Goal: Task Accomplishment & Management: Use online tool/utility

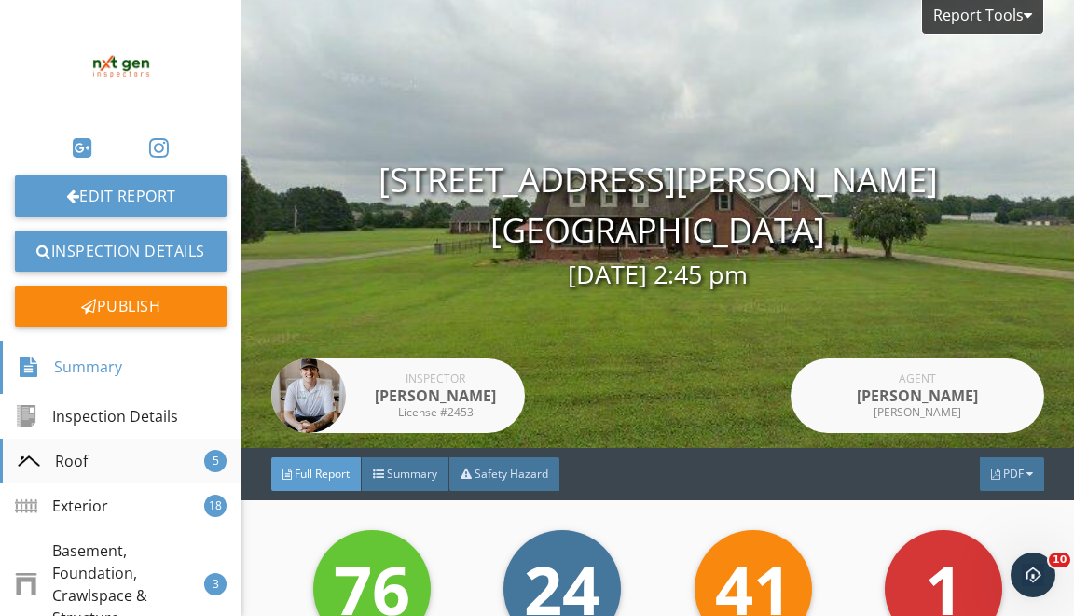
click at [82, 466] on div "Roof" at bounding box center [53, 461] width 70 height 22
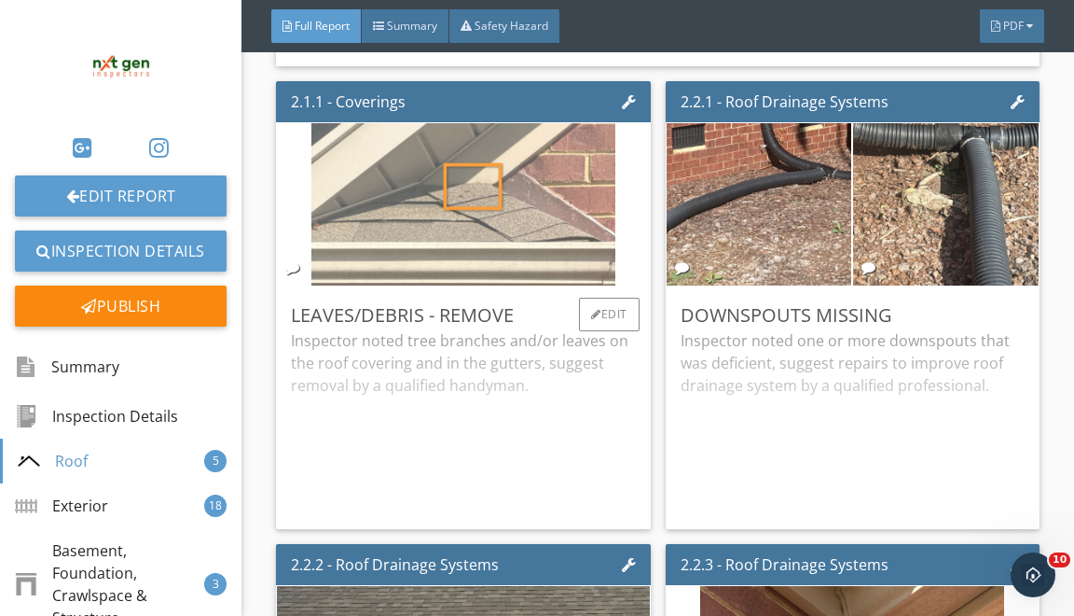
scroll to position [1460, 0]
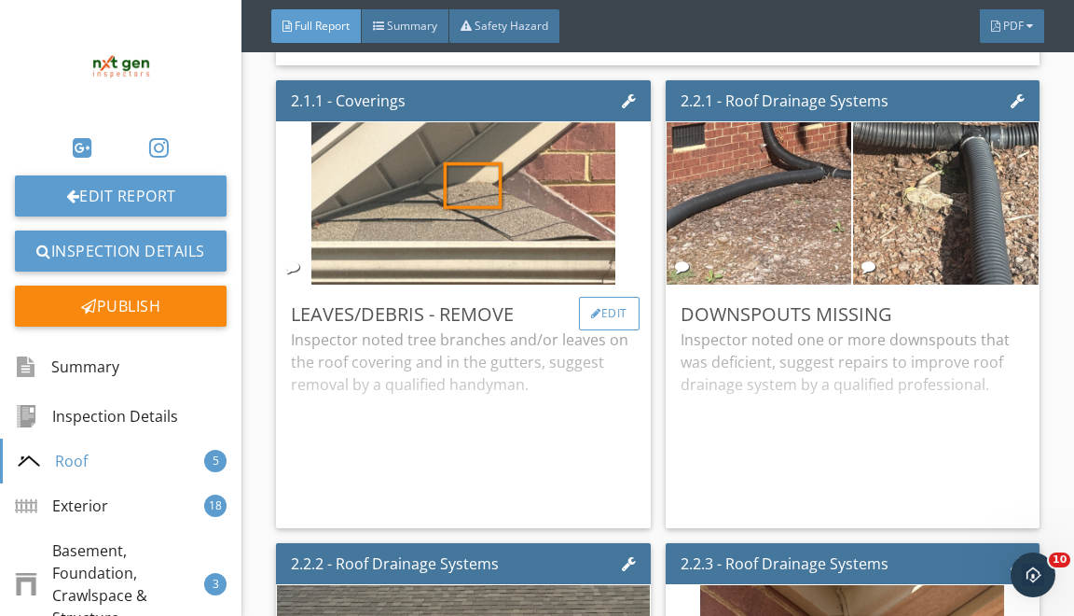
click at [597, 319] on div at bounding box center [596, 313] width 10 height 11
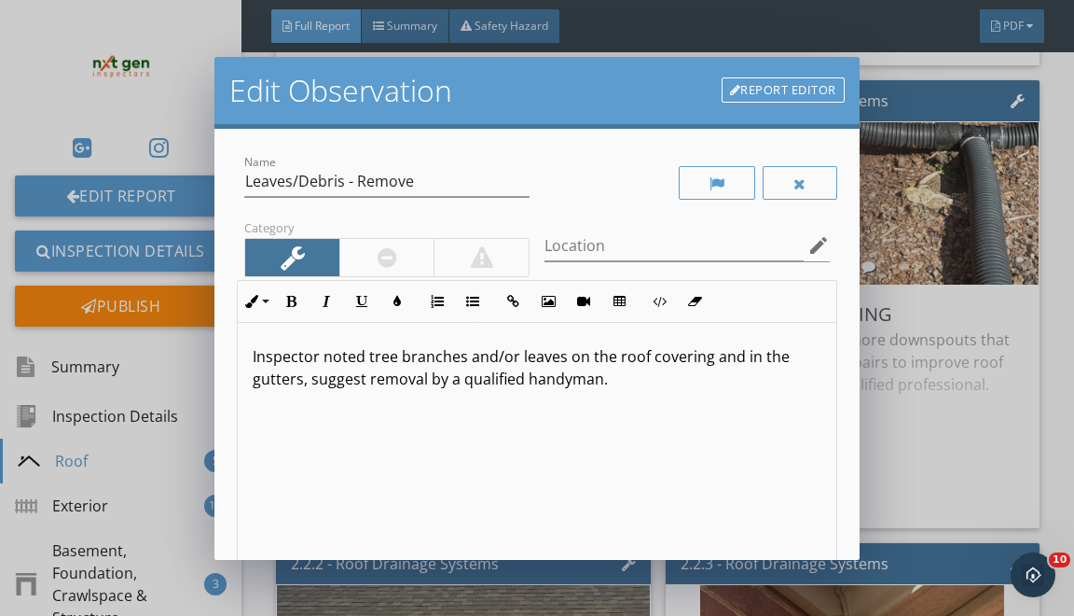
click at [364, 261] on div at bounding box center [386, 257] width 95 height 37
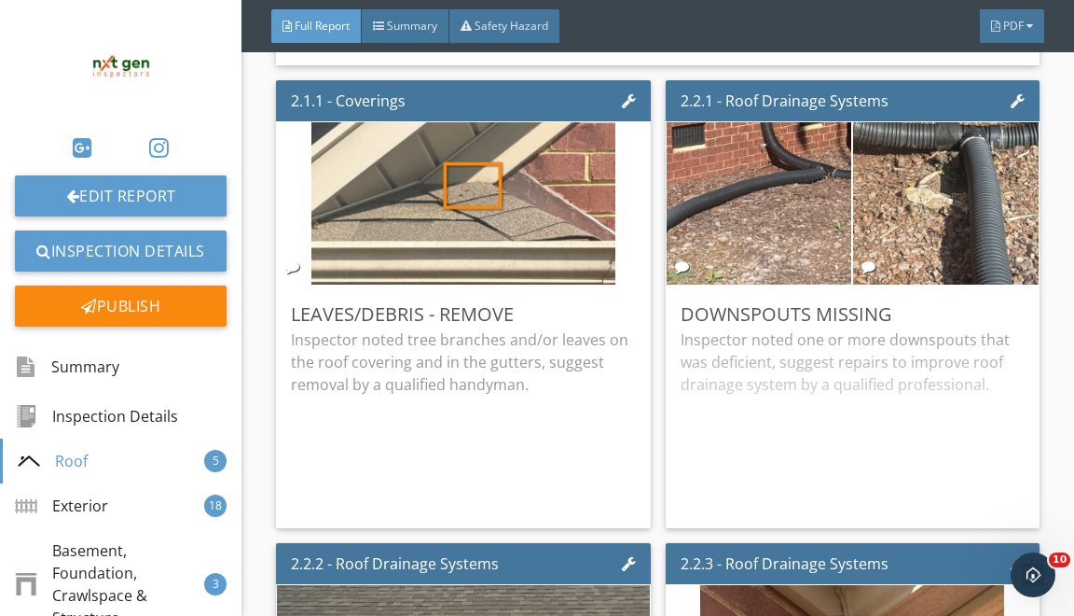
click at [875, 280] on div at bounding box center [537, 308] width 1074 height 616
click at [596, 319] on div at bounding box center [596, 313] width 10 height 11
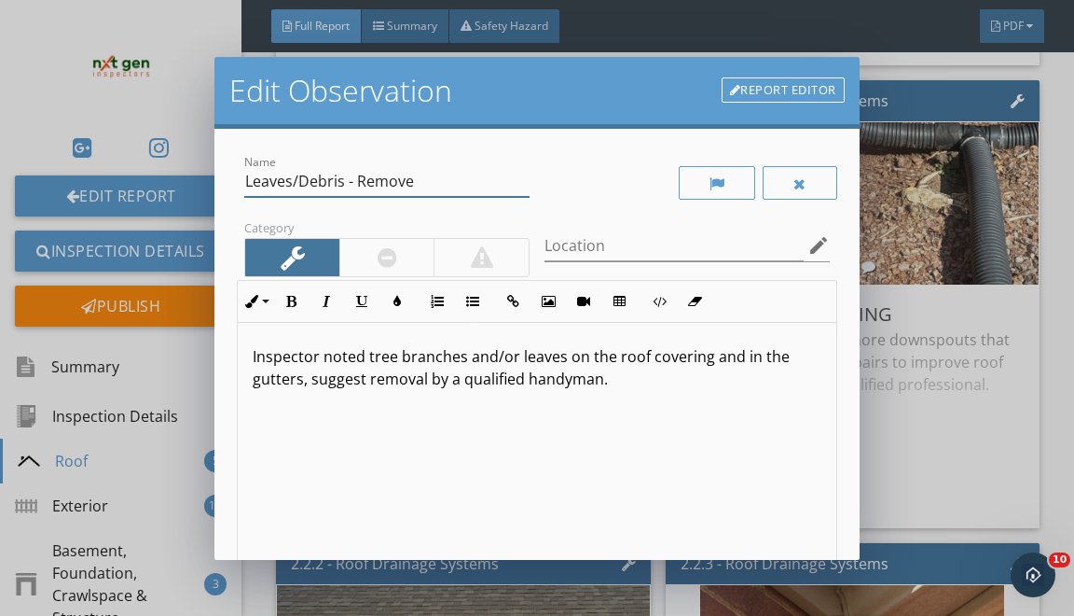
drag, startPoint x: 256, startPoint y: 182, endPoint x: 326, endPoint y: 244, distance: 94.5
click at [326, 244] on div "Name Leaves/Debris - Remove Category Location edit Inline Style XLarge Large No…" at bounding box center [537, 416] width 600 height 531
type input "L"
type input "Roof Covering - Evaluate"
drag, startPoint x: 369, startPoint y: 359, endPoint x: 406, endPoint y: 567, distance: 211.1
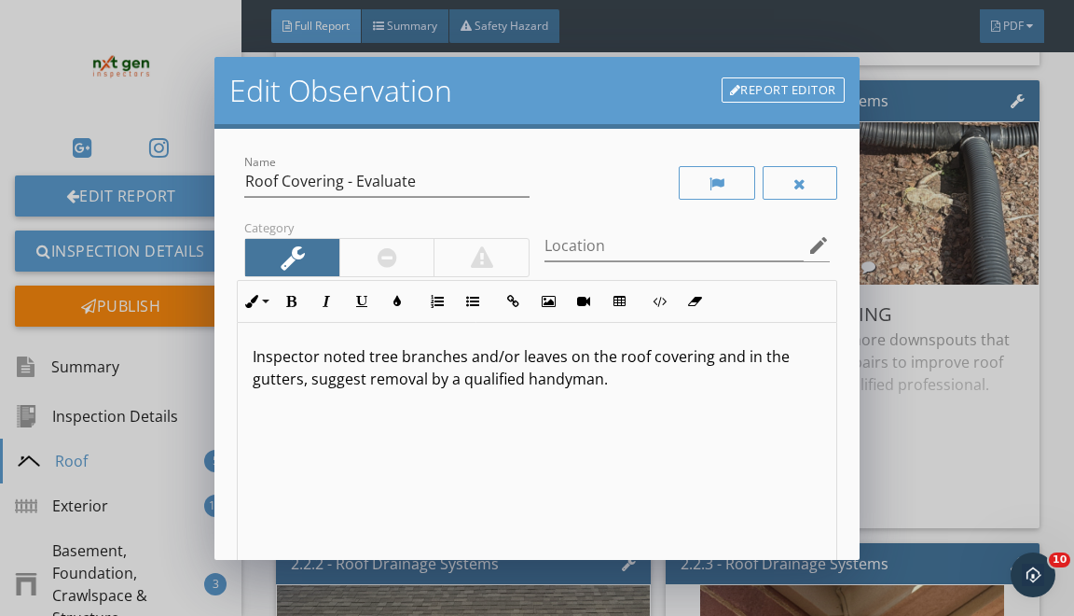
click at [402, 551] on div "Inspector noted tree branches and/or leaves on the roof covering and in the gut…" at bounding box center [537, 471] width 598 height 296
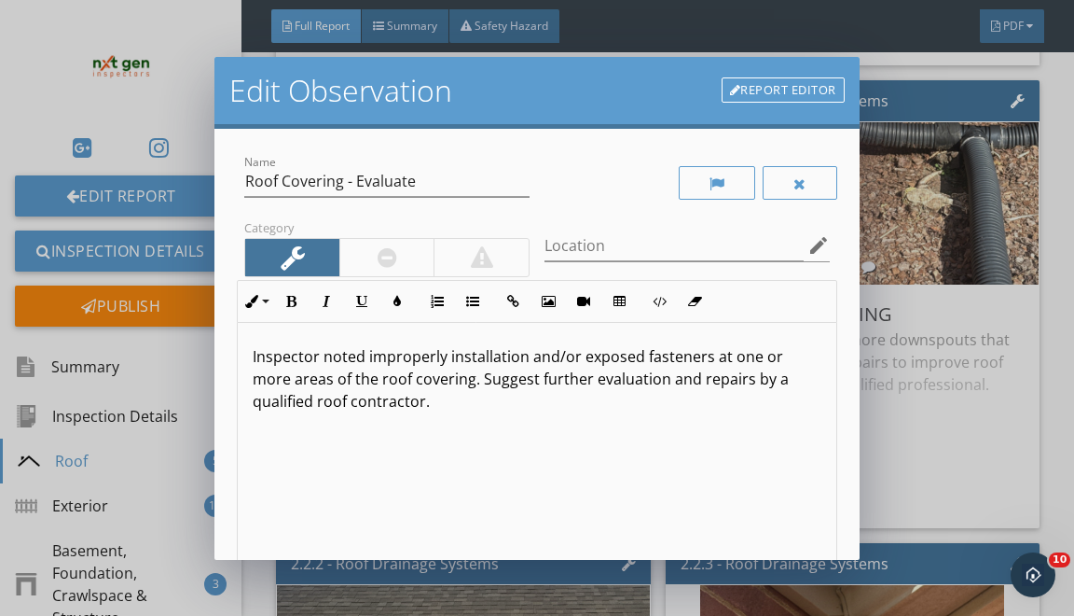
click at [401, 229] on div "Category" at bounding box center [387, 247] width 300 height 64
click at [399, 238] on div at bounding box center [386, 257] width 285 height 39
click at [399, 239] on div at bounding box center [386, 257] width 95 height 37
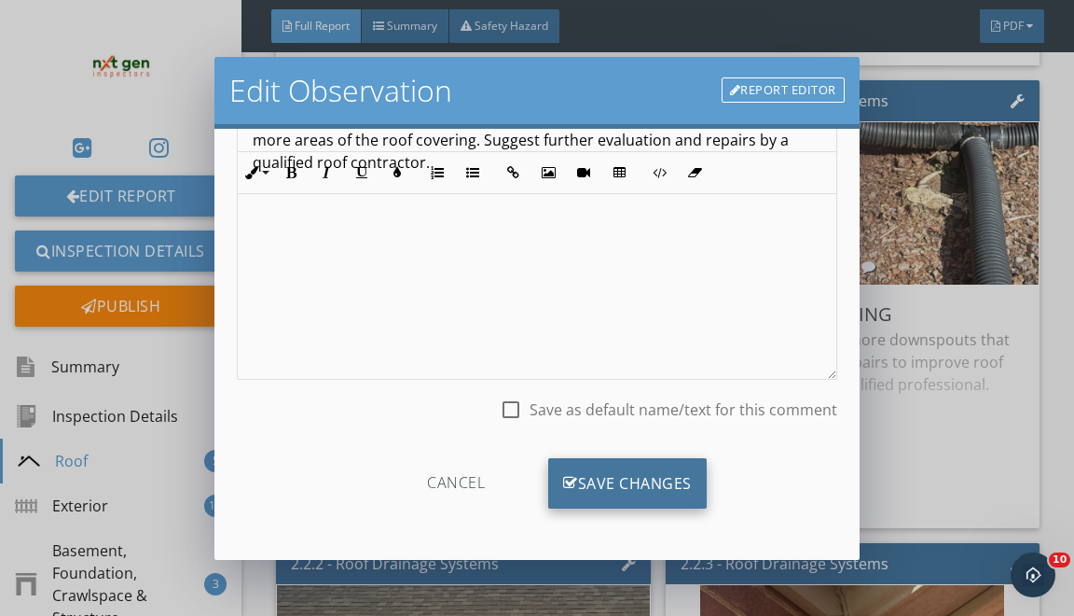
click at [584, 489] on div "Save Changes" at bounding box center [627, 483] width 159 height 50
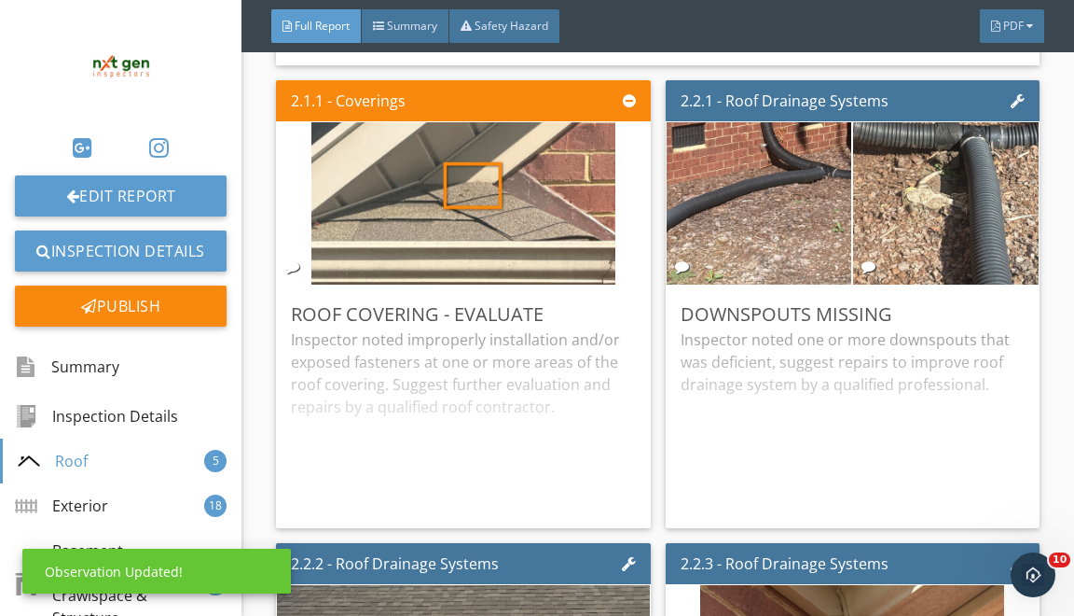
scroll to position [18, 0]
click at [992, 330] on div "Edit" at bounding box center [998, 314] width 61 height 34
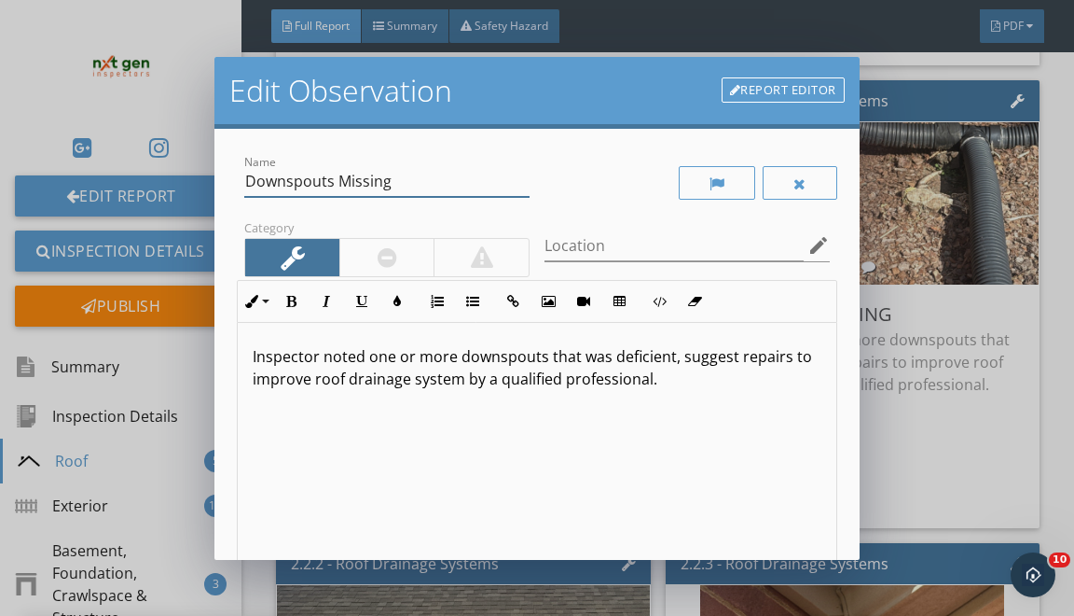
click at [345, 187] on input "Downspouts Missing" at bounding box center [386, 181] width 285 height 31
click at [346, 188] on input "Downspouts Missing" at bounding box center [386, 181] width 285 height 31
type input "Downspouts - Recommendations"
drag, startPoint x: 362, startPoint y: 354, endPoint x: 410, endPoint y: 552, distance: 203.6
click at [409, 548] on div "Inspector noted one or more downspouts that was deficient, suggest repairs to i…" at bounding box center [537, 471] width 598 height 296
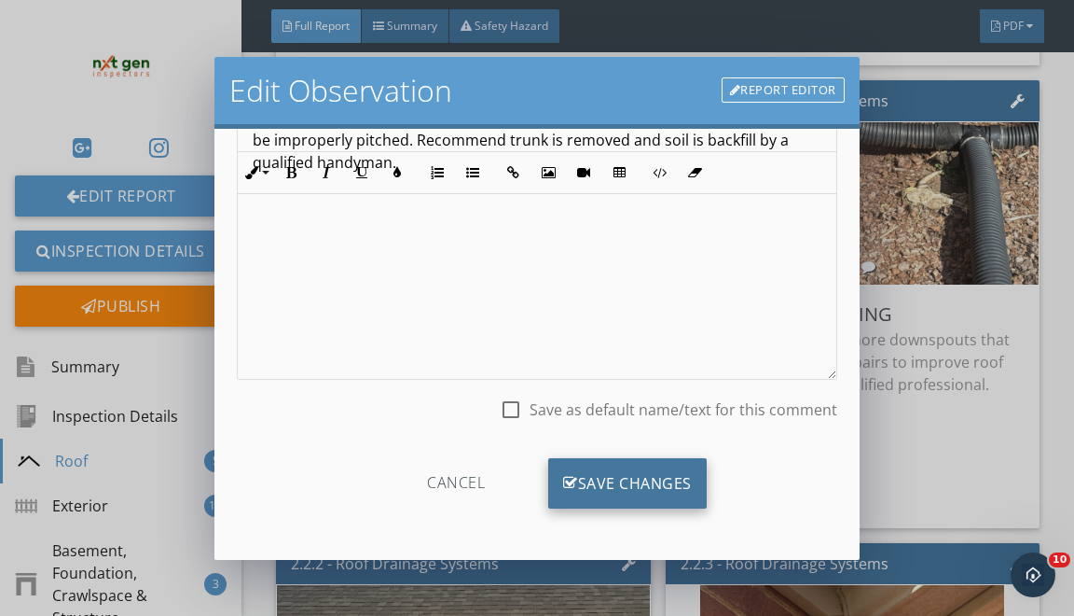
click at [564, 473] on icon at bounding box center [570, 483] width 15 height 21
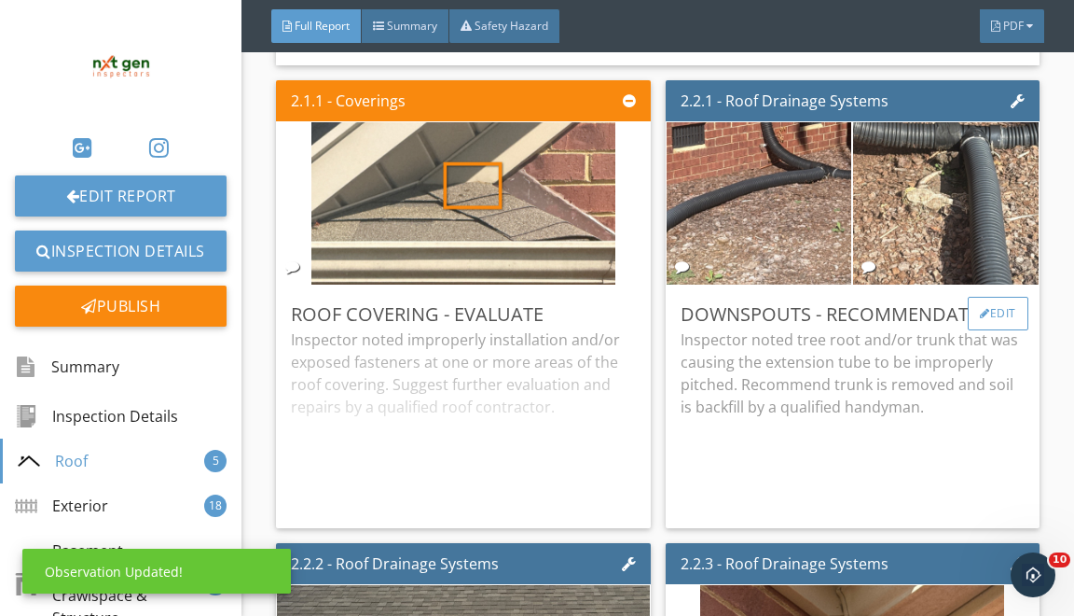
click at [993, 317] on div "Edit" at bounding box center [998, 314] width 61 height 34
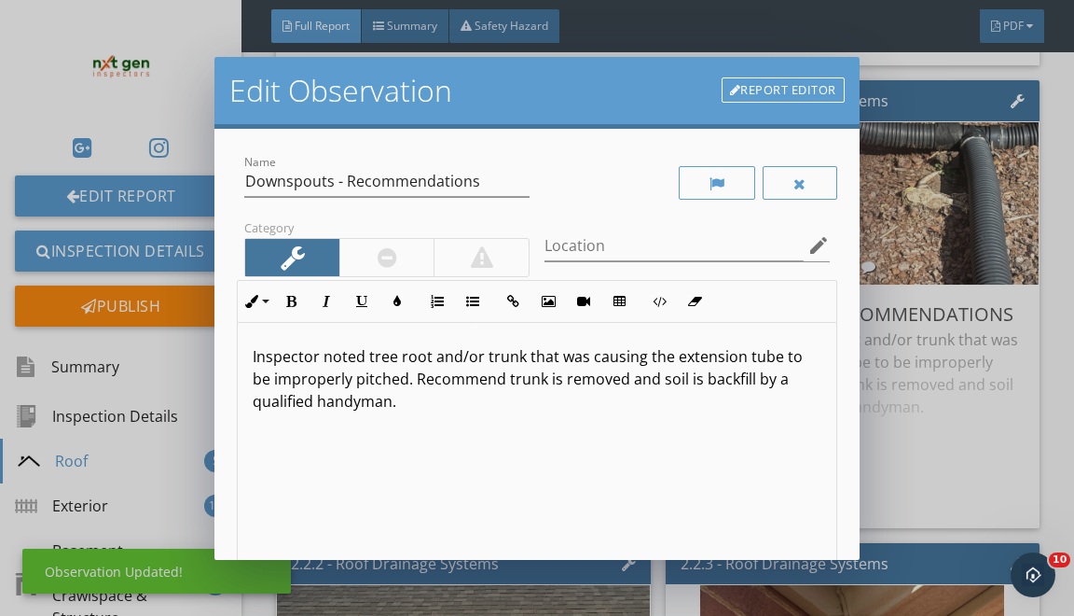
click at [780, 74] on div "Report Editor" at bounding box center [783, 90] width 123 height 37
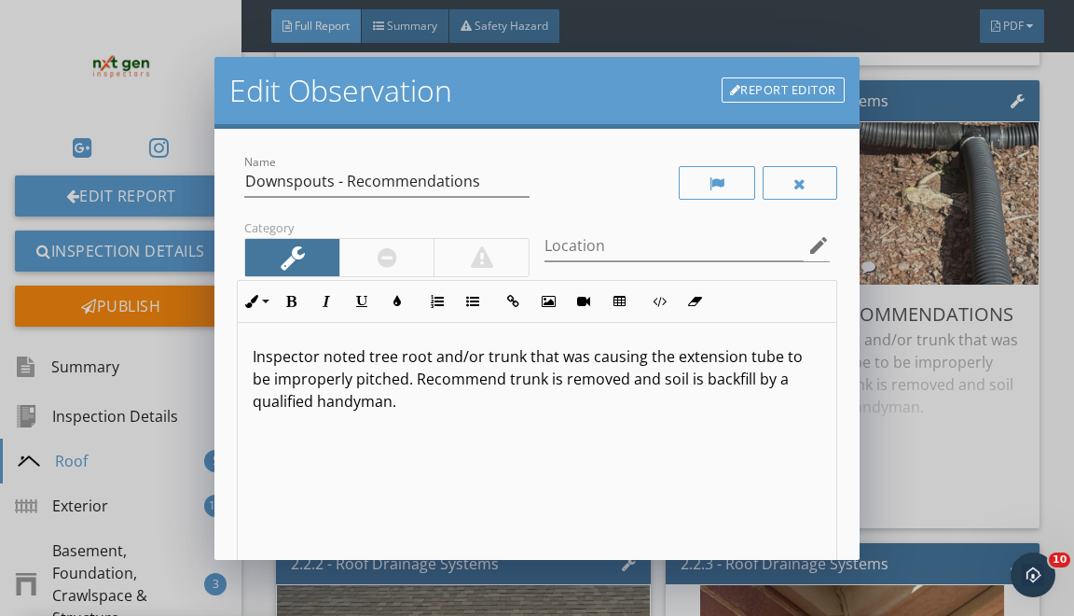
click at [769, 91] on link "Report Editor" at bounding box center [783, 90] width 123 height 26
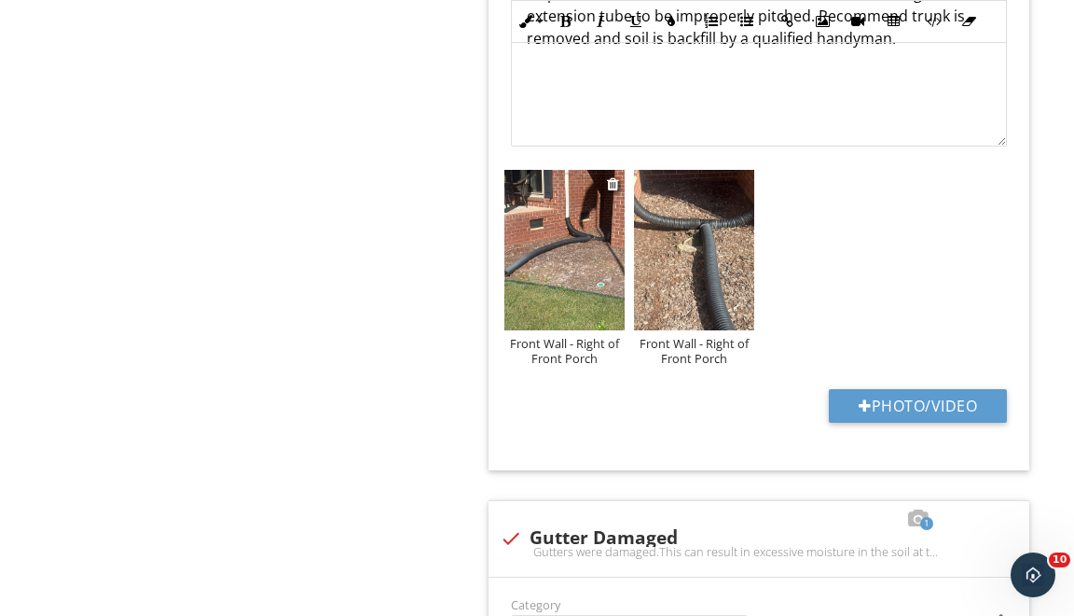
click at [590, 272] on img at bounding box center [565, 250] width 120 height 160
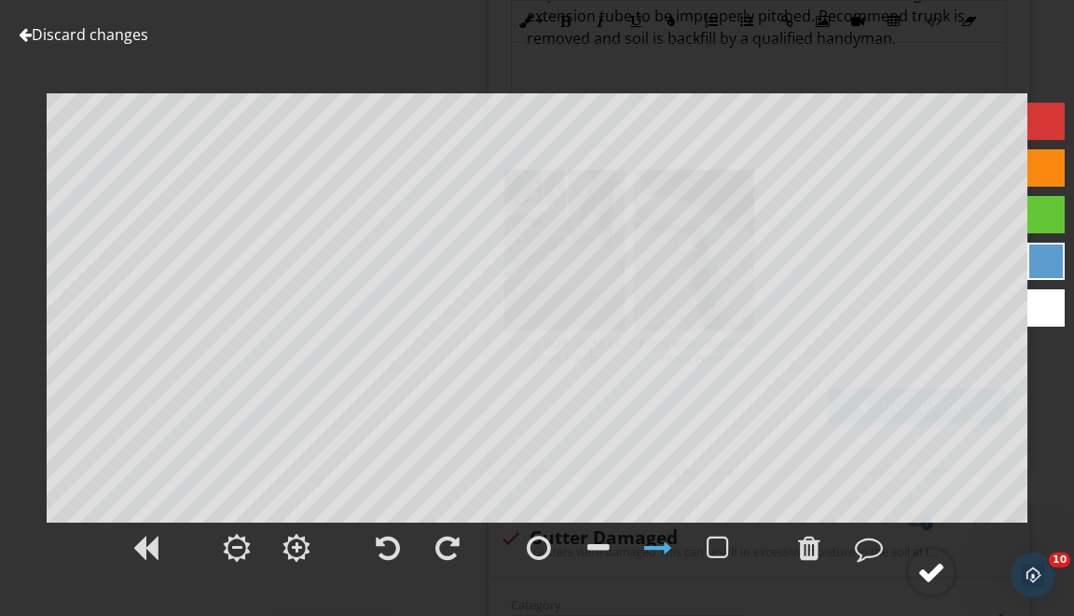
click at [937, 568] on div at bounding box center [932, 572] width 28 height 28
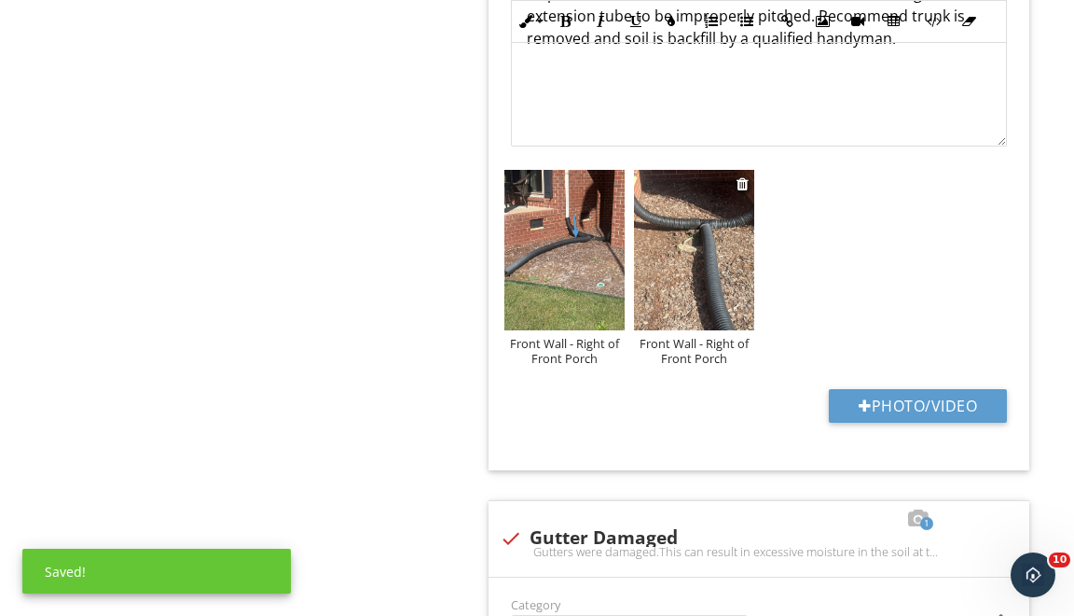
click at [694, 287] on img at bounding box center [694, 250] width 120 height 160
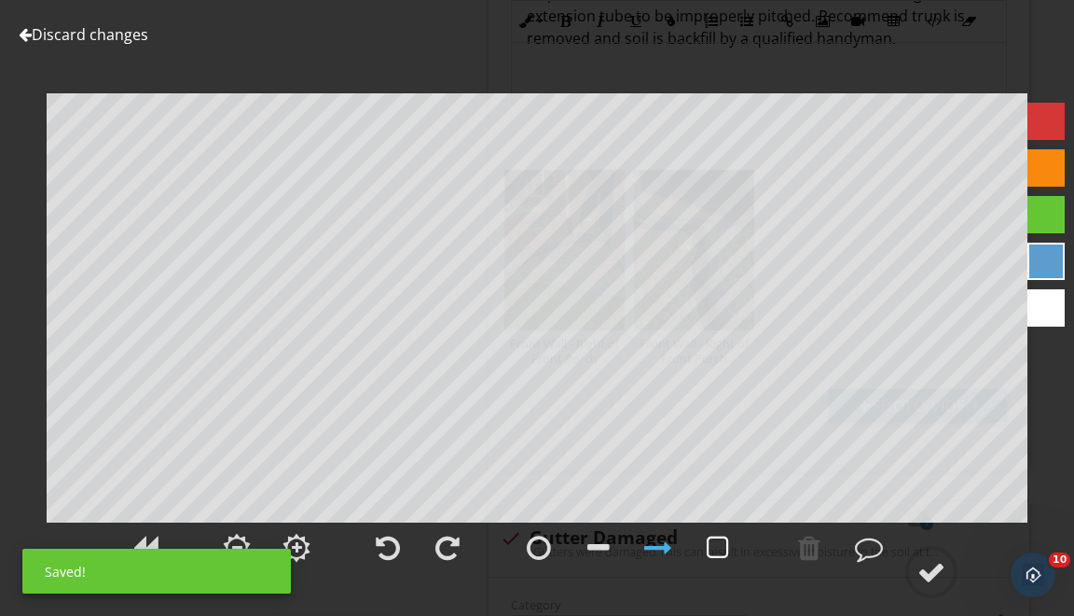
click at [725, 552] on div at bounding box center [718, 547] width 22 height 28
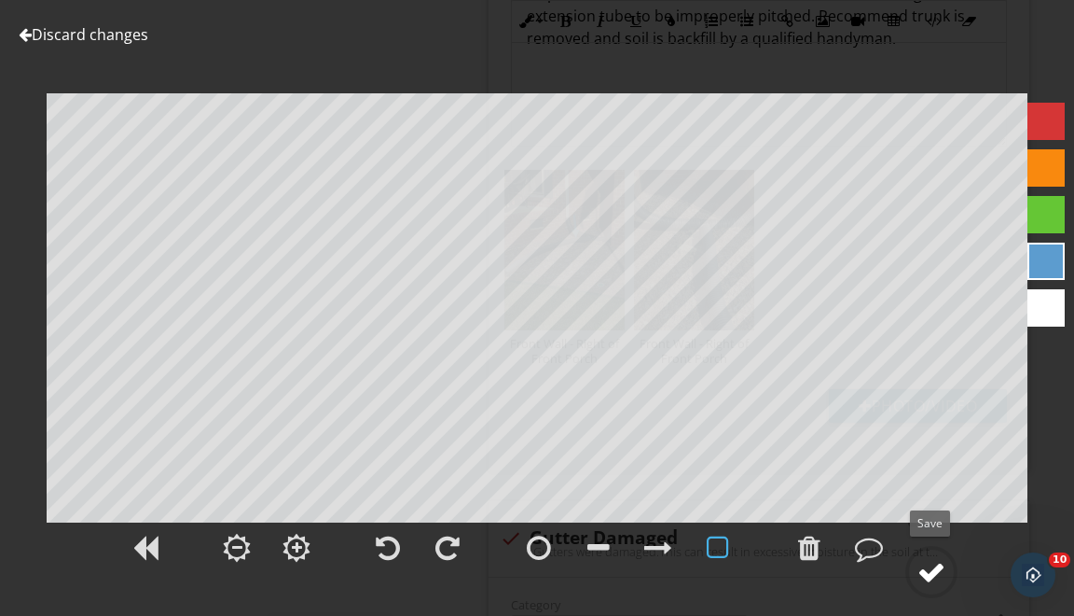
click at [929, 569] on div at bounding box center [932, 572] width 28 height 28
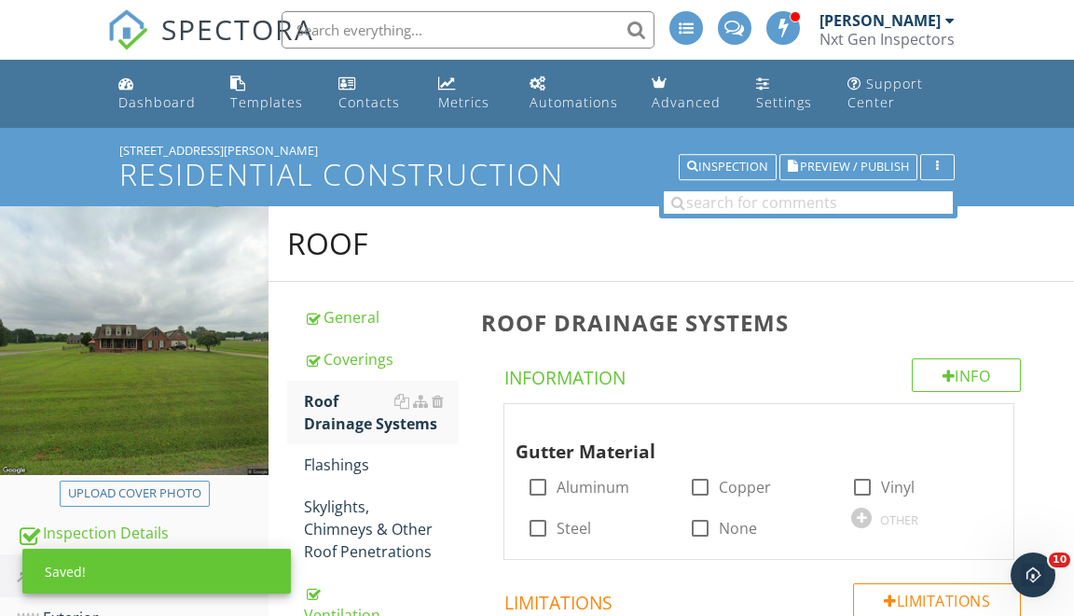
click at [824, 170] on span "Preview / Publish" at bounding box center [854, 167] width 109 height 12
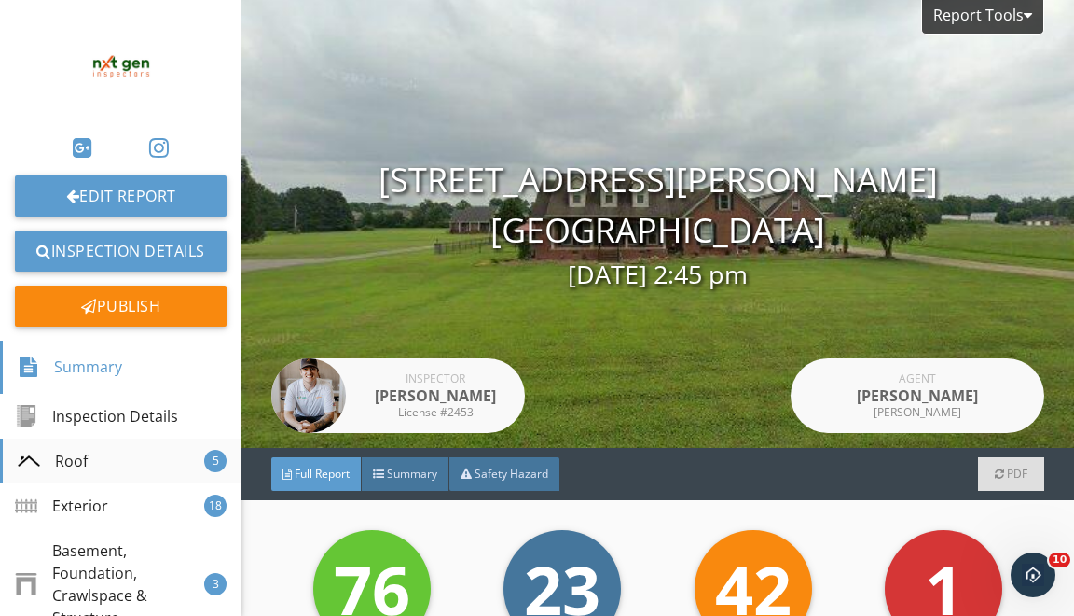
click at [154, 458] on div "Roof 5" at bounding box center [121, 460] width 242 height 45
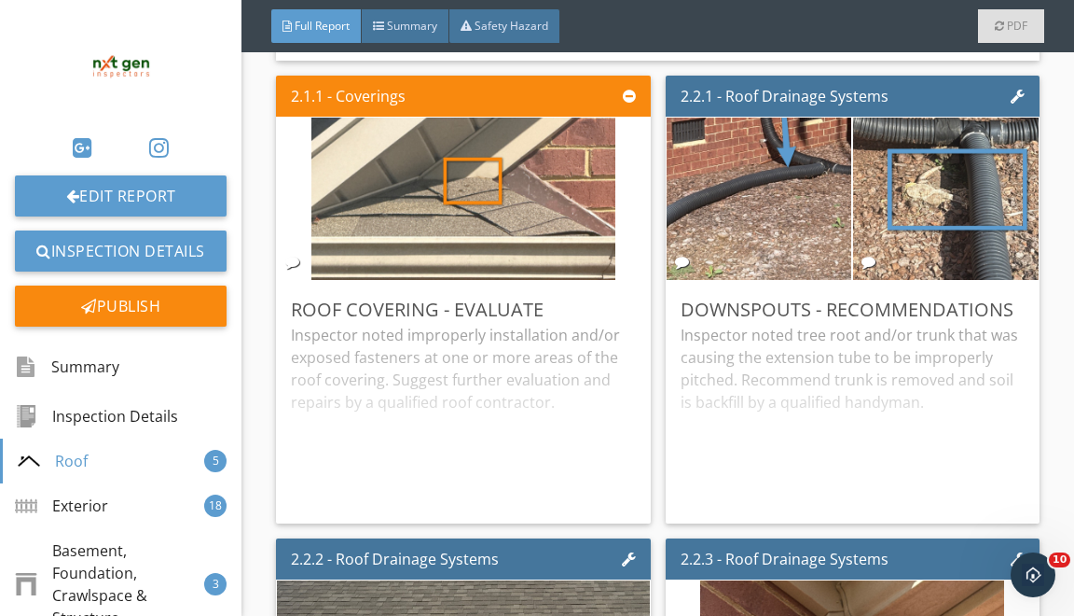
scroll to position [1838, 0]
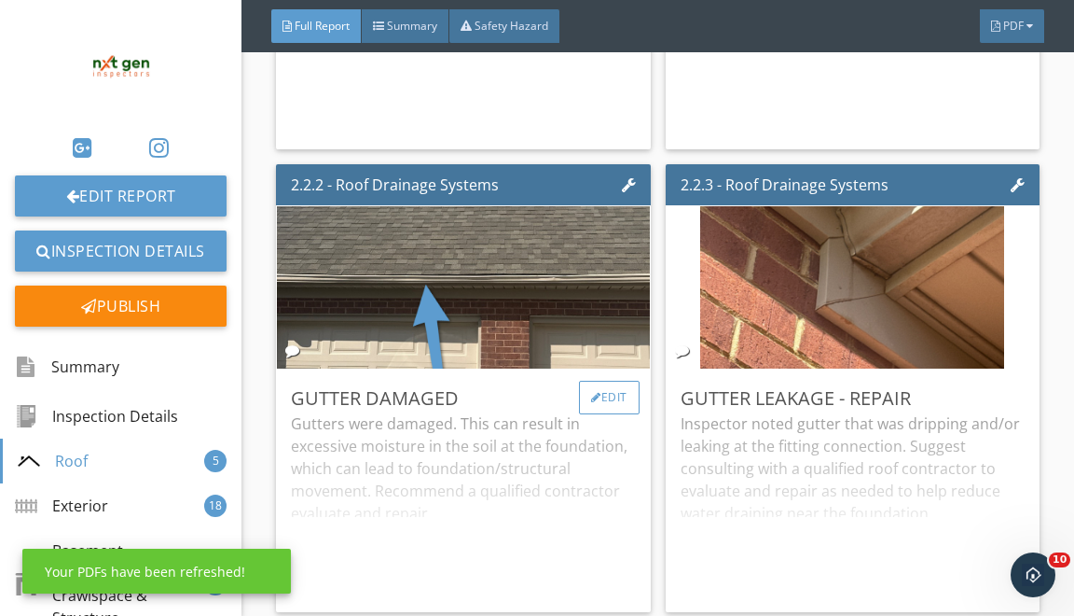
click at [600, 414] on div "Edit" at bounding box center [609, 398] width 61 height 34
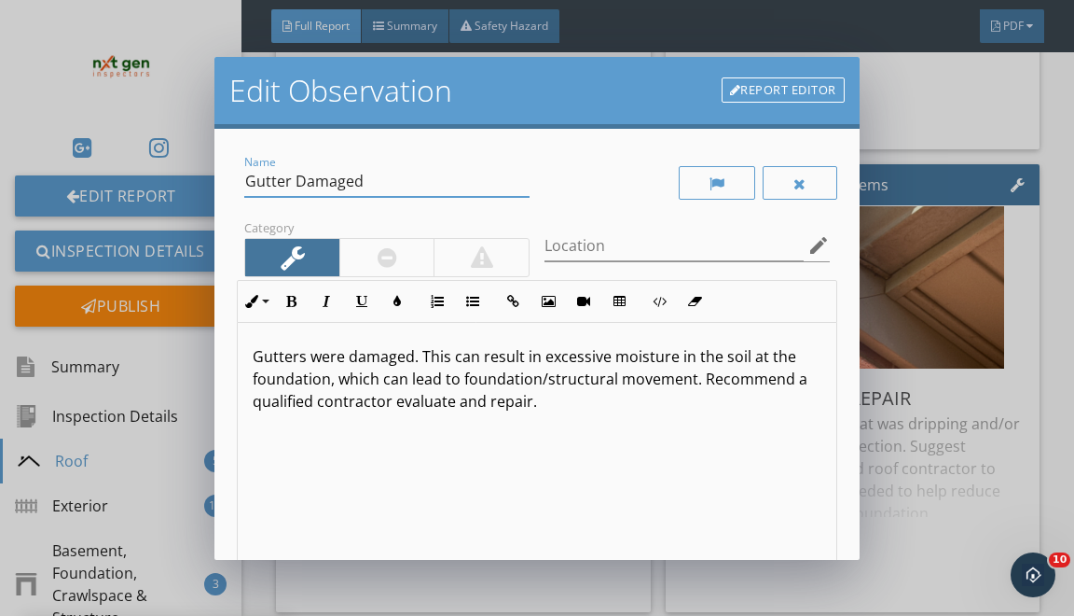
click at [296, 181] on input "Gutter Damaged" at bounding box center [386, 181] width 285 height 31
type input "Gutter - Damaged"
click at [253, 351] on p "Gutters were damaged. This can result in excessive moisture in the soil at the …" at bounding box center [537, 378] width 568 height 67
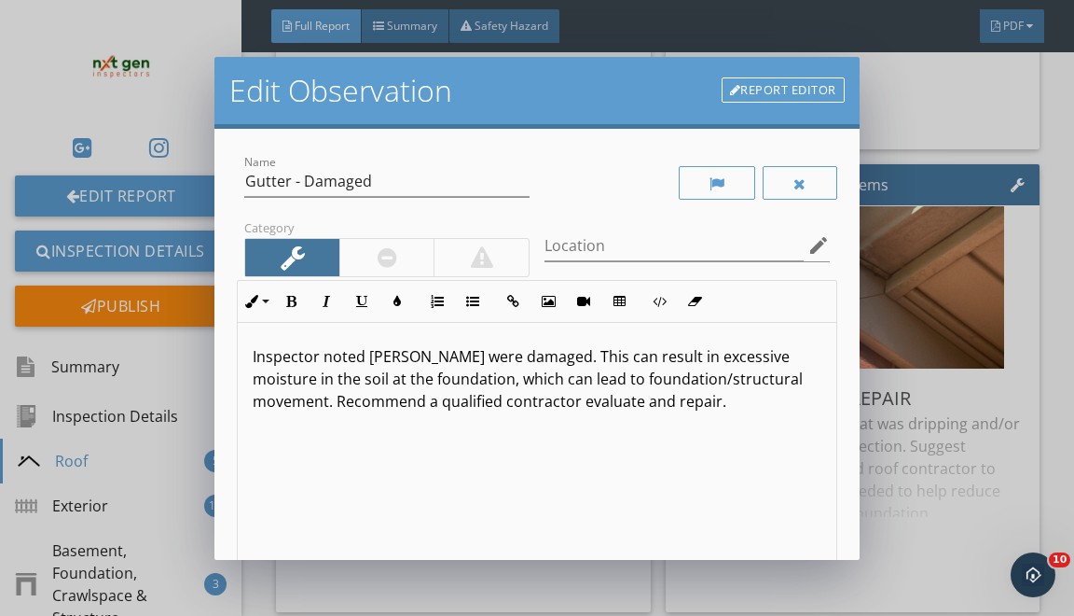
click at [377, 351] on p "Inspector noted Gutters were damaged. This can result in excessive moisture in …" at bounding box center [537, 378] width 568 height 67
click at [417, 355] on p "Inspector noted gutters were damaged. This can result in excessive moisture in …" at bounding box center [537, 378] width 568 height 67
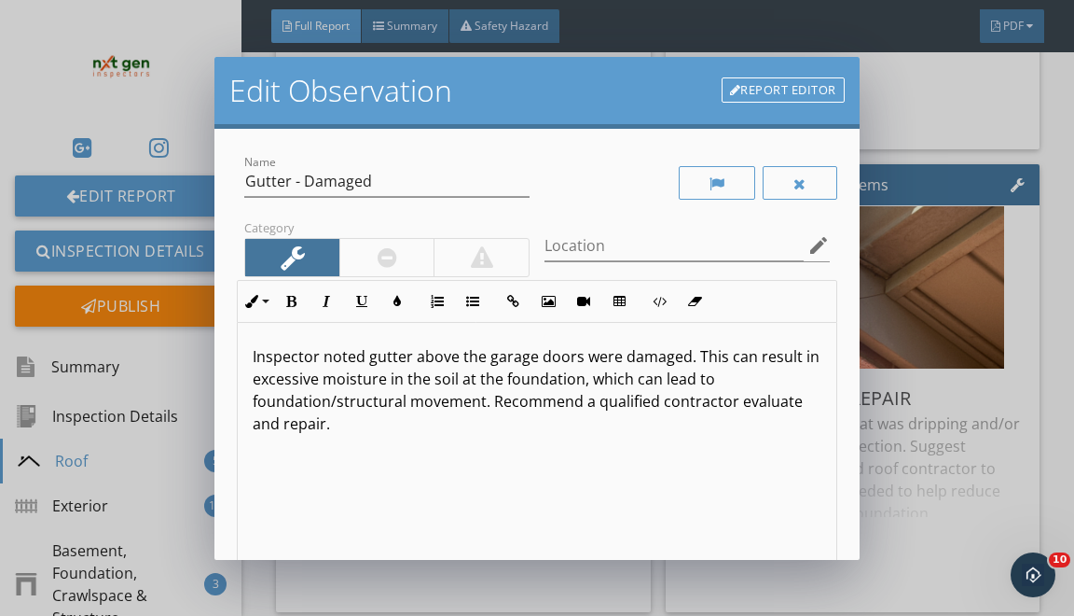
click at [589, 355] on p "Inspector noted gutter above the garage doors were damaged. This can result in …" at bounding box center [537, 390] width 568 height 90
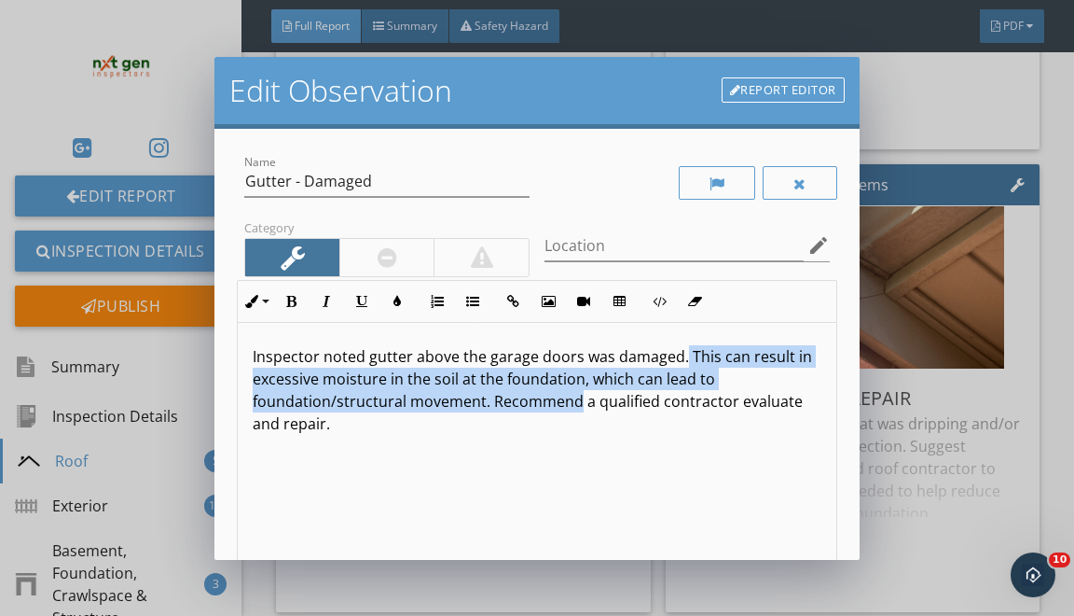
drag, startPoint x: 576, startPoint y: 406, endPoint x: 681, endPoint y: 359, distance: 114.4
click at [683, 359] on p "Inspector noted gutter above the garage doors was damaged. This can result in e…" at bounding box center [537, 390] width 568 height 90
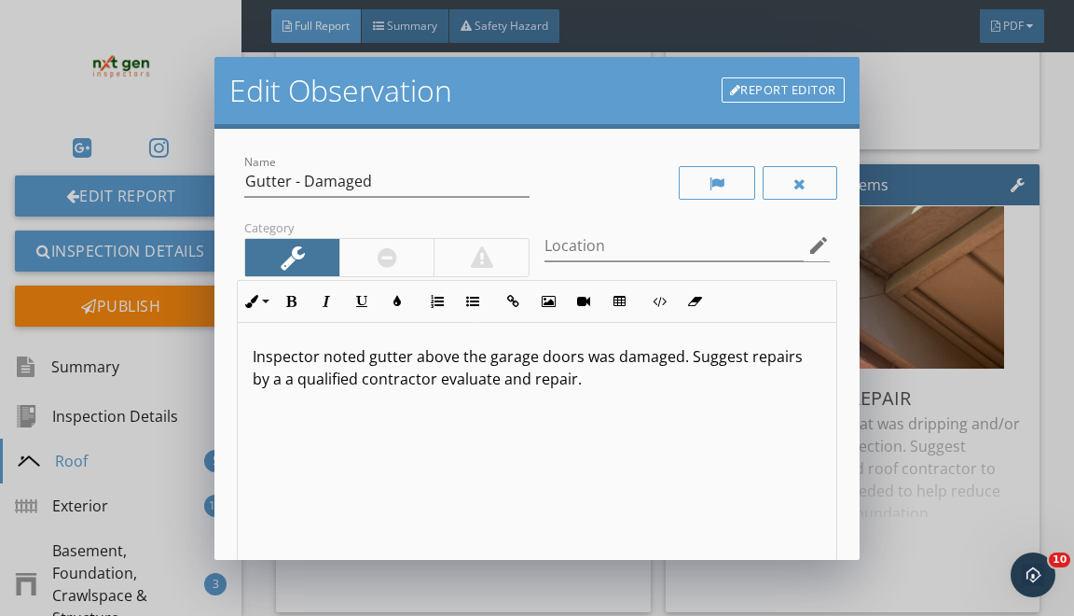
drag, startPoint x: 412, startPoint y: 376, endPoint x: 446, endPoint y: 500, distance: 128.5
click at [446, 500] on div "Inspector noted gutter above the garage doors was damaged. Suggest repairs by a…" at bounding box center [537, 471] width 598 height 296
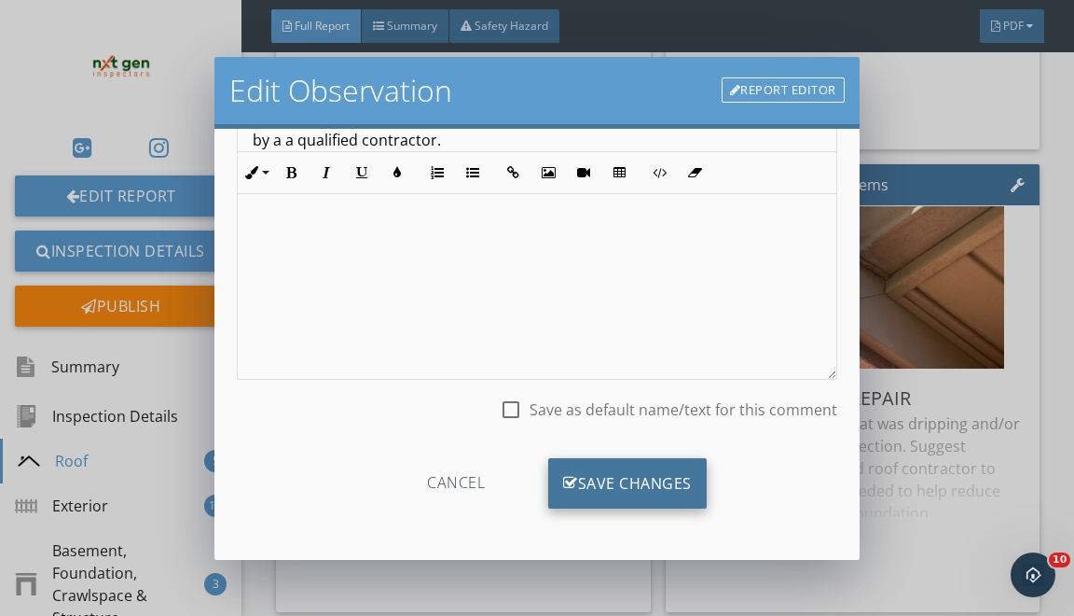
click at [671, 474] on div "Save Changes" at bounding box center [627, 483] width 159 height 50
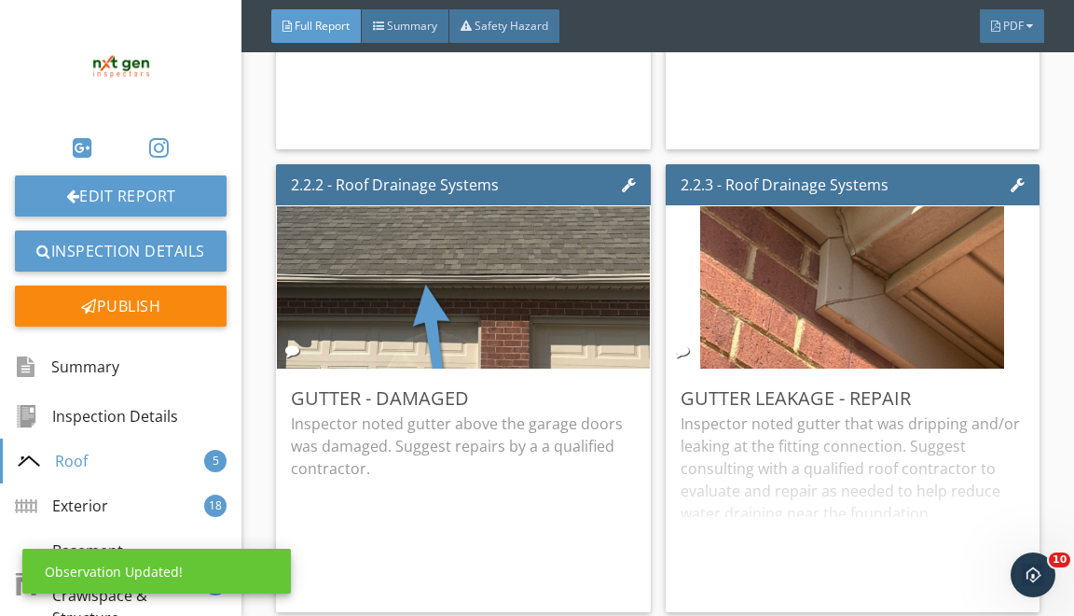
scroll to position [18, 0]
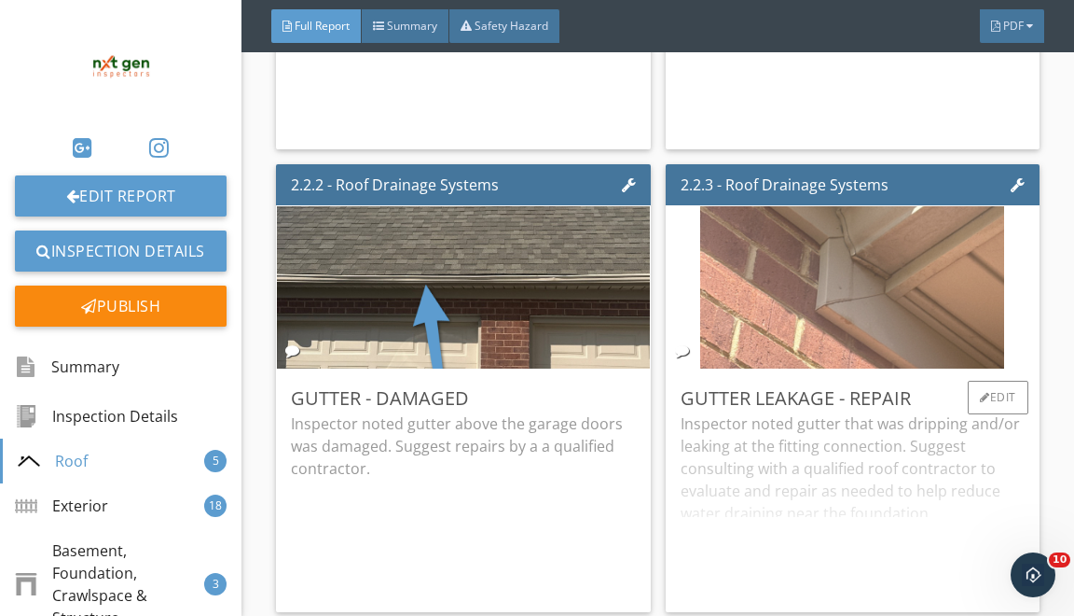
click at [805, 313] on img at bounding box center [852, 287] width 304 height 406
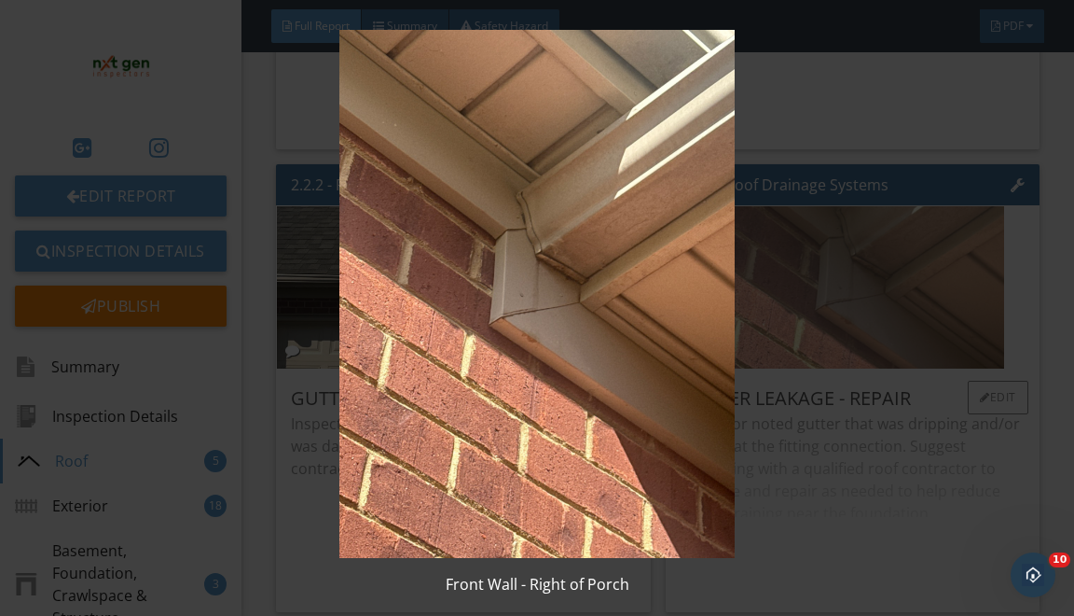
click at [805, 313] on img at bounding box center [537, 294] width 964 height 528
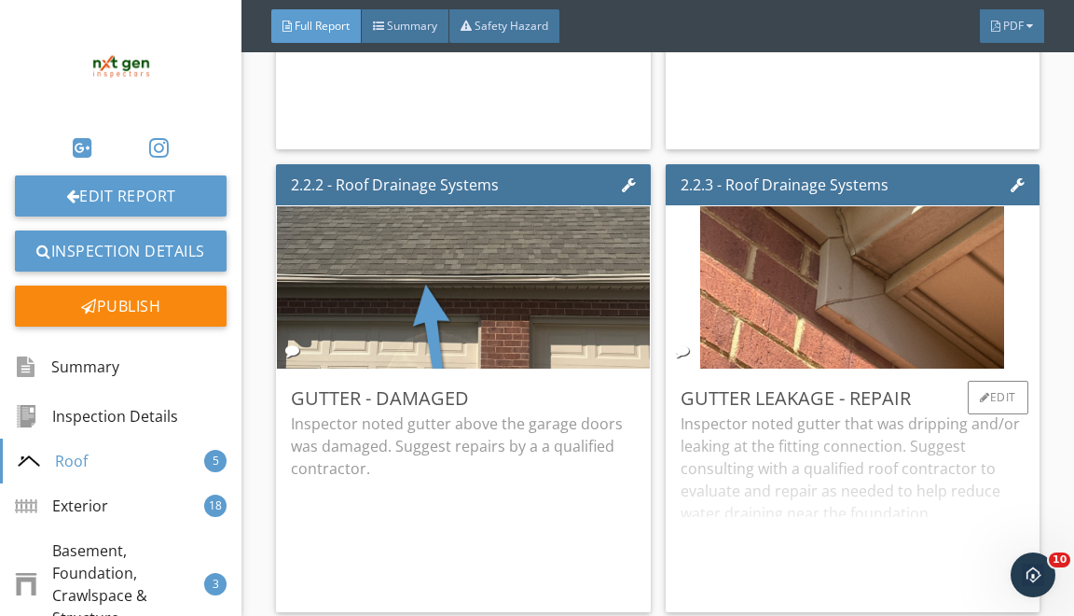
click at [957, 412] on div "Gutter Leakage - Repair" at bounding box center [853, 398] width 344 height 28
click at [973, 412] on div "Edit" at bounding box center [998, 398] width 61 height 34
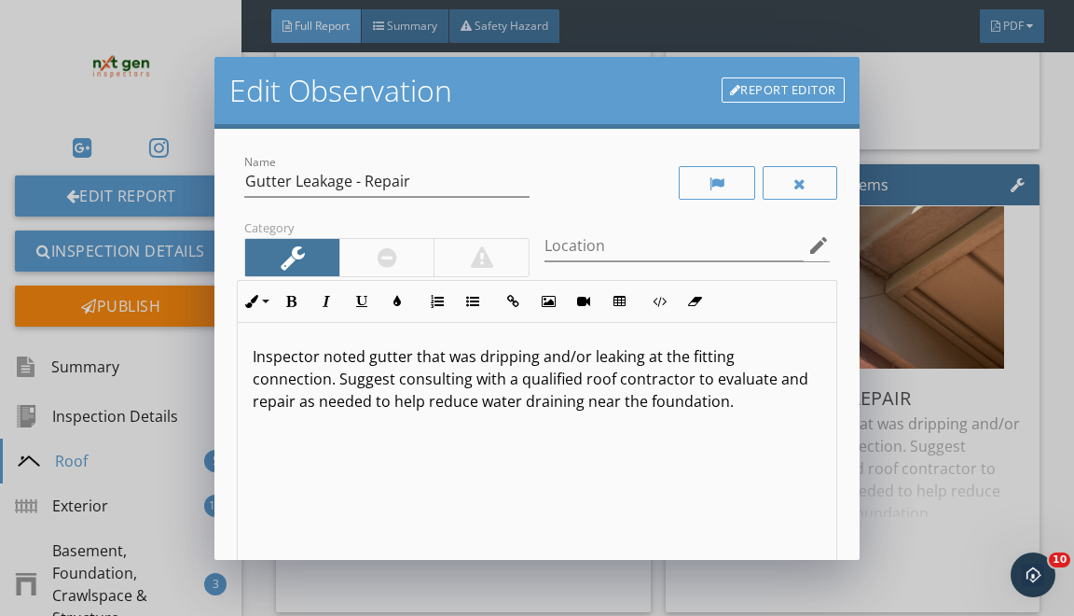
click at [393, 255] on div at bounding box center [388, 257] width 20 height 22
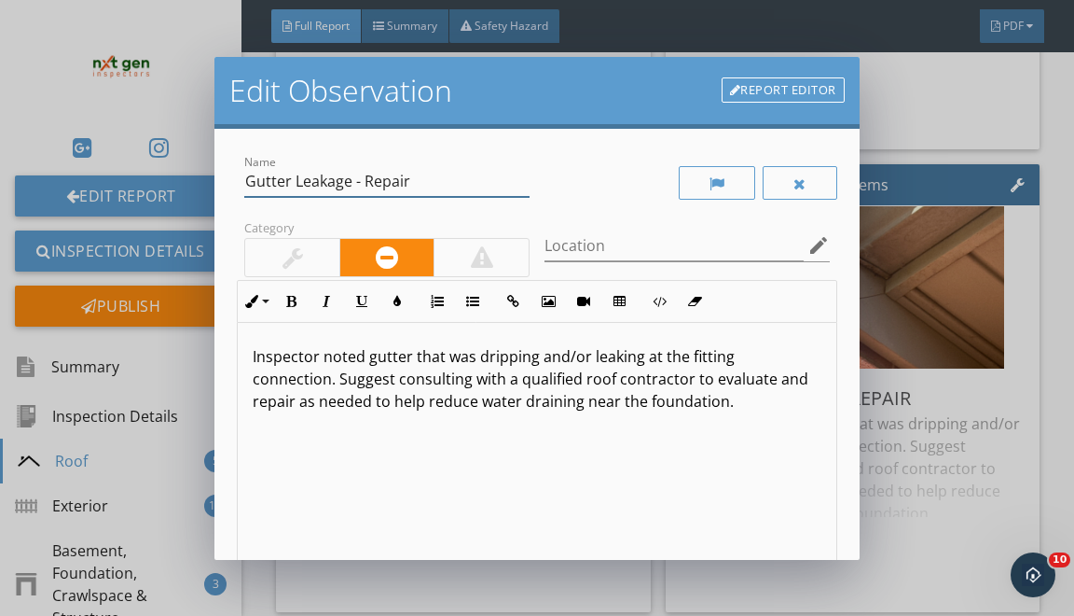
click at [295, 182] on input "Gutter Leakage - Repair" at bounding box center [386, 181] width 285 height 31
click at [393, 180] on input "Gutter Leakage - Repair" at bounding box center [386, 181] width 285 height 31
click at [392, 180] on input "Gutter Leakage - Repair" at bounding box center [386, 181] width 285 height 31
type input "Gutter Leakage - Evaluate"
drag, startPoint x: 370, startPoint y: 351, endPoint x: 408, endPoint y: 599, distance: 250.9
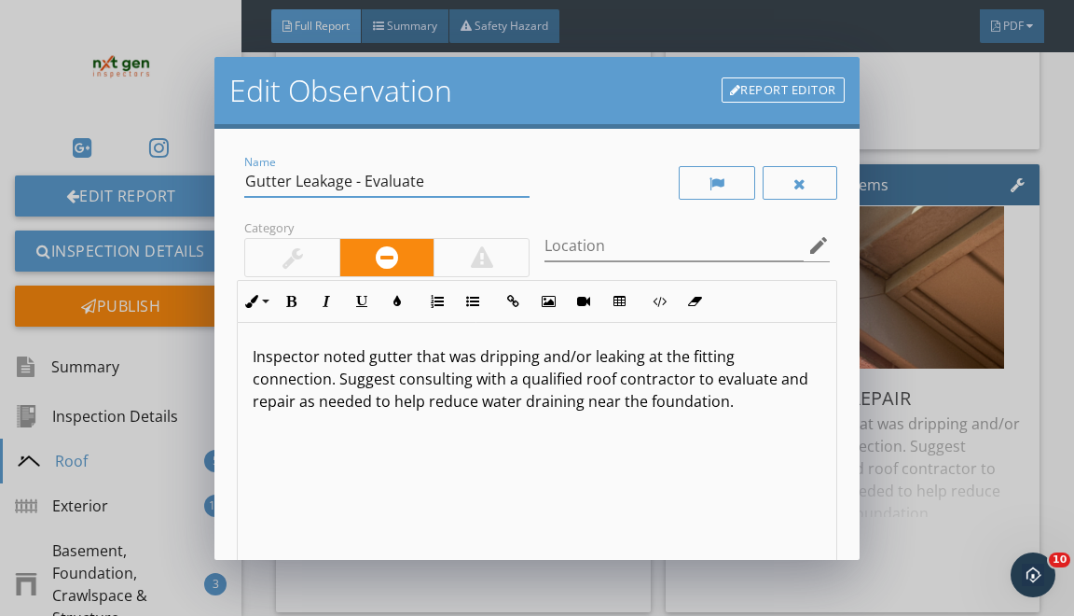
click at [408, 599] on div "Edit Observation Report Editor Name Gutter Leakage - Evaluate Category Location…" at bounding box center [537, 308] width 1074 height 616
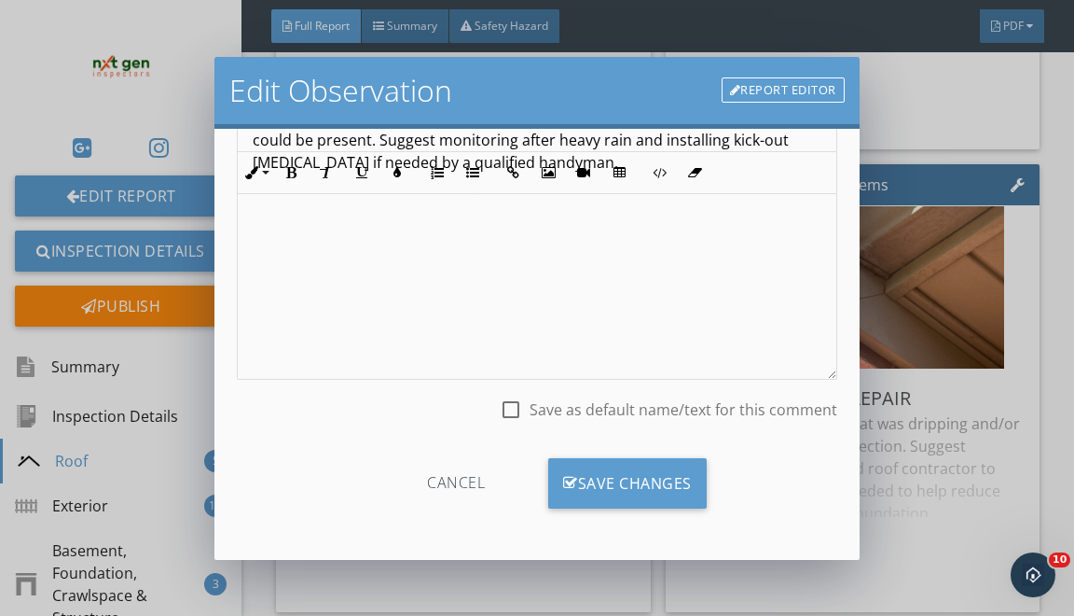
scroll to position [239, 0]
click at [586, 455] on div "Cancel Save Changes" at bounding box center [537, 490] width 600 height 94
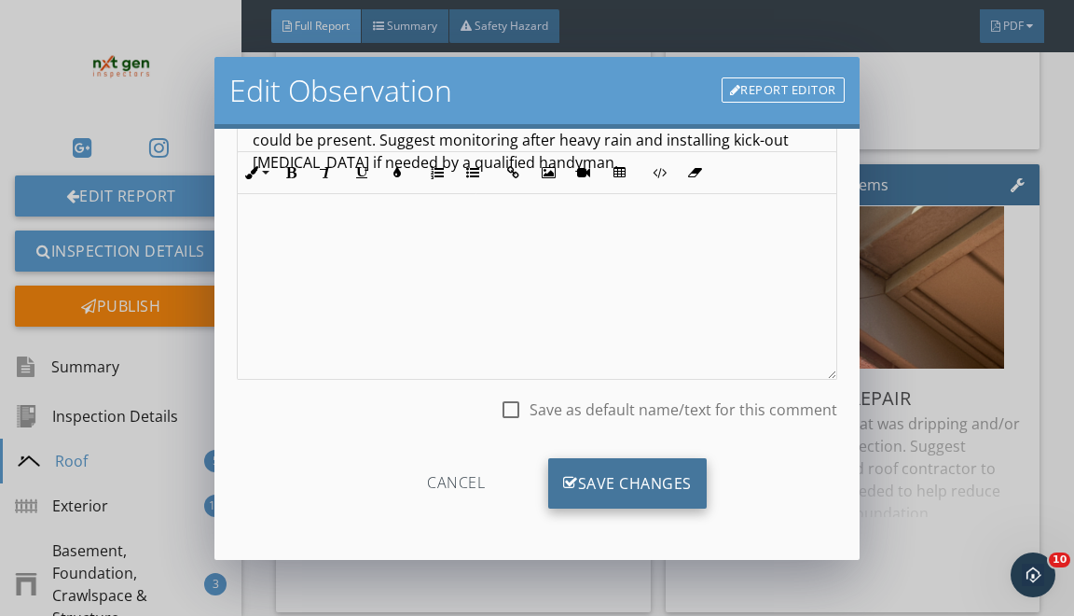
click at [583, 474] on div "Save Changes" at bounding box center [627, 483] width 159 height 50
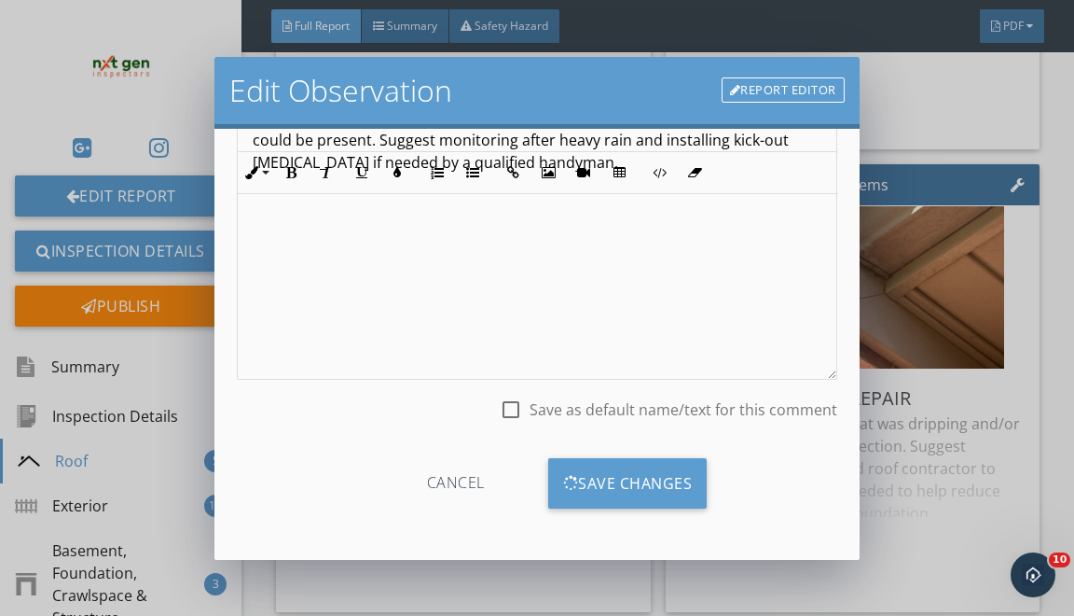
scroll to position [18, 0]
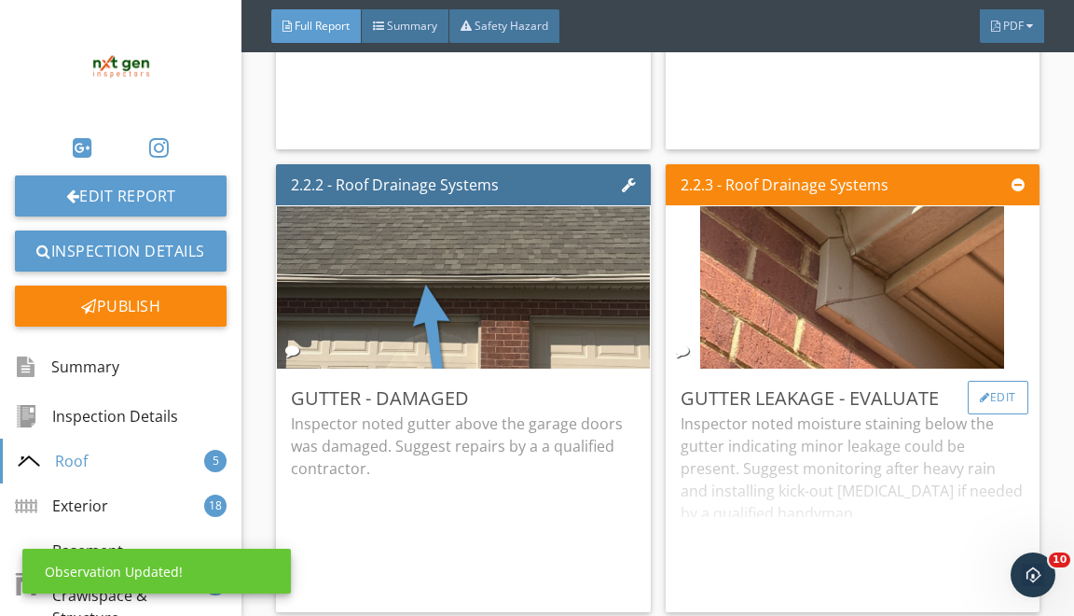
click at [987, 405] on div "Edit" at bounding box center [998, 398] width 61 height 34
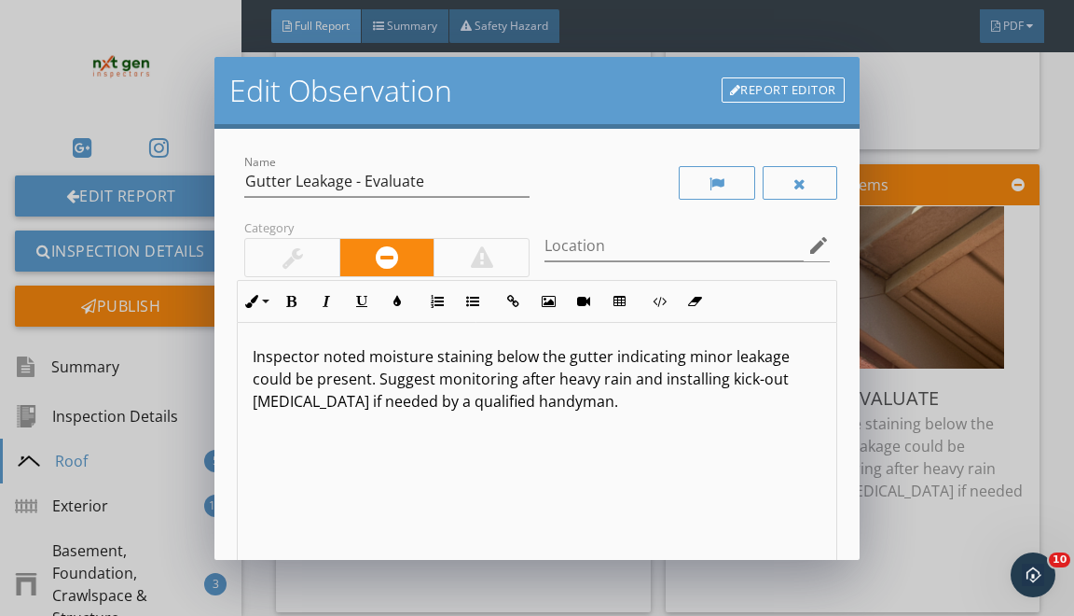
click at [293, 249] on div at bounding box center [293, 257] width 21 height 22
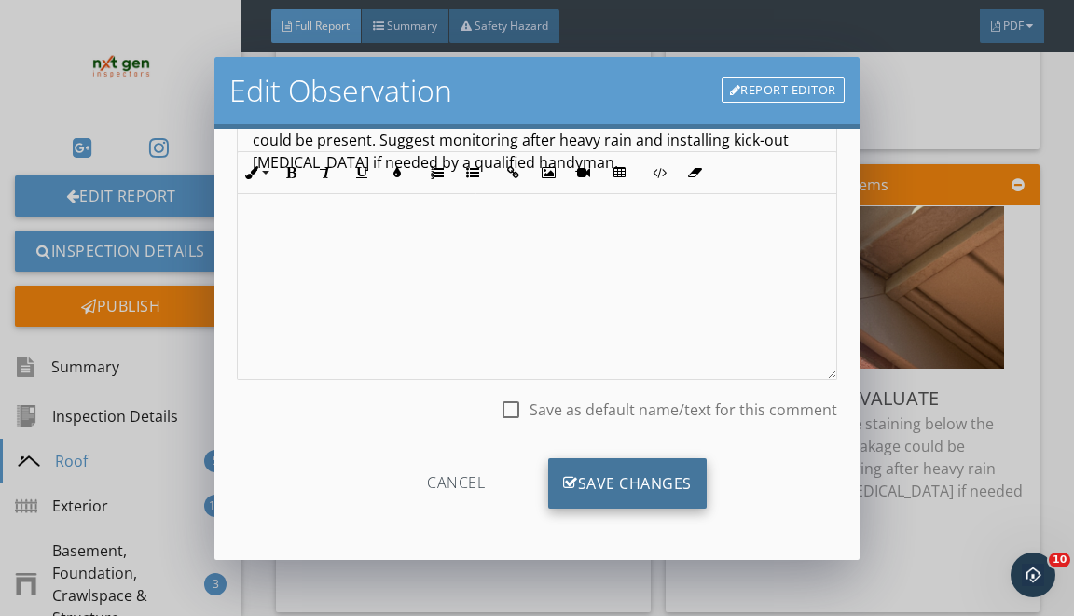
click at [644, 481] on div "Save Changes" at bounding box center [627, 483] width 159 height 50
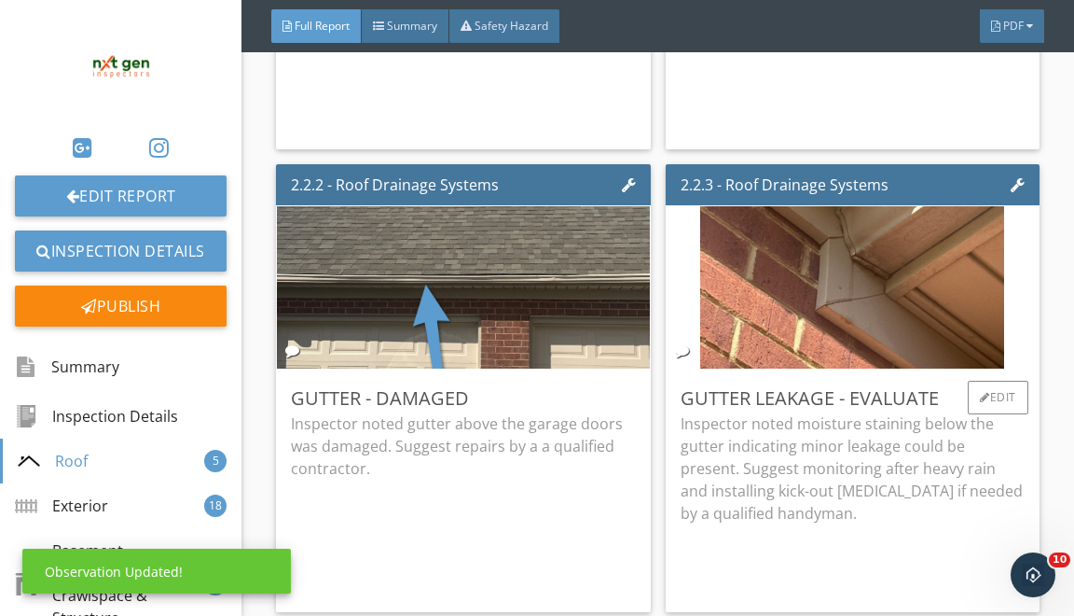
click at [999, 414] on div "Edit" at bounding box center [998, 398] width 61 height 34
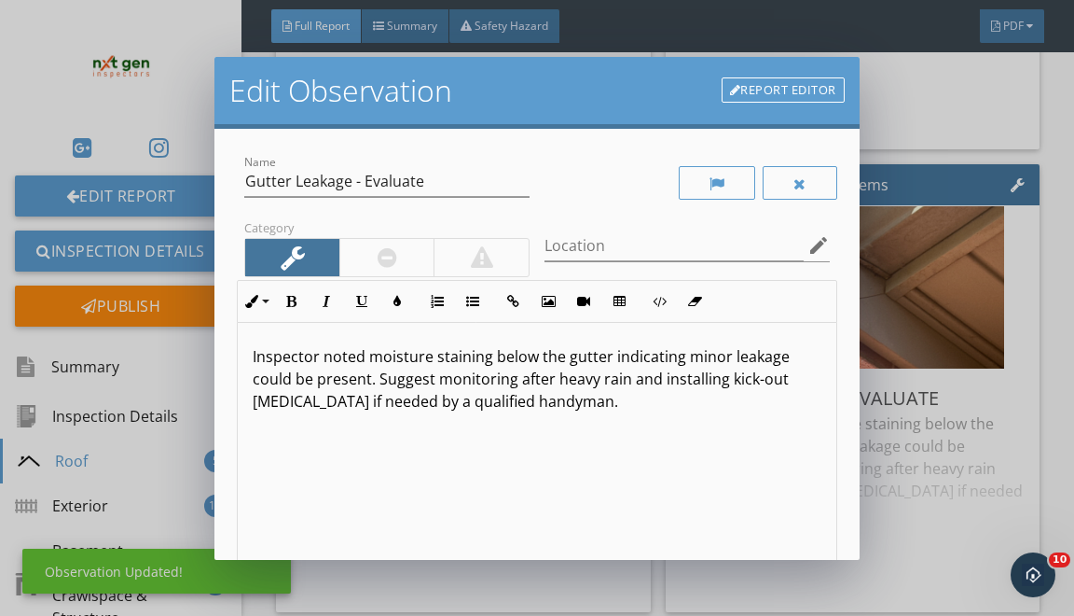
click at [789, 90] on link "Report Editor" at bounding box center [783, 90] width 123 height 26
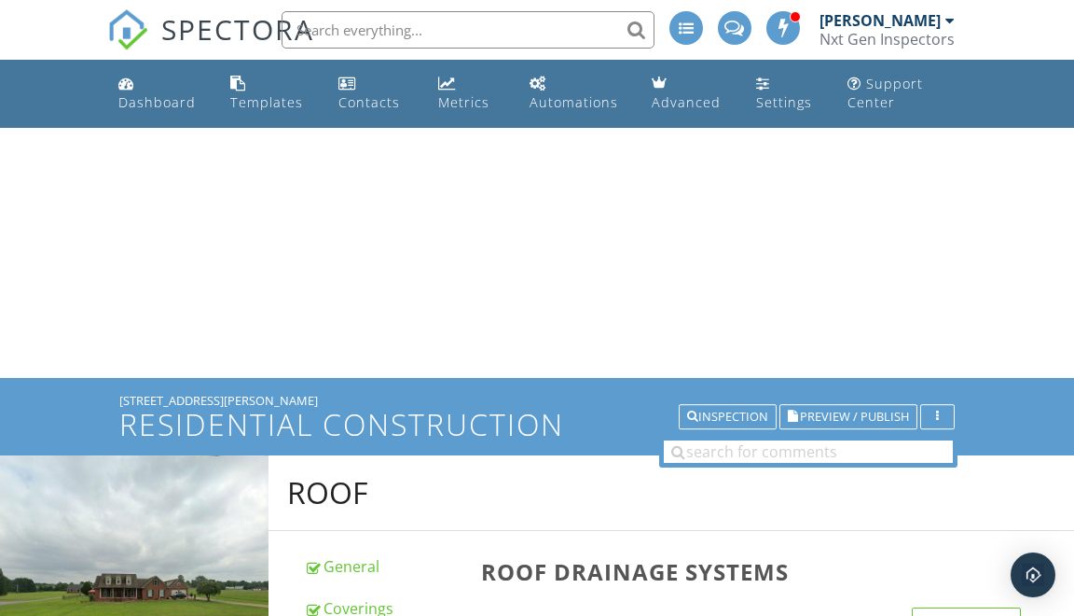
scroll to position [2865, 0]
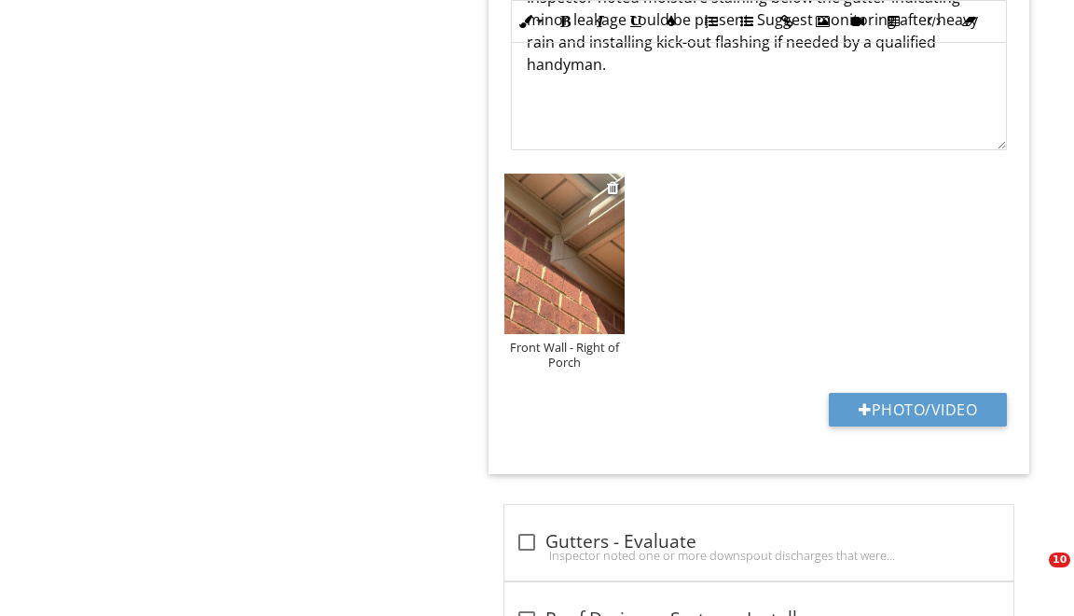
click at [574, 255] on img at bounding box center [565, 253] width 120 height 160
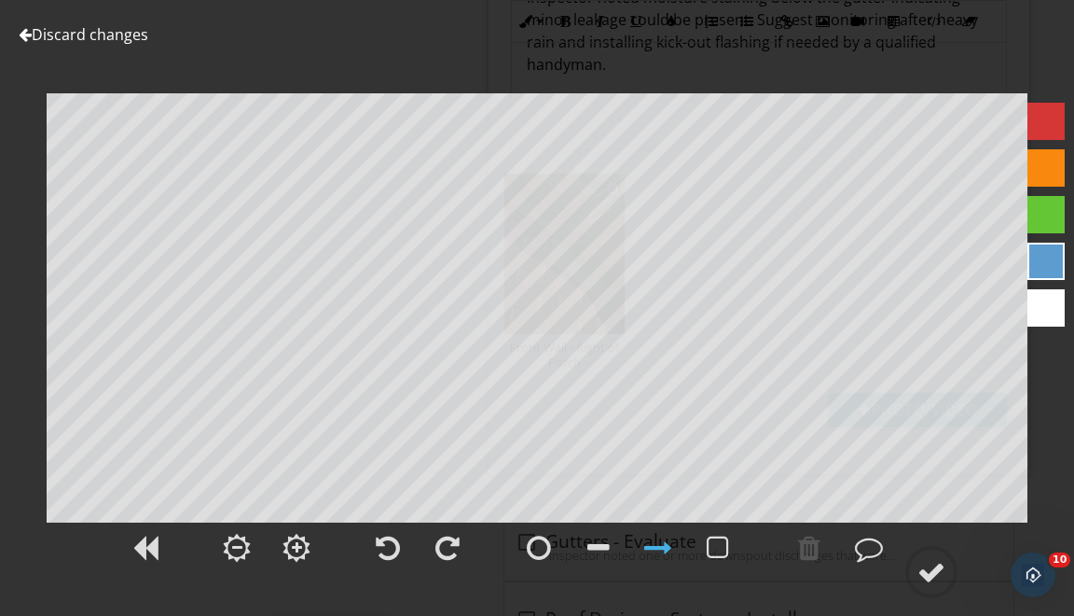
scroll to position [0, 0]
click at [926, 566] on div at bounding box center [932, 572] width 28 height 28
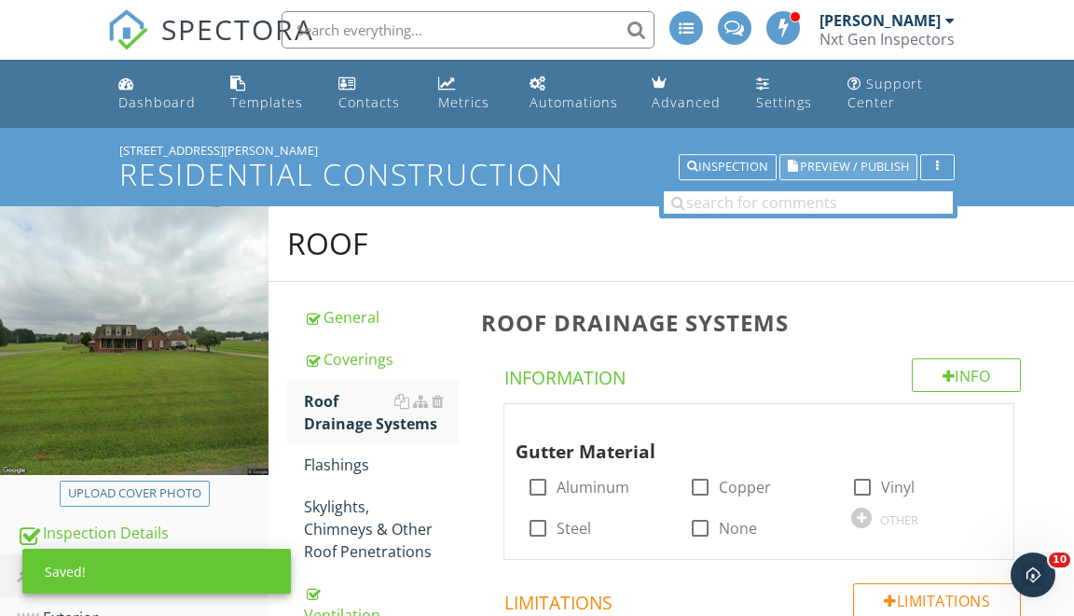
click at [892, 165] on span "Preview / Publish" at bounding box center [854, 167] width 109 height 12
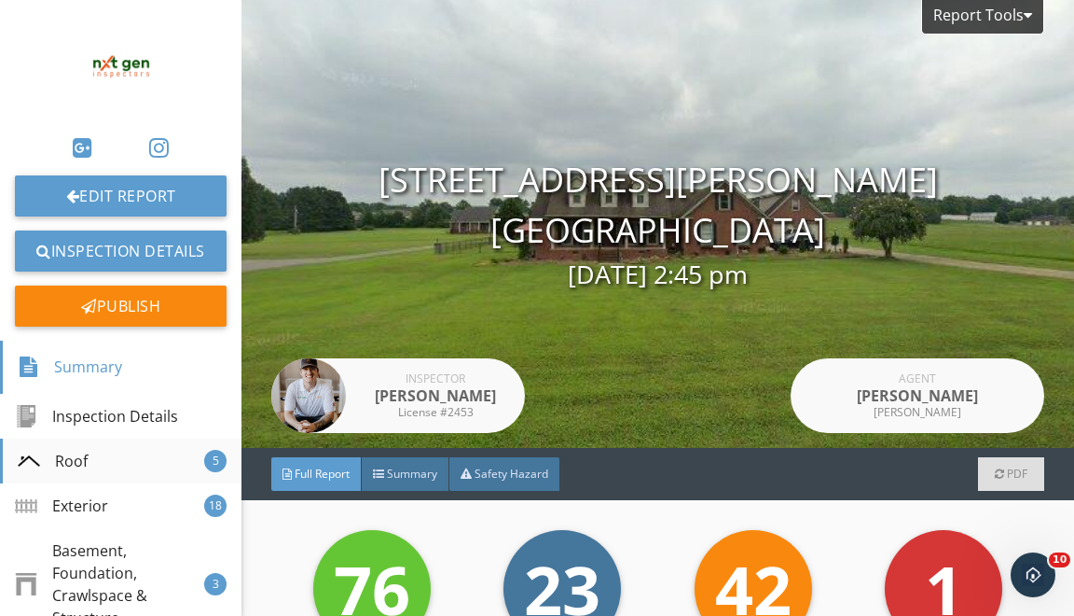
click at [134, 463] on div "Roof 5" at bounding box center [121, 460] width 242 height 45
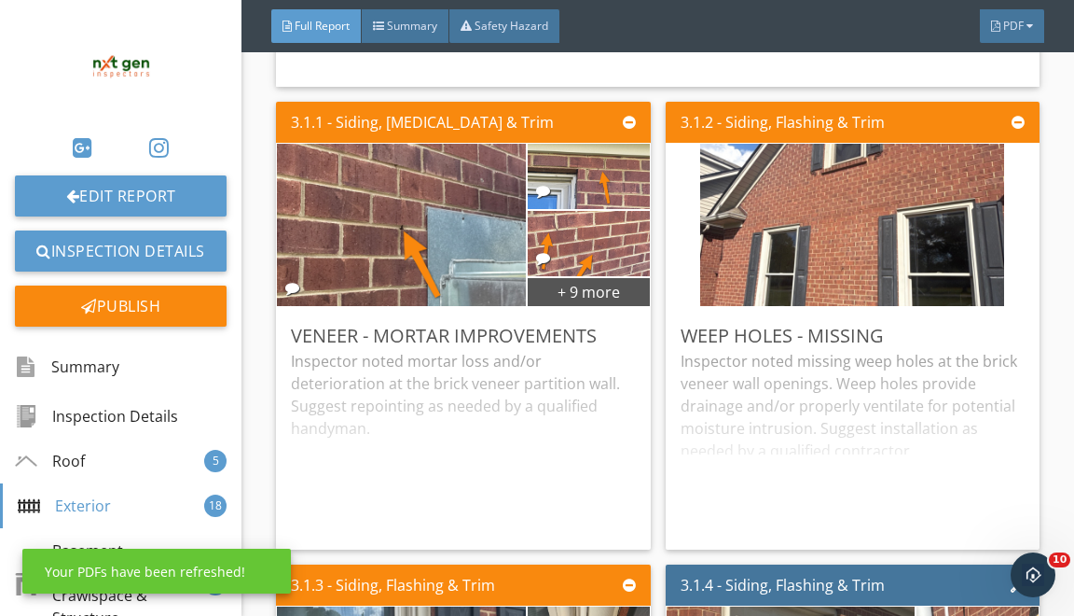
scroll to position [4626, 0]
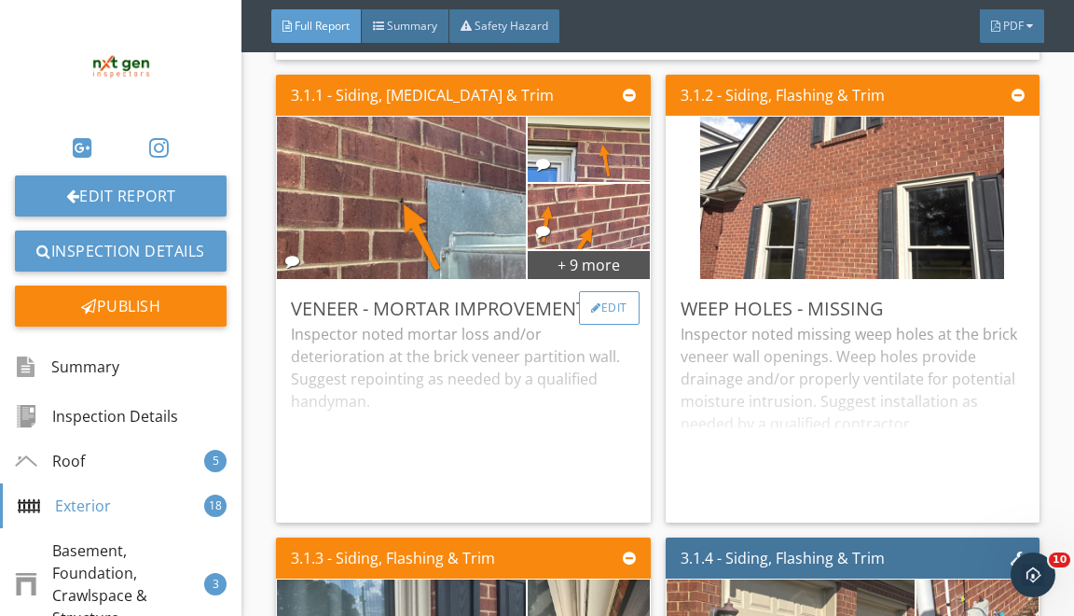
click at [595, 307] on div "Edit" at bounding box center [609, 308] width 61 height 34
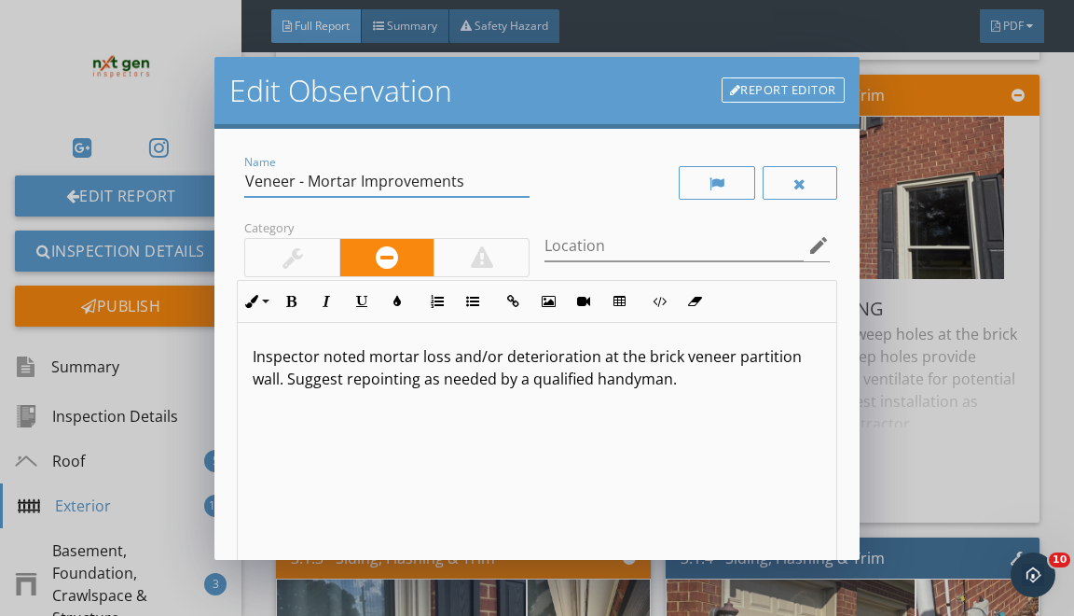
click at [269, 173] on input "Veneer - Mortar Improvements" at bounding box center [386, 181] width 285 height 31
type input "Brick Veneer - Patch/ Repair"
click at [367, 351] on p "Inspector noted mortar loss and/or deterioration at the brick veneer partition …" at bounding box center [537, 367] width 568 height 45
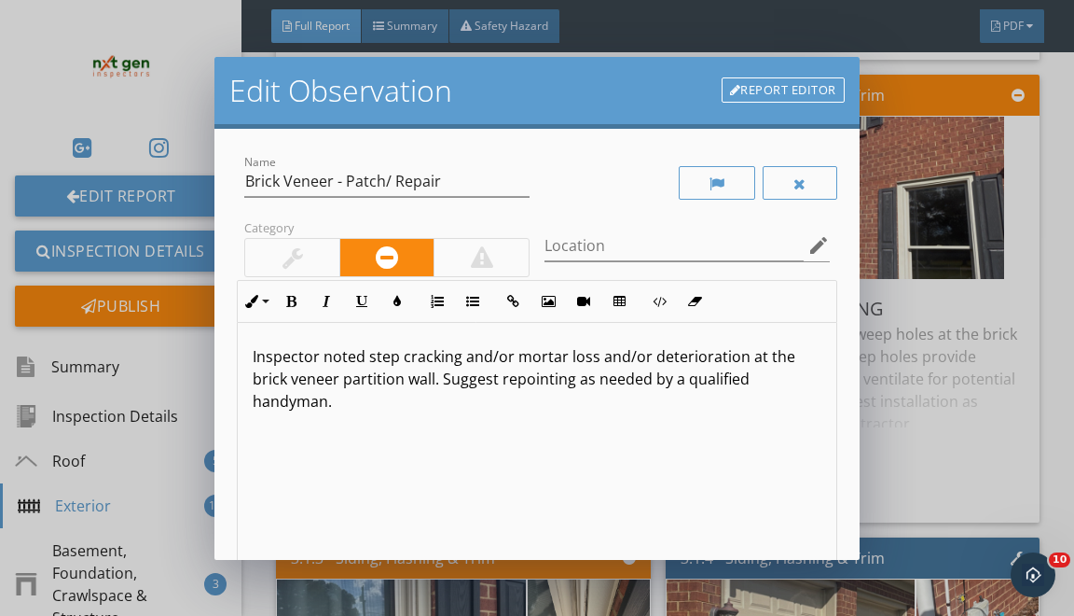
click at [688, 353] on p "Inspector noted step cracking and/or mortar loss and/or deterioration at the br…" at bounding box center [537, 378] width 568 height 67
click at [688, 354] on p "Inspector noted step cracking and/or mortar loss and/or deterioration at the br…" at bounding box center [537, 378] width 568 height 67
click at [627, 354] on p "Inspector noted step cracking and/or mortar loss at the brick veneer partition …" at bounding box center [537, 367] width 568 height 45
click at [377, 375] on p "Inspector noted step cracking and/or mortar loss at one or more areas of the br…" at bounding box center [537, 378] width 568 height 67
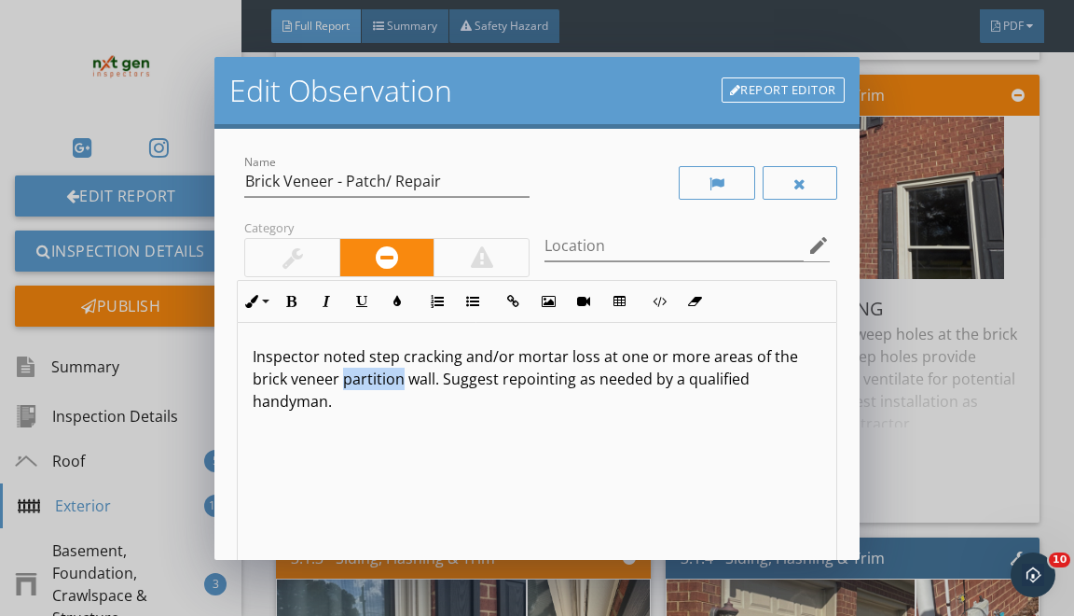
click at [377, 375] on p "Inspector noted step cracking and/or mortar loss at one or more areas of the br…" at bounding box center [537, 378] width 568 height 67
click at [429, 379] on p "Inspector noted step cracking and/or mortar loss at one or more areas of the br…" at bounding box center [537, 378] width 568 height 67
click at [526, 382] on p "Inspector noted step cracking and/or mortar loss at one or more areas of the br…" at bounding box center [537, 378] width 568 height 67
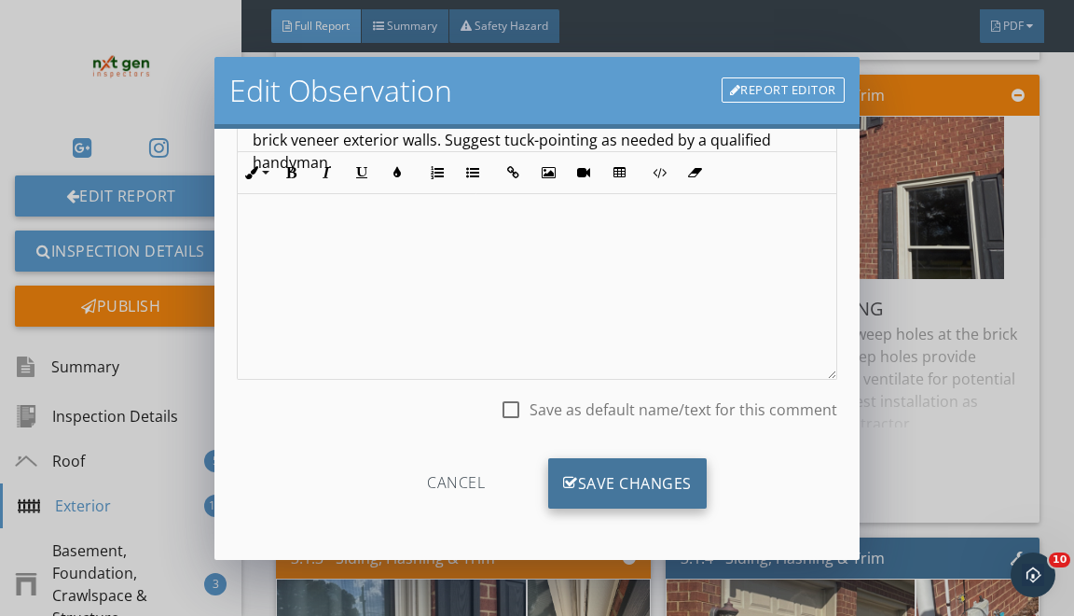
click at [612, 455] on div "Cancel Save Changes" at bounding box center [537, 490] width 600 height 94
click at [612, 463] on div "Save Changes" at bounding box center [627, 483] width 159 height 50
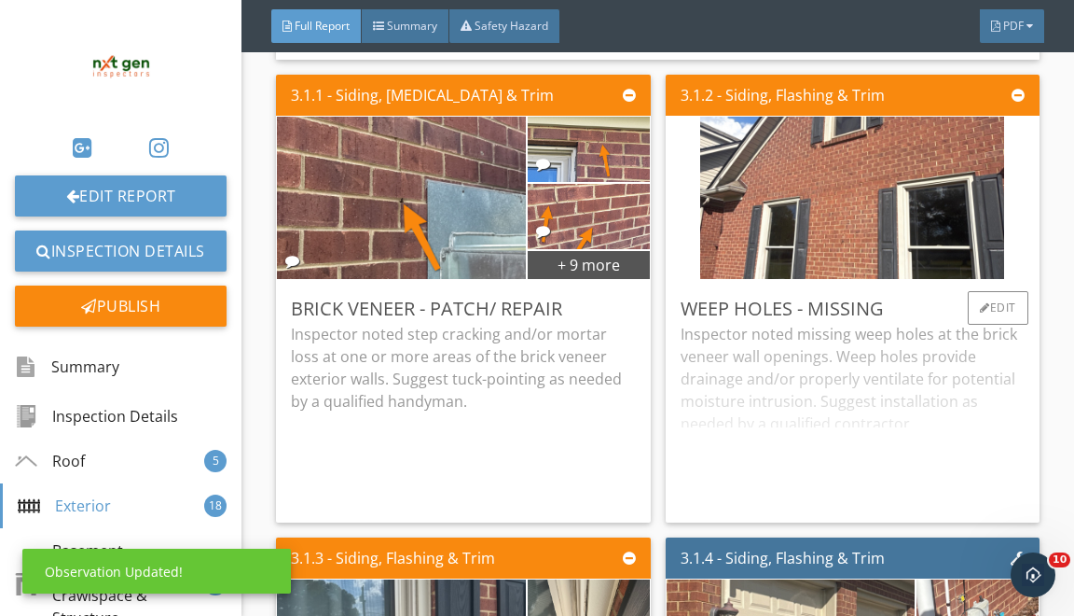
scroll to position [0, 0]
click at [980, 302] on div at bounding box center [985, 307] width 10 height 11
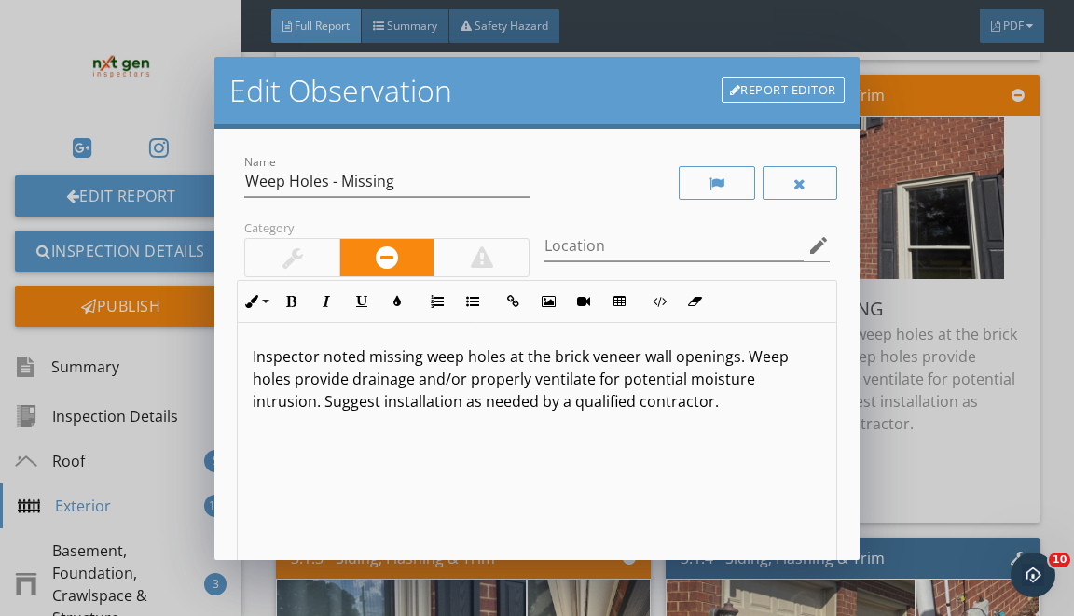
click at [735, 358] on p "Inspector noted missing weep holes at the brick veneer wall openings. Weep hole…" at bounding box center [537, 378] width 568 height 67
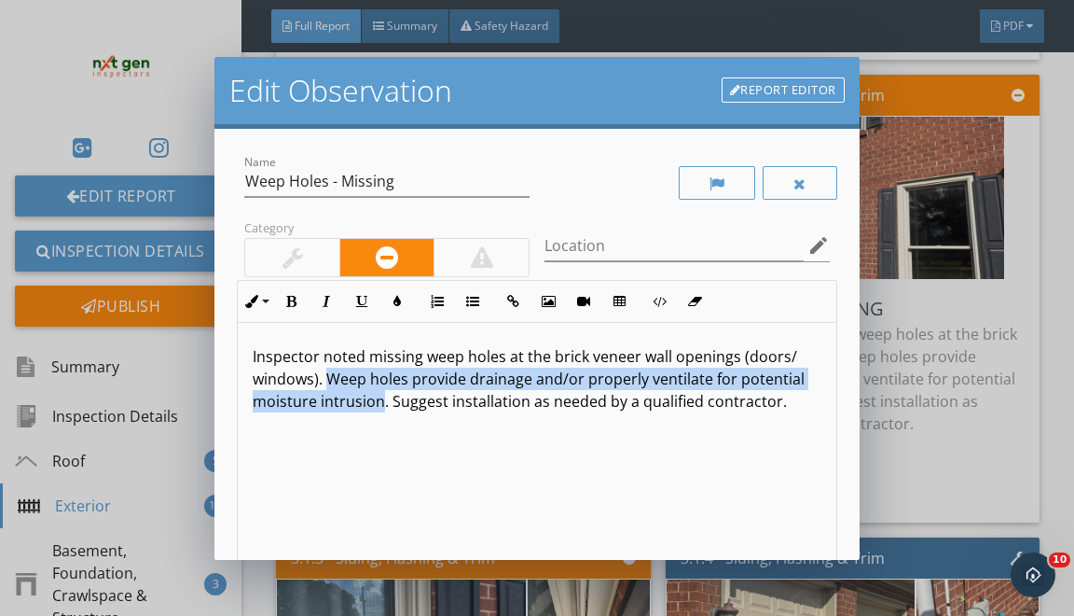
drag, startPoint x: 327, startPoint y: 372, endPoint x: 380, endPoint y: 392, distance: 55.8
click at [380, 392] on p "Inspector noted missing weep holes at the brick veneer wall openings (doors/ wi…" at bounding box center [537, 378] width 568 height 67
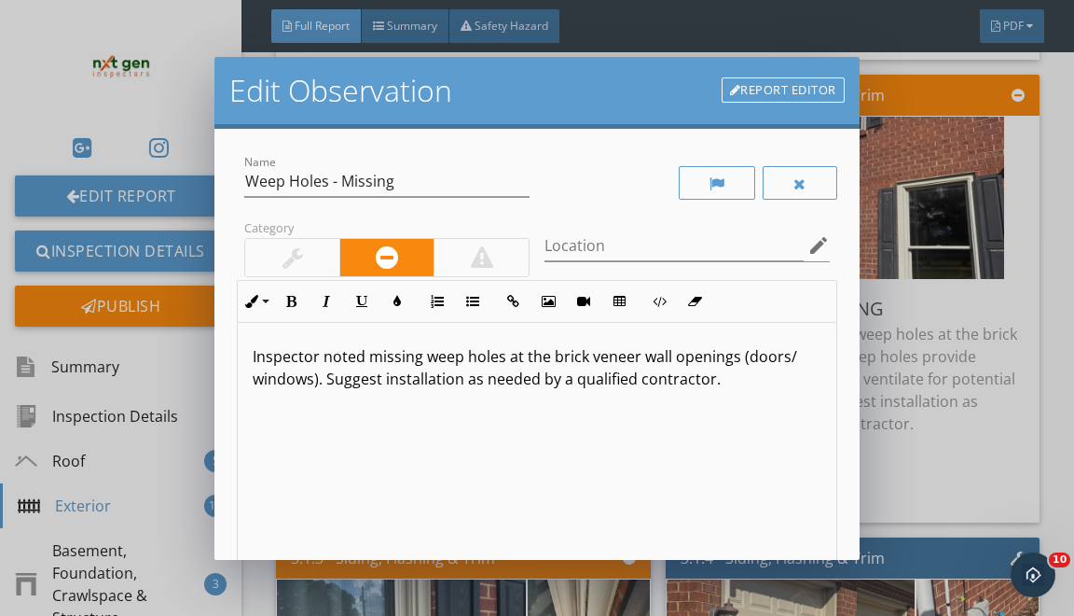
click at [383, 379] on p "Inspector noted missing weep holes at the brick veneer wall openings (doors/ wi…" at bounding box center [537, 367] width 568 height 45
click at [565, 381] on p "Inspector noted missing weep holes at the brick veneer wall openings (doors/ wi…" at bounding box center [537, 378] width 568 height 67
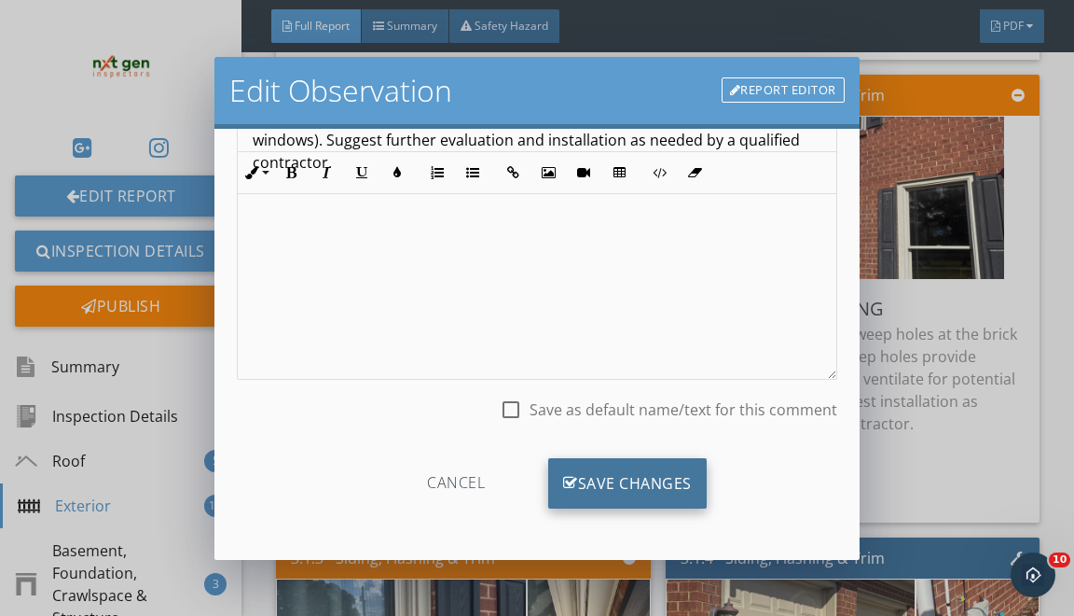
click at [610, 470] on div "Save Changes" at bounding box center [627, 483] width 159 height 50
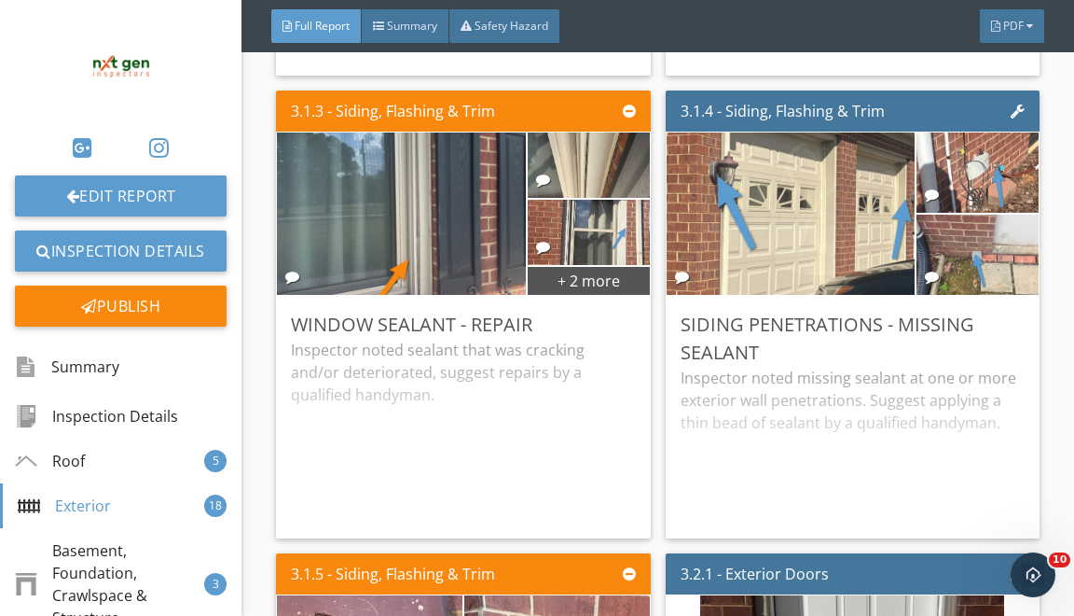
scroll to position [5085, 0]
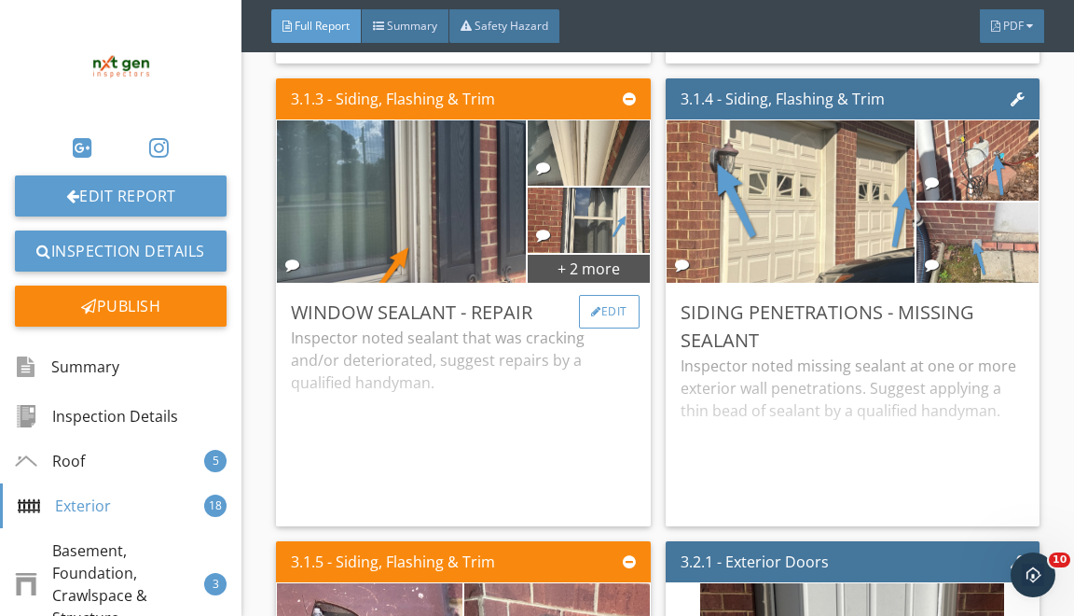
click at [608, 313] on div "Edit" at bounding box center [609, 312] width 61 height 34
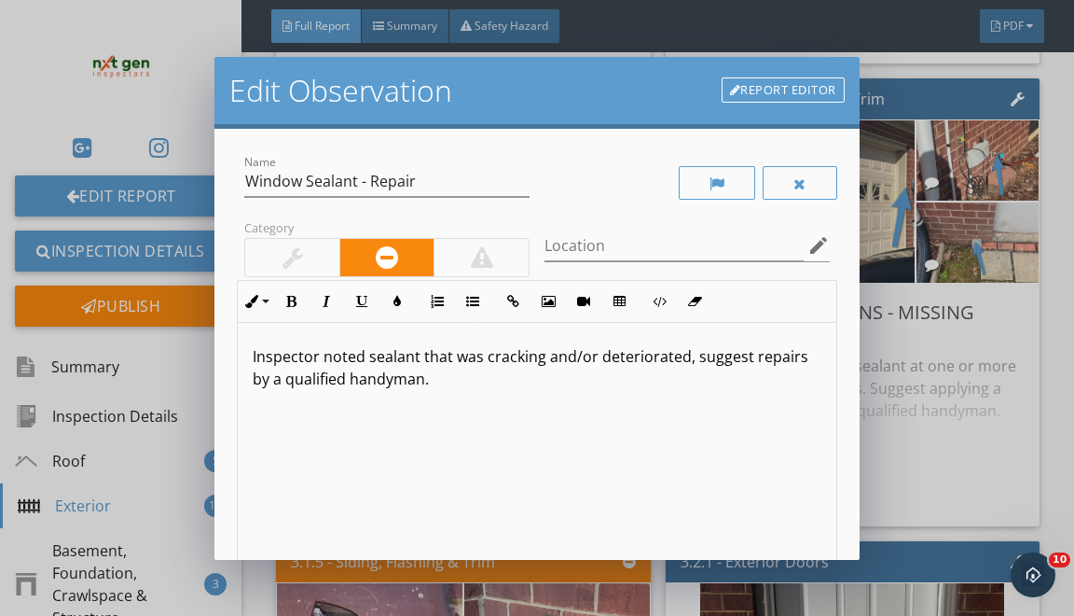
click at [786, 96] on link "Report Editor" at bounding box center [783, 90] width 123 height 26
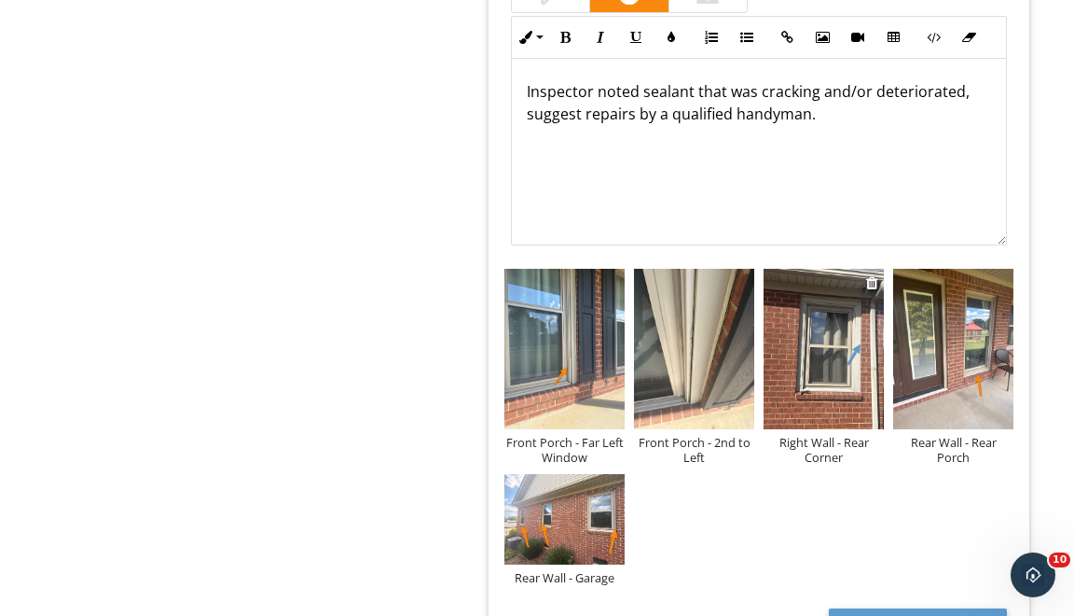
scroll to position [3631, 0]
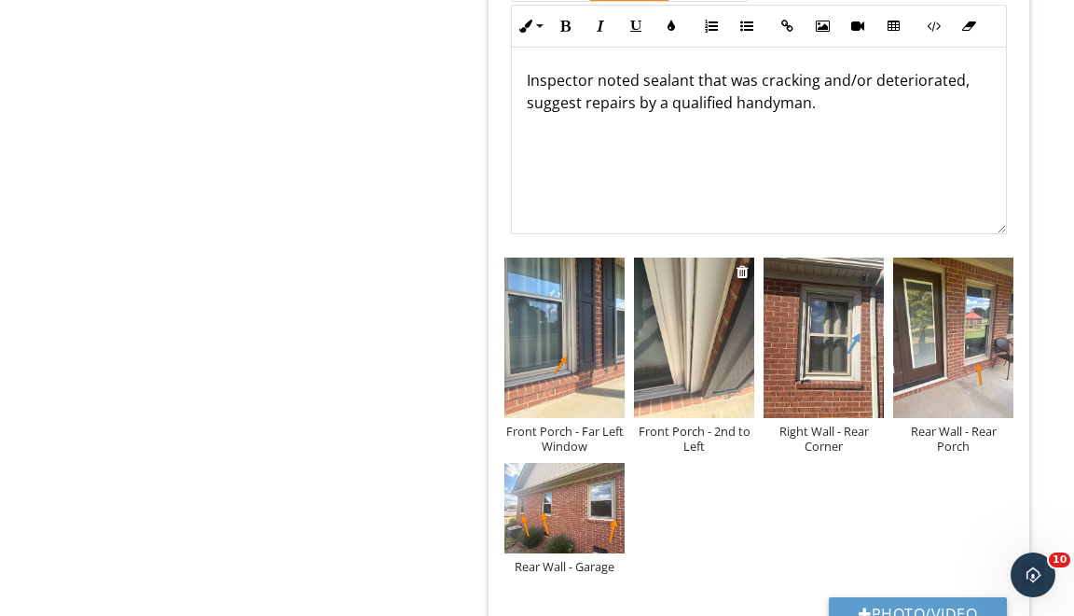
click at [683, 365] on img at bounding box center [694, 337] width 120 height 160
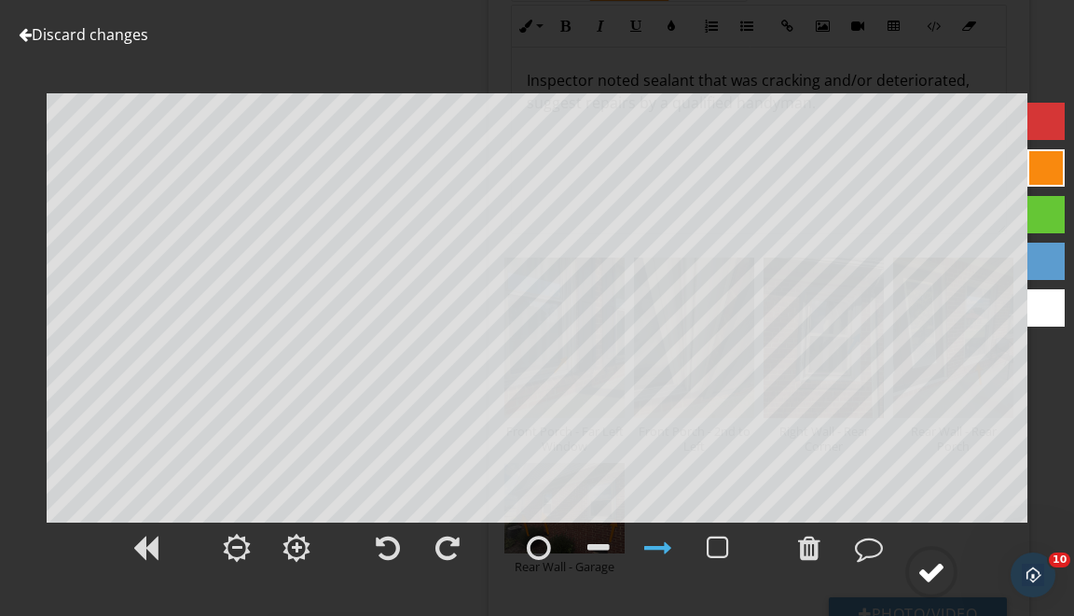
click at [934, 580] on div at bounding box center [932, 572] width 28 height 28
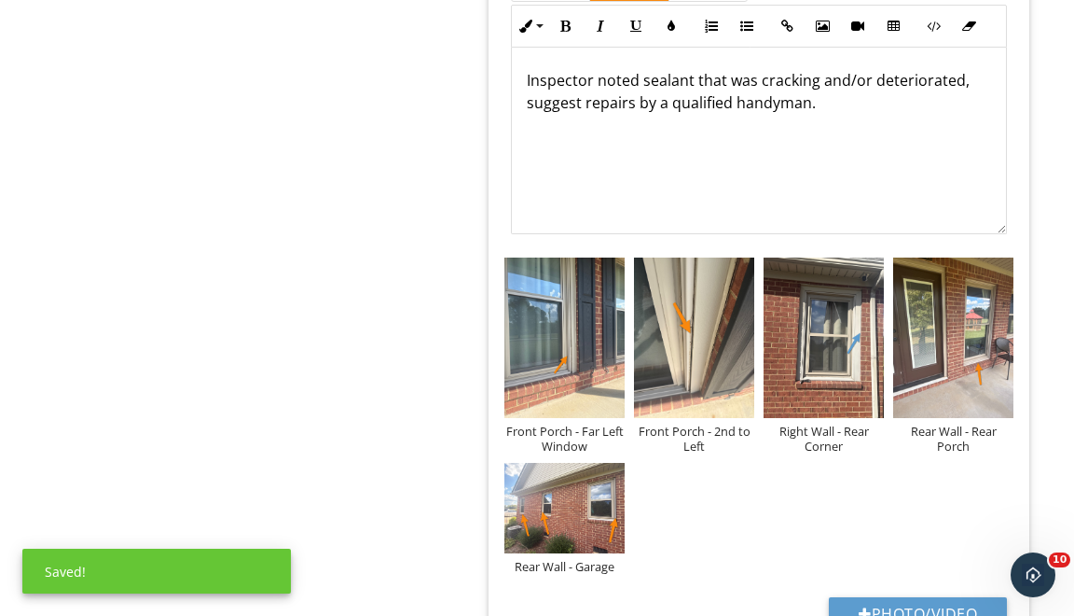
click at [830, 339] on img at bounding box center [824, 337] width 120 height 160
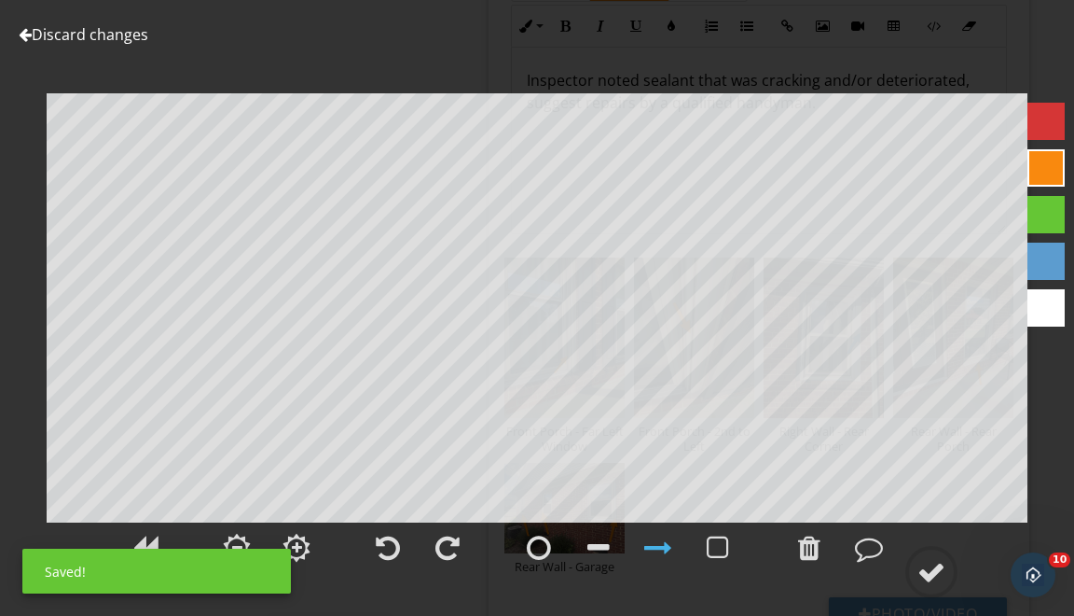
click at [1051, 152] on div at bounding box center [1046, 167] width 37 height 37
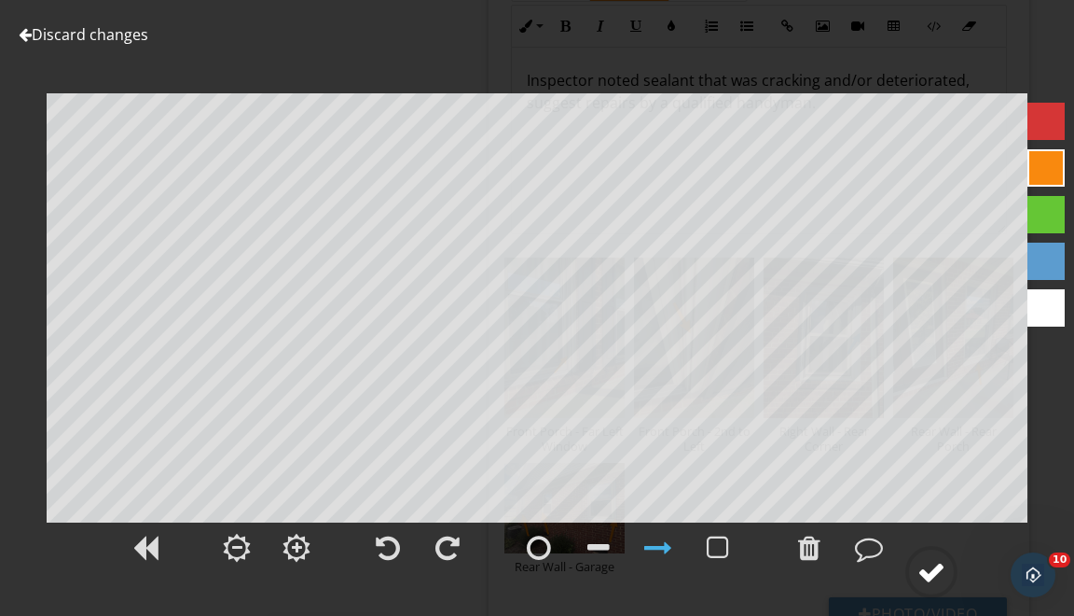
click at [916, 553] on circle at bounding box center [931, 571] width 48 height 48
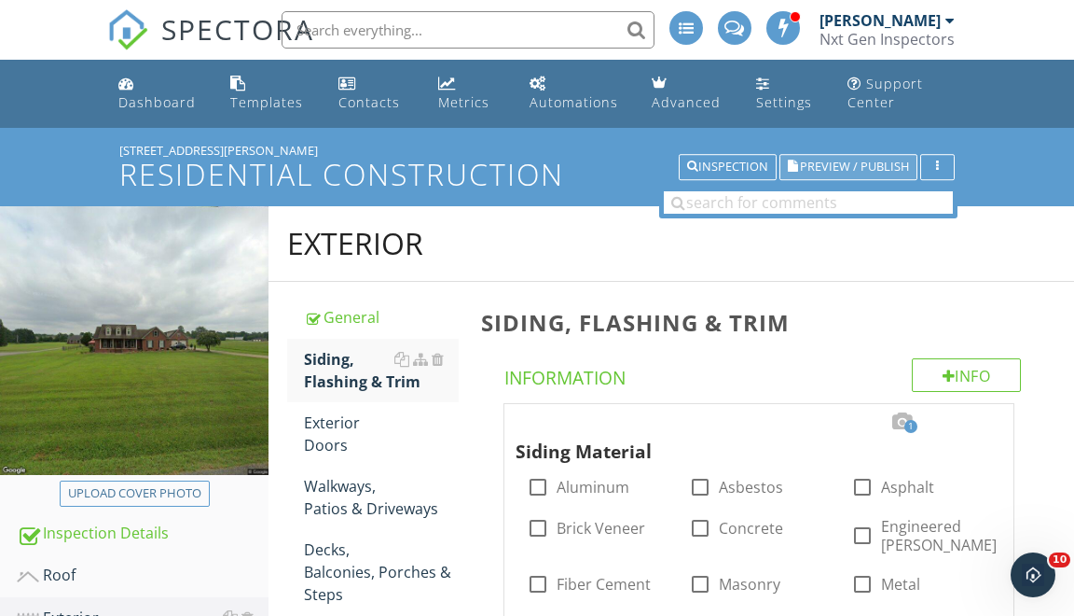
scroll to position [0, 0]
click at [835, 157] on button "Preview / Publish" at bounding box center [849, 167] width 138 height 26
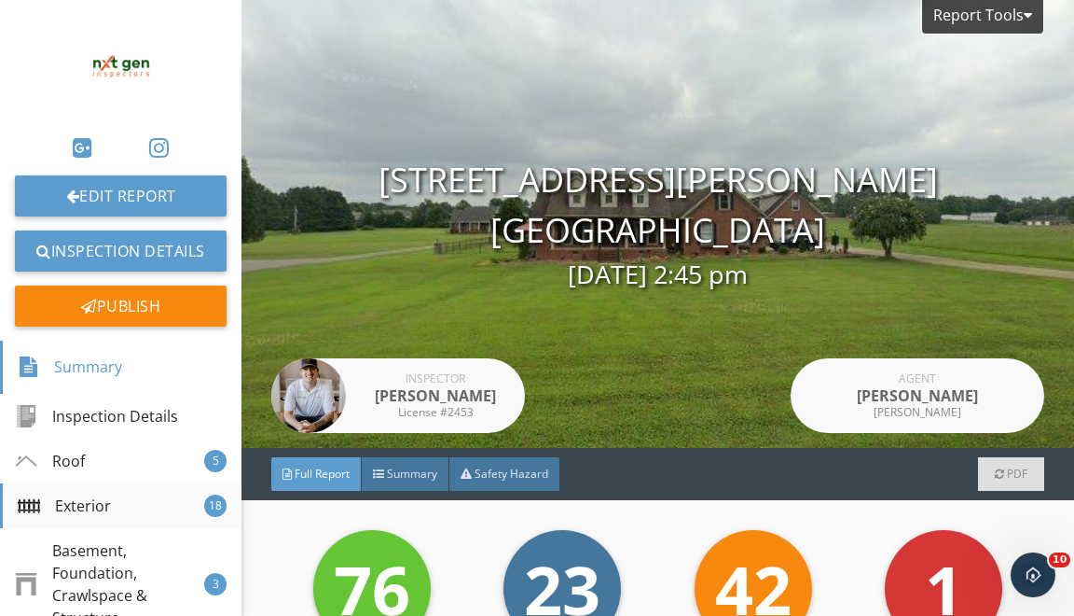
click at [132, 512] on div "Exterior 18" at bounding box center [121, 505] width 242 height 45
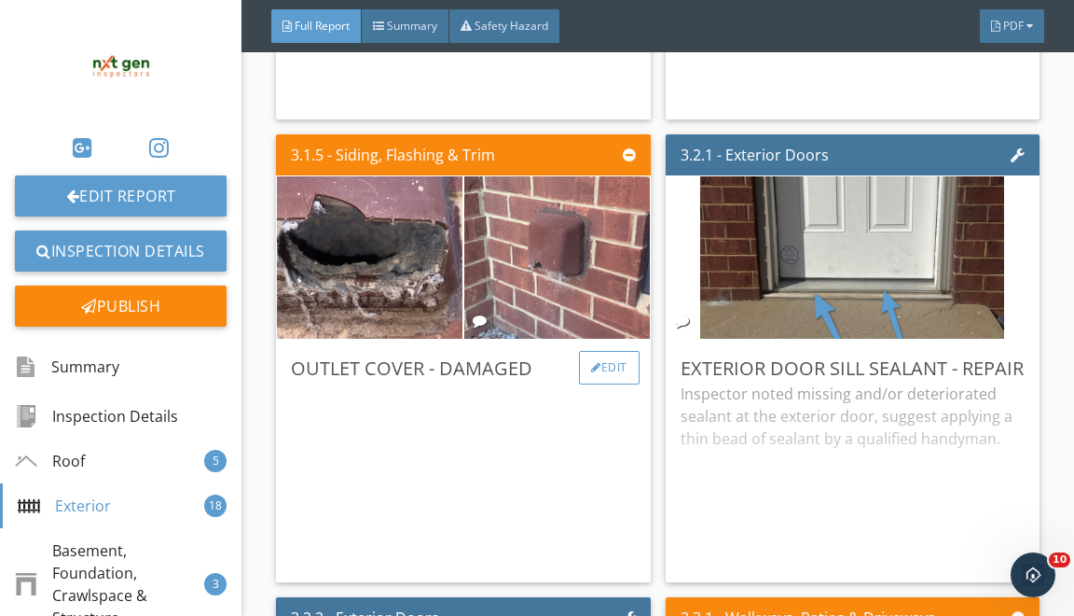
scroll to position [5492, 0]
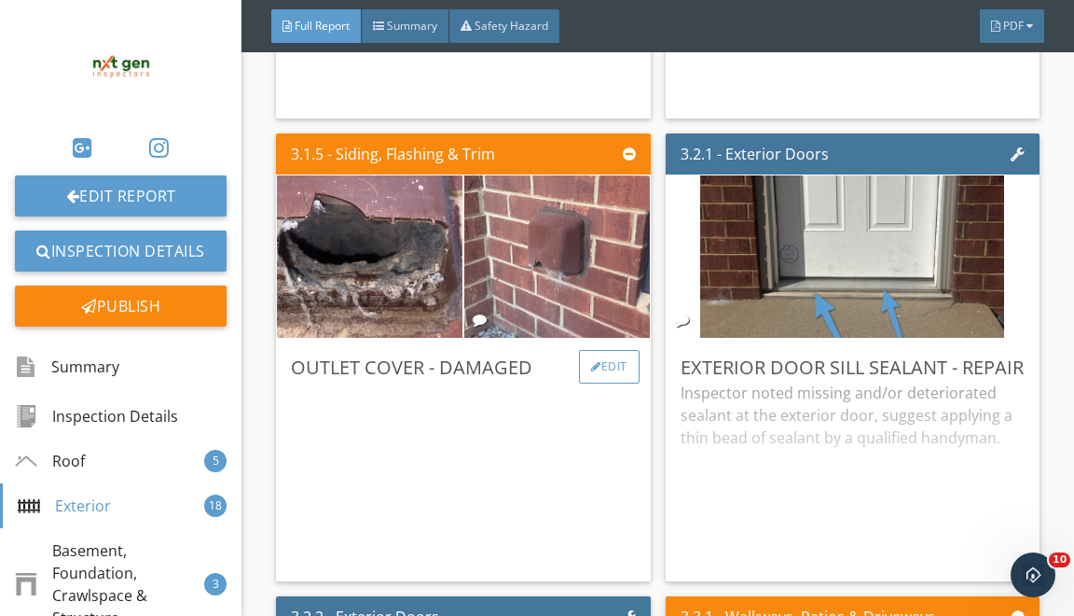
click at [605, 352] on div "Edit" at bounding box center [609, 367] width 61 height 34
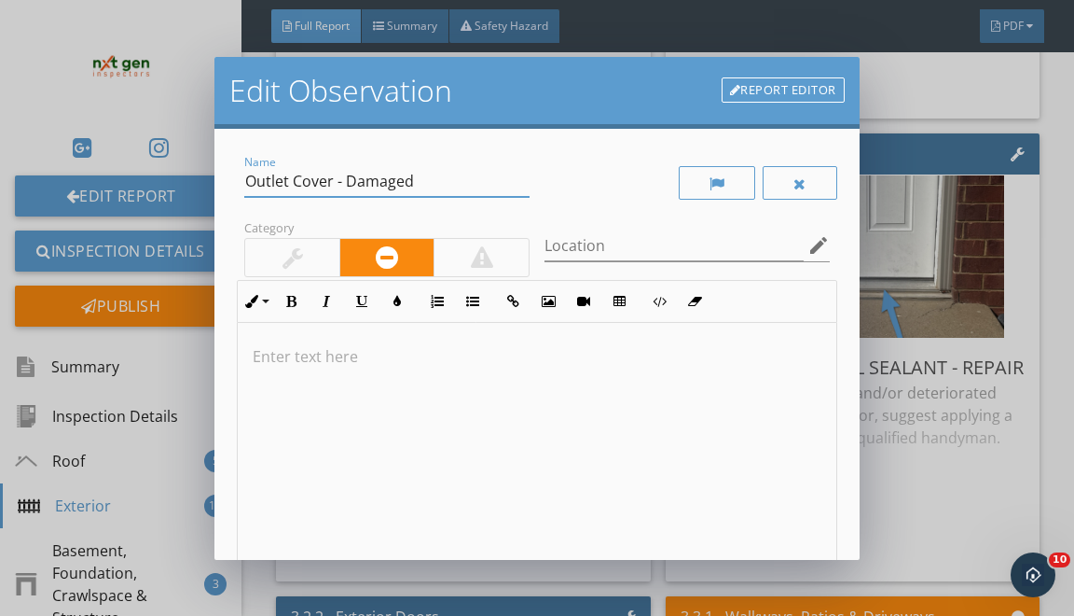
click at [269, 181] on input "Outlet Cover - Damaged" at bounding box center [386, 181] width 285 height 31
click at [269, 180] on input "Outlet Cover - Damaged" at bounding box center [386, 181] width 285 height 31
type input "Dryer Exhaust - Repair"
click at [270, 367] on div at bounding box center [537, 471] width 598 height 296
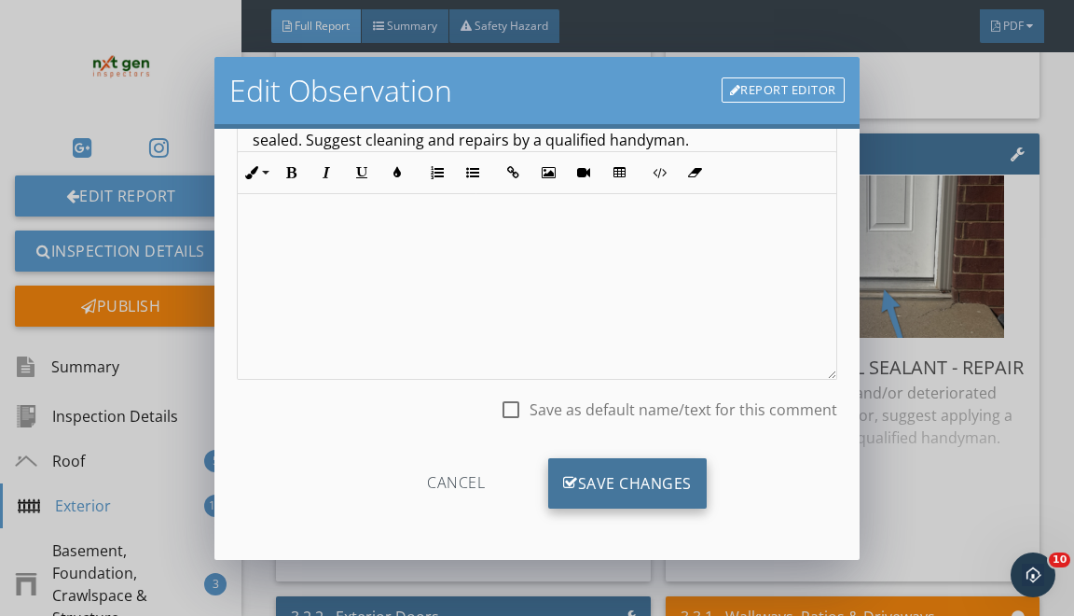
click at [582, 496] on div "Save Changes" at bounding box center [627, 483] width 159 height 50
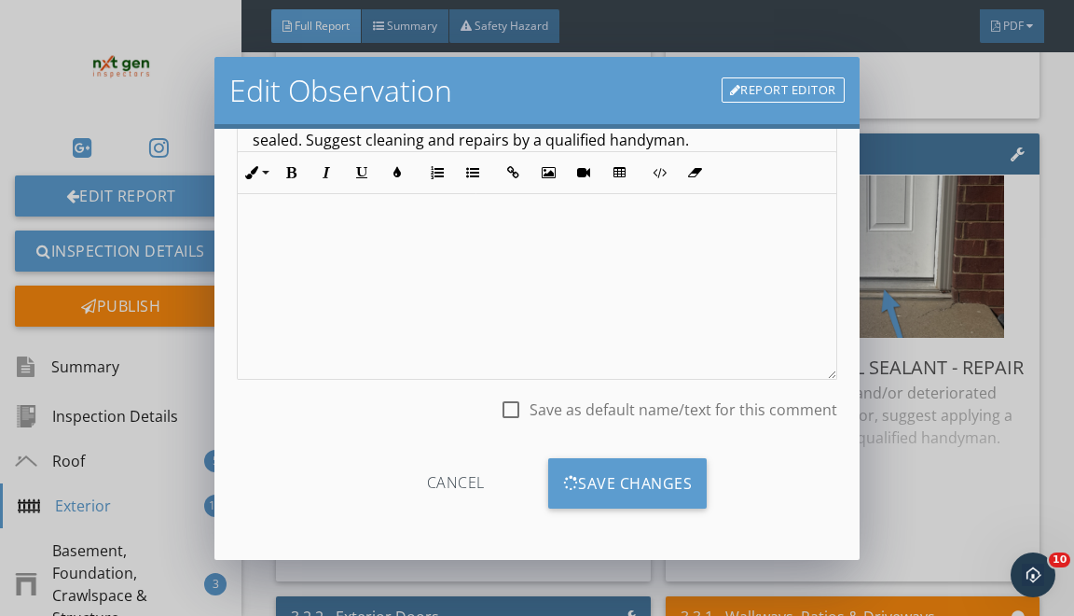
scroll to position [18, 0]
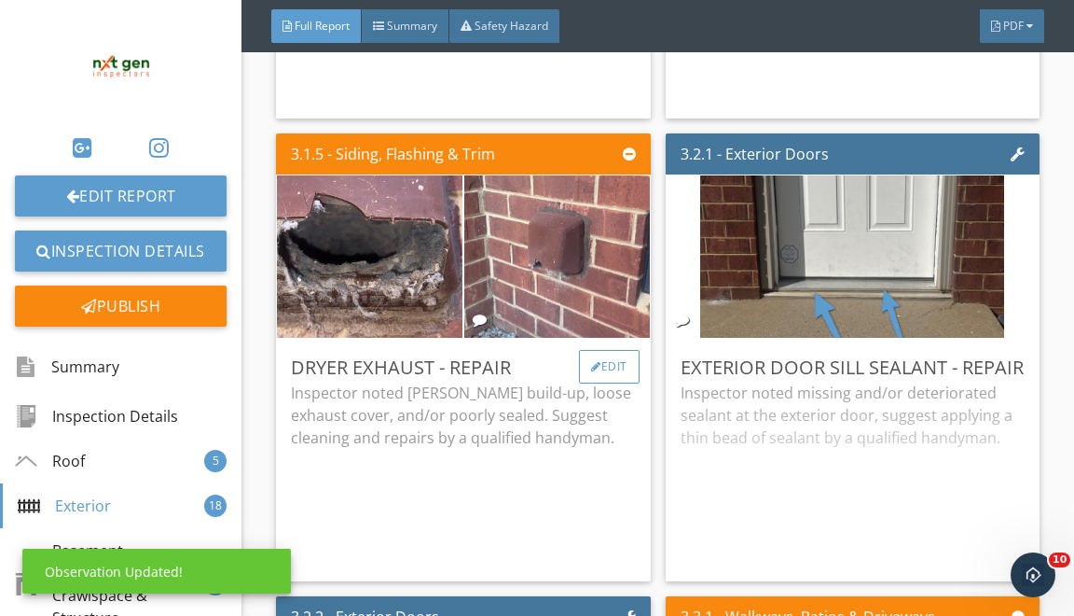
click at [623, 352] on div "Edit" at bounding box center [609, 367] width 61 height 34
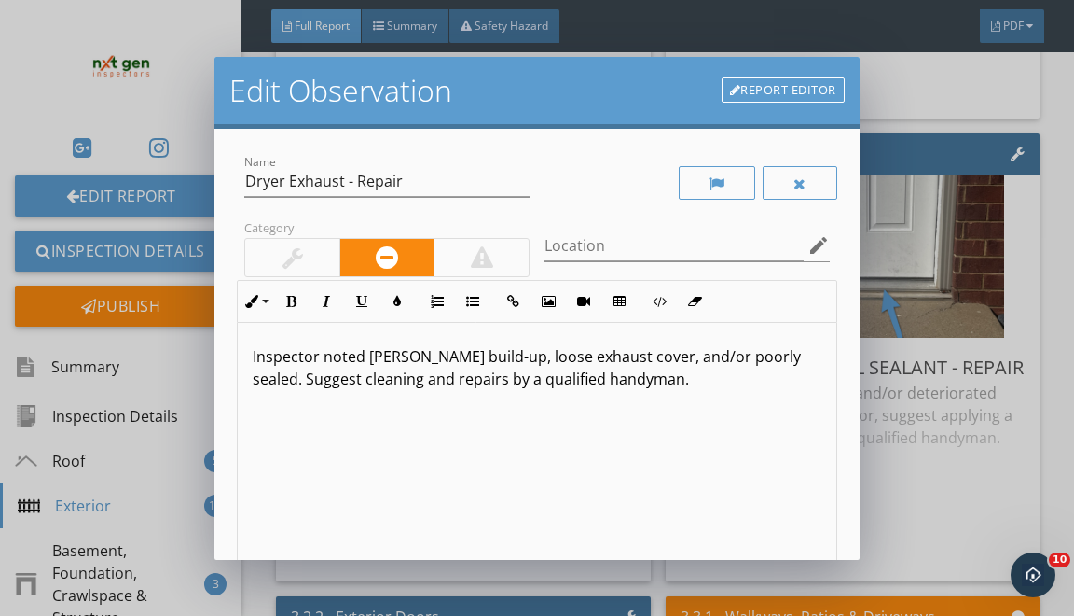
click at [603, 358] on p "Inspector noted lint build-up, loose exhaust cover, and/or poorly sealed. Sugge…" at bounding box center [537, 367] width 568 height 45
click at [297, 381] on p "Inspector noted lint build-up, loose exhaust cover, damaged, and/or poorly seal…" at bounding box center [537, 367] width 568 height 45
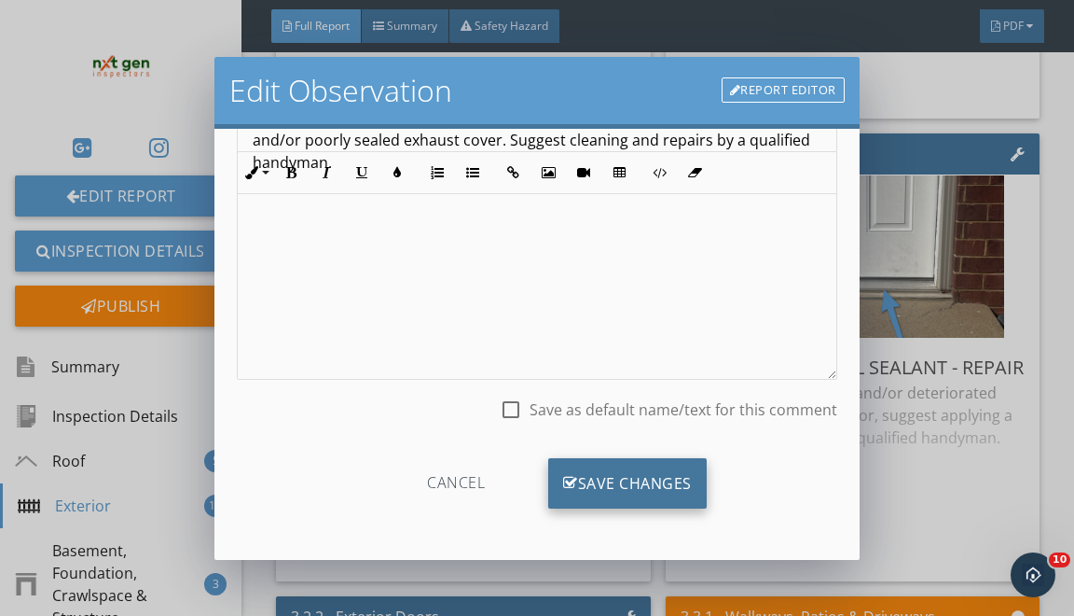
click at [602, 467] on div "Save Changes" at bounding box center [627, 483] width 159 height 50
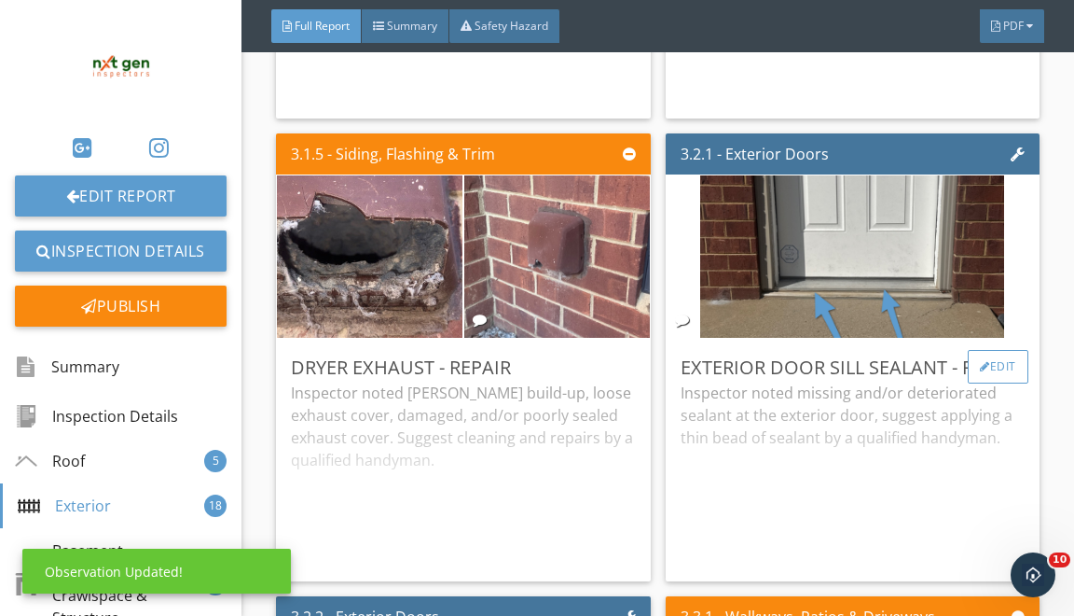
click at [974, 366] on div "Edit" at bounding box center [998, 367] width 61 height 34
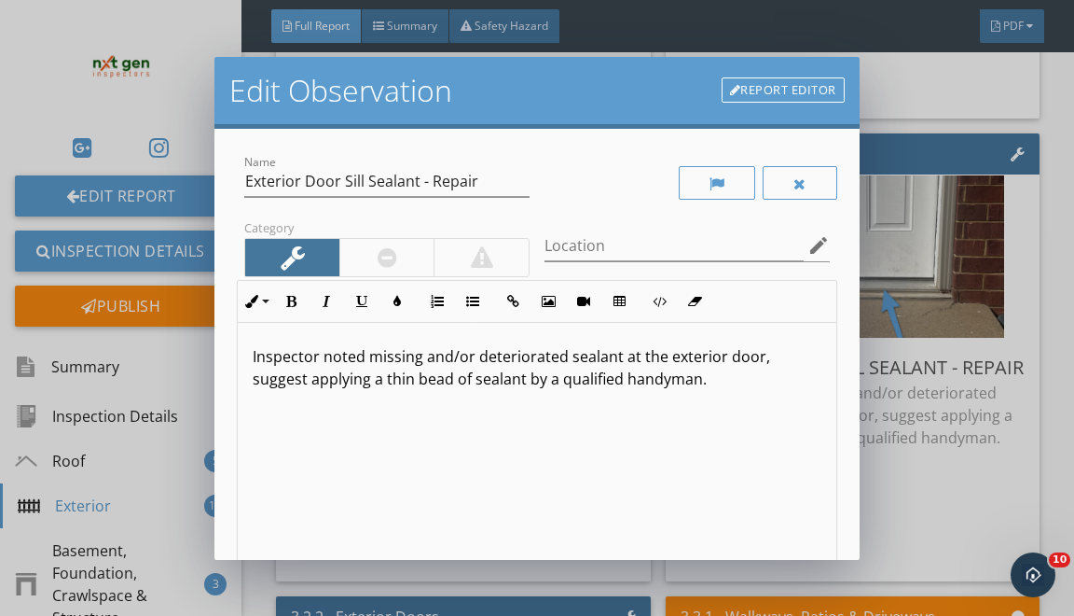
click at [494, 351] on p "Inspector noted missing and/or deteriorated sealant at the exterior door, sugge…" at bounding box center [537, 367] width 568 height 45
click at [494, 352] on p "Inspector noted missing and/or deteriorated sealant at the exterior door, sugge…" at bounding box center [537, 367] width 568 height 45
click at [561, 354] on p "Inspector noted missing sealant sealant at the exterior door, suggest applying …" at bounding box center [537, 367] width 568 height 45
click at [693, 360] on p "Inspector noted missing sealant sealant at below exterior door, suggest applyin…" at bounding box center [537, 367] width 568 height 45
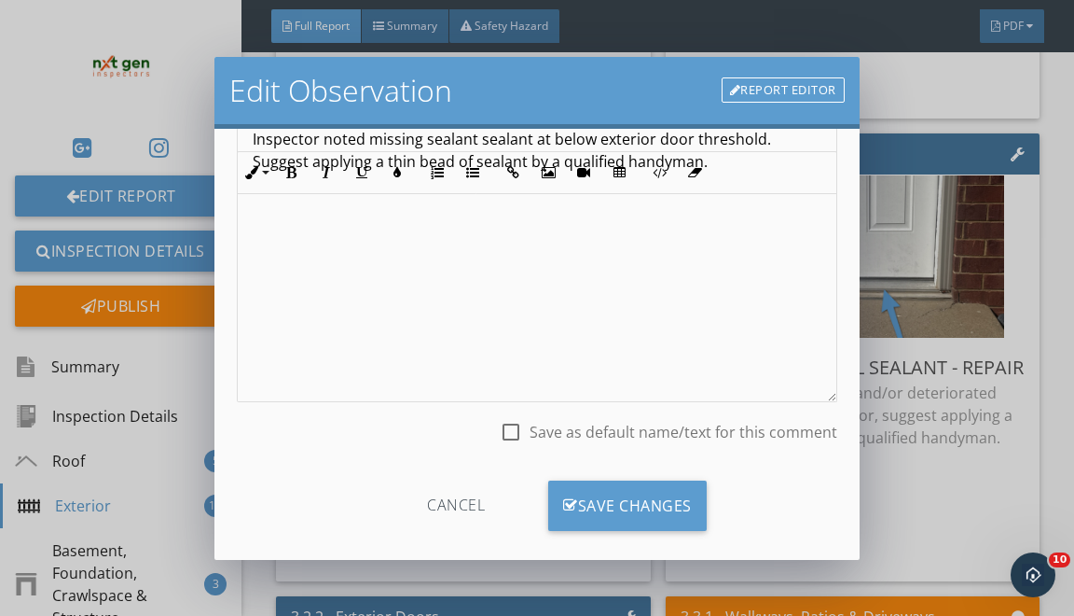
scroll to position [239, 0]
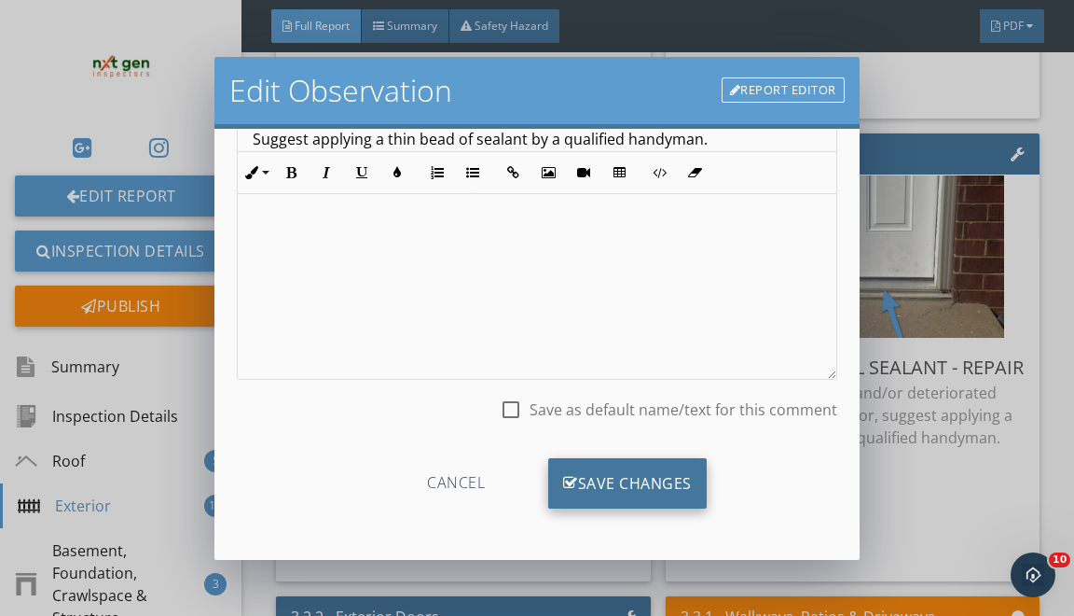
click at [564, 492] on div "Save Changes" at bounding box center [627, 483] width 159 height 50
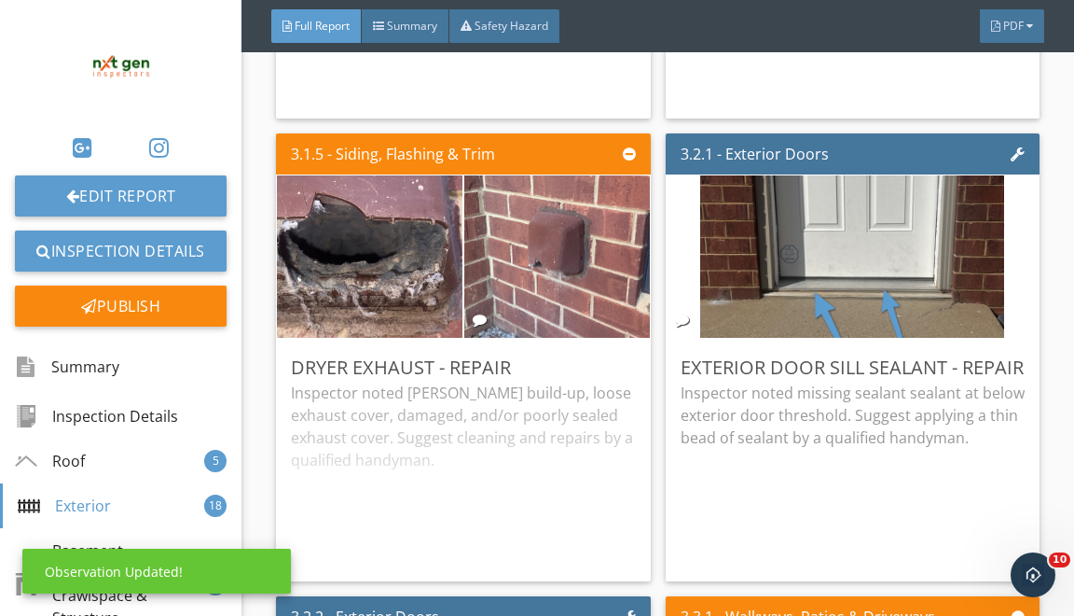
scroll to position [5988, 0]
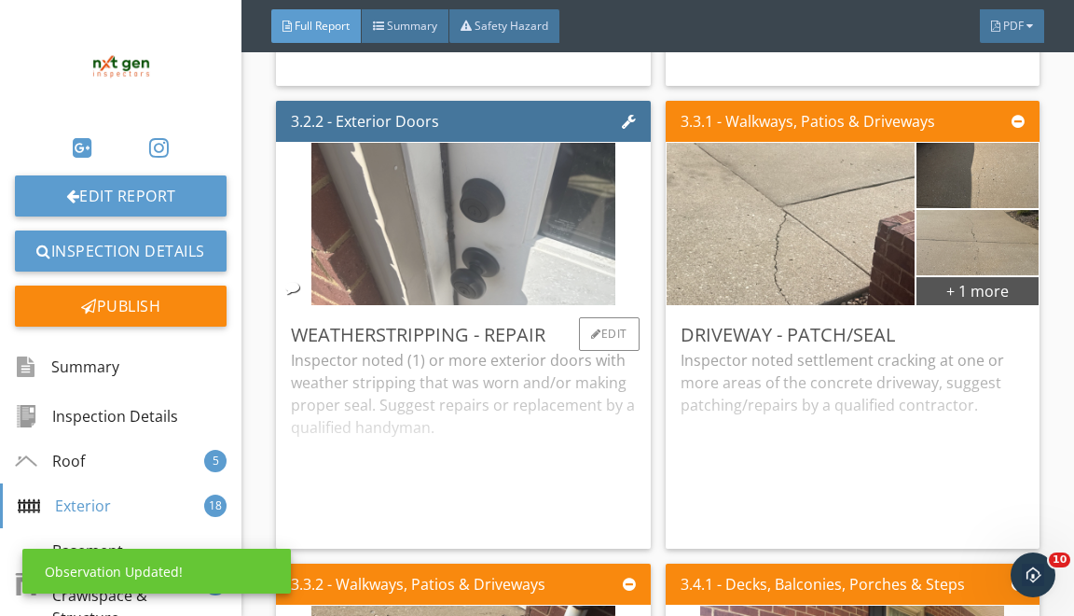
click at [507, 285] on img at bounding box center [464, 224] width 304 height 406
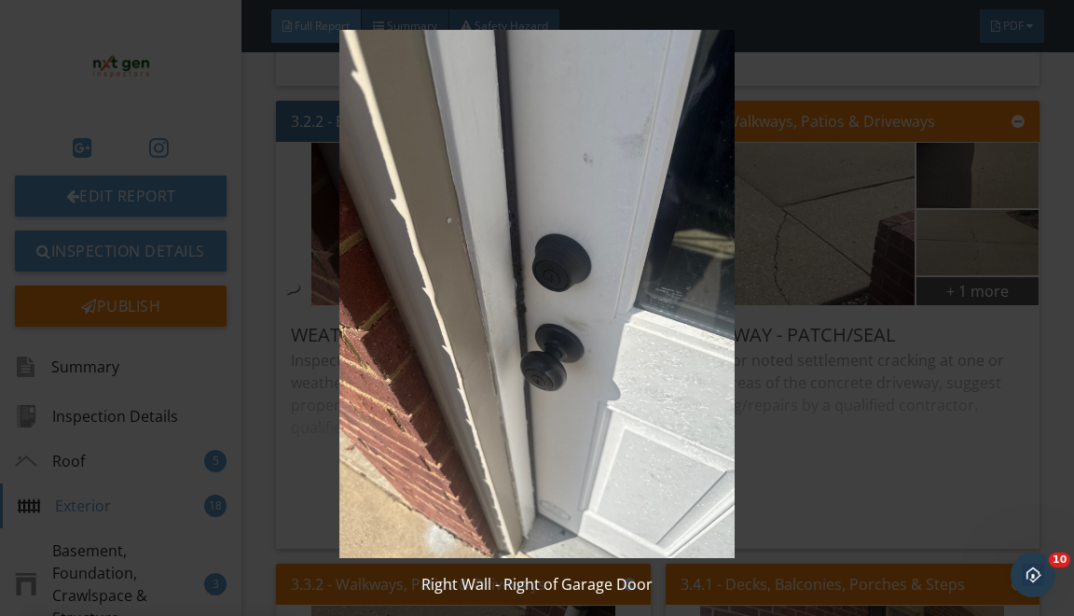
drag, startPoint x: 763, startPoint y: 265, endPoint x: 694, endPoint y: 284, distance: 71.7
click at [763, 266] on img at bounding box center [537, 294] width 964 height 528
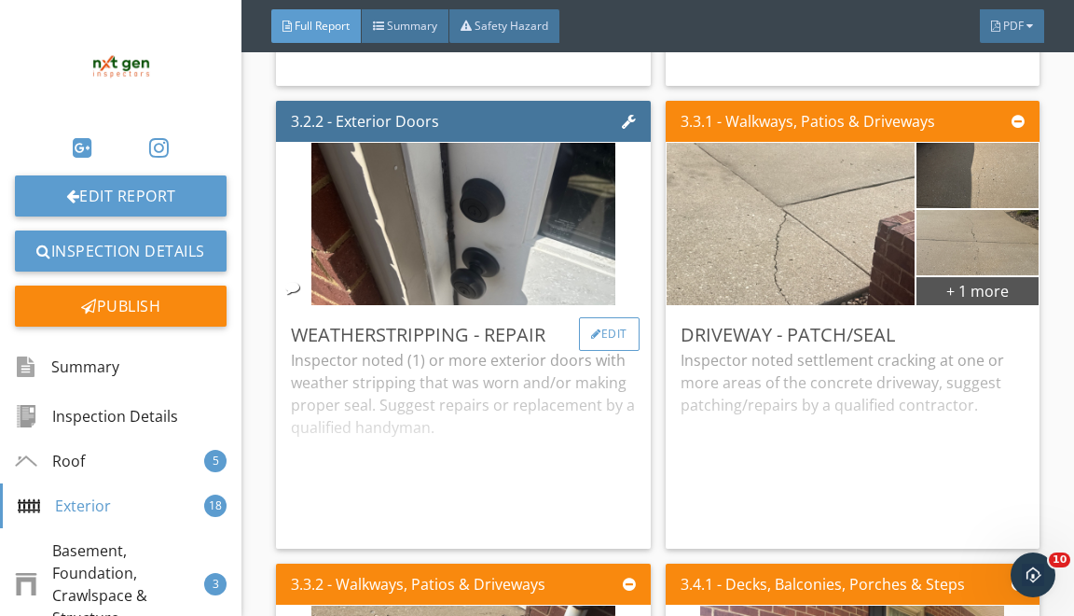
click at [619, 333] on div "Edit" at bounding box center [609, 334] width 61 height 34
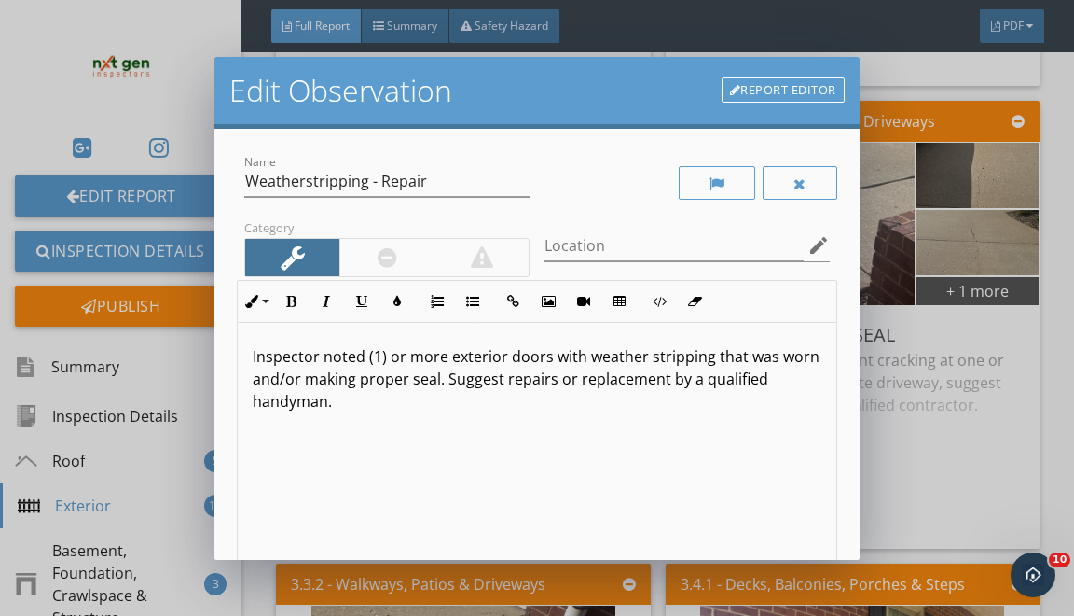
click at [412, 353] on p "Inspector noted (1) or more exterior doors with weather stripping that was worn…" at bounding box center [537, 378] width 568 height 67
click at [488, 358] on p "Inspector noted (1) exterior doors with weather stripping that was worn and/or …" at bounding box center [537, 367] width 568 height 45
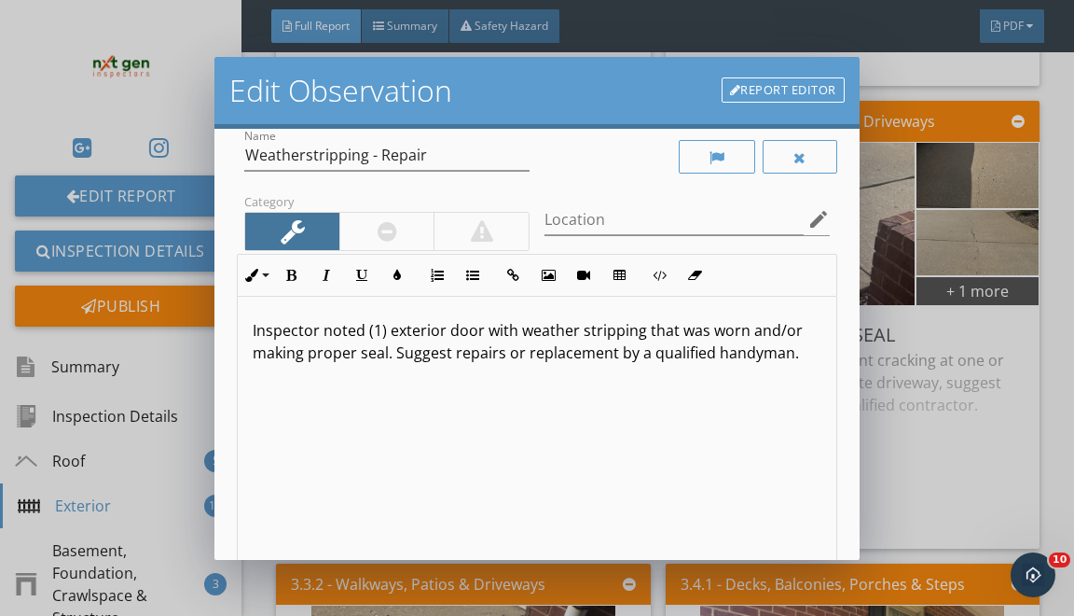
scroll to position [35, 0]
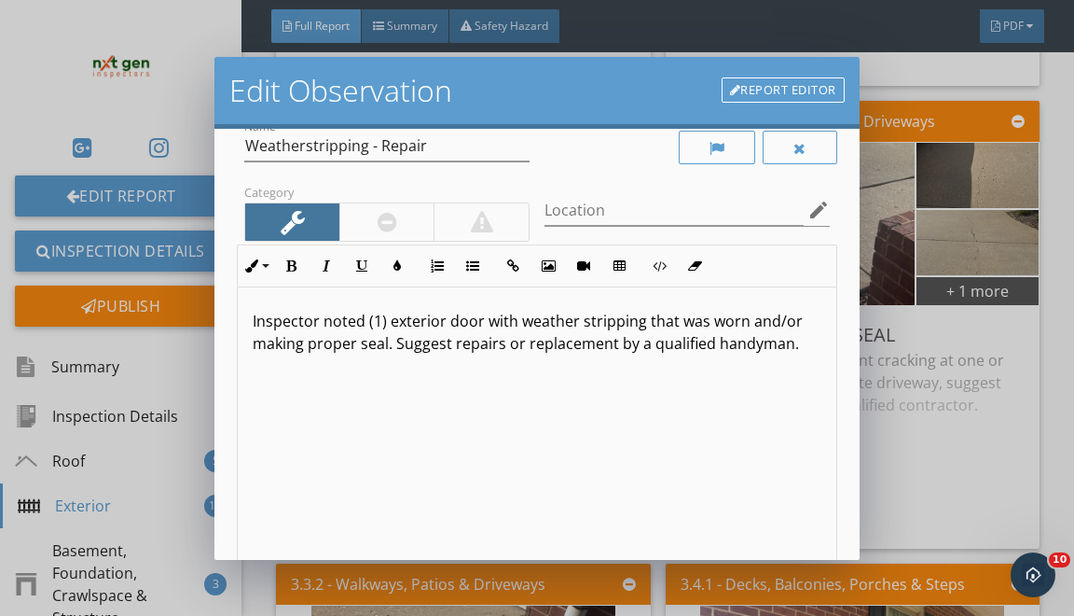
click at [513, 341] on p "Inspector noted (1) exterior door with weather stripping that was worn and/or m…" at bounding box center [537, 332] width 568 height 45
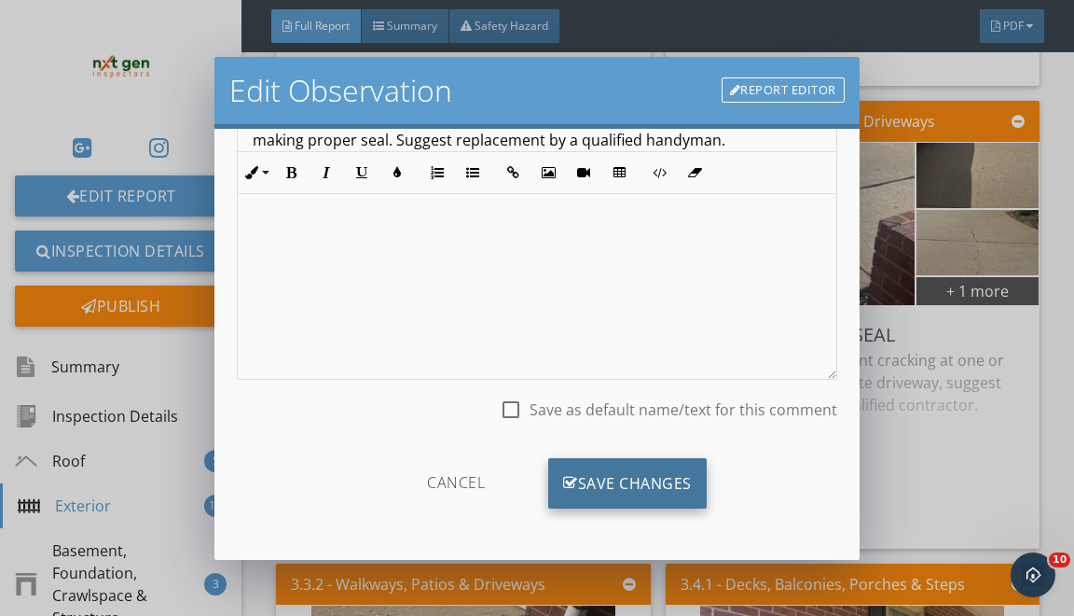
click at [642, 478] on div "Save Changes" at bounding box center [627, 483] width 159 height 50
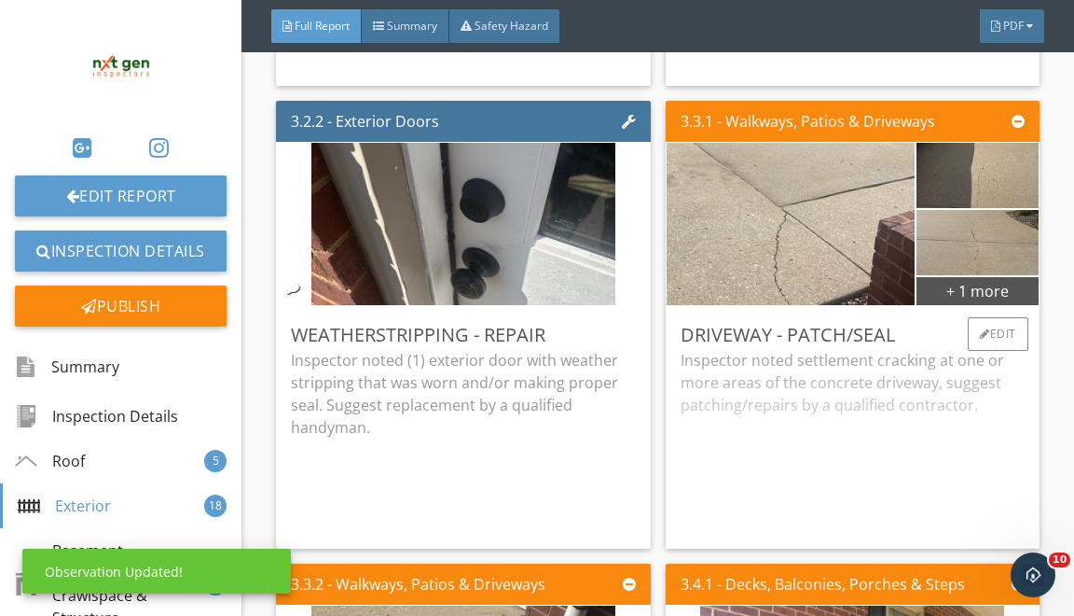
scroll to position [18, 0]
click at [982, 328] on div at bounding box center [985, 333] width 10 height 11
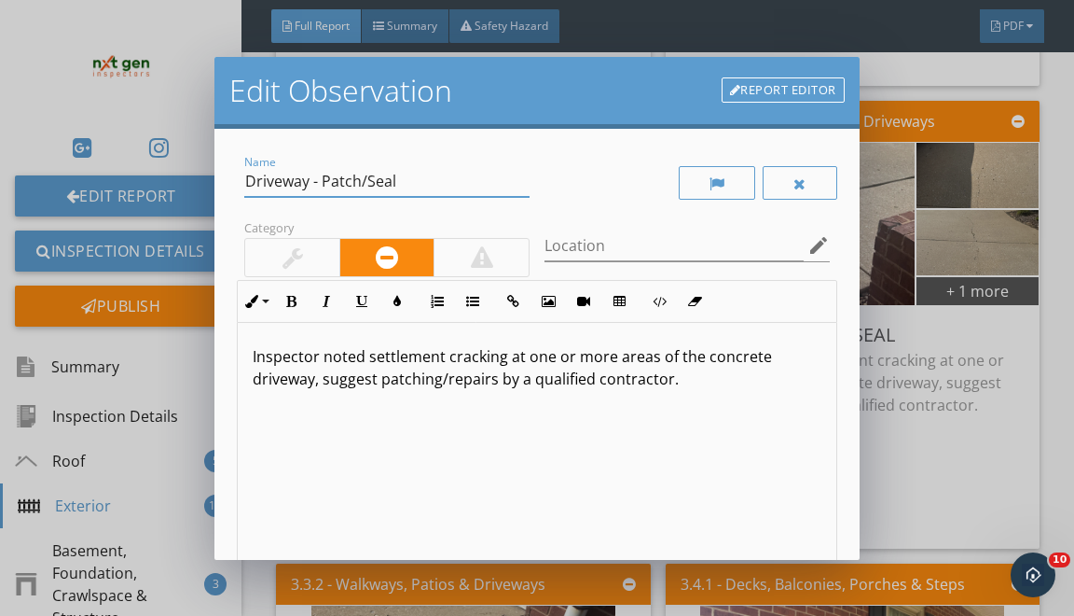
click at [288, 182] on input "Driveway - Patch/Seal" at bounding box center [386, 181] width 285 height 31
type input "Concrete Strucutres - Patch/Seal"
click at [445, 359] on p "Inspector noted settlement cracking at one or more areas of the concrete drivew…" at bounding box center [537, 367] width 568 height 45
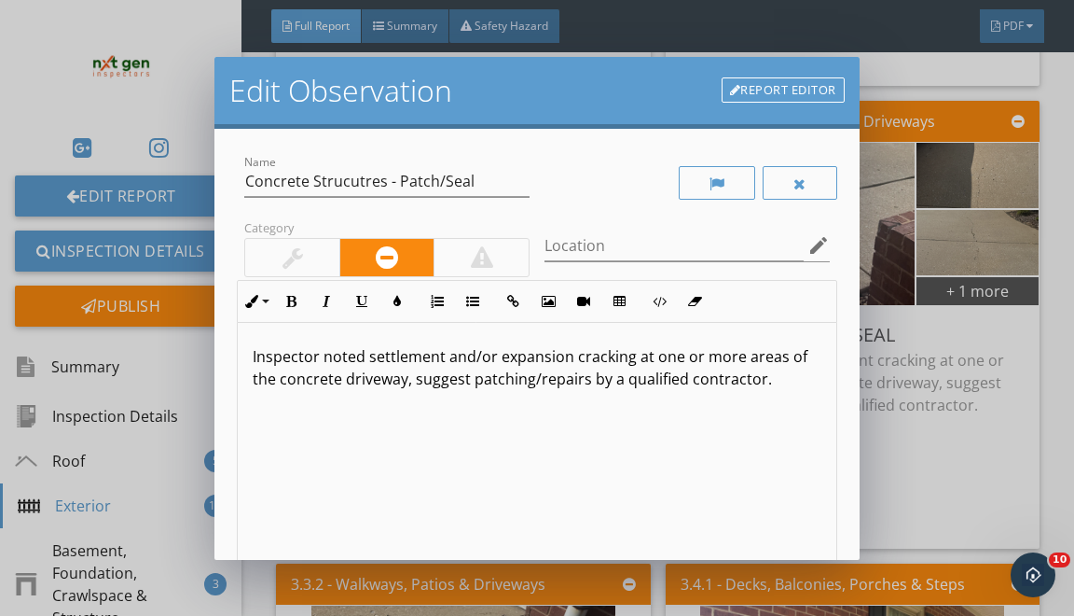
click at [757, 355] on p "Inspector noted settlement and/or expansion cracking at one or more areas of th…" at bounding box center [537, 367] width 568 height 45
click at [757, 356] on p "Inspector noted settlement and/or expansion cracking at one or more areas of th…" at bounding box center [537, 367] width 568 height 45
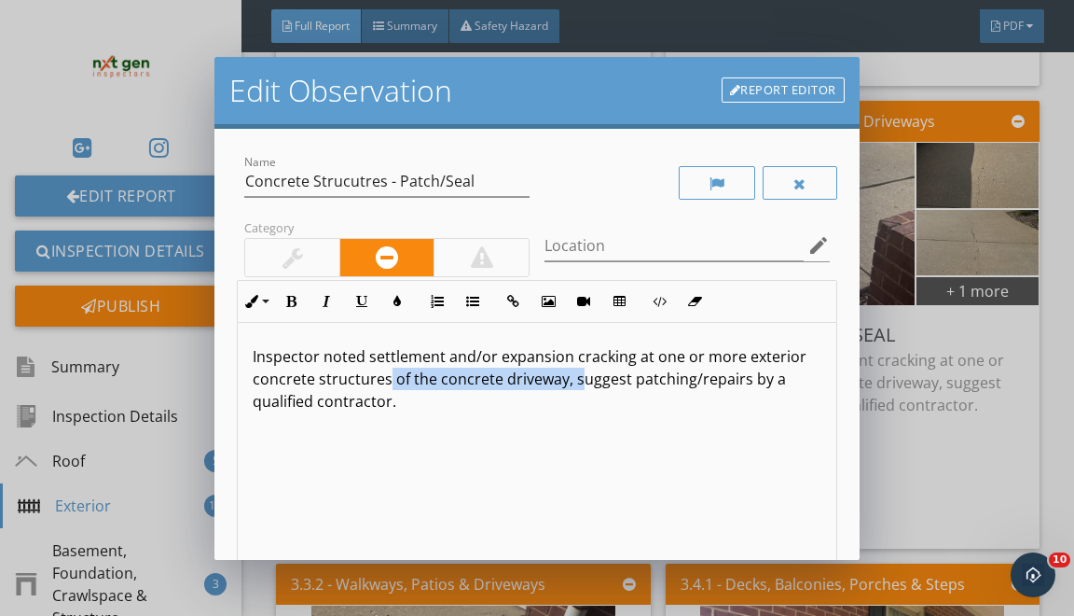
drag, startPoint x: 578, startPoint y: 379, endPoint x: 395, endPoint y: 387, distance: 183.0
click at [393, 385] on p "Inspector noted settlement and/or expansion cracking at one or more exterior co…" at bounding box center [537, 378] width 568 height 67
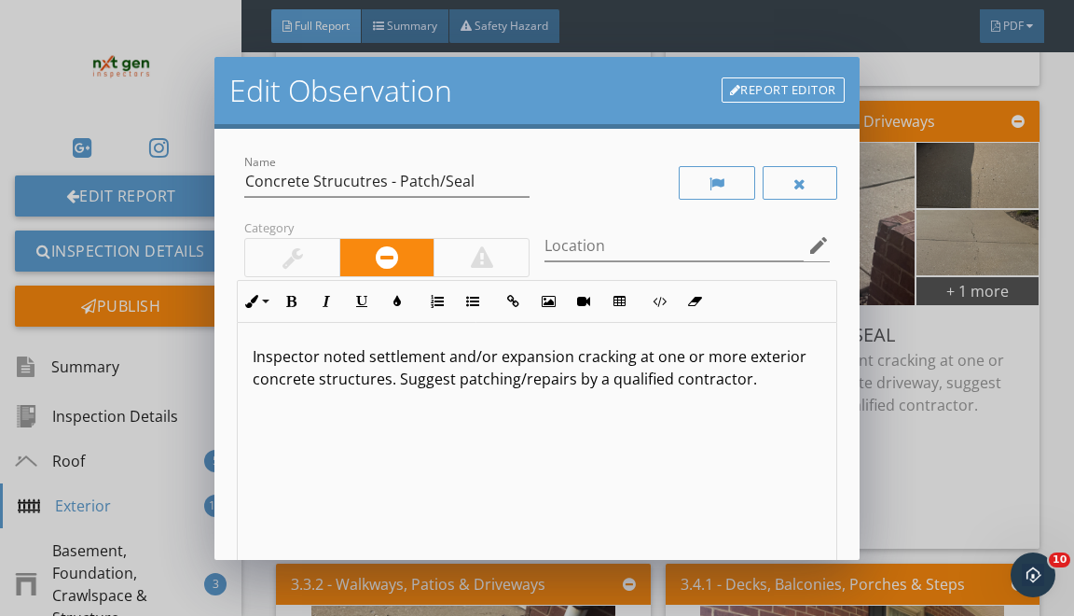
click at [519, 379] on p "Inspector noted settlement and/or expansion cracking at one or more exterior co…" at bounding box center [537, 367] width 568 height 45
click at [578, 377] on p "Inspector noted settlement and/or expansion cracking at one or more exterior co…" at bounding box center [537, 367] width 568 height 45
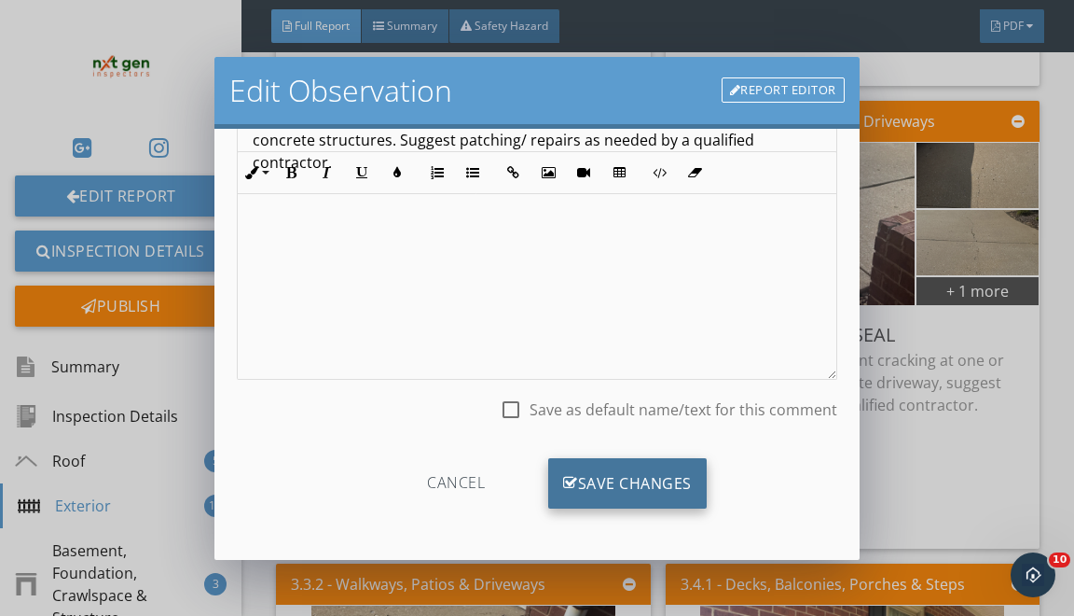
click at [614, 485] on div "Save Changes" at bounding box center [627, 483] width 159 height 50
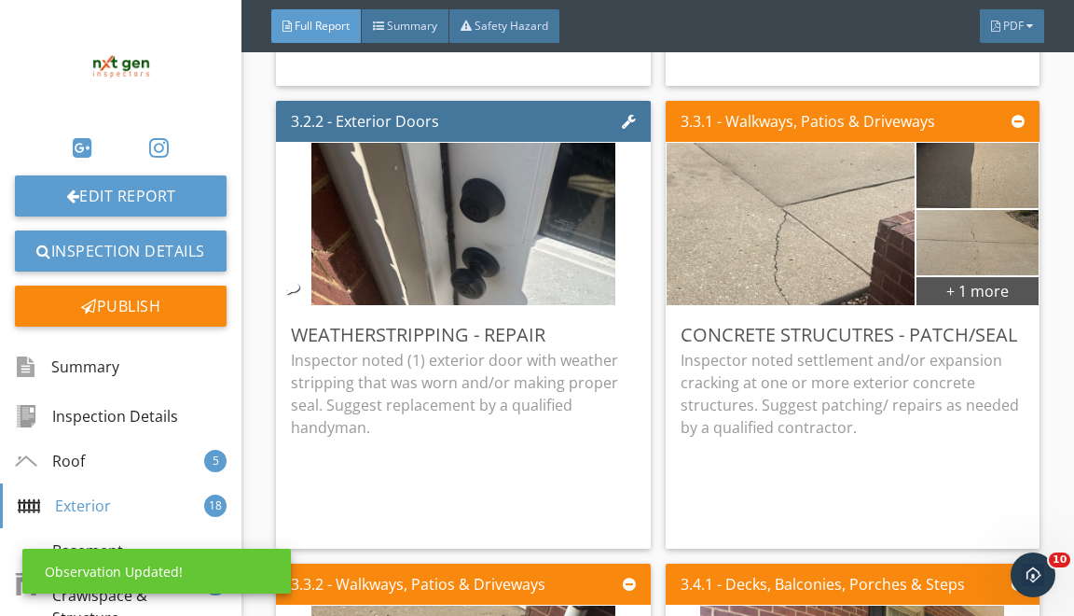
scroll to position [6436, 0]
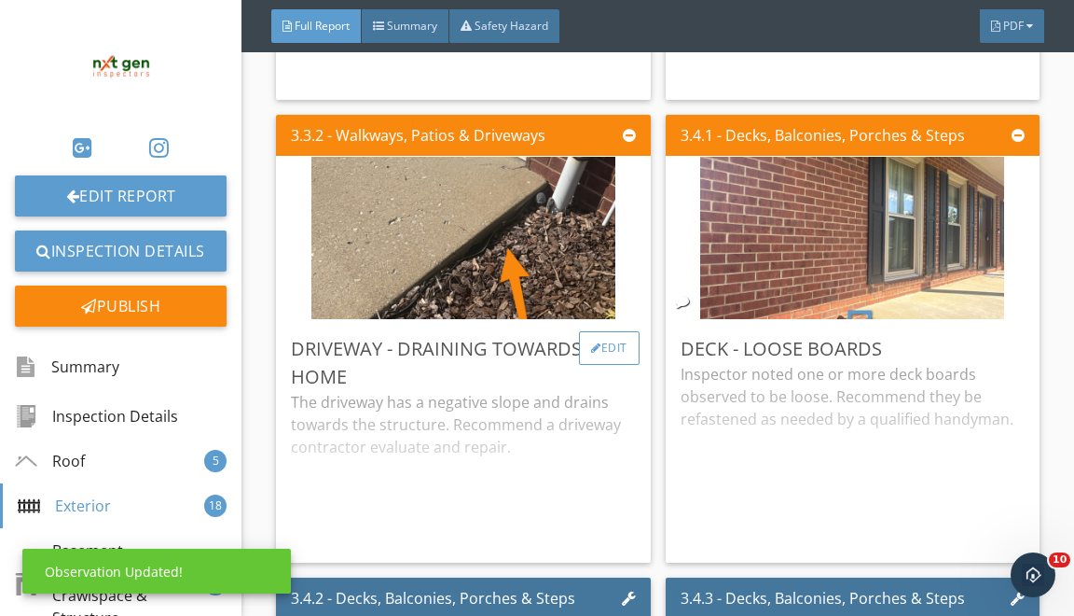
click at [605, 331] on div "Edit" at bounding box center [609, 348] width 61 height 34
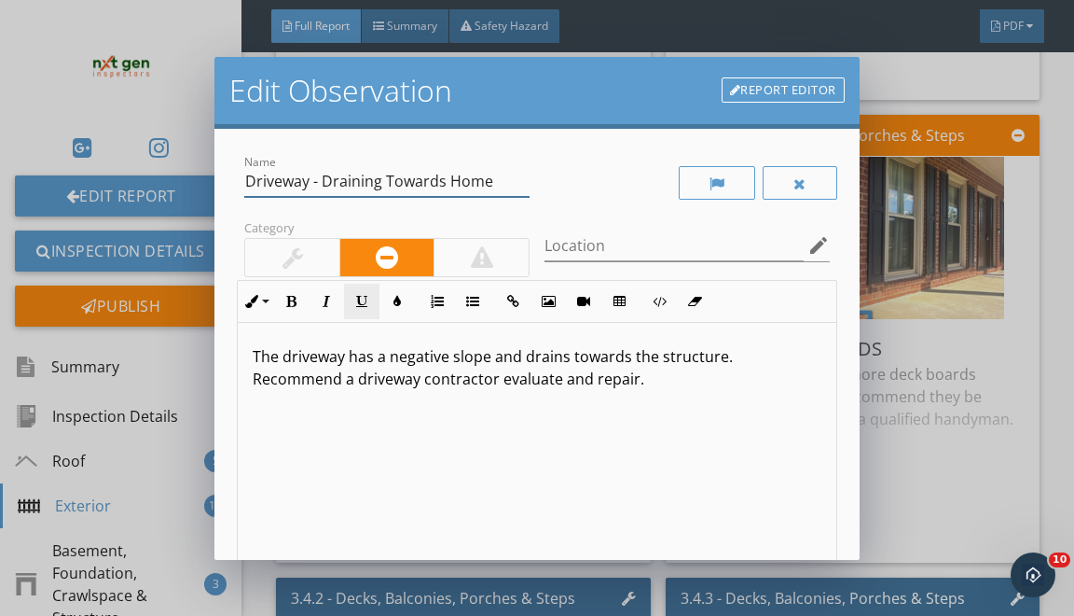
drag, startPoint x: 320, startPoint y: 180, endPoint x: 377, endPoint y: 284, distance: 118.1
click at [335, 208] on div "Name Driveway - Draining Towards Home" at bounding box center [386, 190] width 285 height 49
type input "Driveway - Backfill"
drag, startPoint x: 251, startPoint y: 353, endPoint x: 340, endPoint y: 615, distance: 276.1
click at [308, 532] on div "The driveway has a negative slope and drains towards the structure. Recommend a…" at bounding box center [537, 471] width 598 height 296
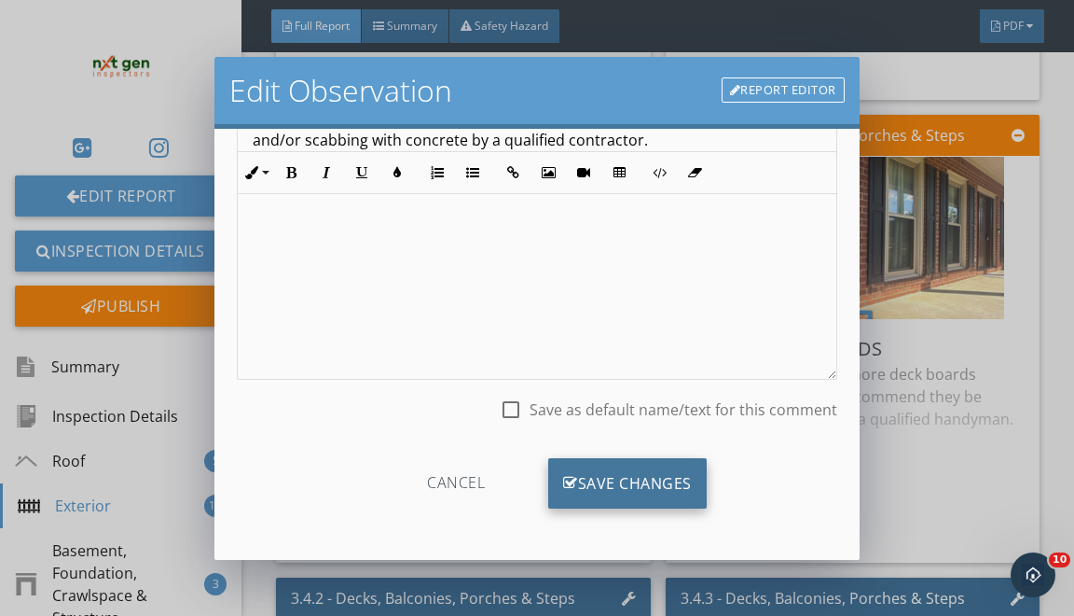
click at [626, 481] on div "Save Changes" at bounding box center [627, 483] width 159 height 50
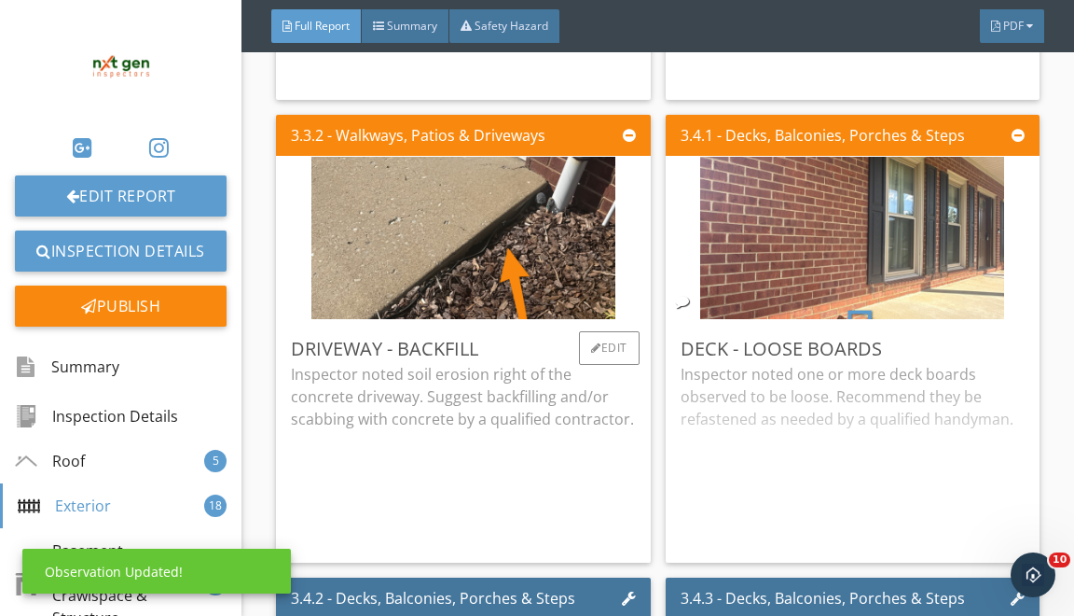
scroll to position [18, 0]
click at [608, 324] on div "Driveway - Backfill Inspector noted soil erosion right of the concrete driveway…" at bounding box center [463, 441] width 374 height 242
click at [620, 336] on div "Edit" at bounding box center [609, 348] width 61 height 34
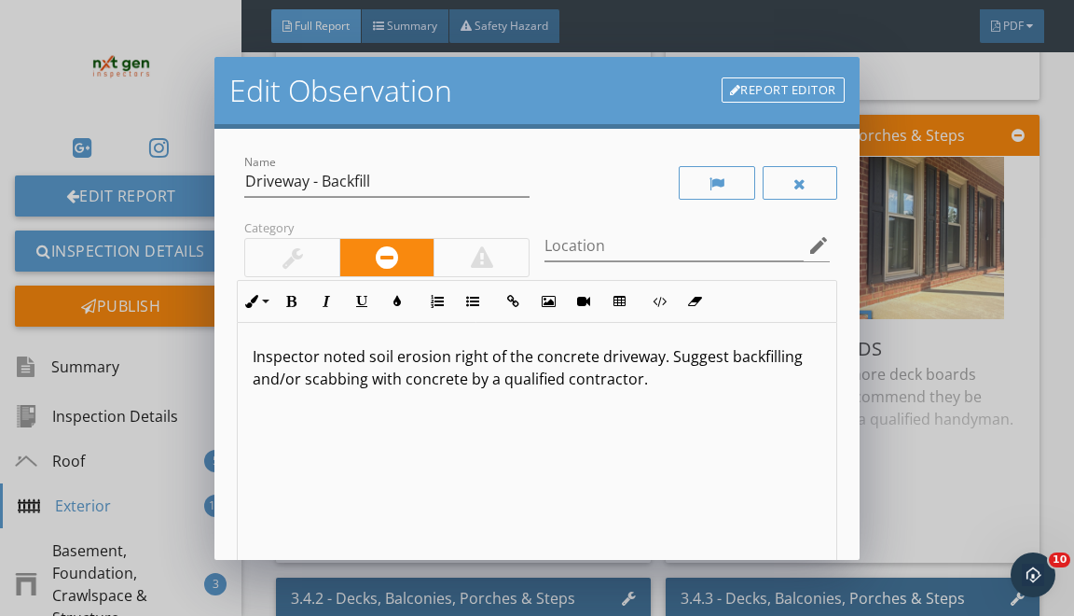
click at [813, 93] on link "Report Editor" at bounding box center [783, 90] width 123 height 26
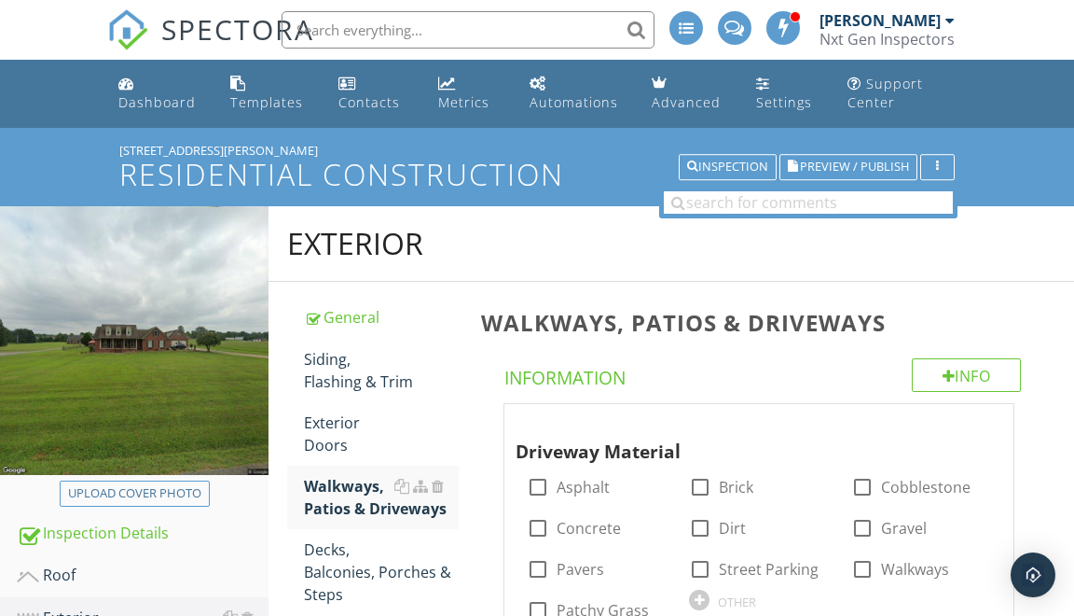
scroll to position [2034, 0]
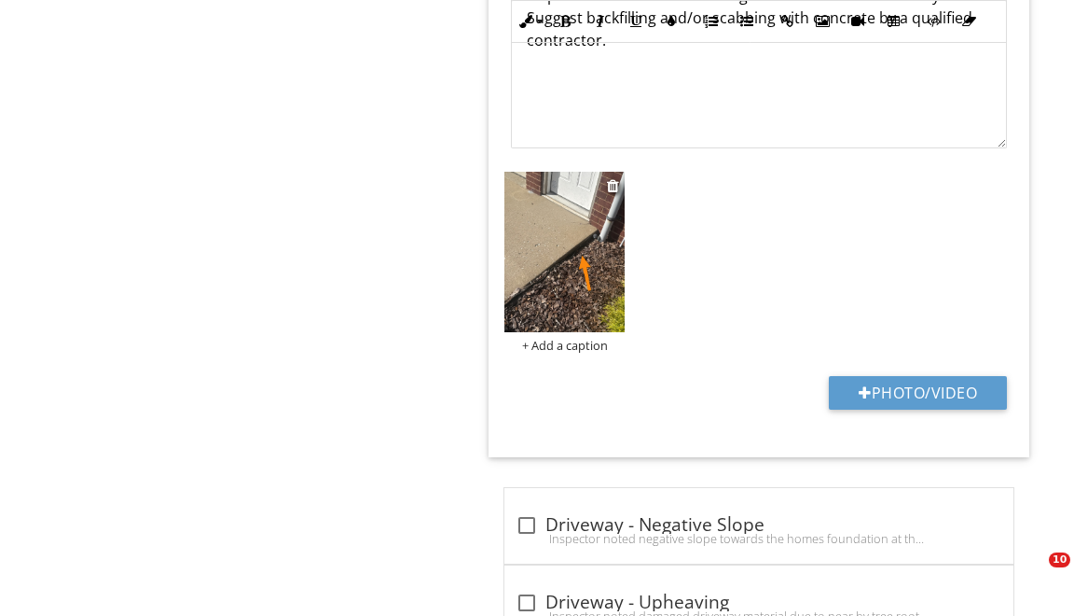
click at [559, 301] on img at bounding box center [565, 252] width 120 height 160
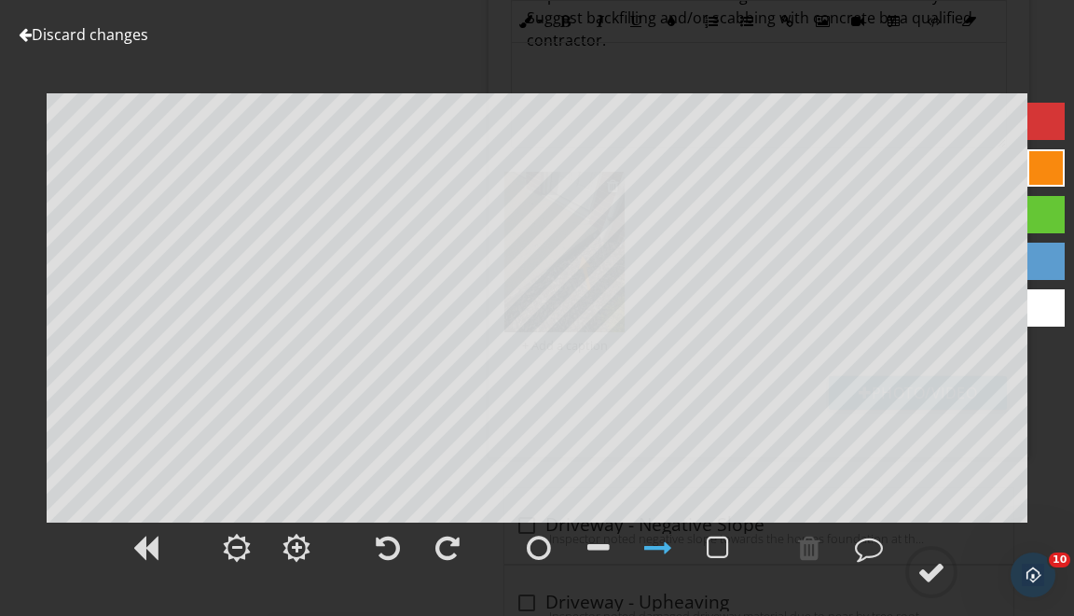
scroll to position [0, 0]
click at [813, 551] on div at bounding box center [809, 547] width 22 height 28
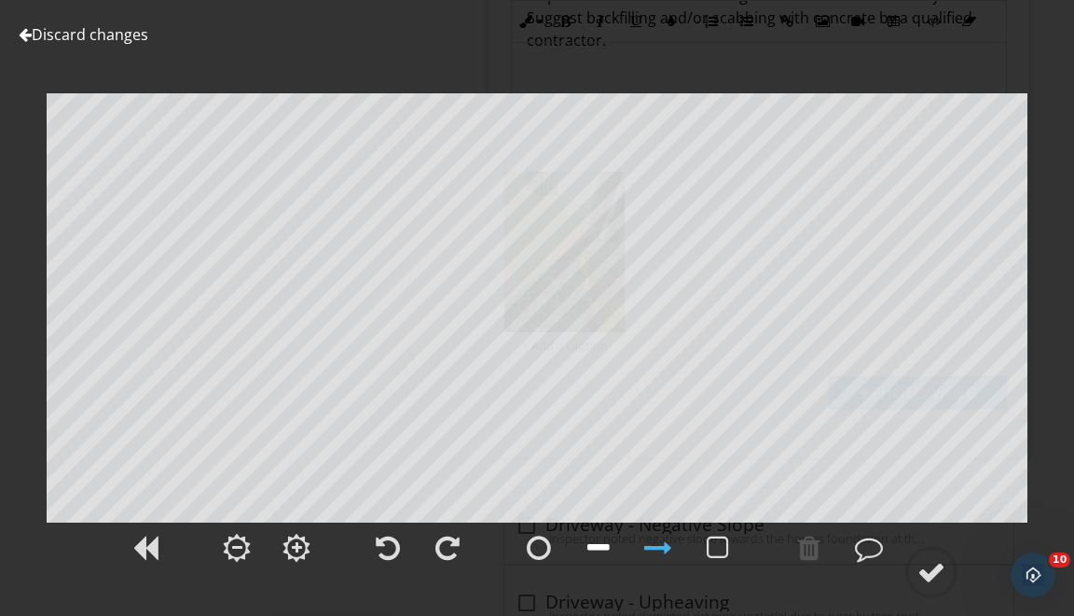
click at [606, 547] on div at bounding box center [599, 547] width 22 height 28
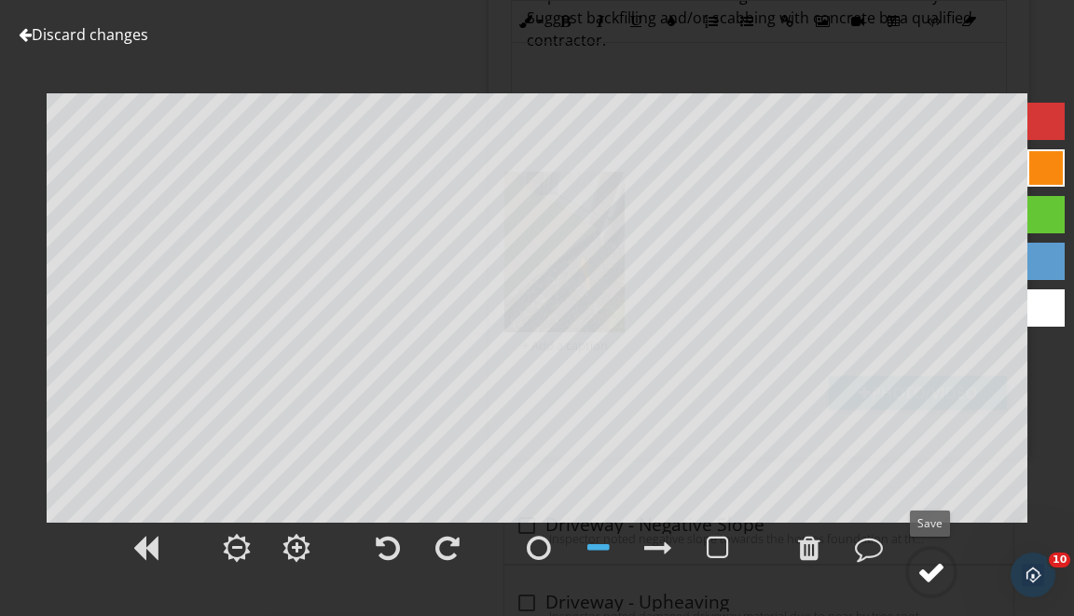
click at [932, 566] on div at bounding box center [932, 572] width 28 height 28
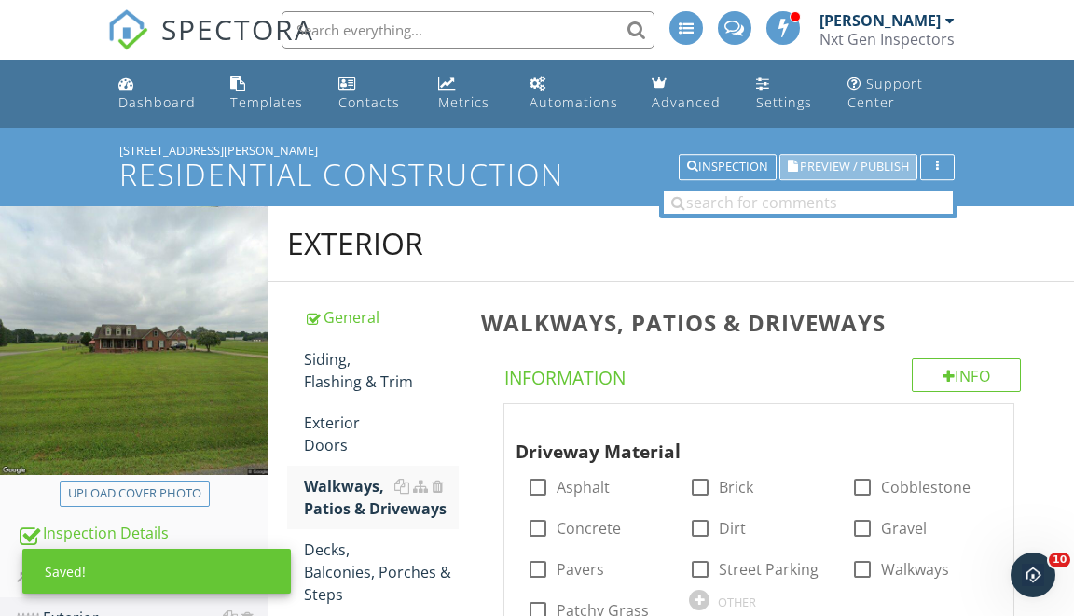
click at [835, 164] on span "Preview / Publish" at bounding box center [854, 167] width 109 height 12
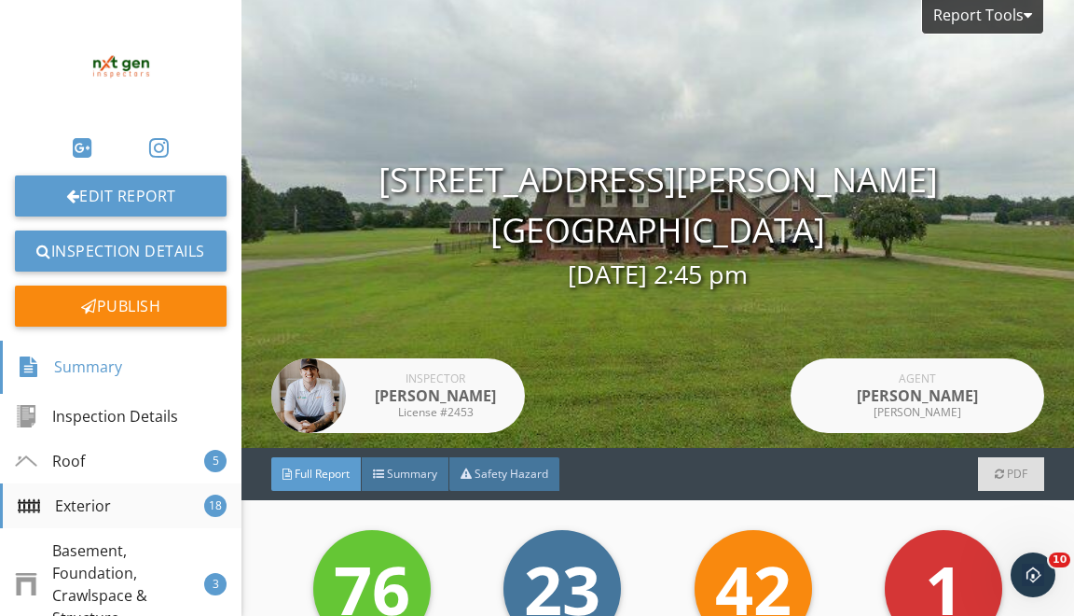
click at [158, 511] on div "Exterior 18" at bounding box center [121, 505] width 242 height 45
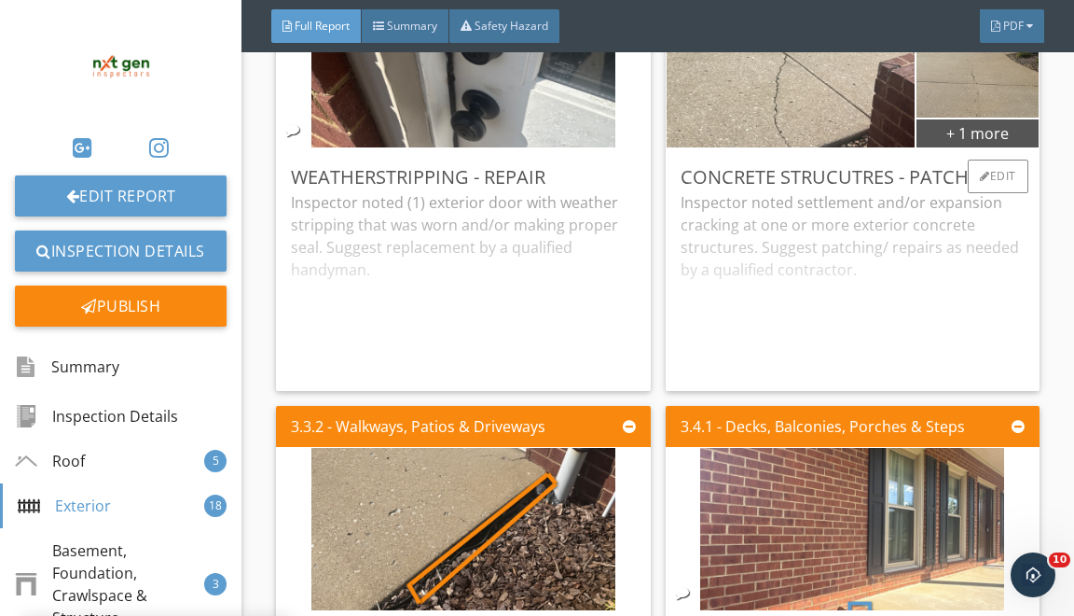
scroll to position [6007, 0]
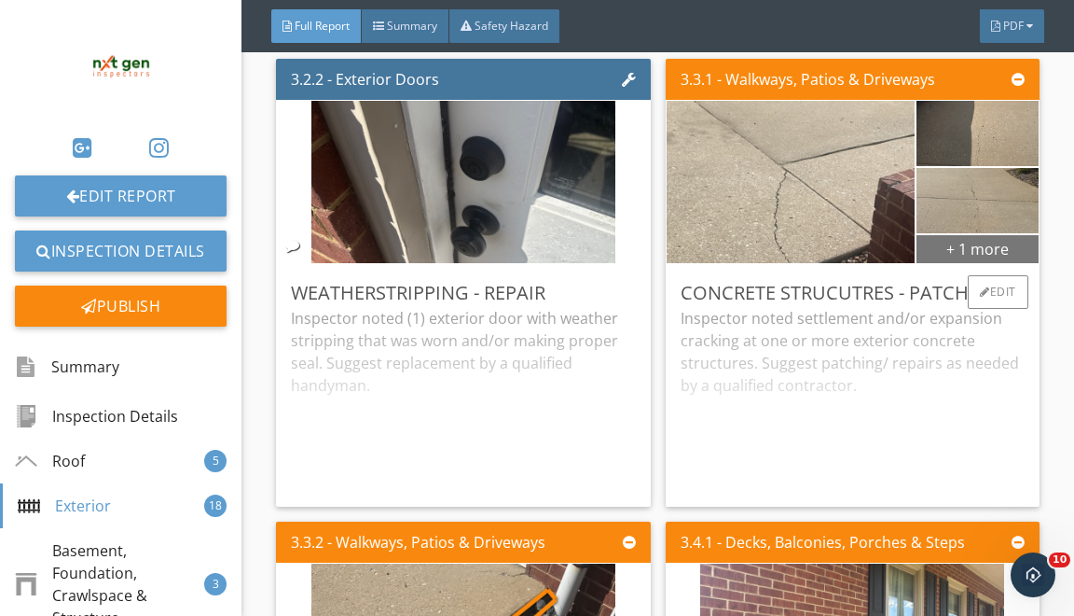
click at [966, 263] on div "+ 1 more" at bounding box center [978, 248] width 122 height 30
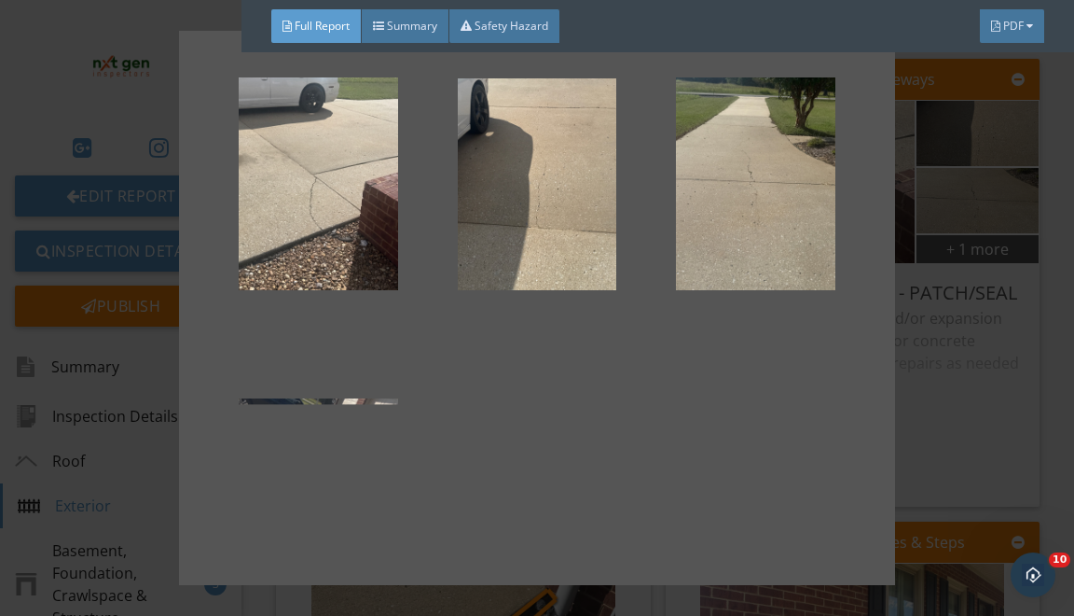
scroll to position [0, 0]
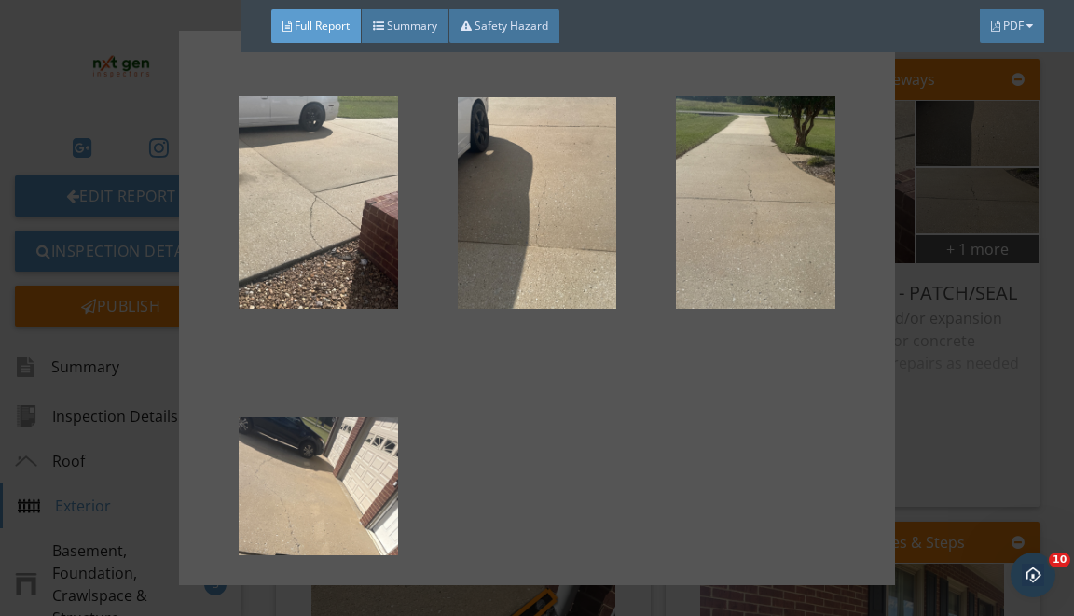
click at [957, 219] on div at bounding box center [537, 308] width 1074 height 616
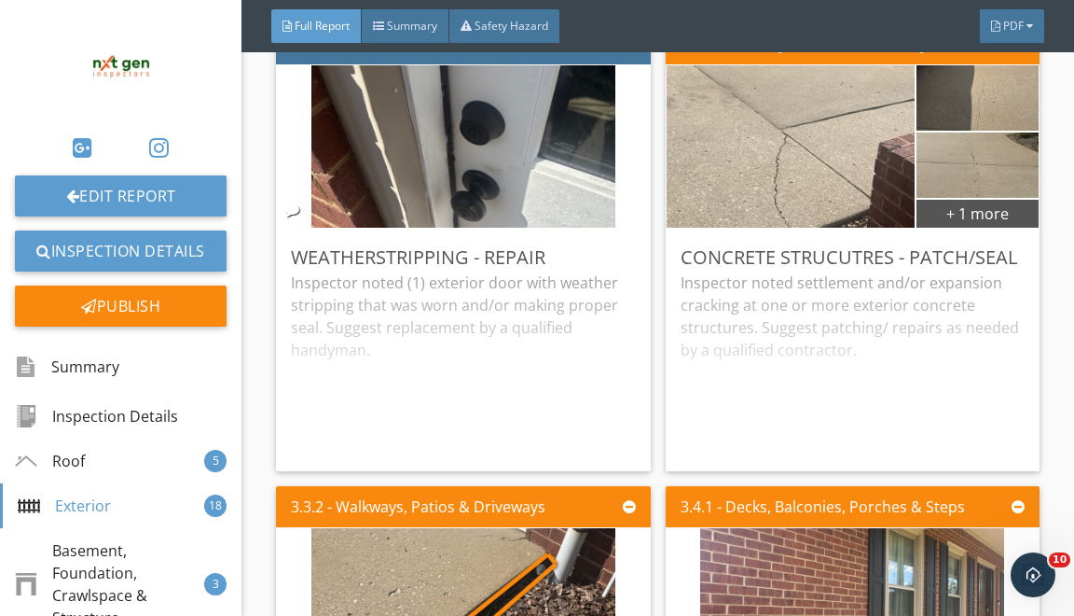
scroll to position [5884, 0]
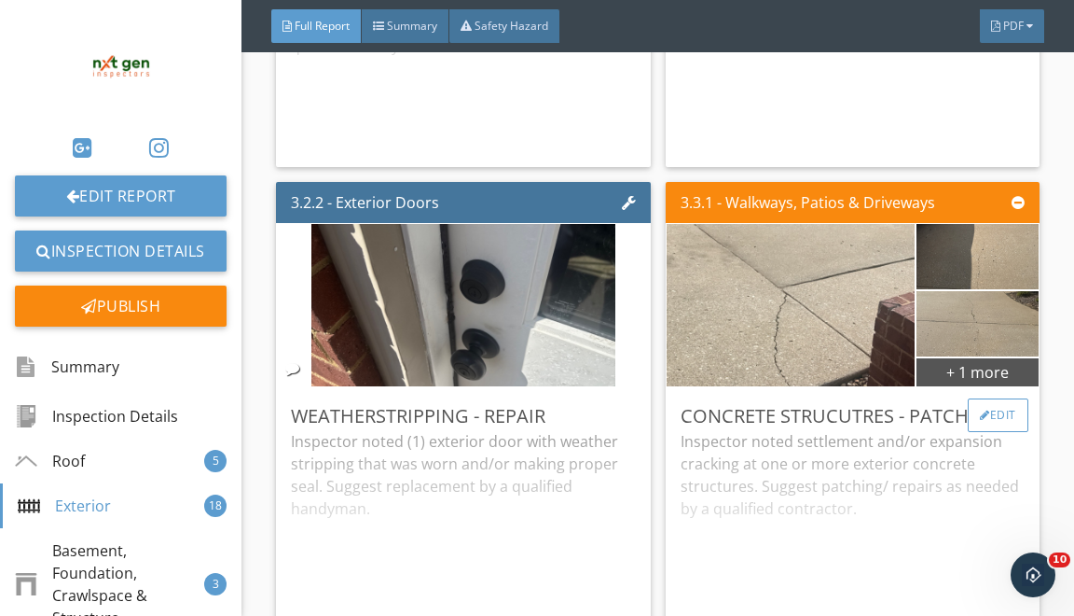
click at [980, 421] on div at bounding box center [985, 414] width 10 height 11
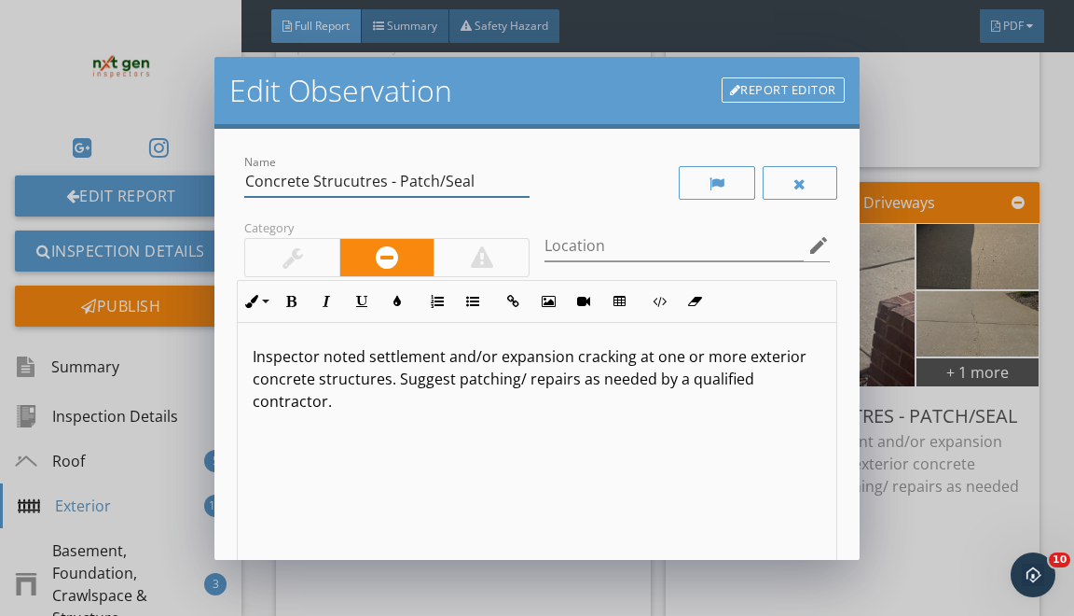
click at [339, 186] on input "Concrete Strucutres - Patch/Seal" at bounding box center [386, 181] width 285 height 31
click at [339, 185] on input "Concrete Strucutres - Patch/Seal" at bounding box center [386, 181] width 285 height 31
type input "Driveway - Patch/Seal"
click at [741, 358] on p "Inspector noted settlement and/or expansion cracking at one or more exterior co…" at bounding box center [537, 378] width 568 height 67
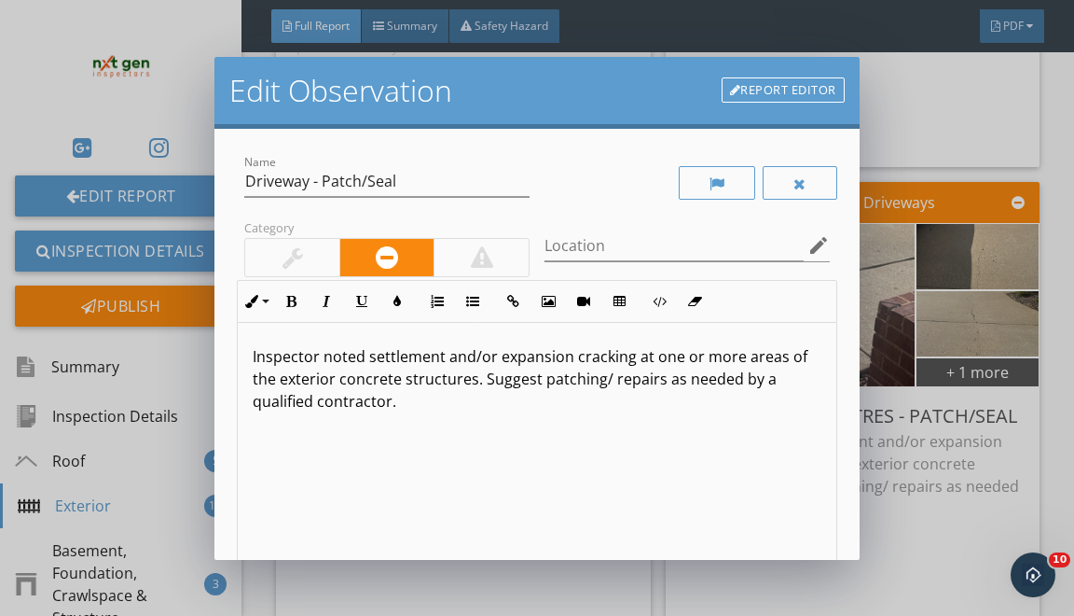
click at [318, 381] on p "Inspector noted settlement and/or expansion cracking at one or more areas of th…" at bounding box center [537, 378] width 568 height 67
click at [375, 381] on p "Inspector noted settlement and/or expansion cracking at one or more areas of th…" at bounding box center [537, 378] width 568 height 67
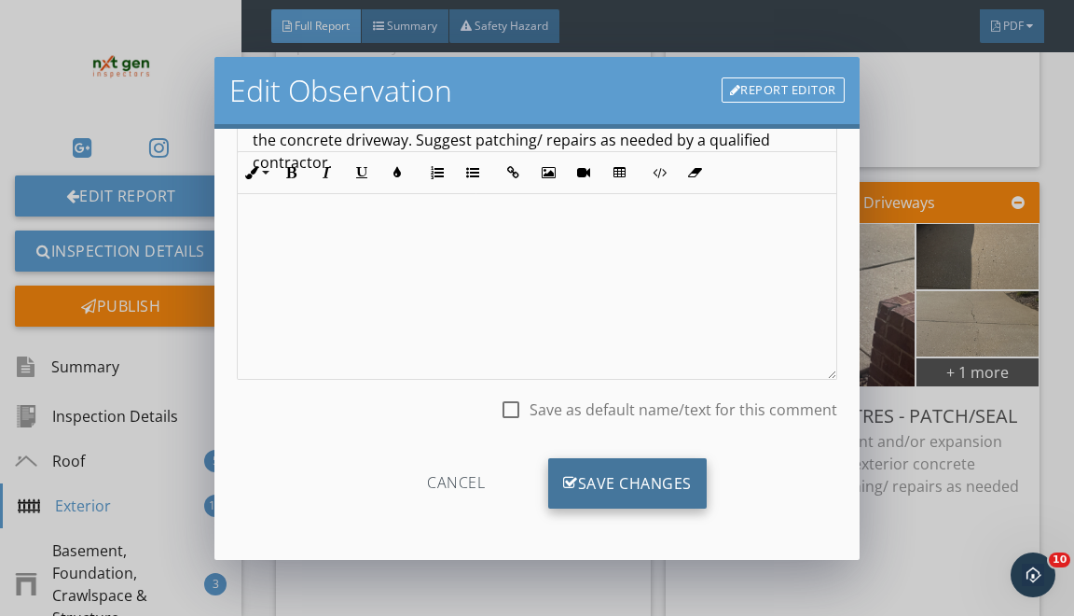
click at [619, 492] on div "Save Changes" at bounding box center [627, 483] width 159 height 50
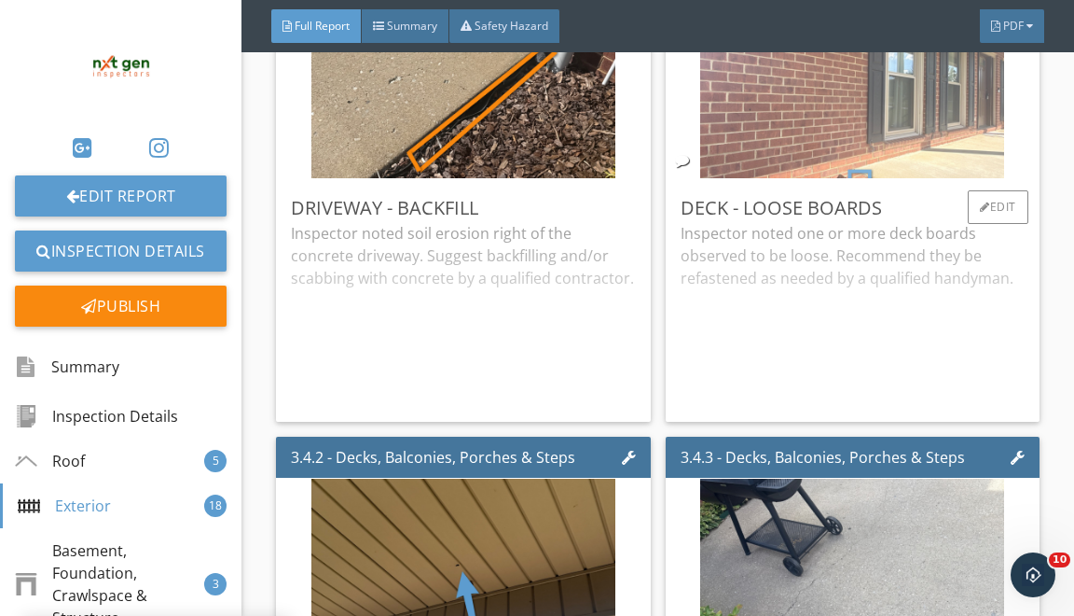
scroll to position [6534, 0]
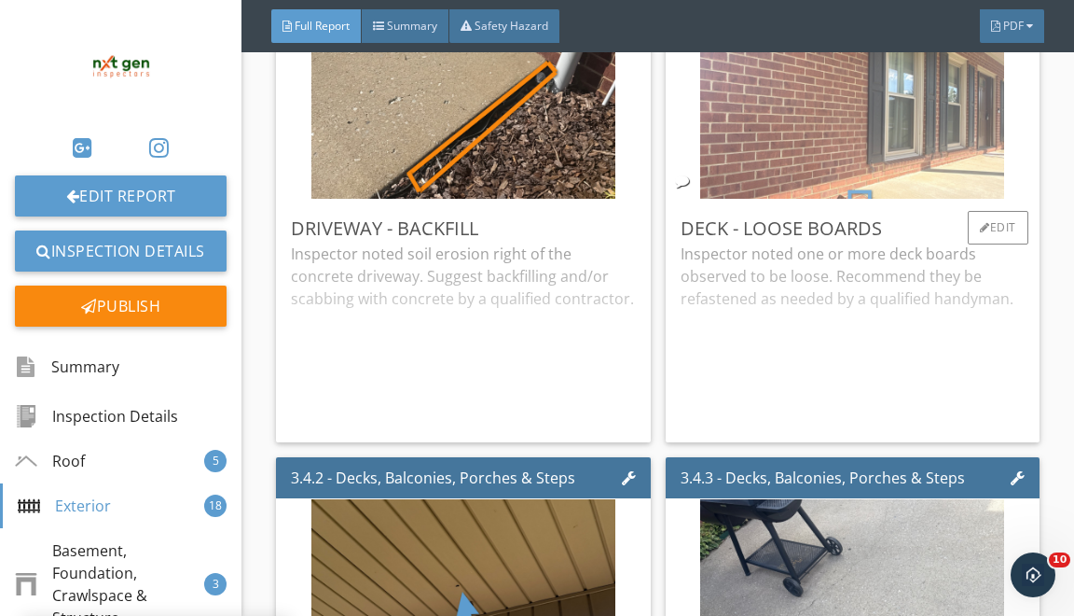
click at [819, 194] on img at bounding box center [852, 118] width 304 height 406
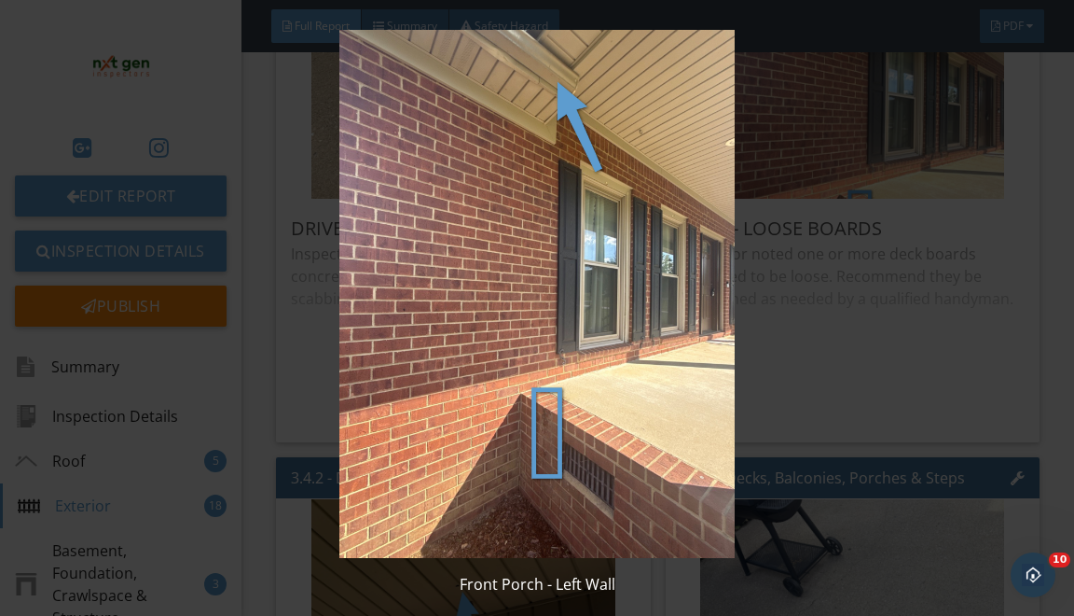
click at [884, 218] on img at bounding box center [537, 294] width 964 height 528
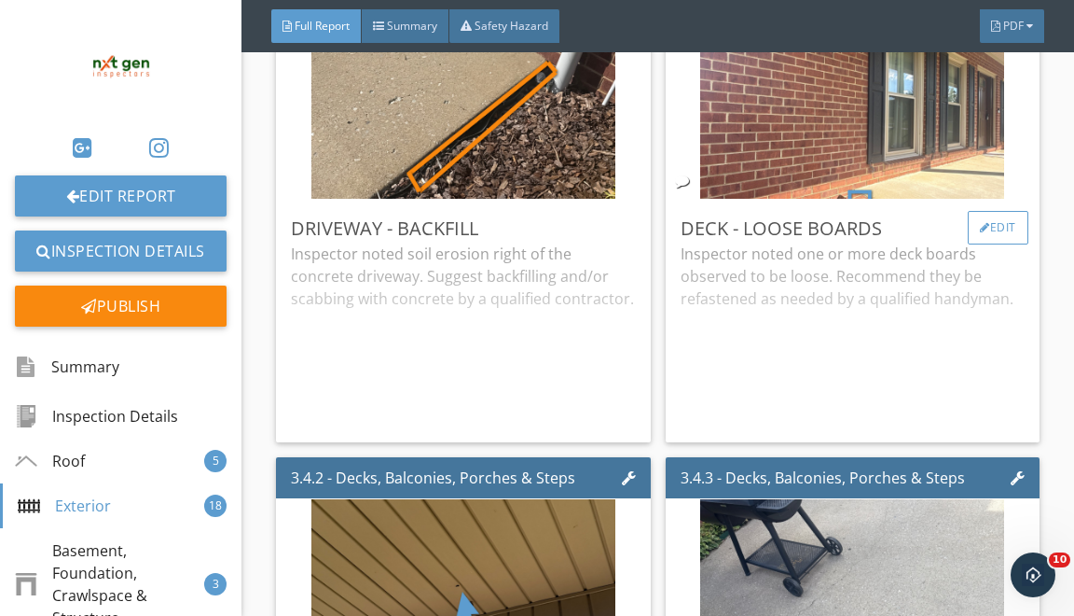
click at [989, 244] on div "Edit" at bounding box center [998, 228] width 61 height 34
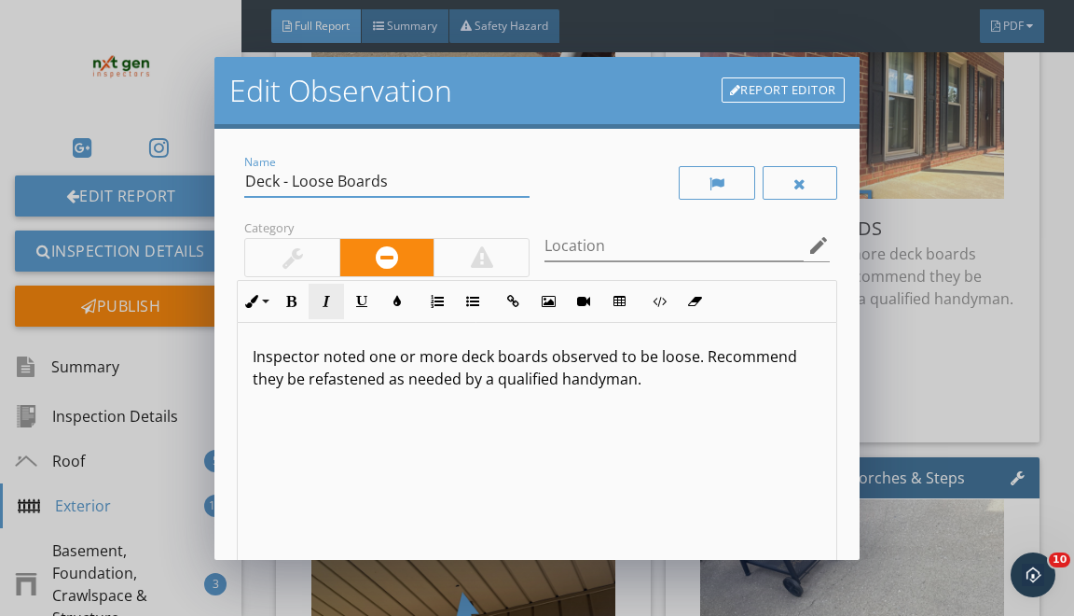
drag, startPoint x: 254, startPoint y: 173, endPoint x: 322, endPoint y: 295, distance: 139.1
click at [315, 287] on div "Name Deck - Loose Boards Category Location edit Inline Style XLarge Large Norma…" at bounding box center [537, 416] width 600 height 531
type input "D"
type input "Front Porch Gutter - Evaluate"
click at [307, 257] on div at bounding box center [292, 257] width 94 height 37
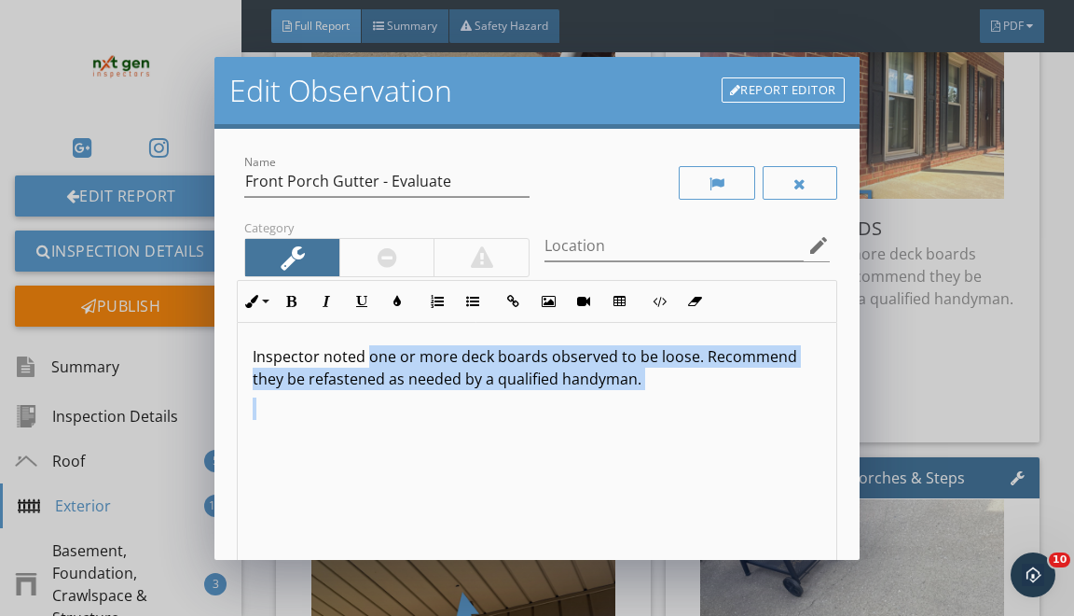
drag, startPoint x: 367, startPoint y: 350, endPoint x: 367, endPoint y: 589, distance: 239.7
click at [367, 577] on div "Edit Observation Report Editor Name Front Porch Gutter - Evaluate Category Loca…" at bounding box center [537, 308] width 1074 height 616
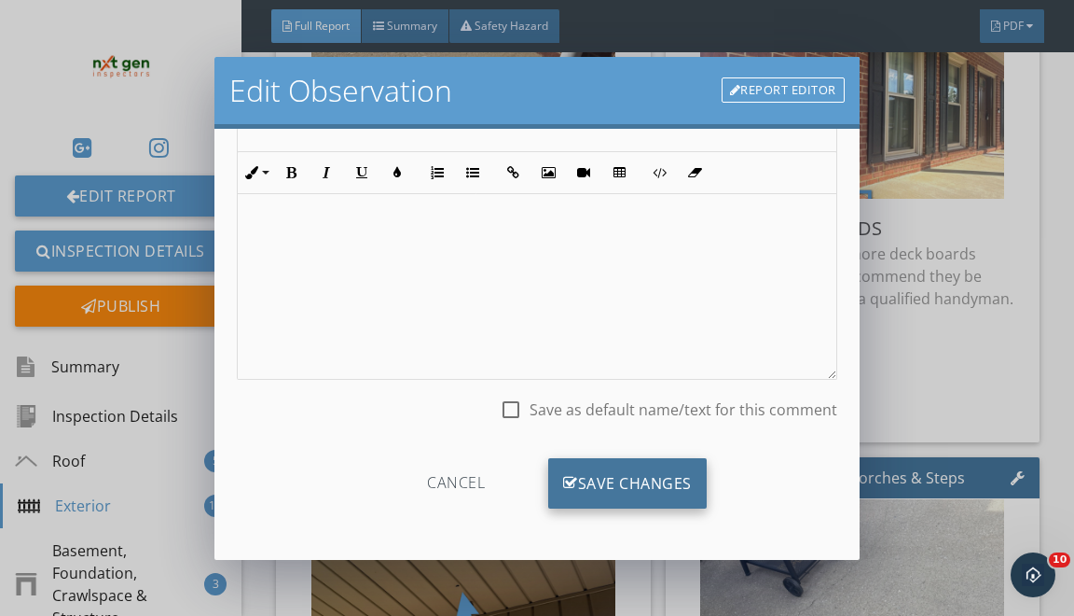
click at [592, 461] on div "Save Changes" at bounding box center [627, 483] width 159 height 50
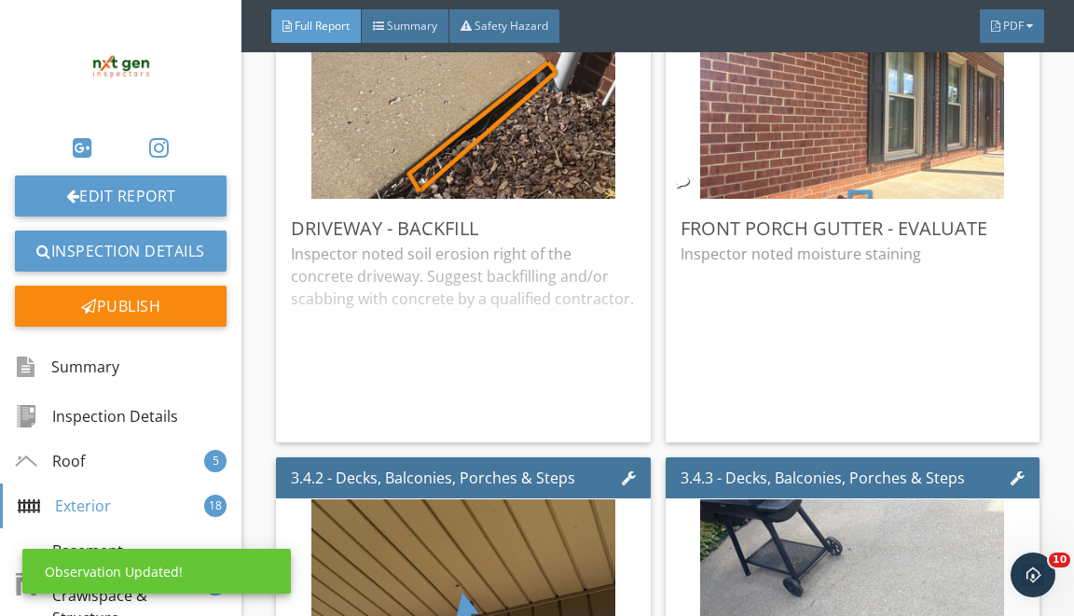
scroll to position [18, 0]
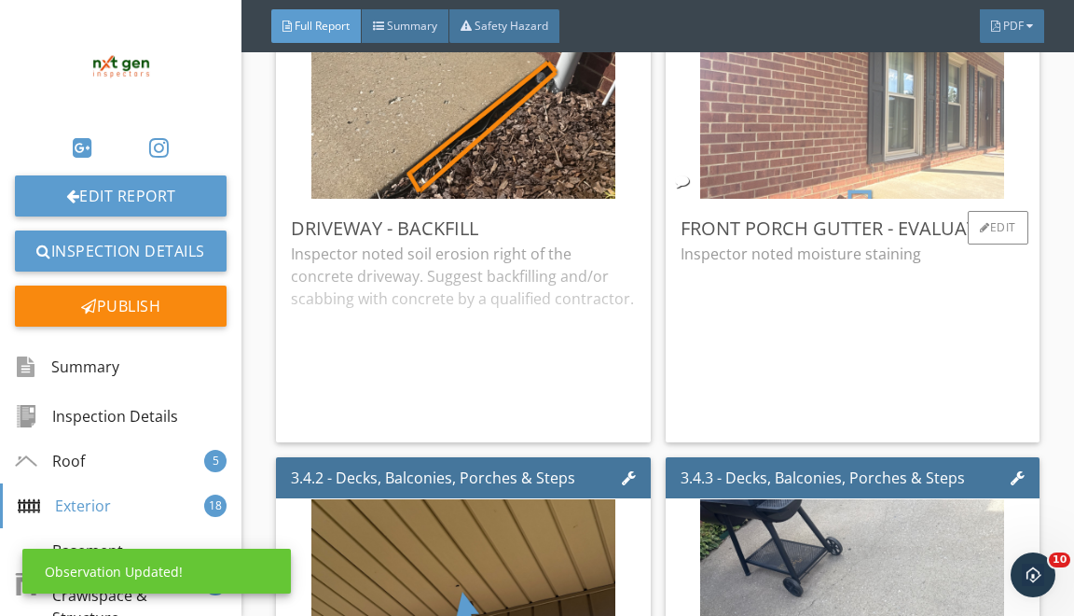
click at [796, 132] on img at bounding box center [852, 118] width 304 height 406
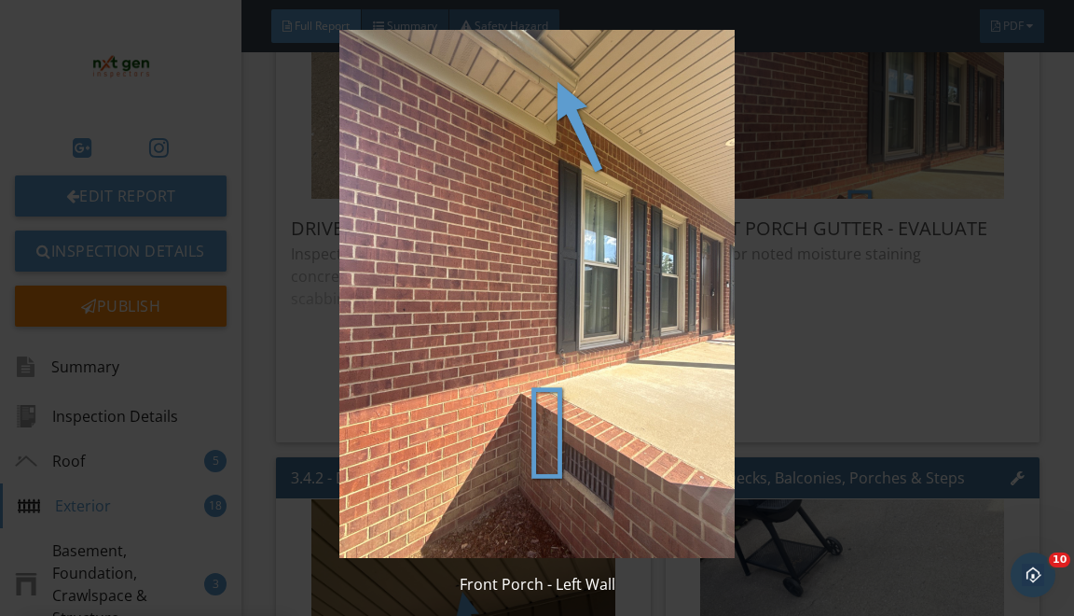
click at [864, 238] on img at bounding box center [537, 294] width 964 height 528
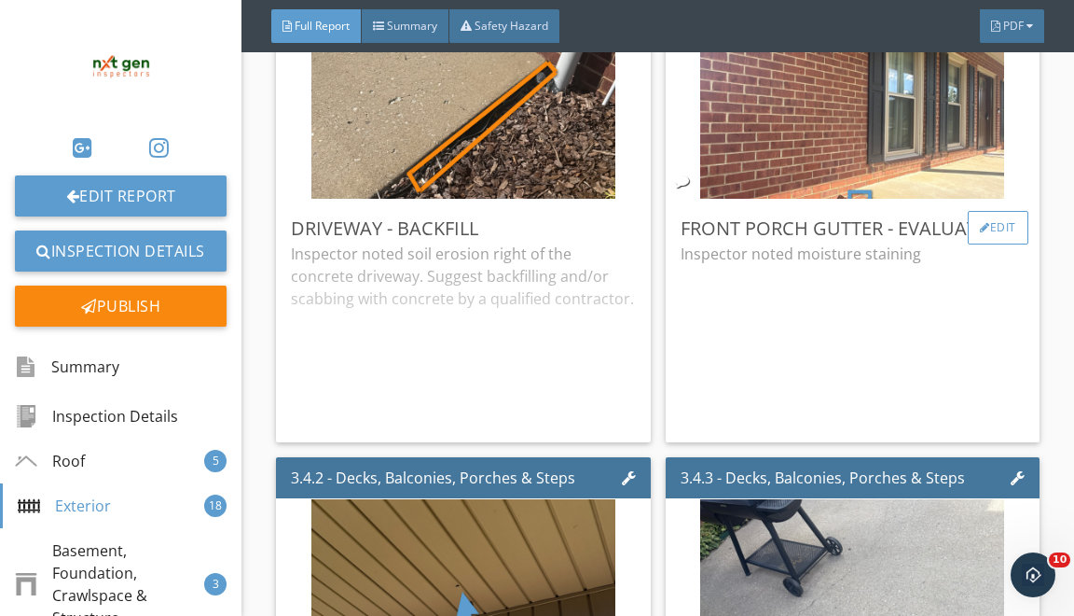
click at [996, 239] on div "Edit" at bounding box center [998, 228] width 61 height 34
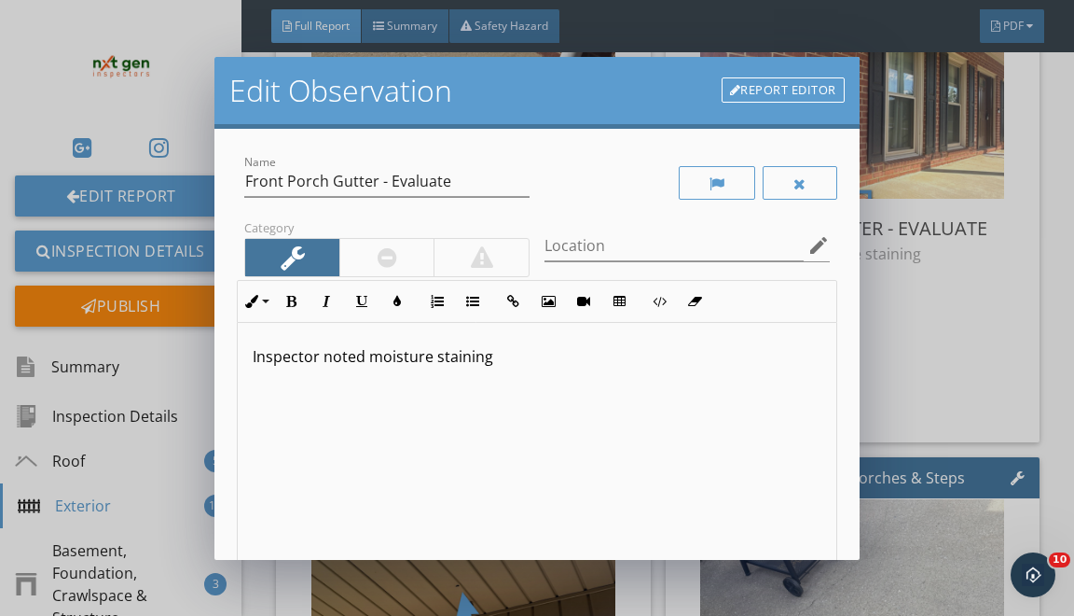
click at [550, 370] on div "Inspector noted moisture staining" at bounding box center [537, 471] width 598 height 296
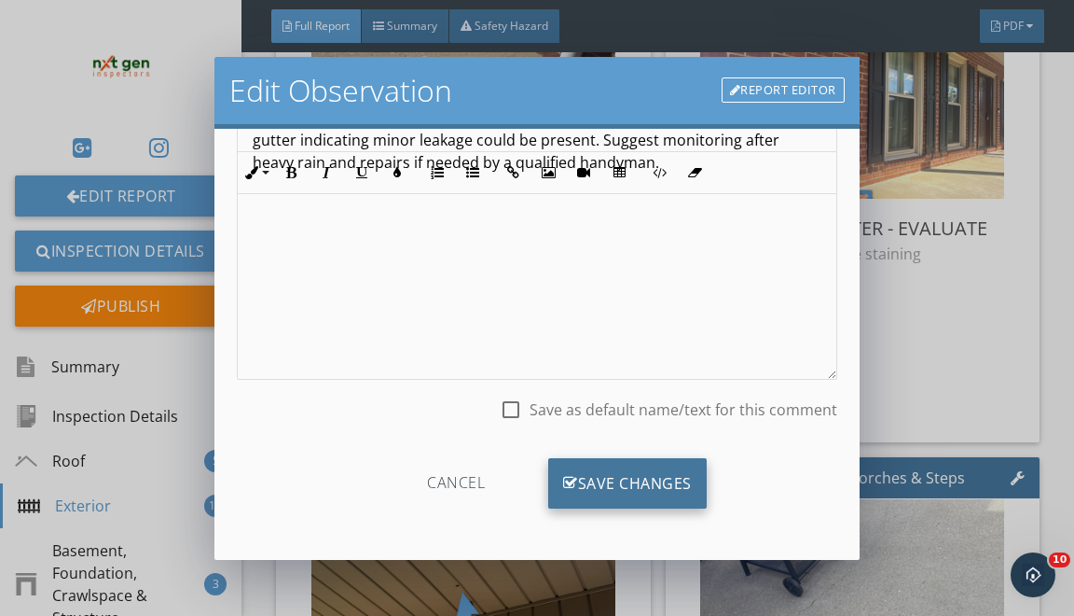
click at [602, 478] on div "Save Changes" at bounding box center [627, 483] width 159 height 50
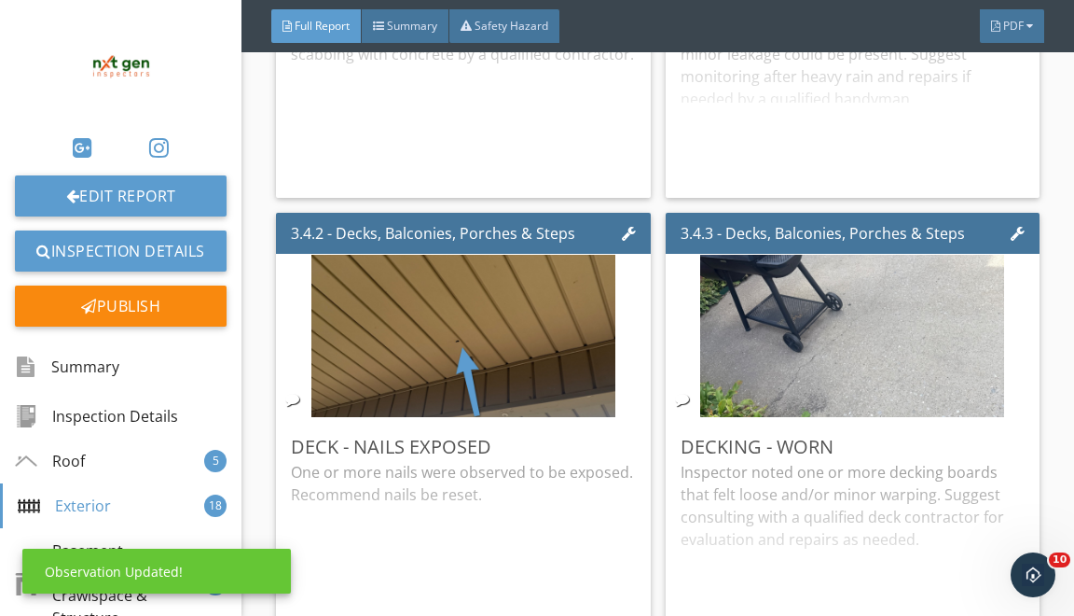
scroll to position [6786, 0]
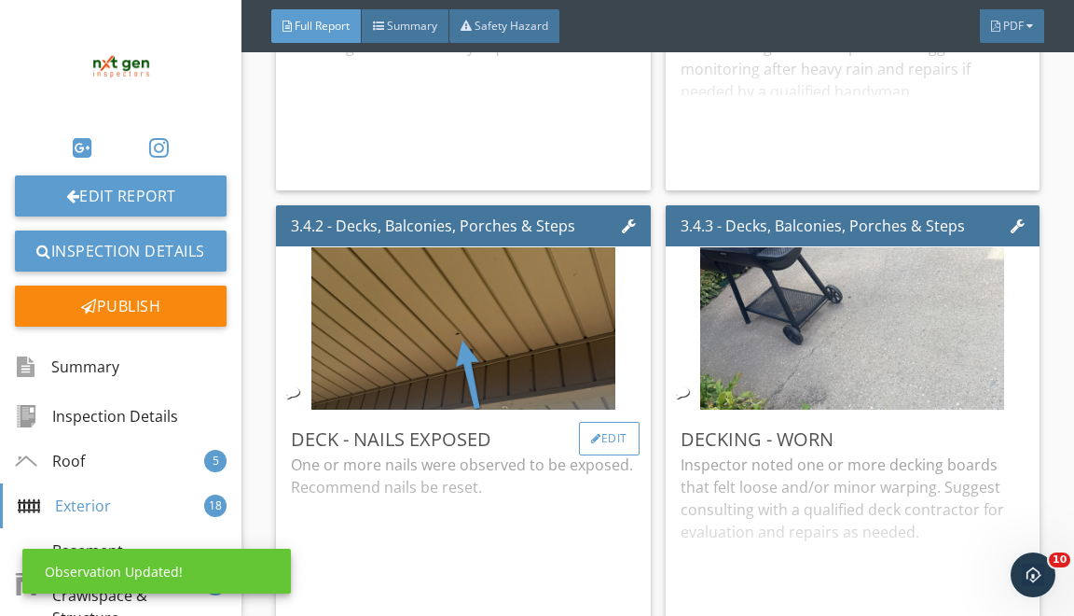
click at [602, 448] on div "Edit" at bounding box center [609, 439] width 61 height 34
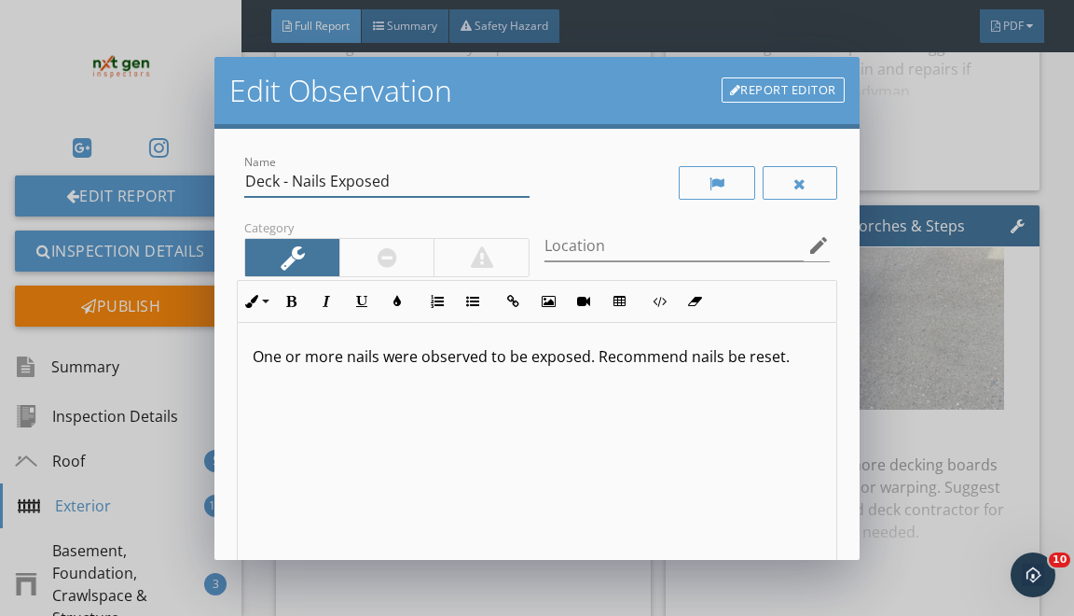
drag, startPoint x: 250, startPoint y: 183, endPoint x: 287, endPoint y: 240, distance: 68.0
click at [263, 202] on div "Name Deck - Nails Exposed" at bounding box center [386, 190] width 285 height 49
type input "Porch Ceiling - Patch/ Repair"
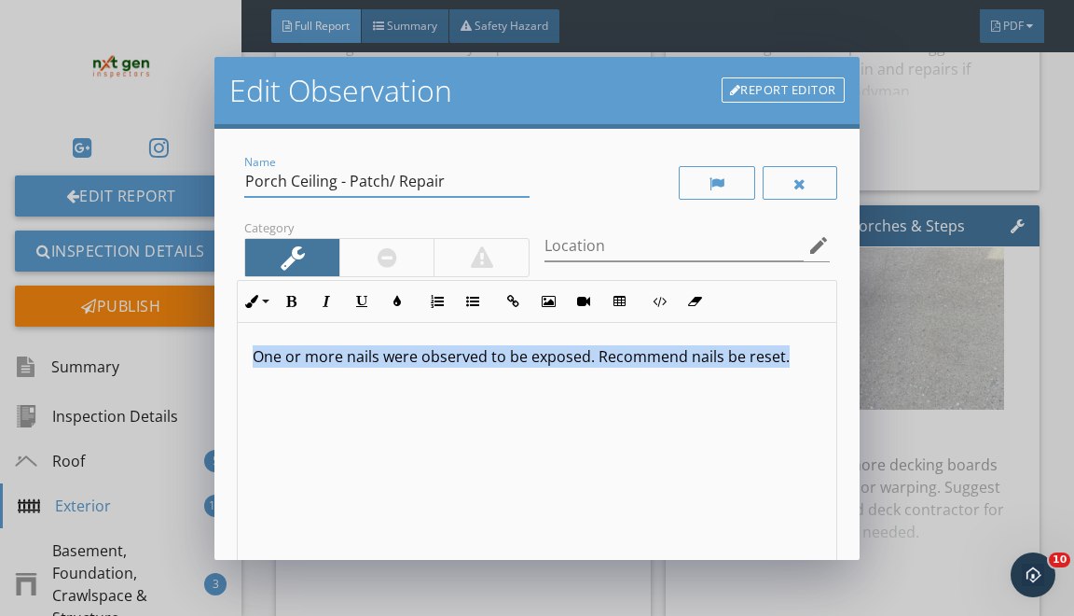
drag, startPoint x: 246, startPoint y: 350, endPoint x: 256, endPoint y: 522, distance: 172.8
click at [256, 504] on div "One or more nails were observed to be exposed. Recommend nails be reset." at bounding box center [537, 471] width 598 height 296
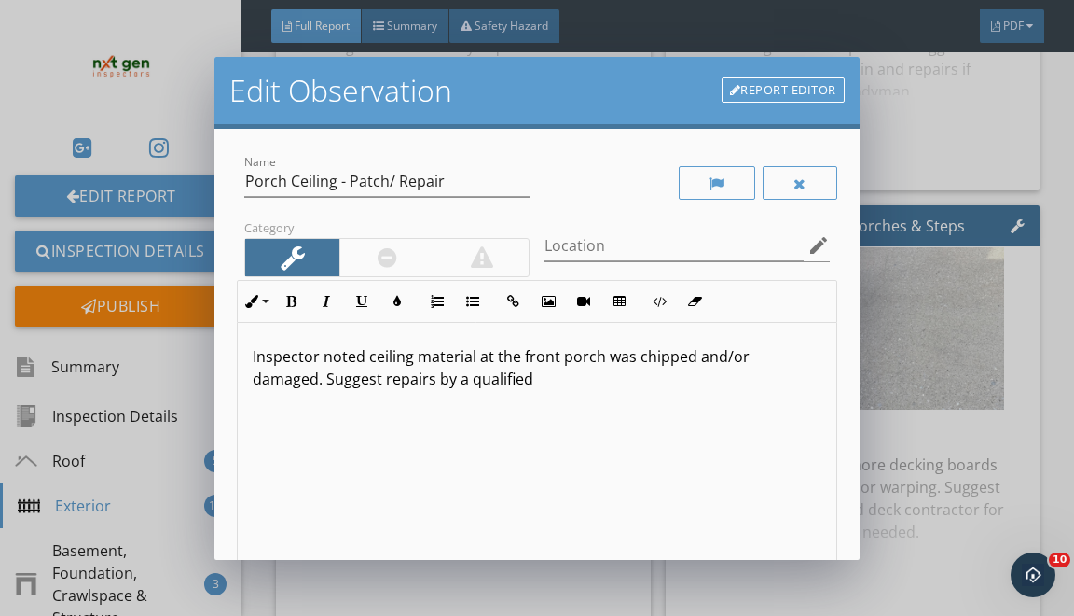
click at [312, 381] on p "Inspector noted ceiling material at the front porch was chipped and/or damaged.…" at bounding box center [537, 367] width 568 height 45
click at [552, 371] on p "Inspector noted ceiling material at the front porch was chipped and/or damaged.…" at bounding box center [537, 367] width 568 height 45
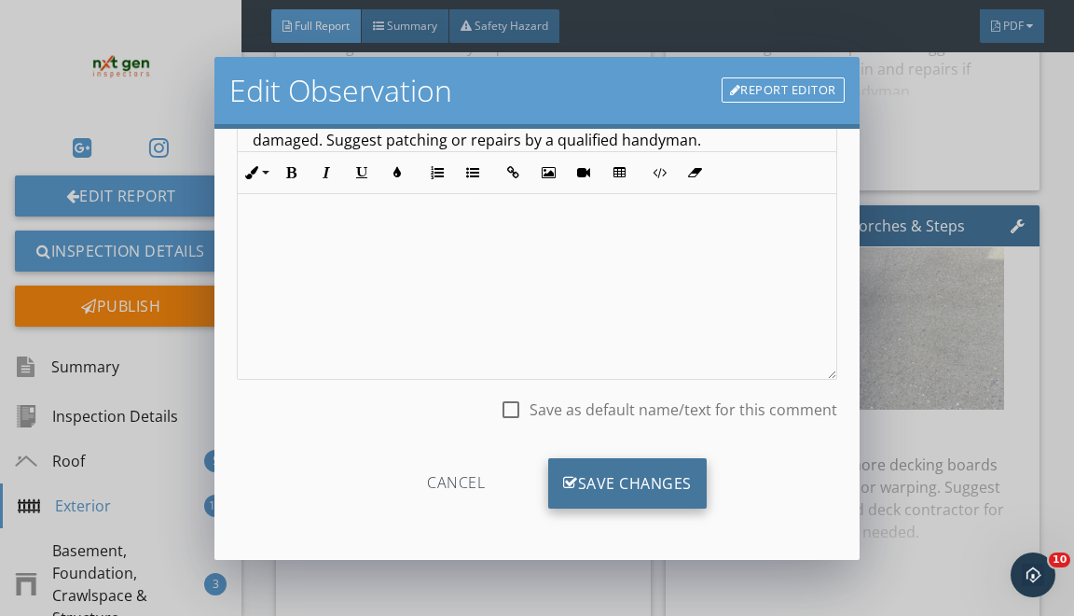
click at [619, 472] on div "Save Changes" at bounding box center [627, 483] width 159 height 50
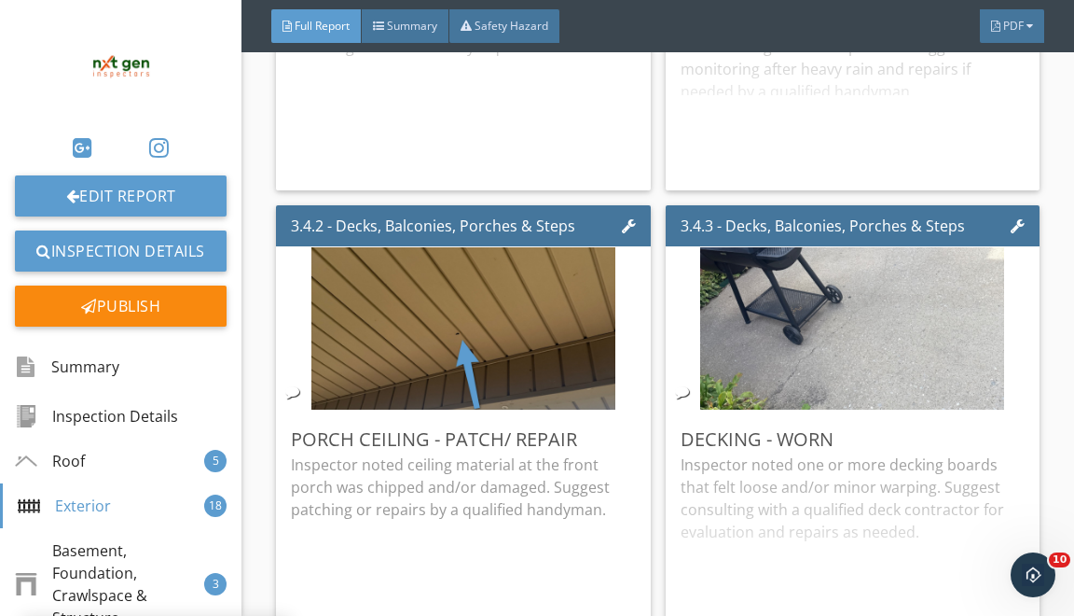
scroll to position [18, 0]
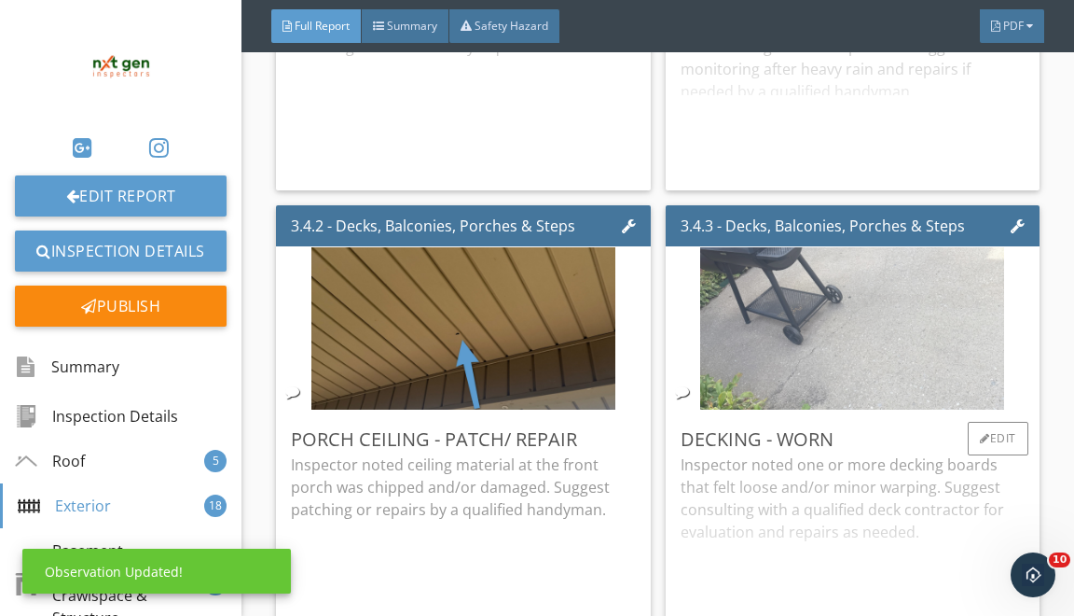
click at [914, 292] on img at bounding box center [852, 329] width 304 height 406
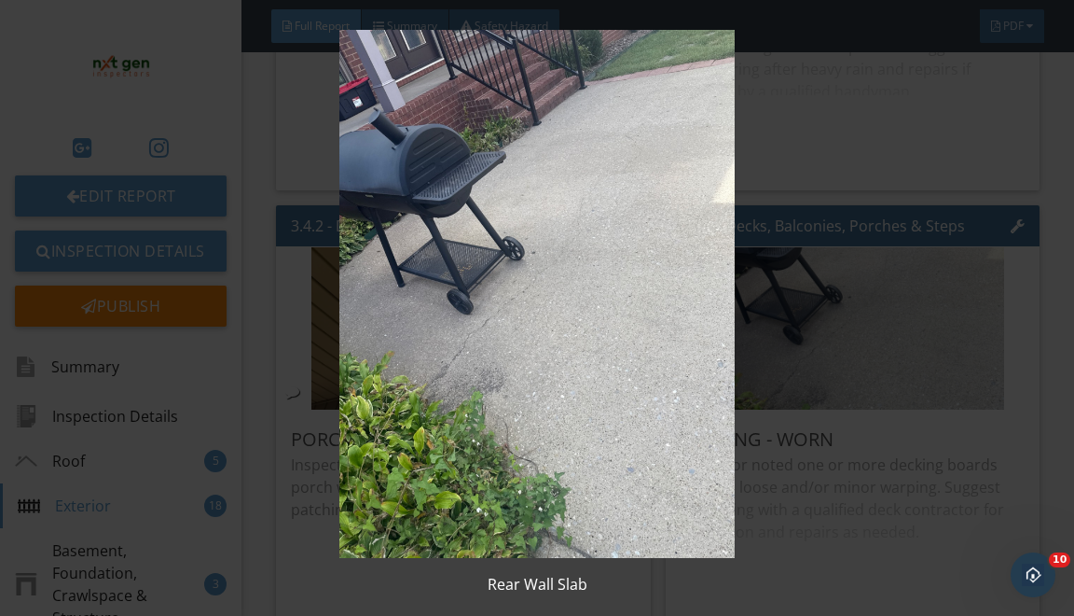
click at [796, 257] on img at bounding box center [537, 294] width 964 height 528
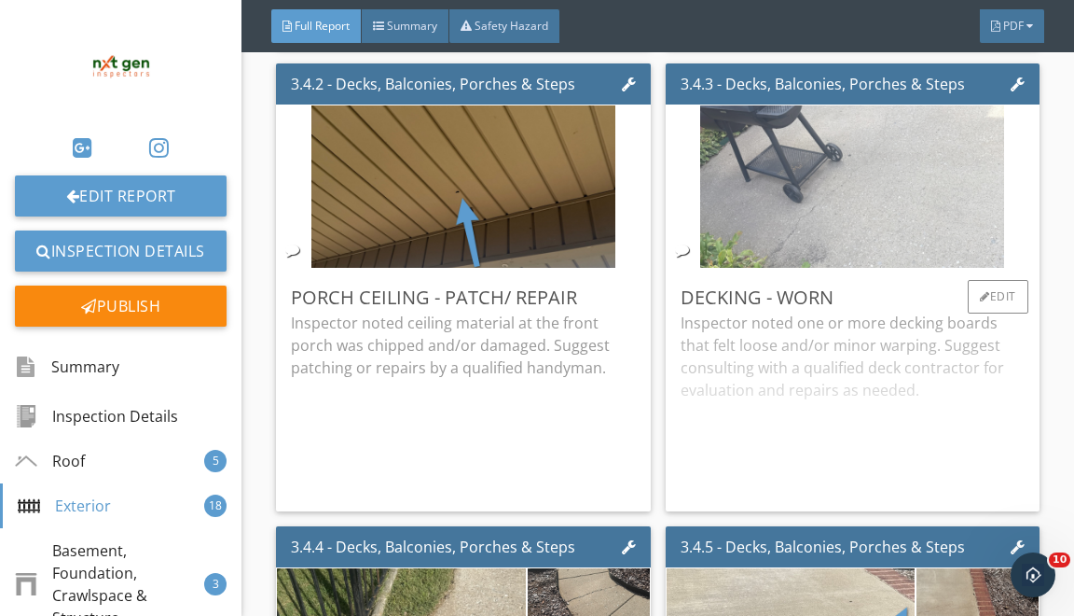
scroll to position [6890, 0]
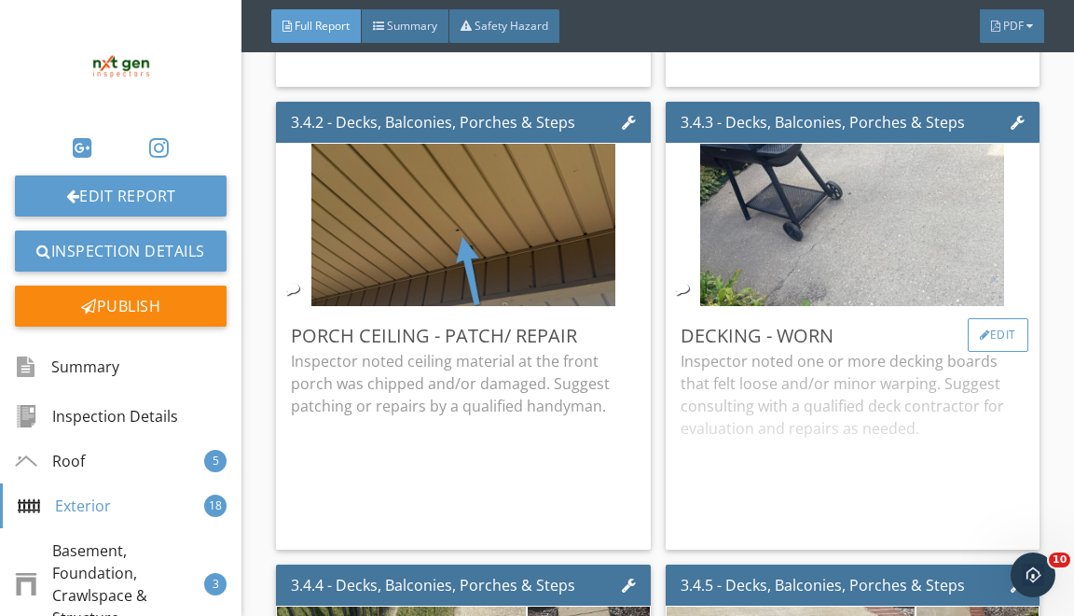
click at [978, 342] on div "Edit" at bounding box center [998, 335] width 61 height 34
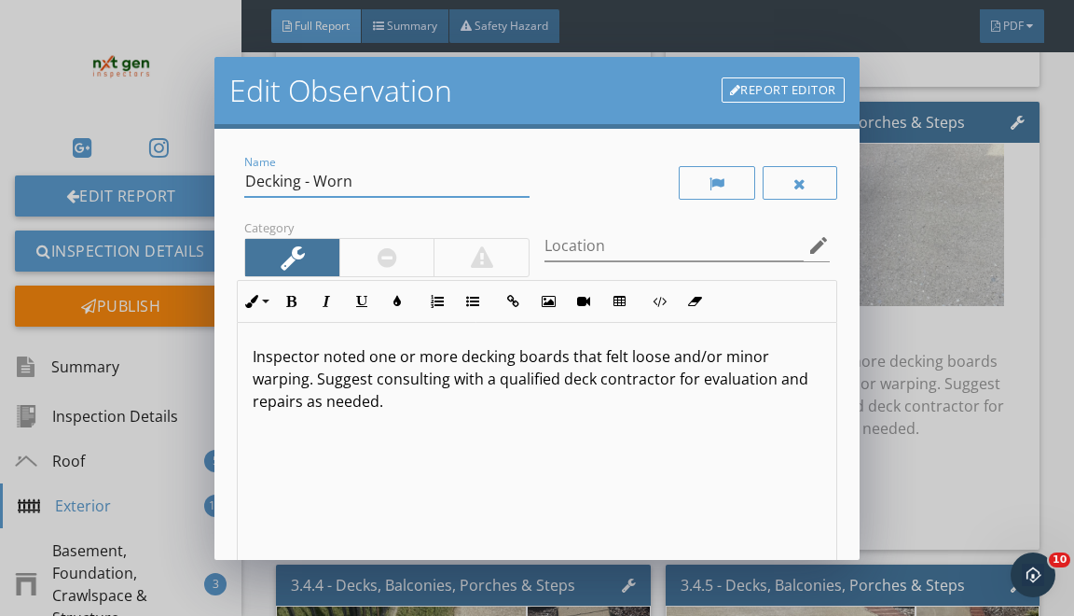
click at [272, 175] on input "Decking - Worn" at bounding box center [386, 181] width 285 height 31
click at [302, 185] on input "Slab - Worn" at bounding box center [386, 181] width 285 height 31
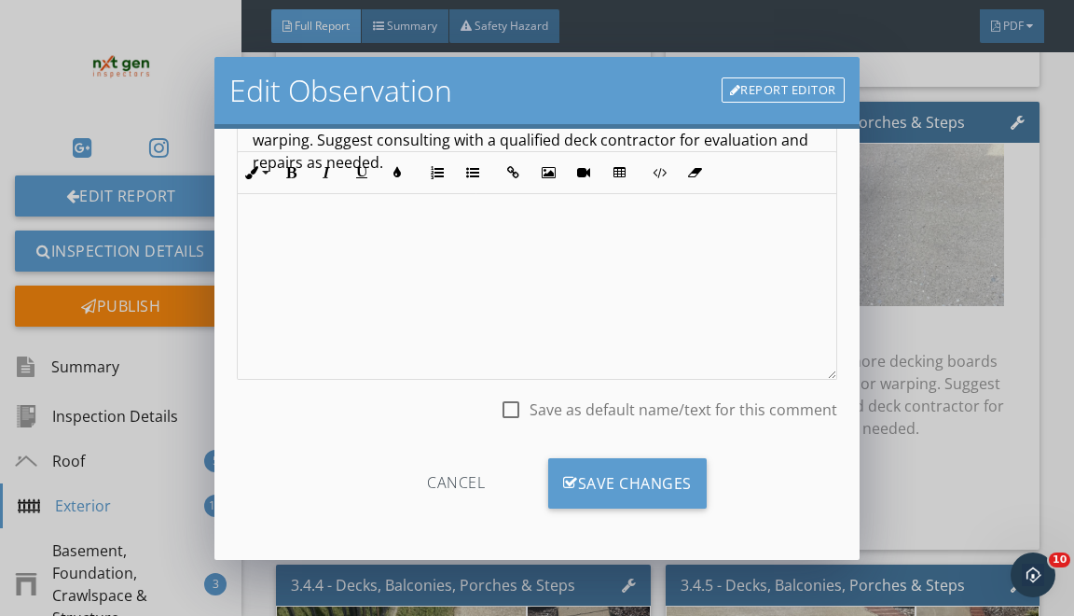
type input "Slab - Patch/ Seal"
click at [585, 511] on div "Cancel Save Changes" at bounding box center [537, 490] width 600 height 64
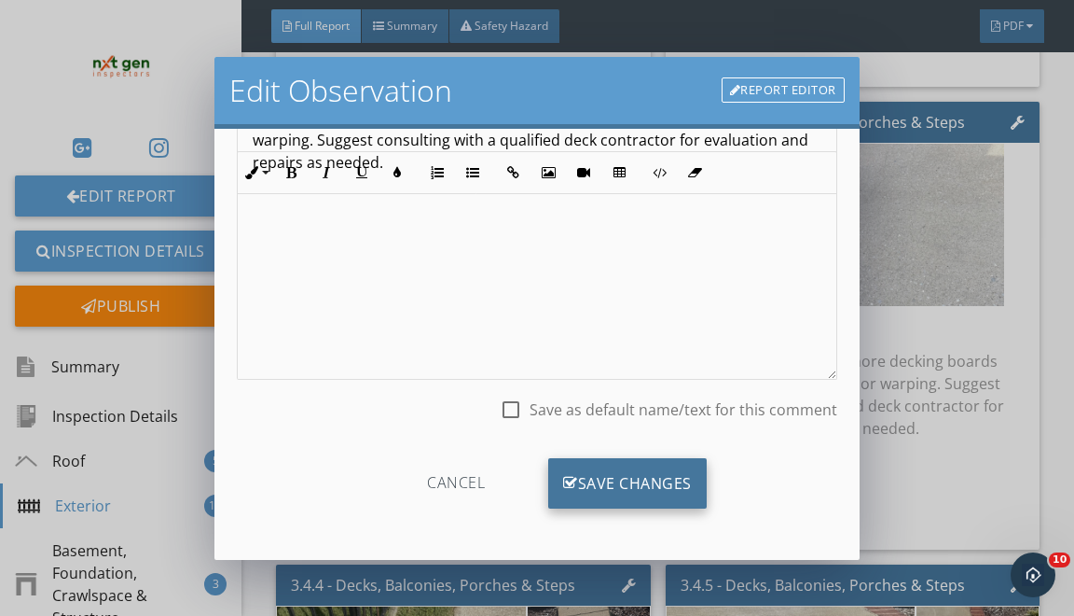
click at [585, 485] on div "Save Changes" at bounding box center [627, 483] width 159 height 50
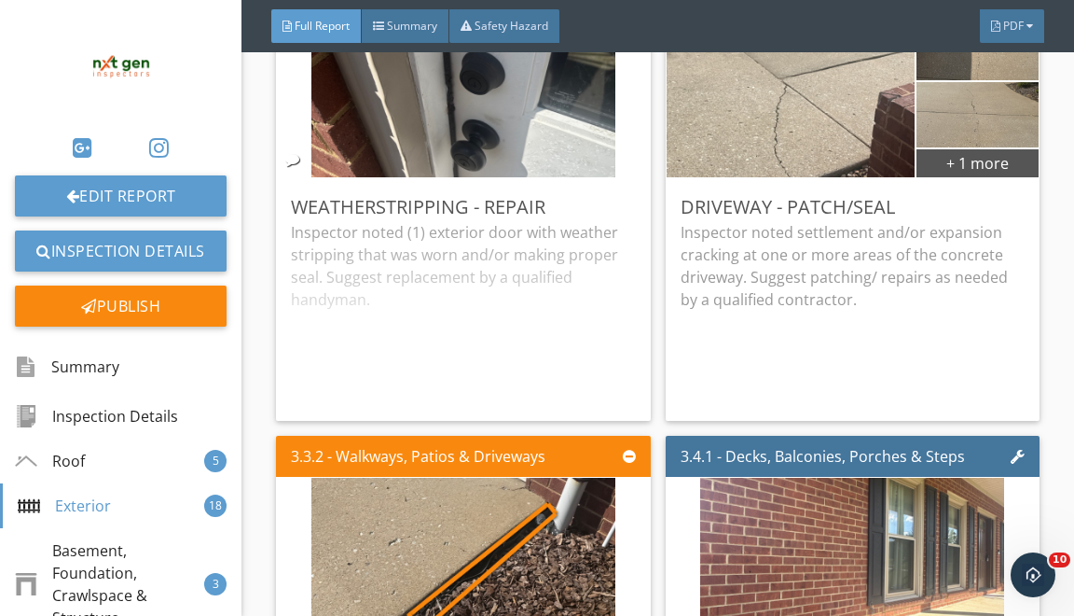
scroll to position [6042, 0]
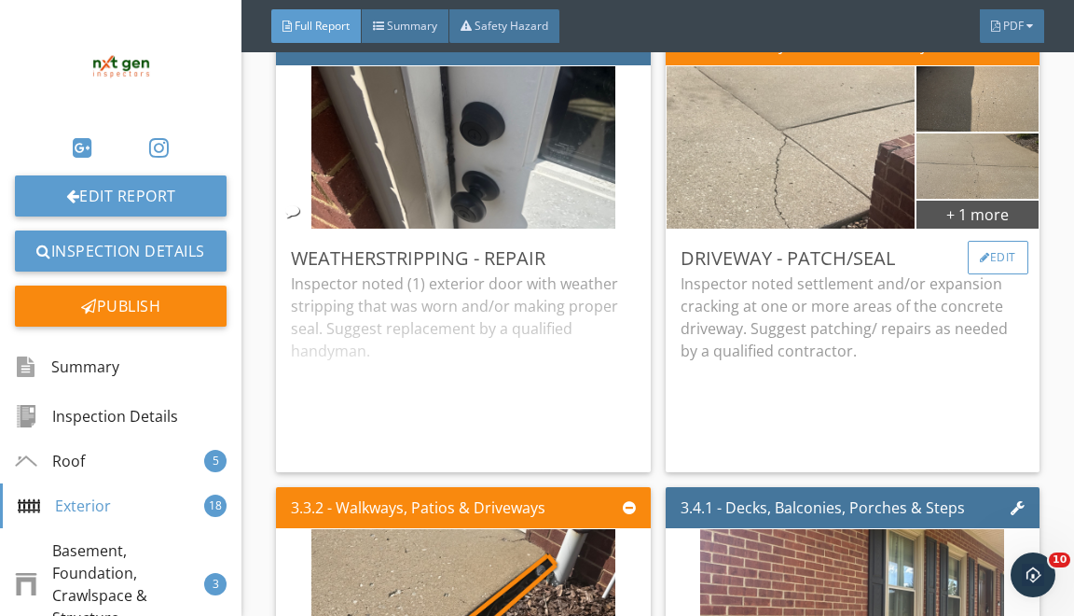
click at [991, 272] on div "Edit" at bounding box center [998, 258] width 61 height 34
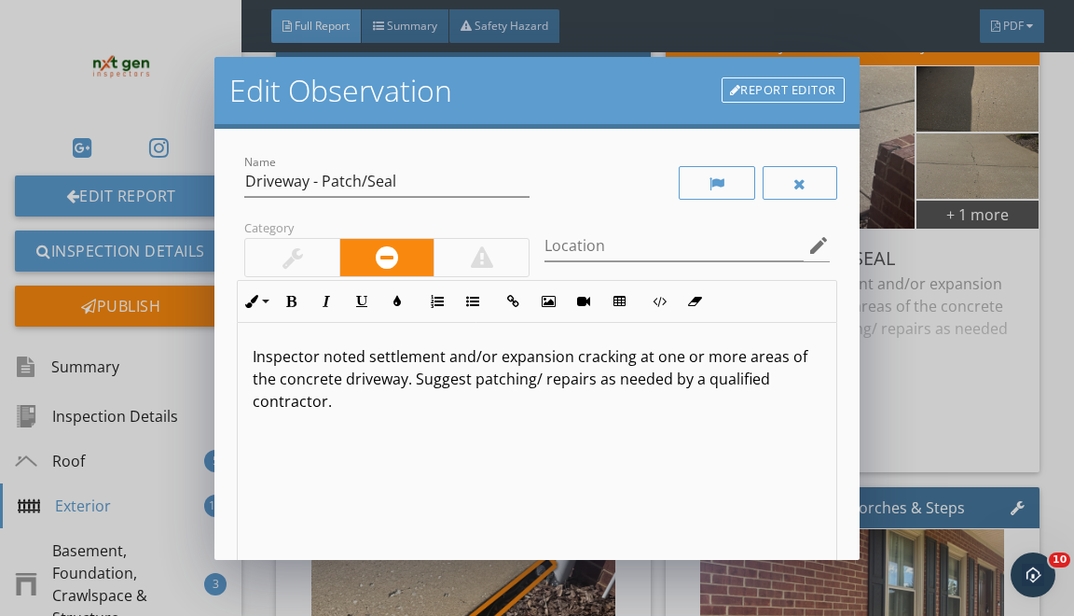
click at [514, 378] on p "Inspector noted settlement and/or expansion cracking at one or more areas of th…" at bounding box center [537, 378] width 568 height 67
click at [343, 182] on input "Driveway - Patch/Seal" at bounding box center [386, 181] width 285 height 31
type input "Driveway - Repair/ Seal"
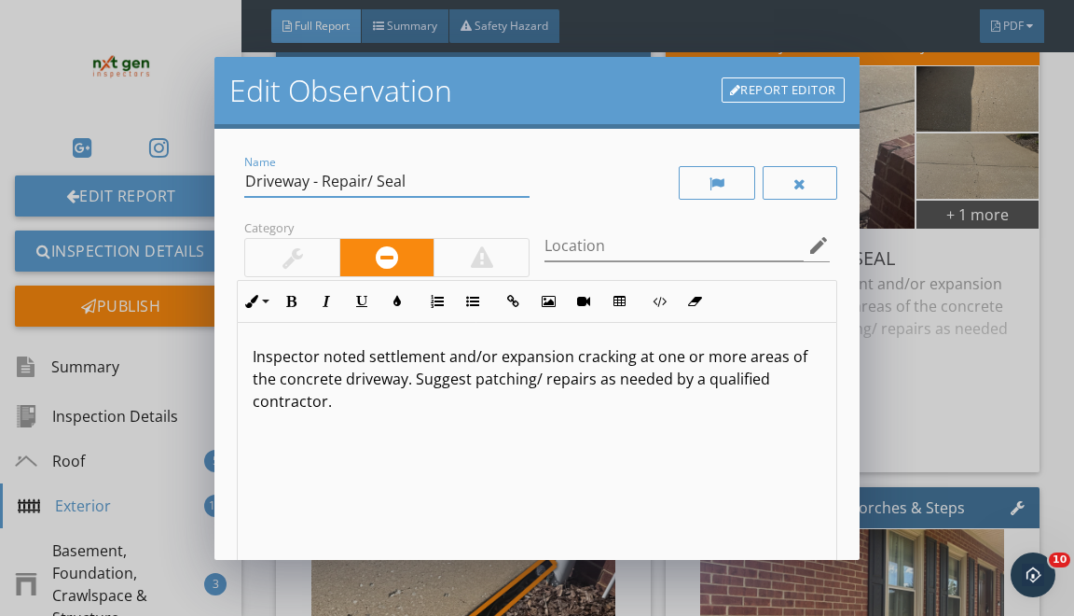
click at [507, 385] on p "Inspector noted settlement and/or expansion cracking at one or more areas of th…" at bounding box center [537, 378] width 568 height 67
click at [567, 383] on p "Inspector noted settlement and/or expansion cracking at one or more areas of th…" at bounding box center [537, 378] width 568 height 67
click at [488, 381] on p "Inspector noted settlement and/or expansion cracking at one or more areas of th…" at bounding box center [537, 378] width 568 height 67
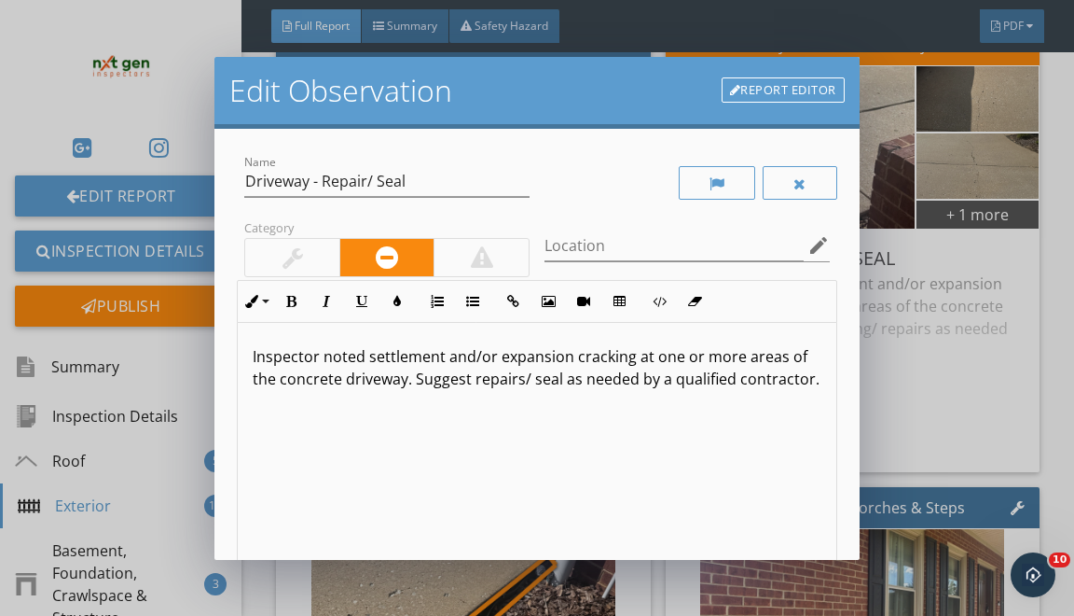
click at [555, 385] on p "Inspector noted settlement and/or expansion cracking at one or more areas of th…" at bounding box center [537, 367] width 568 height 45
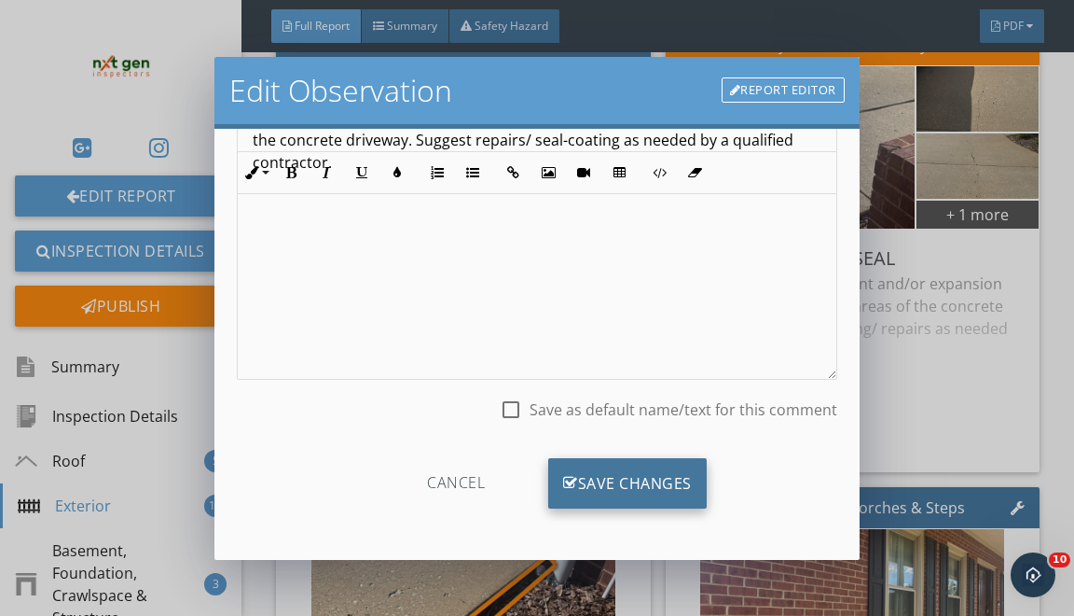
click at [603, 494] on div "Save Changes" at bounding box center [627, 483] width 159 height 50
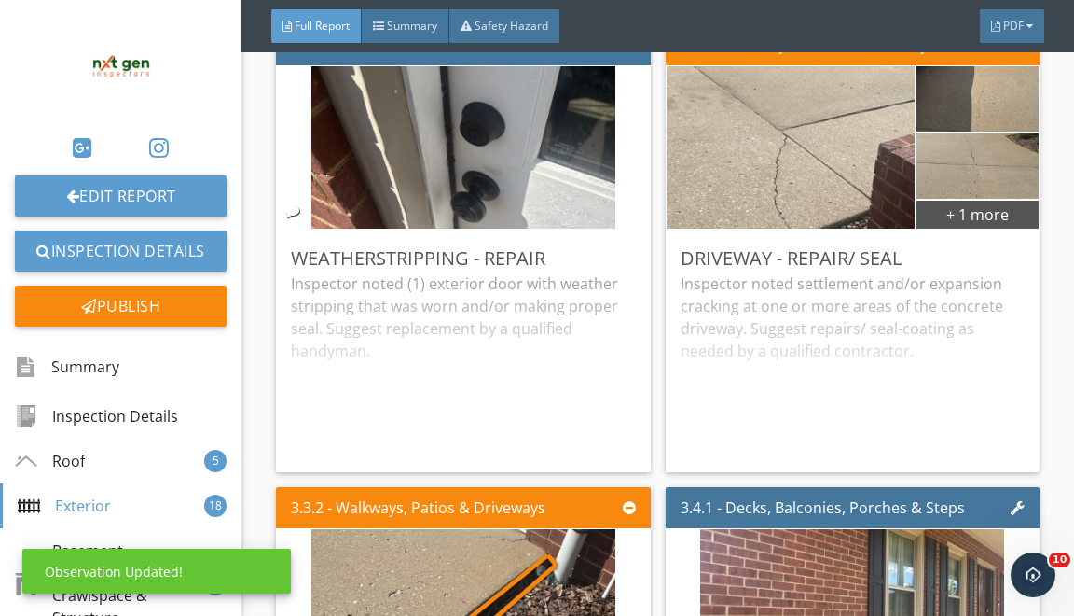
scroll to position [18, 0]
click at [988, 268] on div "Edit" at bounding box center [998, 258] width 61 height 34
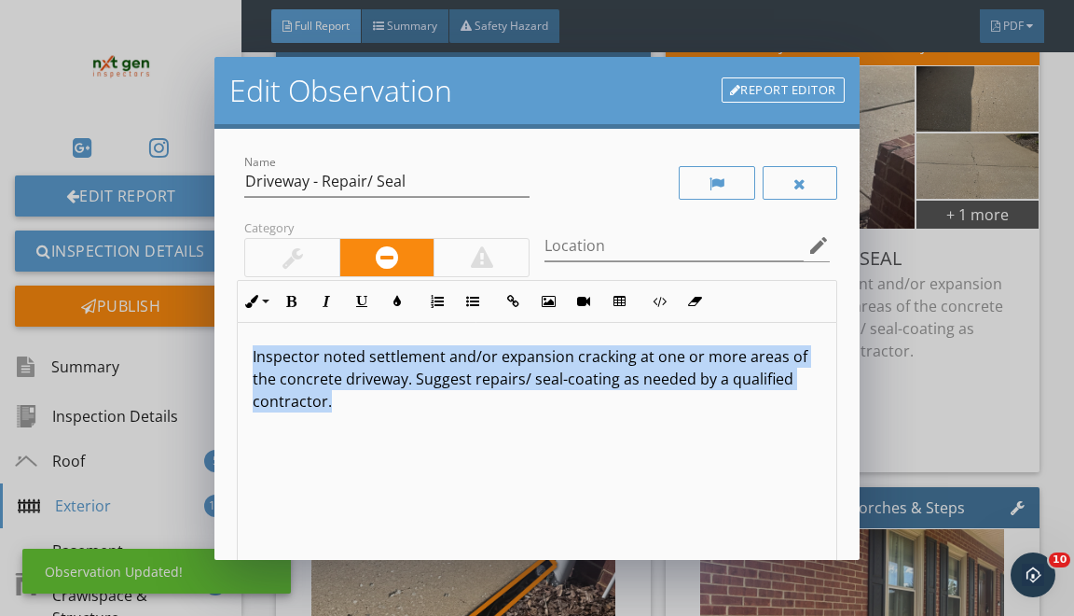
drag, startPoint x: 253, startPoint y: 356, endPoint x: 358, endPoint y: 569, distance: 237.3
click at [298, 436] on div "Inspector noted settlement and/or expansion cracking at one or more areas of th…" at bounding box center [537, 471] width 598 height 296
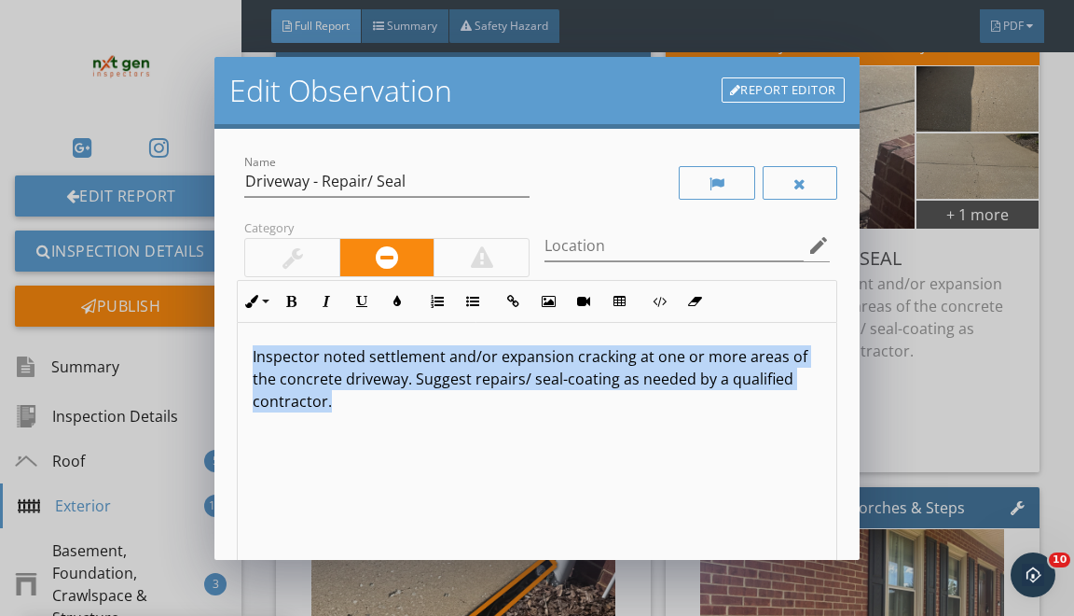
copy p "Inspector noted settlement and/or expansion cracking at one or more areas of th…"
click at [882, 354] on div "Edit Observation Report Editor Name Driveway - Repair/ Seal Category Location e…" at bounding box center [537, 308] width 1074 height 616
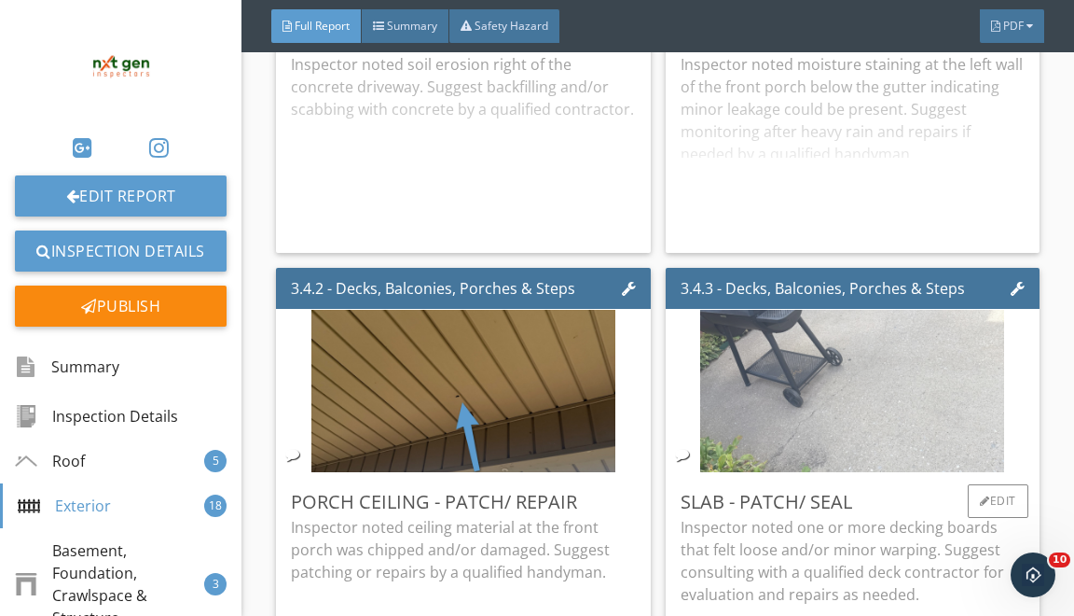
scroll to position [6712, 0]
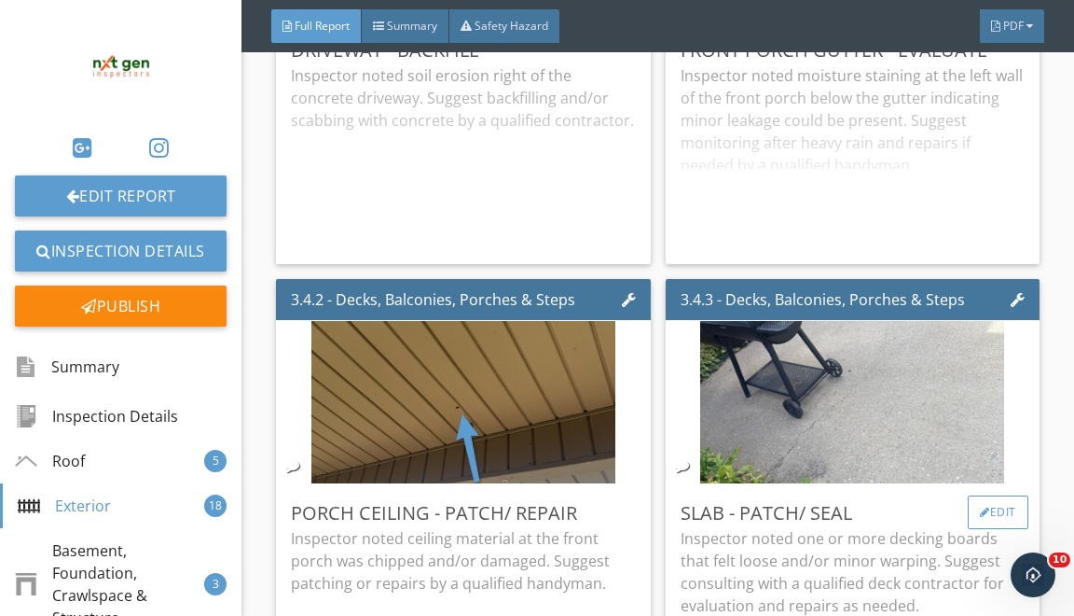
click at [980, 518] on div at bounding box center [985, 511] width 10 height 11
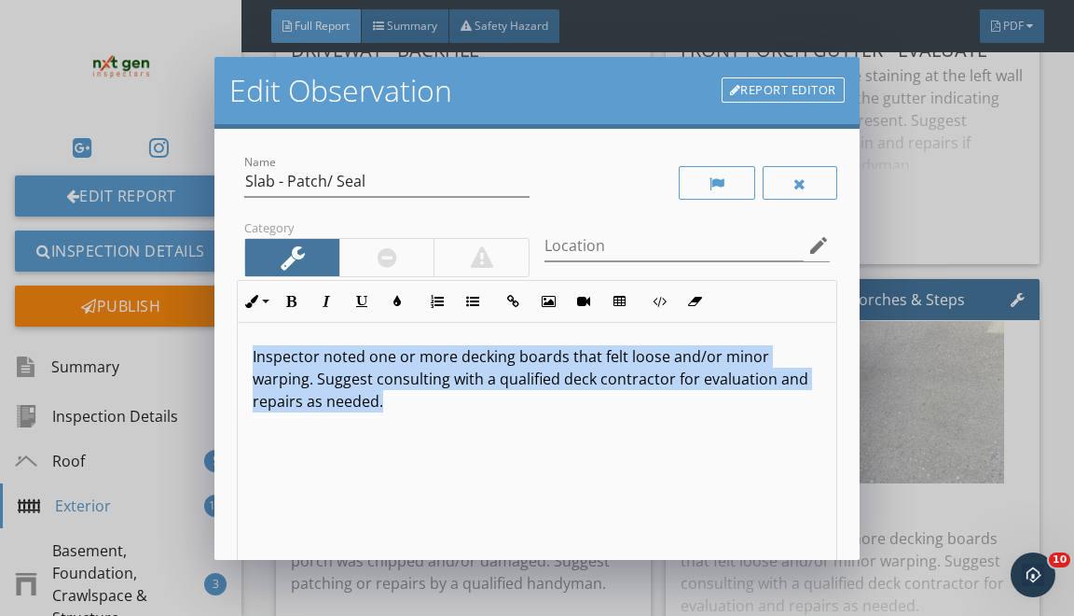
drag, startPoint x: 250, startPoint y: 353, endPoint x: 392, endPoint y: 615, distance: 298.0
click at [392, 615] on div "Edit Observation Report Editor Name Slab - Patch/ Seal Category Location edit I…" at bounding box center [537, 308] width 1074 height 616
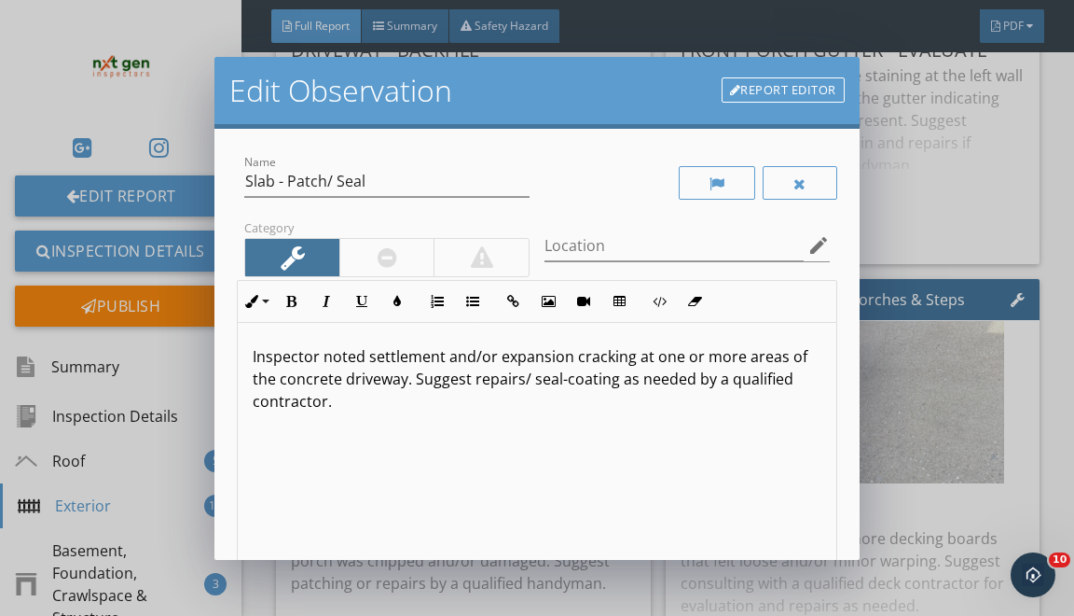
click at [667, 358] on p "Inspector noted settlement and/or expansion cracking at one or more areas of th…" at bounding box center [537, 378] width 568 height 67
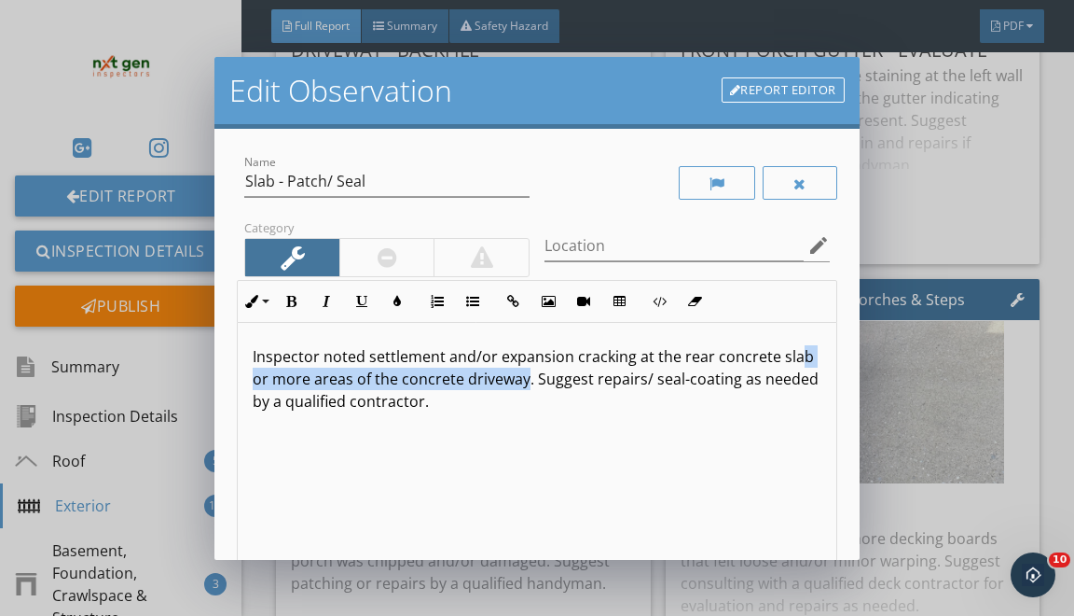
drag, startPoint x: 527, startPoint y: 381, endPoint x: 796, endPoint y: 352, distance: 271.2
click at [796, 352] on p "Inspector noted settlement and/or expansion cracking at the rear concrete slab …" at bounding box center [537, 378] width 568 height 67
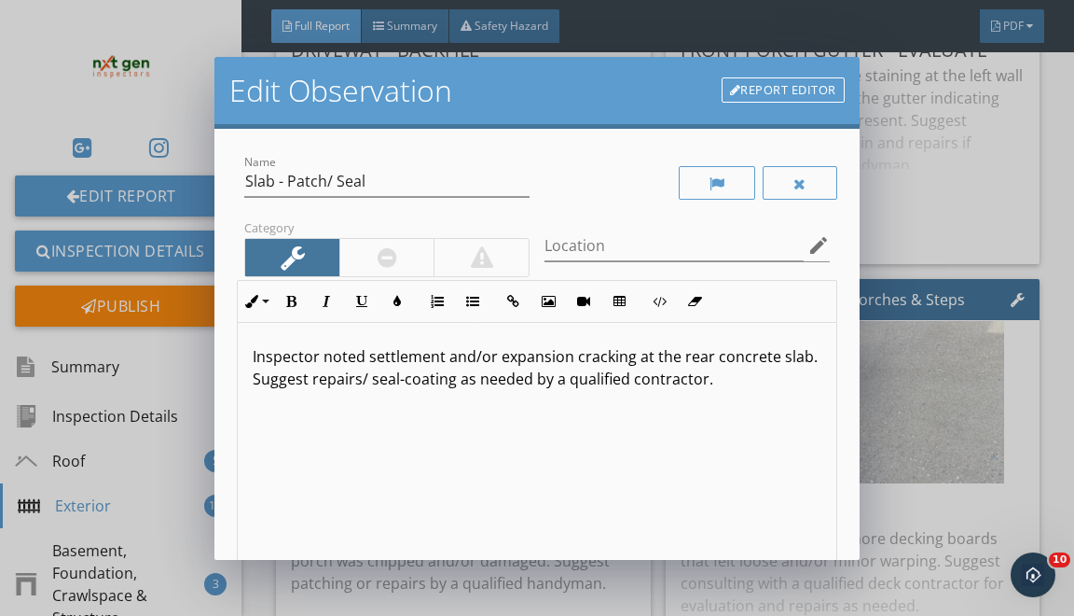
click at [496, 369] on p "Inspector noted settlement and/or expansion cracking at the rear concrete slab.…" at bounding box center [537, 367] width 568 height 45
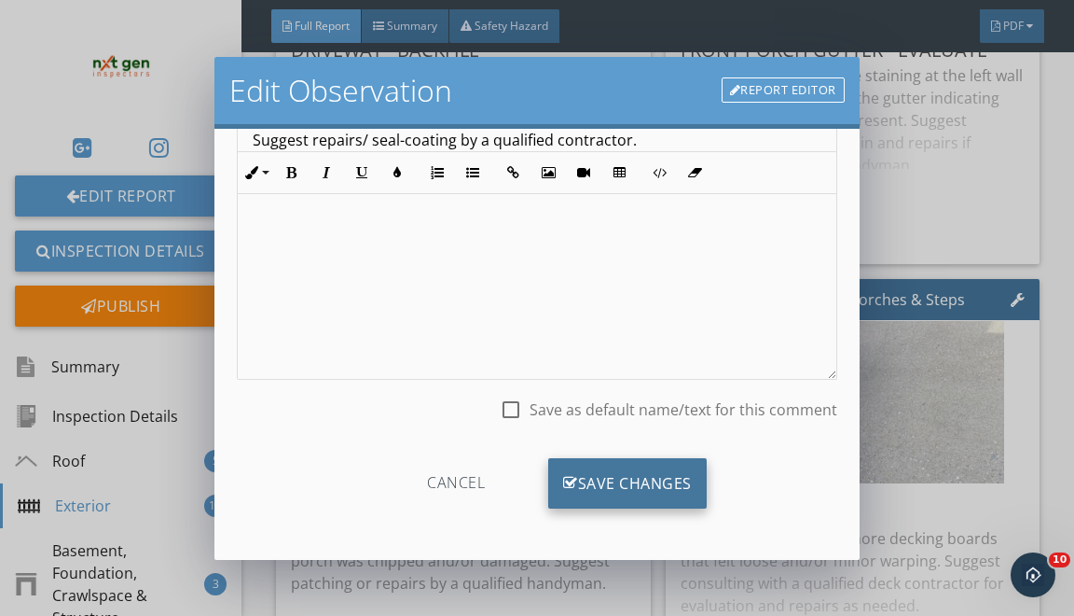
click at [647, 477] on div "Save Changes" at bounding box center [627, 483] width 159 height 50
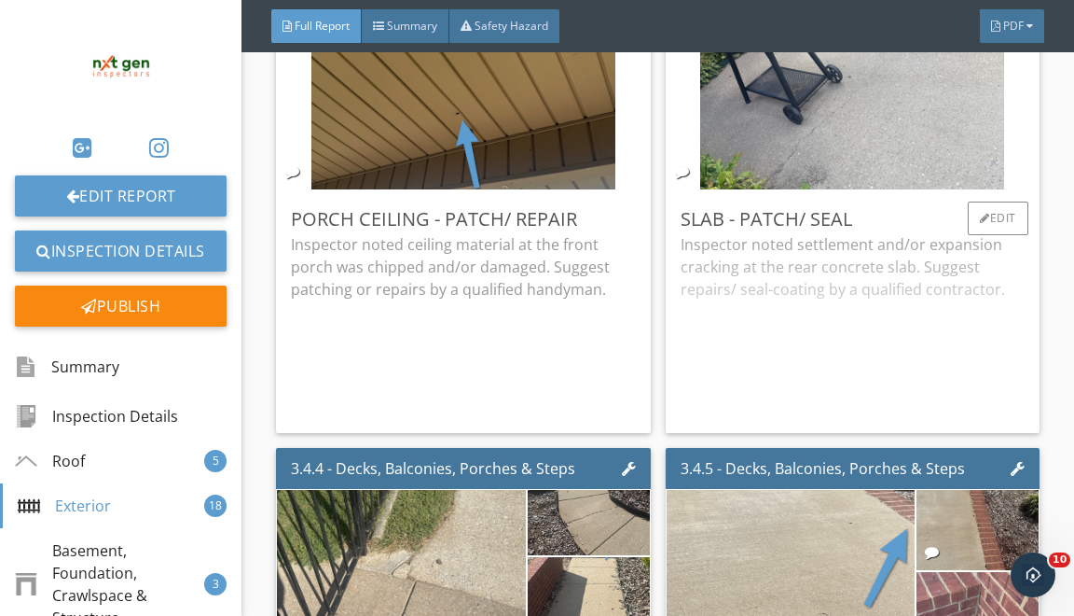
scroll to position [7003, 0]
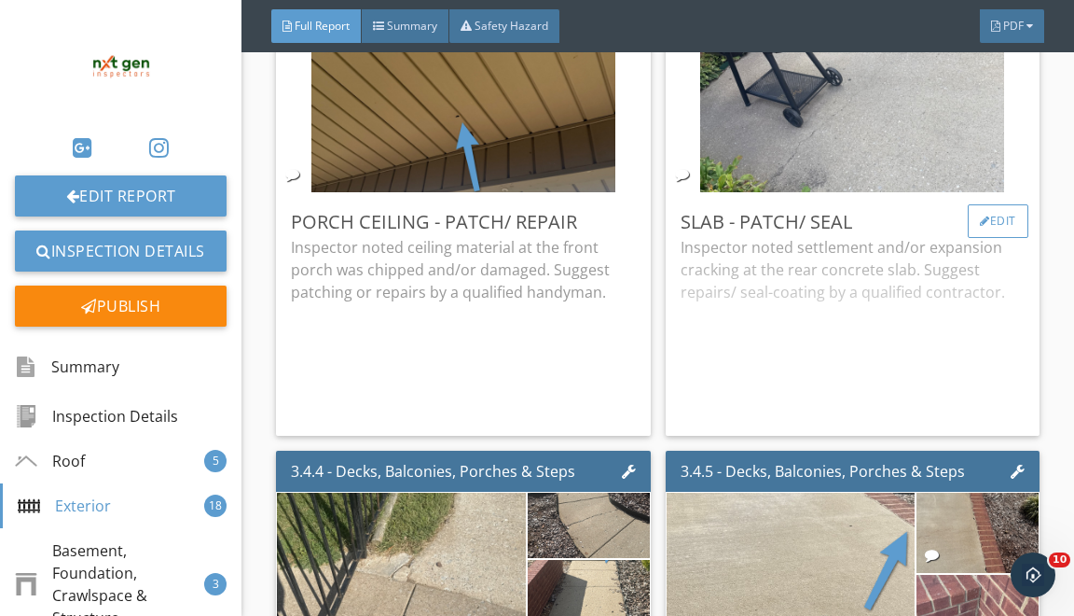
click at [994, 229] on div "Edit" at bounding box center [998, 221] width 61 height 34
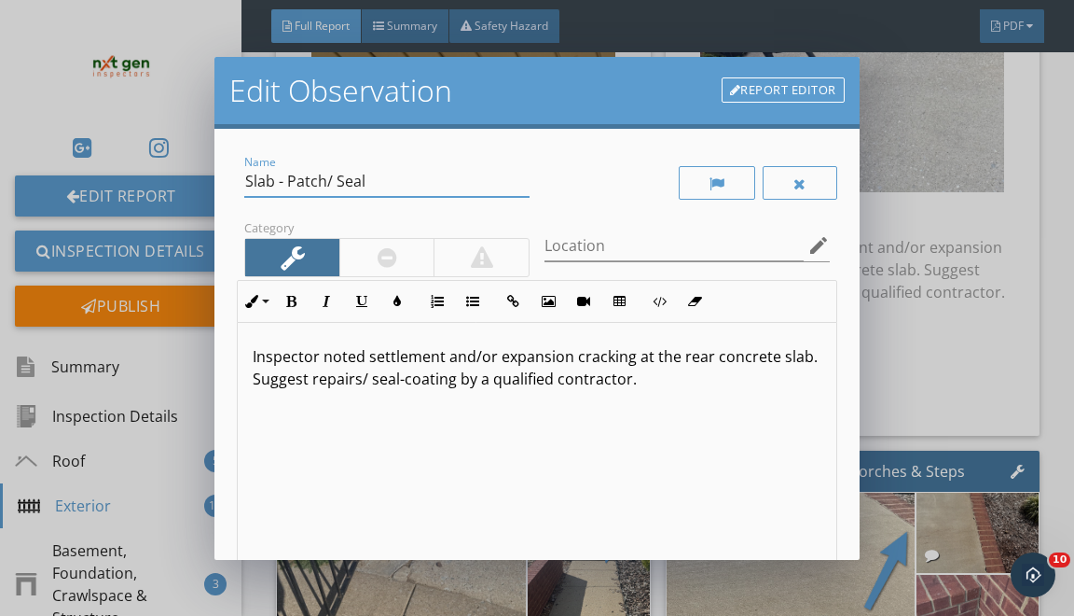
click at [318, 172] on input "Slab - Patch/ Seal" at bounding box center [386, 181] width 285 height 31
click at [317, 172] on input "Slab - Patch/ Seal" at bounding box center [386, 181] width 285 height 31
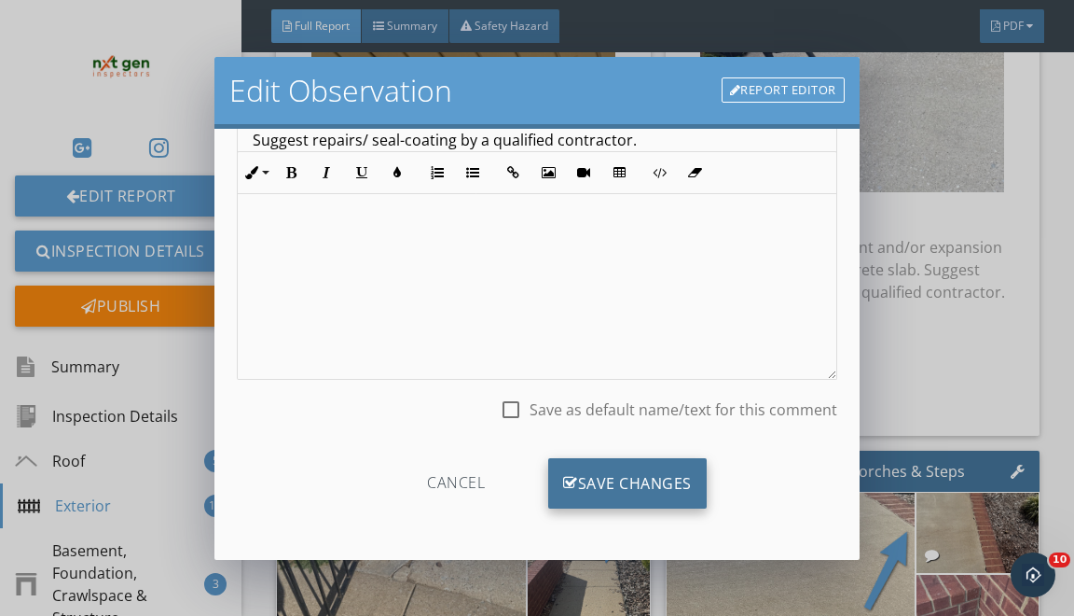
type input "Slab - Repair/ Seal"
click at [597, 476] on div "Save Changes" at bounding box center [627, 483] width 159 height 50
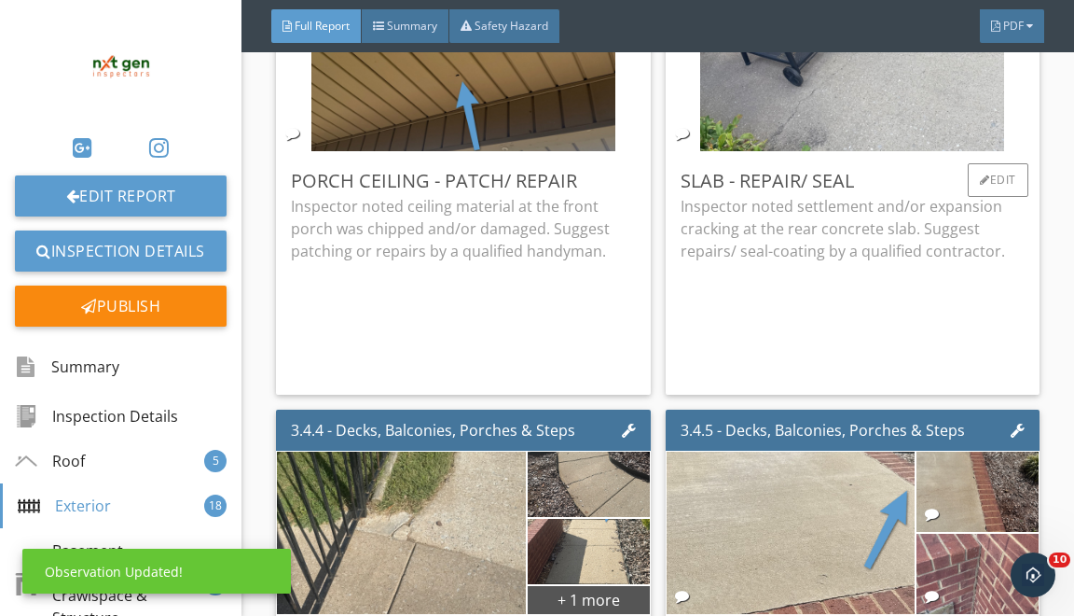
scroll to position [7063, 0]
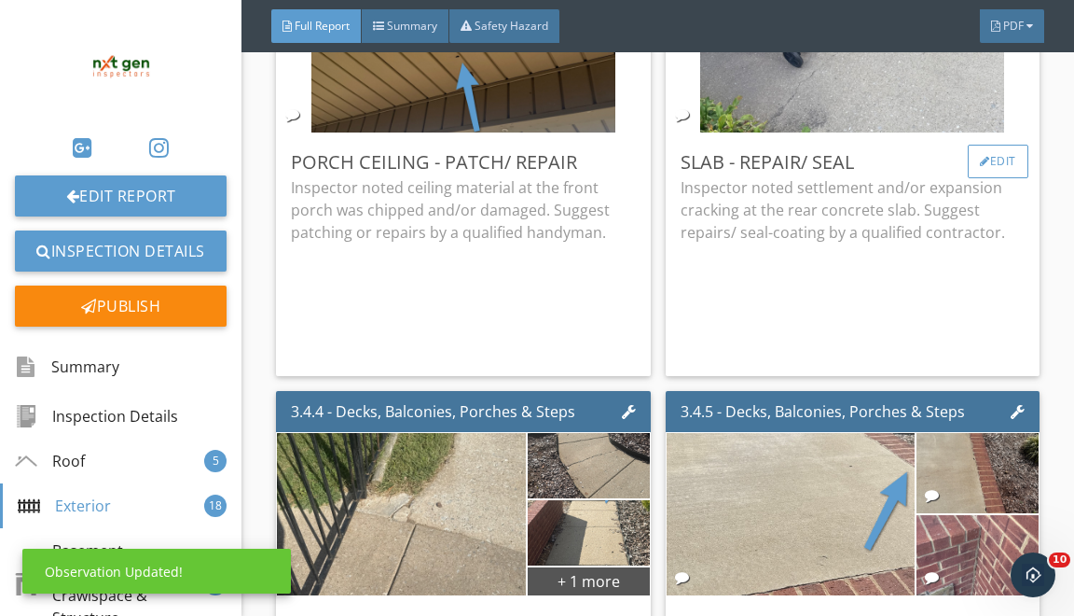
click at [983, 169] on div "Edit" at bounding box center [998, 162] width 61 height 34
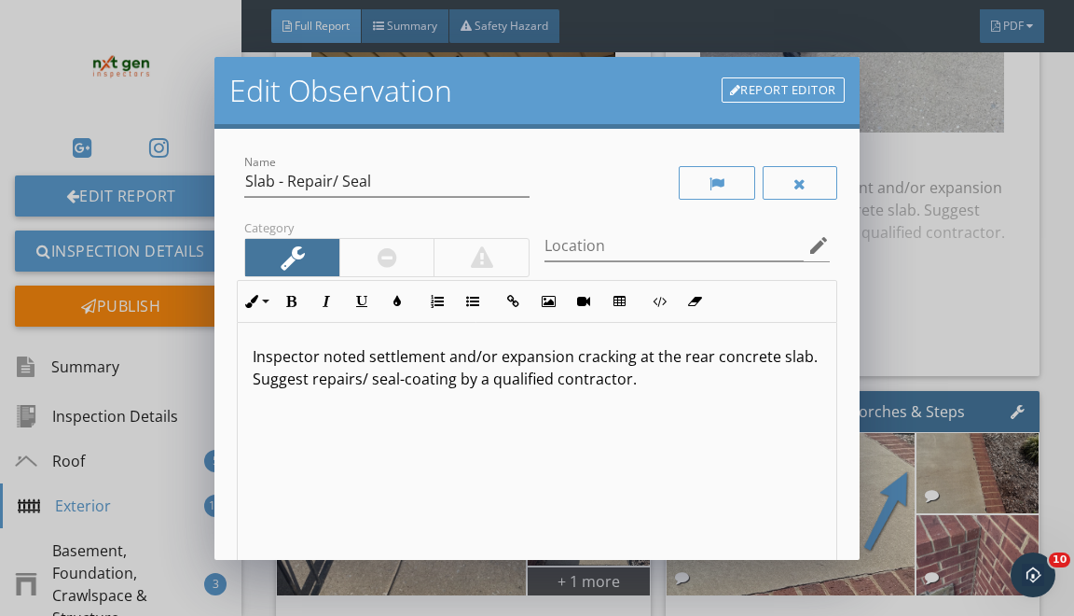
drag, startPoint x: 250, startPoint y: 354, endPoint x: 308, endPoint y: 476, distance: 134.3
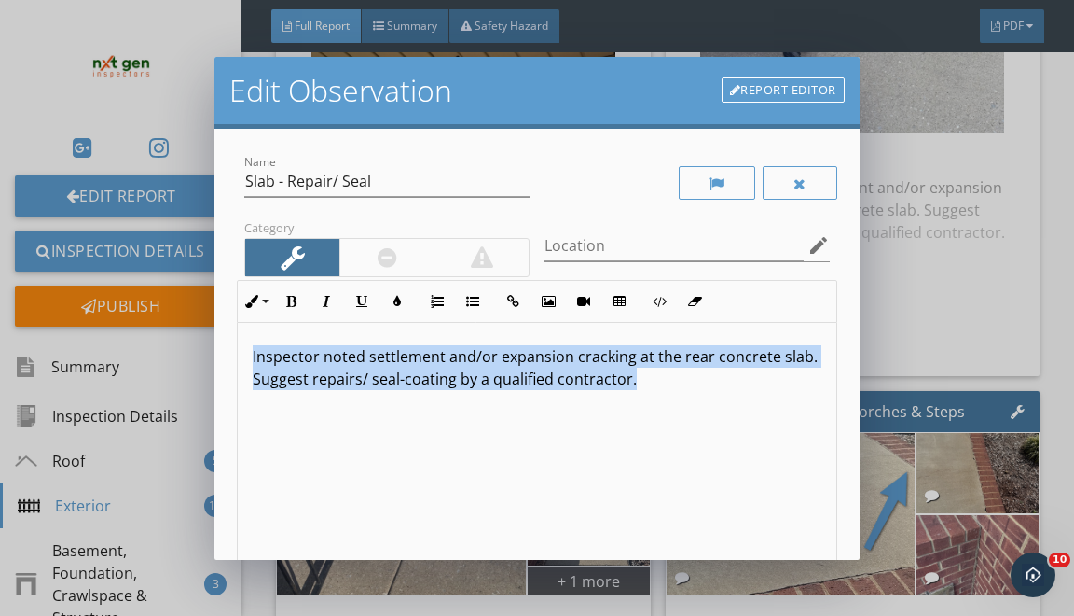
click at [302, 466] on div "Inspector noted settlement and/or expansion cracking at the rear concrete slab.…" at bounding box center [537, 471] width 598 height 296
copy p "Inspector noted settlement and/or expansion cracking at the rear concrete slab.…"
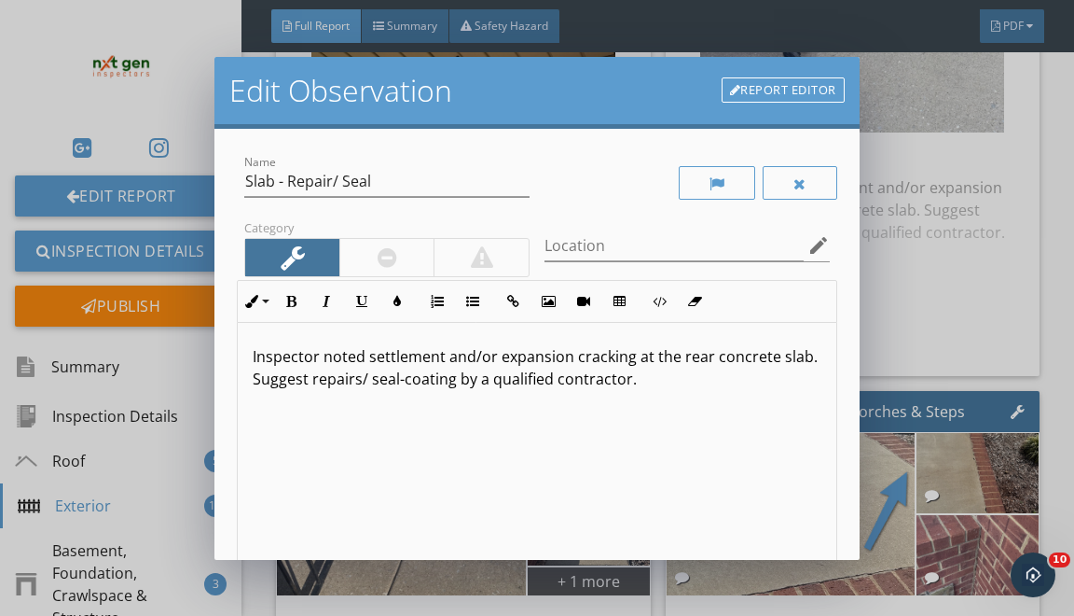
click at [888, 317] on div "Edit Observation Report Editor Name Slab - Repair/ Seal Category Location edit …" at bounding box center [537, 308] width 1074 height 616
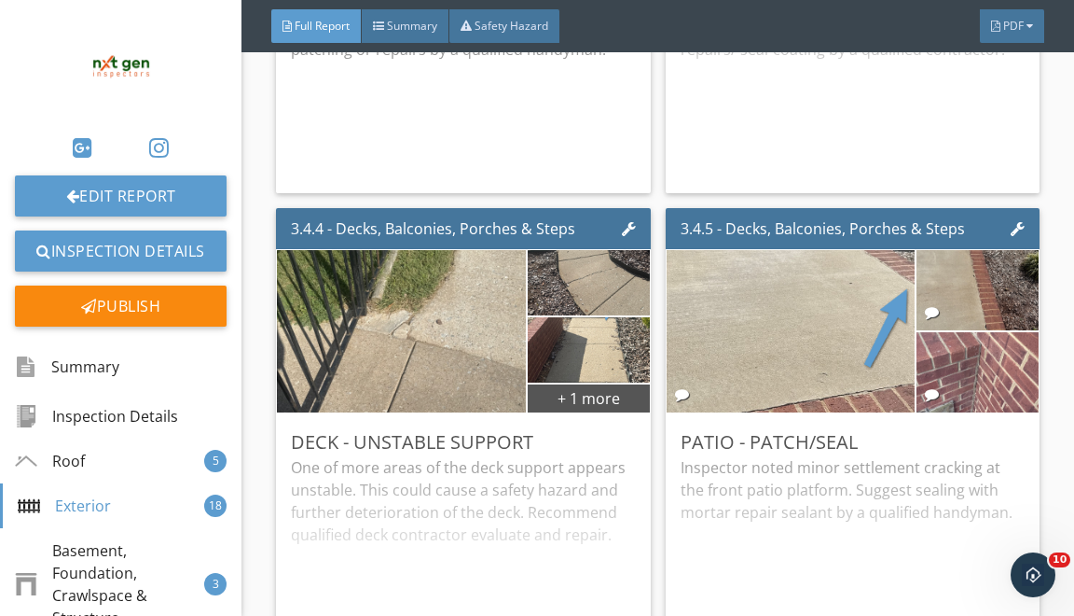
scroll to position [7568, 0]
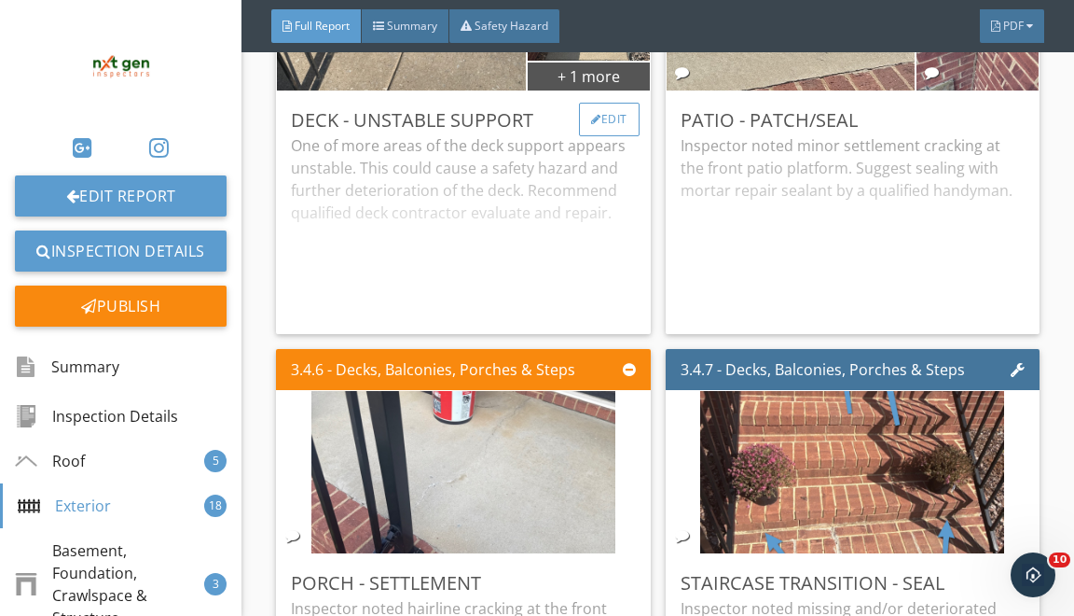
click at [610, 136] on div "Edit" at bounding box center [609, 120] width 61 height 34
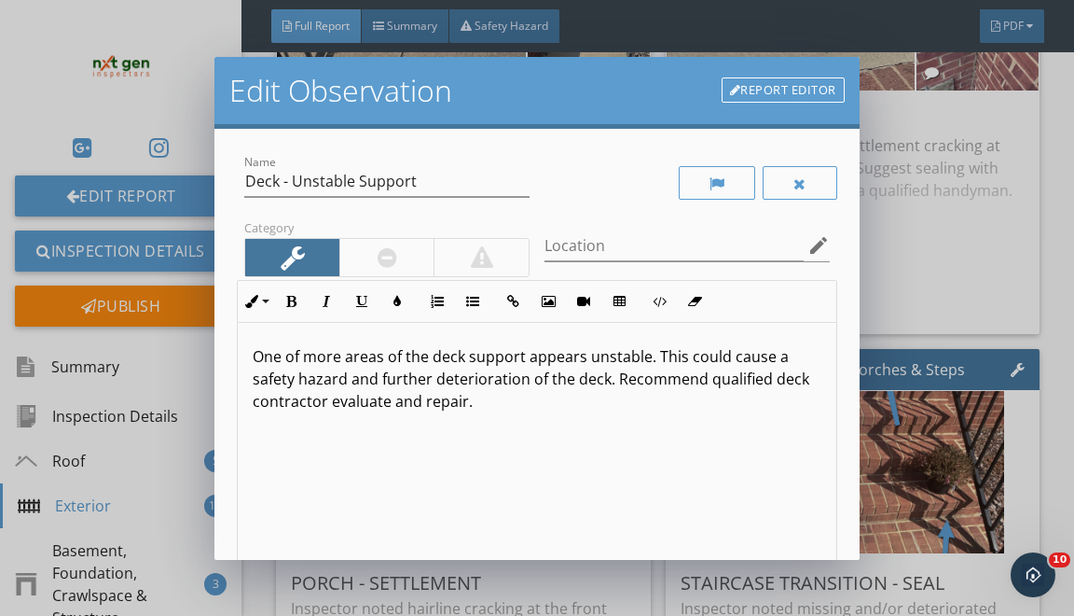
drag, startPoint x: 250, startPoint y: 354, endPoint x: 287, endPoint y: 435, distance: 88.5
click at [278, 417] on div "One of more areas of the deck support appears unstable. This could cause a safe…" at bounding box center [537, 471] width 598 height 296
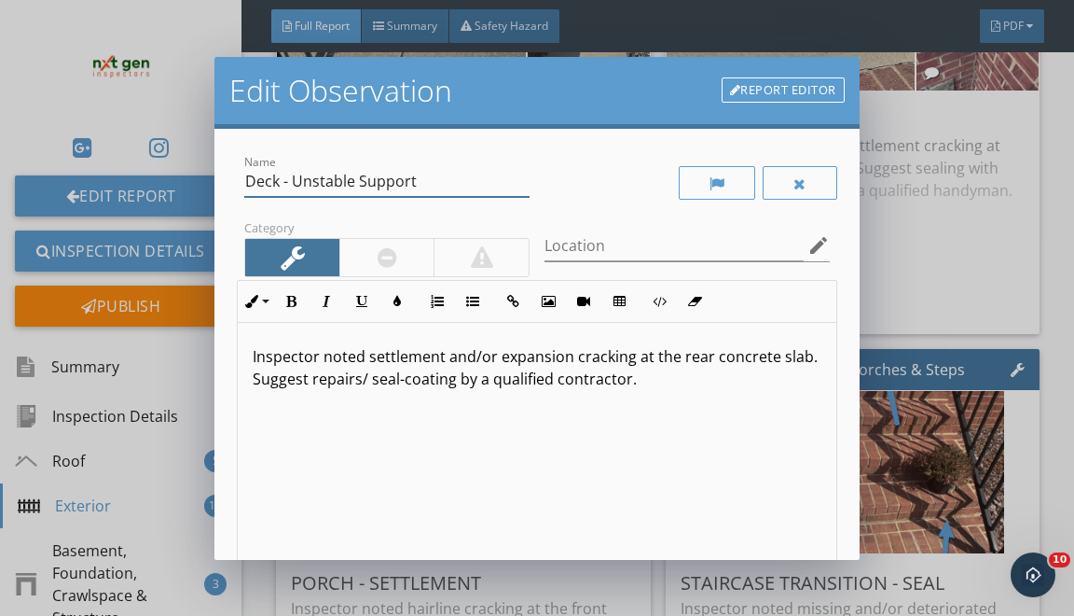
click at [256, 181] on input "Deck - Unstable Support" at bounding box center [386, 181] width 285 height 31
click at [354, 179] on input "Walkway - Unstable Support" at bounding box center [386, 181] width 285 height 31
click at [385, 183] on input "Walkway - Repair/ Support" at bounding box center [386, 181] width 285 height 31
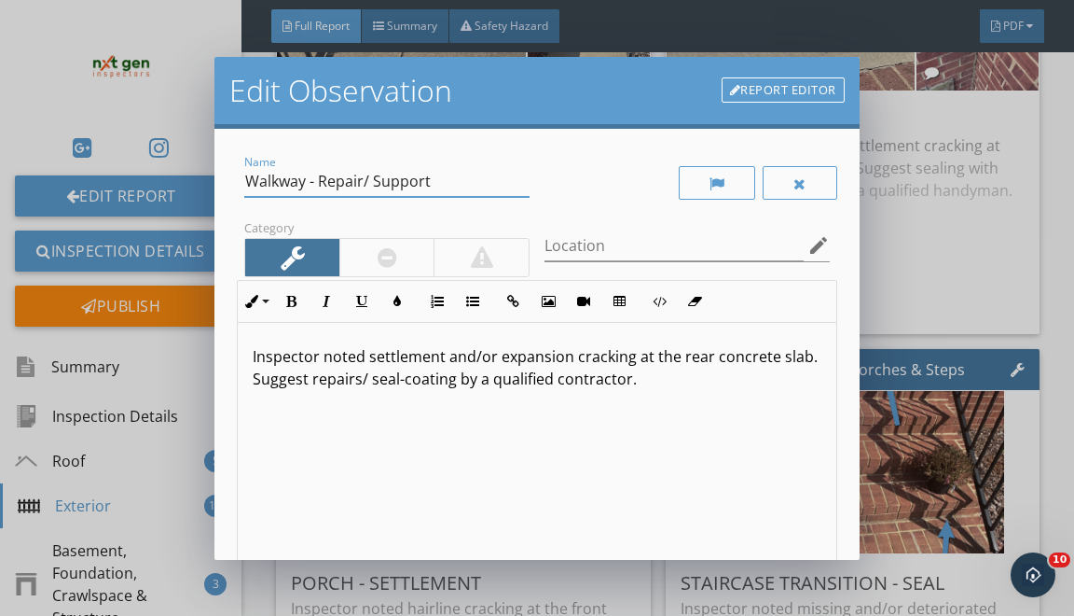
click at [385, 183] on input "Walkway - Repair/ Support" at bounding box center [386, 181] width 285 height 31
type input "Walkway - Repair/ Seal"
click at [571, 358] on p "Inspector noted settlement and/or expansion cracking at the rear concrete slab.…" at bounding box center [537, 367] width 568 height 45
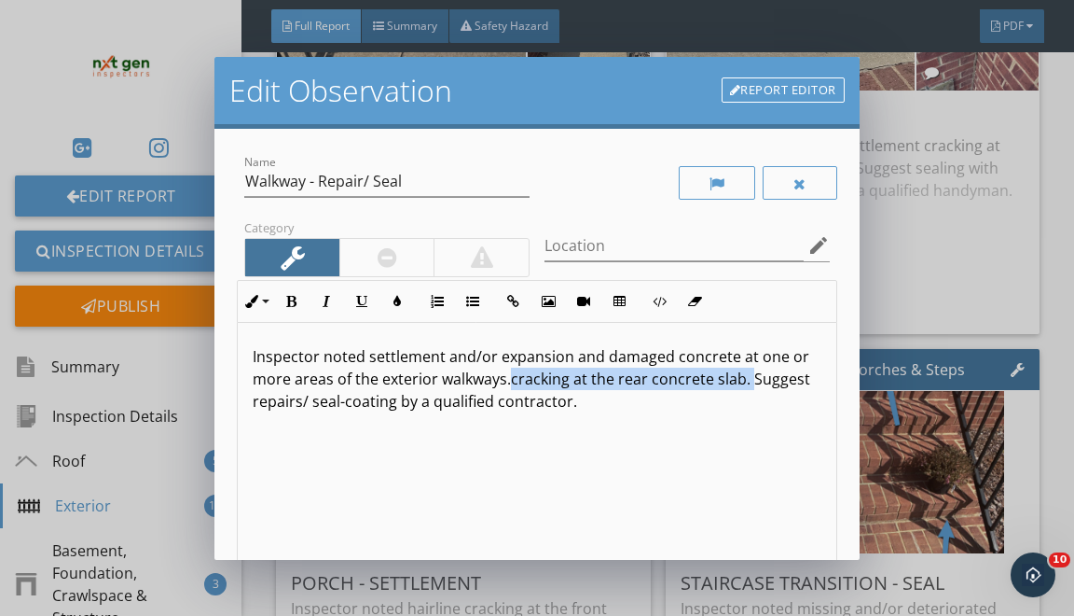
drag, startPoint x: 511, startPoint y: 377, endPoint x: 746, endPoint y: 362, distance: 235.5
click at [746, 364] on p "Inspector noted settlement and/or expansion and damaged concrete at one or more…" at bounding box center [537, 378] width 568 height 67
drag, startPoint x: 514, startPoint y: 379, endPoint x: 737, endPoint y: 371, distance: 223.0
click at [737, 371] on p "Inspector noted settlement and/or expansion and damaged concrete at one or more…" at bounding box center [537, 378] width 568 height 67
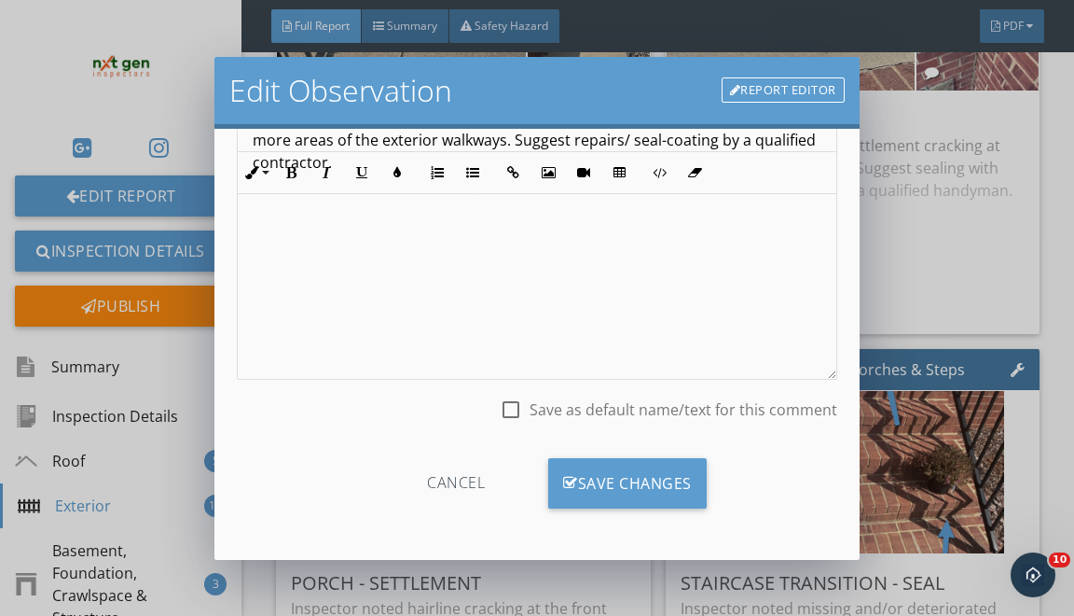
click at [645, 508] on div "Cancel Save Changes" at bounding box center [537, 490] width 600 height 64
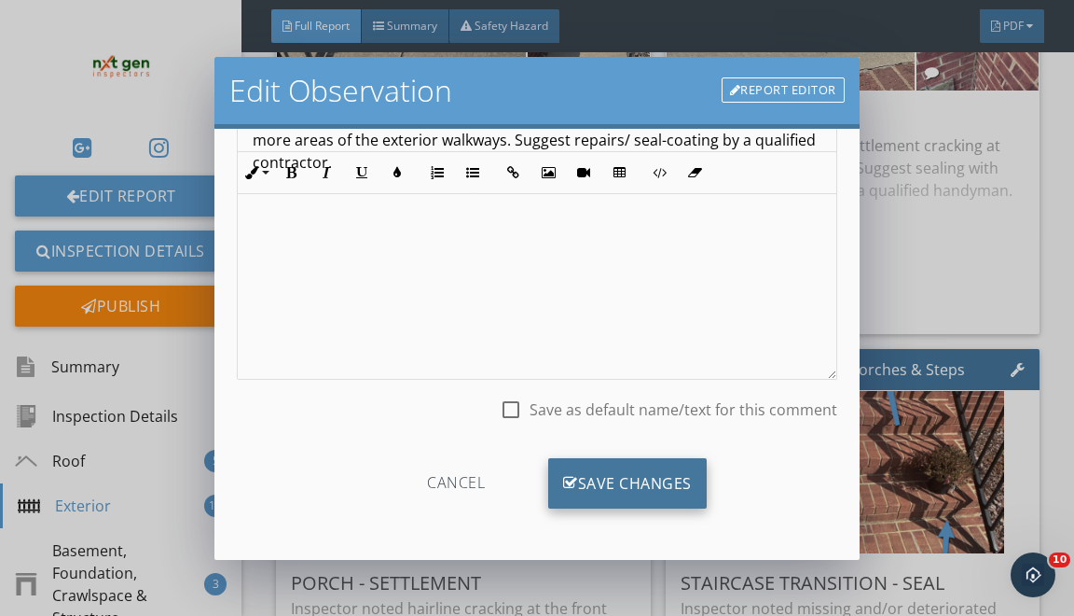
click at [645, 489] on div "Save Changes" at bounding box center [627, 483] width 159 height 50
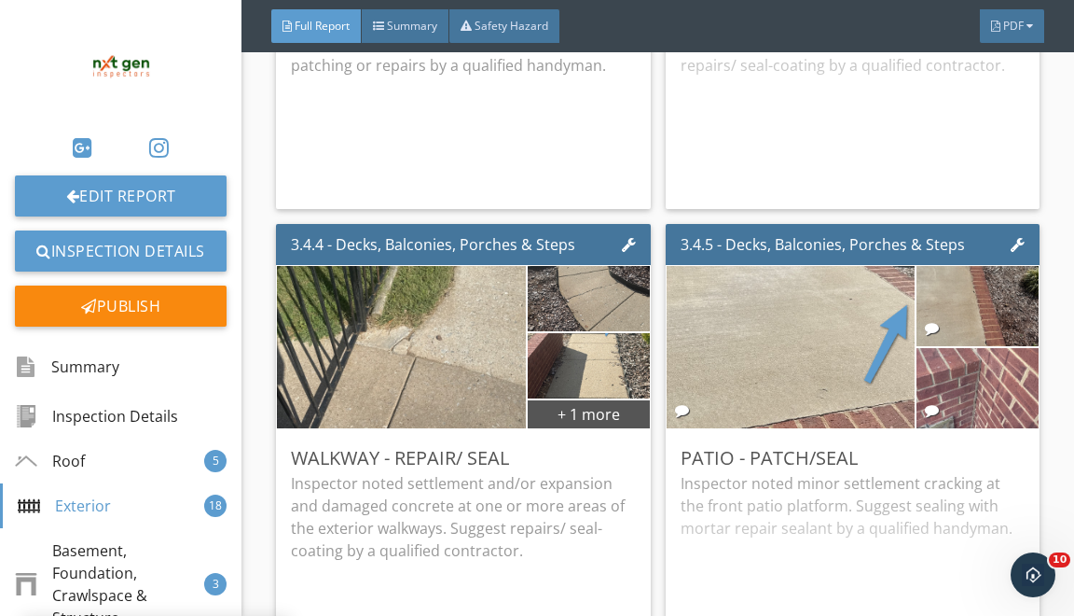
scroll to position [7237, 0]
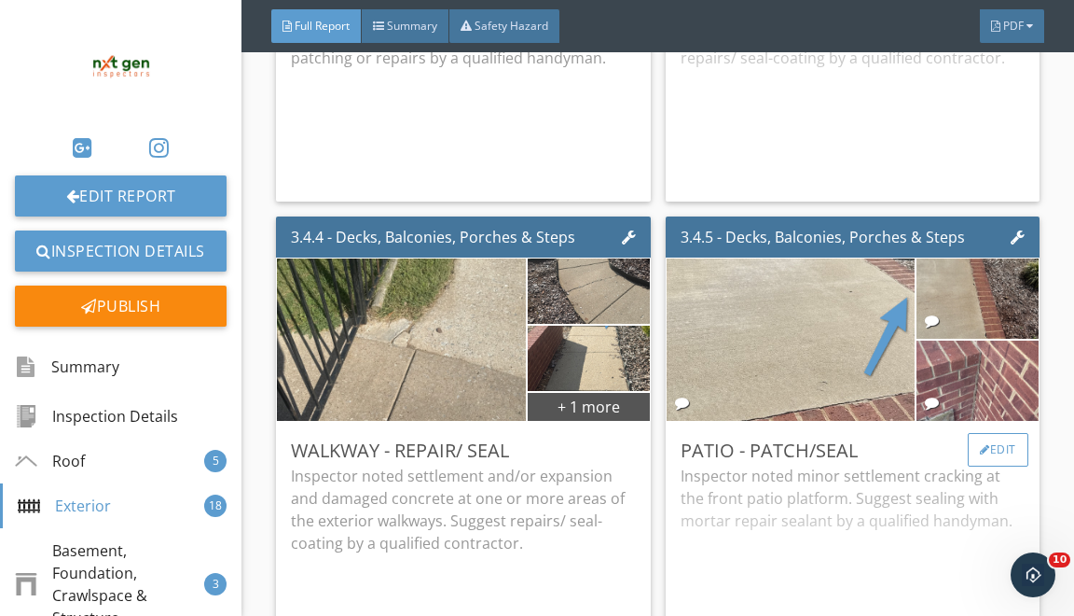
click at [1000, 453] on div "Edit" at bounding box center [998, 450] width 61 height 34
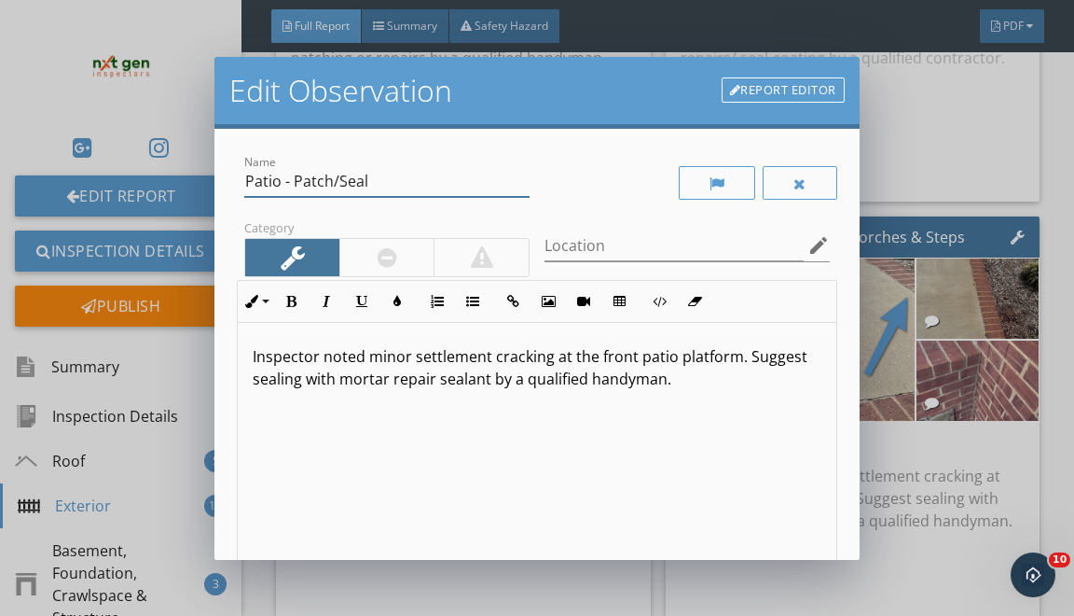
click at [258, 184] on input "Patio - Patch/Seal" at bounding box center [386, 181] width 285 height 31
click at [259, 184] on input "Patio - Patch/Seal" at bounding box center [386, 181] width 285 height 31
click at [423, 182] on input "Porch Transition - Patch/Seal" at bounding box center [386, 181] width 285 height 31
type input "Porch Transition - Patch"
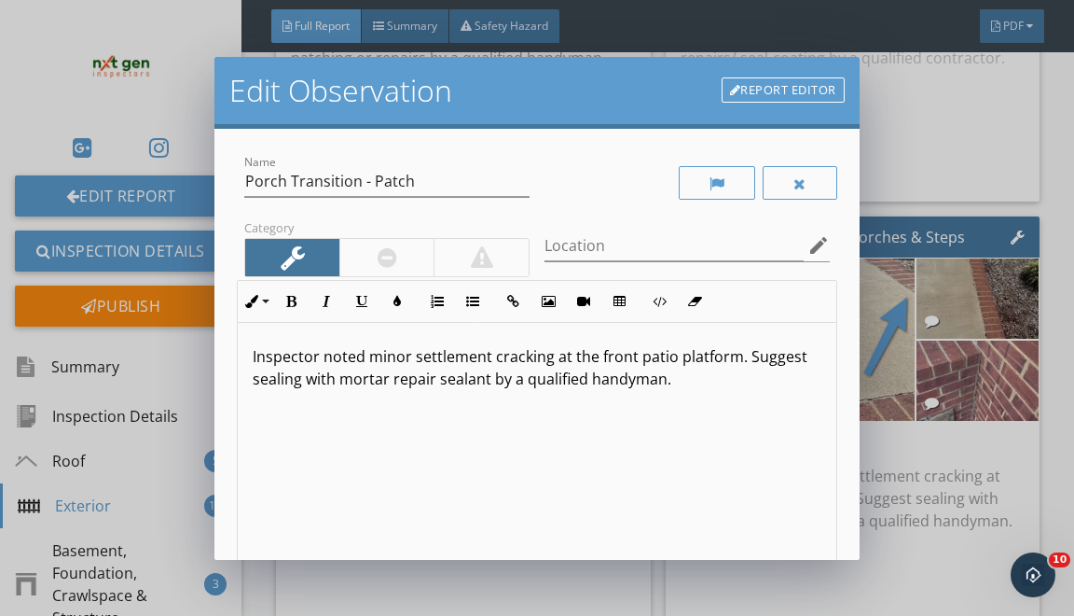
drag, startPoint x: 369, startPoint y: 351, endPoint x: 422, endPoint y: 615, distance: 269.1
click at [395, 468] on div "Inspector noted minor settlement cracking at the front patio platform. Suggest …" at bounding box center [537, 471] width 598 height 296
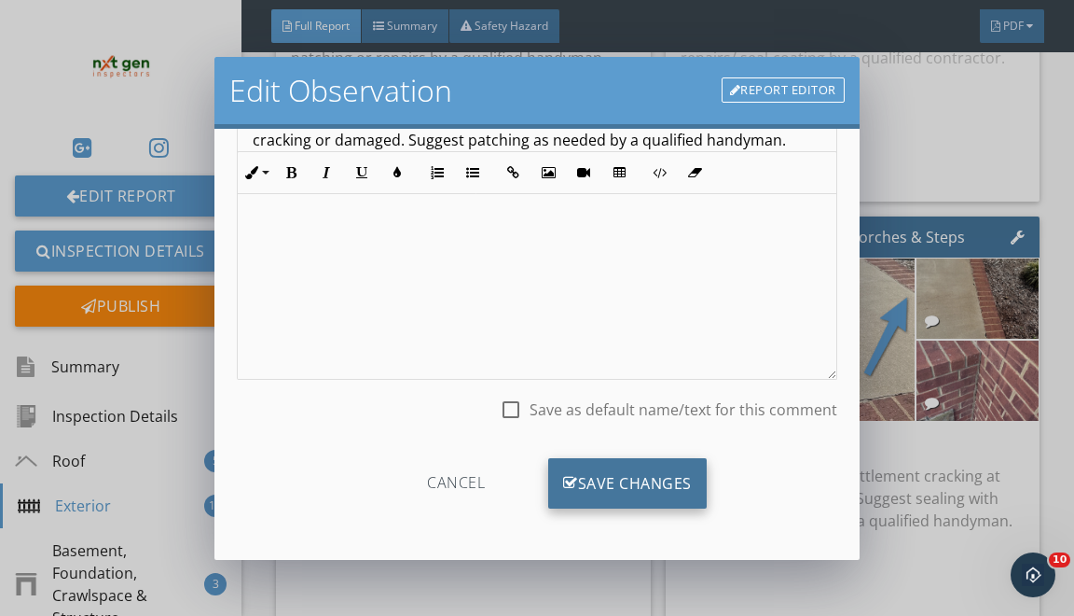
click at [608, 480] on div "Save Changes" at bounding box center [627, 483] width 159 height 50
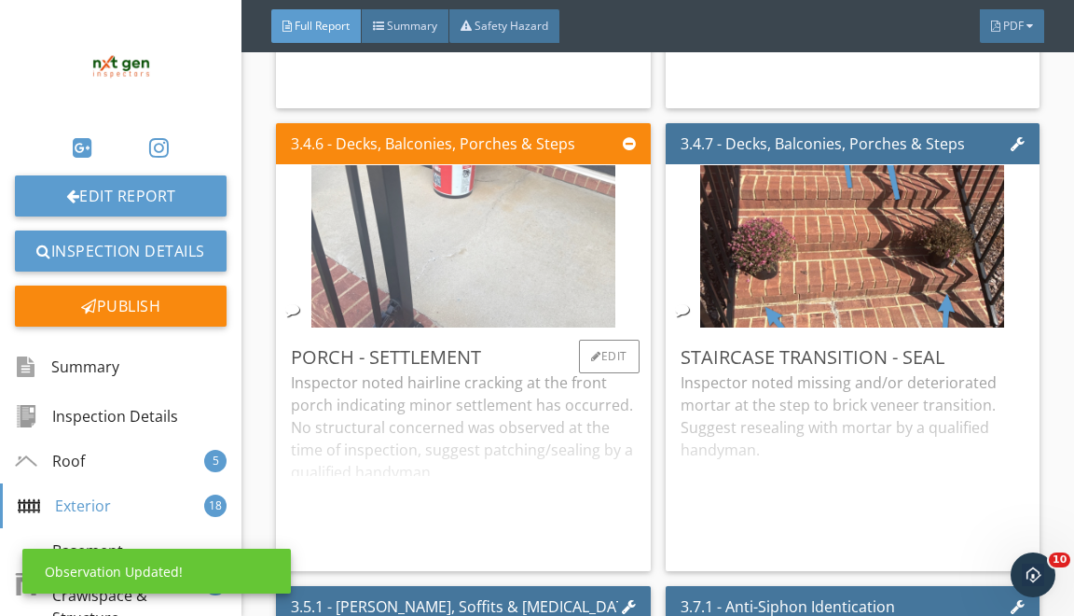
scroll to position [7819, 0]
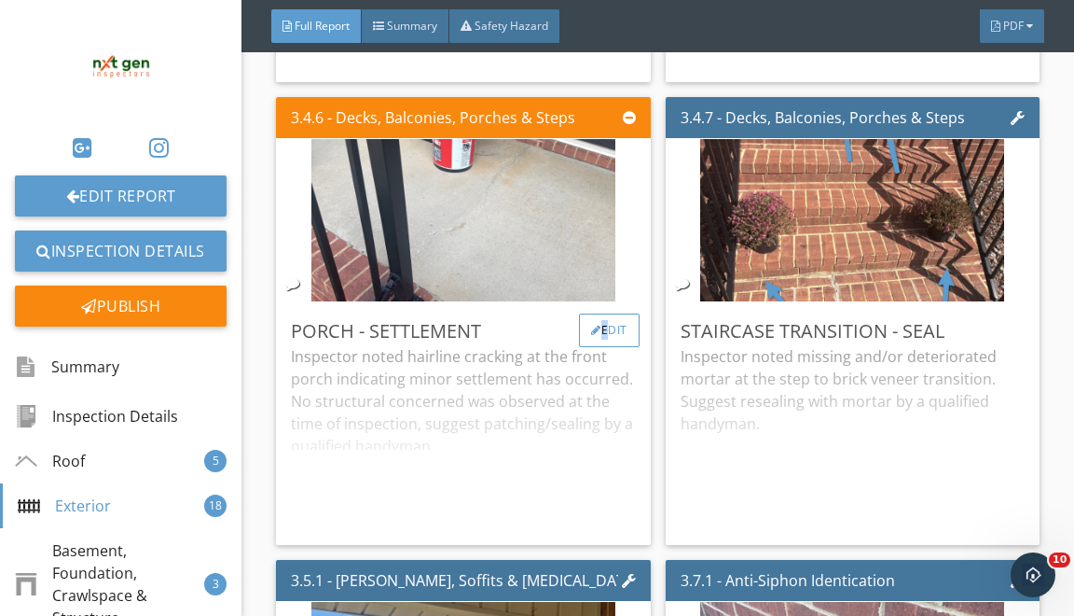
click at [601, 336] on div "Edit" at bounding box center [609, 330] width 61 height 34
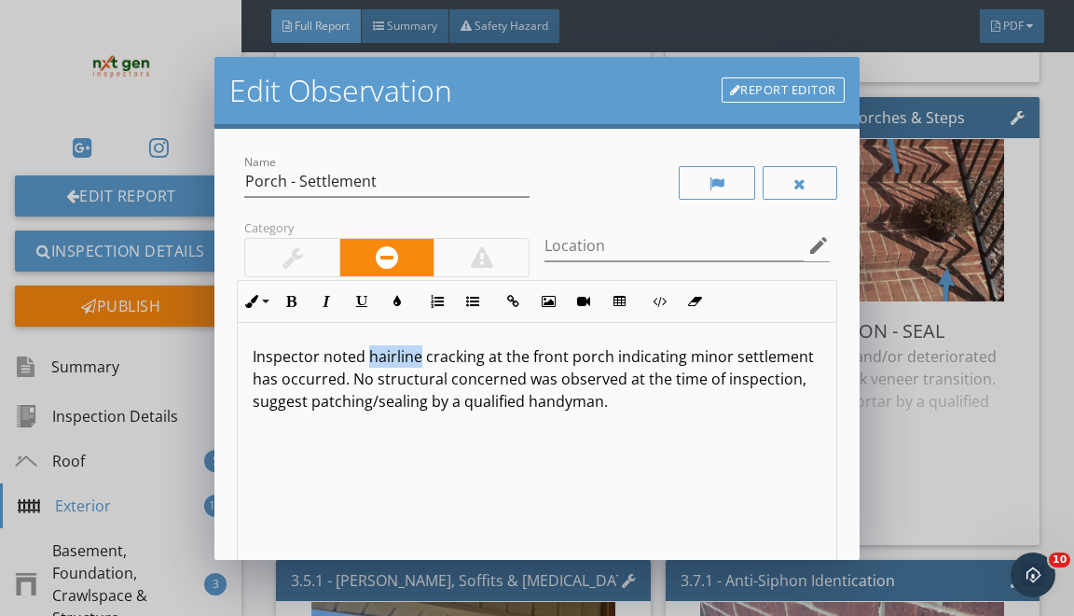
drag, startPoint x: 366, startPoint y: 354, endPoint x: 415, endPoint y: 357, distance: 49.5
click at [415, 357] on p "Inspector noted hairline cracking at the front porch indicating minor settlemen…" at bounding box center [537, 378] width 568 height 67
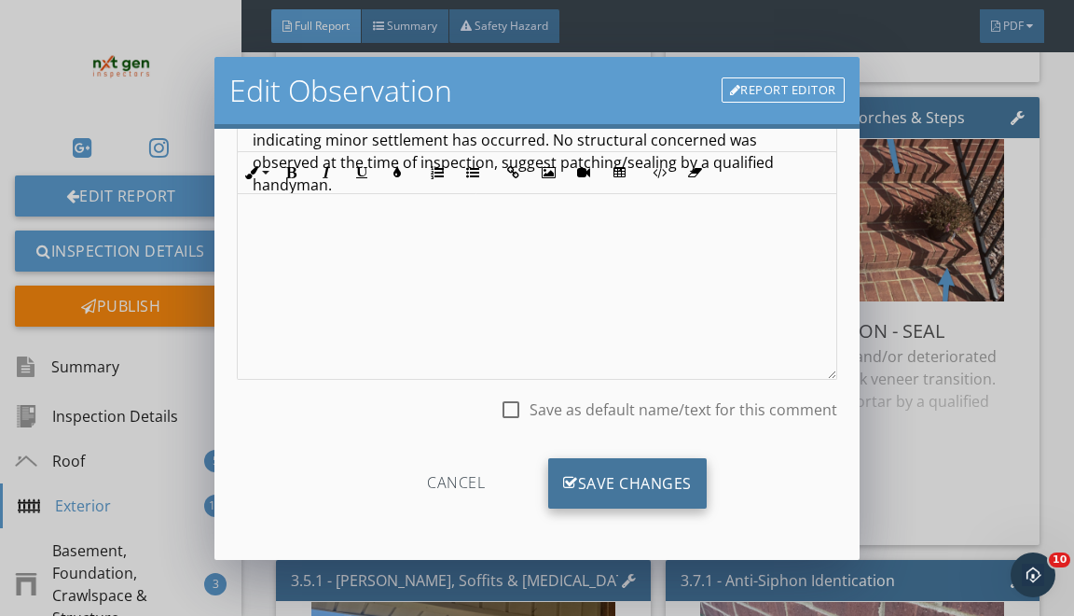
click at [631, 489] on div "Save Changes" at bounding box center [627, 483] width 159 height 50
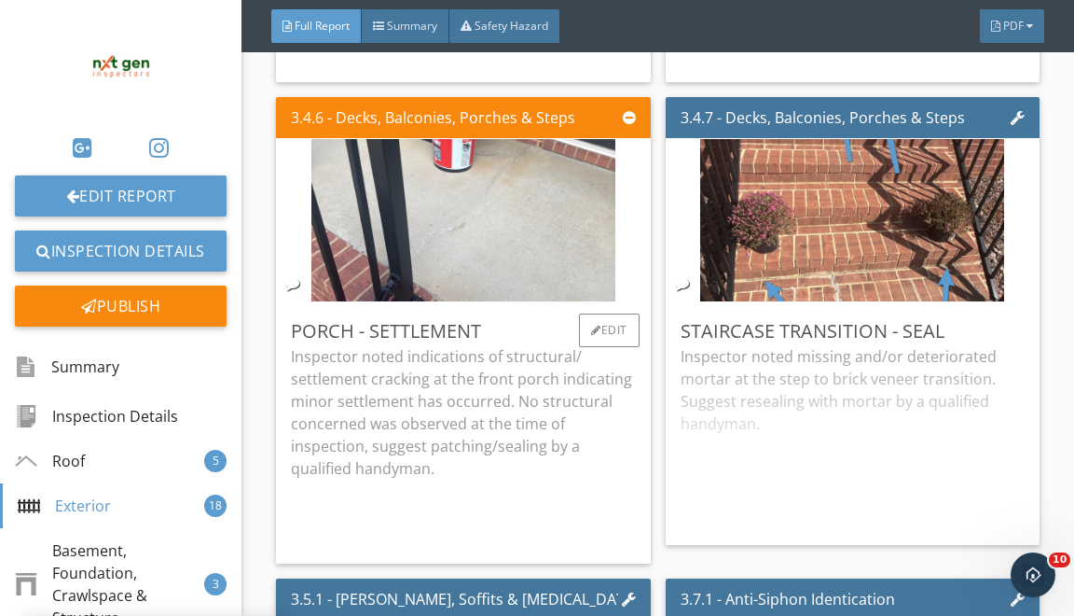
scroll to position [0, 0]
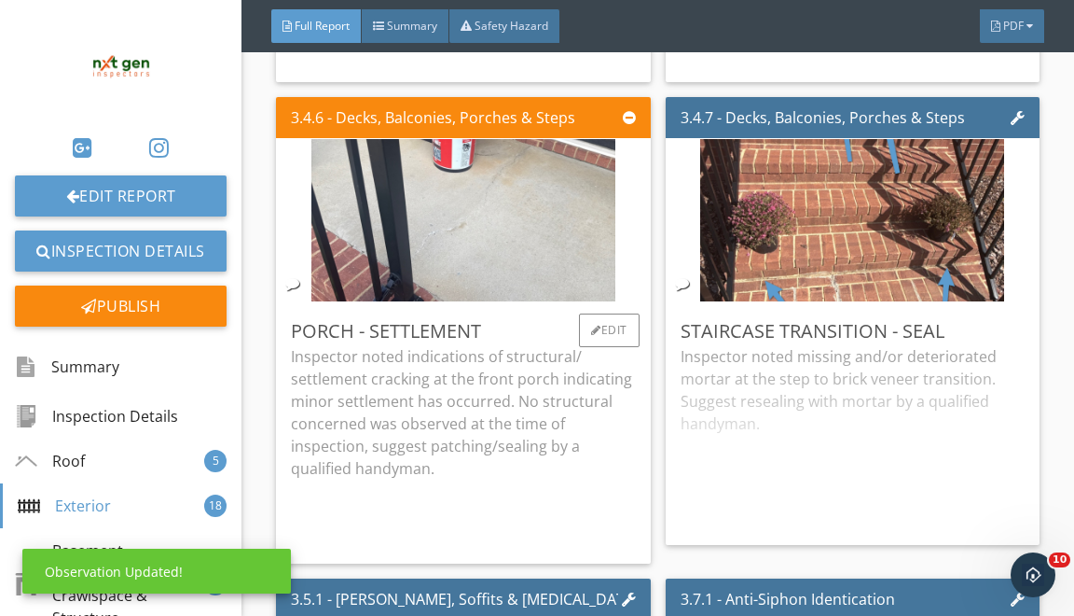
click at [600, 371] on p "Inspector noted indications of structural/ settlement cracking at the front por…" at bounding box center [463, 412] width 344 height 134
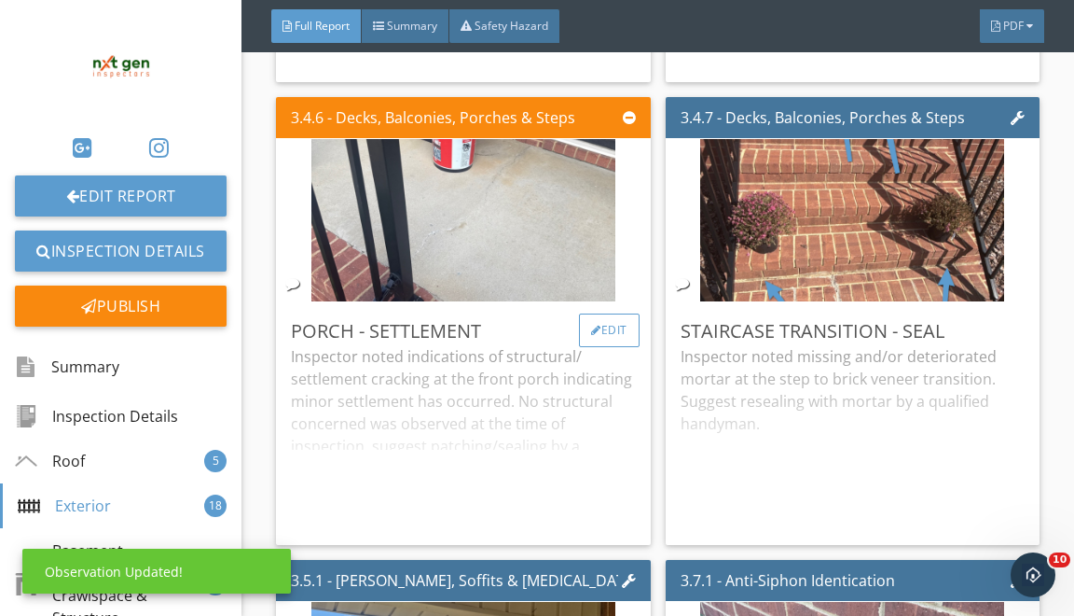
click at [608, 347] on div "Edit" at bounding box center [609, 330] width 61 height 34
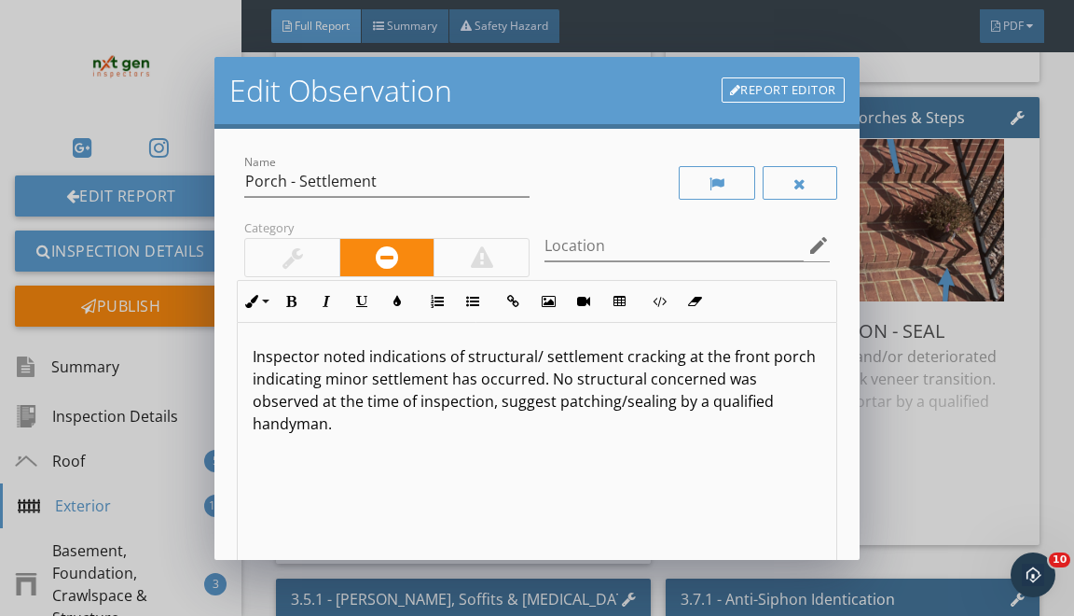
click at [738, 351] on p "Inspector noted indications of structural/ settlement cracking at the front por…" at bounding box center [537, 390] width 568 height 90
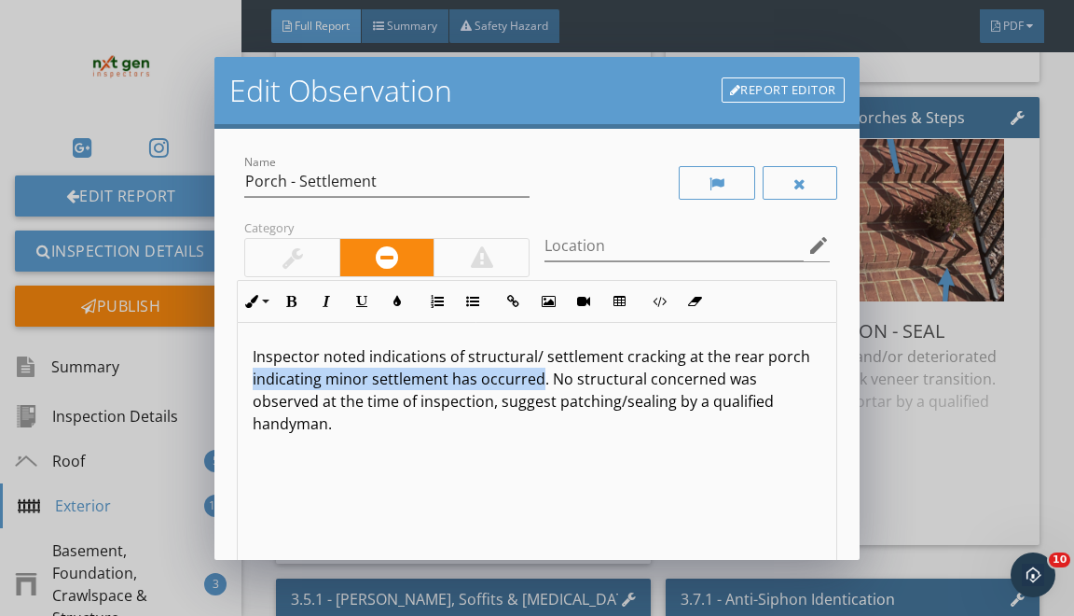
drag, startPoint x: 540, startPoint y: 381, endPoint x: 796, endPoint y: 354, distance: 257.0
click at [796, 354] on p "Inspector noted indications of structural/ settlement cracking at the rear porc…" at bounding box center [537, 390] width 568 height 90
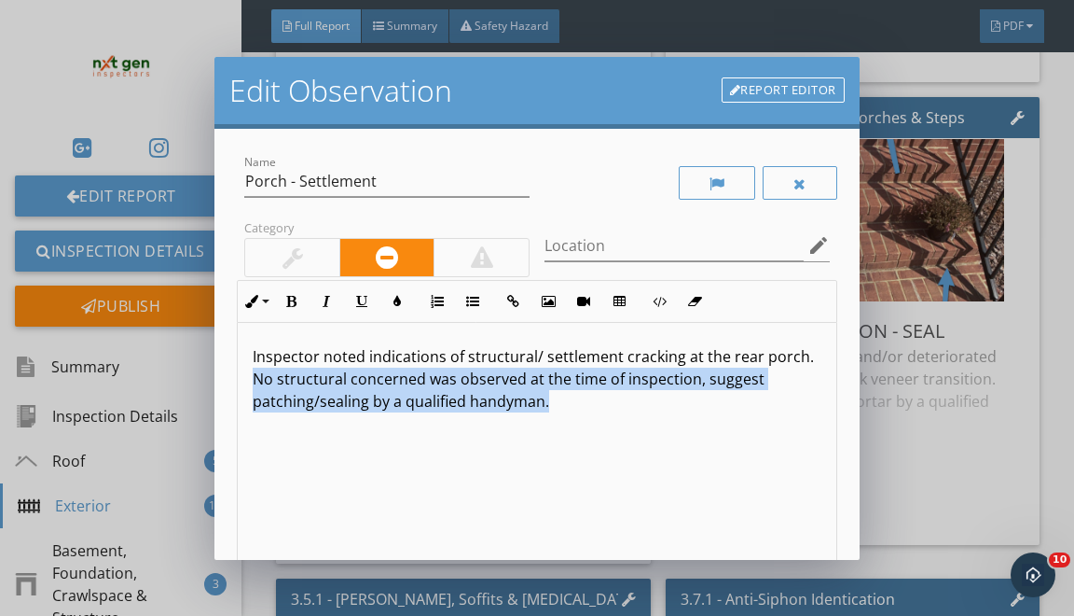
drag, startPoint x: 250, startPoint y: 375, endPoint x: 379, endPoint y: 526, distance: 198.5
click at [373, 515] on div "Inspector noted indications of structural/ settlement cracking at the rear porc…" at bounding box center [537, 471] width 598 height 296
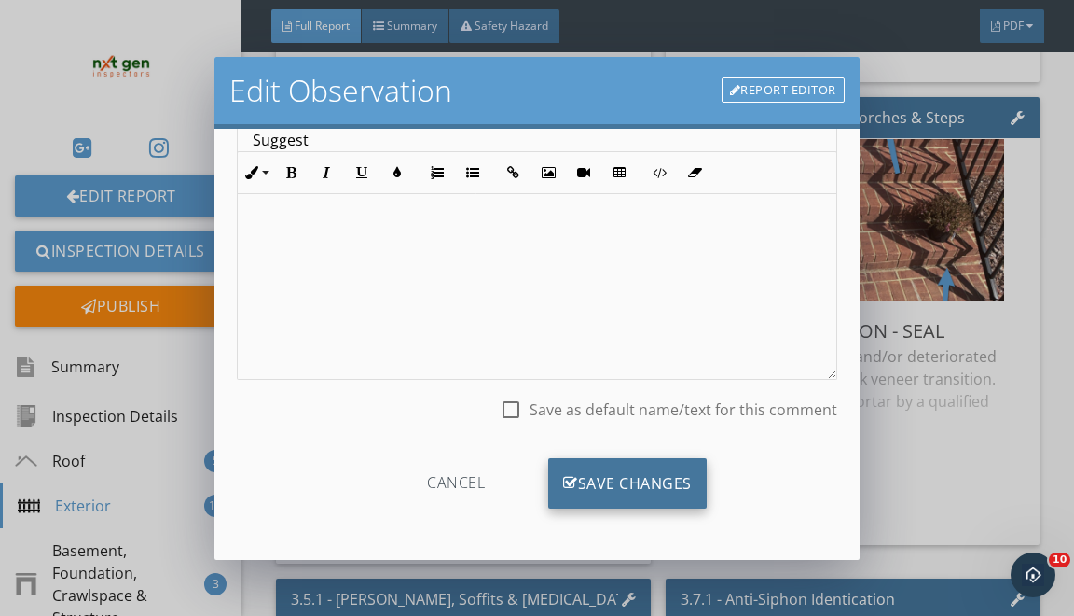
click at [667, 472] on div "Save Changes" at bounding box center [627, 483] width 159 height 50
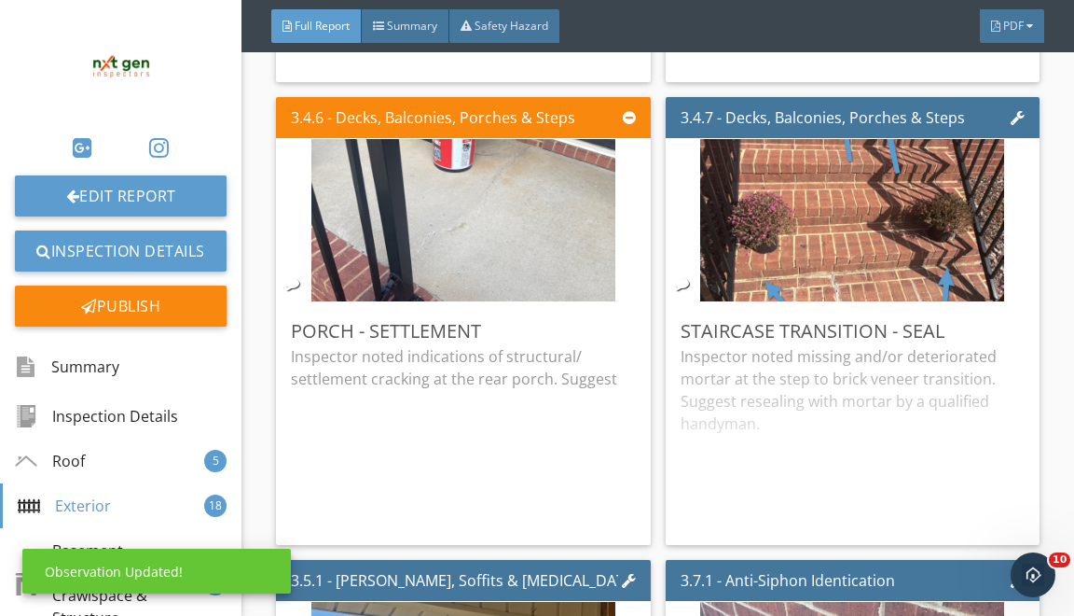
scroll to position [18, 0]
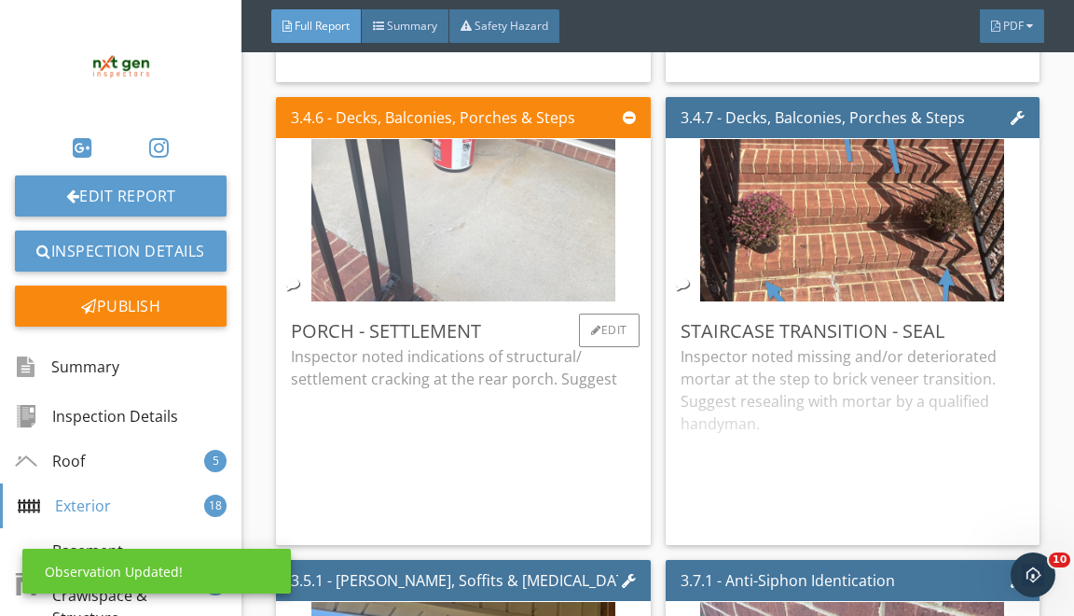
click at [559, 249] on img at bounding box center [464, 221] width 304 height 406
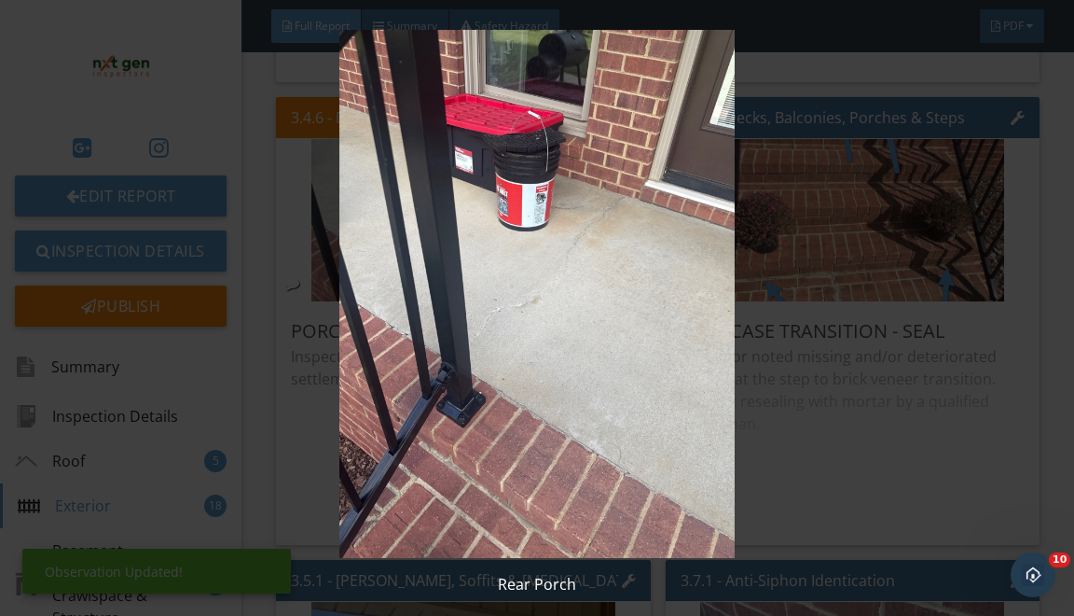
click at [778, 229] on img at bounding box center [537, 294] width 964 height 528
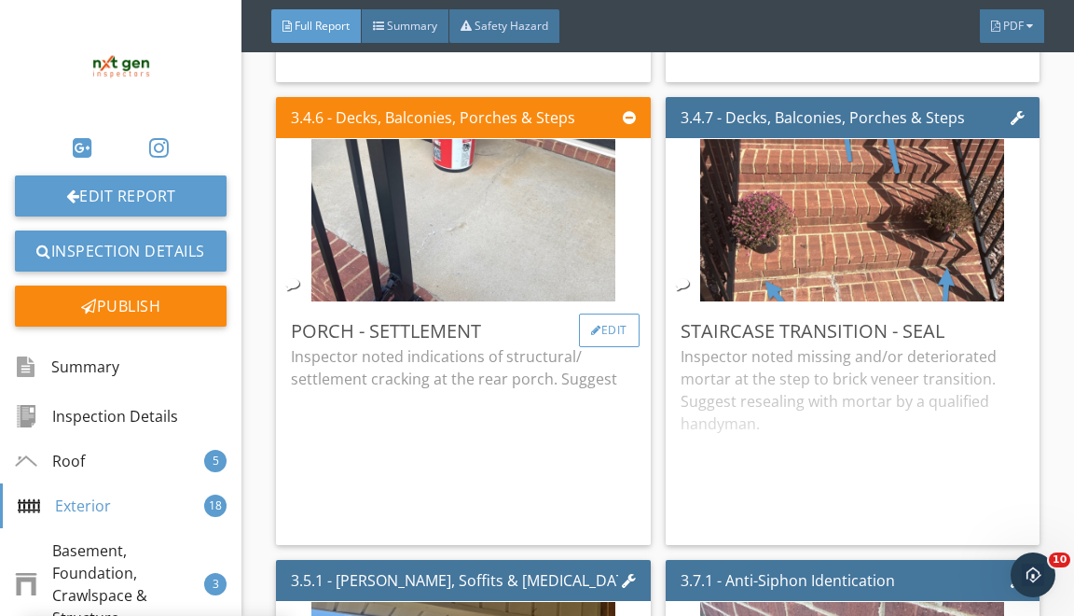
click at [627, 347] on div "Edit" at bounding box center [609, 330] width 61 height 34
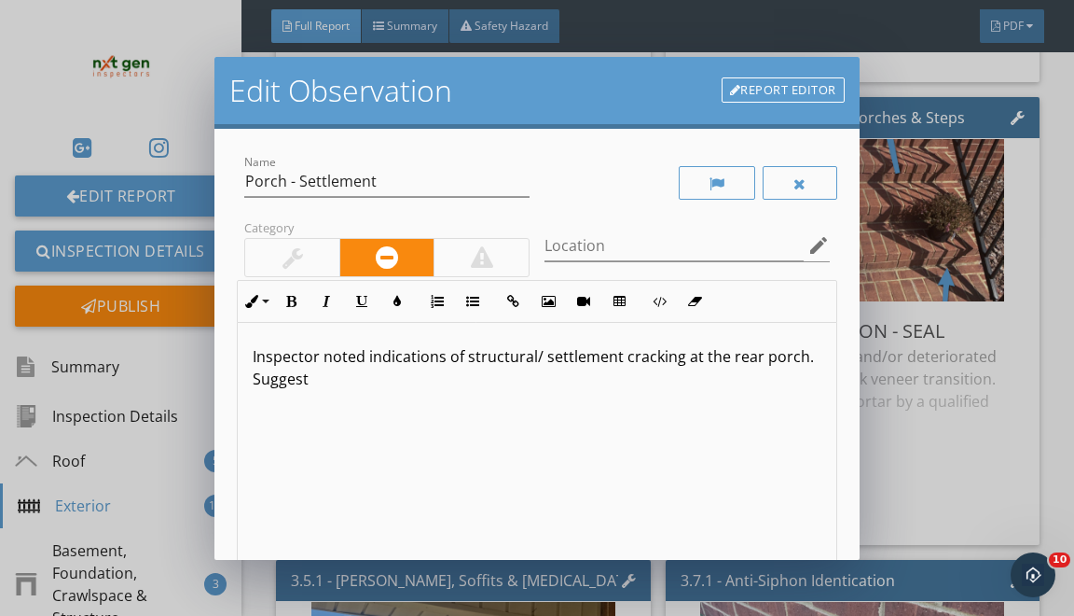
click at [559, 393] on div "Inspector noted indications of structural/ settlement cracking at the rear porc…" at bounding box center [537, 471] width 598 height 296
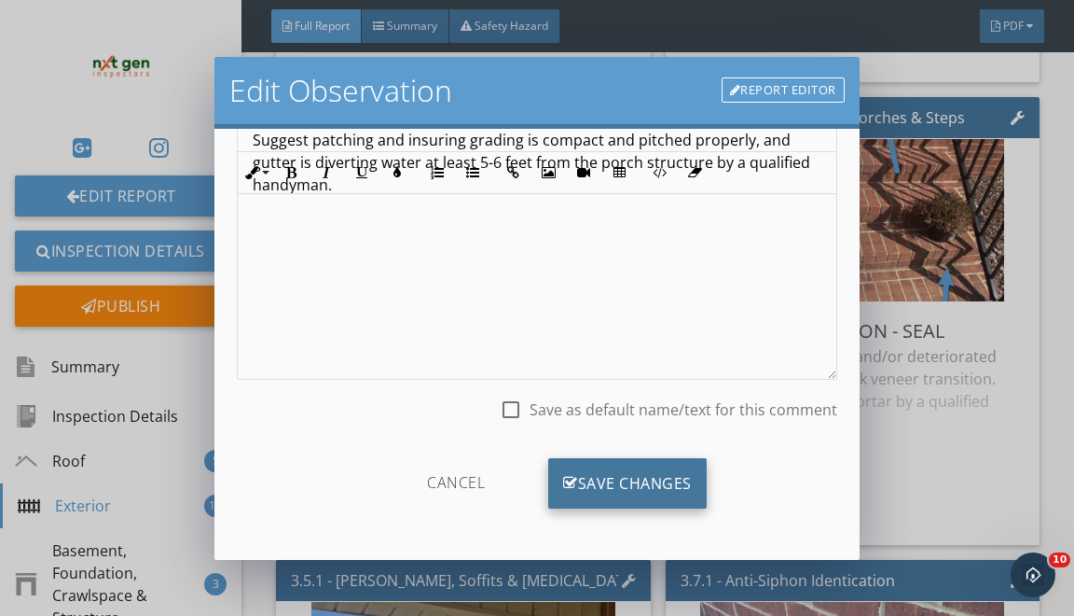
click at [627, 477] on div "Save Changes" at bounding box center [627, 483] width 159 height 50
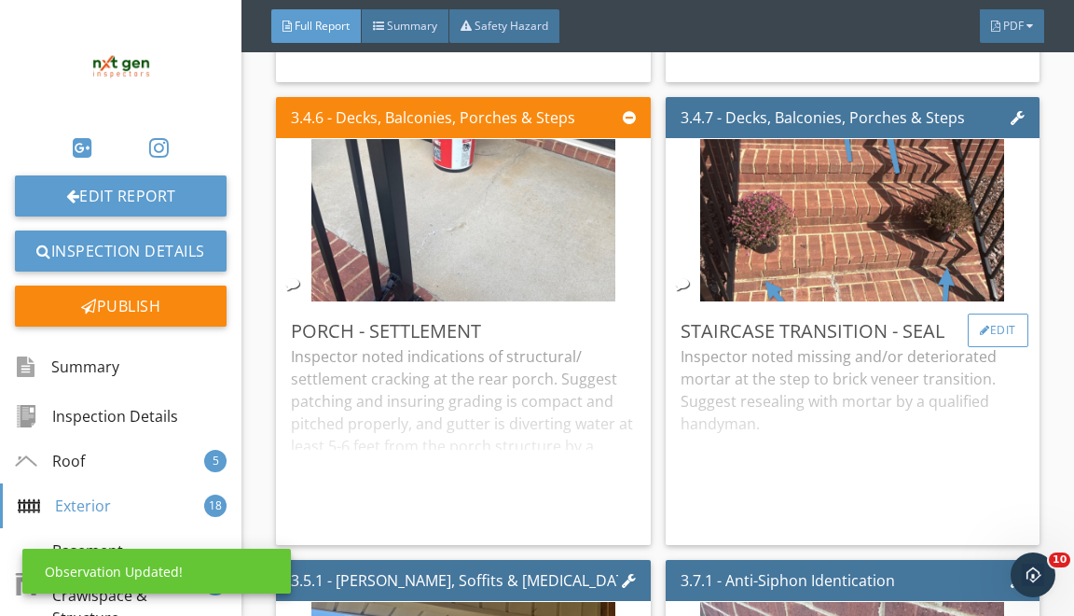
click at [1018, 347] on div "Edit" at bounding box center [998, 330] width 61 height 34
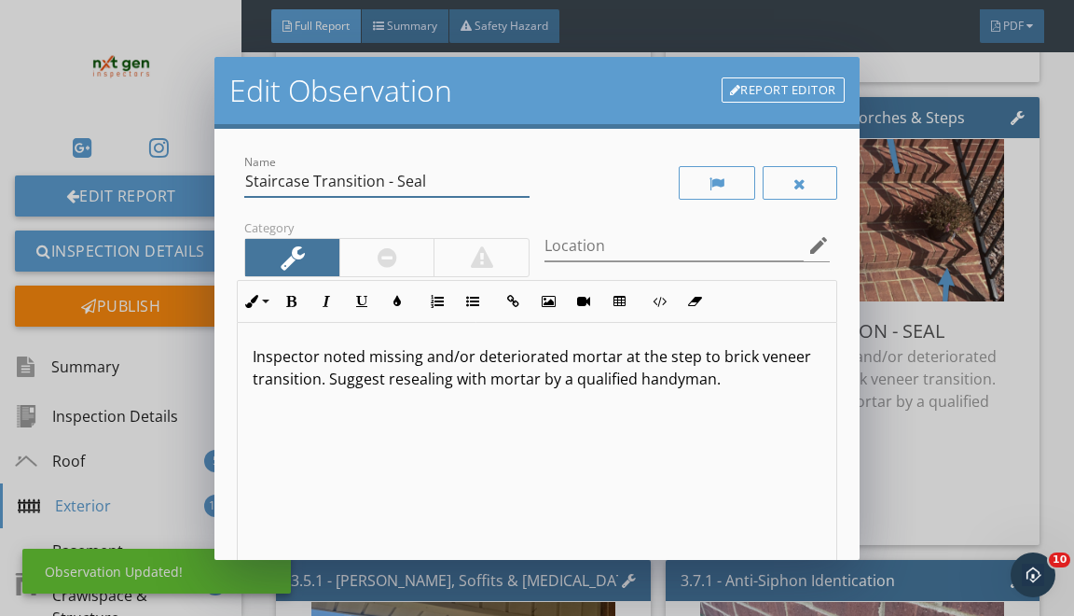
click at [351, 184] on input "Staircase Transition - Seal" at bounding box center [386, 181] width 285 height 31
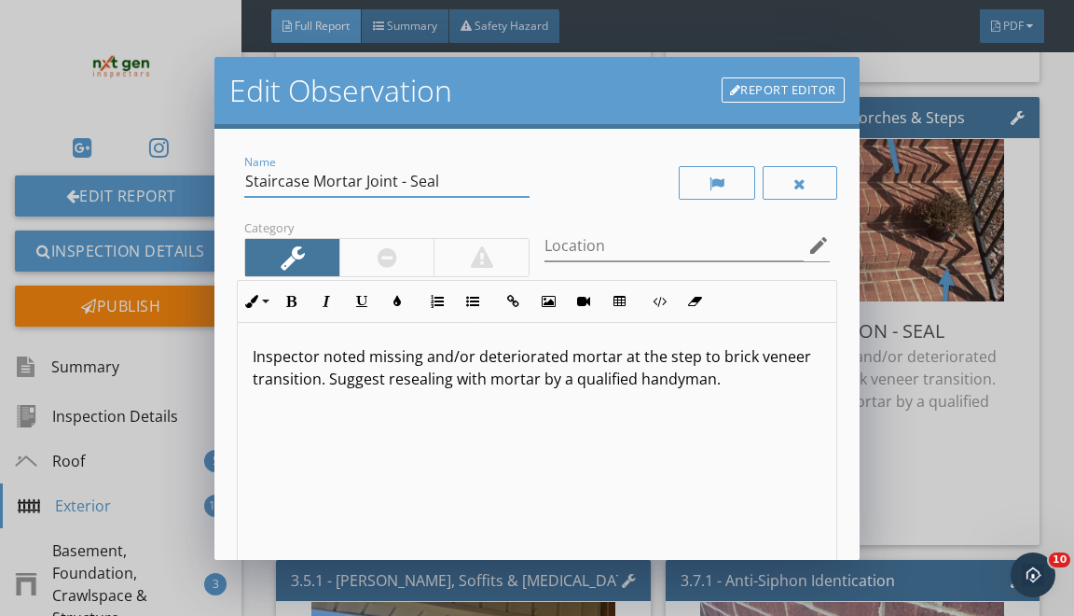
click at [418, 180] on input "Staircase Mortar Joint - Seal" at bounding box center [386, 181] width 285 height 31
click at [419, 180] on input "Staircase Mortar Joint - Seal" at bounding box center [386, 181] width 285 height 31
type input "Staircase Mortar Joint - Patch"
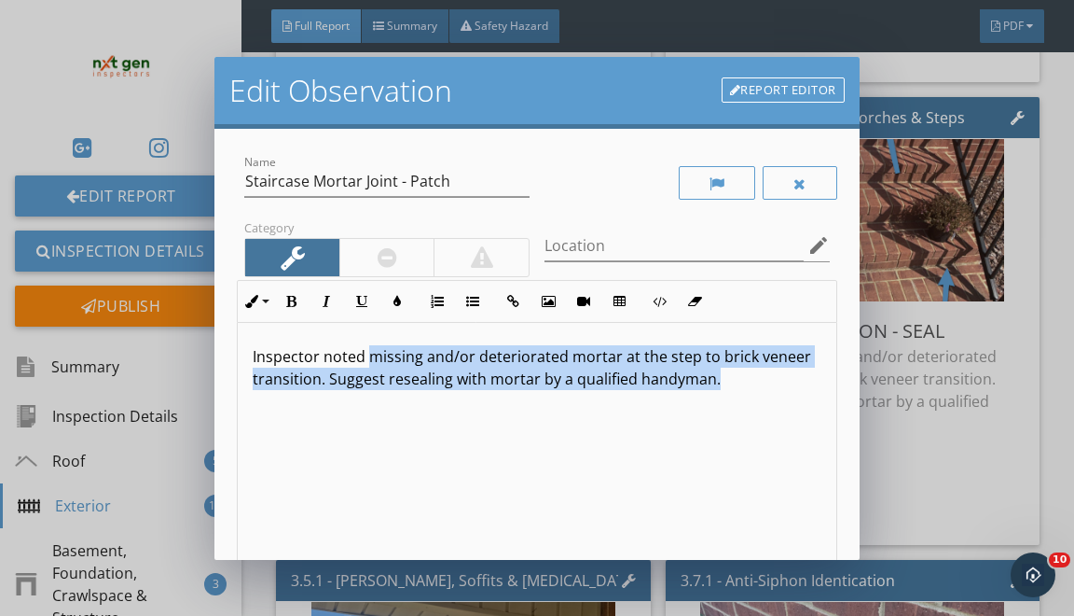
drag, startPoint x: 370, startPoint y: 352, endPoint x: 447, endPoint y: 615, distance: 273.9
click at [432, 593] on div "Edit Observation Report Editor Name Staircase Mortar Joint - Patch Category Loc…" at bounding box center [537, 308] width 1074 height 616
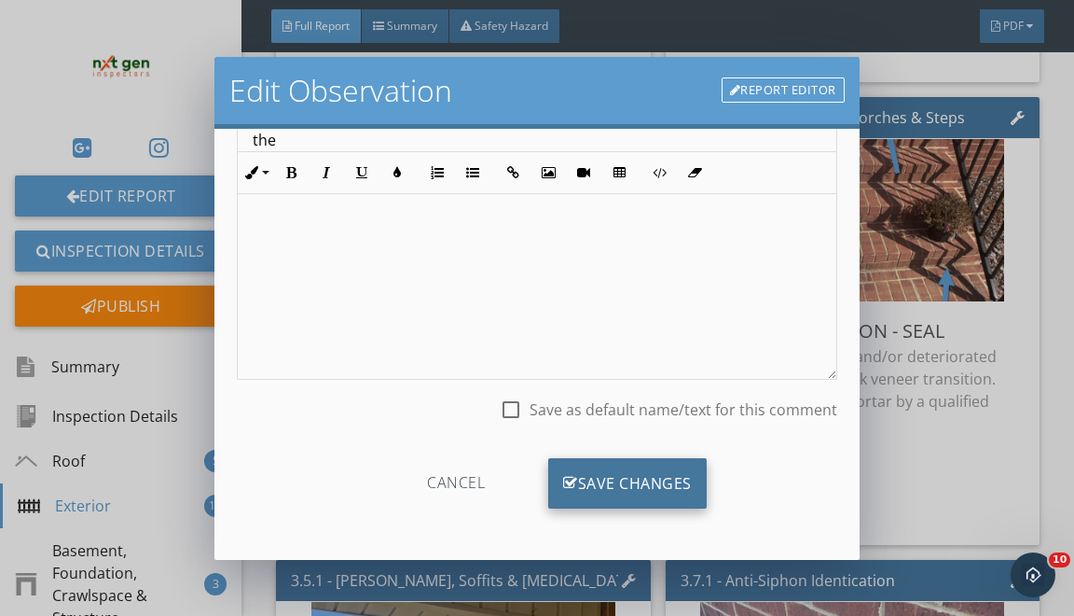
click at [640, 479] on div "Save Changes" at bounding box center [627, 483] width 159 height 50
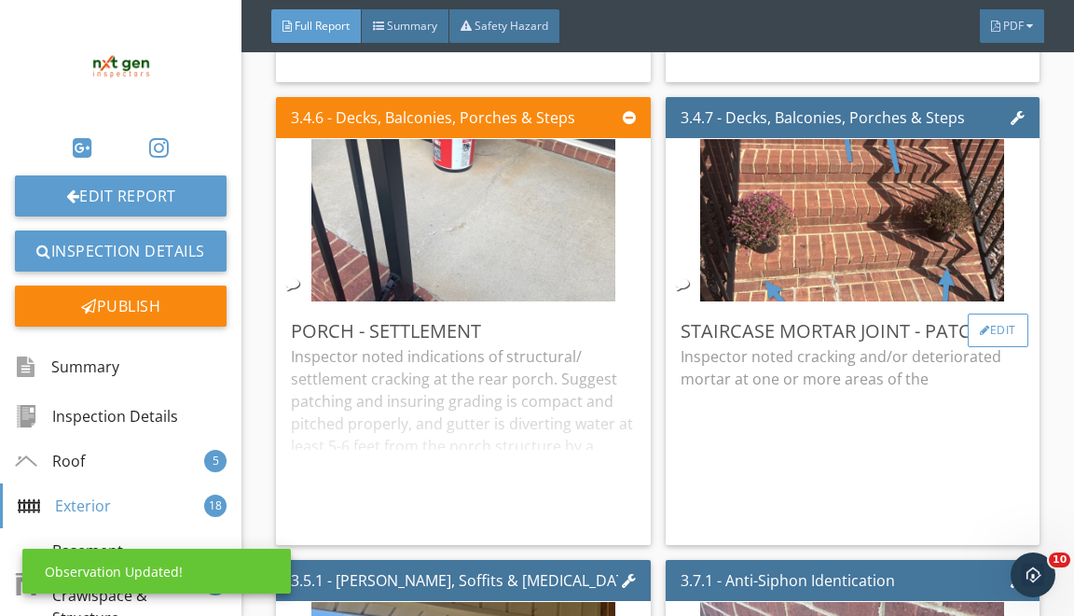
click at [980, 336] on div at bounding box center [985, 330] width 10 height 11
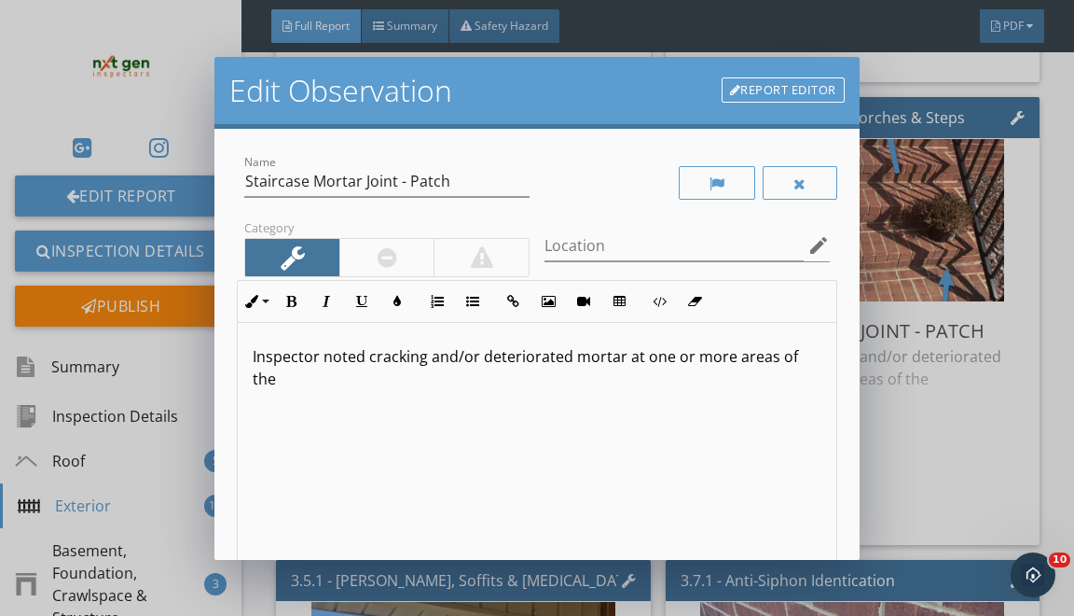
click at [817, 364] on p "Inspector noted cracking and/or deteriorated mortar at one or more areas of the" at bounding box center [537, 367] width 568 height 45
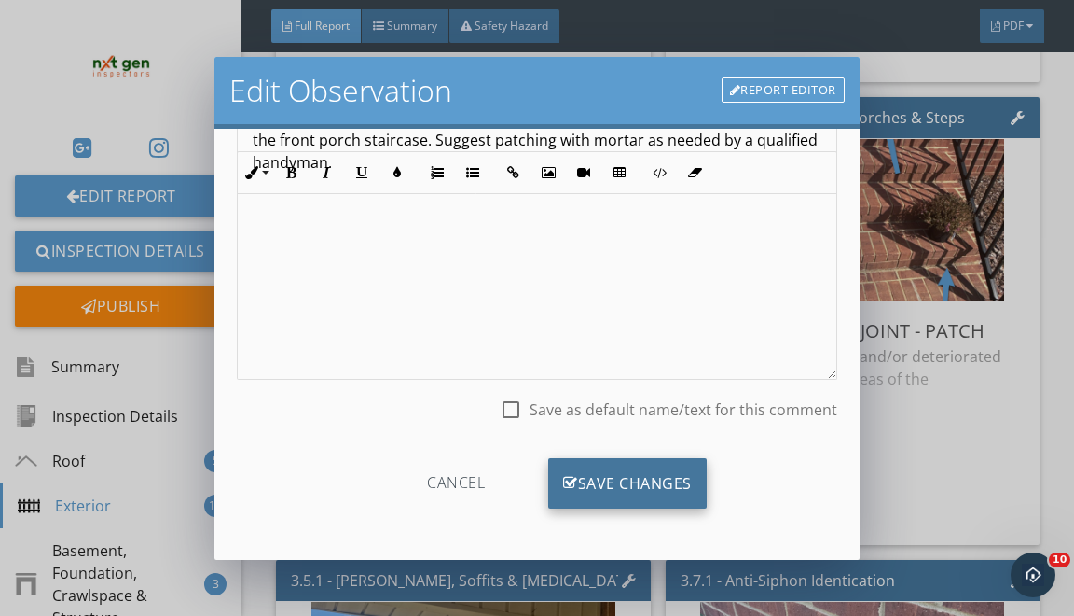
click at [597, 492] on div "Save Changes" at bounding box center [627, 483] width 159 height 50
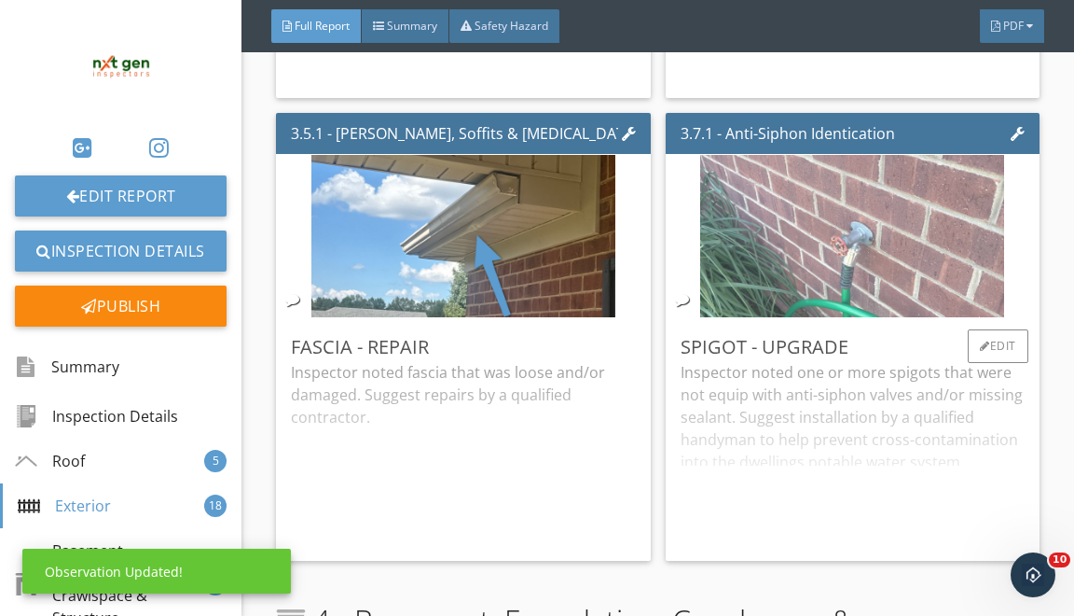
scroll to position [8273, 0]
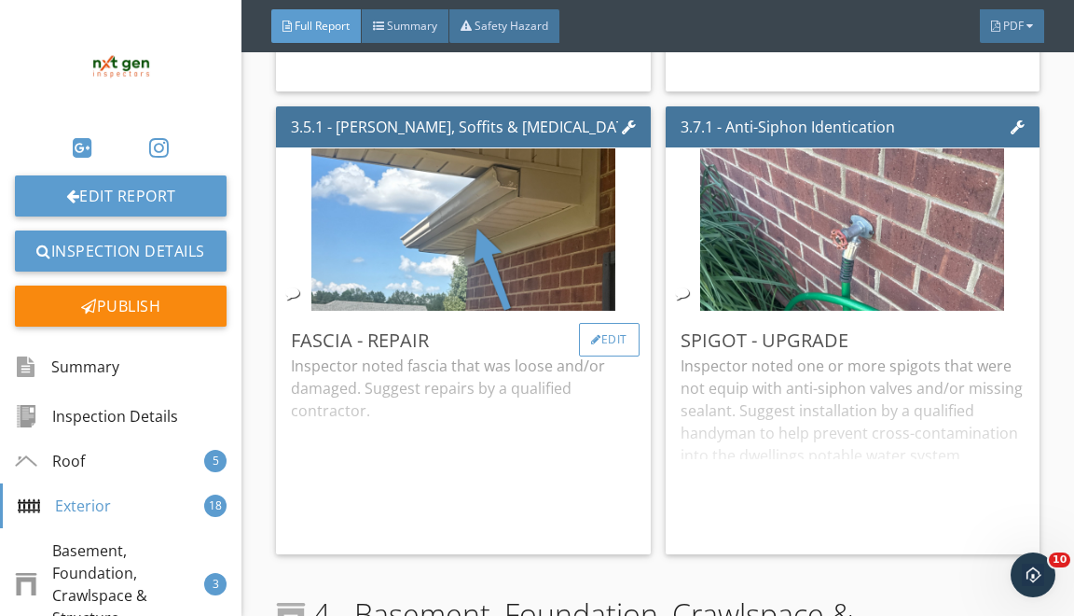
click at [613, 354] on div "Edit" at bounding box center [609, 340] width 61 height 34
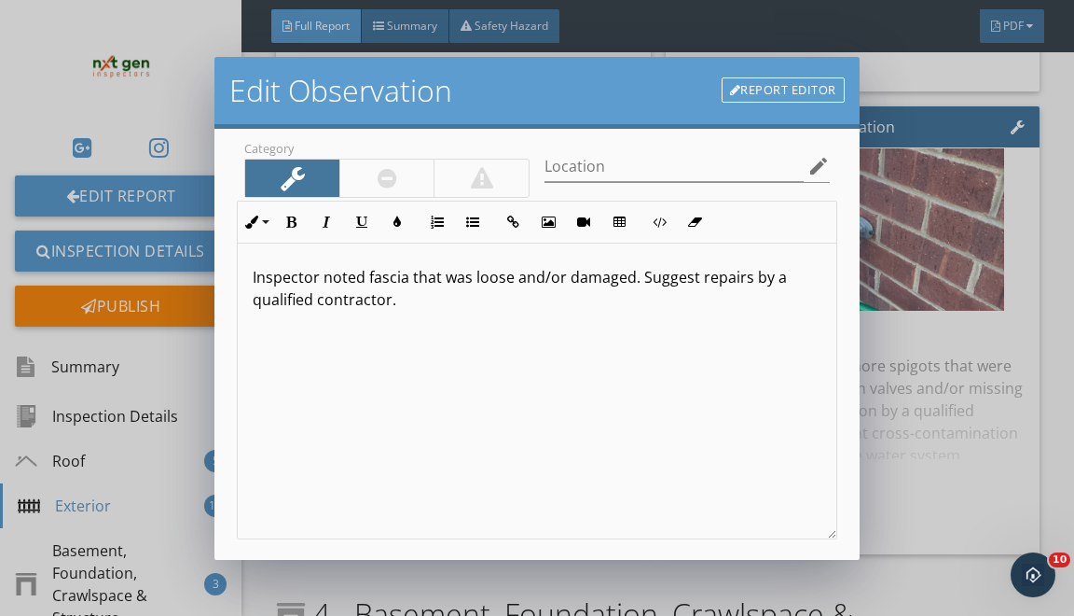
scroll to position [75, 0]
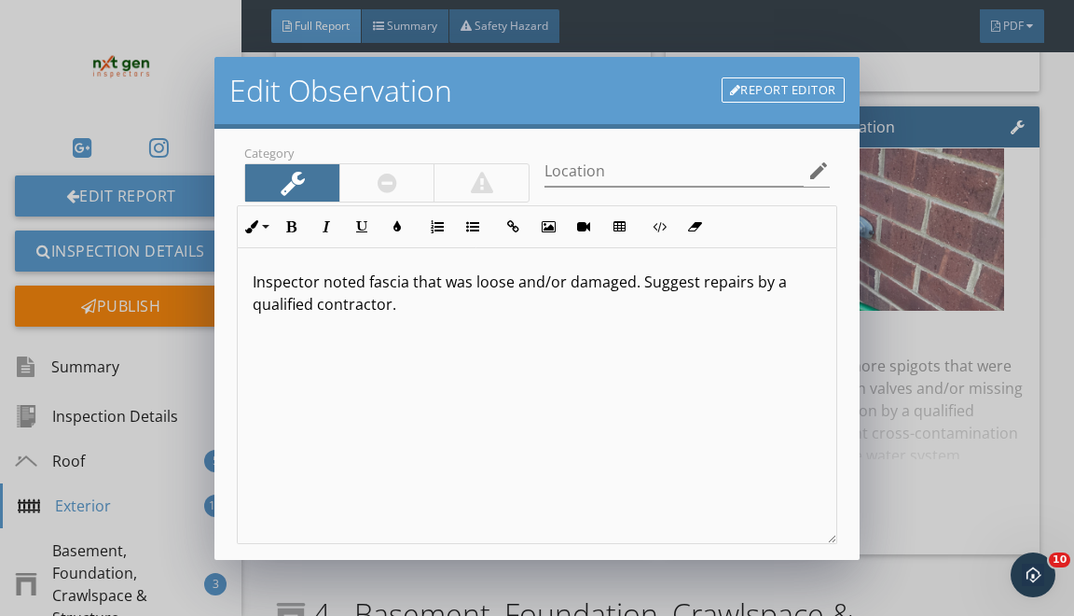
click at [363, 305] on p "Inspector noted fascia that was loose and/or damaged. Suggest repairs by a qual…" at bounding box center [537, 292] width 568 height 45
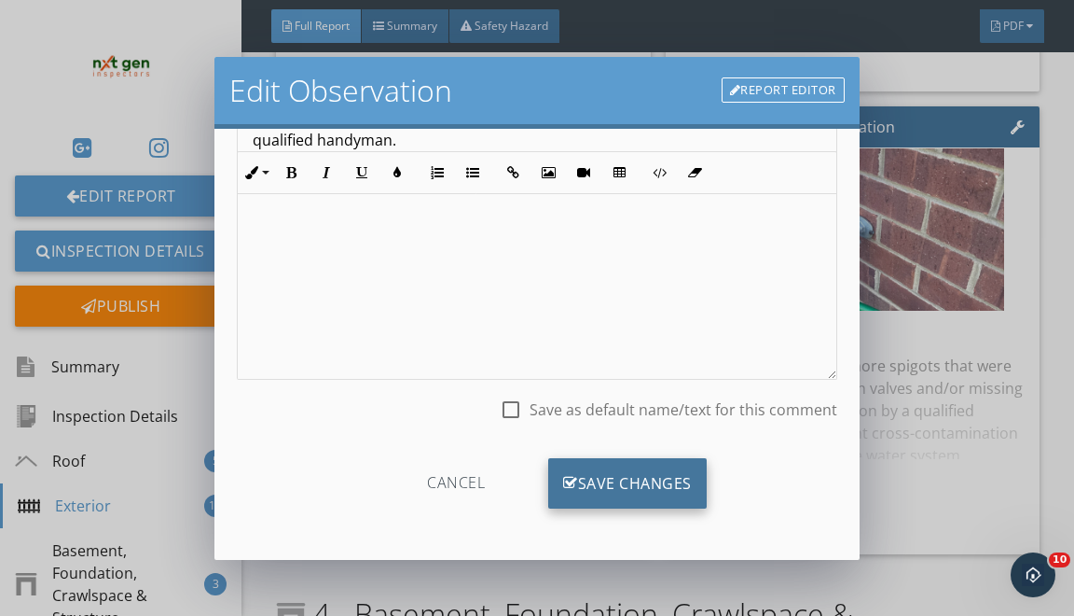
click at [595, 474] on div "Save Changes" at bounding box center [627, 483] width 159 height 50
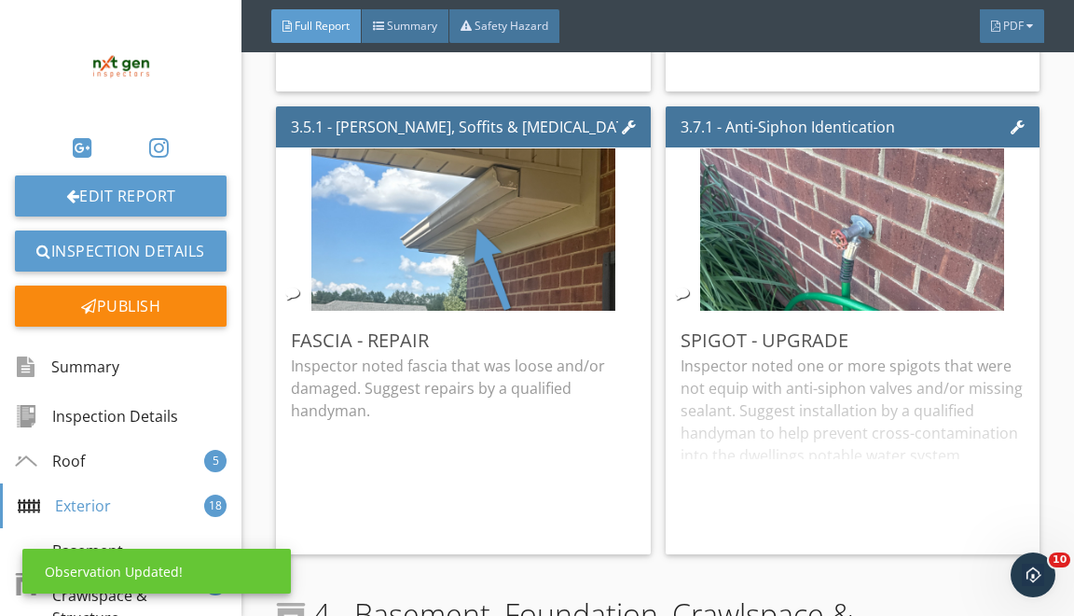
scroll to position [18, 0]
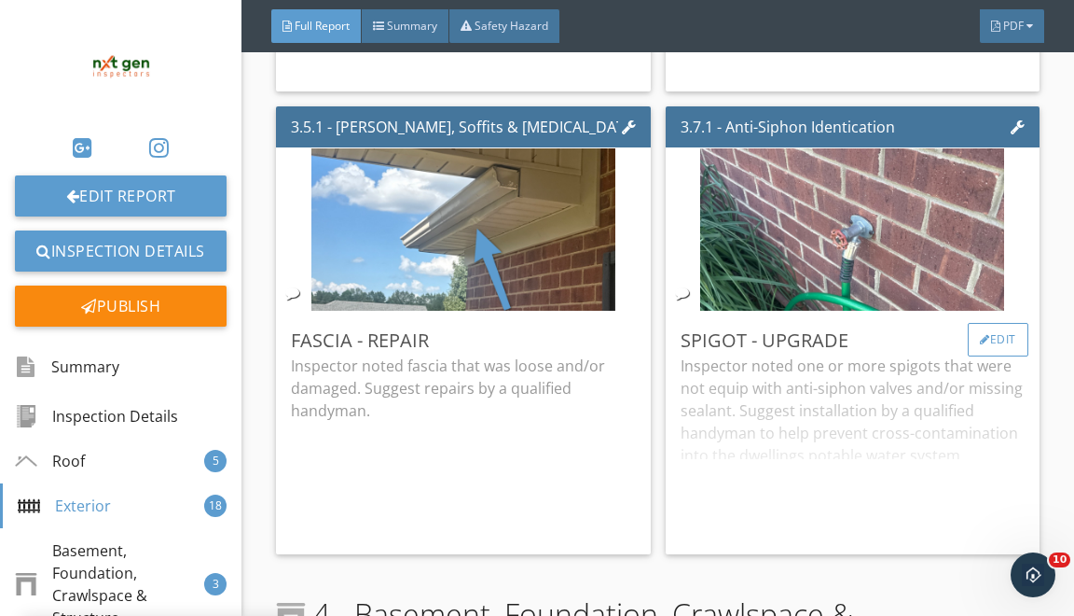
click at [973, 356] on div "Edit" at bounding box center [998, 340] width 61 height 34
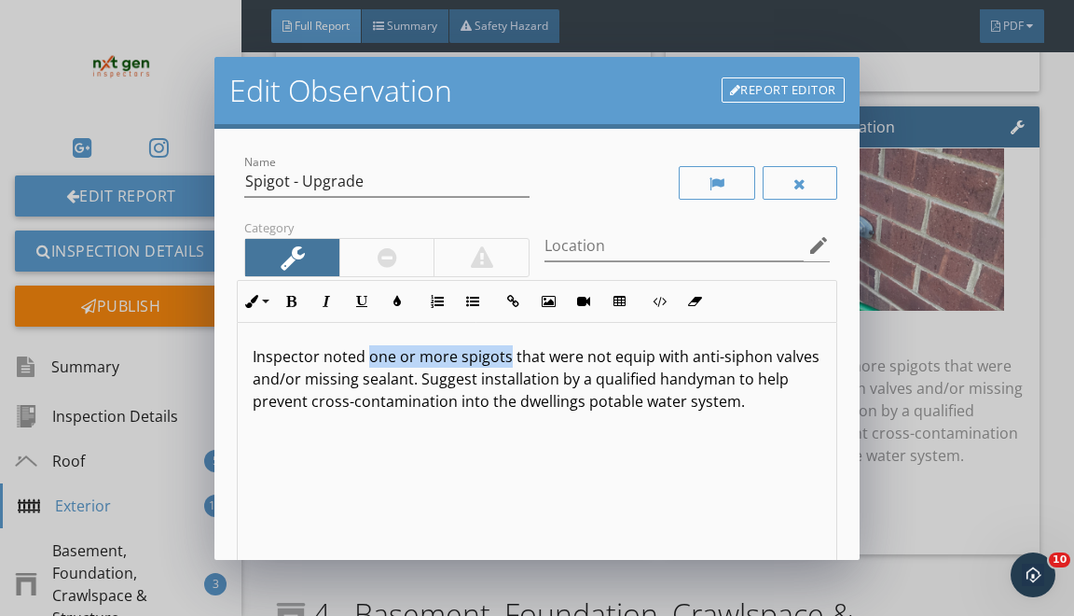
drag, startPoint x: 508, startPoint y: 355, endPoint x: 368, endPoint y: 353, distance: 139.9
click at [368, 353] on p "Inspector noted one or more spigots that were not equip with anti-siphon valves…" at bounding box center [537, 378] width 568 height 67
click at [538, 353] on p "Inspector noted exterior hose bib that were not equip with anti-siphon valves a…" at bounding box center [537, 378] width 568 height 67
click at [526, 375] on p "Inspector noted exterior hose bib that was not equip with anti-siphon valves an…" at bounding box center [537, 378] width 568 height 67
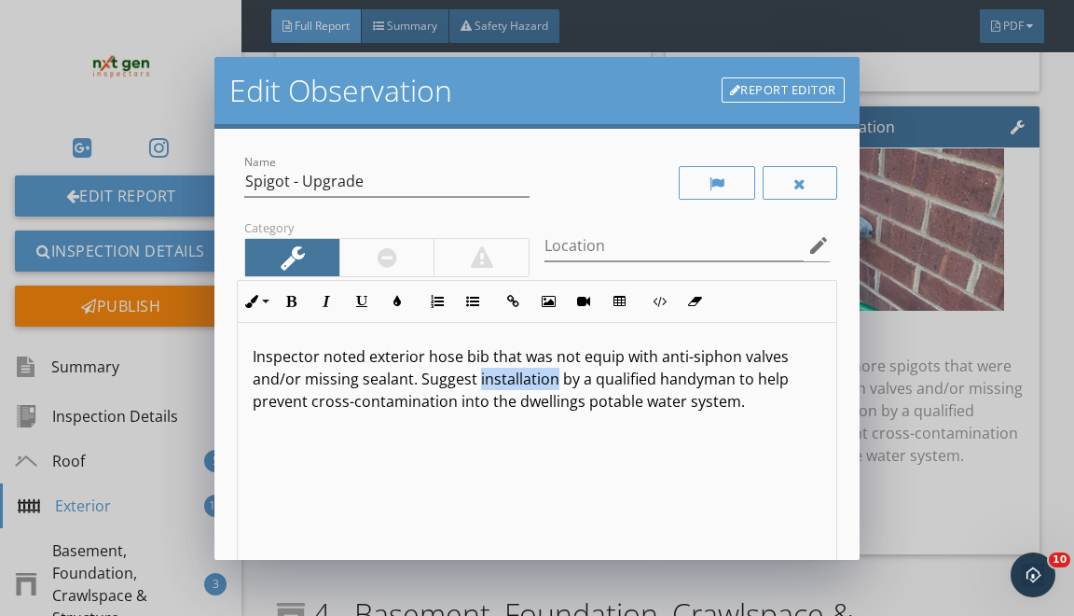
click at [526, 375] on p "Inspector noted exterior hose bib that was not equip with anti-siphon valves an…" at bounding box center [537, 378] width 568 height 67
drag, startPoint x: 701, startPoint y: 380, endPoint x: 713, endPoint y: 453, distance: 74.5
click at [701, 390] on p "Inspector noted exterior hose bib that was not equip with anti-siphon valves an…" at bounding box center [537, 378] width 568 height 67
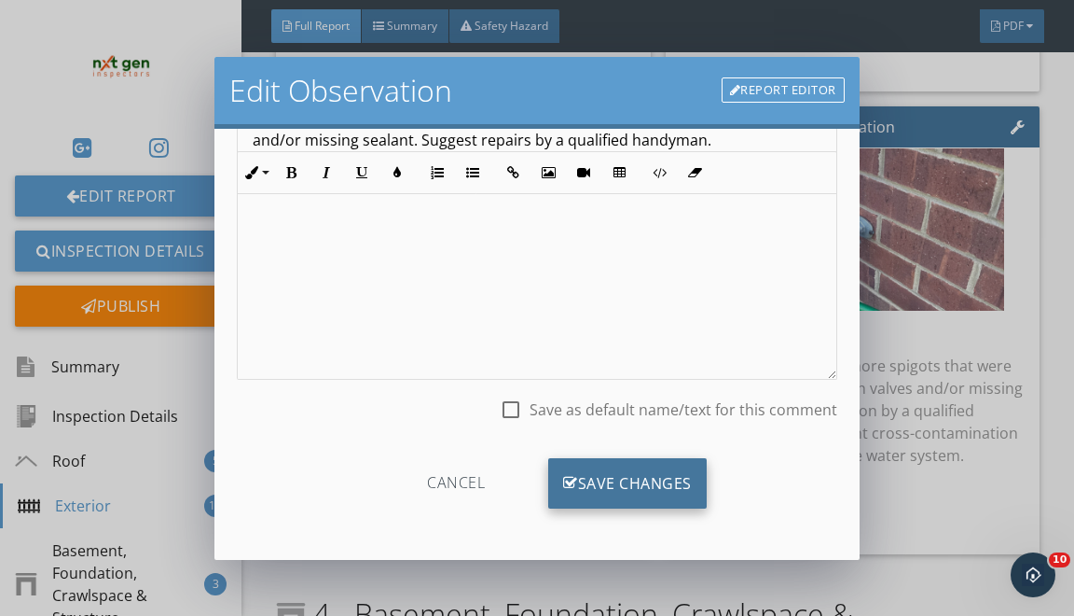
click at [634, 489] on div "Save Changes" at bounding box center [627, 483] width 159 height 50
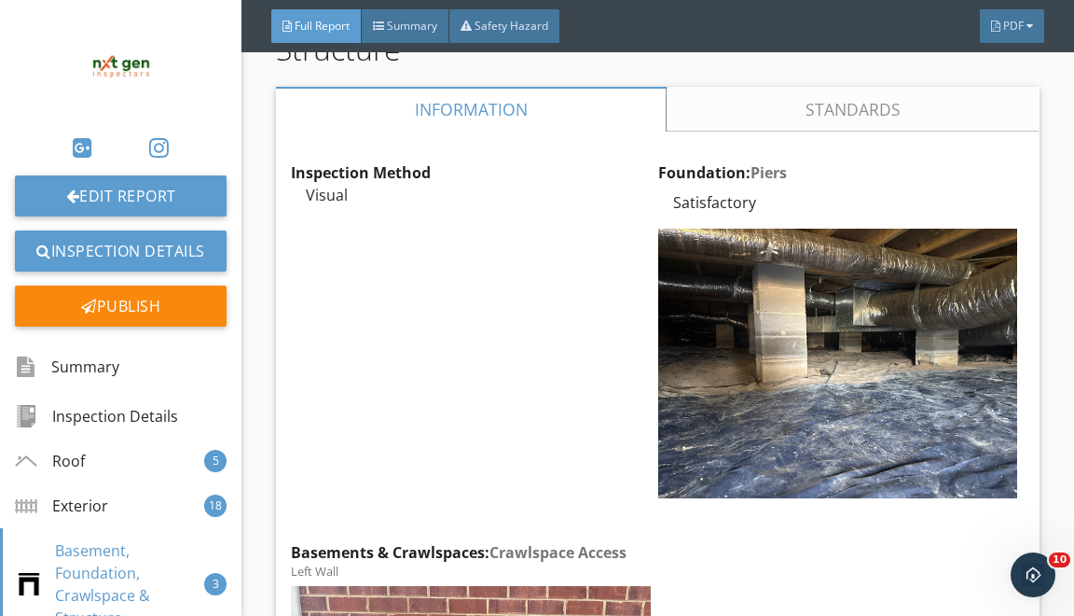
scroll to position [8862, 0]
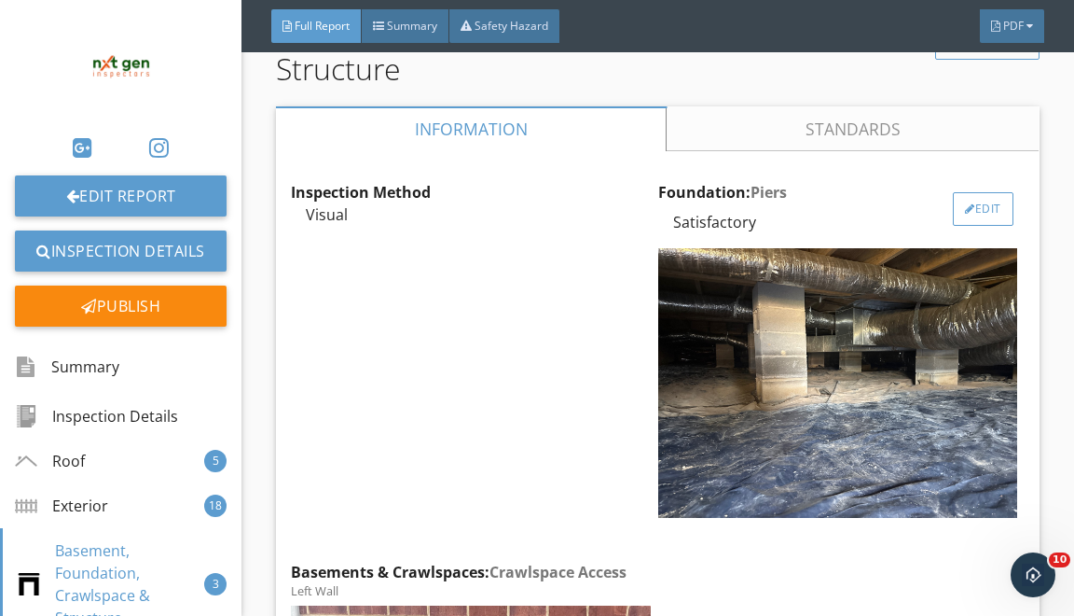
click at [966, 213] on div "Edit" at bounding box center [983, 209] width 61 height 34
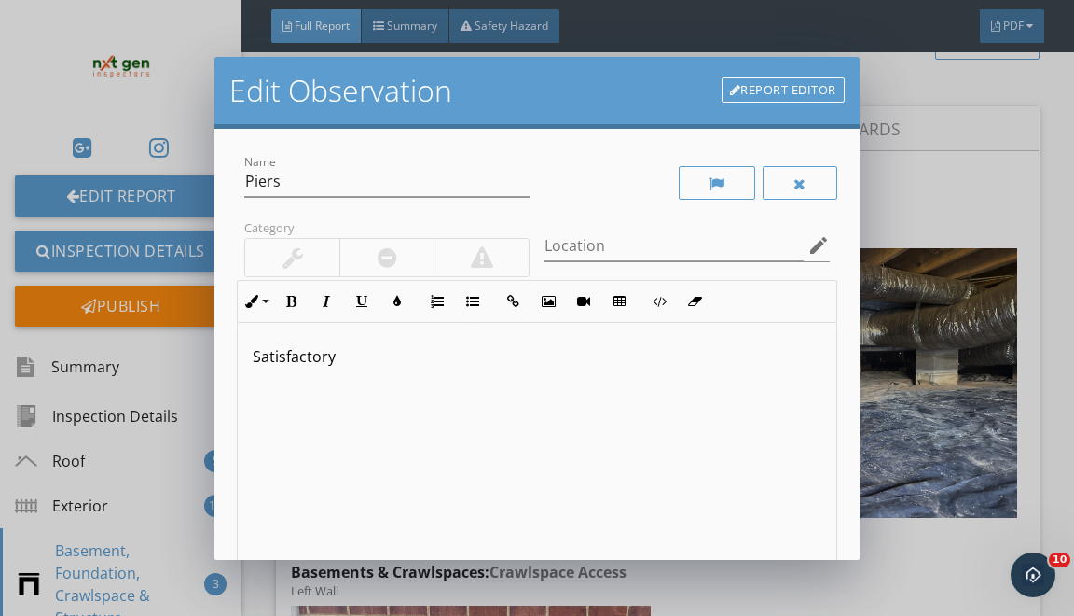
click at [283, 342] on div "Satisfactory" at bounding box center [537, 471] width 598 height 296
click at [283, 345] on p "Satisfactory" at bounding box center [537, 356] width 568 height 22
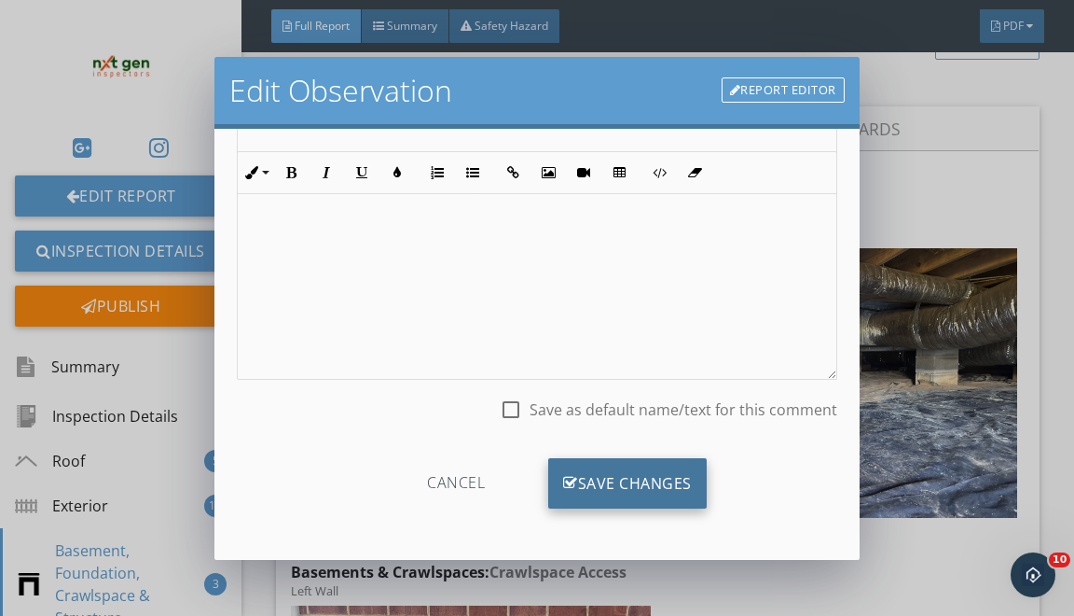
click at [557, 478] on div "Save Changes" at bounding box center [627, 483] width 159 height 50
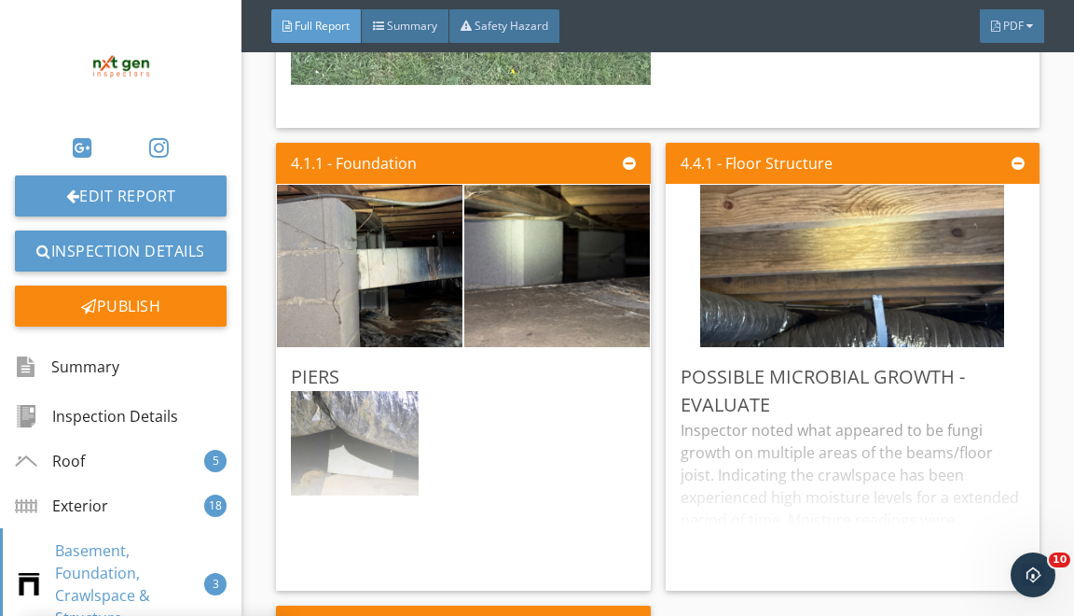
scroll to position [9876, 0]
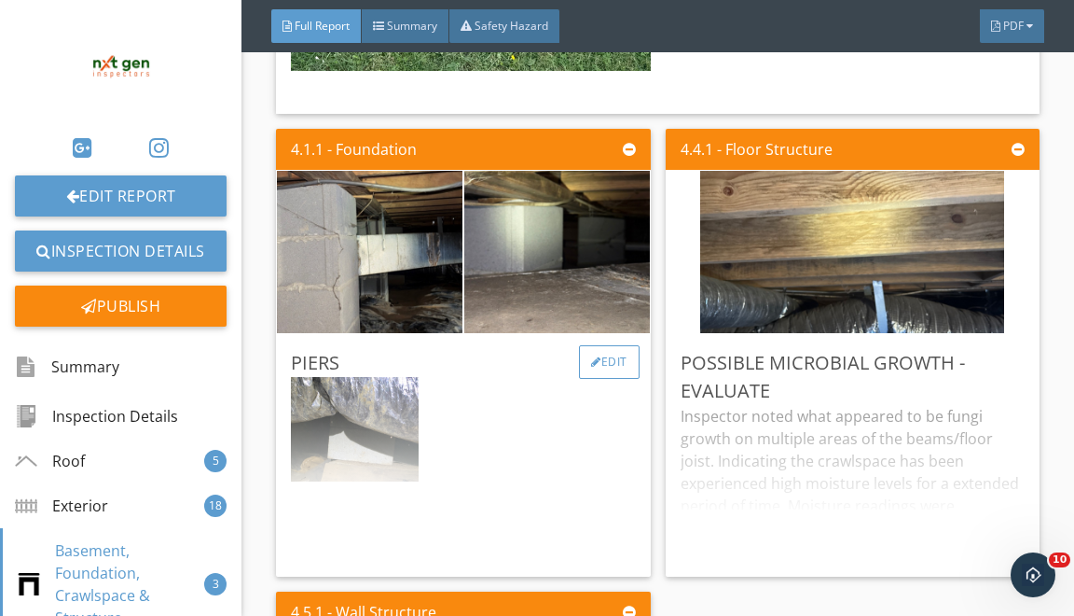
click at [621, 376] on div "Edit" at bounding box center [609, 362] width 61 height 34
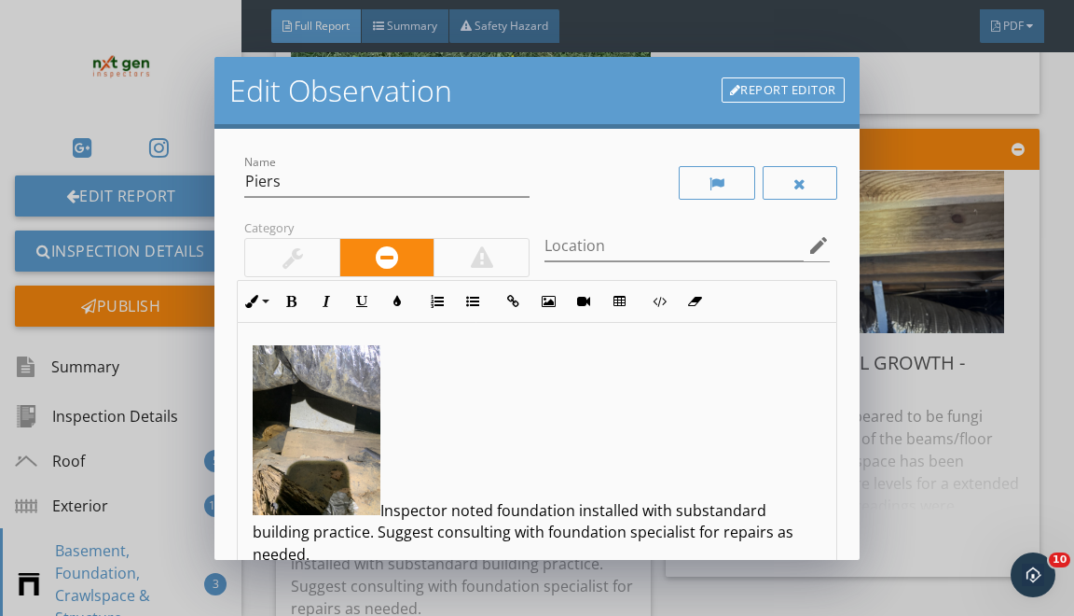
click at [355, 422] on img at bounding box center [317, 430] width 128 height 171
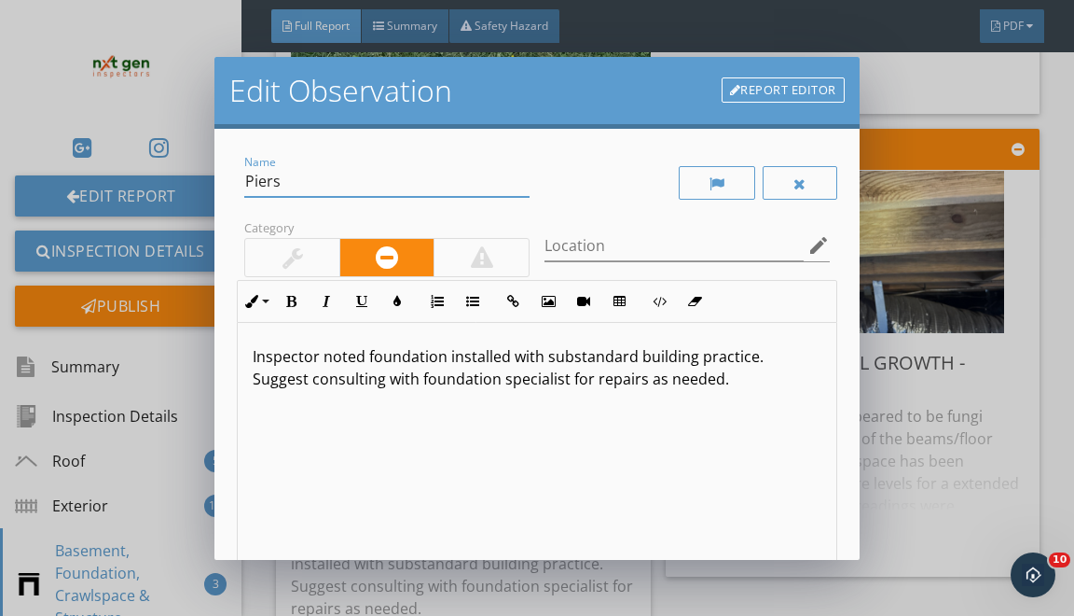
click at [343, 175] on input "Piers" at bounding box center [386, 181] width 285 height 31
type input "Piers - Evaluate"
click at [470, 270] on div at bounding box center [481, 257] width 95 height 37
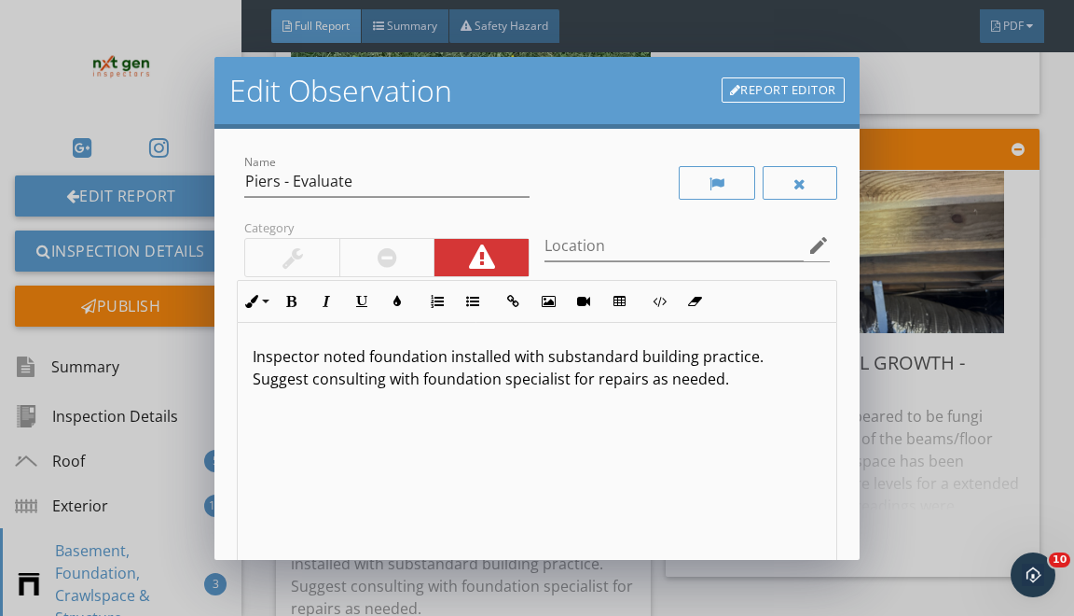
drag, startPoint x: 447, startPoint y: 359, endPoint x: 459, endPoint y: 577, distance: 218.6
click at [455, 553] on div "Inspector noted foundation installed with substandard building practice. Sugges…" at bounding box center [537, 471] width 598 height 296
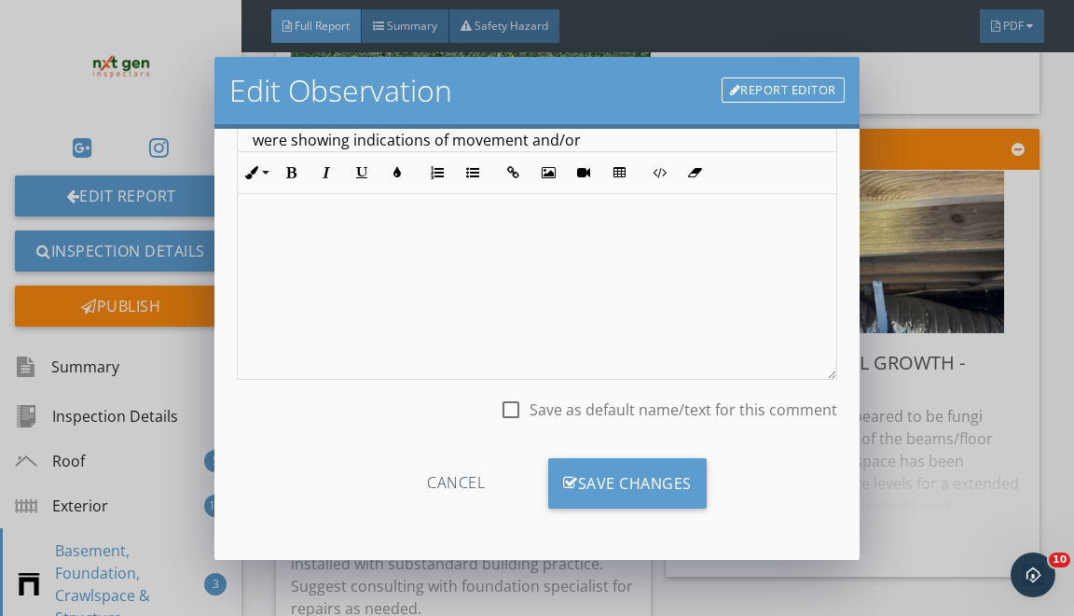
click at [620, 448] on div "Cancel Save Changes" at bounding box center [537, 490] width 600 height 94
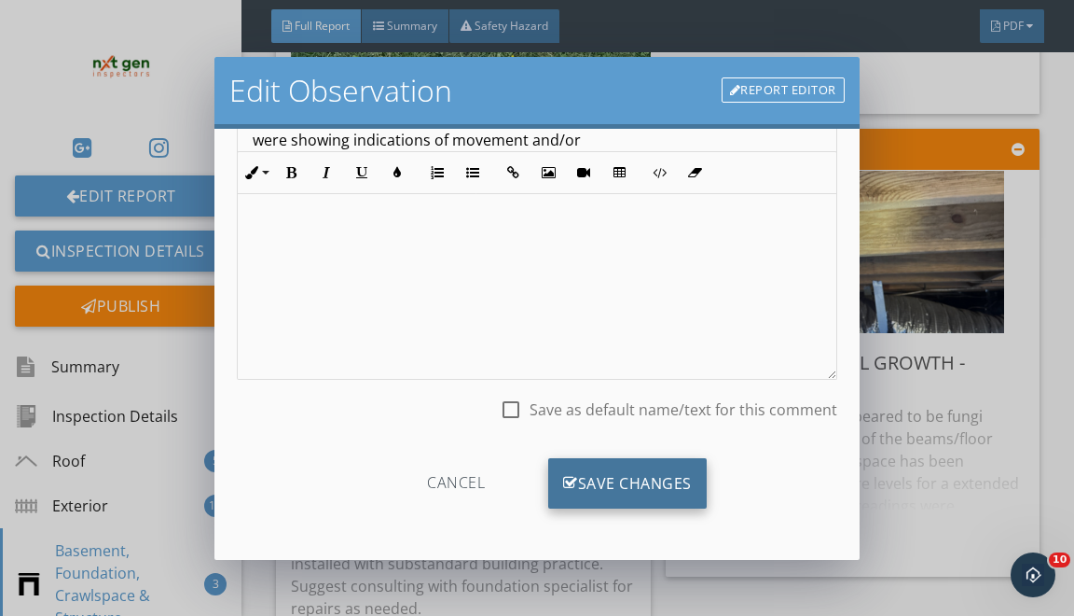
click at [620, 463] on div "Save Changes" at bounding box center [627, 483] width 159 height 50
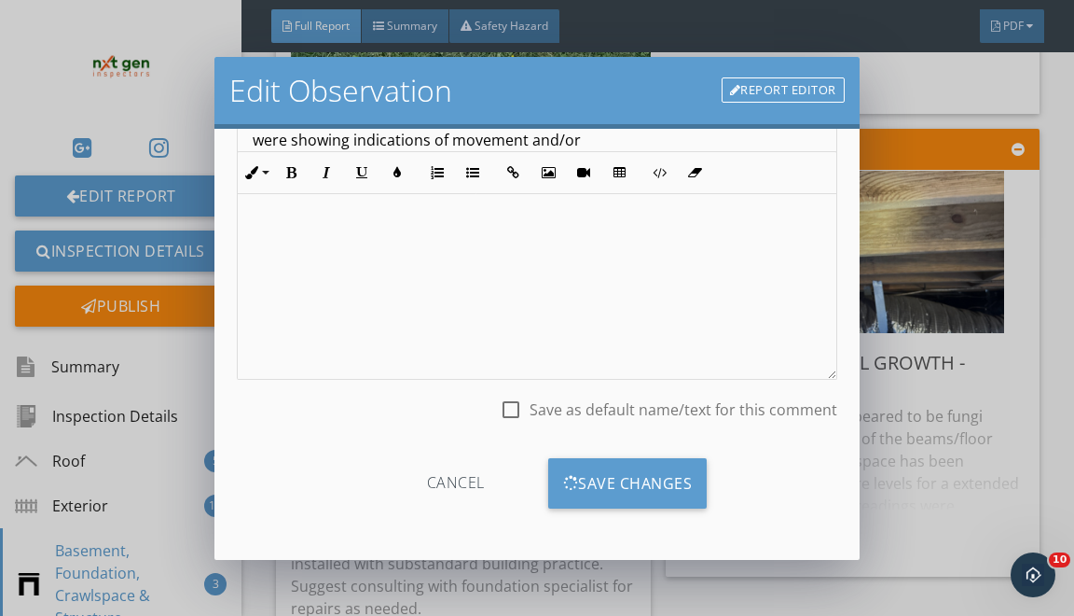
scroll to position [18, 0]
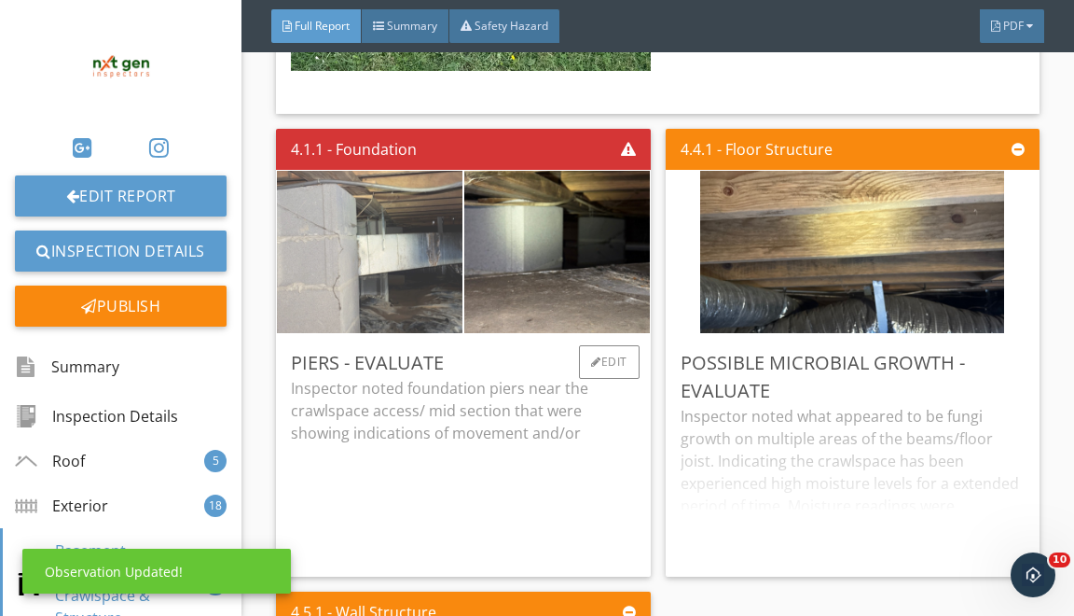
click at [459, 300] on img at bounding box center [370, 251] width 304 height 406
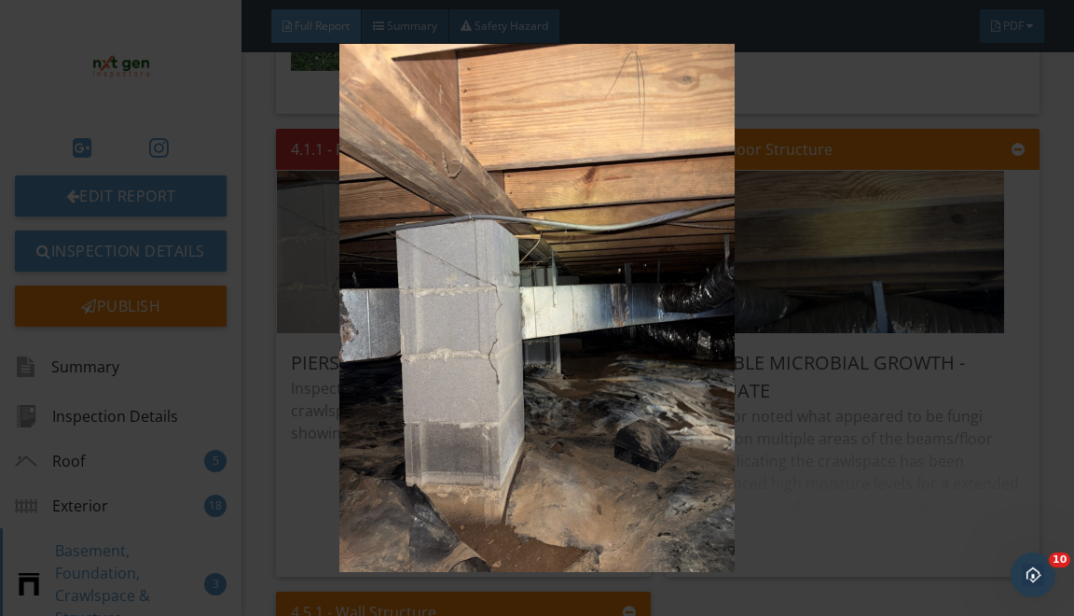
click at [718, 294] on img at bounding box center [537, 308] width 964 height 528
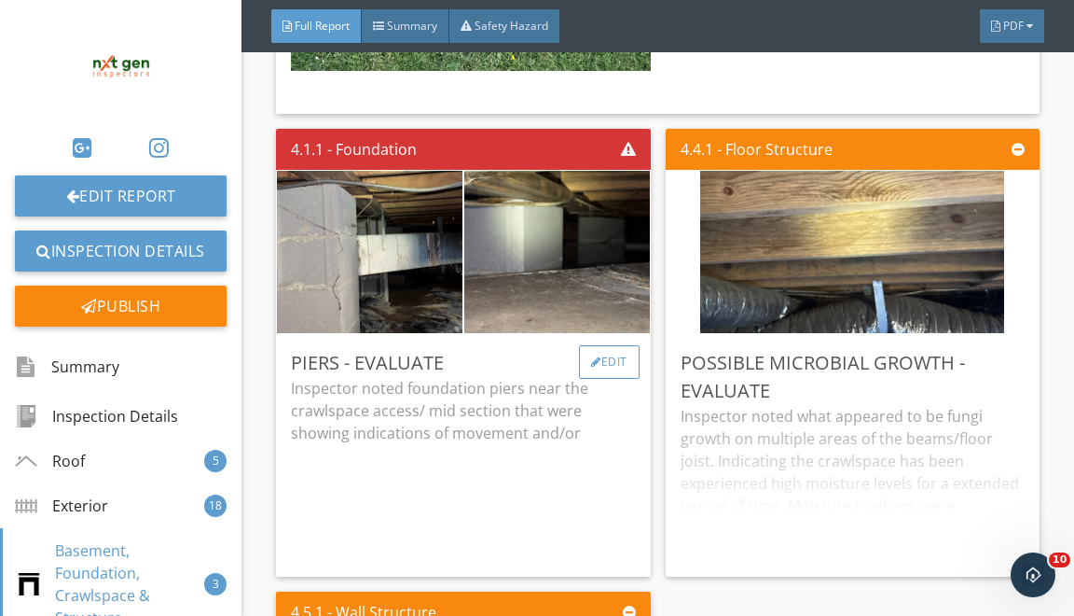
click at [616, 379] on div "Edit" at bounding box center [609, 362] width 61 height 34
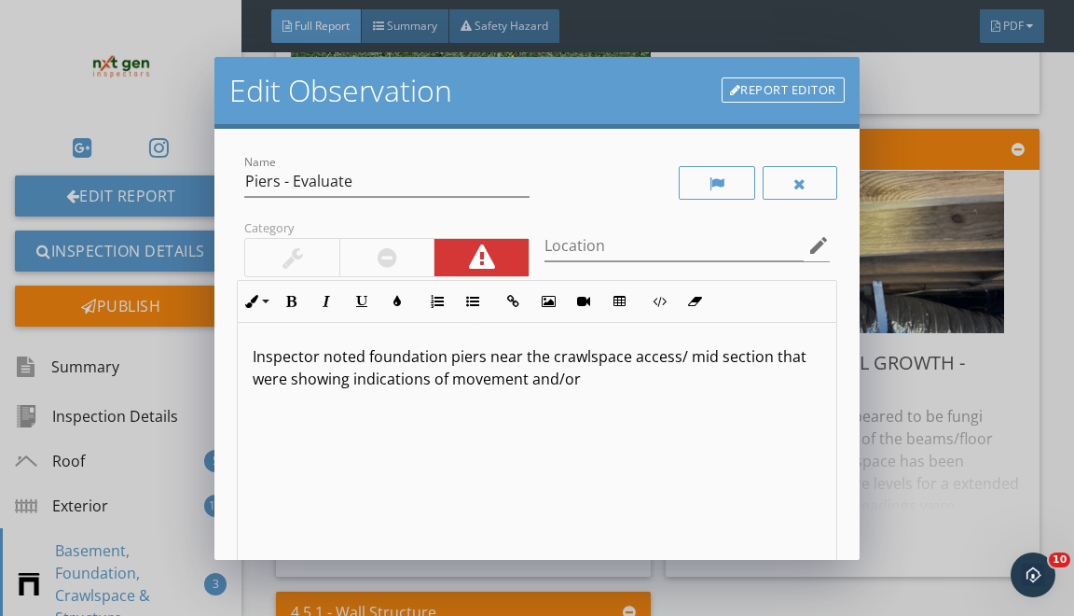
click at [644, 407] on div "Inspector noted foundation piers near the crawlspace access/ mid section that w…" at bounding box center [537, 471] width 598 height 296
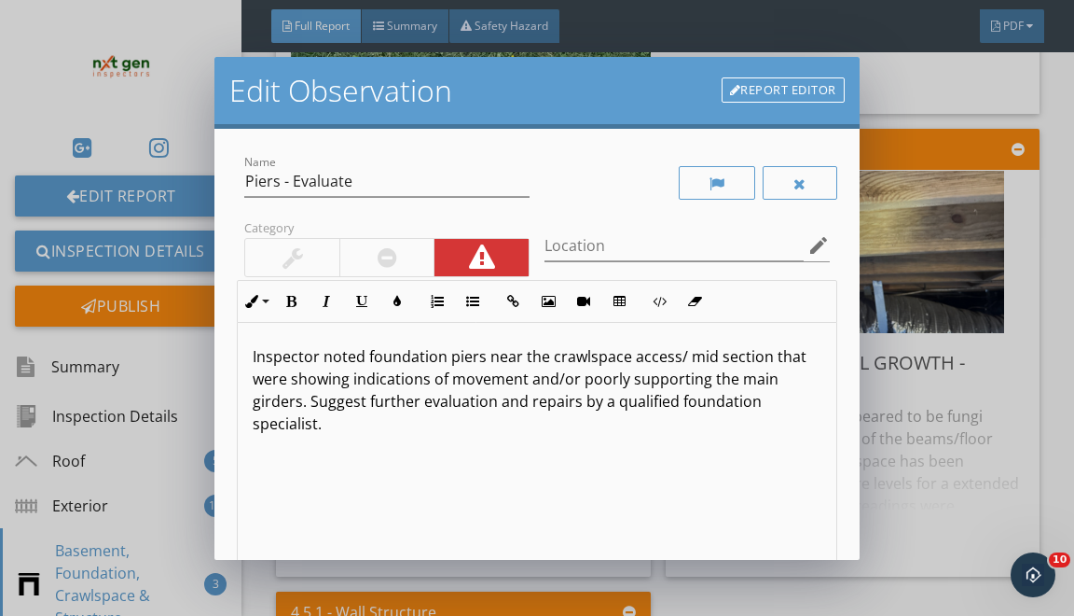
type textarea "<p>Inspector noted foundation piers near the crawlspace access/ mid section tha…"
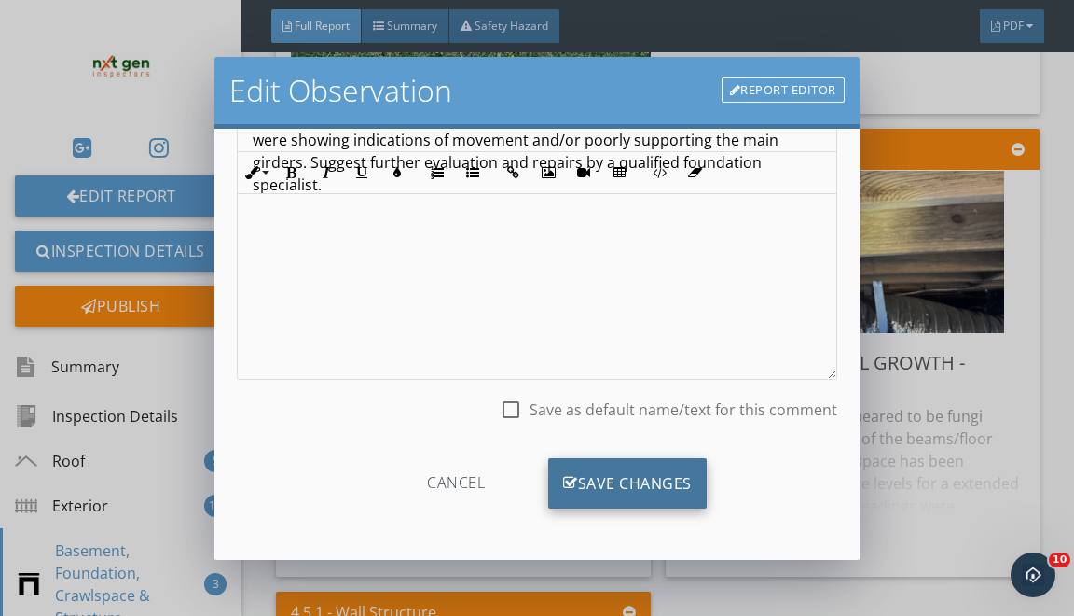
click at [629, 459] on div "Save Changes" at bounding box center [627, 483] width 159 height 50
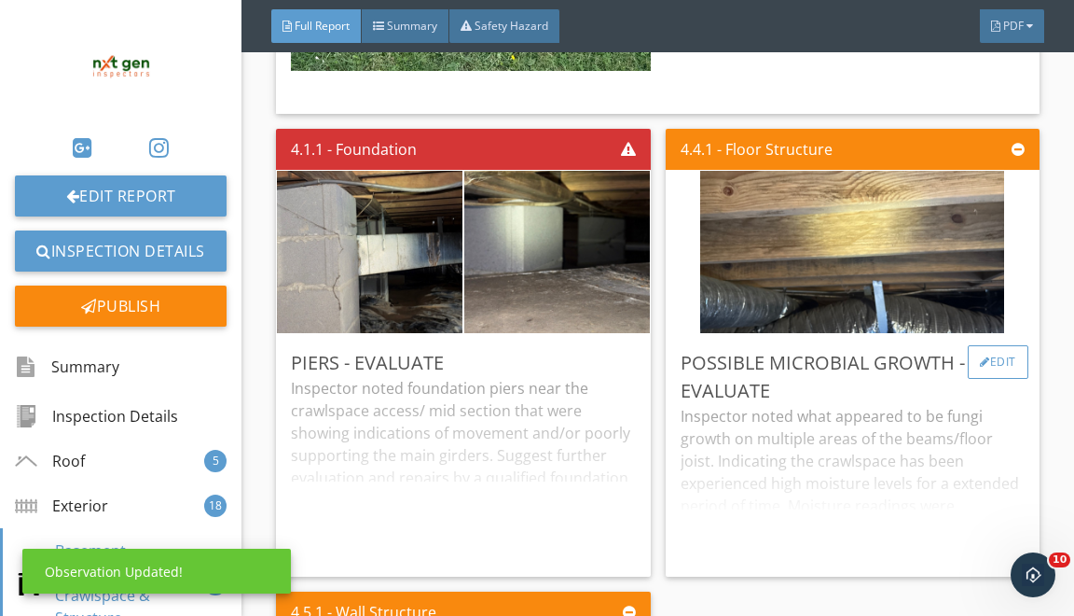
click at [999, 370] on div "Edit" at bounding box center [998, 362] width 61 height 34
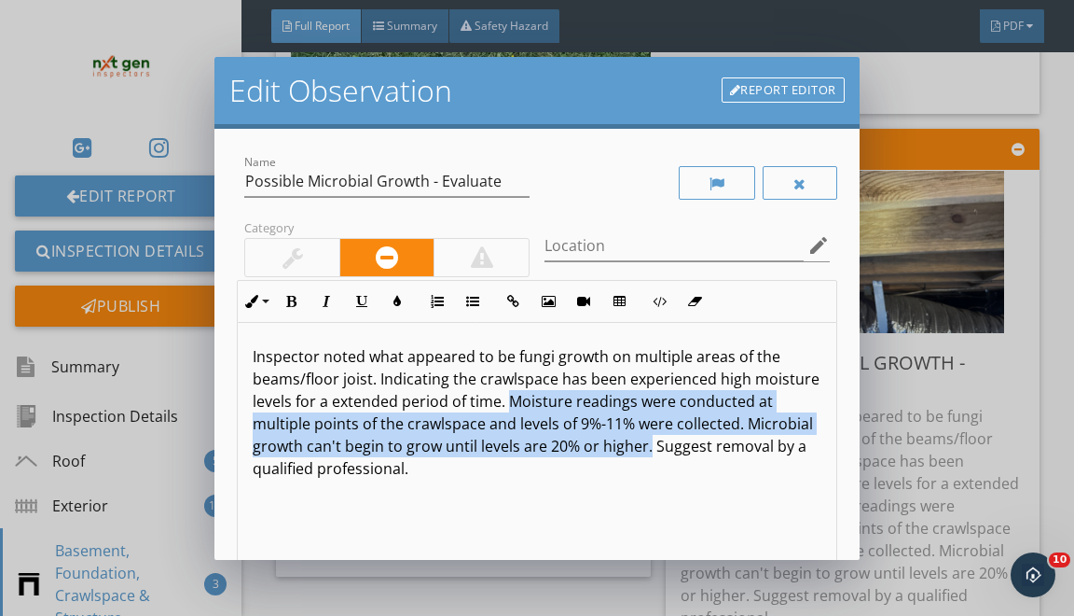
drag, startPoint x: 507, startPoint y: 399, endPoint x: 646, endPoint y: 443, distance: 145.7
click at [646, 443] on p "Inspector noted what appeared to be fungi growth on multiple areas of the beams…" at bounding box center [537, 412] width 568 height 134
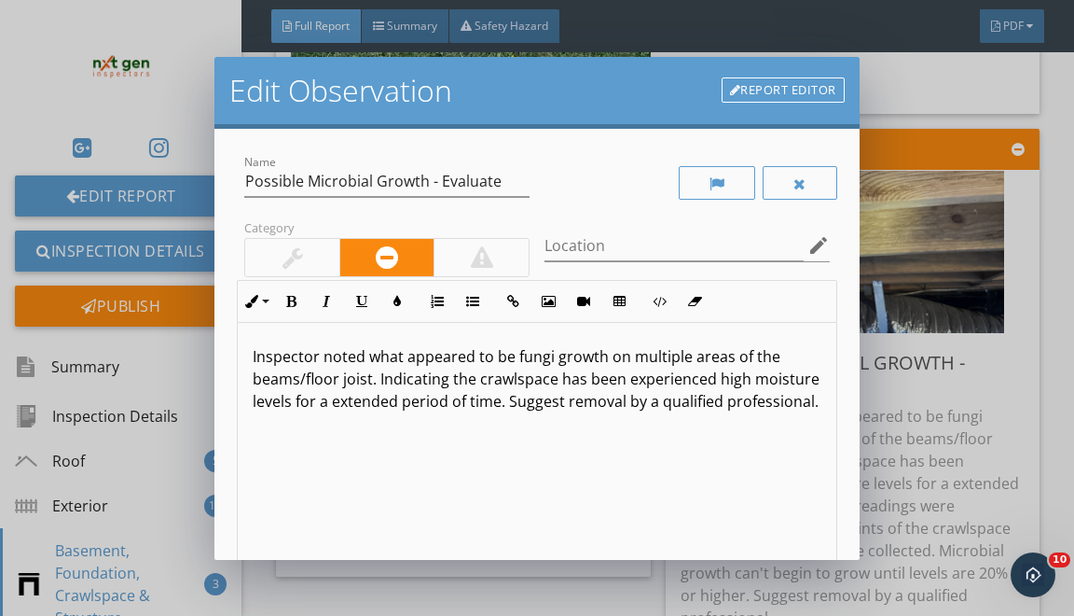
click at [564, 402] on p "Inspector noted what appeared to be fungi growth on multiple areas of the beams…" at bounding box center [537, 378] width 568 height 67
click at [412, 427] on p "Inspector noted what appeared to be fungi growth on multiple areas of the beams…" at bounding box center [537, 390] width 568 height 90
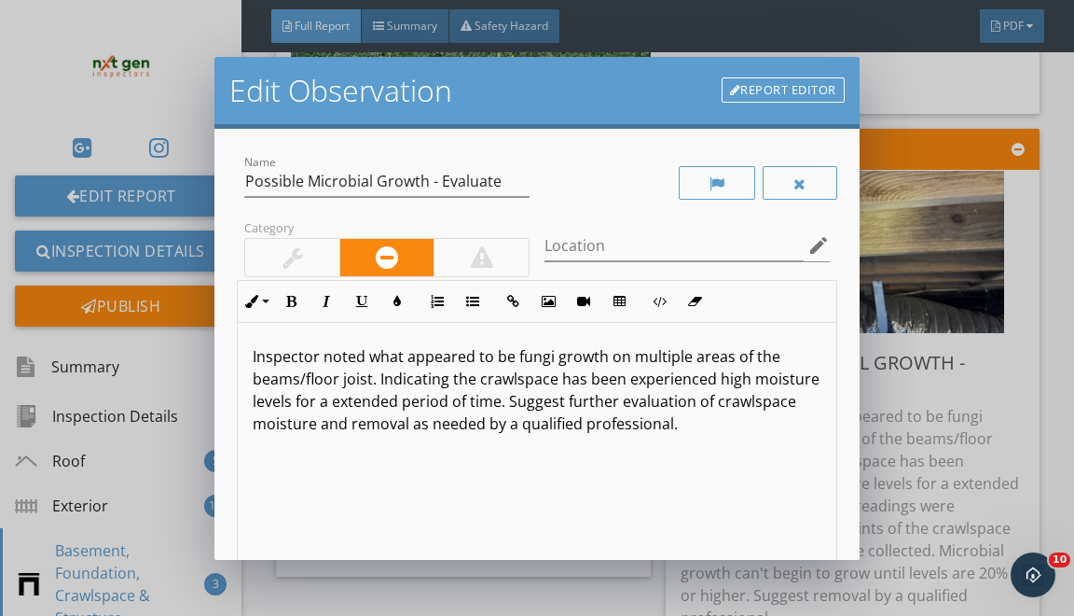
click at [623, 424] on p "Inspector noted what appeared to be fungi growth on multiple areas of the beams…" at bounding box center [537, 390] width 568 height 90
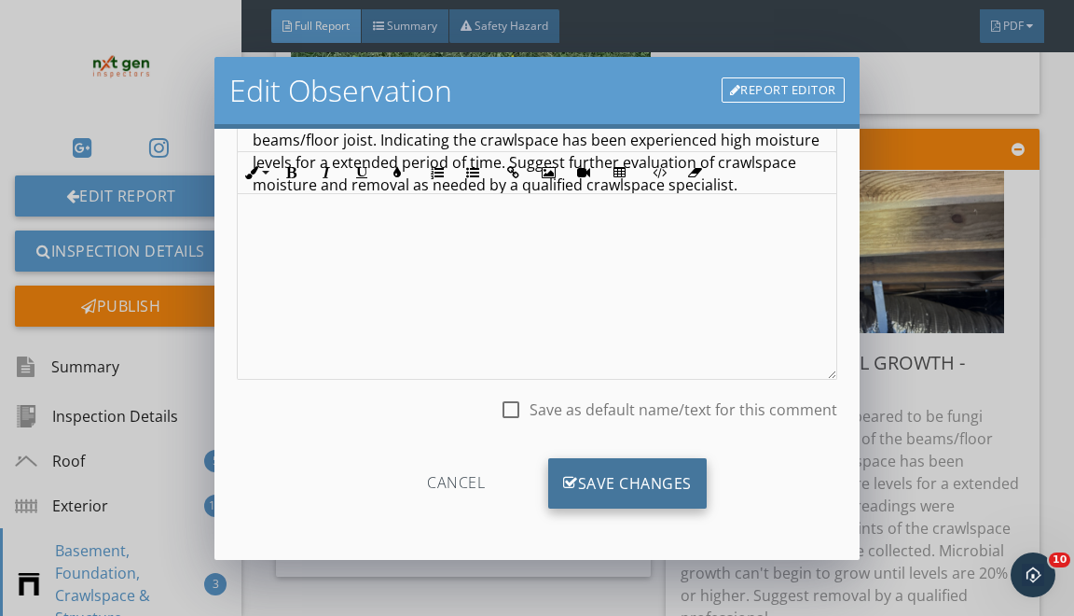
click at [625, 483] on div "Save Changes" at bounding box center [627, 483] width 159 height 50
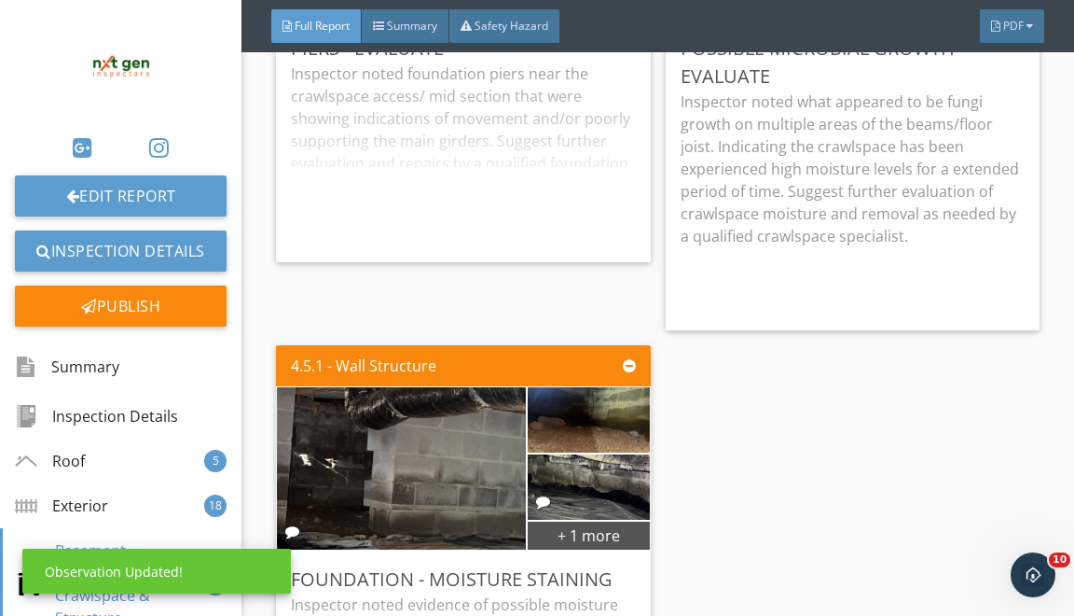
scroll to position [10436, 0]
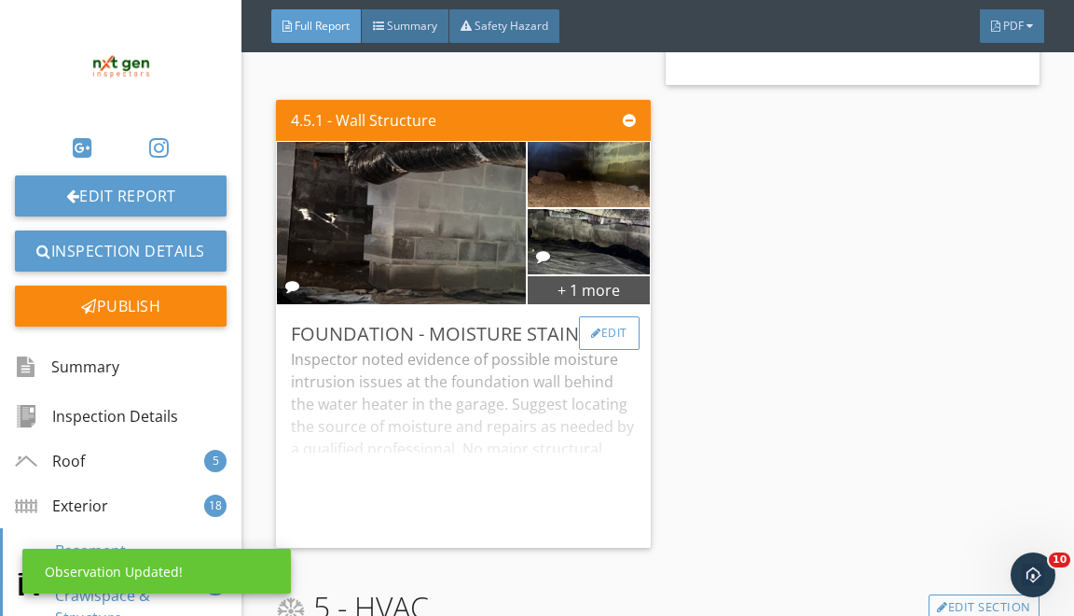
click at [611, 350] on div "Edit" at bounding box center [609, 333] width 61 height 34
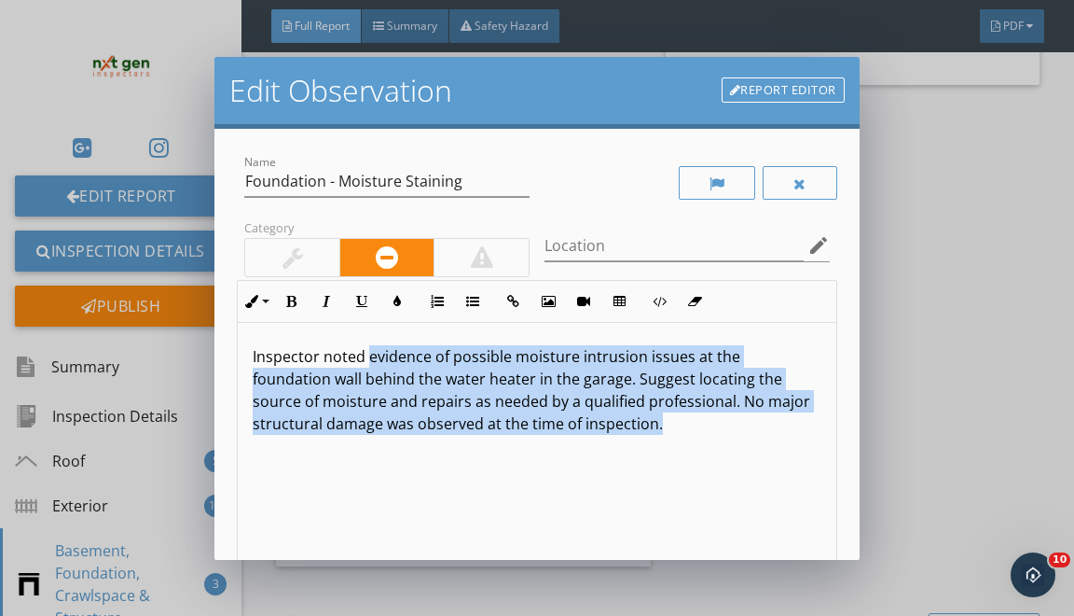
drag, startPoint x: 370, startPoint y: 350, endPoint x: 412, endPoint y: 615, distance: 268.2
click at [409, 615] on div "Edit Observation Report Editor Name Foundation - Moisture Staining Category Loc…" at bounding box center [537, 308] width 1074 height 616
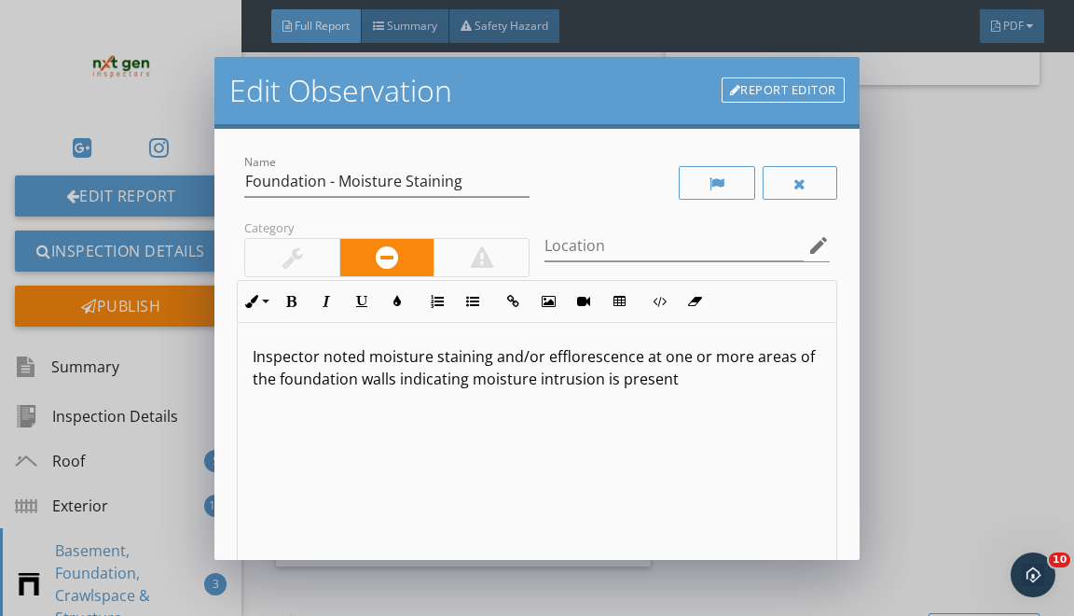
click at [470, 377] on p "Inspector noted moisture staining and/or efflorescence at one or more areas of …" at bounding box center [537, 367] width 568 height 45
click at [734, 381] on p "Inspector noted moisture staining and/or efflorescence at one or more areas of …" at bounding box center [537, 367] width 568 height 45
click at [789, 379] on p "Inspector noted moisture staining and/or efflorescence at one or more areas of …" at bounding box center [537, 378] width 568 height 67
click at [430, 422] on div "Inspector noted moisture staining and/or efflorescence at one or more areas of …" at bounding box center [537, 471] width 598 height 296
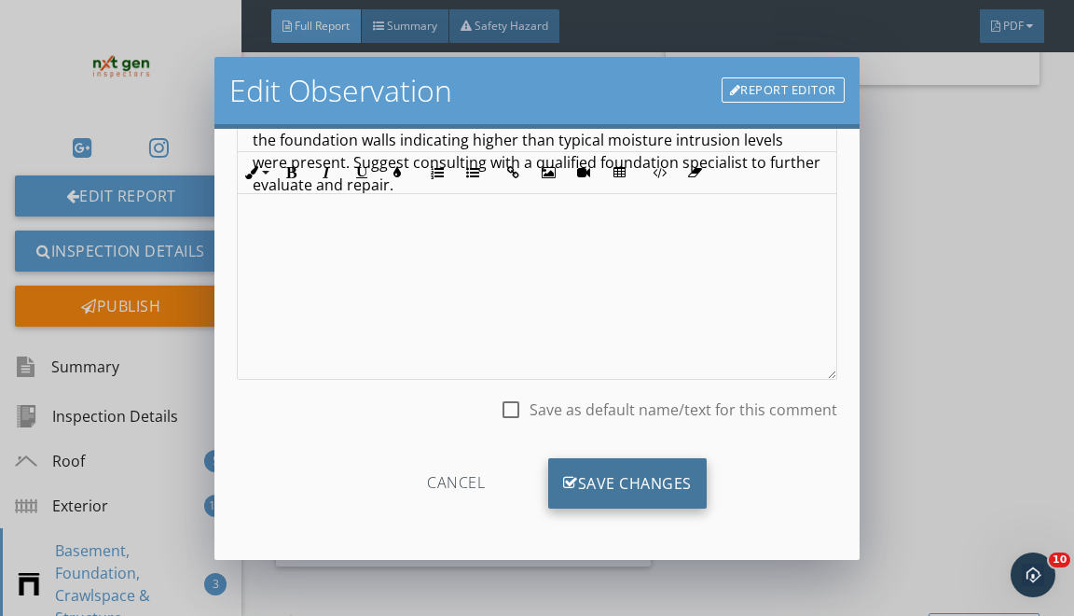
click at [604, 470] on div "Save Changes" at bounding box center [627, 483] width 159 height 50
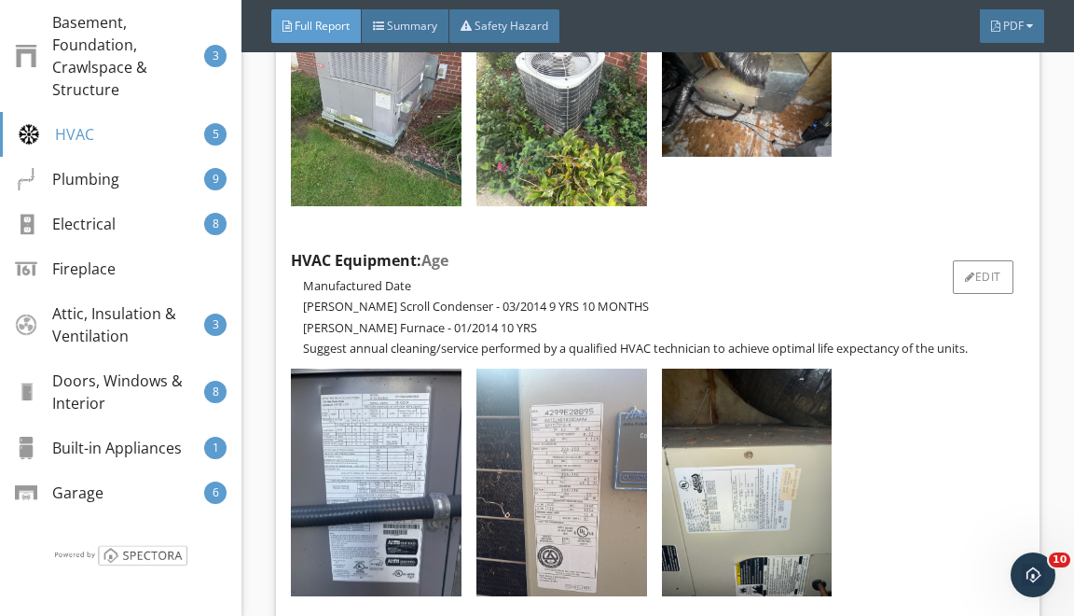
scroll to position [11546, 0]
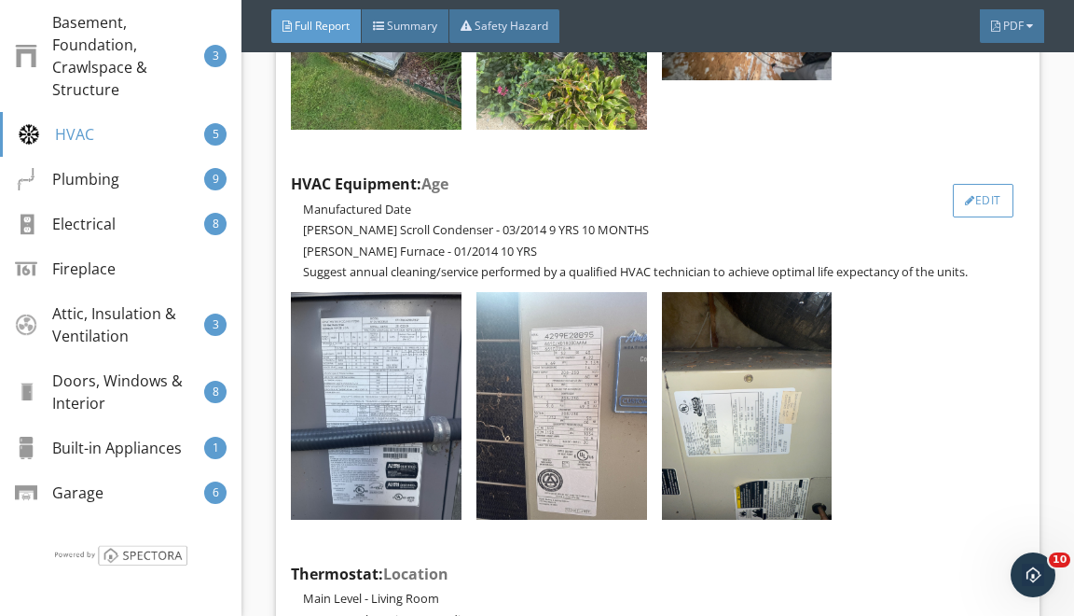
click at [982, 211] on div "Edit" at bounding box center [983, 201] width 61 height 34
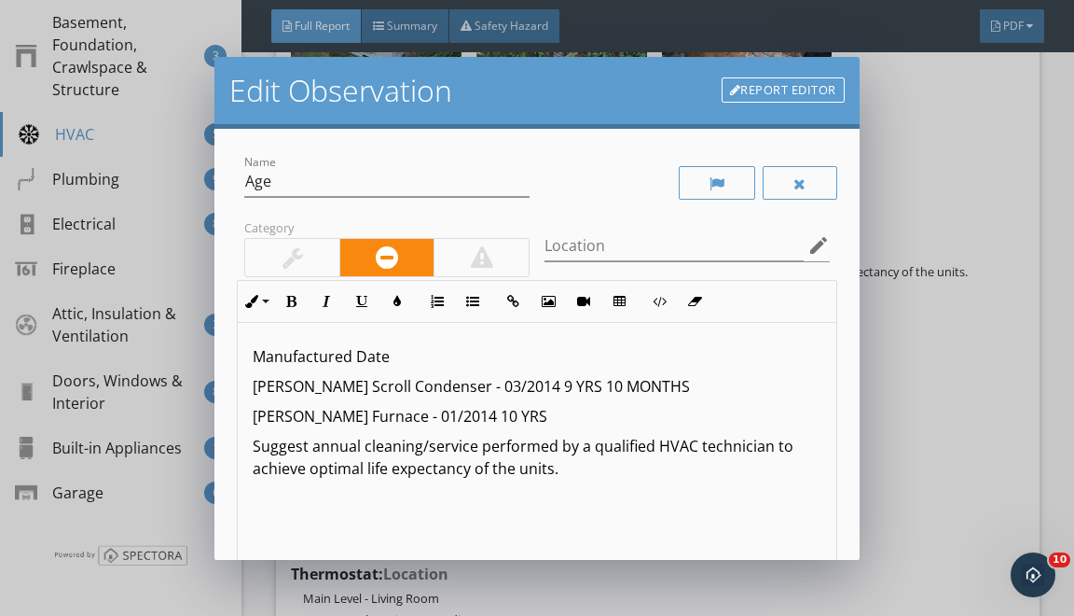
click at [291, 381] on p "Copeland Scroll Condenser - 03/2014 9 YRS 10 MONTHS" at bounding box center [537, 386] width 568 height 22
click at [321, 381] on p "Bryant Scroll Condenser - 03/2014 9 YRS 10 MONTHS" at bounding box center [537, 386] width 568 height 22
click at [418, 380] on p "Bryant Package Unit Condenser - 03/2014 9 YRS 10 MONTHS" at bounding box center [537, 386] width 568 height 22
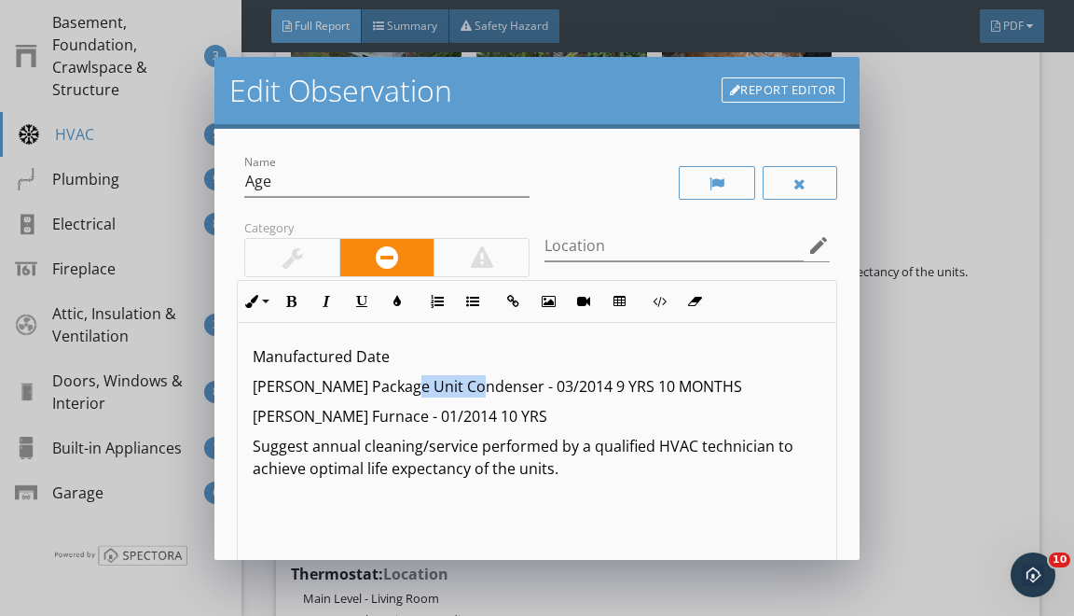
click at [418, 381] on p "Bryant Package Unit Condenser - 03/2014 9 YRS 10 MONTHS" at bounding box center [537, 386] width 568 height 22
click at [593, 384] on p "Bryant Package Unit - 03/2014 9 YRS 10 MONTHS" at bounding box center [537, 386] width 568 height 22
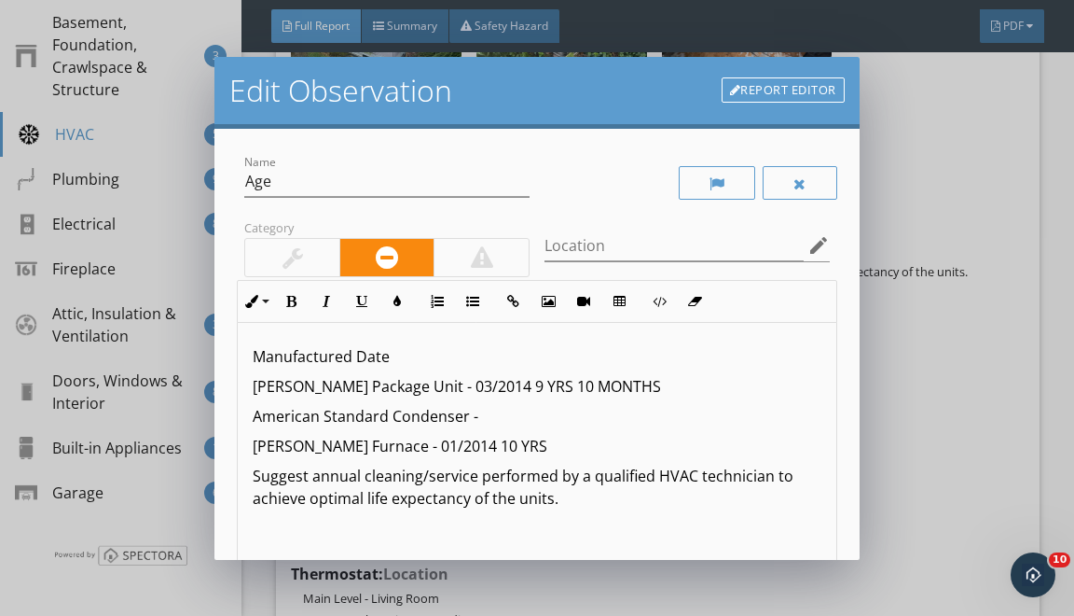
click at [256, 417] on p "American Standard Condenser -" at bounding box center [537, 416] width 568 height 22
drag, startPoint x: 248, startPoint y: 416, endPoint x: 383, endPoint y: 417, distance: 135.2
click at [383, 417] on div "Manufactured Date Bryant Package Unit - 03/2014 9 YRS 10 MONTHS American Standa…" at bounding box center [537, 471] width 598 height 296
copy p "American Standard"
drag, startPoint x: 253, startPoint y: 444, endPoint x: 322, endPoint y: 440, distance: 69.1
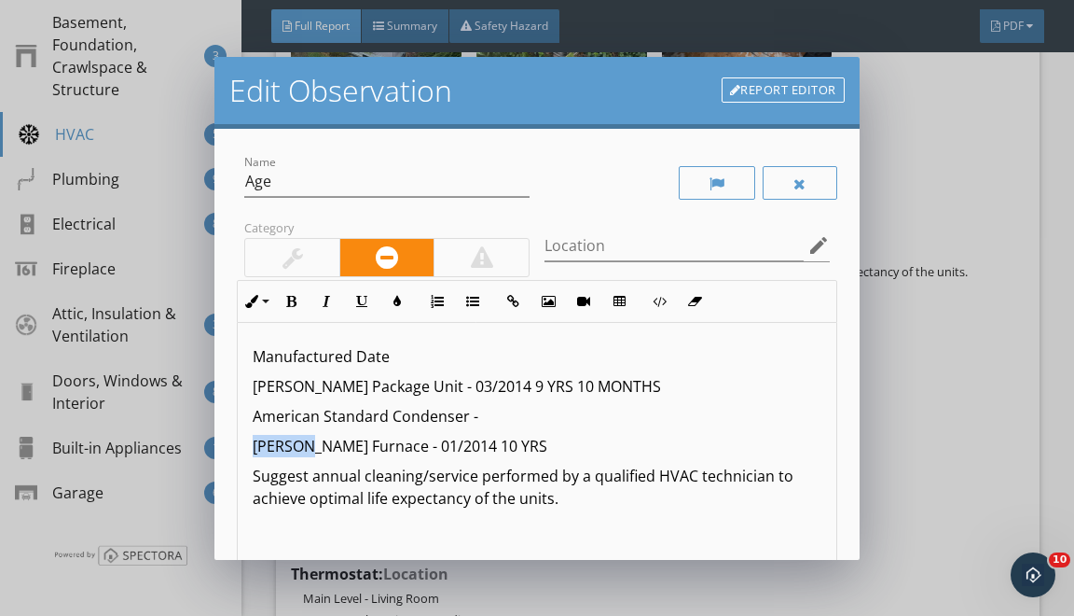
click at [322, 440] on p "Goodman Furnace - 01/2014 10 YRS" at bounding box center [537, 446] width 568 height 22
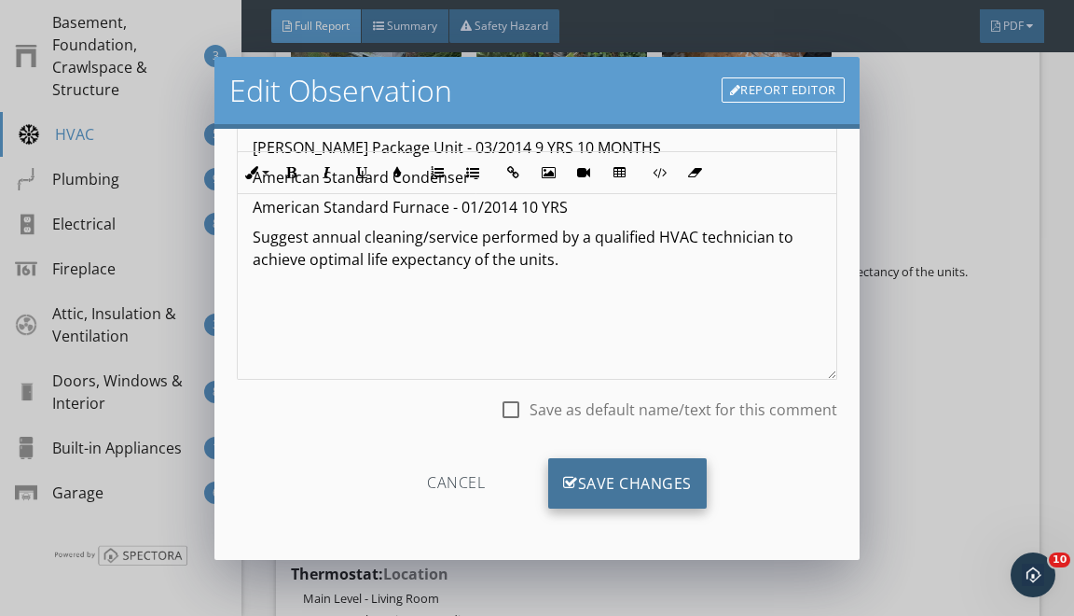
click at [608, 472] on div "Save Changes" at bounding box center [627, 483] width 159 height 50
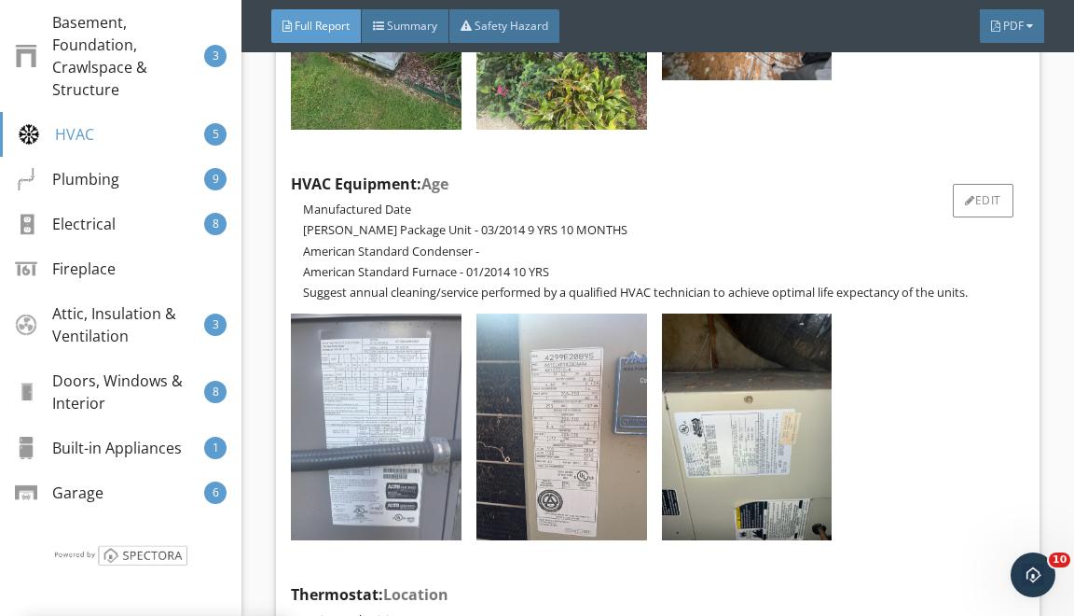
scroll to position [18, 0]
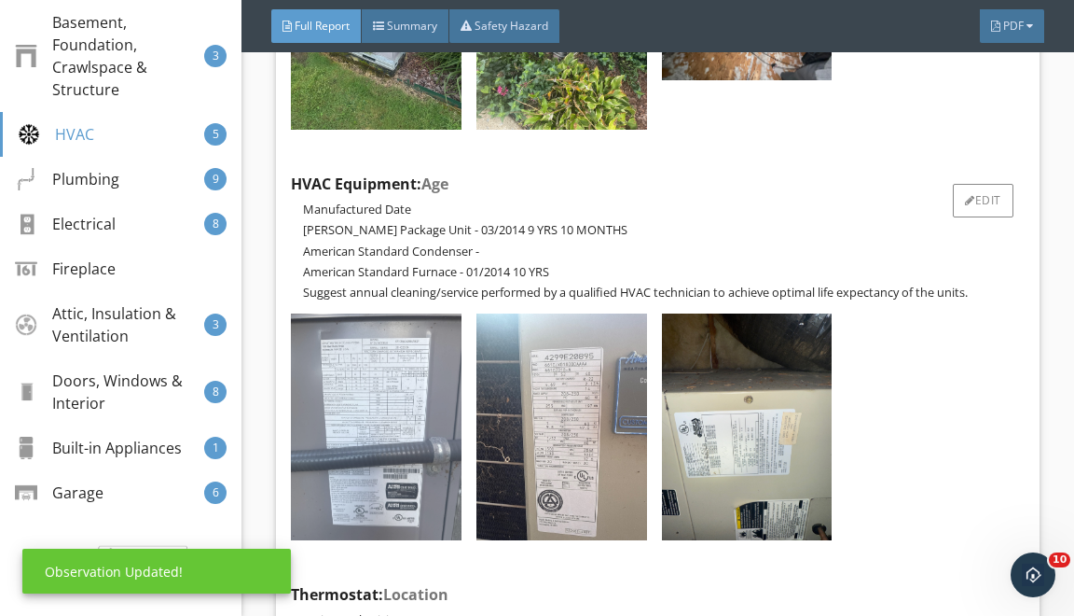
click at [384, 359] on img at bounding box center [376, 426] width 171 height 227
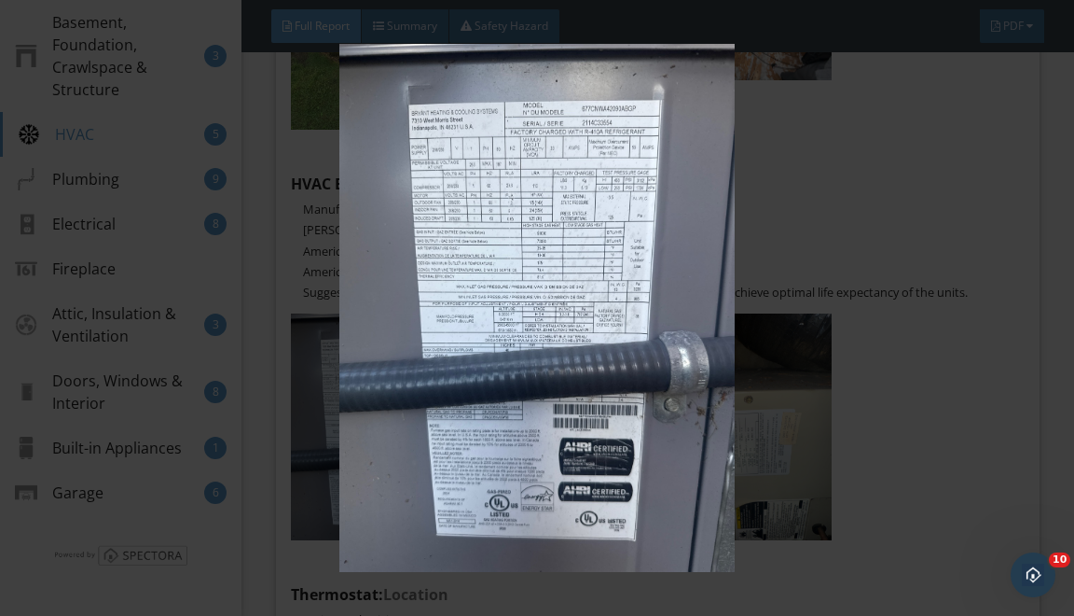
click at [794, 455] on img at bounding box center [537, 308] width 964 height 528
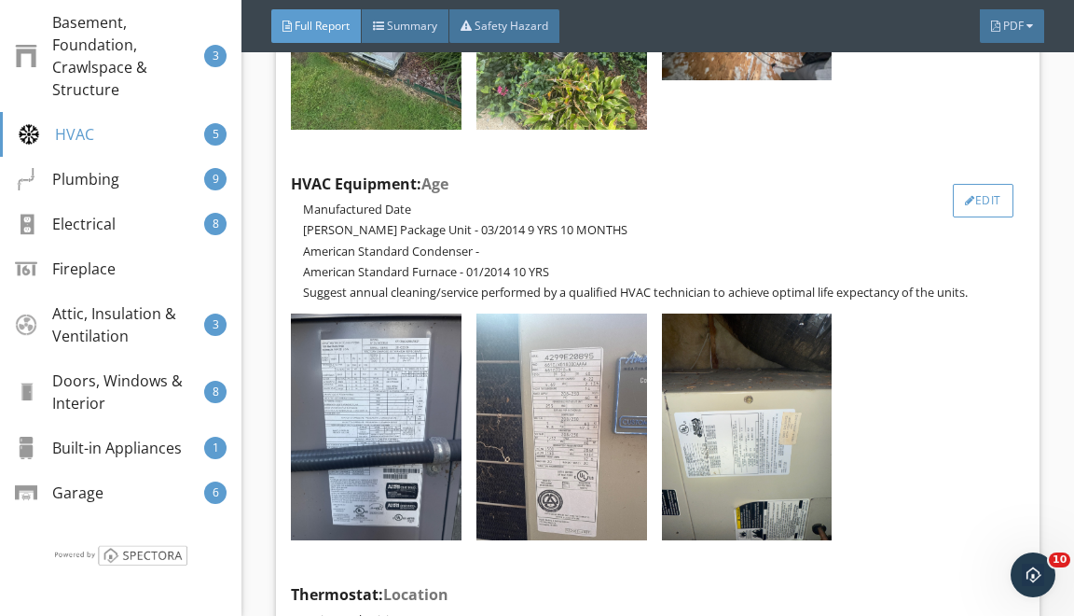
click at [992, 217] on div "Edit" at bounding box center [983, 201] width 61 height 34
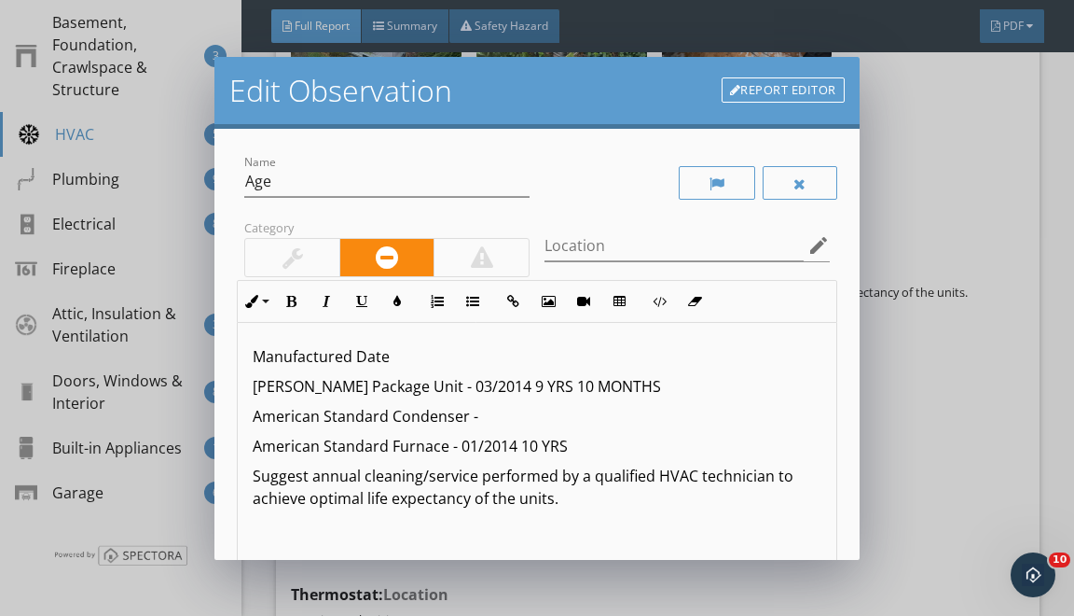
click at [422, 388] on p "Bryant Package Unit - 03/2014 9 YRS 10 MONTHS" at bounding box center [537, 386] width 568 height 22
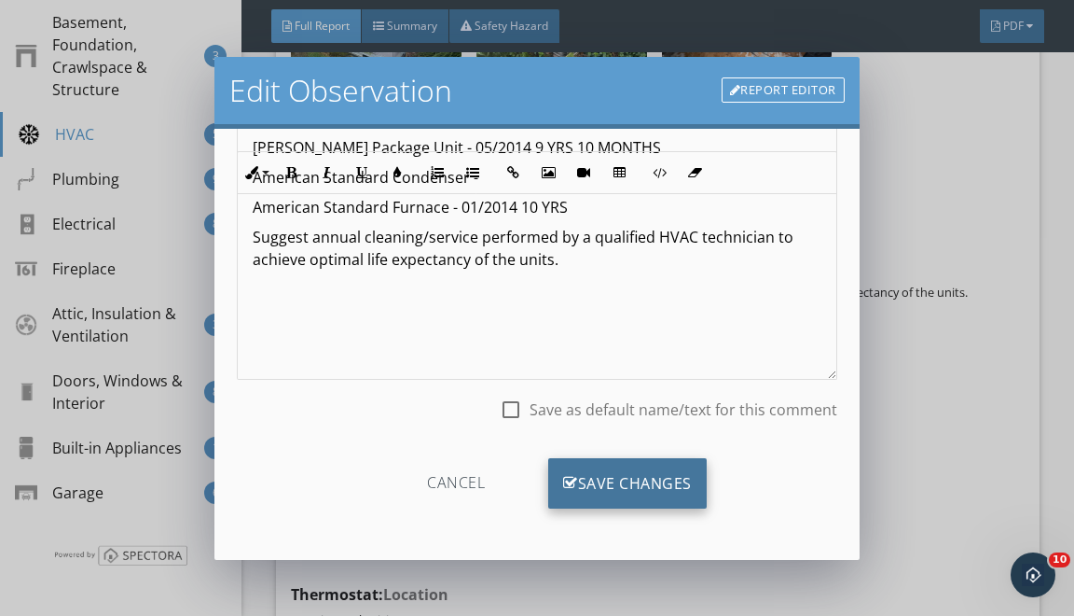
click at [576, 478] on div "Save Changes" at bounding box center [627, 483] width 159 height 50
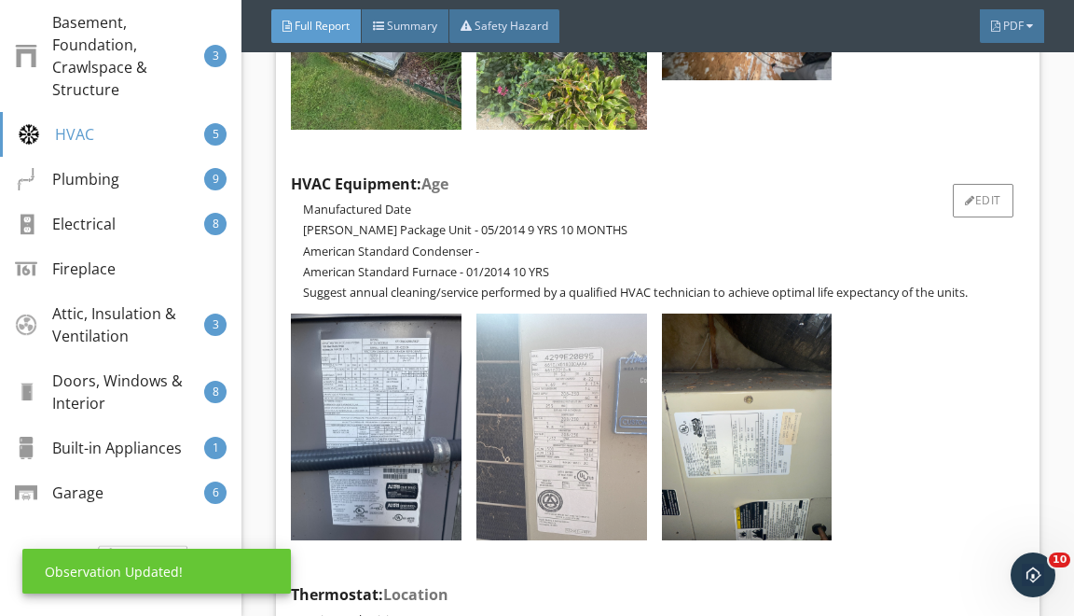
click at [494, 437] on img at bounding box center [562, 426] width 171 height 227
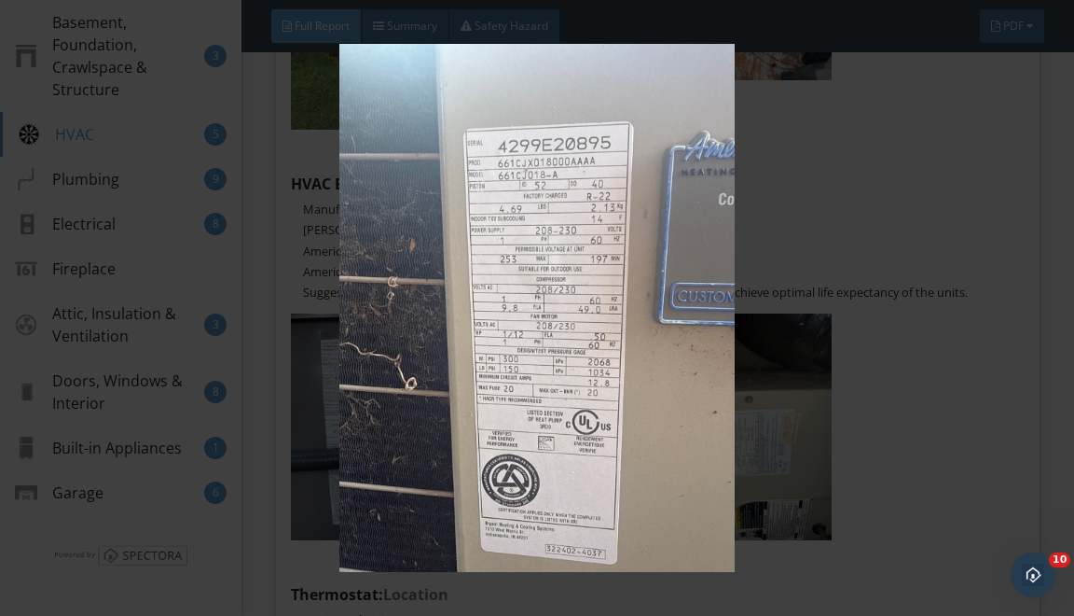
click at [847, 254] on img at bounding box center [537, 308] width 964 height 528
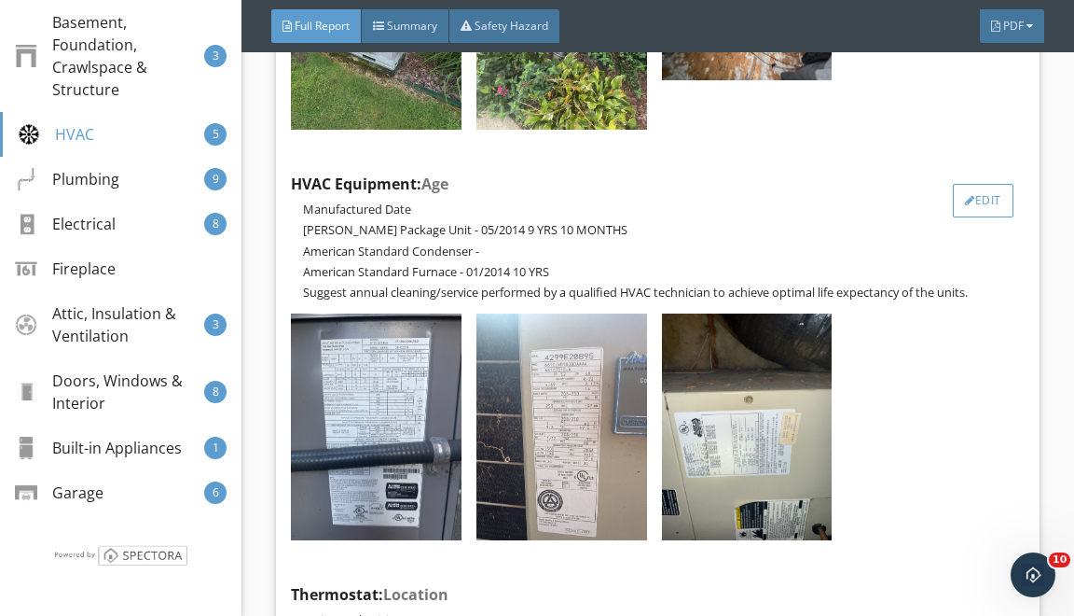
click at [998, 217] on div "Edit" at bounding box center [983, 201] width 61 height 34
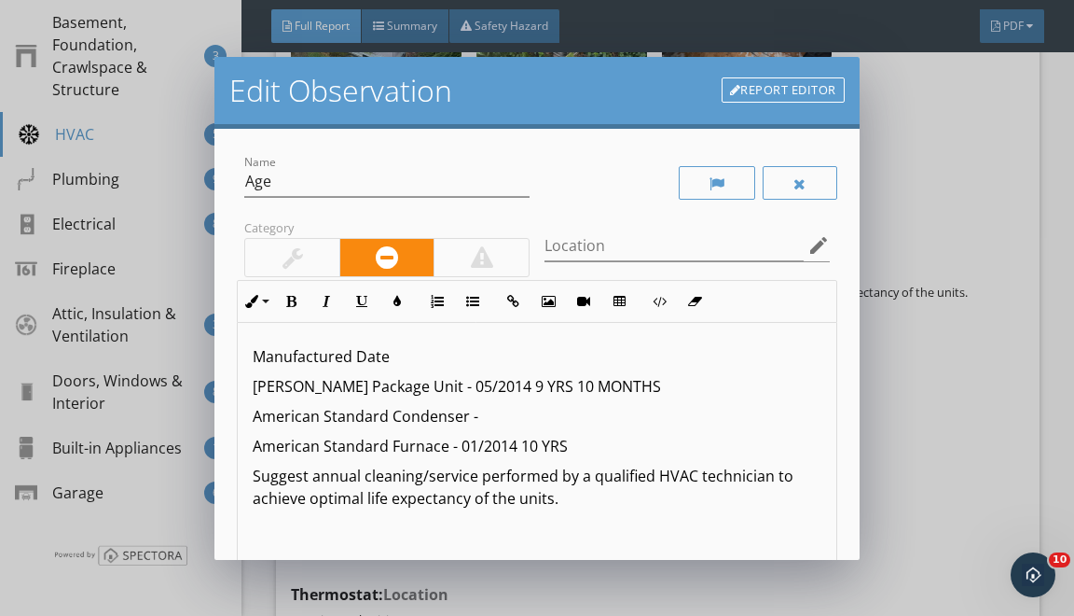
click at [492, 411] on p "American Standard Condenser -" at bounding box center [537, 416] width 568 height 22
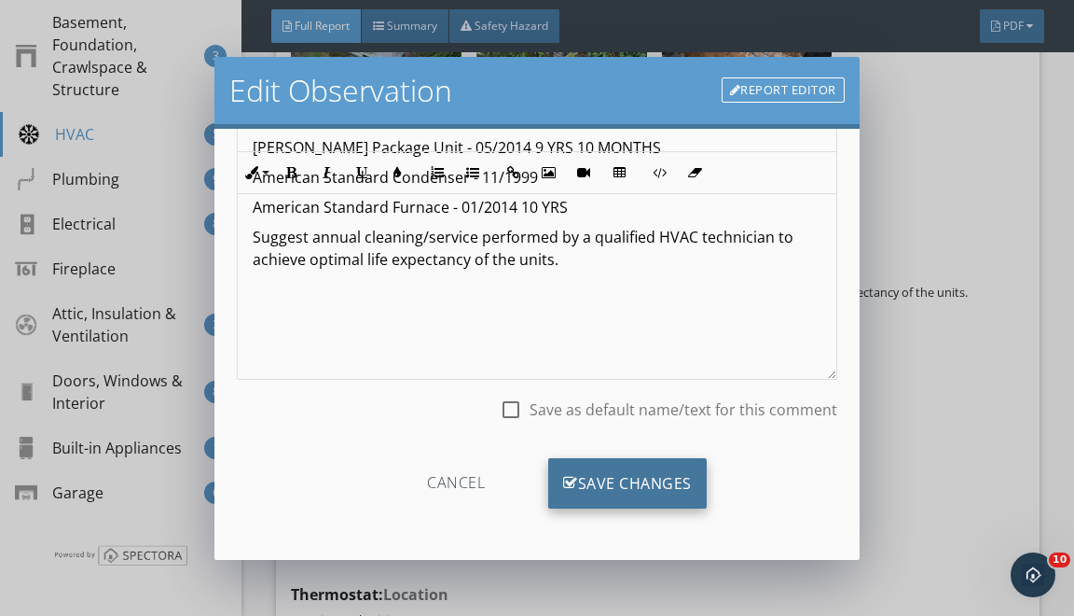
click at [624, 493] on div "Save Changes" at bounding box center [627, 483] width 159 height 50
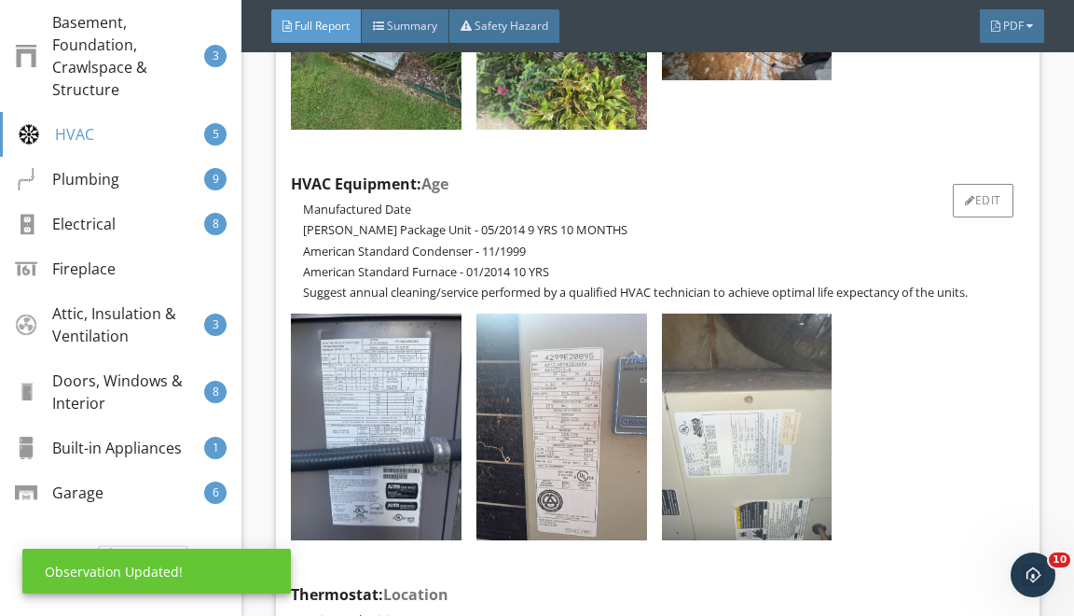
click at [709, 455] on img at bounding box center [747, 426] width 171 height 227
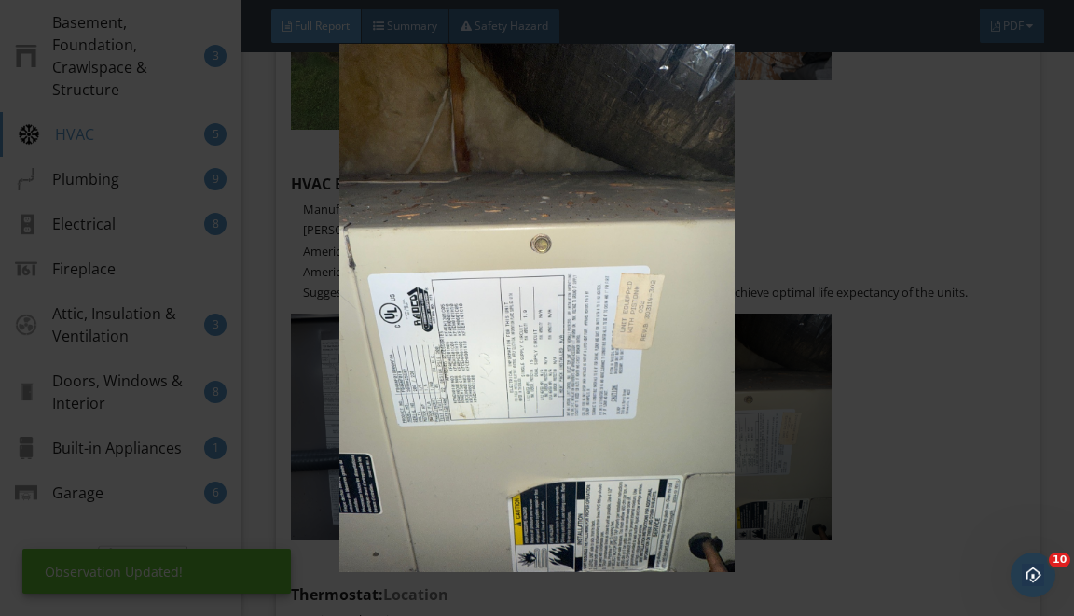
click at [813, 308] on img at bounding box center [537, 308] width 964 height 528
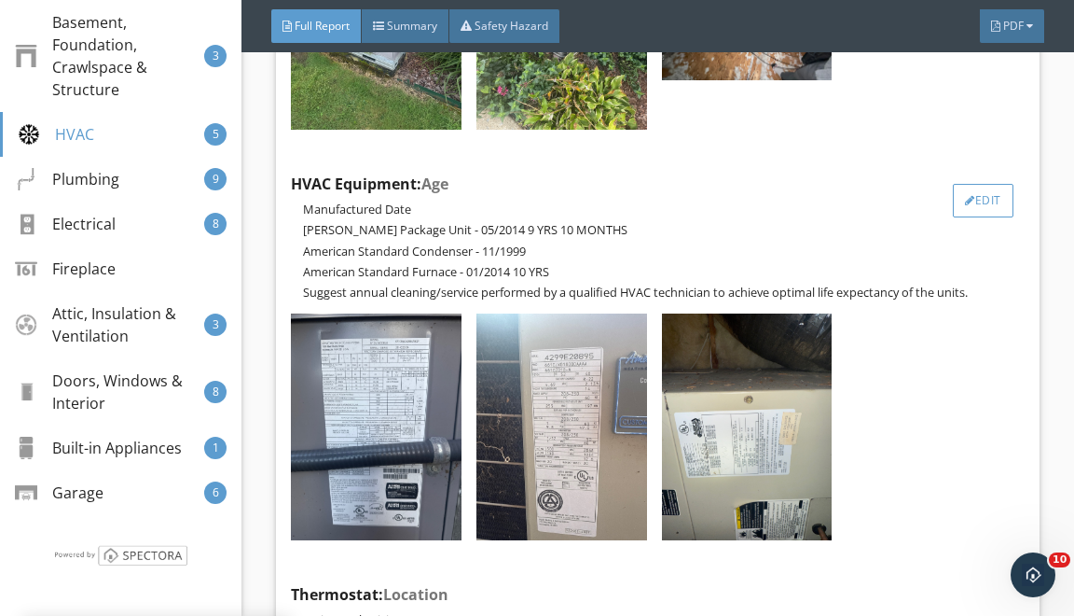
click at [998, 217] on div "Edit" at bounding box center [983, 201] width 61 height 34
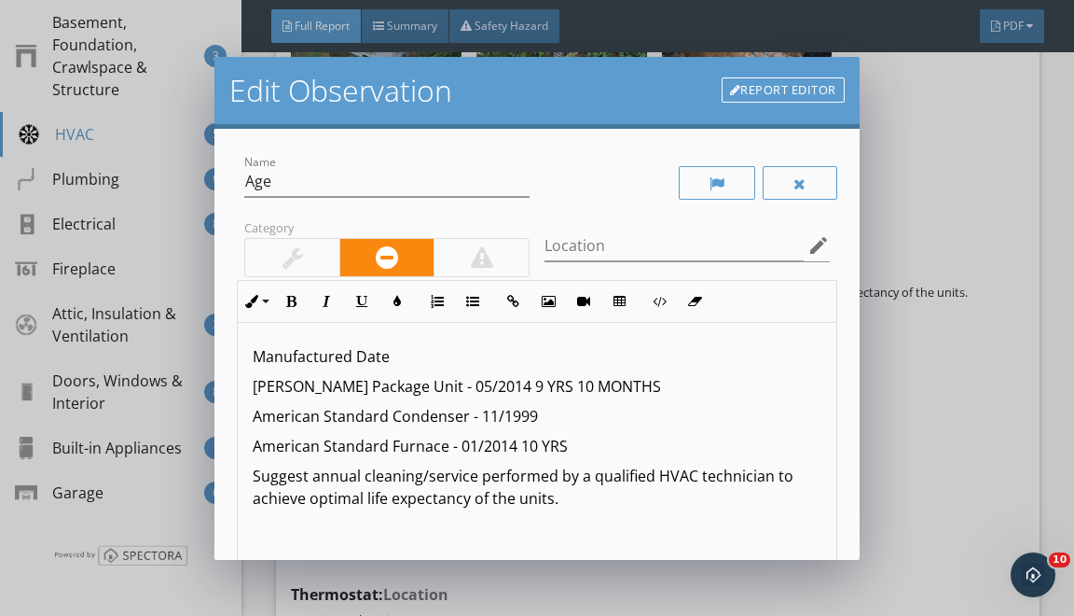
click at [811, 87] on link "Report Editor" at bounding box center [783, 90] width 123 height 26
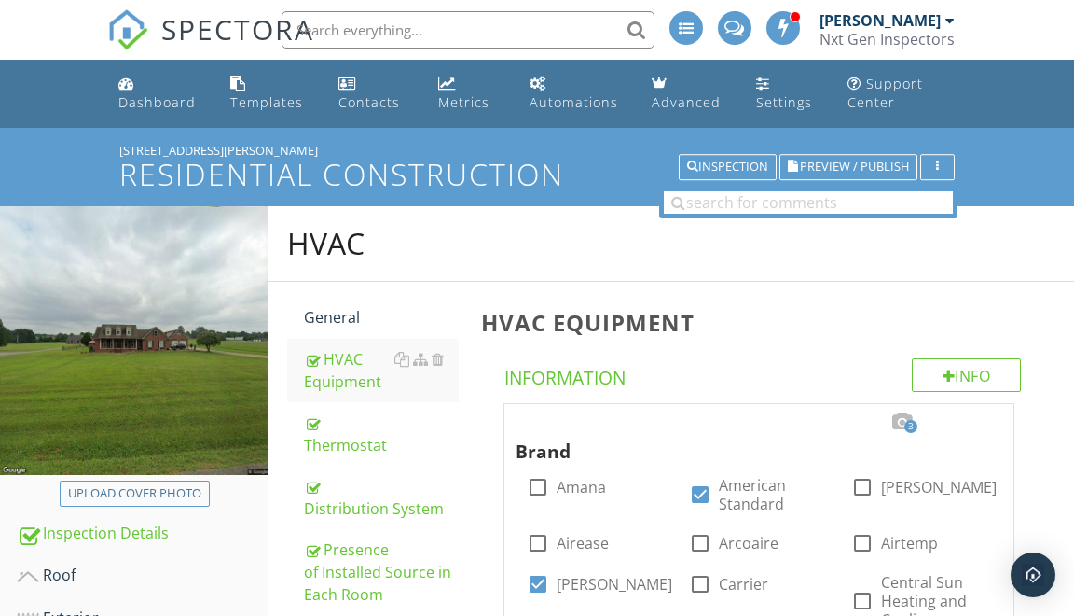
scroll to position [1204, 0]
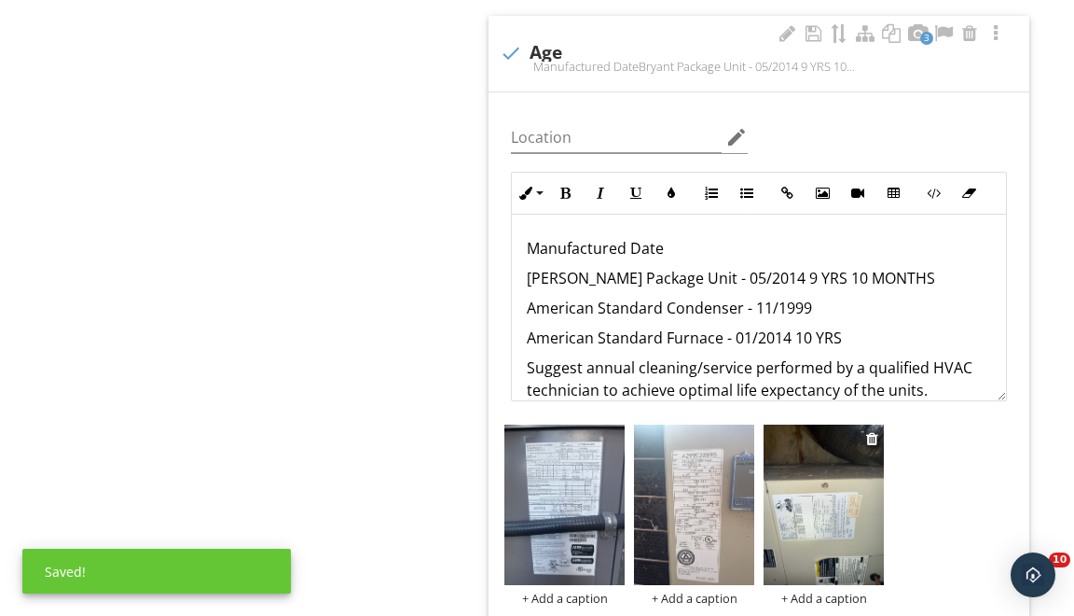
click at [835, 484] on img at bounding box center [824, 504] width 120 height 160
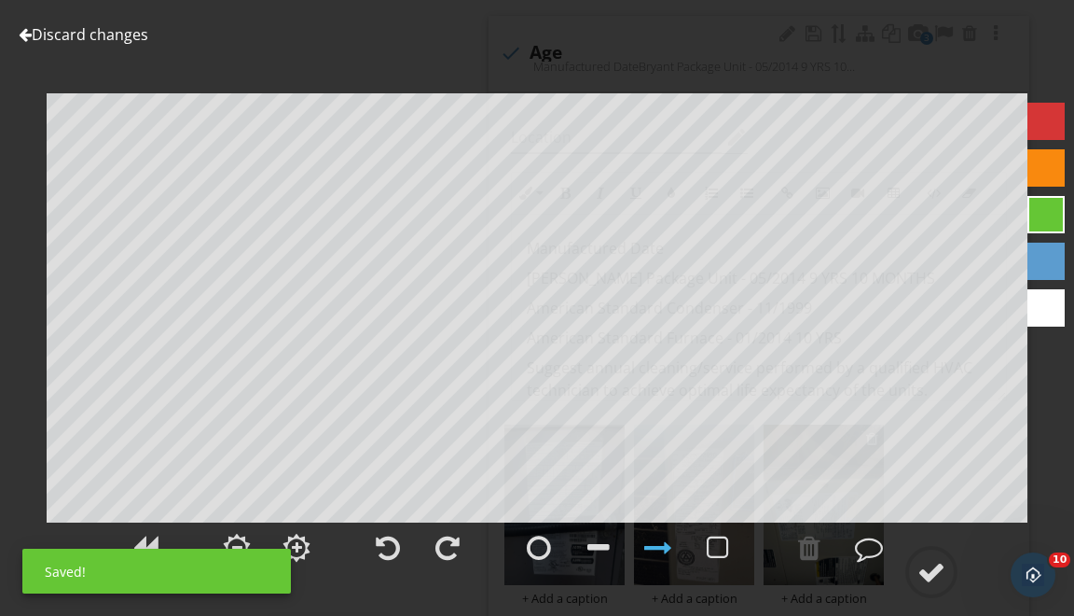
scroll to position [0, 0]
click at [453, 529] on div at bounding box center [447, 547] width 47 height 47
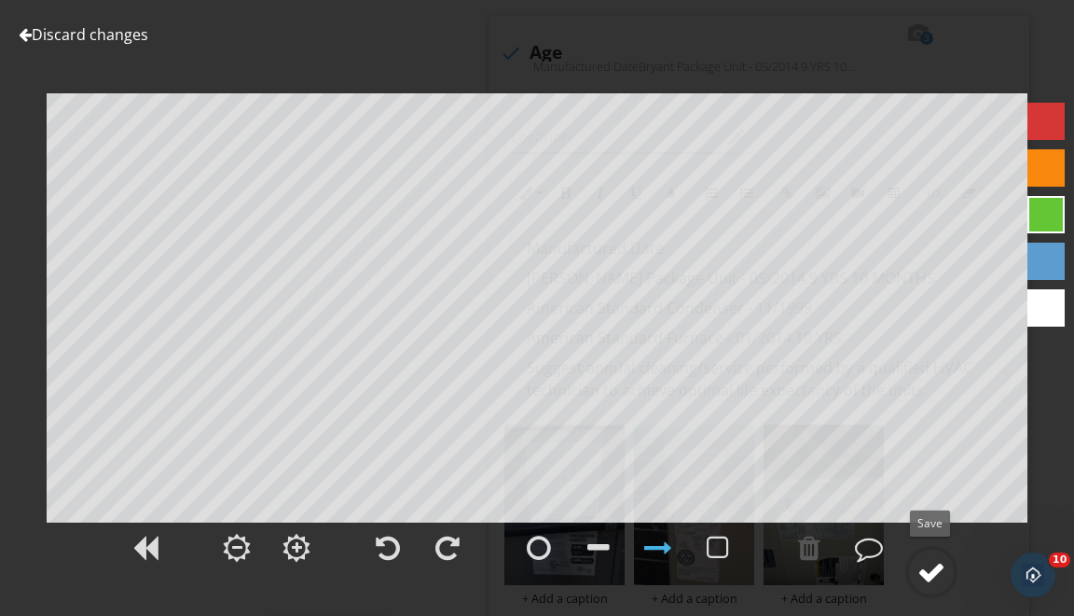
click at [920, 559] on div at bounding box center [932, 572] width 28 height 28
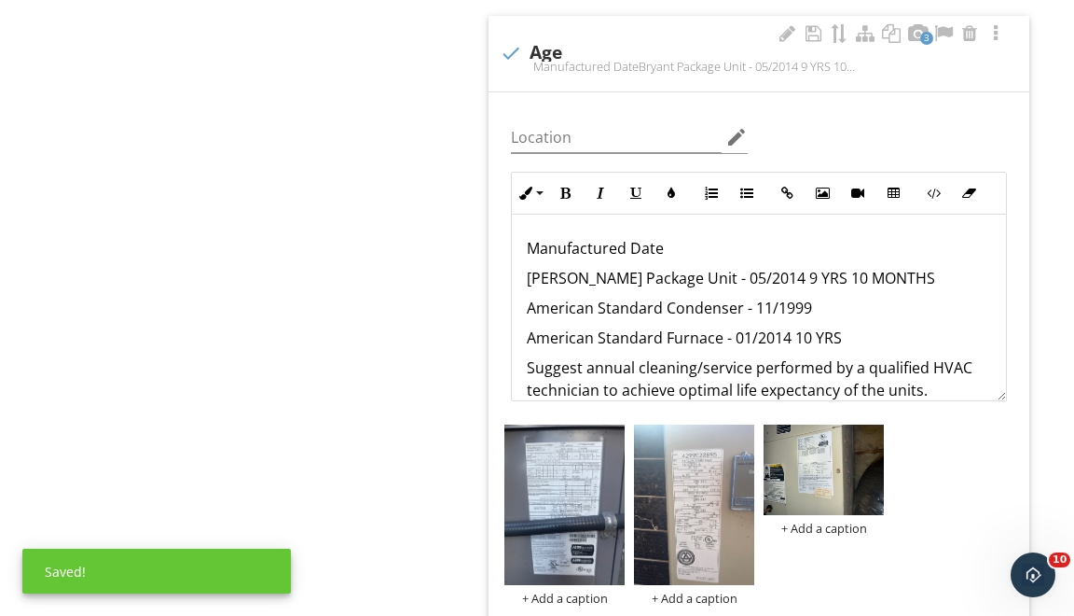
click at [749, 326] on p "American Standard Furnace - 01/2014 10 YRS" at bounding box center [759, 337] width 464 height 22
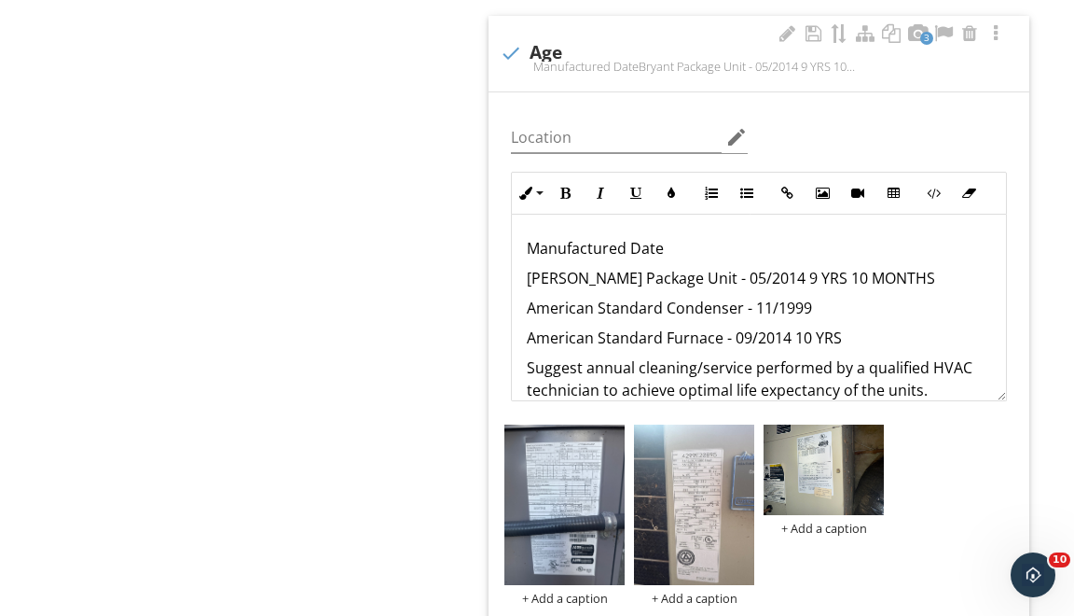
click at [783, 326] on p "American Standard Furnace - 09/2014 10 YRS" at bounding box center [759, 337] width 464 height 22
click at [746, 267] on p "[PERSON_NAME] Package Unit - 05/2014 9 YRS 10 MONTHS" at bounding box center [759, 278] width 464 height 22
click at [807, 267] on p "[PERSON_NAME] Package Unit - 05/2014 11 YRS 10 MONTHS" at bounding box center [759, 278] width 464 height 22
drag, startPoint x: 742, startPoint y: 262, endPoint x: 862, endPoint y: 256, distance: 119.6
click at [862, 267] on p "Bryant Package Unit - 05/2014 11 YRS 4 MONTHS" at bounding box center [759, 278] width 464 height 22
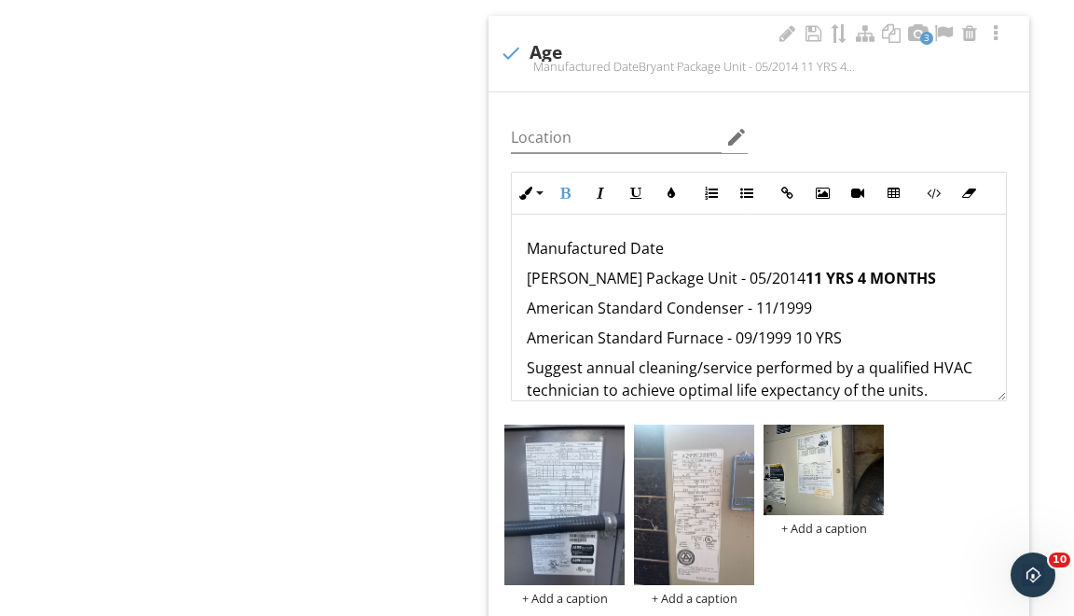
click at [826, 299] on p "American Standard Condenser - 11/1999" at bounding box center [759, 308] width 464 height 22
drag, startPoint x: 811, startPoint y: 294, endPoint x: 951, endPoint y: 294, distance: 139.9
click at [951, 297] on p "American Standard Condenser - 11/1999 25 YRS 10 MONTHS" at bounding box center [759, 308] width 464 height 22
click at [810, 326] on p "American Standard Furnace - 09/1999 10 YRS" at bounding box center [759, 337] width 464 height 22
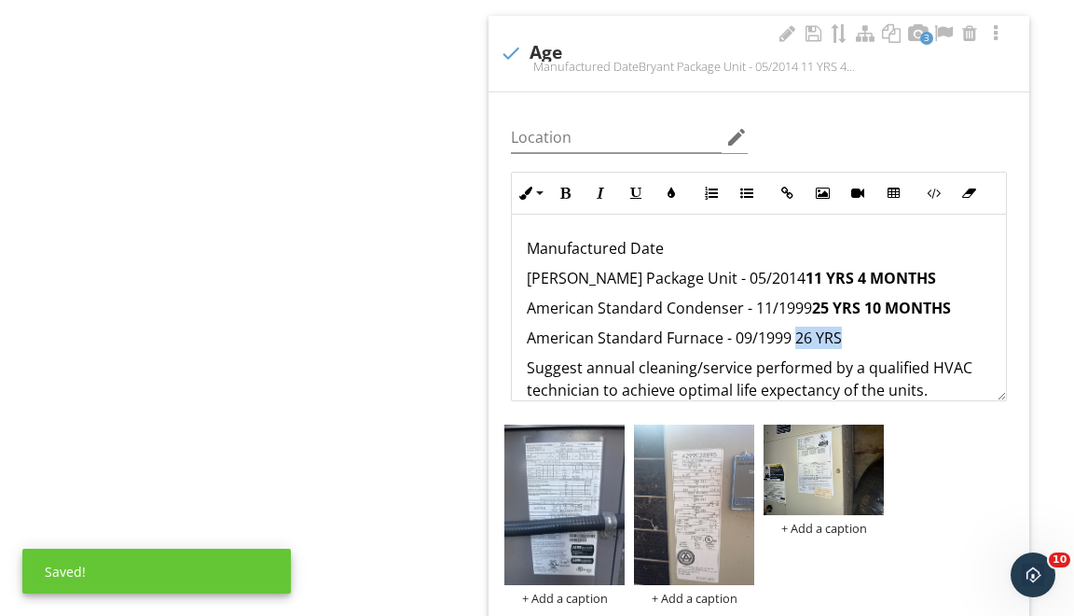
drag, startPoint x: 795, startPoint y: 325, endPoint x: 837, endPoint y: 325, distance: 42.0
click at [837, 326] on p "American Standard Furnace - 09/1999 26 YRS" at bounding box center [759, 337] width 464 height 22
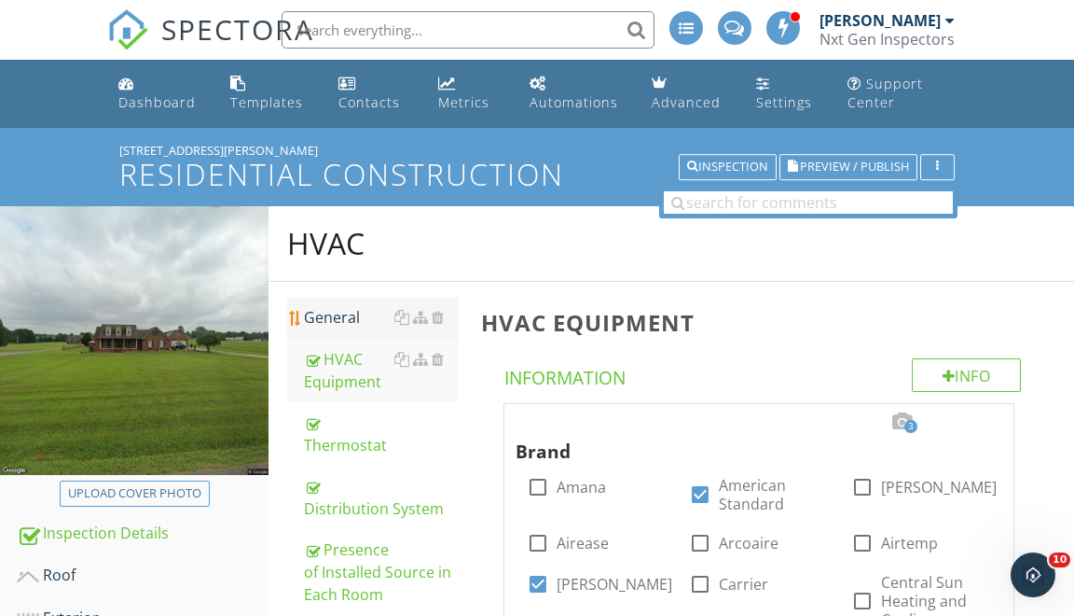
click at [373, 327] on link "General" at bounding box center [381, 317] width 155 height 41
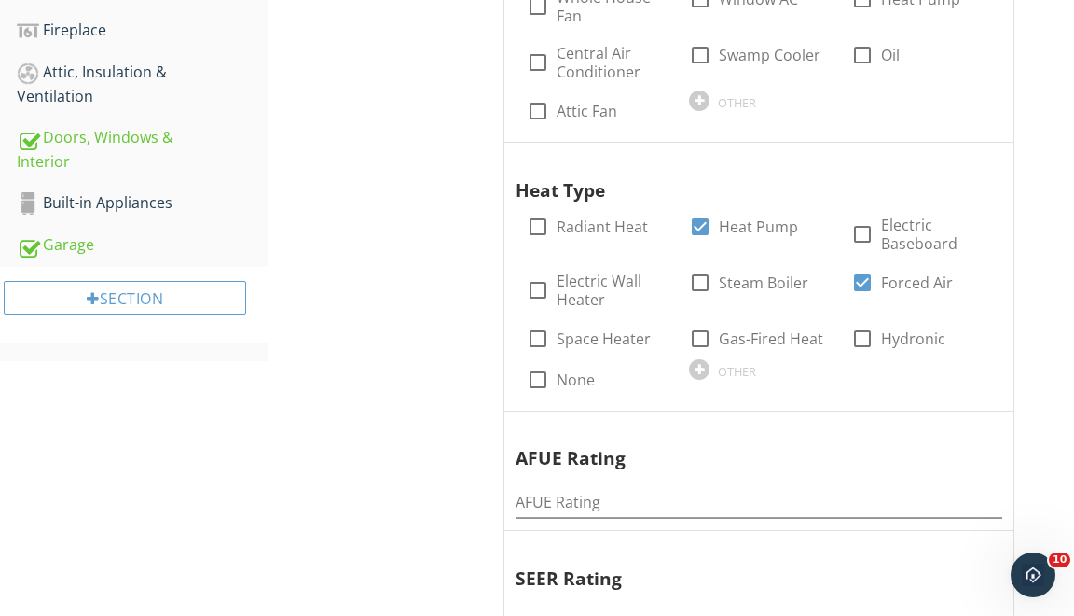
scroll to position [783, 0]
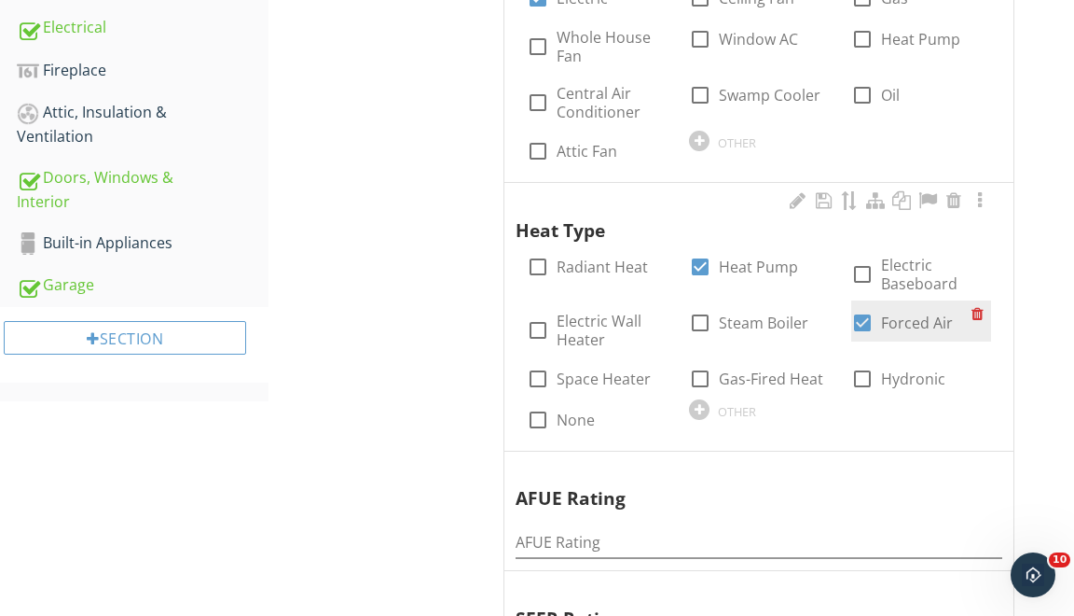
click at [860, 318] on div at bounding box center [863, 323] width 32 height 32
checkbox input "false"
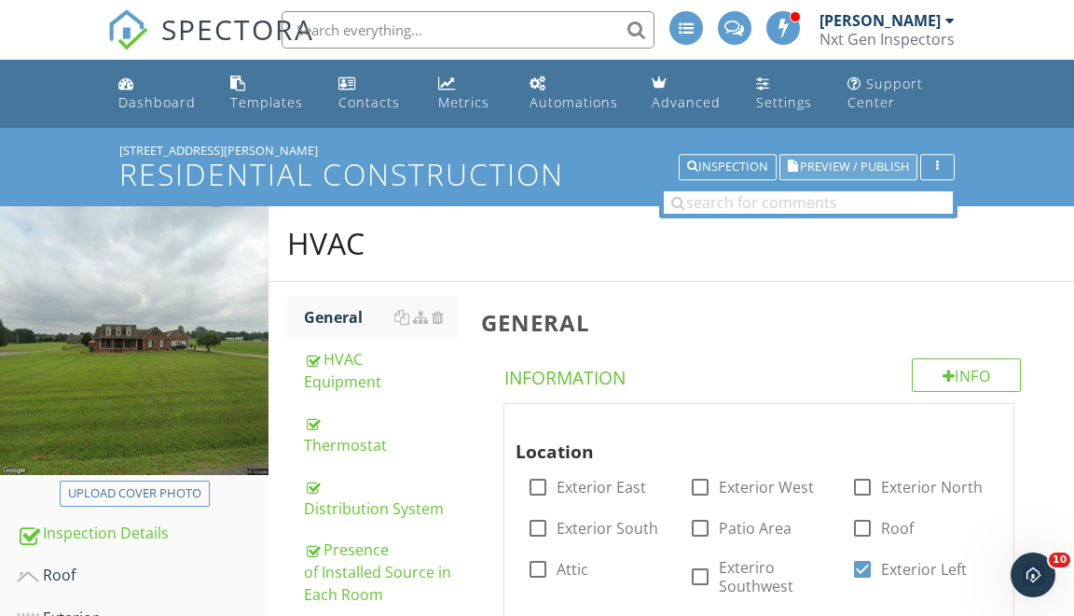
scroll to position [0, 0]
click at [846, 169] on span "Preview / Publish" at bounding box center [854, 167] width 109 height 12
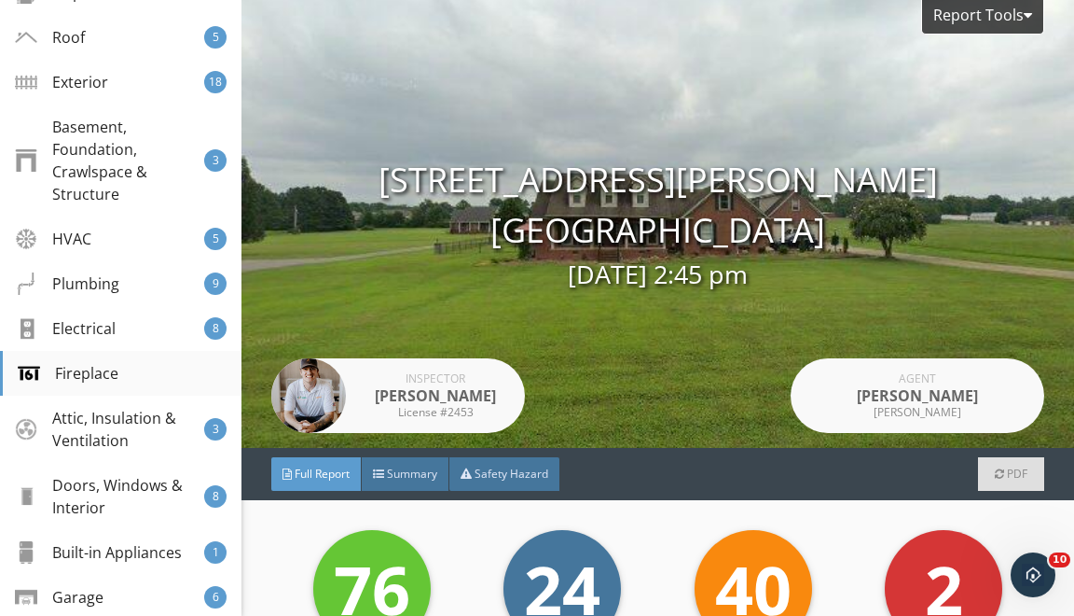
scroll to position [431, 0]
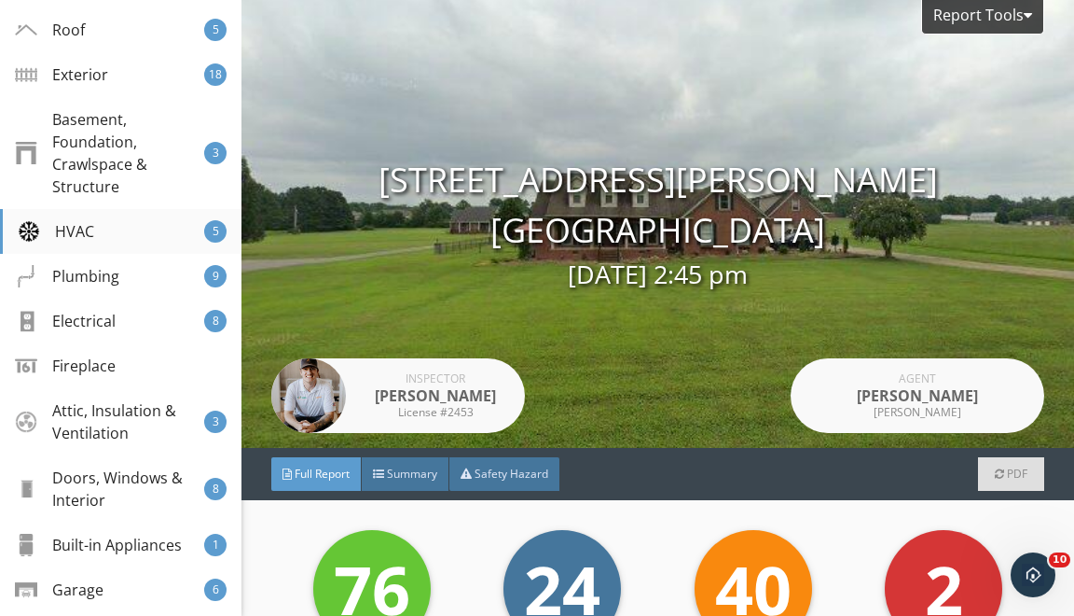
click at [136, 228] on div "HVAC 5" at bounding box center [121, 231] width 242 height 45
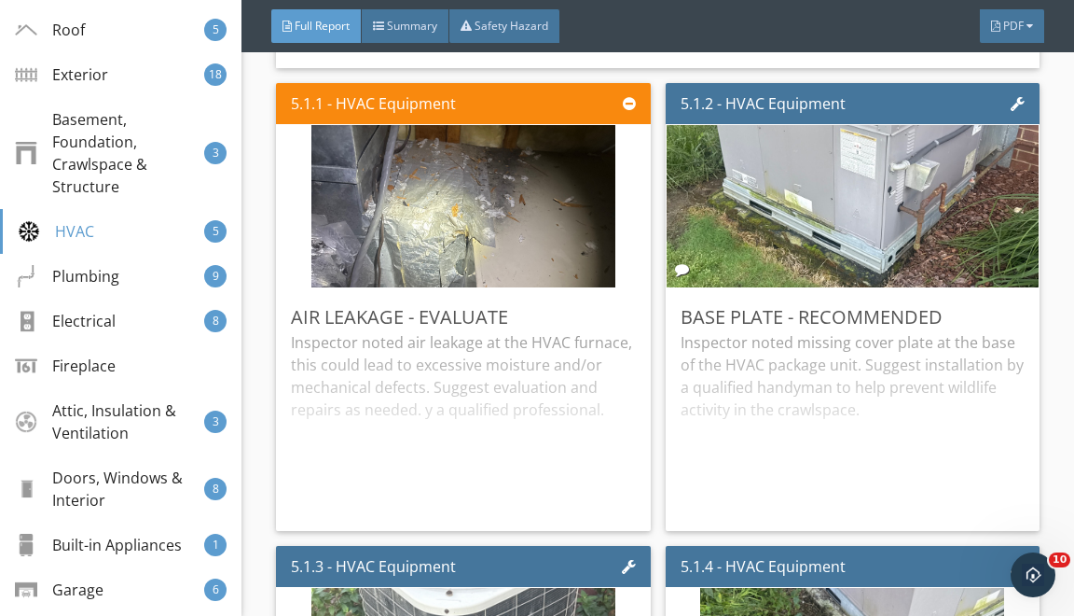
scroll to position [13775, 0]
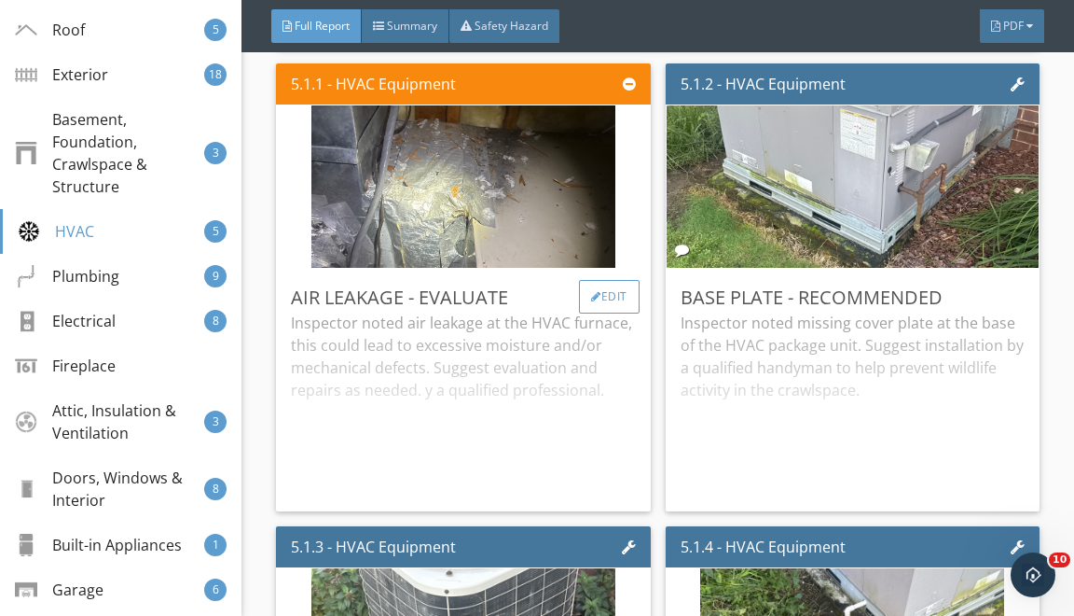
click at [598, 287] on div "Edit" at bounding box center [609, 297] width 61 height 34
click at [913, 250] on div at bounding box center [537, 308] width 1074 height 616
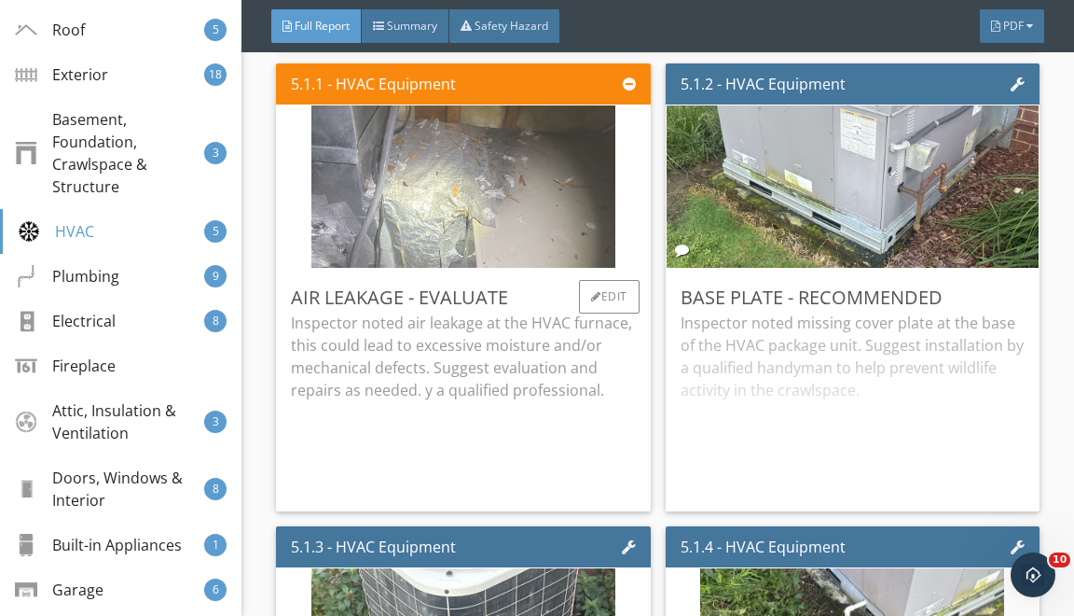
click at [479, 195] on img at bounding box center [464, 187] width 304 height 406
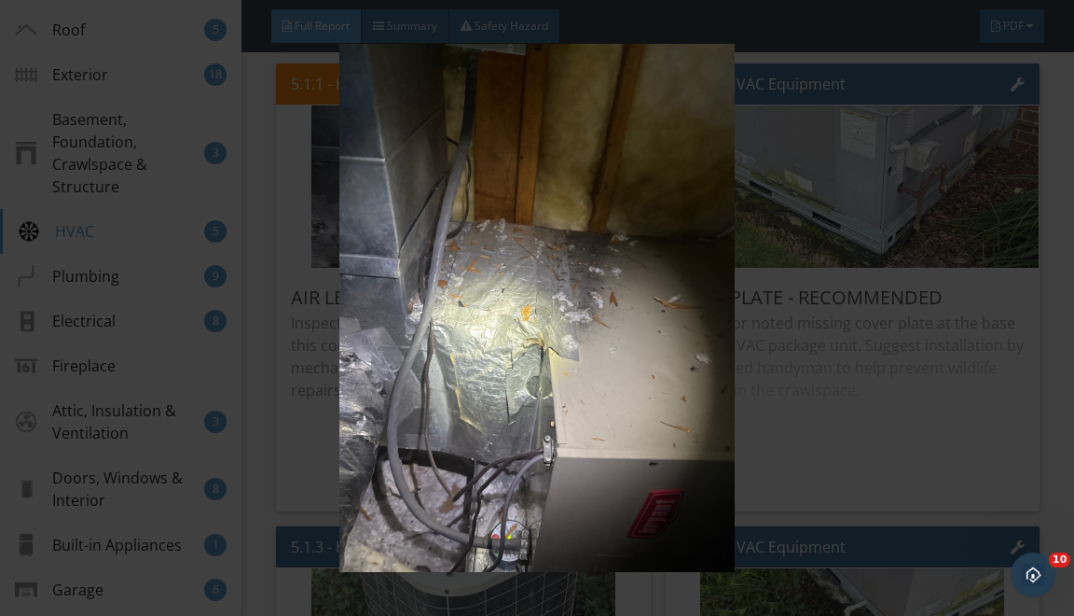
click at [741, 183] on img at bounding box center [537, 308] width 964 height 528
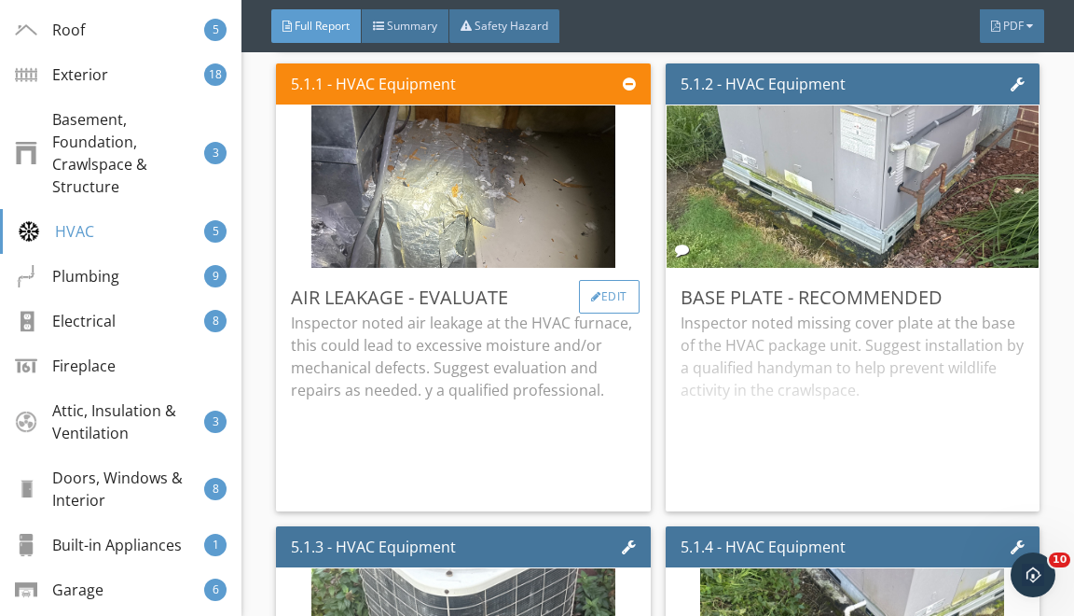
click at [593, 291] on div at bounding box center [596, 296] width 10 height 11
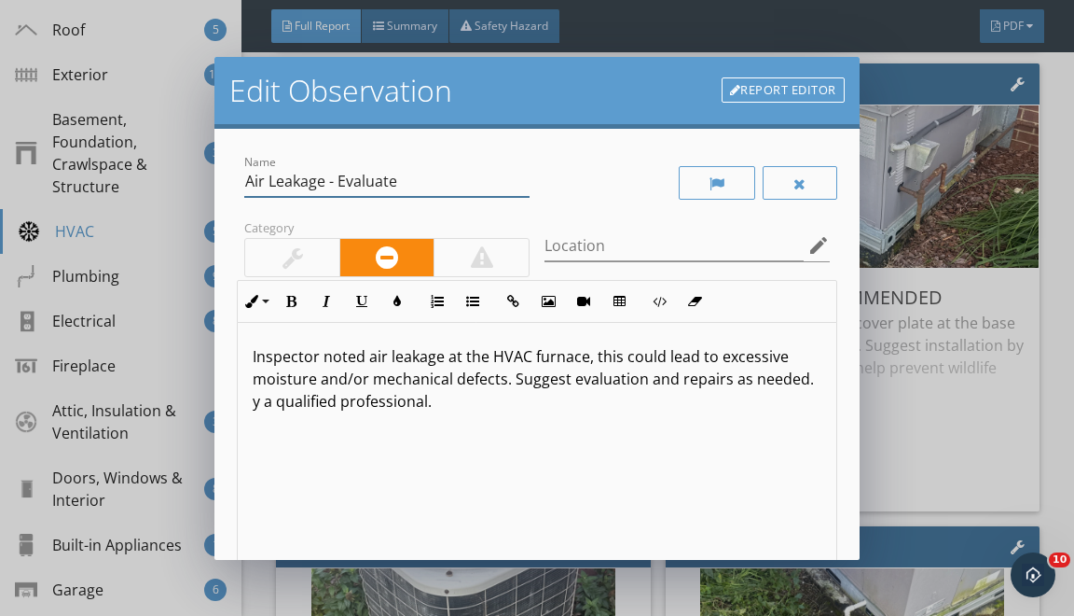
drag, startPoint x: 249, startPoint y: 186, endPoint x: 288, endPoint y: 236, distance: 63.8
click at [278, 219] on div "Name Air Leakage - Evaluate Category Location edit Inline Style XLarge Large No…" at bounding box center [537, 416] width 600 height 531
type input "s"
type input "Supply Duct - Leaking"
click at [584, 358] on p "Inspector noted air leakage at the HVAC furnace, this could lead to excessive m…" at bounding box center [537, 378] width 568 height 67
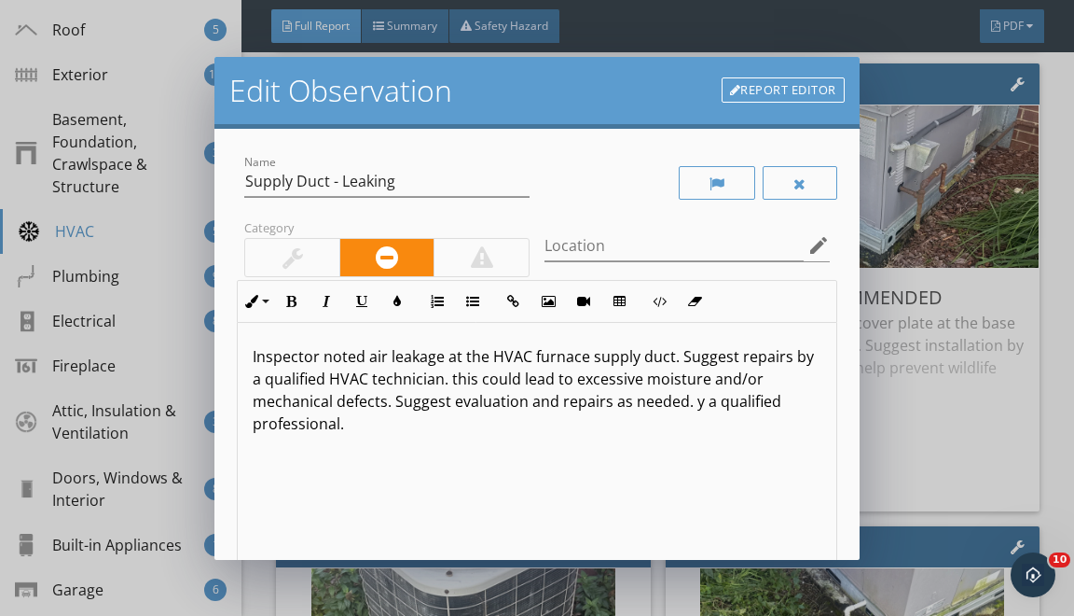
click at [441, 373] on p "Inspector noted air leakage at the HVAC furnace supply duct. Suggest repairs by…" at bounding box center [537, 390] width 568 height 90
drag, startPoint x: 439, startPoint y: 373, endPoint x: 459, endPoint y: 571, distance: 198.7
click at [446, 465] on div "Inspector noted air leakage at the HVAC furnace supply duct. Suggest repairs by…" at bounding box center [537, 471] width 598 height 296
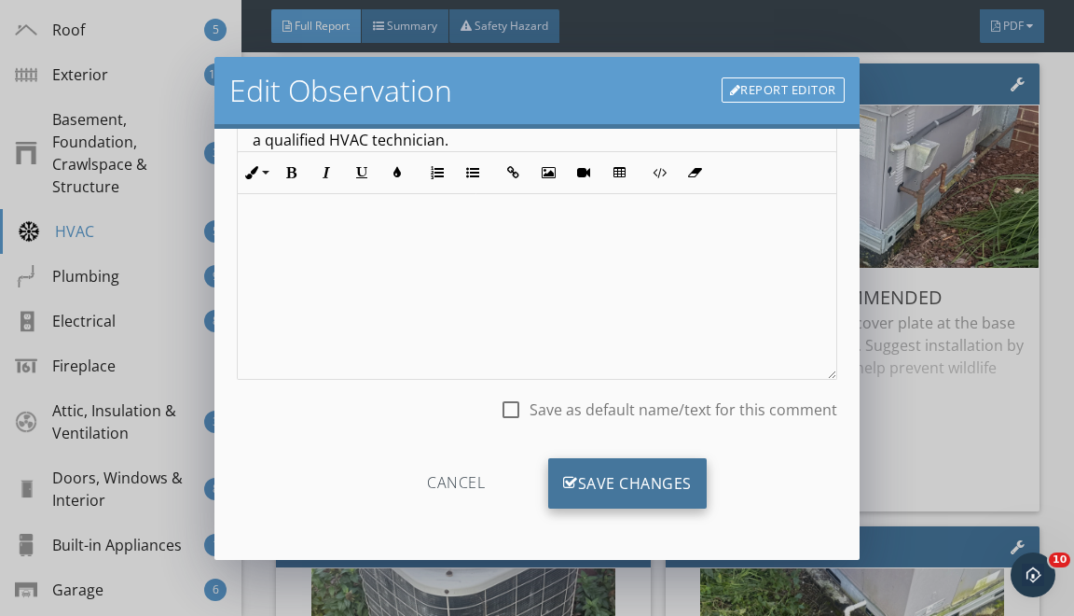
click at [575, 479] on div "Save Changes" at bounding box center [627, 483] width 159 height 50
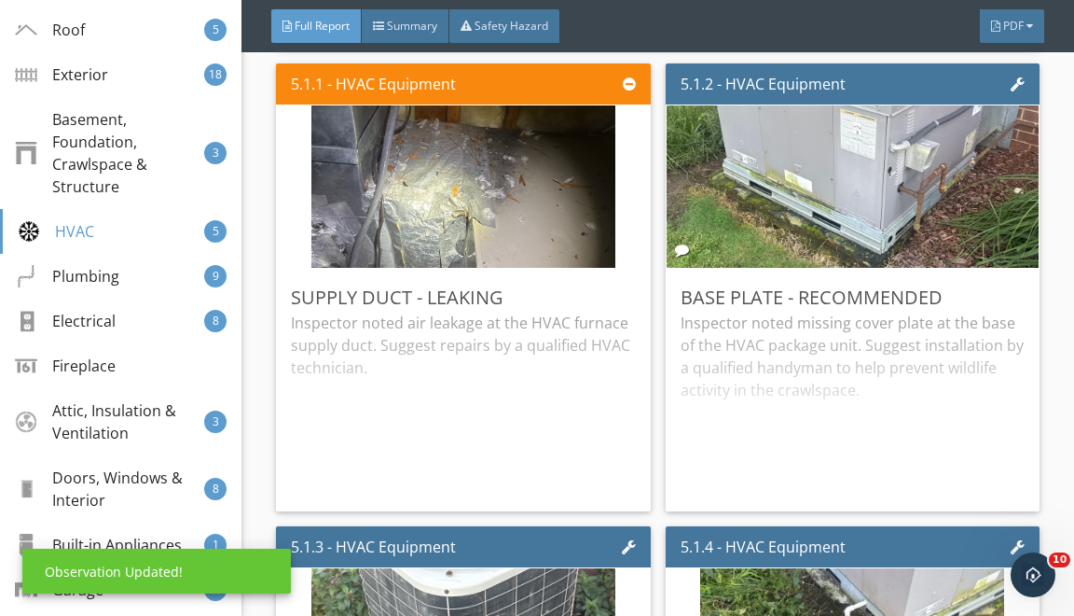
scroll to position [18, 0]
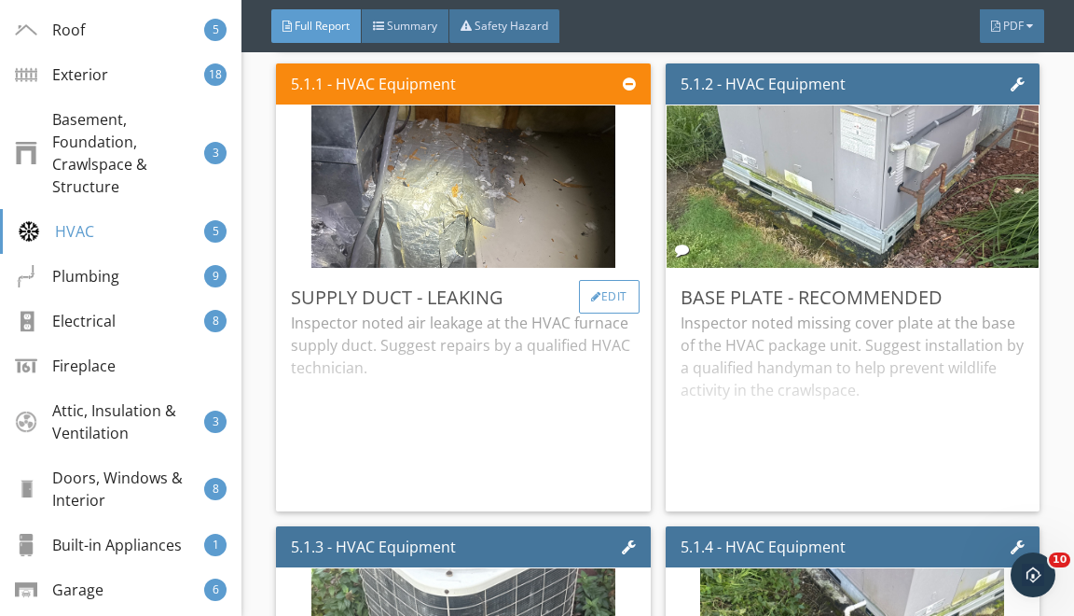
click at [614, 298] on div "Edit" at bounding box center [609, 297] width 61 height 34
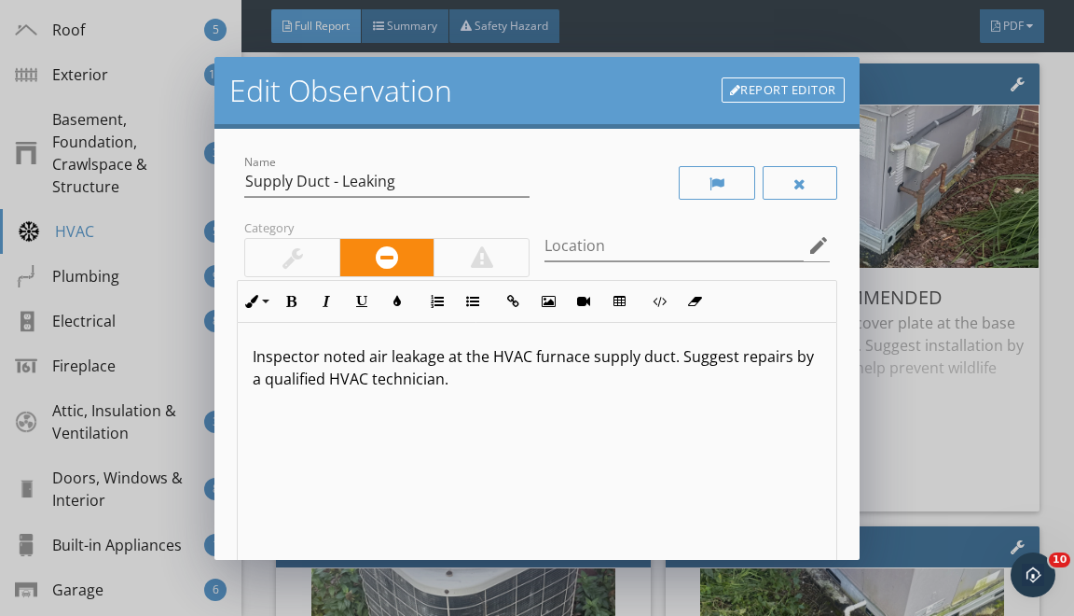
click at [742, 83] on link "Report Editor" at bounding box center [783, 90] width 123 height 26
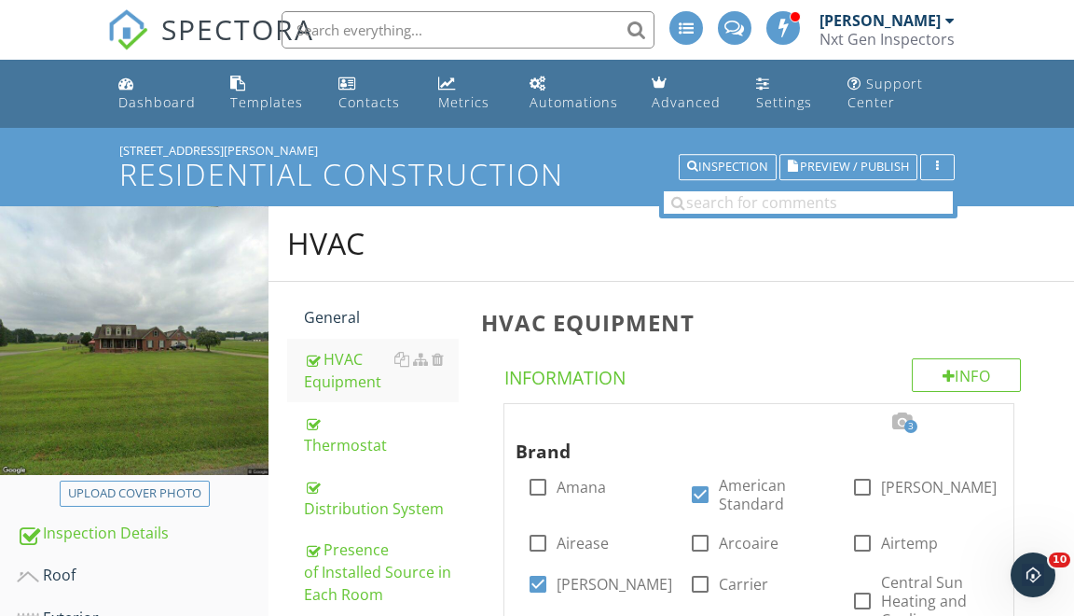
scroll to position [2376, 0]
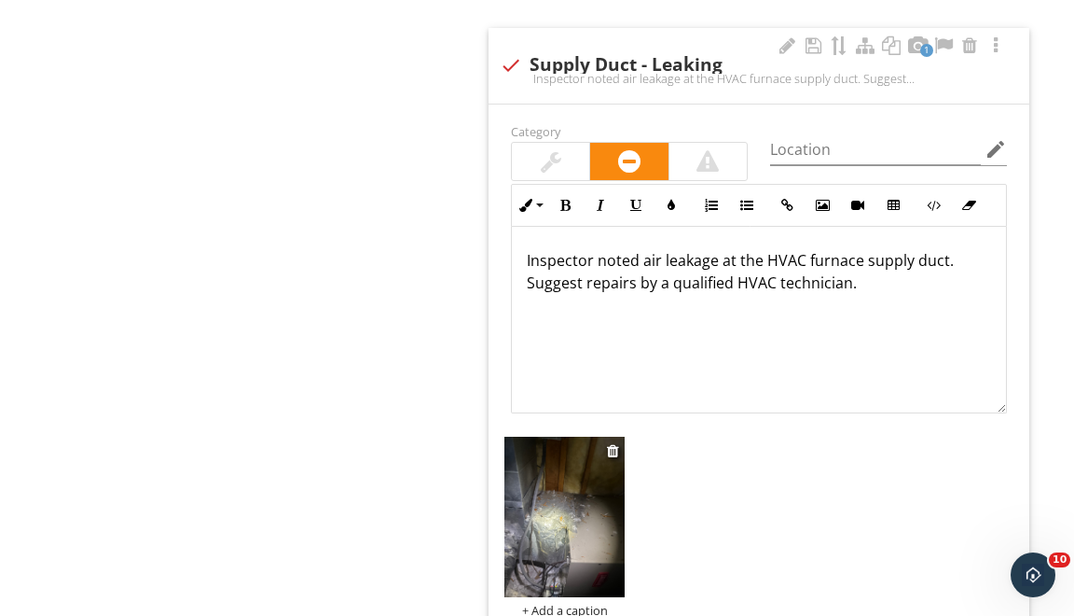
click at [559, 557] on img at bounding box center [565, 516] width 120 height 160
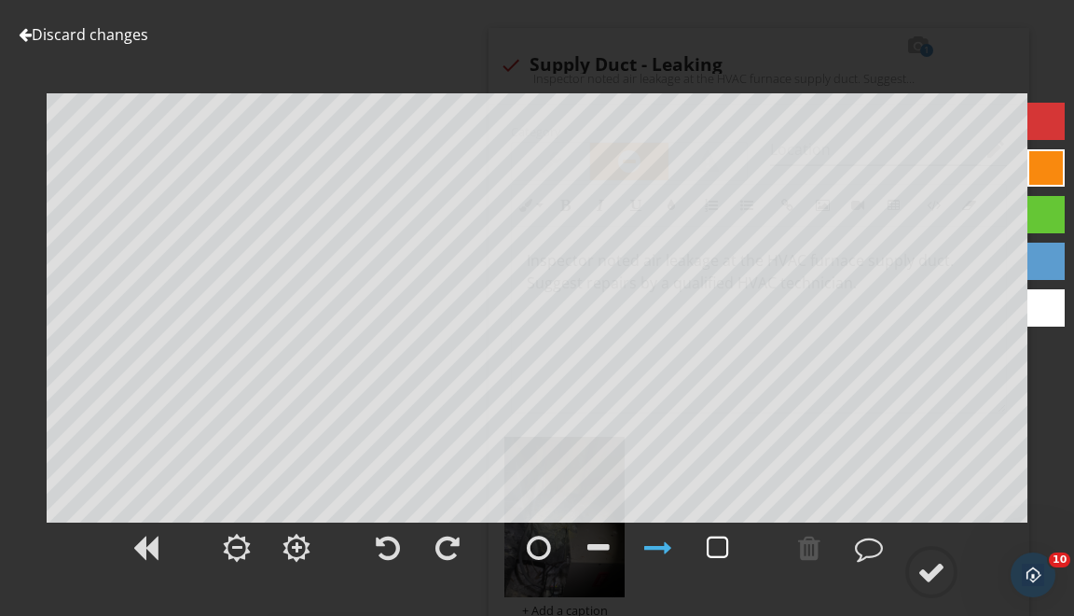
click at [710, 550] on div at bounding box center [718, 547] width 22 height 28
click at [944, 567] on div at bounding box center [932, 572] width 28 height 28
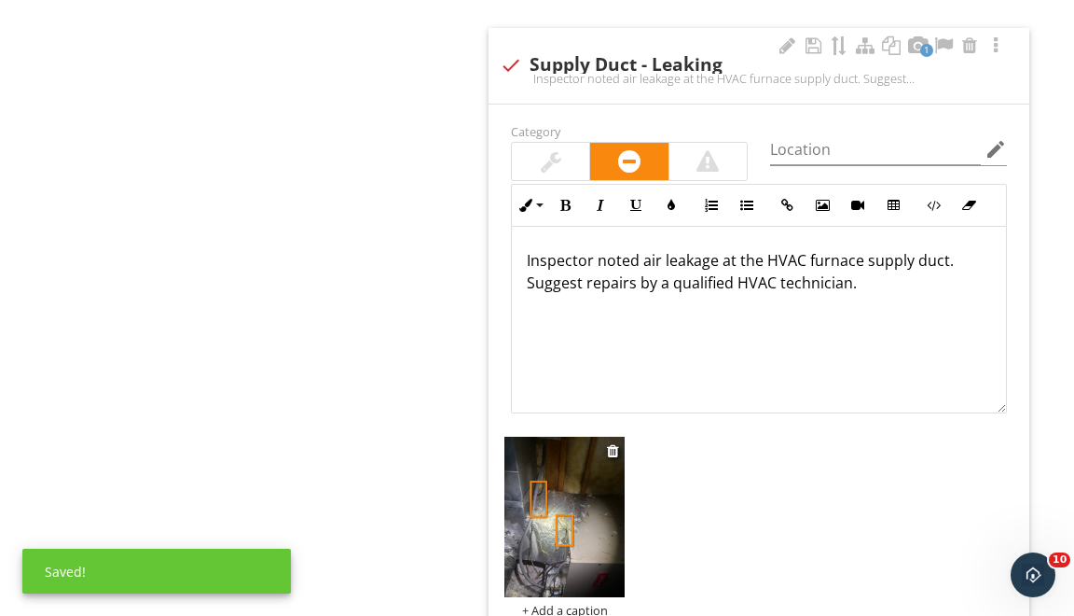
click at [580, 538] on img at bounding box center [565, 516] width 120 height 160
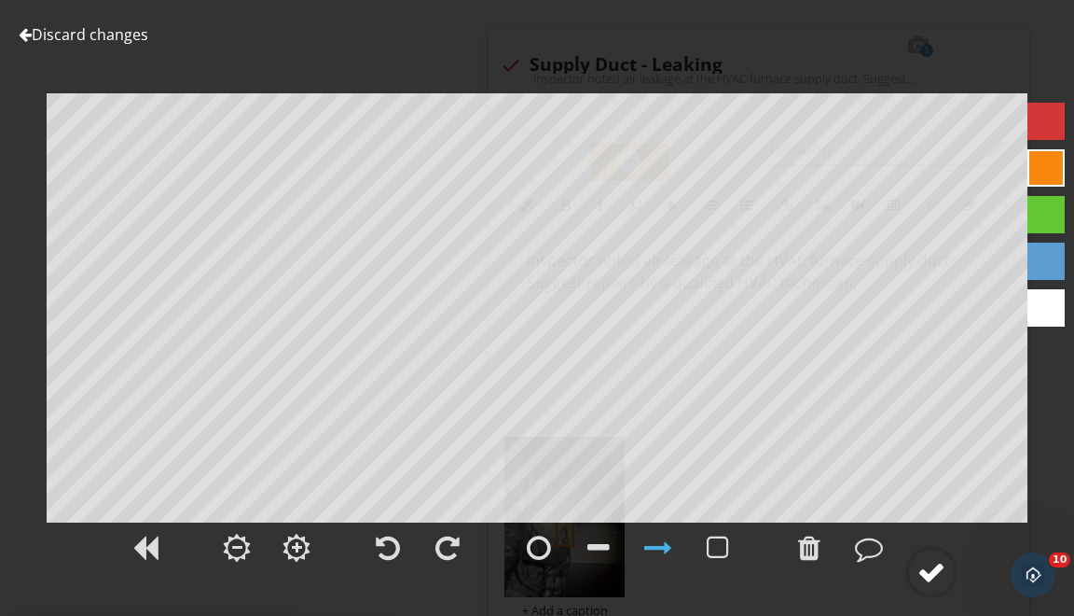
click at [939, 561] on div at bounding box center [932, 572] width 28 height 28
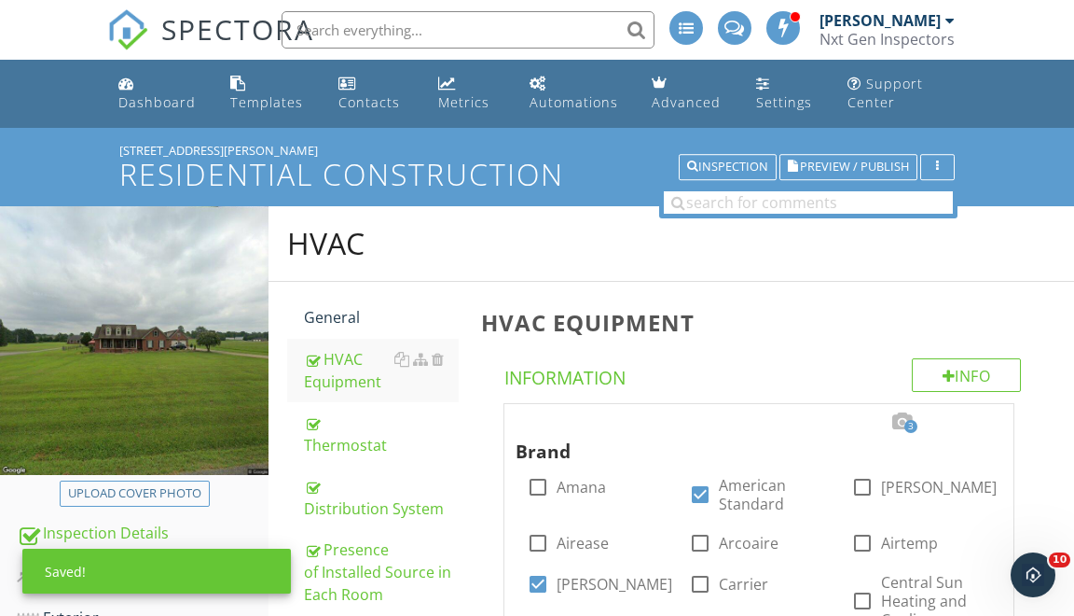
scroll to position [0, 0]
click at [840, 173] on span "Preview / Publish" at bounding box center [854, 167] width 109 height 12
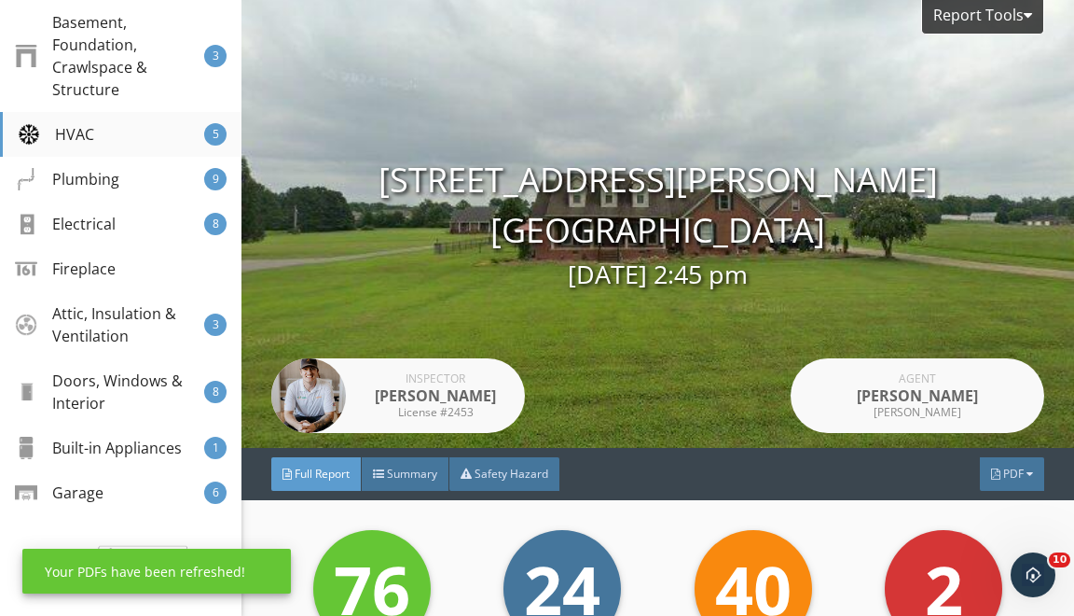
scroll to position [530, 0]
click at [90, 129] on div "HVAC" at bounding box center [56, 134] width 76 height 22
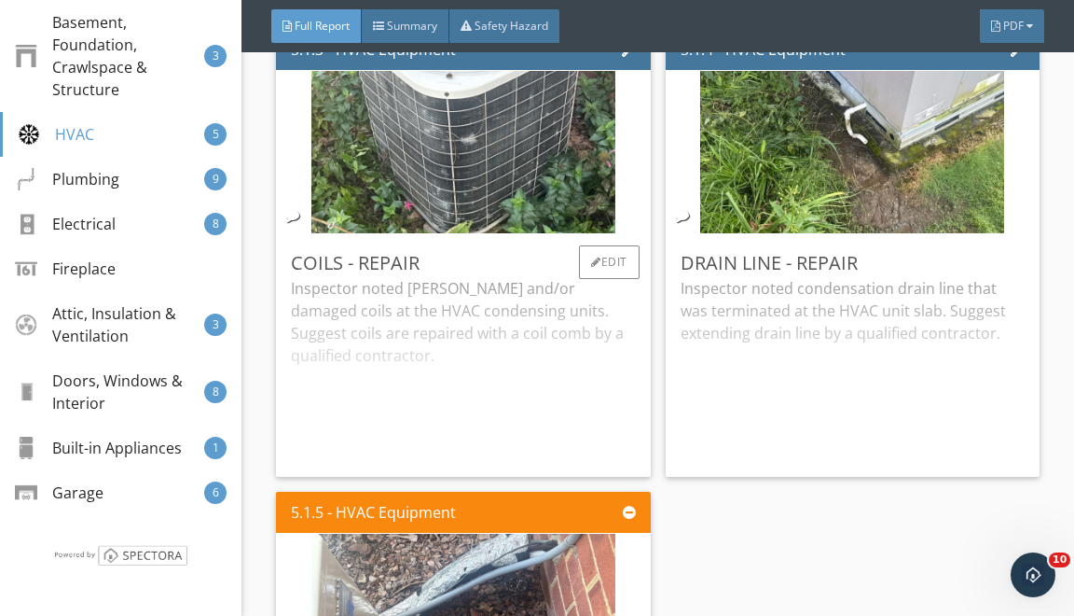
scroll to position [14223, 0]
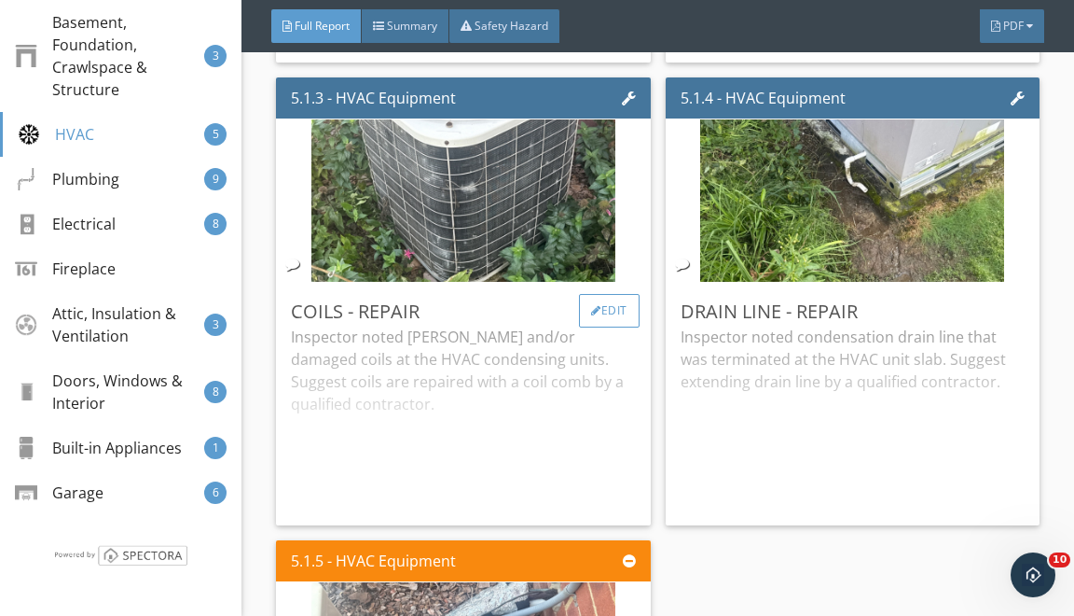
click at [603, 311] on div "Edit" at bounding box center [609, 311] width 61 height 34
click at [929, 357] on div at bounding box center [537, 308] width 1074 height 616
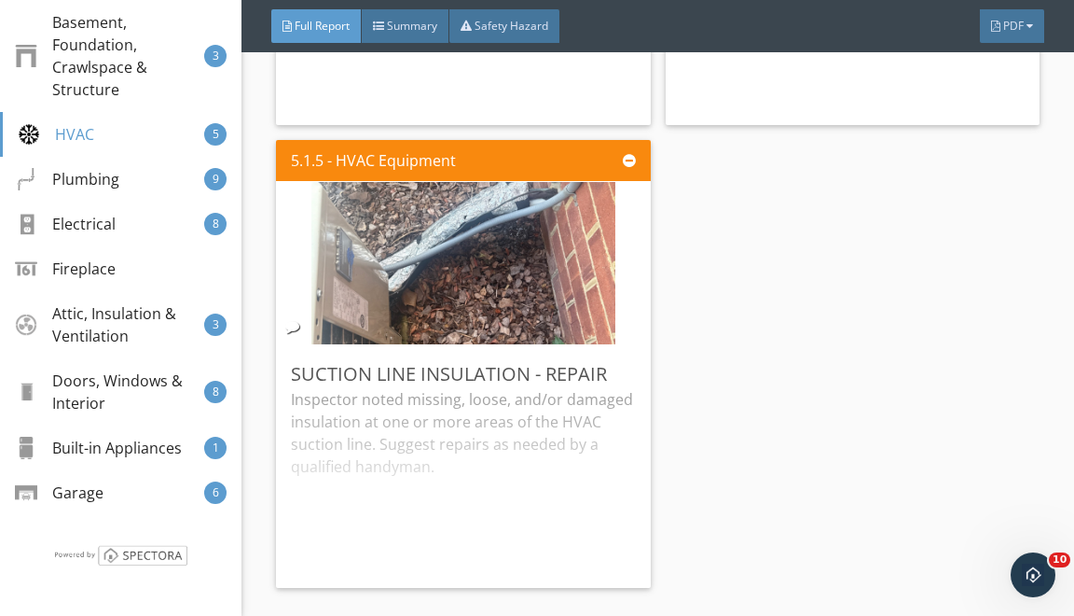
scroll to position [14644, 0]
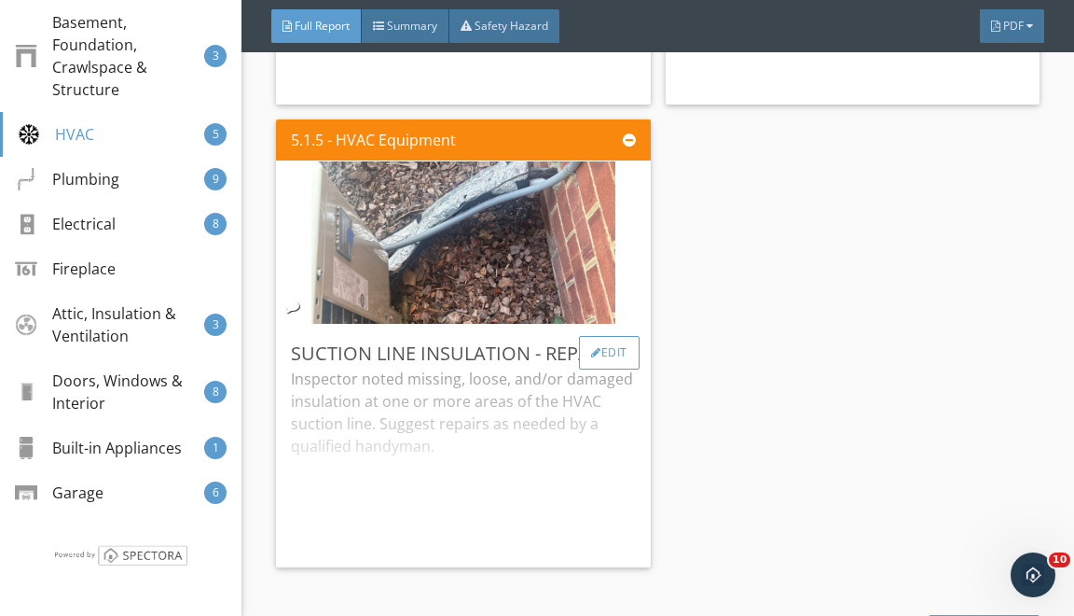
click at [597, 347] on div at bounding box center [596, 352] width 10 height 11
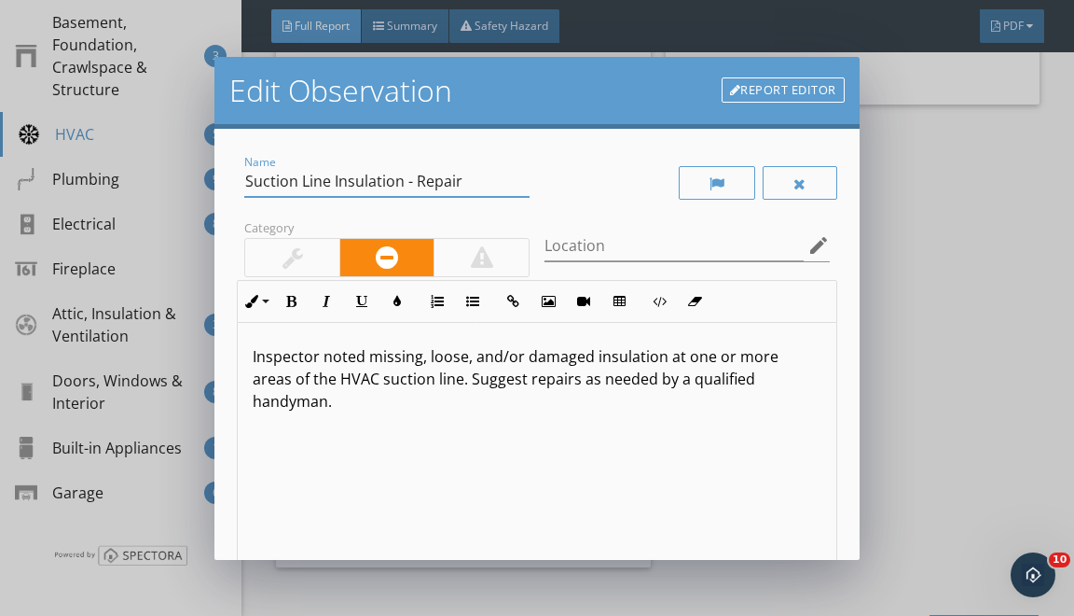
click at [436, 187] on input "Suction Line Insulation - Repair" at bounding box center [386, 181] width 285 height 31
type input "Suction Line Insulation - Evaluate"
click at [270, 376] on p "Inspector noted missing, loose, and/or damaged insulation at one or more areas …" at bounding box center [537, 378] width 568 height 67
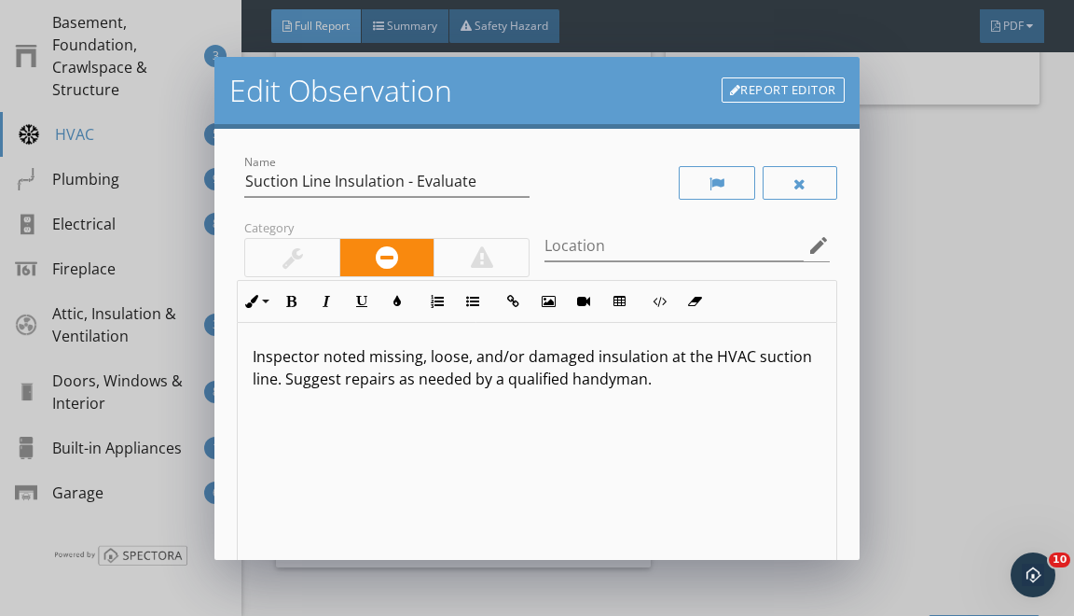
click at [754, 356] on p "Inspector noted missing, loose, and/or damaged insulation at the HVAC suction l…" at bounding box center [537, 367] width 568 height 45
click at [602, 374] on p "Inspector noted missing, loose, and/or damaged insulation at the HVAC condensin…" at bounding box center [537, 378] width 568 height 67
click at [603, 375] on p "Inspector noted missing, loose, and/or damaged insulation at the HVAC condensin…" at bounding box center [537, 378] width 568 height 67
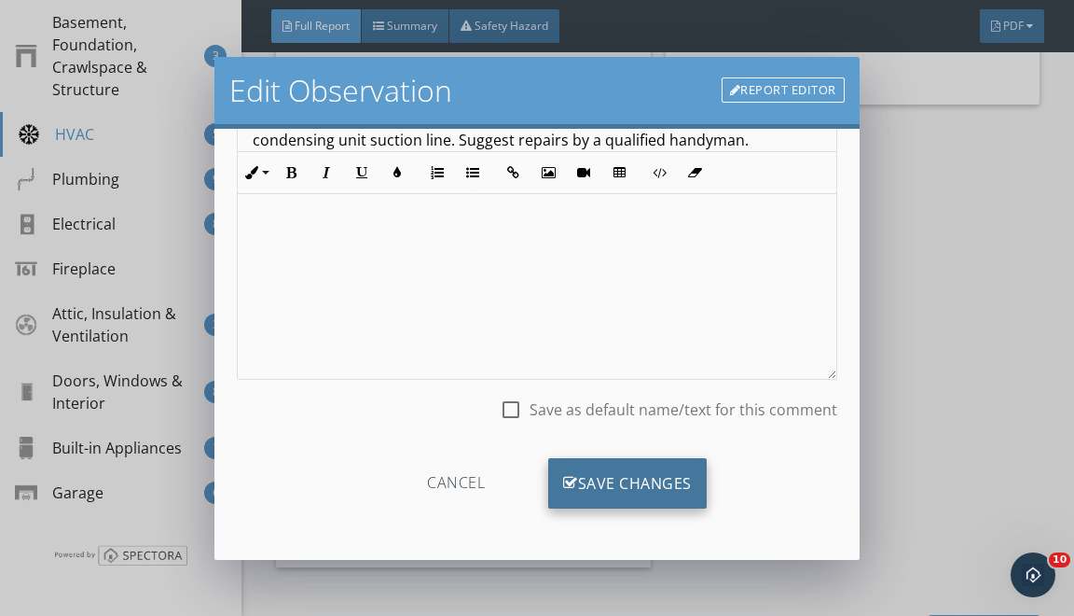
click at [668, 479] on div "Save Changes" at bounding box center [627, 483] width 159 height 50
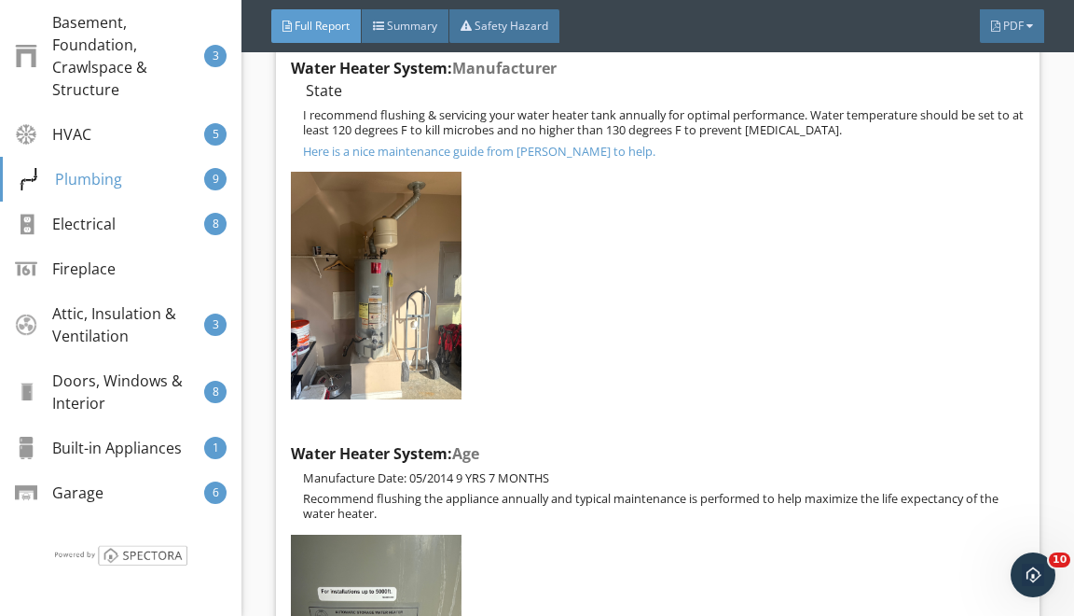
scroll to position [18106, 0]
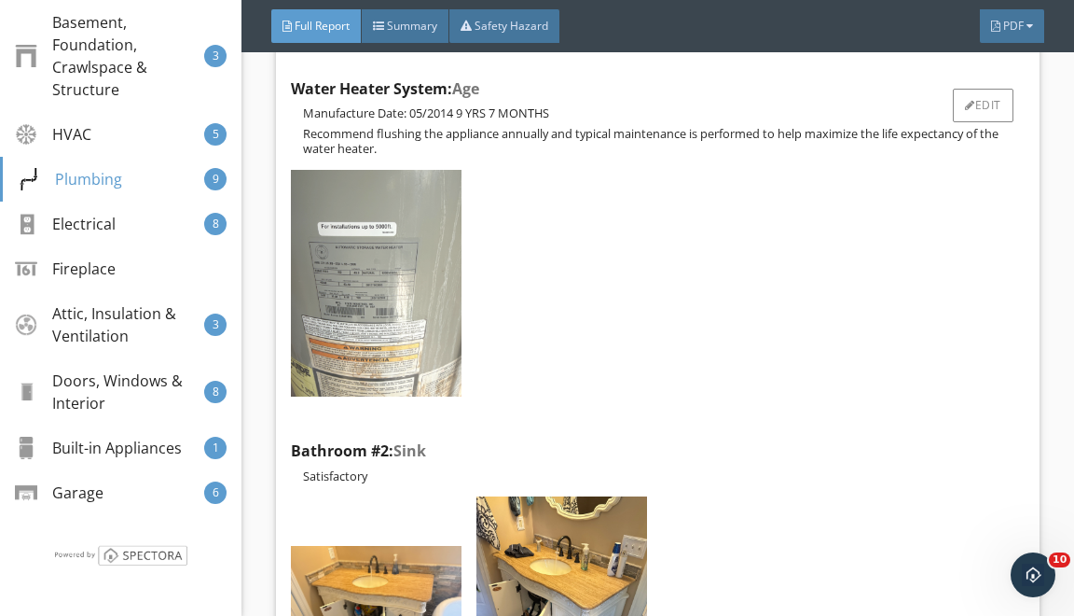
click at [407, 339] on img at bounding box center [376, 283] width 171 height 227
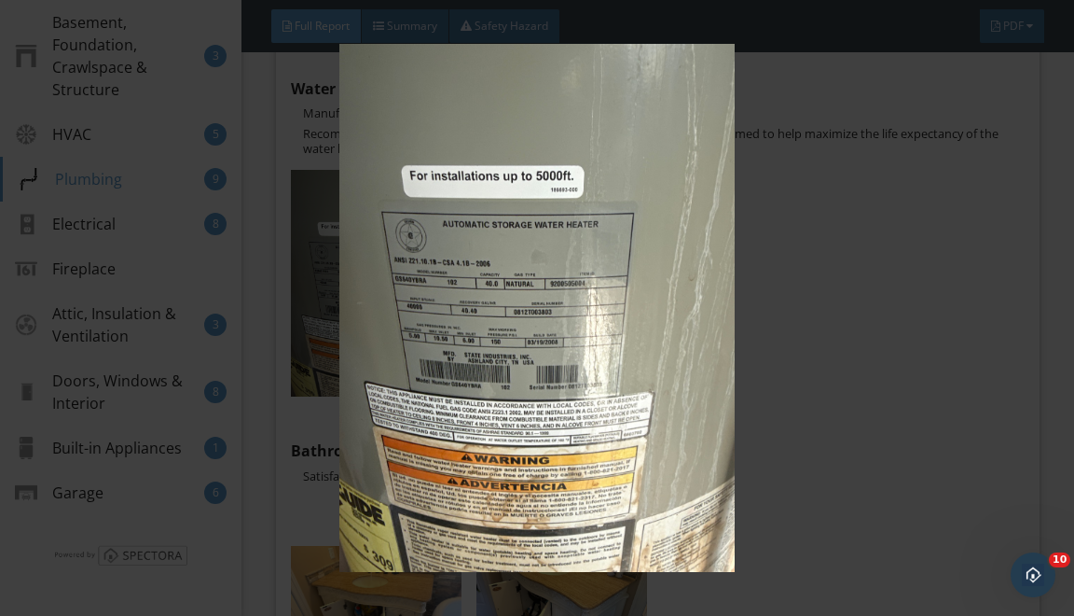
click at [709, 302] on img at bounding box center [537, 308] width 964 height 528
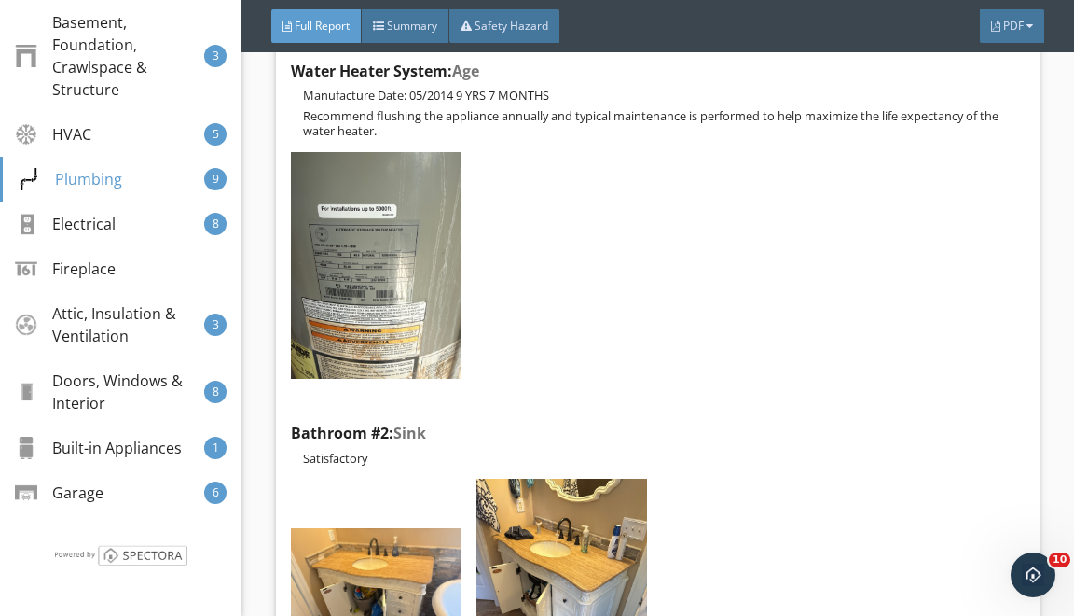
scroll to position [18177, 0]
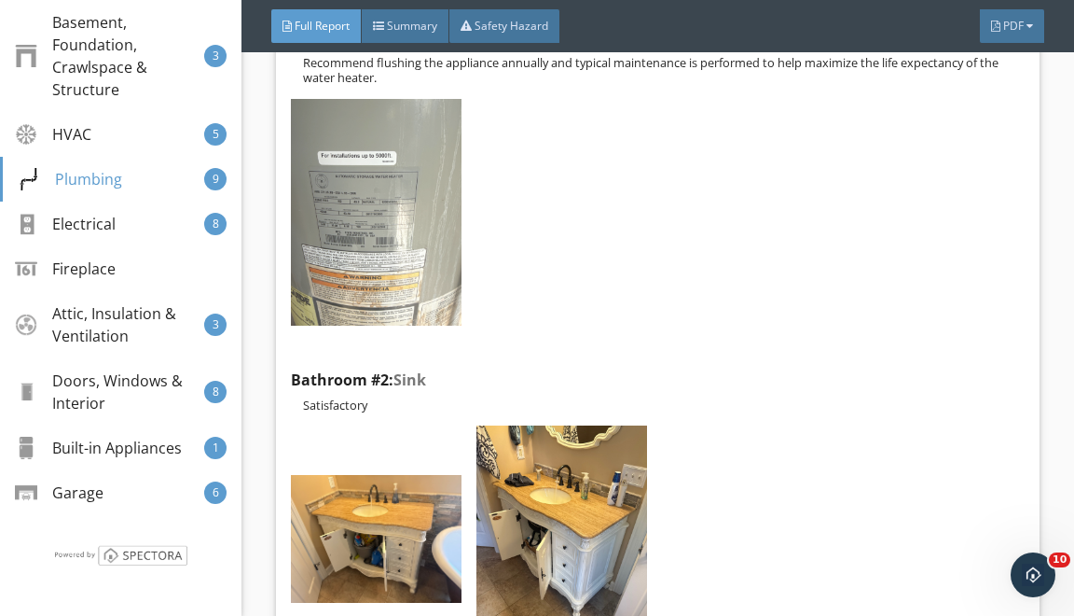
click at [375, 232] on img at bounding box center [376, 212] width 171 height 227
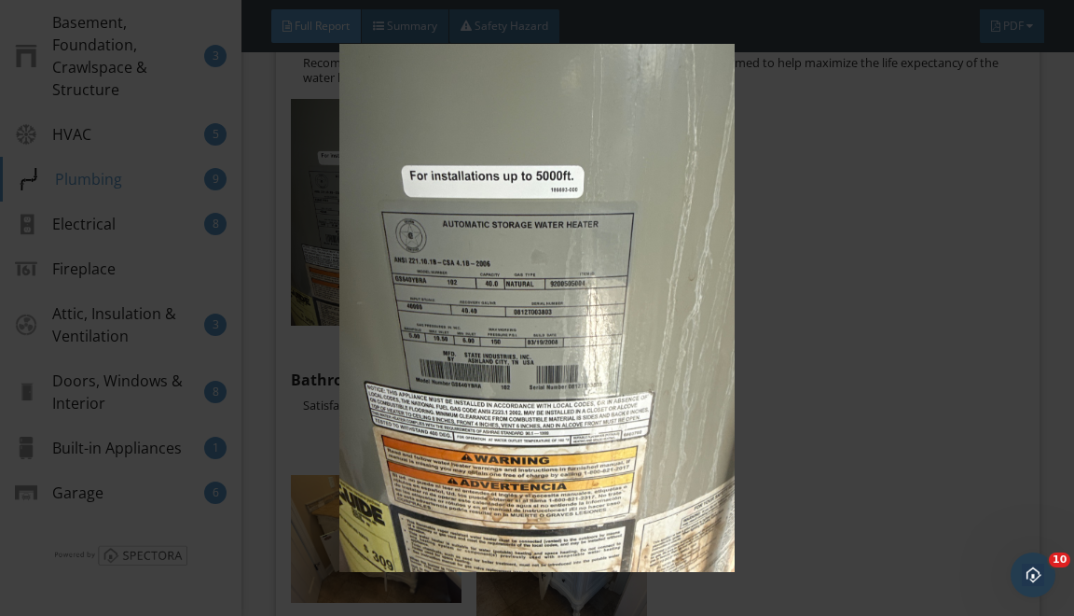
click at [721, 353] on img at bounding box center [537, 308] width 964 height 528
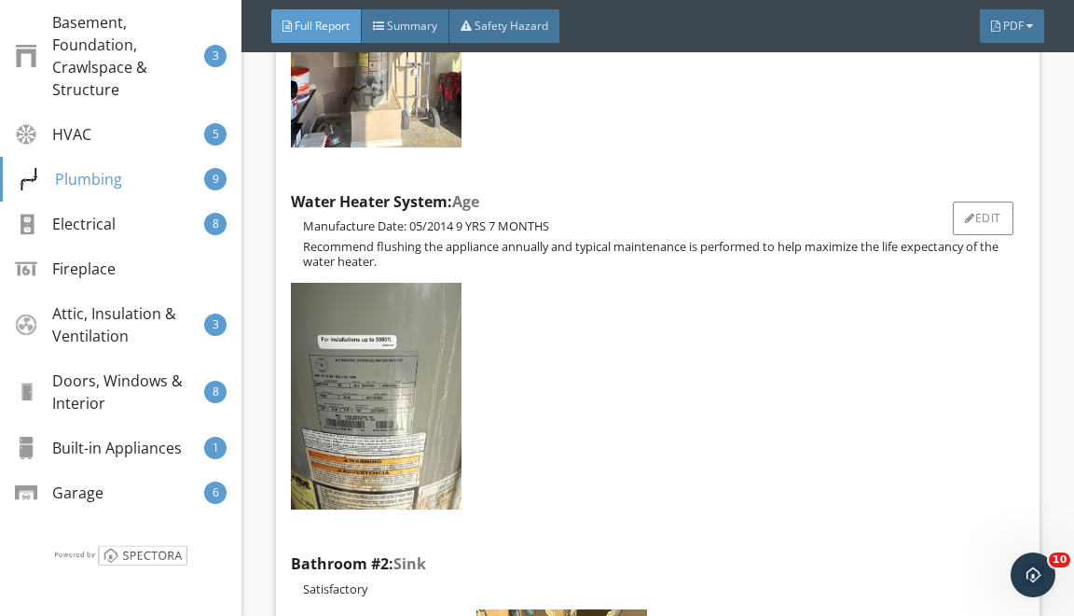
scroll to position [17872, 0]
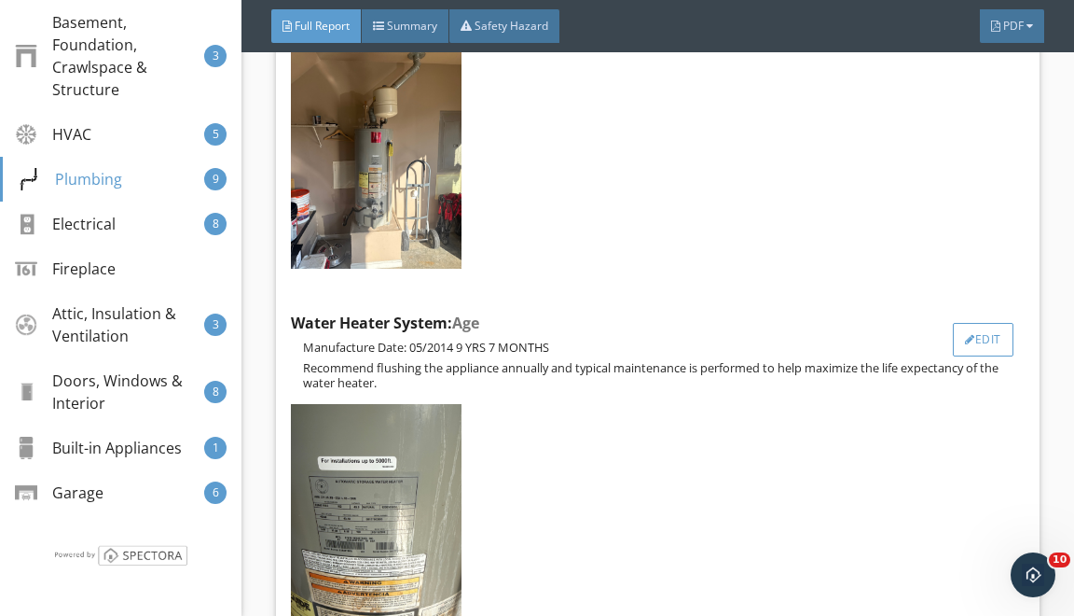
click at [961, 334] on div "Edit" at bounding box center [983, 340] width 61 height 34
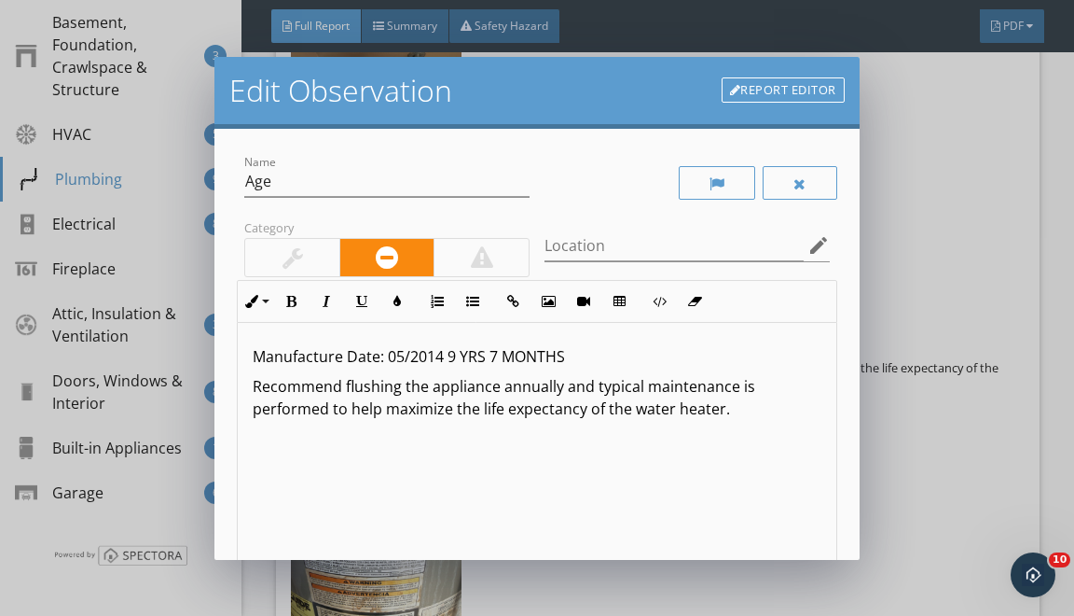
click at [406, 351] on p "Manufacture Date: 05/2014 9 YRS 7 MONTHS" at bounding box center [537, 356] width 568 height 22
click at [441, 353] on p "Manufacture Date: 08/2014 9 YRS 7 MONTHS" at bounding box center [537, 356] width 568 height 22
click at [455, 358] on p "Manufacture Date: 08/2012 9 YRS 7 MONTHS" at bounding box center [537, 356] width 568 height 22
click at [506, 353] on p "Manufacture Date: 08/2012 13 YRS 7 MONTHS" at bounding box center [537, 356] width 568 height 22
click at [575, 354] on p "Manufacture Date: 08/2012 13 YRS 1 MONTHS" at bounding box center [537, 356] width 568 height 22
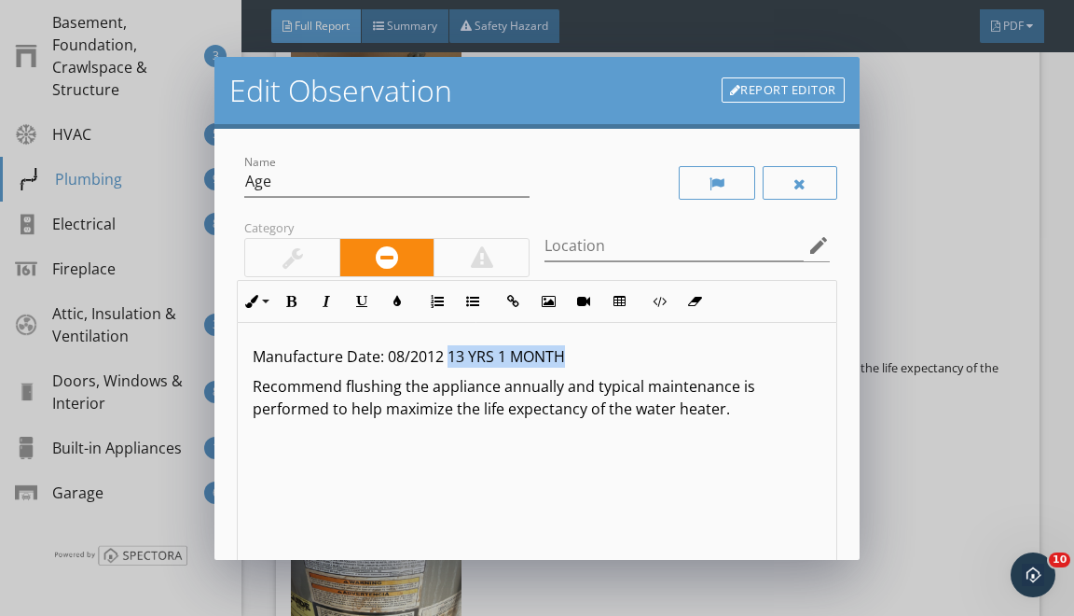
drag, startPoint x: 450, startPoint y: 353, endPoint x: 572, endPoint y: 342, distance: 121.7
click at [573, 345] on p "Manufacture Date: 08/2012 13 YRS 1 MONTH" at bounding box center [537, 356] width 568 height 22
type textarea "<p>Manufacture Date: 08/2012 <strong>13 YRS 1 MONTH</strong></p><p>Recommend fl…"
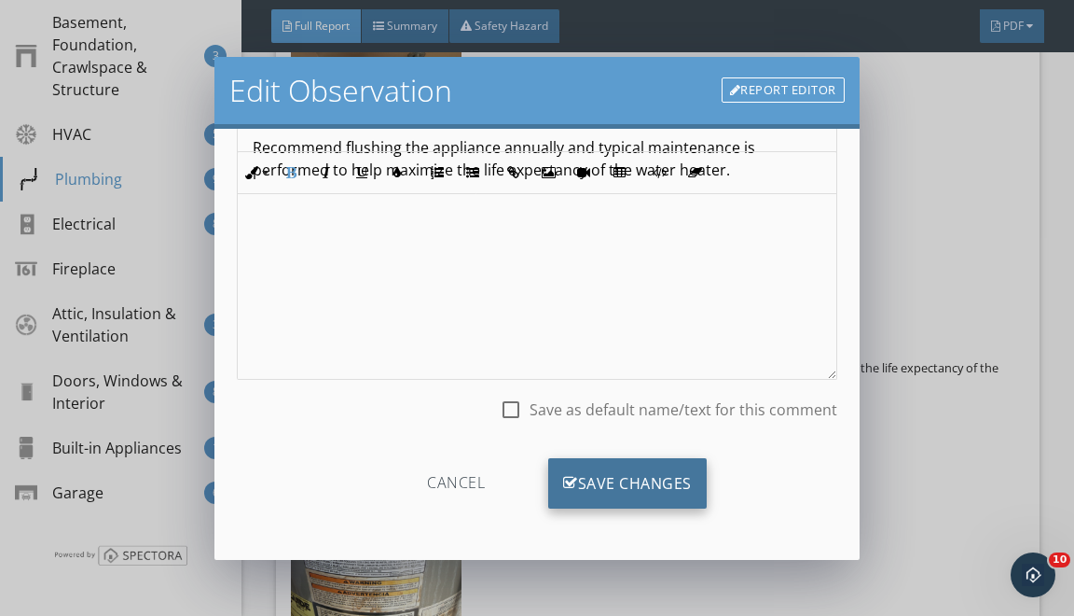
click at [597, 488] on div "Save Changes" at bounding box center [627, 483] width 159 height 50
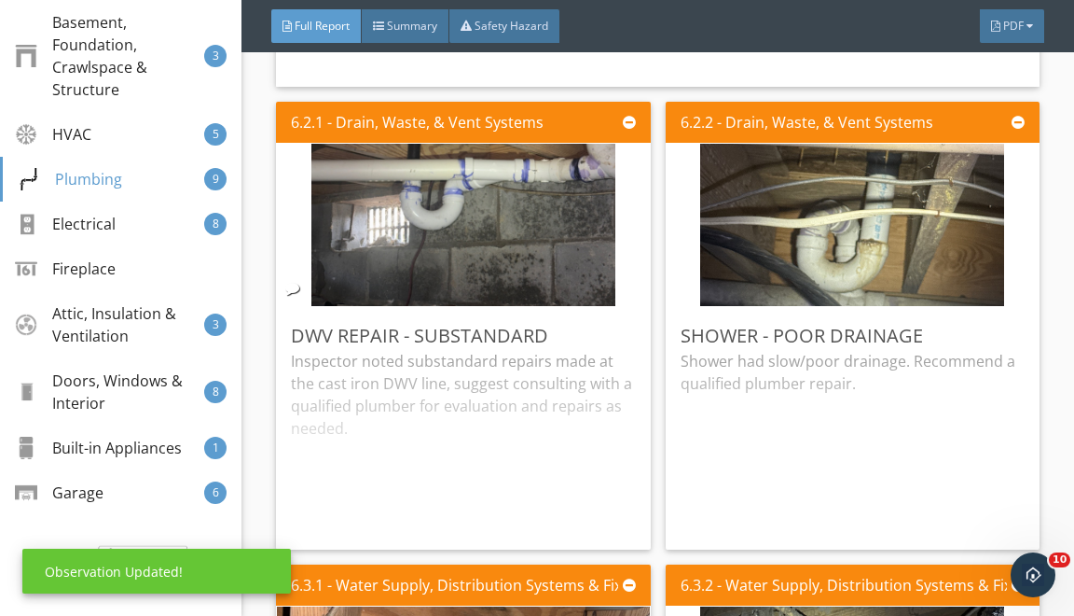
scroll to position [18793, 0]
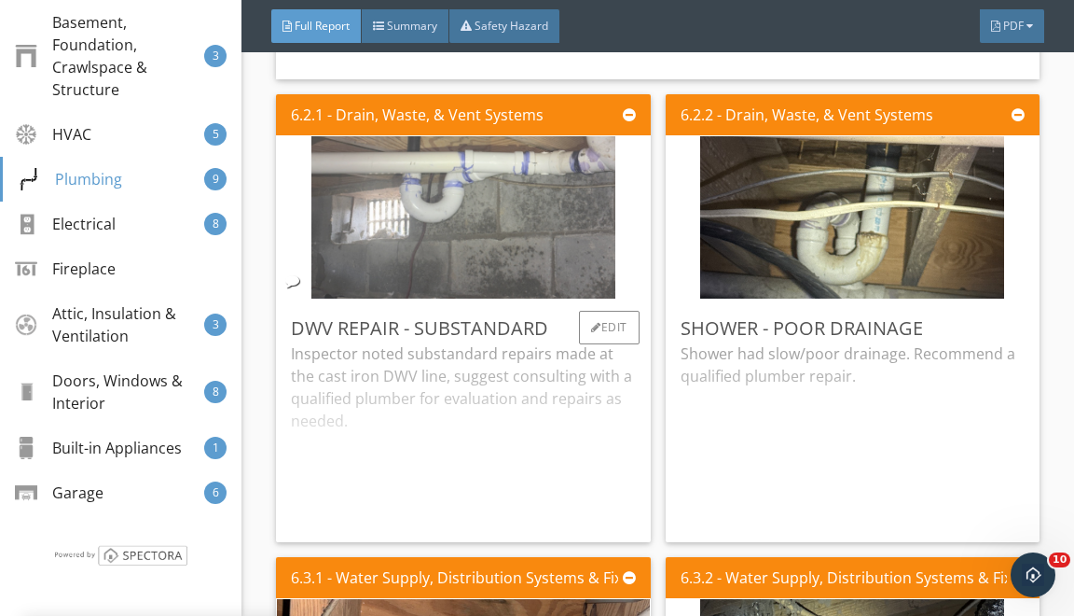
click at [518, 220] on img at bounding box center [464, 217] width 304 height 406
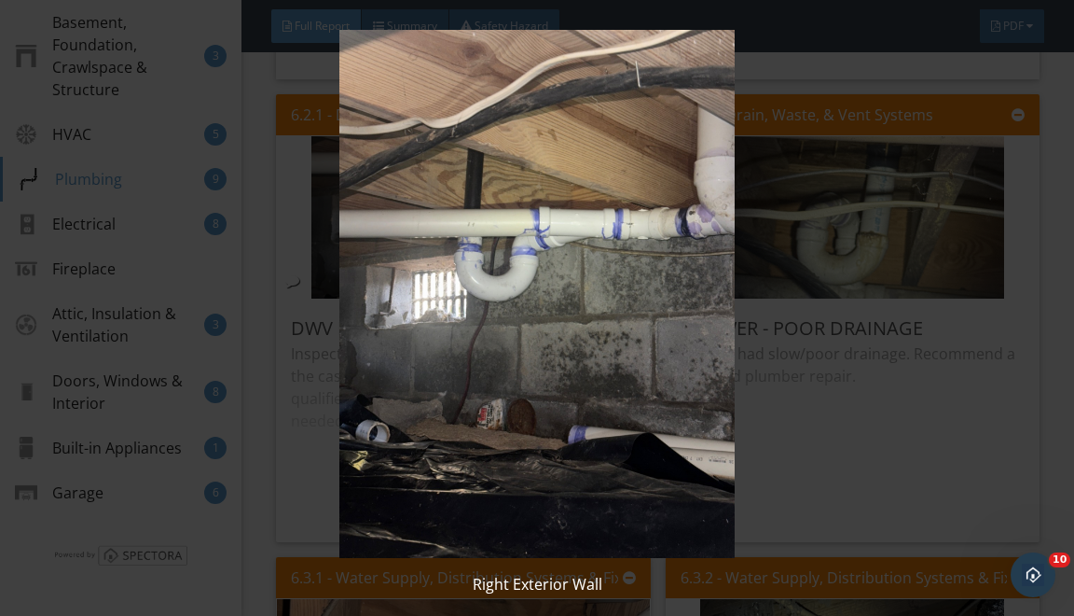
click at [725, 274] on img at bounding box center [537, 294] width 964 height 528
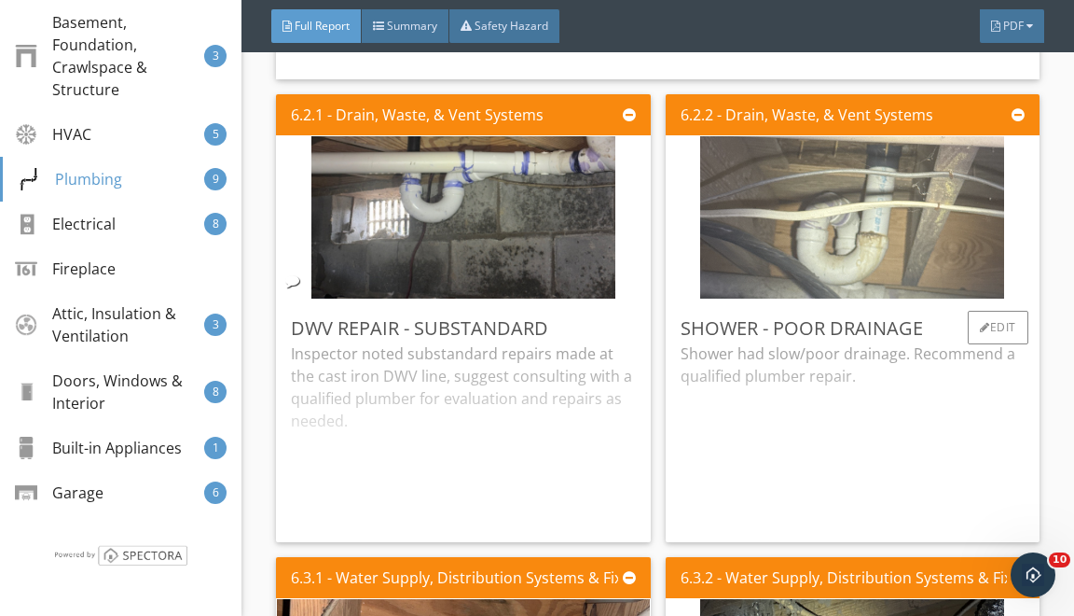
click at [873, 239] on img at bounding box center [852, 217] width 304 height 406
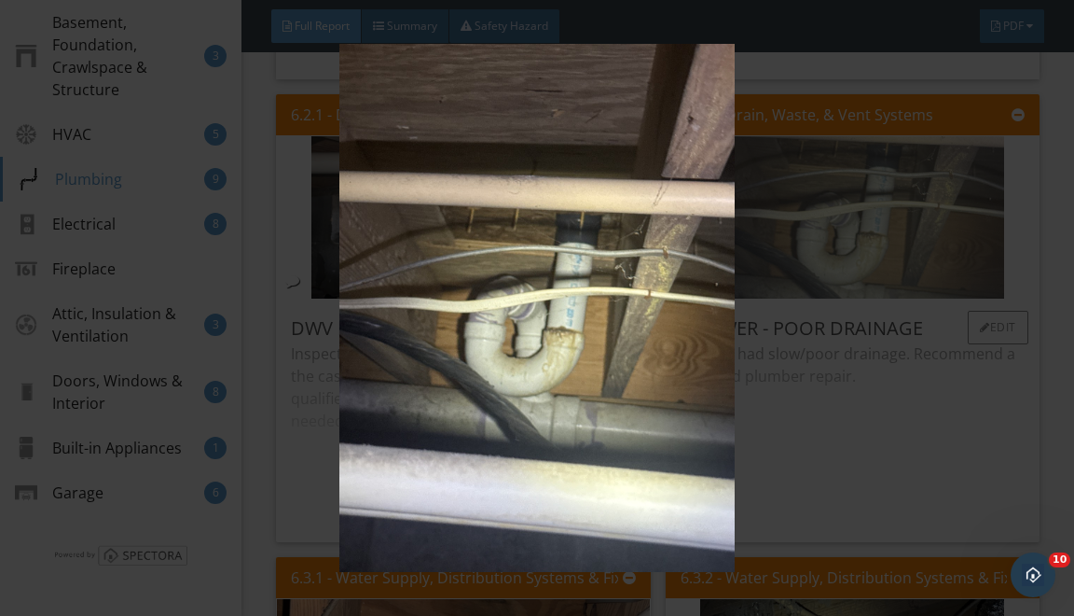
click at [873, 239] on img at bounding box center [537, 308] width 964 height 528
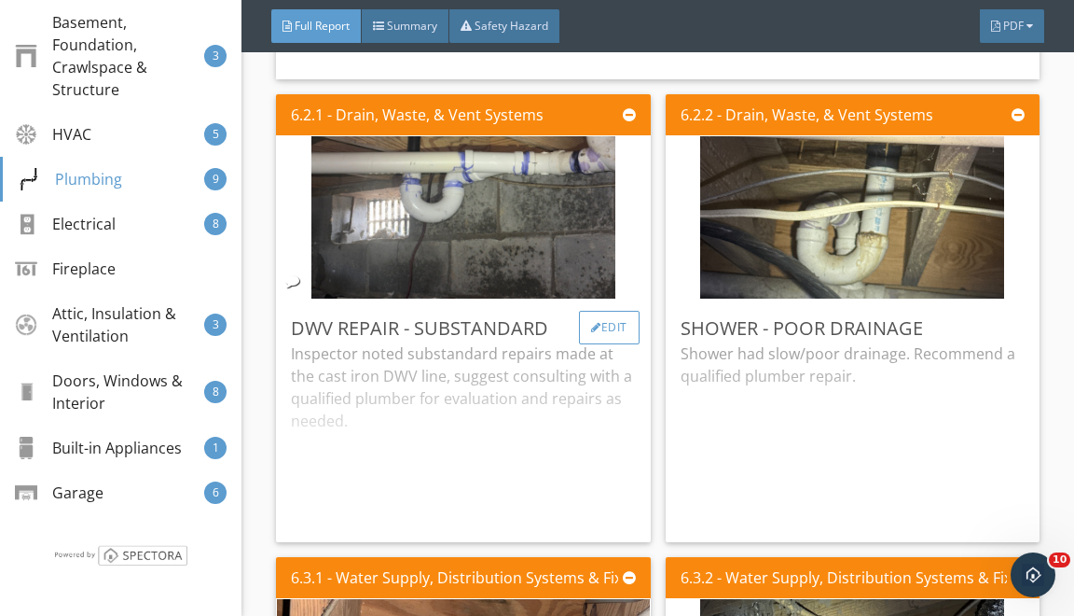
click at [606, 327] on div "Edit" at bounding box center [609, 328] width 61 height 34
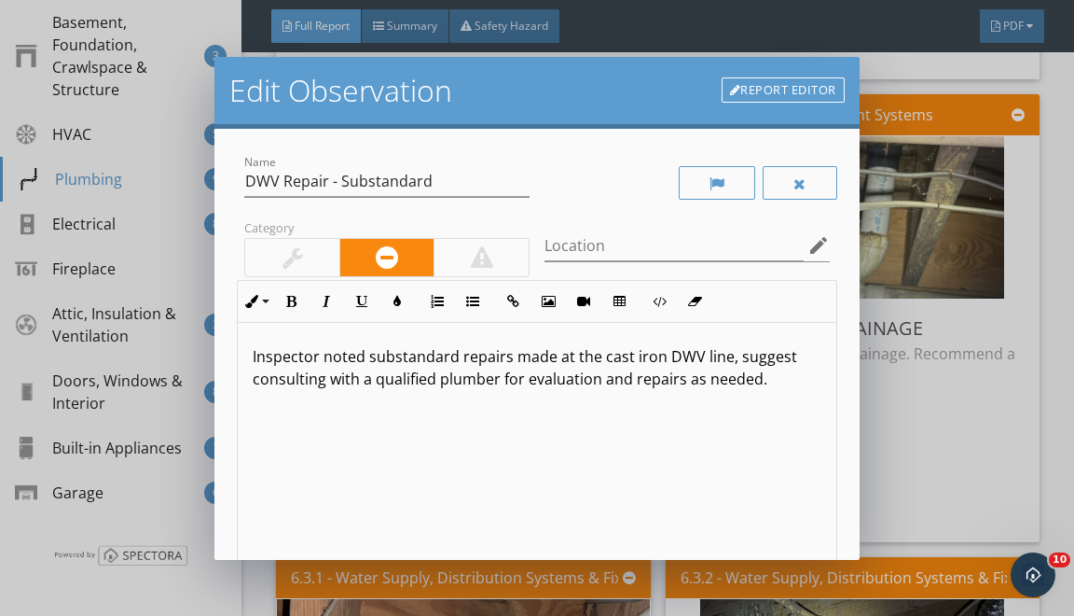
click at [805, 101] on link "Report Editor" at bounding box center [783, 90] width 123 height 26
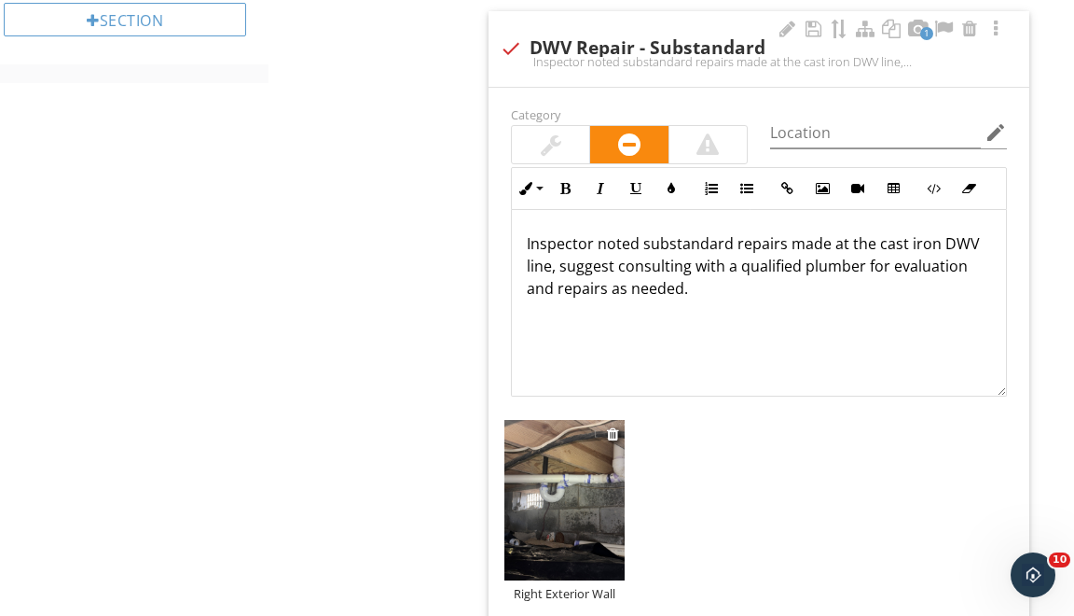
click at [545, 477] on img at bounding box center [565, 500] width 120 height 160
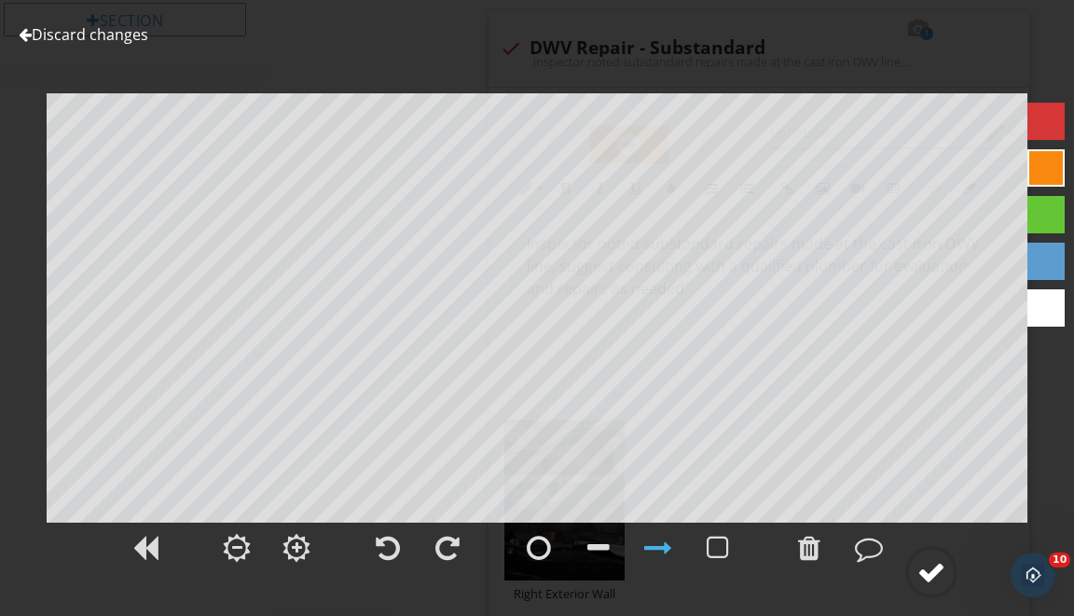
click at [922, 566] on div at bounding box center [932, 572] width 28 height 28
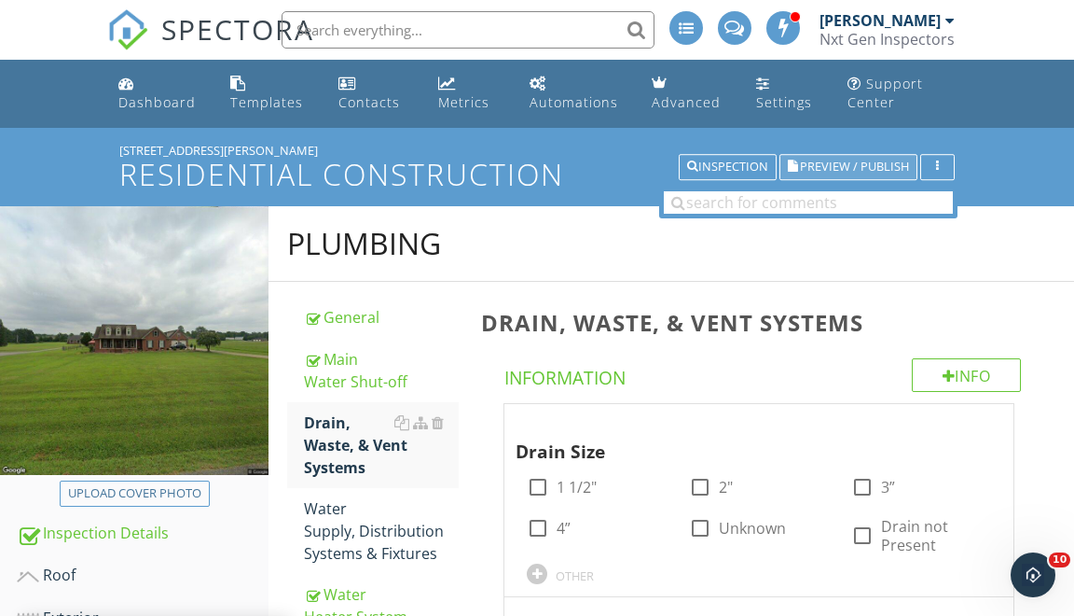
click at [836, 161] on span "Preview / Publish" at bounding box center [854, 167] width 109 height 12
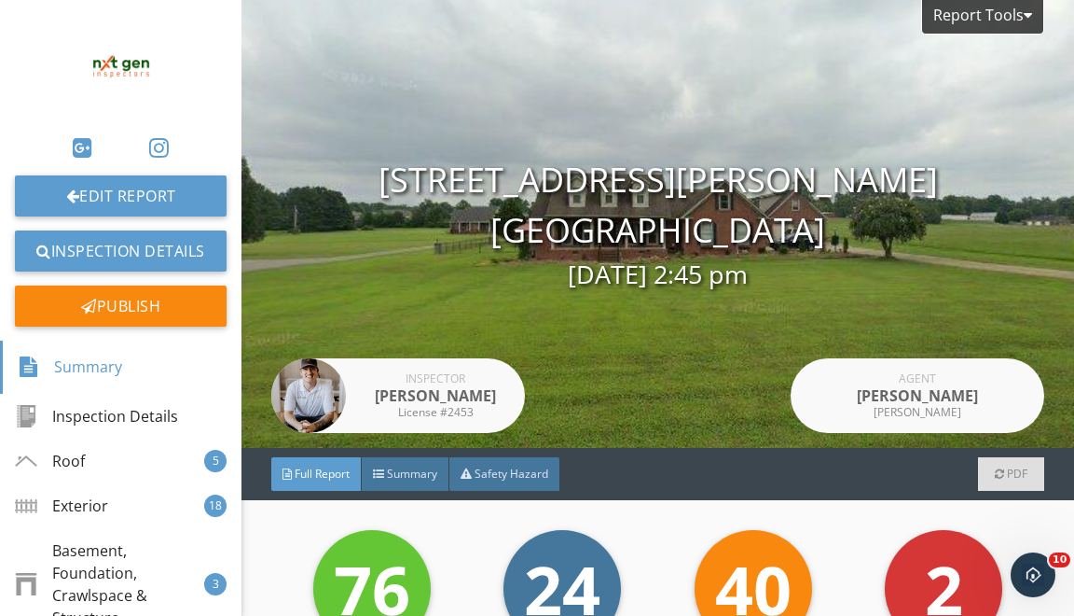
scroll to position [530, 0]
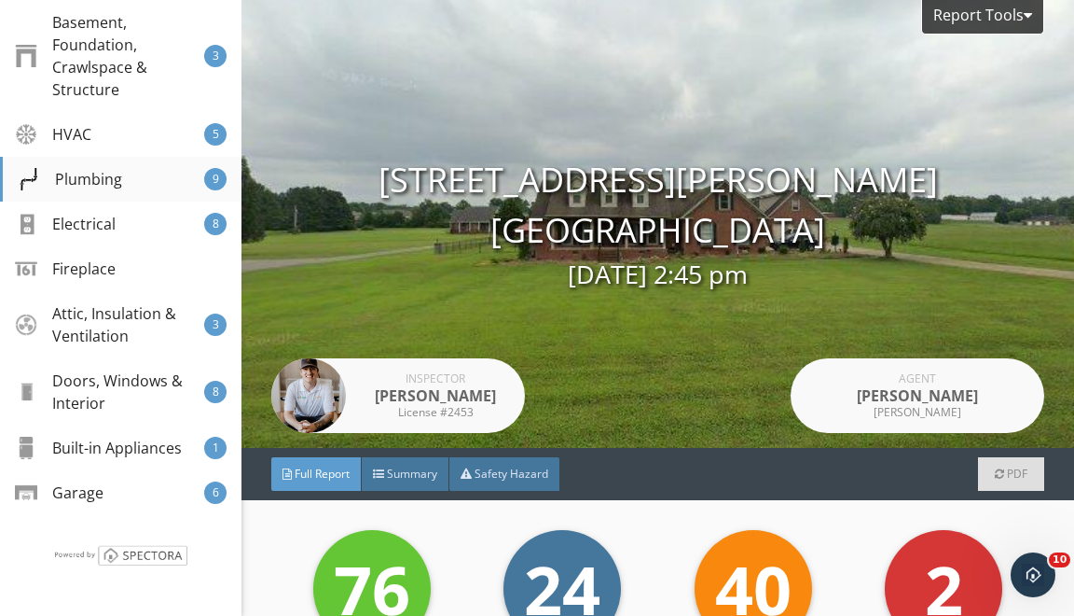
click at [148, 181] on div "Plumbing 9" at bounding box center [121, 179] width 242 height 45
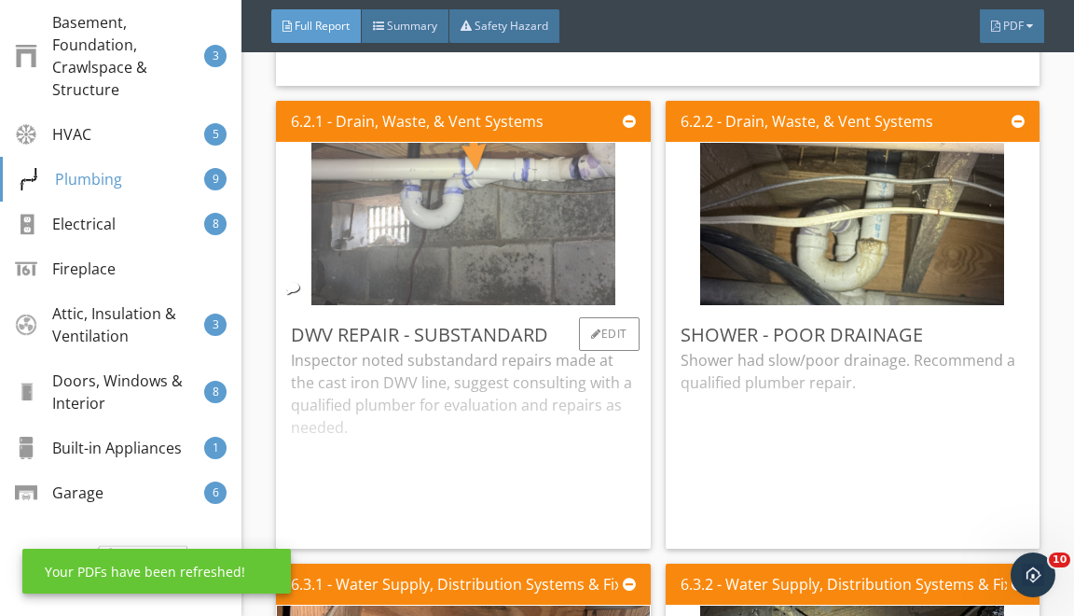
scroll to position [18774, 0]
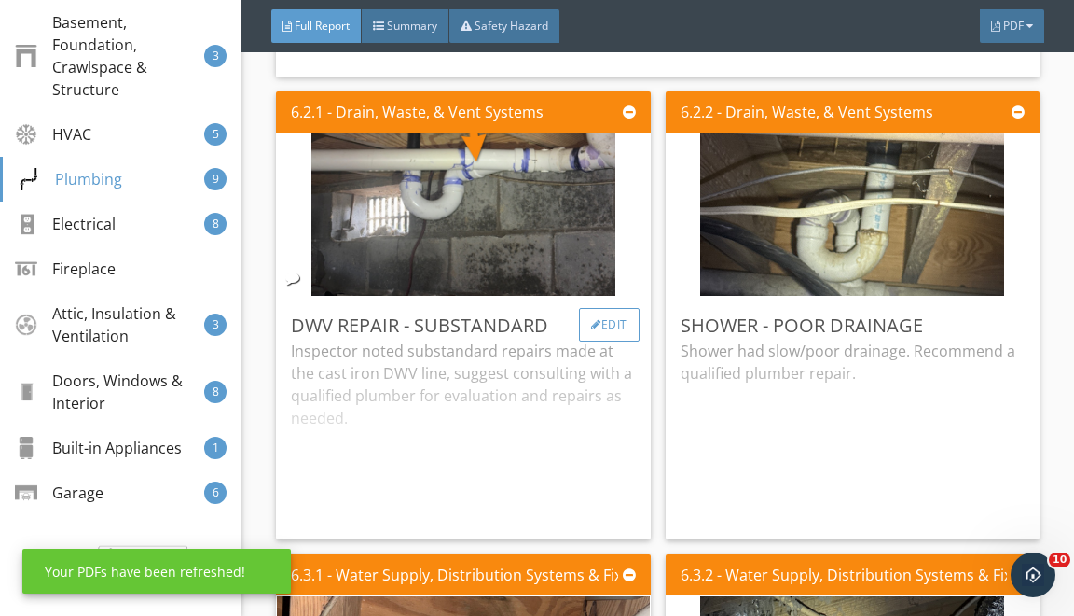
click at [610, 336] on div "Edit" at bounding box center [609, 325] width 61 height 34
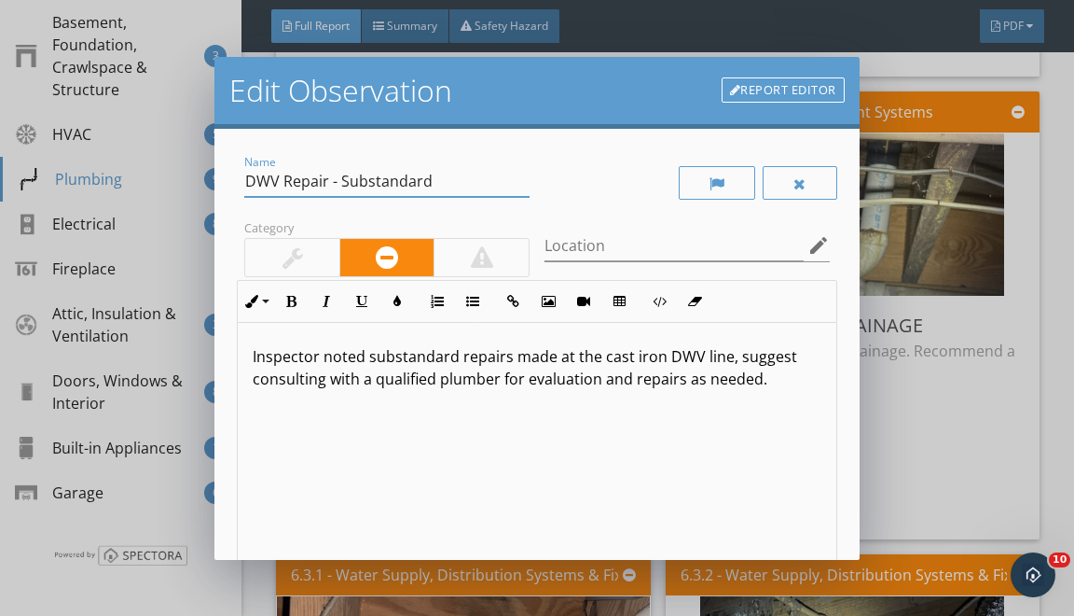
drag, startPoint x: 438, startPoint y: 183, endPoint x: 254, endPoint y: 183, distance: 184.7
click at [254, 183] on input "DWV Repair - Substandard" at bounding box center [386, 181] width 285 height 31
type input "Drain Line Pitch - Repair"
drag, startPoint x: 368, startPoint y: 356, endPoint x: 387, endPoint y: 490, distance: 134.7
click at [370, 385] on p "Inspector noted substandard repairs made at the cast iron DWV line, suggest con…" at bounding box center [537, 367] width 568 height 45
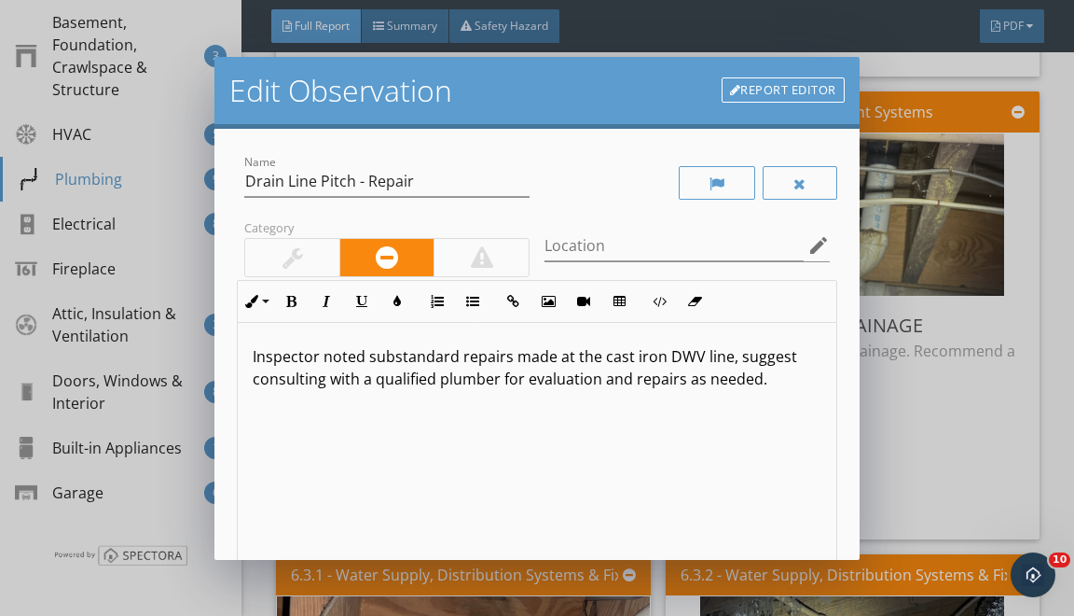
click at [386, 460] on div "Inspector noted substandard repairs made at the cast iron DWV line, suggest con…" at bounding box center [537, 471] width 598 height 296
drag, startPoint x: 367, startPoint y: 358, endPoint x: 418, endPoint y: 577, distance: 224.9
click at [396, 483] on div "Inspector noted substandard repairs made at the cast iron DWV line, suggest con…" at bounding box center [537, 471] width 598 height 296
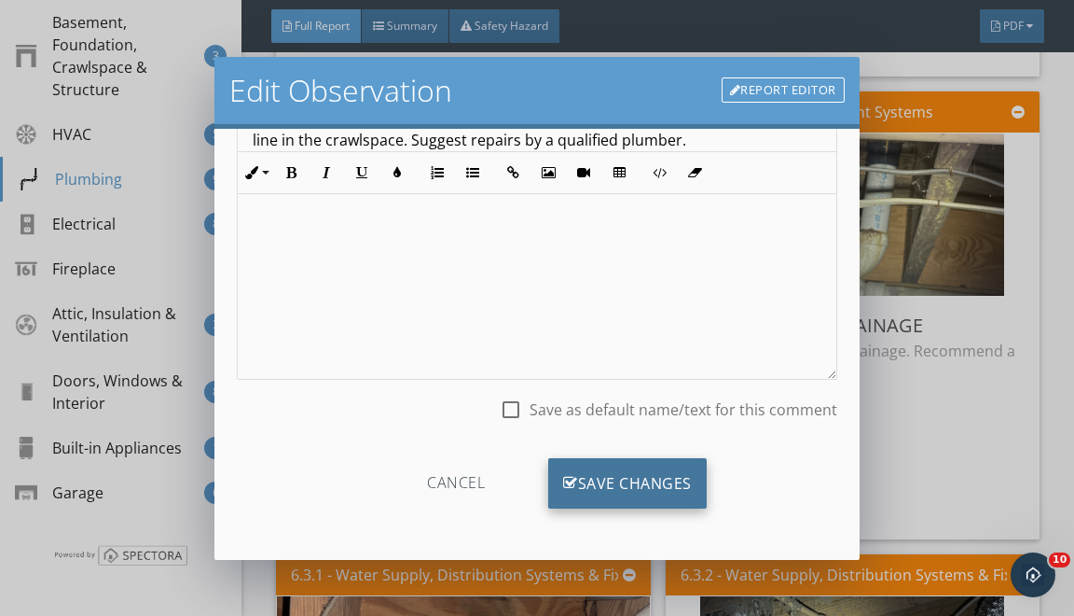
click at [601, 491] on div "Save Changes" at bounding box center [627, 483] width 159 height 50
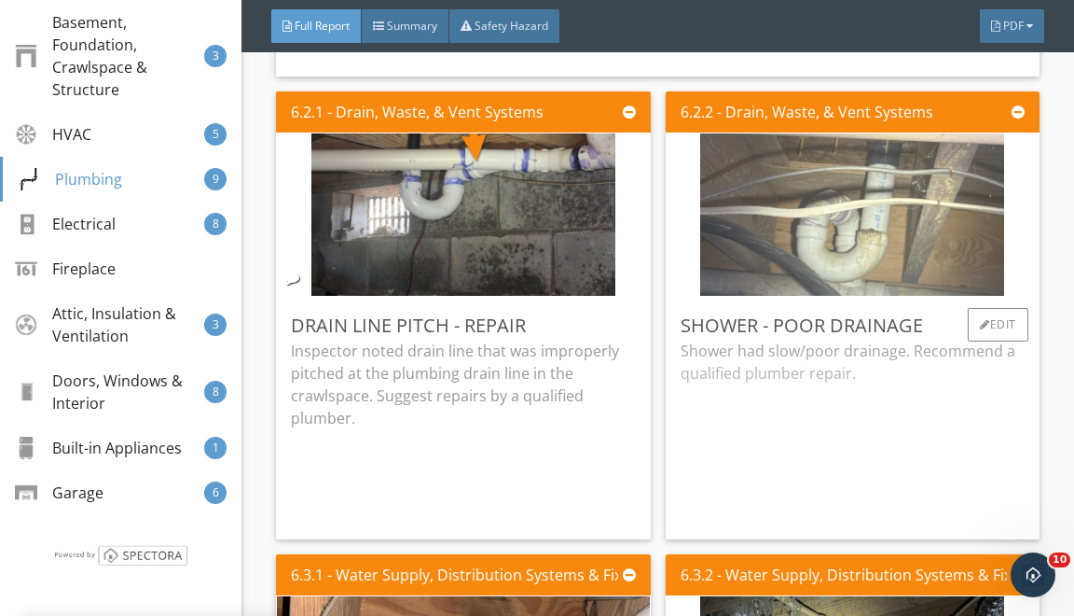
click at [855, 264] on img at bounding box center [852, 214] width 304 height 406
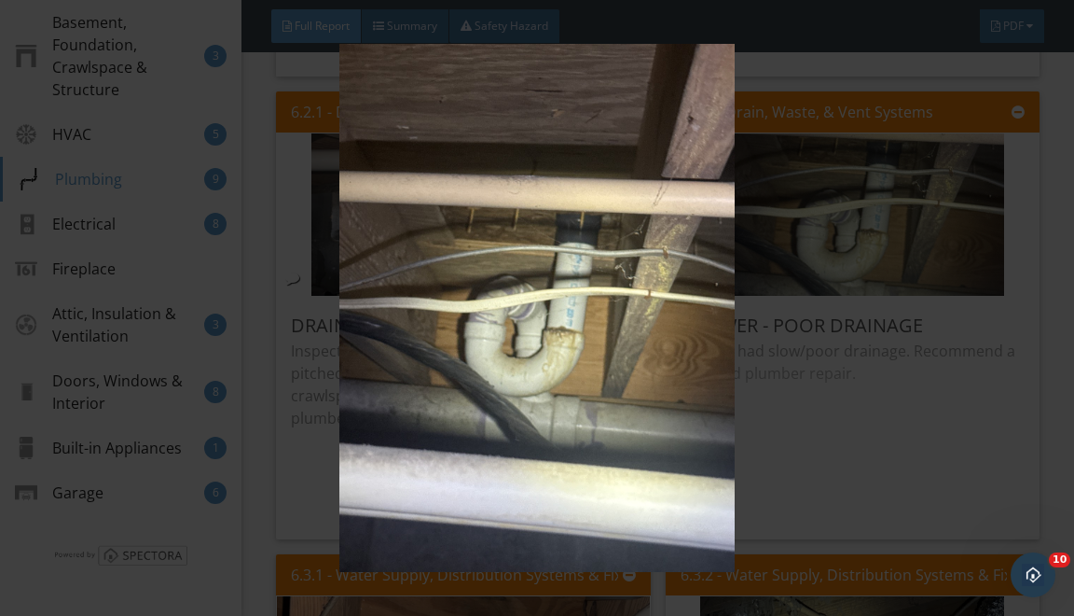
click at [793, 328] on img at bounding box center [537, 308] width 964 height 528
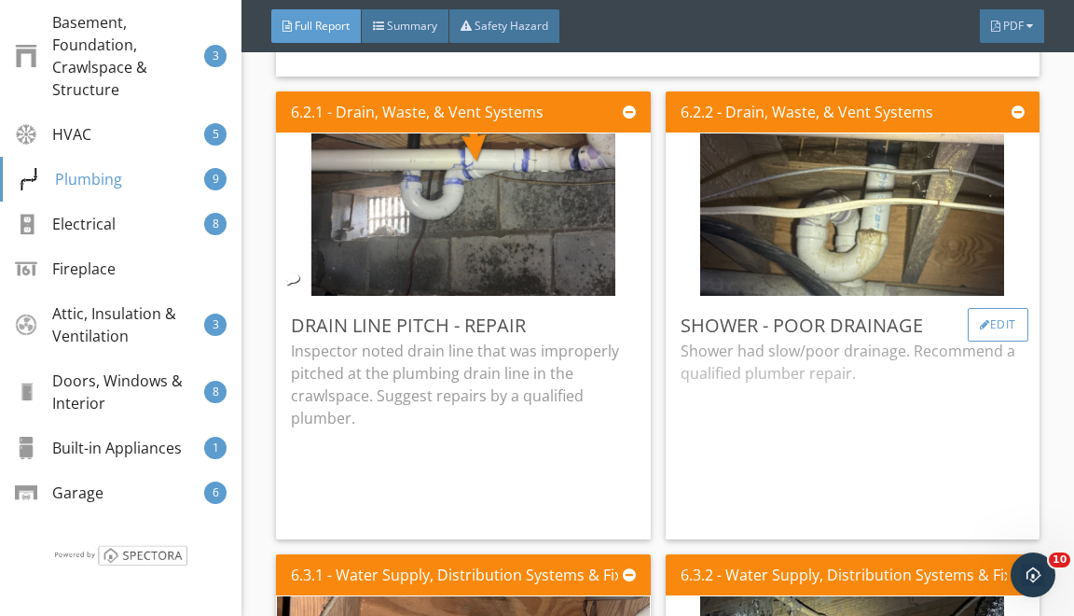
click at [981, 341] on div "Edit" at bounding box center [998, 325] width 61 height 34
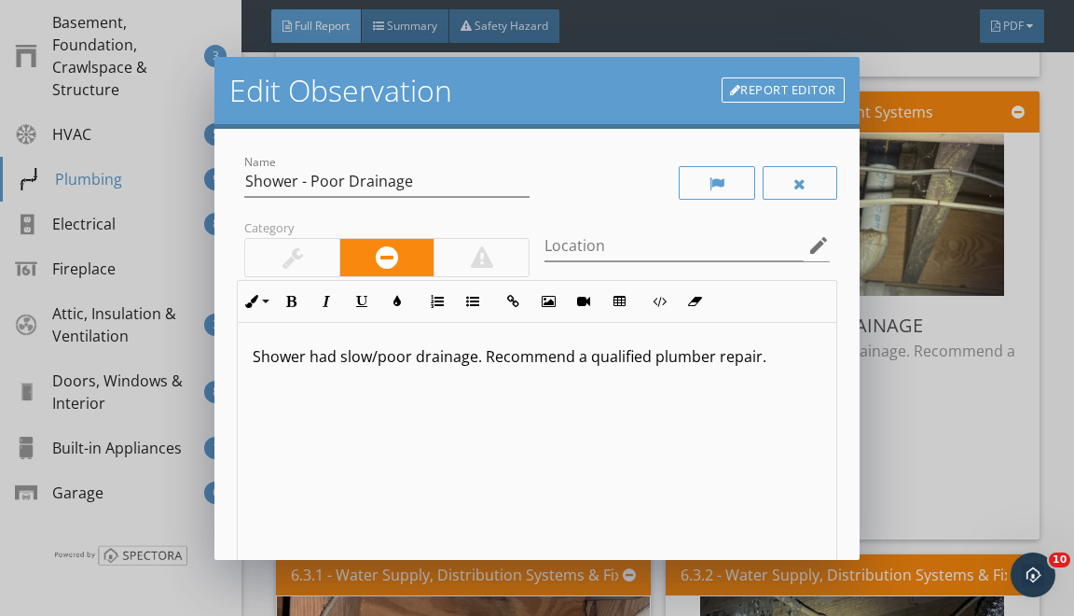
click at [306, 252] on div at bounding box center [292, 257] width 94 height 37
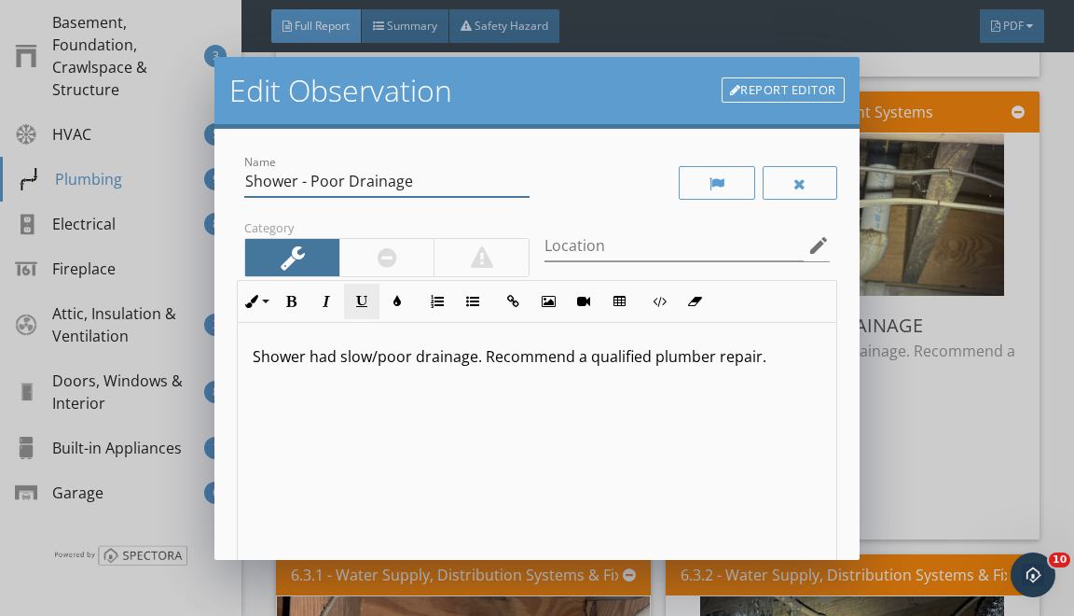
drag, startPoint x: 255, startPoint y: 184, endPoint x: 366, endPoint y: 291, distance: 154.3
click at [262, 194] on input "Shower - Poor Drainage" at bounding box center [386, 181] width 285 height 31
type input "S"
type input "Drain Line Fitting - Moisture Staining"
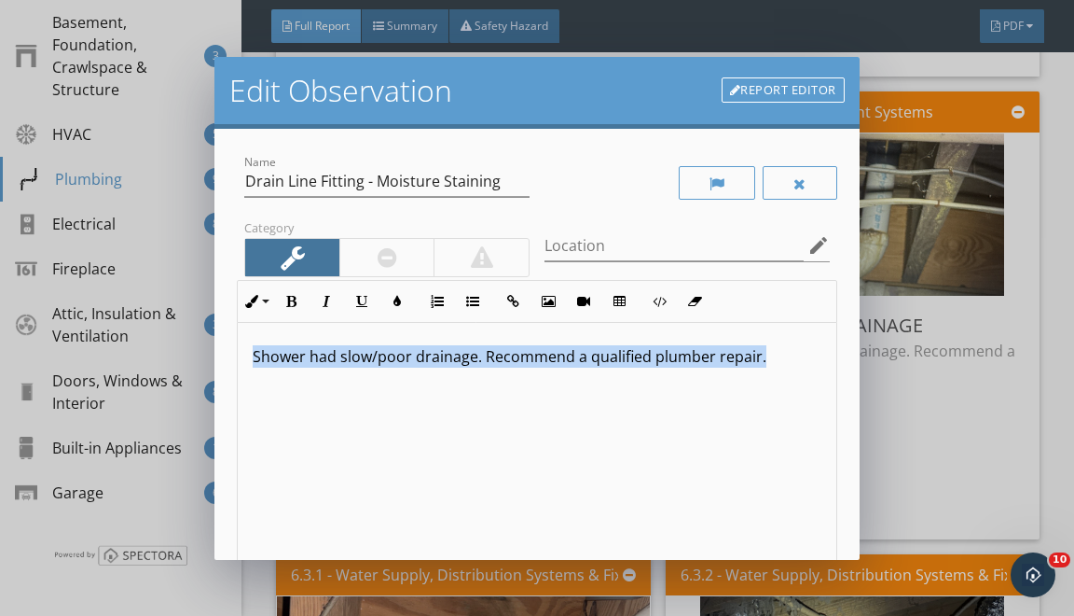
drag, startPoint x: 256, startPoint y: 355, endPoint x: 293, endPoint y: 496, distance: 145.5
click at [291, 491] on div "Shower had slow/poor drainage. Recommend a qualified plumber repair." at bounding box center [537, 471] width 598 height 296
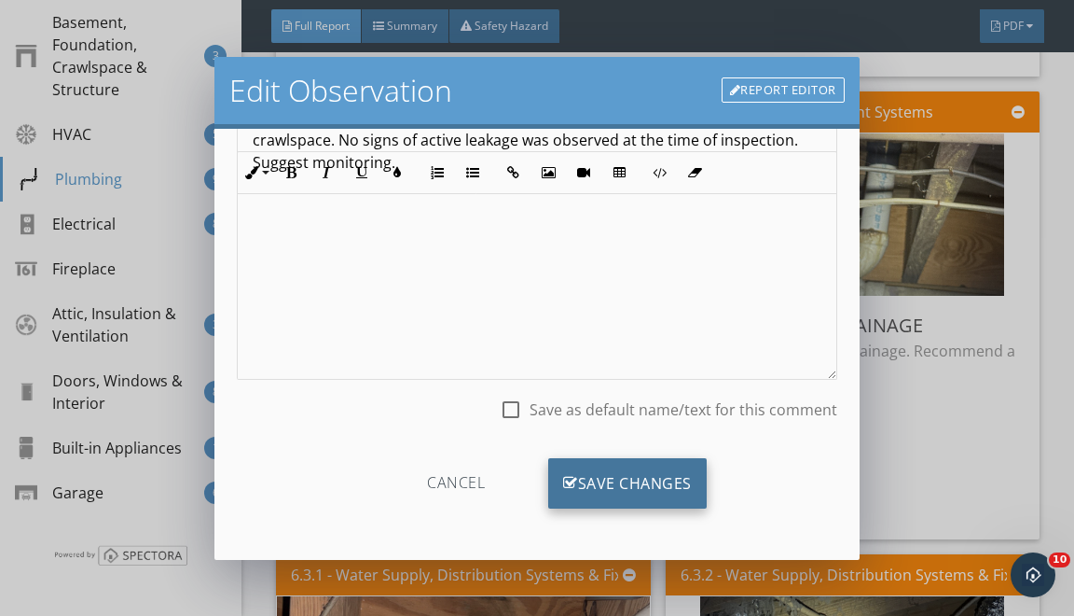
click at [582, 464] on div "Save Changes" at bounding box center [627, 483] width 159 height 50
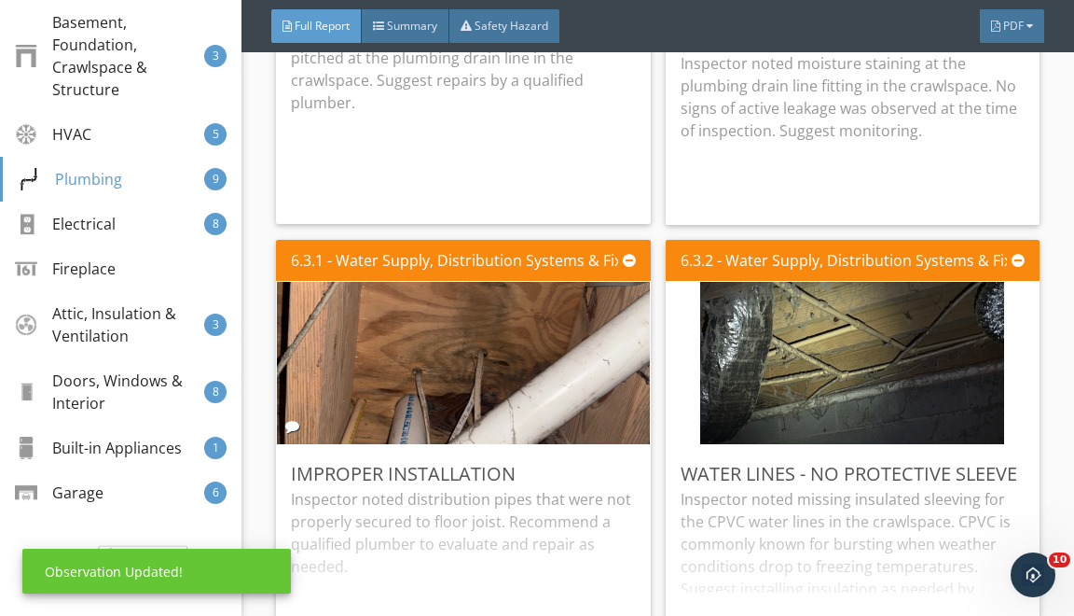
scroll to position [19105, 0]
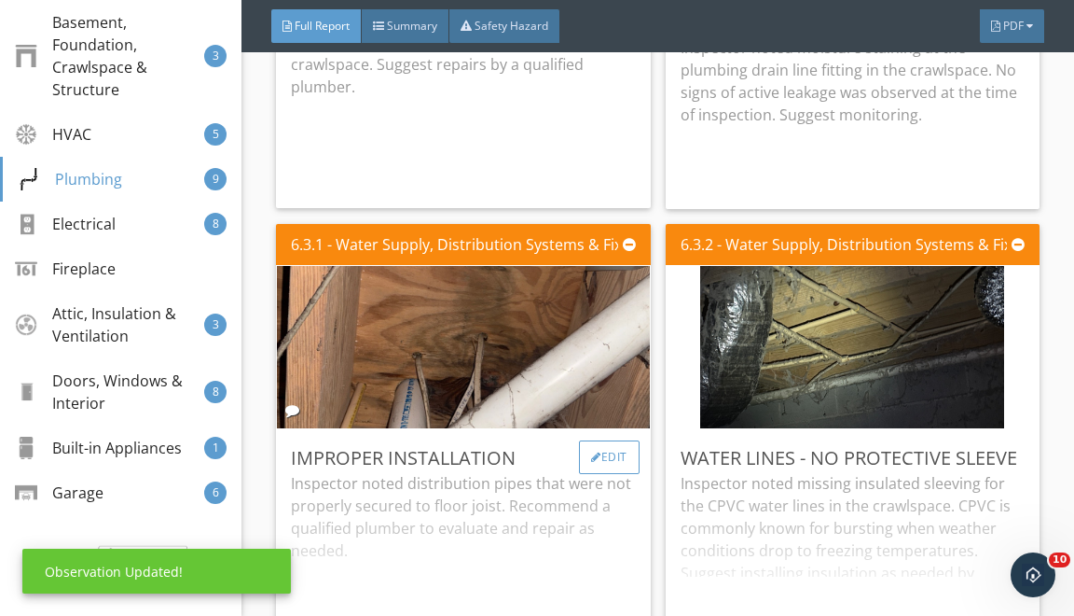
click at [592, 474] on div "Edit" at bounding box center [609, 457] width 61 height 34
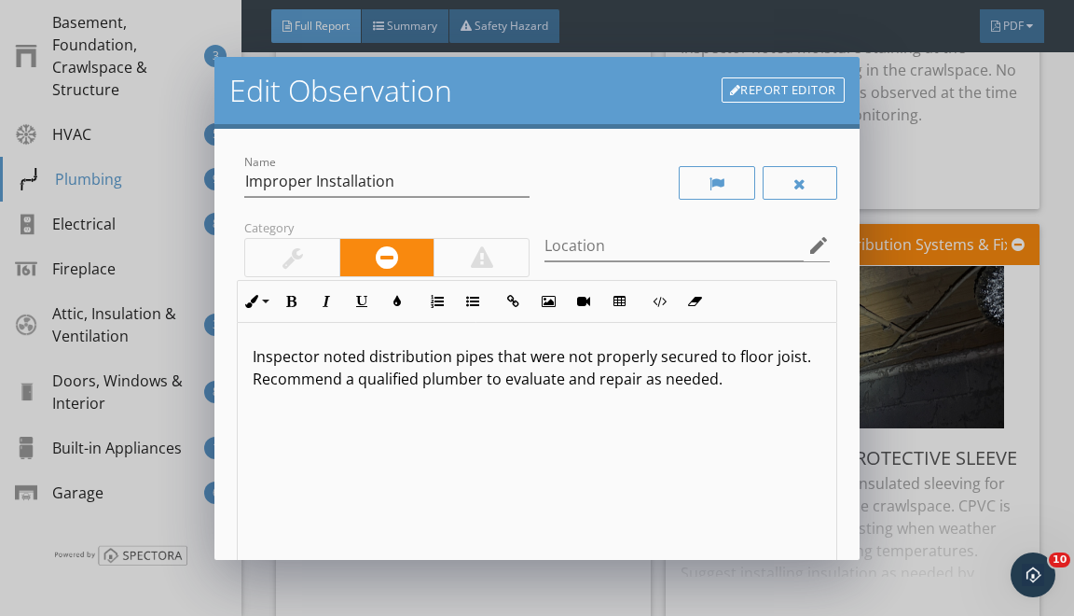
click at [468, 263] on div at bounding box center [481, 257] width 95 height 37
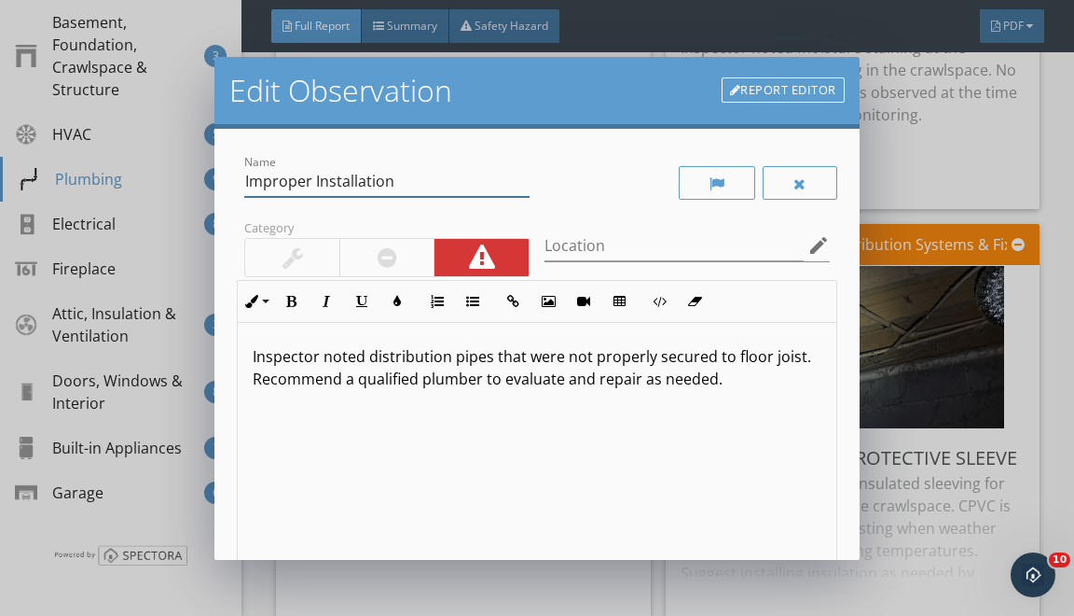
drag, startPoint x: 248, startPoint y: 186, endPoint x: 299, endPoint y: 257, distance: 88.3
click at [290, 243] on div "Name Improper Installation Category Location edit Inline Style XLarge Large Nor…" at bounding box center [537, 416] width 600 height 531
type input "I"
type input "L"
type input "Kitchen Sink Water Supply - Active Leakage"
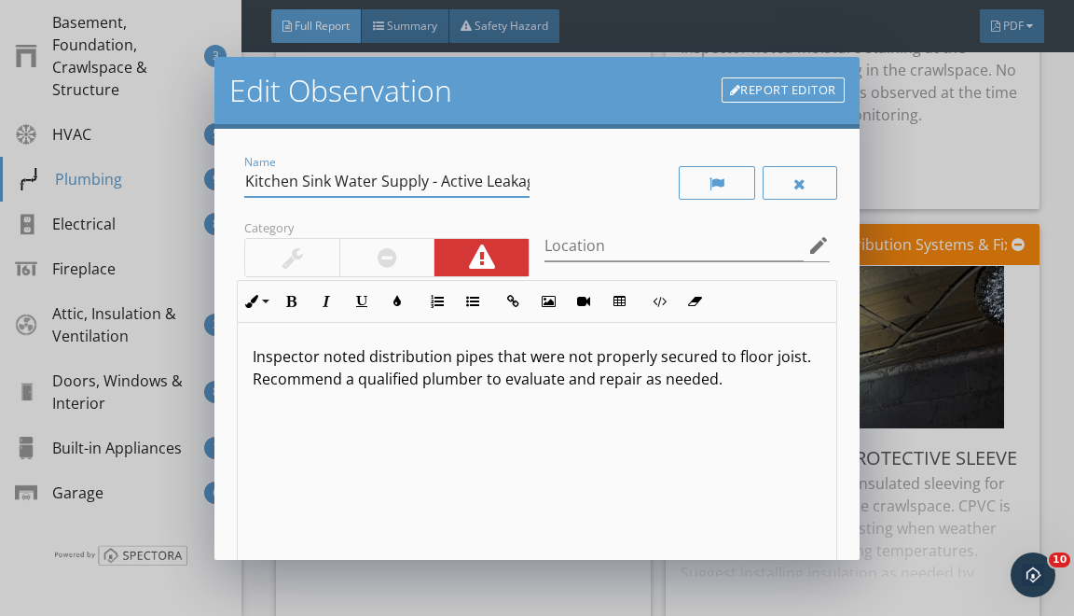
click at [368, 351] on p "Inspector noted distribution pipes that were not properly secured to floor jois…" at bounding box center [537, 367] width 568 height 45
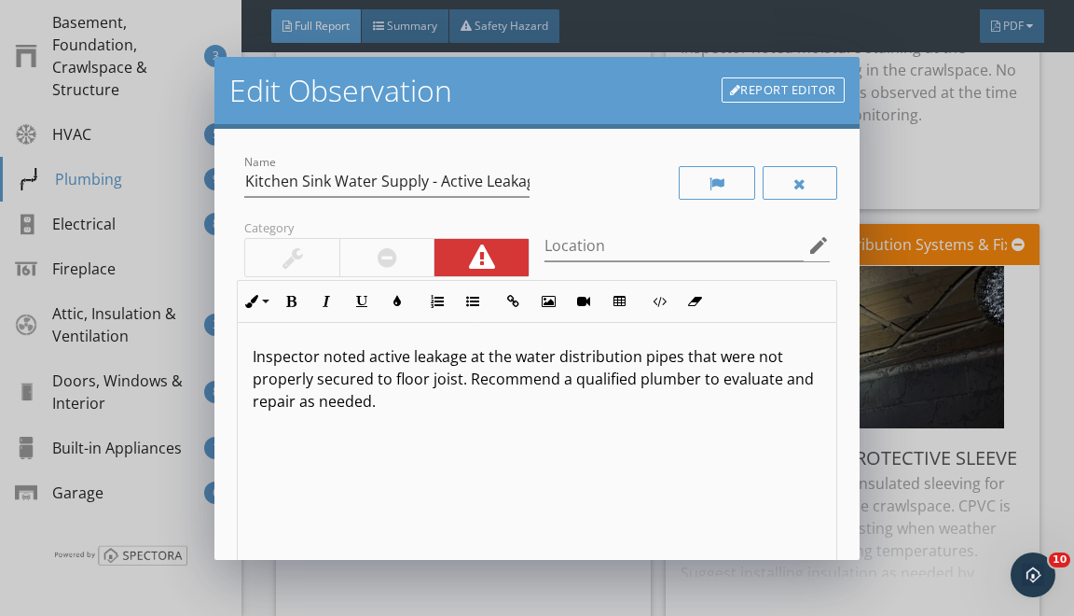
click at [575, 354] on p "Inspector noted active leakage at the water distribution pipes that were not pr…" at bounding box center [537, 378] width 568 height 67
click at [469, 355] on p "Inspector noted active leakage at the water supply line pipes that were not pro…" at bounding box center [537, 378] width 568 height 67
click at [291, 379] on p "Inspector noted active leakage and moisture staying at the water supply line pi…" at bounding box center [537, 378] width 568 height 67
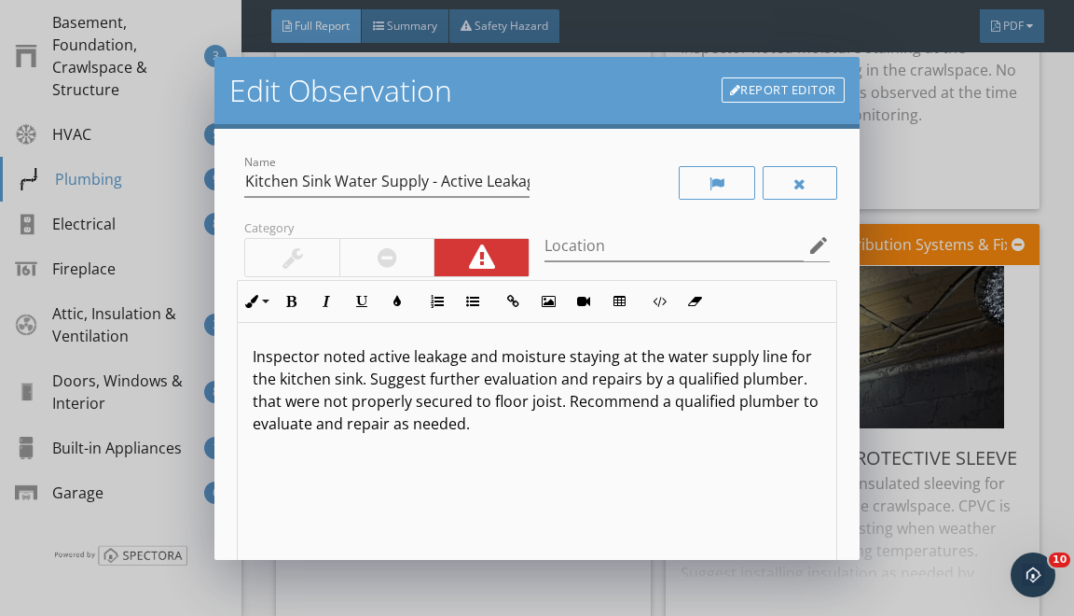
drag, startPoint x: 250, startPoint y: 400, endPoint x: 309, endPoint y: 607, distance: 215.2
click at [287, 545] on div "Inspector noted active leakage and moisture staying at the water supply line fo…" at bounding box center [537, 471] width 598 height 296
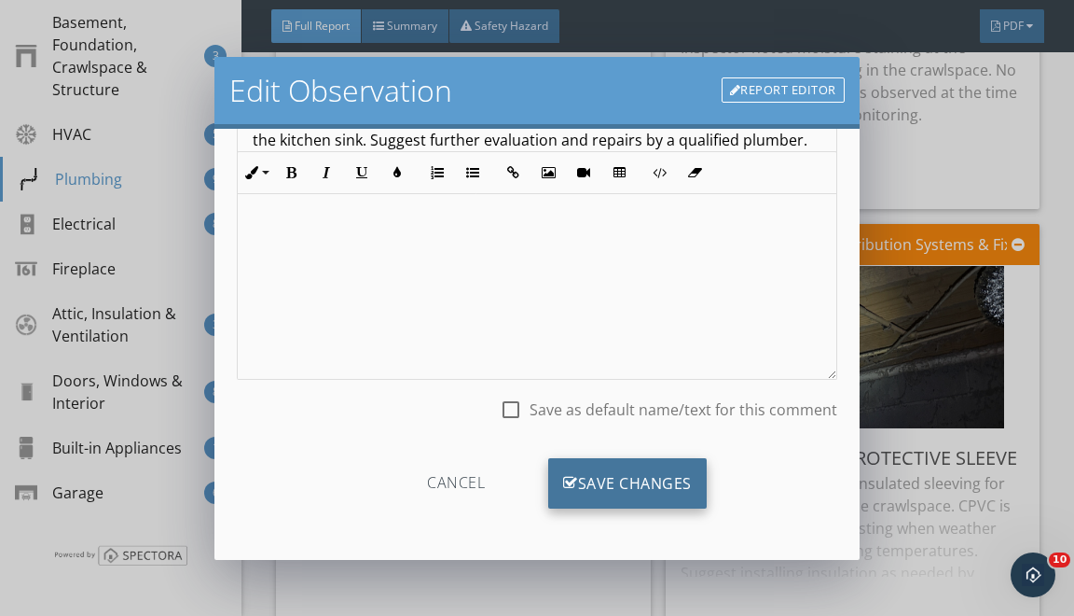
click at [586, 473] on div "Save Changes" at bounding box center [627, 483] width 159 height 50
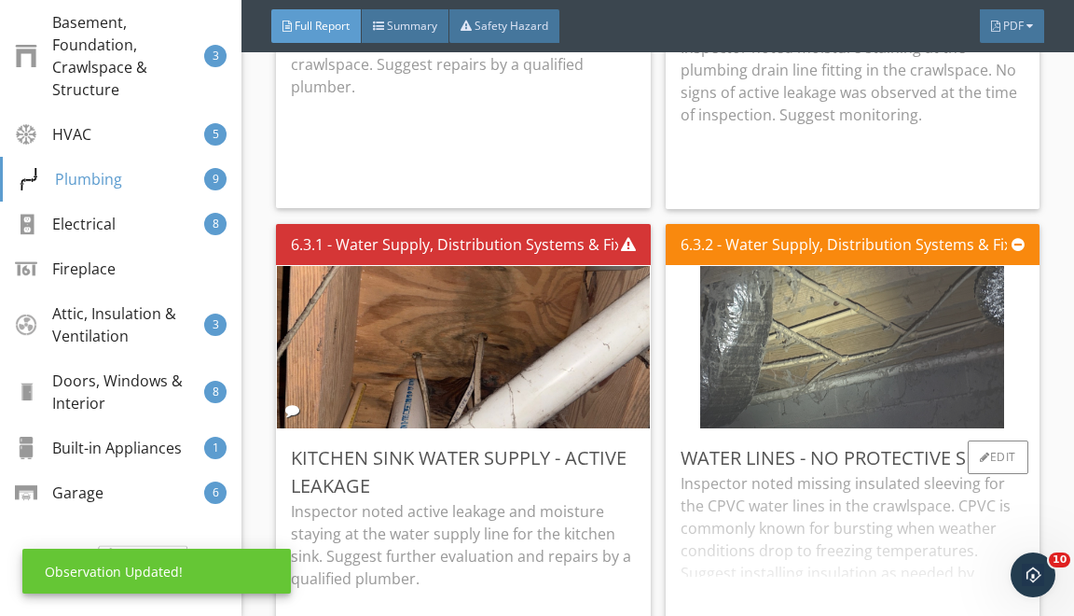
scroll to position [0, 0]
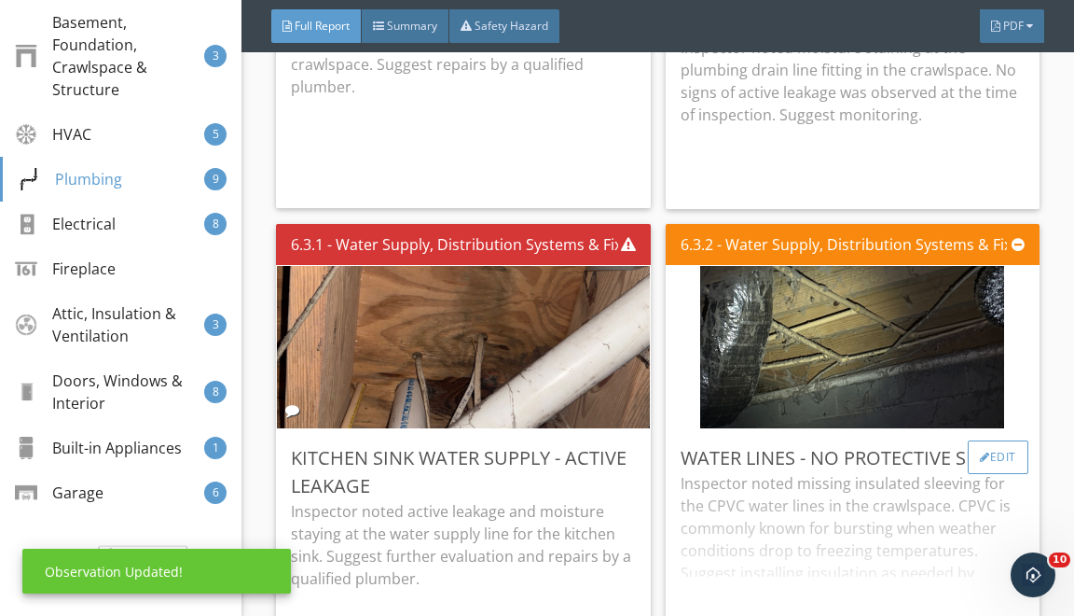
click at [992, 474] on div "Edit" at bounding box center [998, 457] width 61 height 34
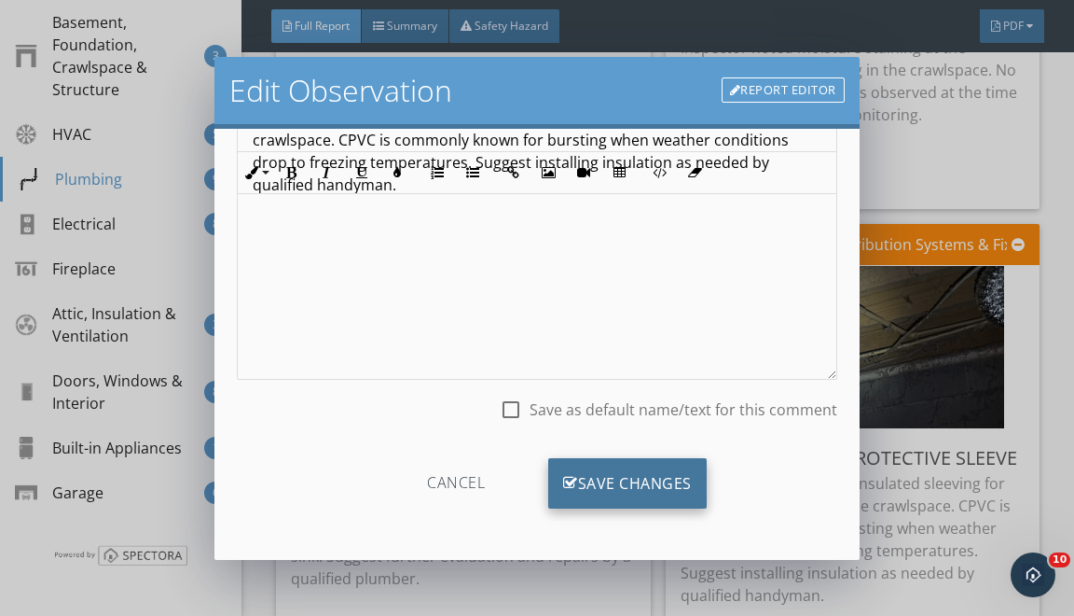
click at [658, 489] on div "Save Changes" at bounding box center [627, 483] width 159 height 50
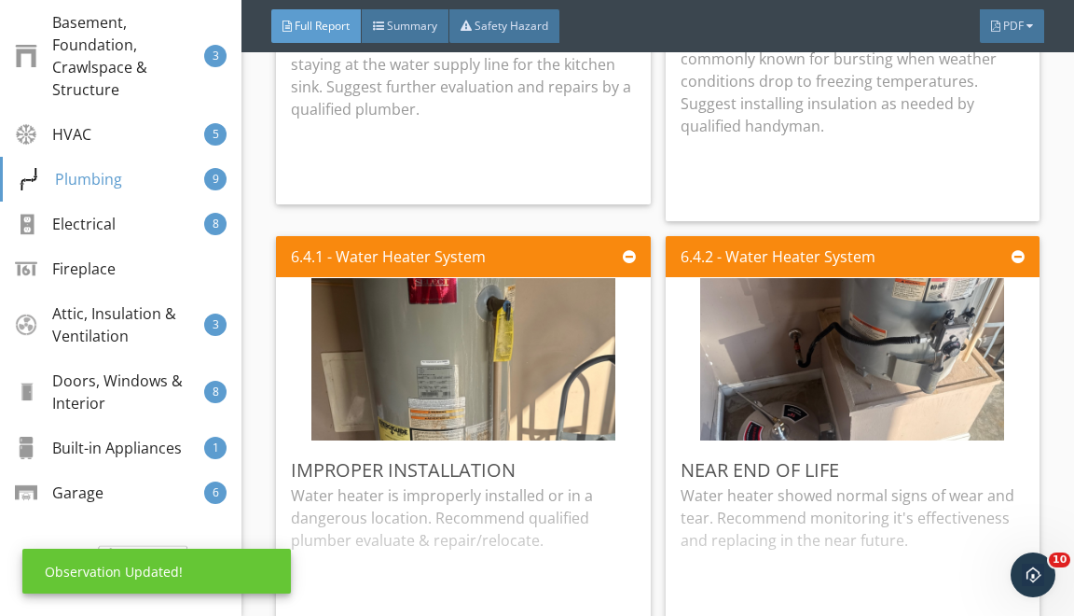
scroll to position [19765, 0]
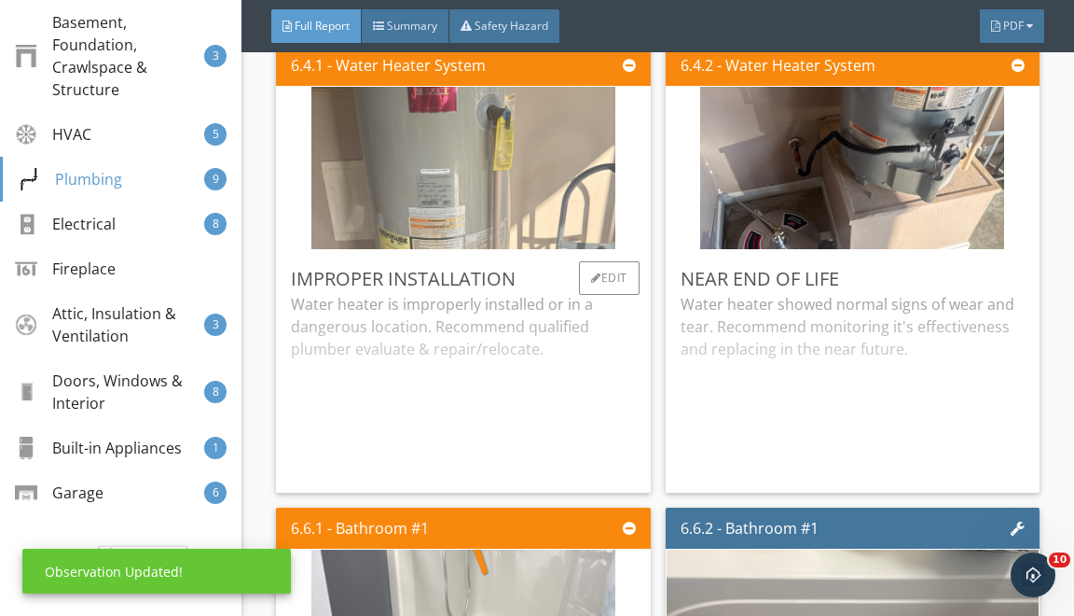
click at [537, 237] on img at bounding box center [464, 168] width 304 height 406
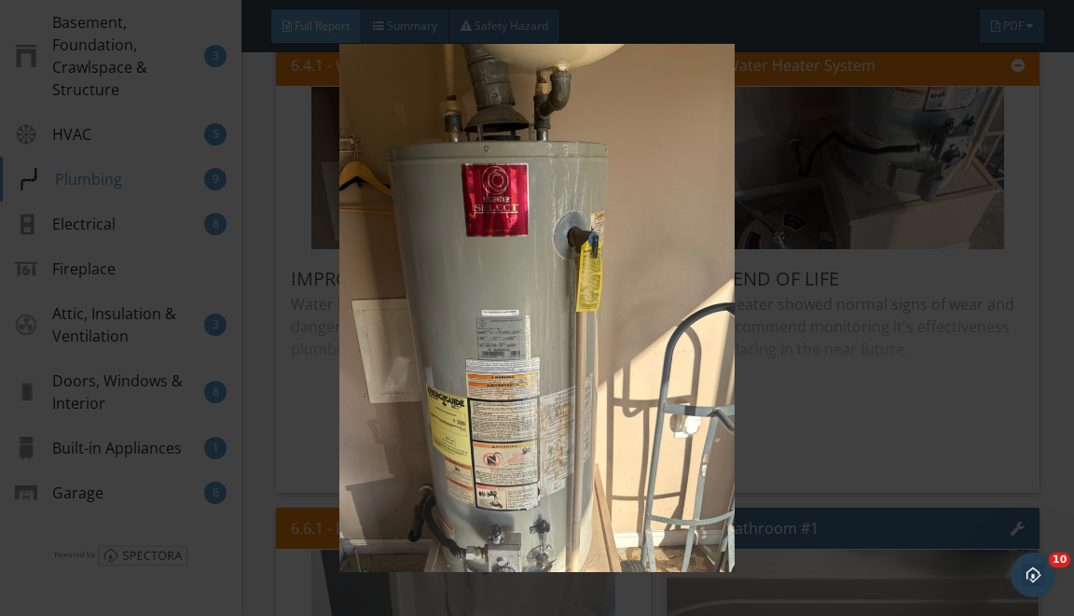
click at [790, 298] on img at bounding box center [537, 308] width 964 height 528
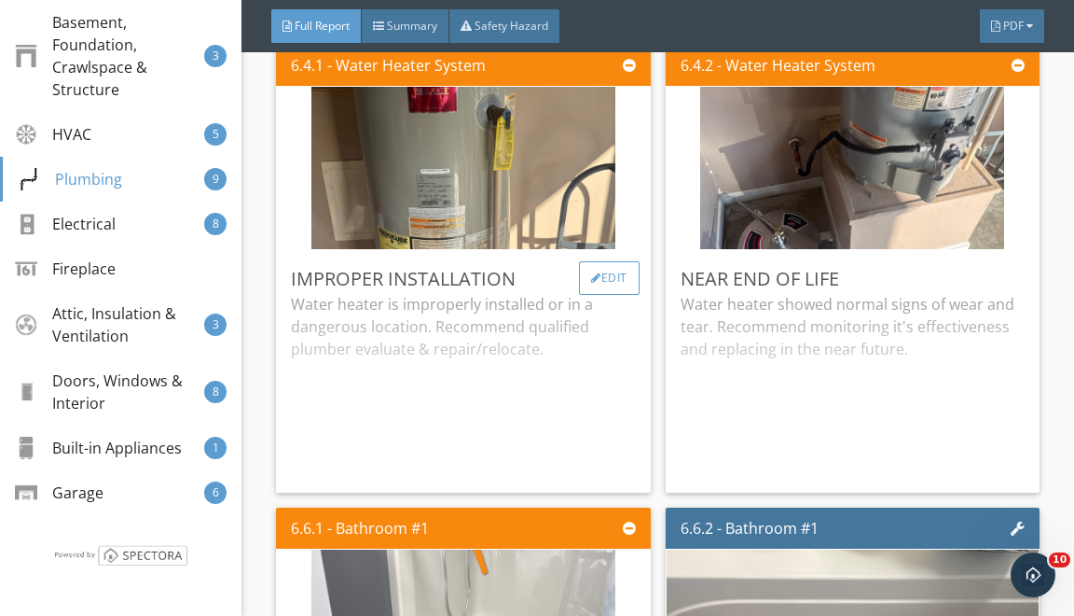
click at [593, 295] on div "Edit" at bounding box center [609, 278] width 61 height 34
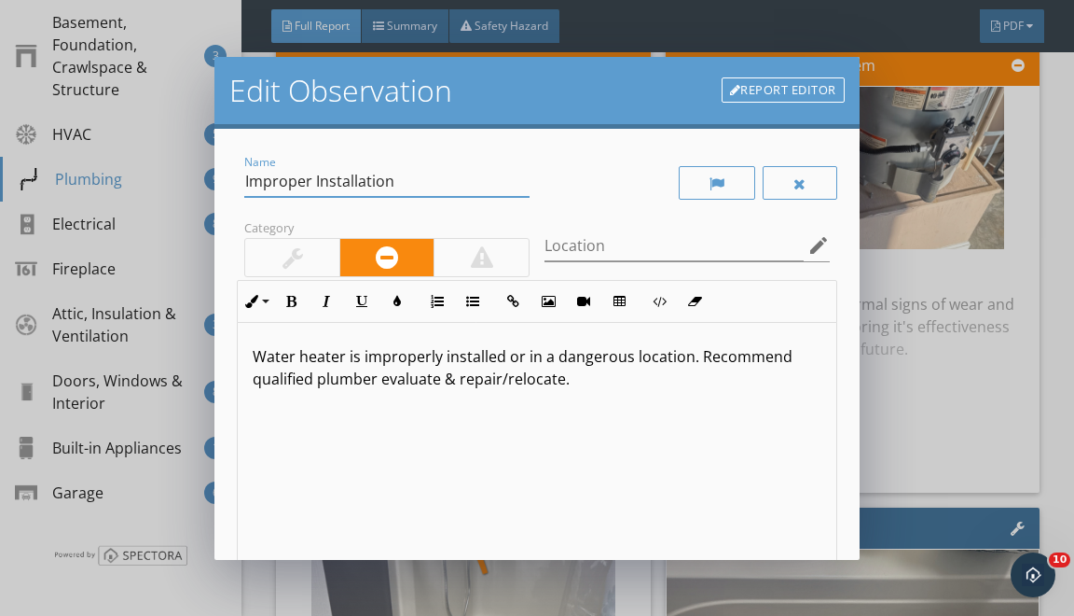
drag, startPoint x: 254, startPoint y: 172, endPoint x: 289, endPoint y: 202, distance: 46.9
click at [277, 199] on div "Name Improper Installation" at bounding box center [386, 190] width 285 height 49
type input "I"
type input "Water Heater - Service"
click at [252, 360] on div "Water heater is improperly installed or in a dangerous location. Recommend qual…" at bounding box center [537, 471] width 598 height 296
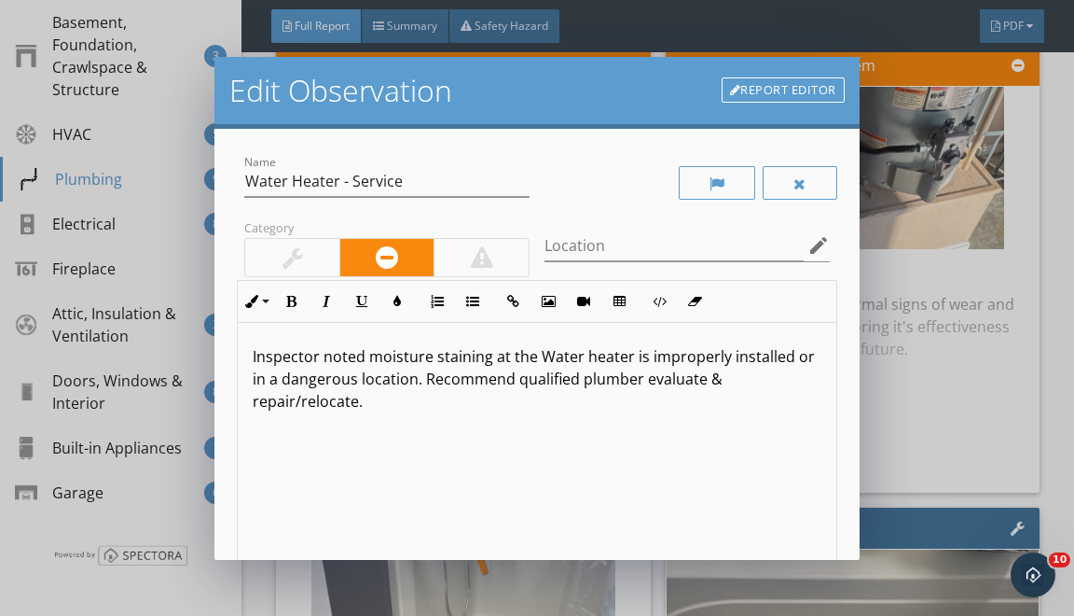
click at [548, 356] on p "Inspector noted moisture staining at the Water heater is improperly installed o…" at bounding box center [537, 378] width 568 height 67
drag, startPoint x: 631, startPoint y: 358, endPoint x: 634, endPoint y: 447, distance: 88.6
click at [631, 390] on div "Inspector noted moisture staining at the water heater is improperly installed o…" at bounding box center [537, 471] width 598 height 296
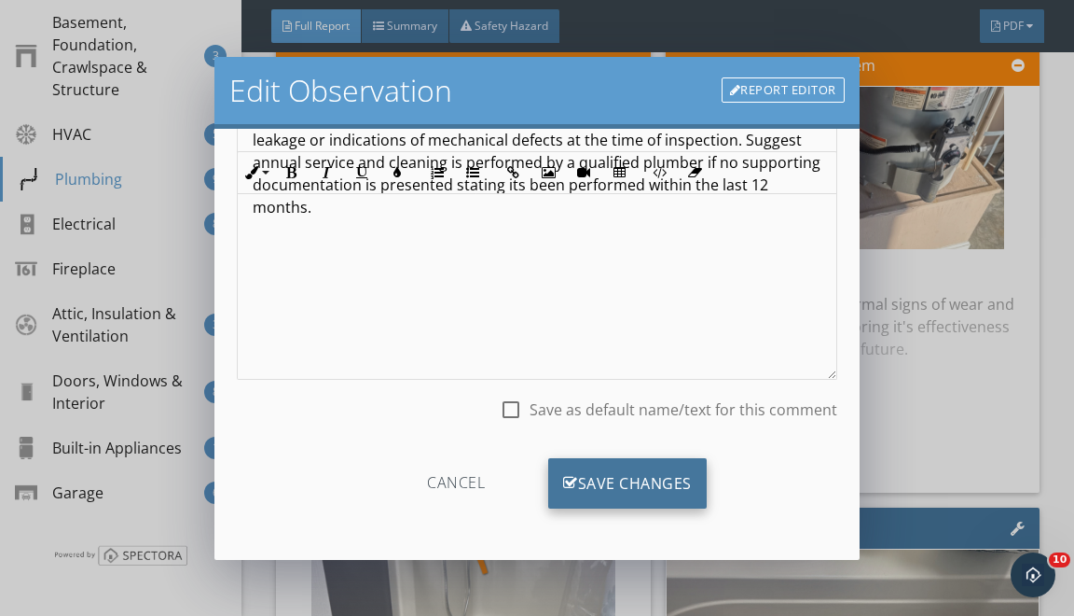
click at [620, 470] on div "Save Changes" at bounding box center [627, 483] width 159 height 50
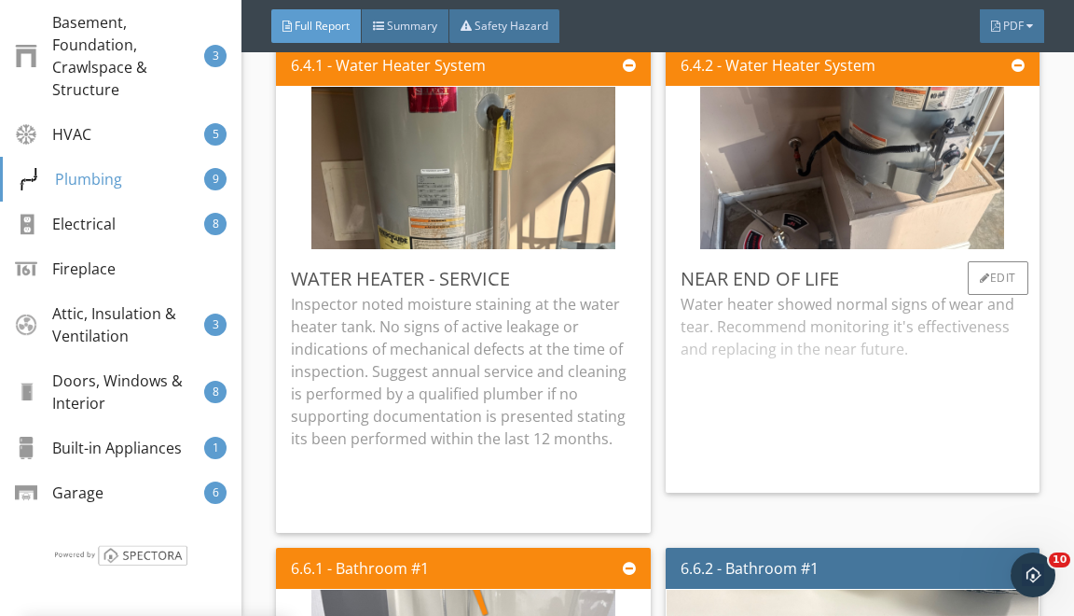
scroll to position [18, 0]
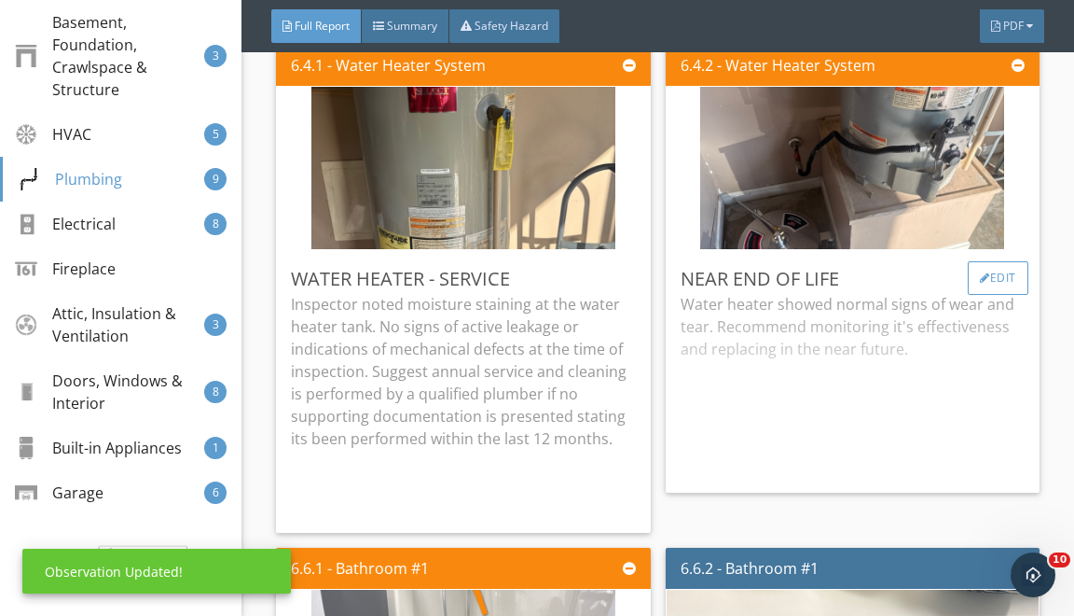
click at [975, 290] on div "Edit" at bounding box center [998, 278] width 61 height 34
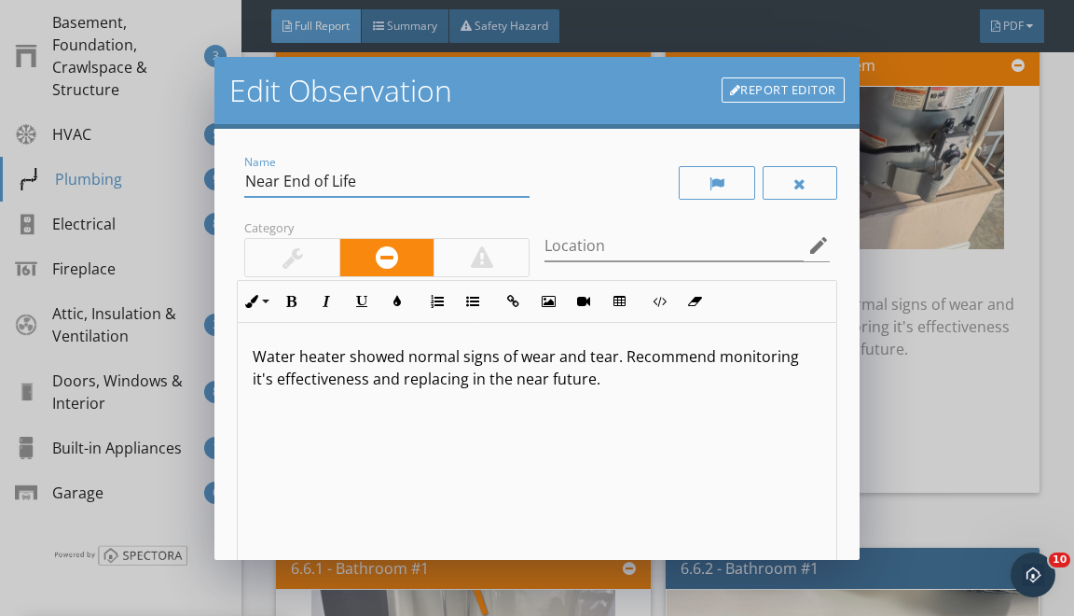
drag, startPoint x: 248, startPoint y: 187, endPoint x: 280, endPoint y: 243, distance: 65.1
click at [267, 220] on div "Name Near End of Life Category Location edit Inline Style XLarge Large Normal S…" at bounding box center [537, 416] width 600 height 531
type input "Drip Leg - Missing"
drag, startPoint x: 254, startPoint y: 354, endPoint x: 299, endPoint y: 563, distance: 213.9
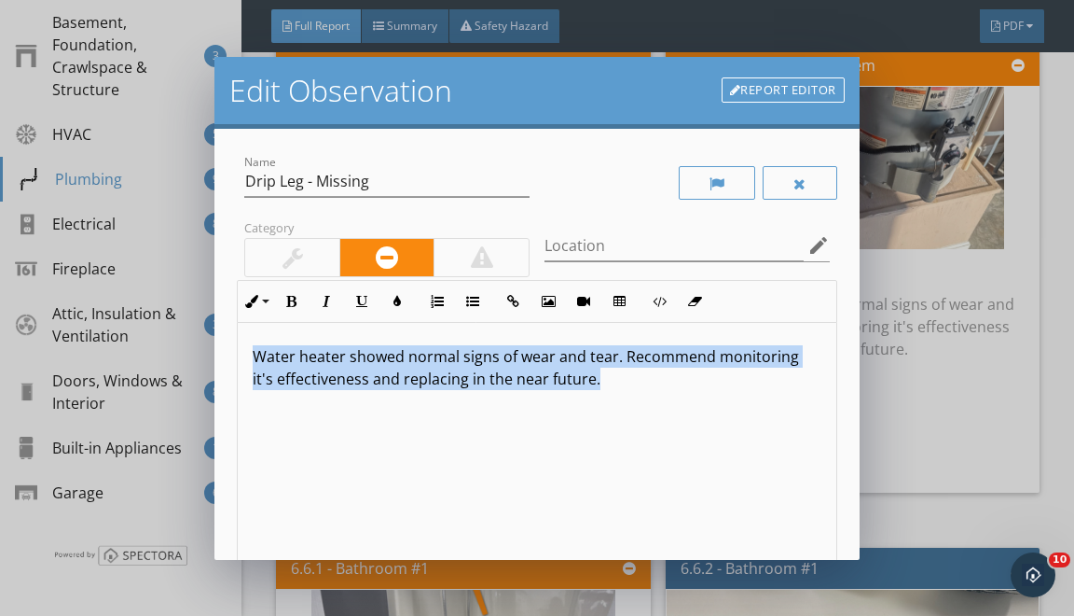
click at [298, 558] on div "Water heater showed normal signs of wear and tear. Recommend monitoring it's ef…" at bounding box center [537, 471] width 598 height 296
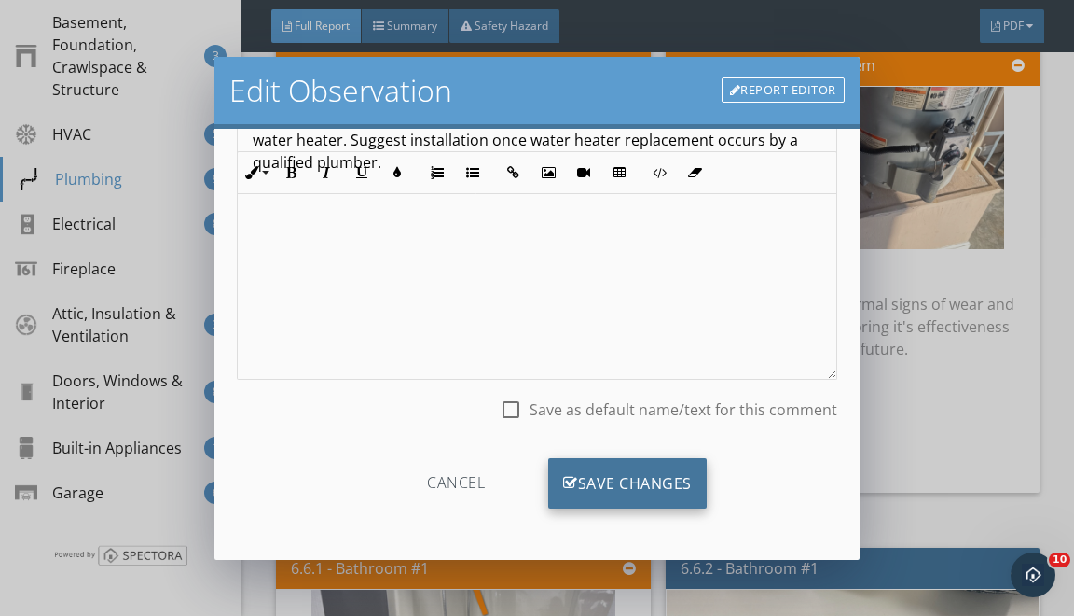
click at [661, 467] on div "Save Changes" at bounding box center [627, 483] width 159 height 50
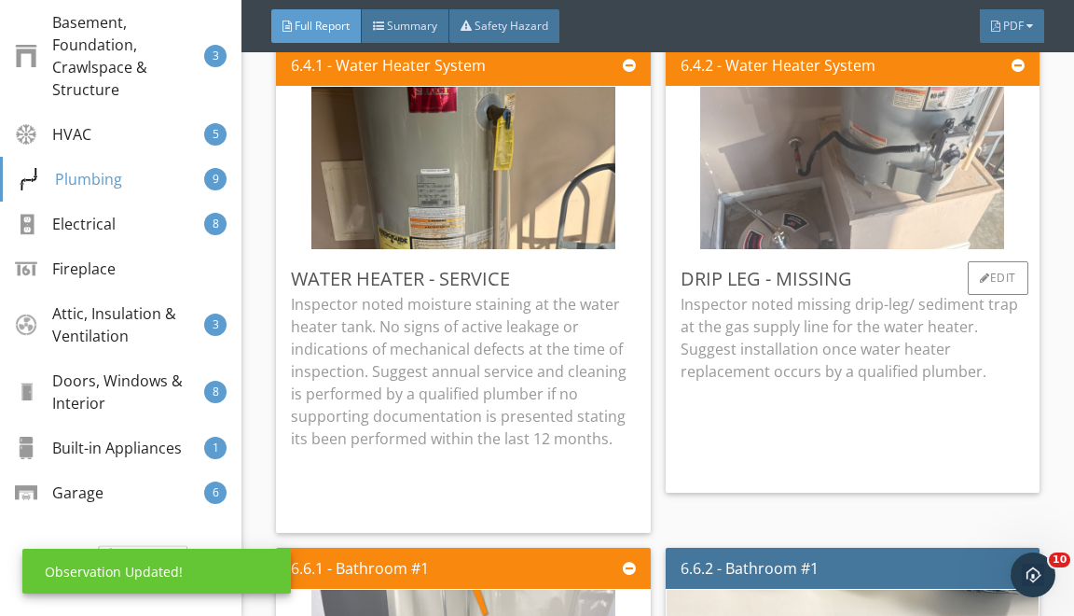
scroll to position [20211, 0]
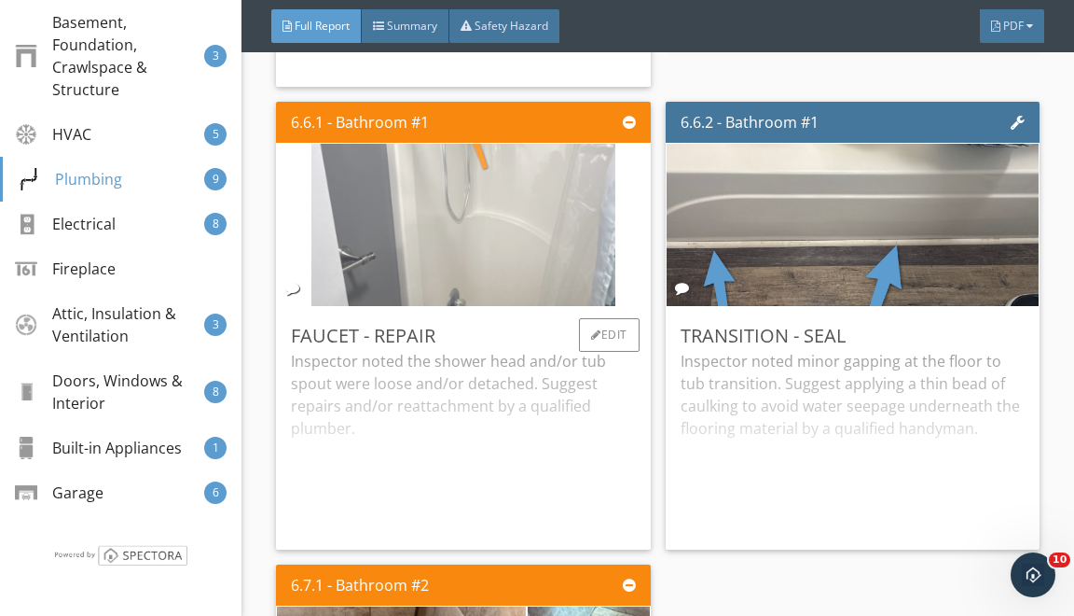
click at [563, 268] on img at bounding box center [464, 225] width 304 height 406
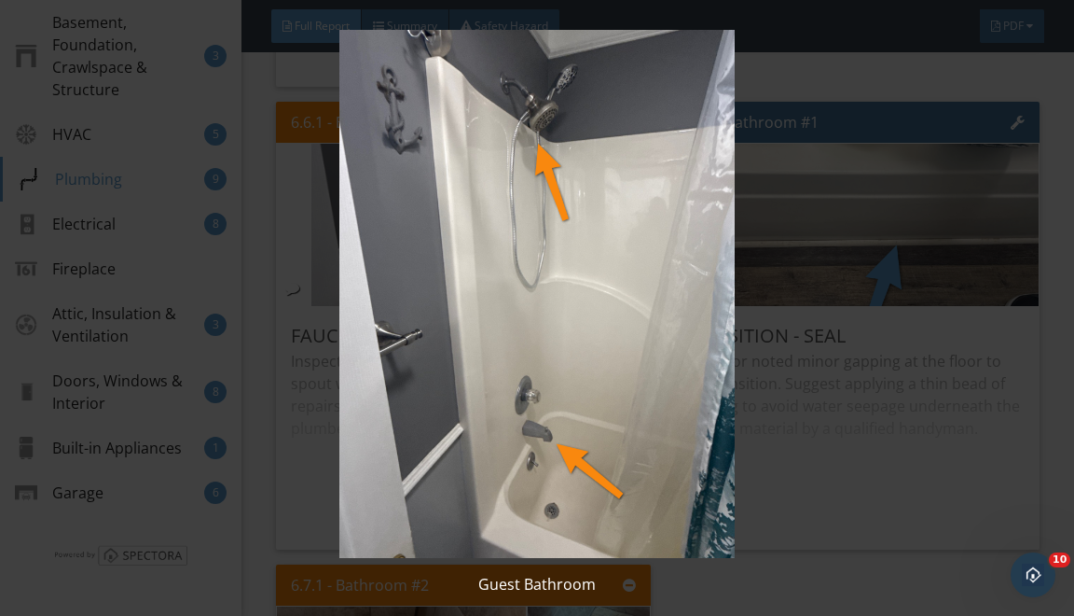
click at [817, 298] on img at bounding box center [537, 294] width 964 height 528
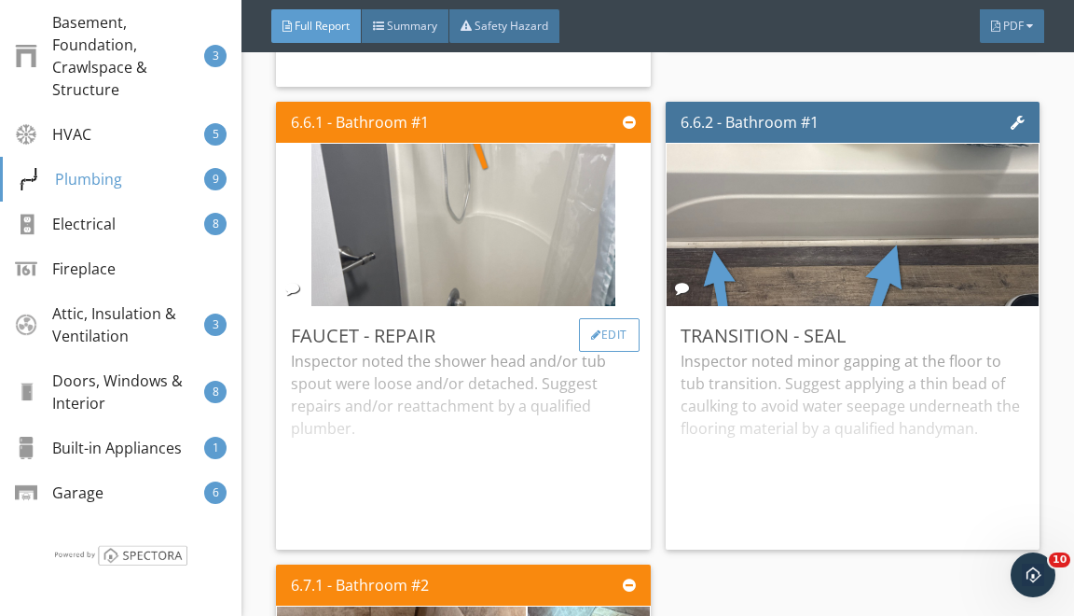
click at [603, 352] on div "Edit" at bounding box center [609, 335] width 61 height 34
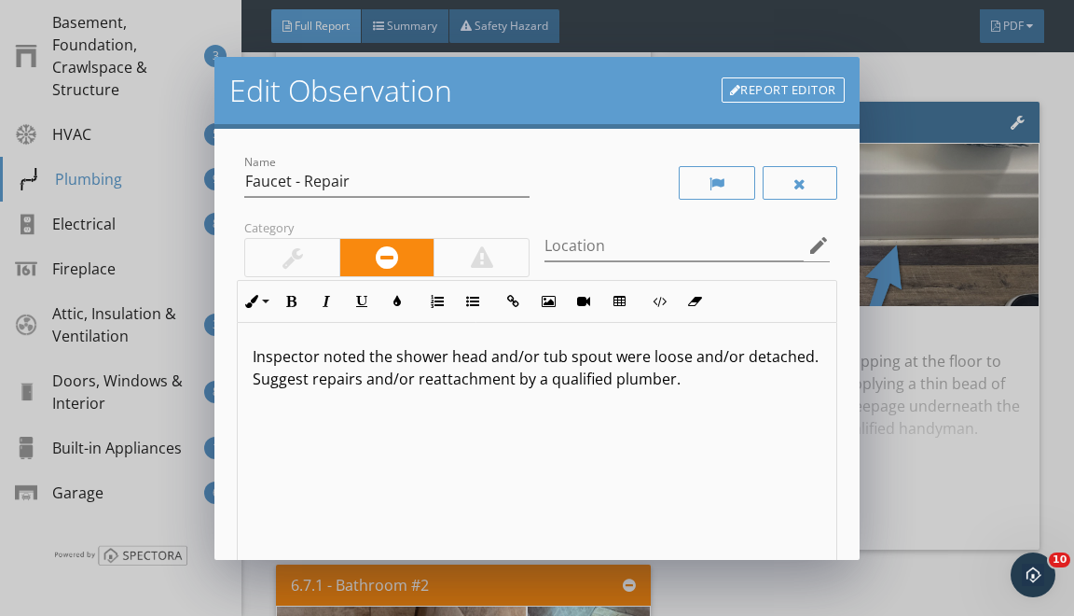
click at [380, 354] on p "Inspector noted the shower head and/or tub spout were loose and/or detached. Su…" at bounding box center [537, 367] width 568 height 45
click at [502, 355] on p "Inspector noted shower head and/or tub spout were loose and/or detached. Sugges…" at bounding box center [537, 367] width 568 height 45
click at [565, 360] on p "Inspector noted shower head and tub spout were loose and/or detached. Suggest r…" at bounding box center [537, 367] width 568 height 45
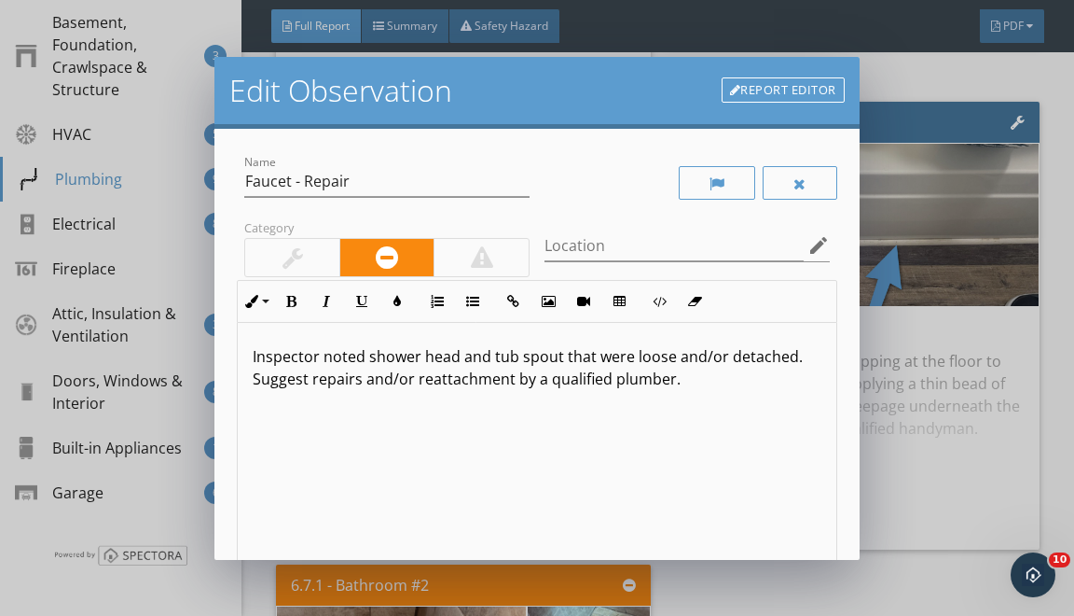
click at [745, 361] on p "Inspector noted shower head and tub spout that were loose and/or detached. Sugg…" at bounding box center [537, 367] width 568 height 45
click at [347, 377] on p "Inspector noted shower head and tub spout that were loose. Suggest repairs and/…" at bounding box center [537, 367] width 568 height 45
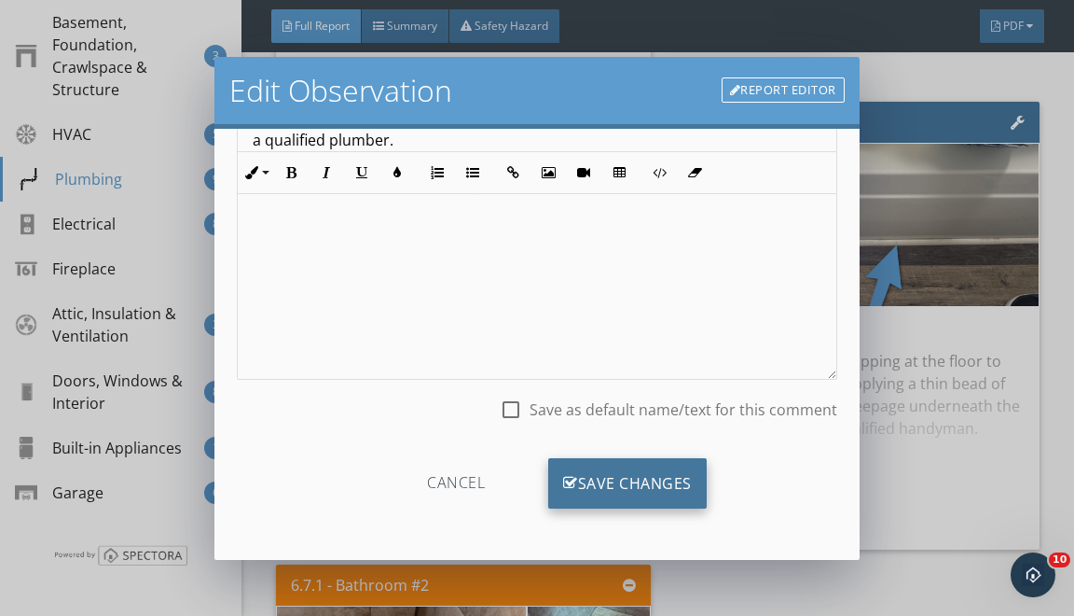
click at [613, 461] on div "Save Changes" at bounding box center [627, 483] width 159 height 50
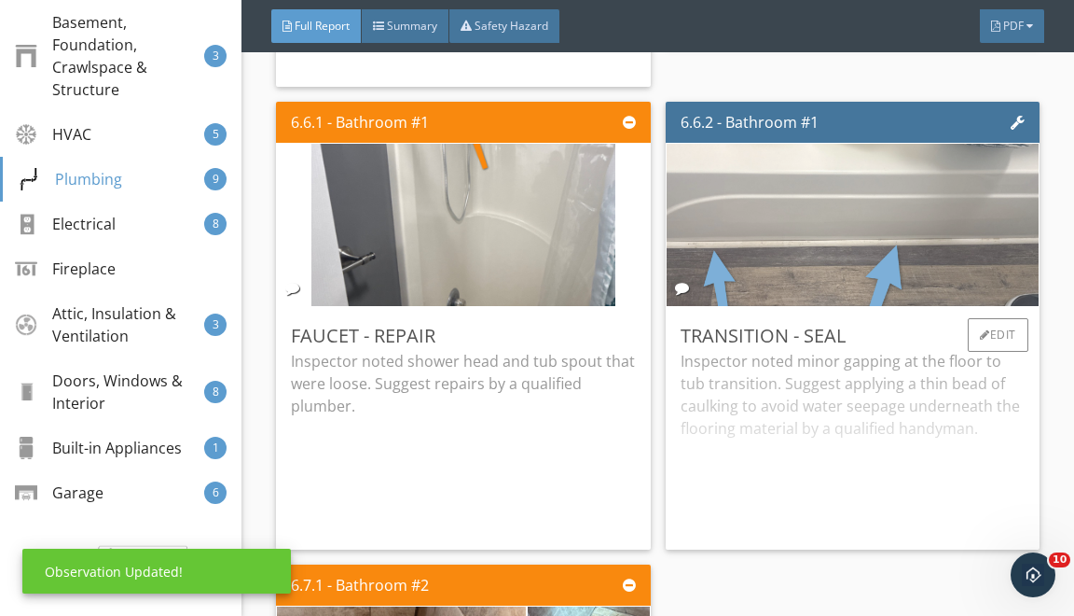
scroll to position [18, 0]
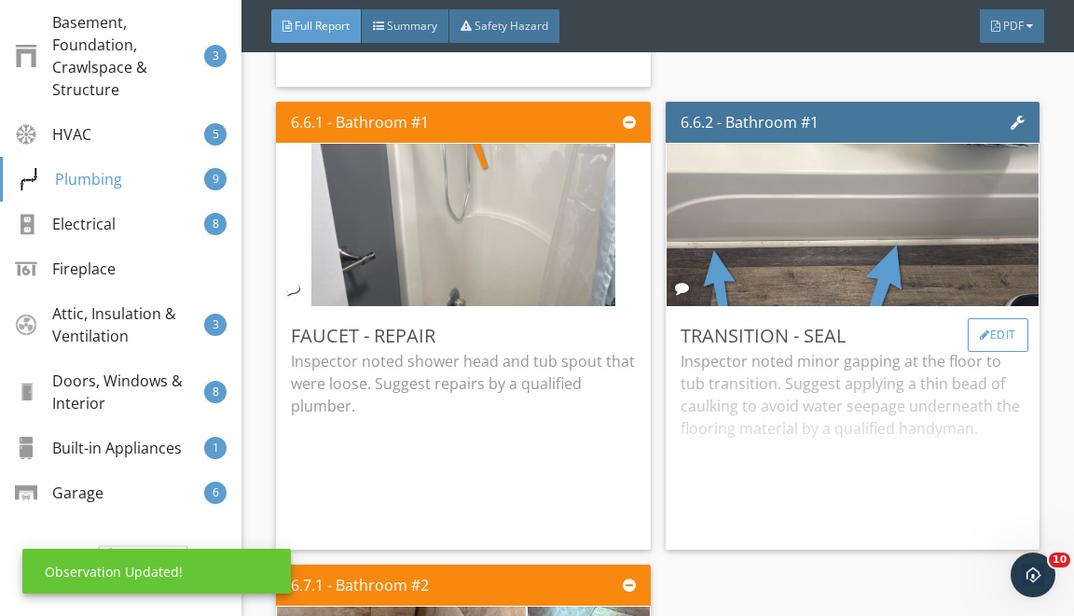
click at [1007, 344] on div "Edit" at bounding box center [998, 335] width 61 height 34
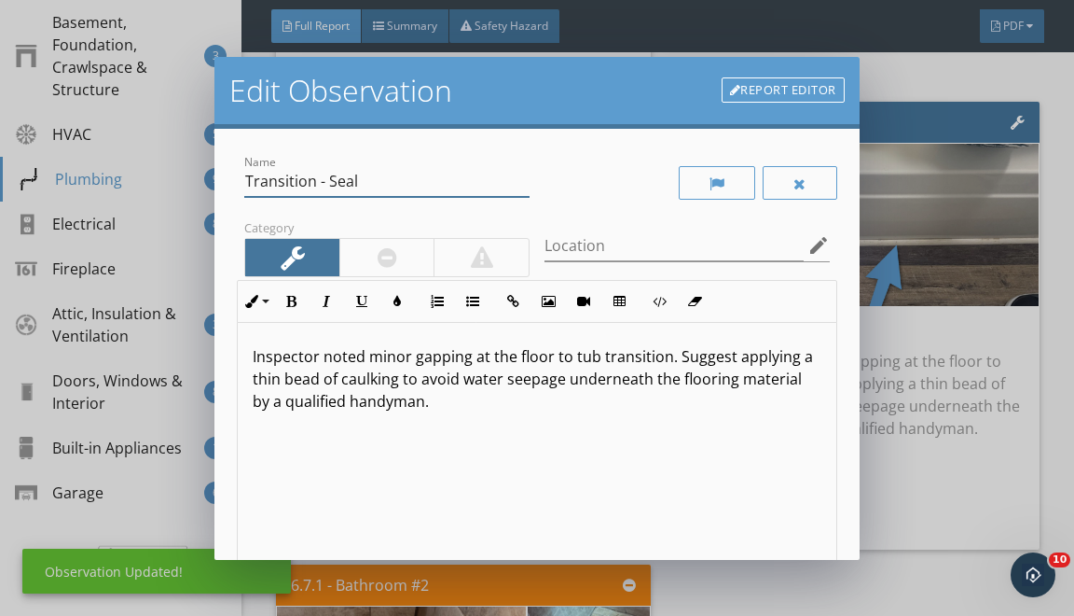
click at [317, 175] on input "Transition - Seal" at bounding box center [386, 181] width 285 height 31
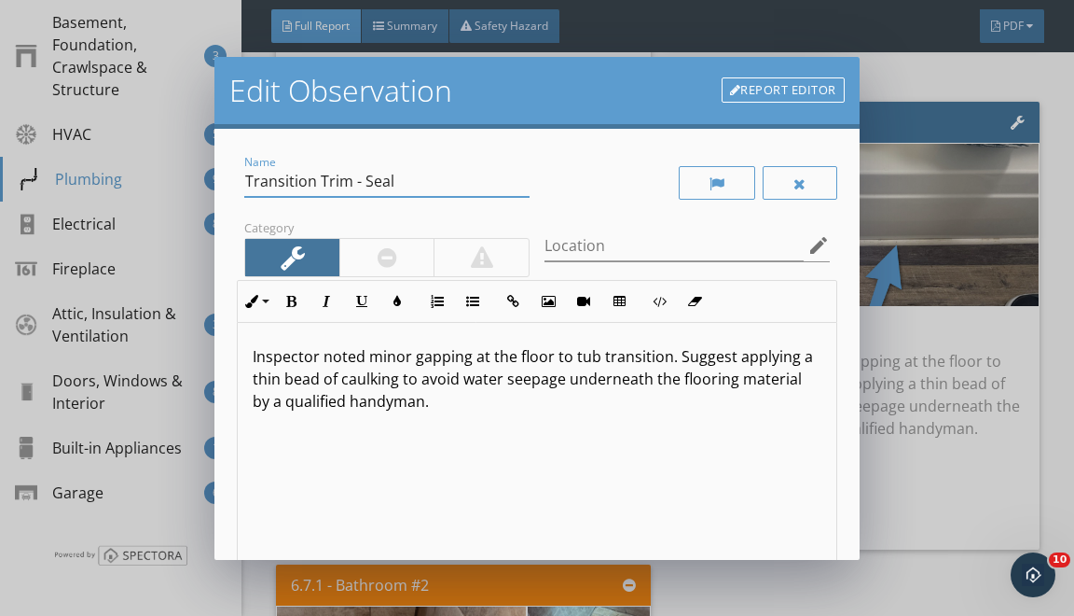
click at [373, 185] on input "Transition Trim - Seal" at bounding box center [386, 181] width 285 height 31
type input "Transition Trim - Repair"
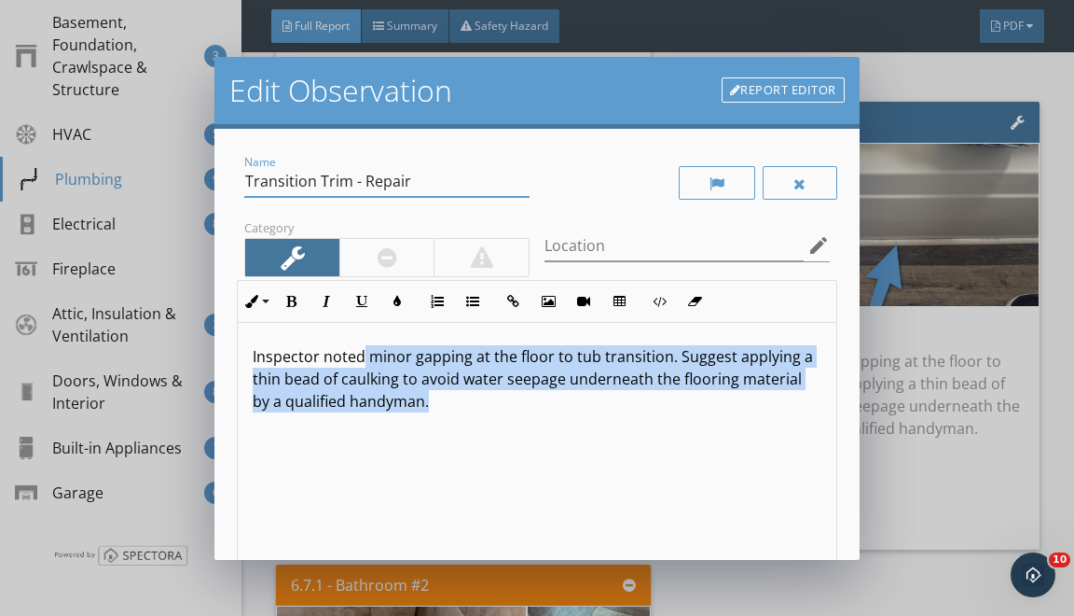
drag, startPoint x: 365, startPoint y: 357, endPoint x: 419, endPoint y: 615, distance: 263.0
click at [415, 615] on div "Edit Observation Report Editor Name Transition Trim - Repair Category Location …" at bounding box center [537, 308] width 1074 height 616
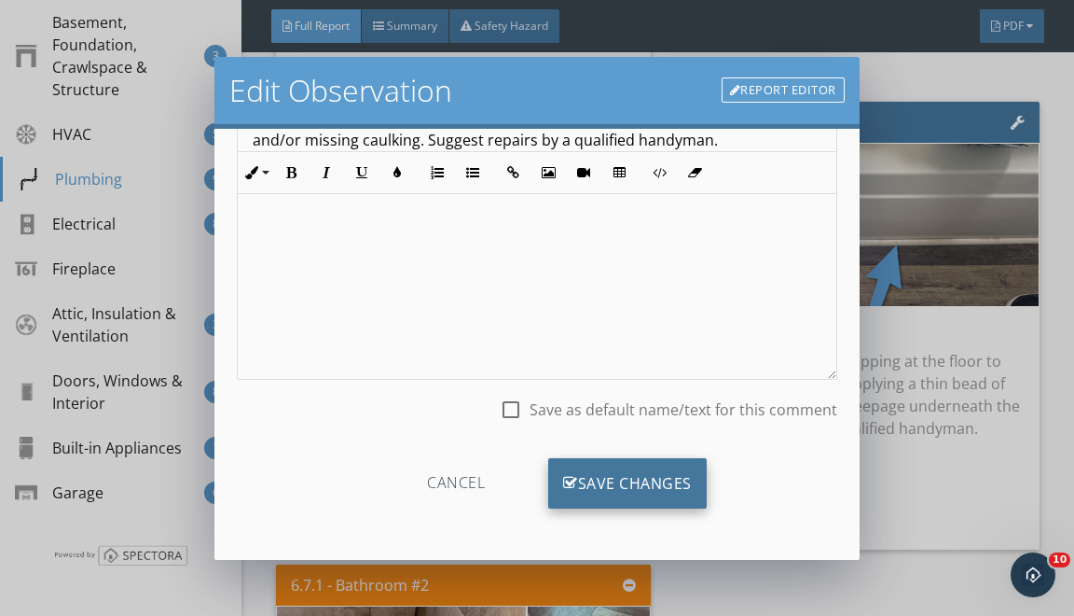
click at [601, 463] on div "Save Changes" at bounding box center [627, 483] width 159 height 50
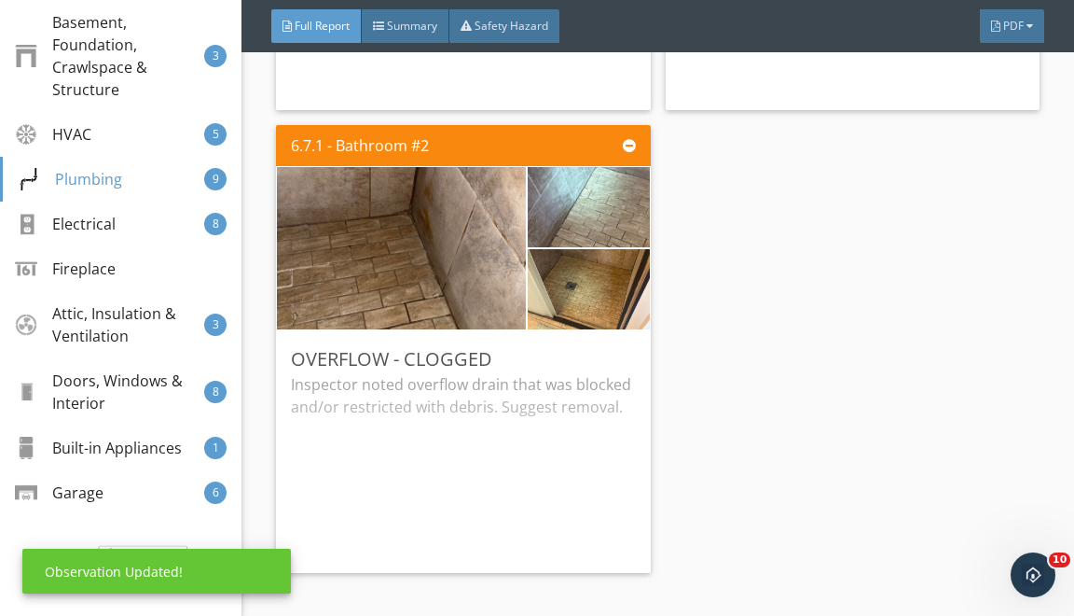
scroll to position [20651, 0]
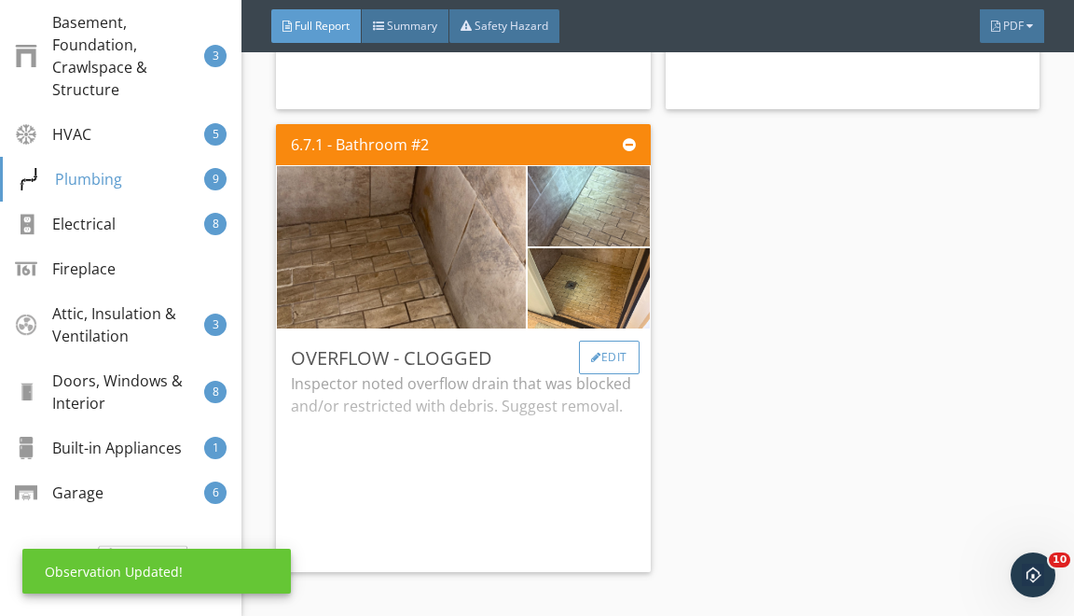
click at [597, 363] on div at bounding box center [596, 357] width 10 height 11
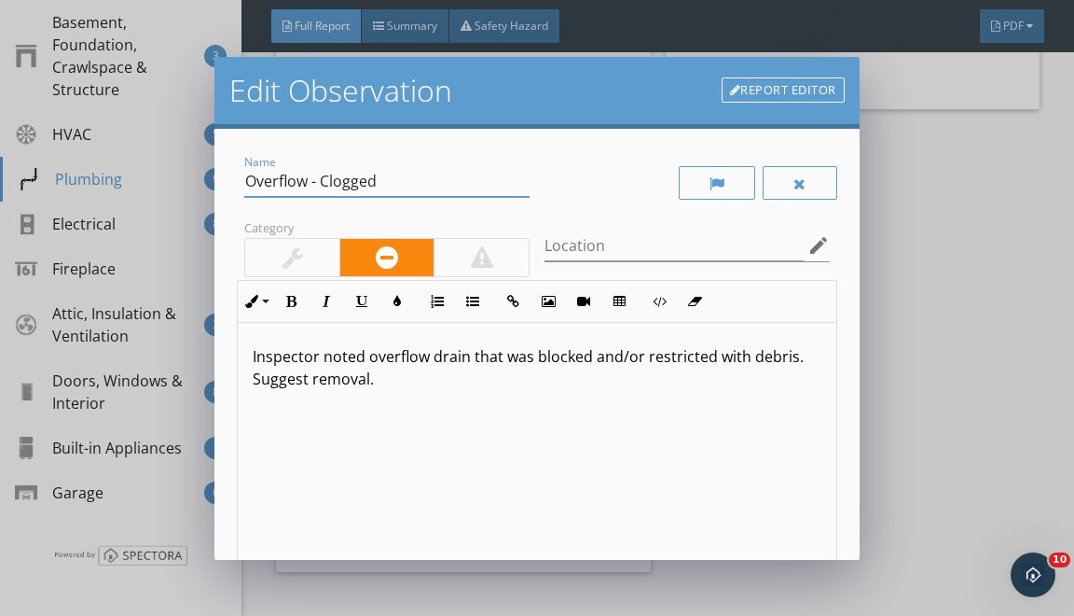
drag, startPoint x: 251, startPoint y: 181, endPoint x: 413, endPoint y: 362, distance: 243.1
click at [358, 301] on div "Name Overflow - Clogged Category Location edit Inline Style XLarge Large Normal…" at bounding box center [537, 416] width 600 height 531
type input "Shower Pan - Evaluate"
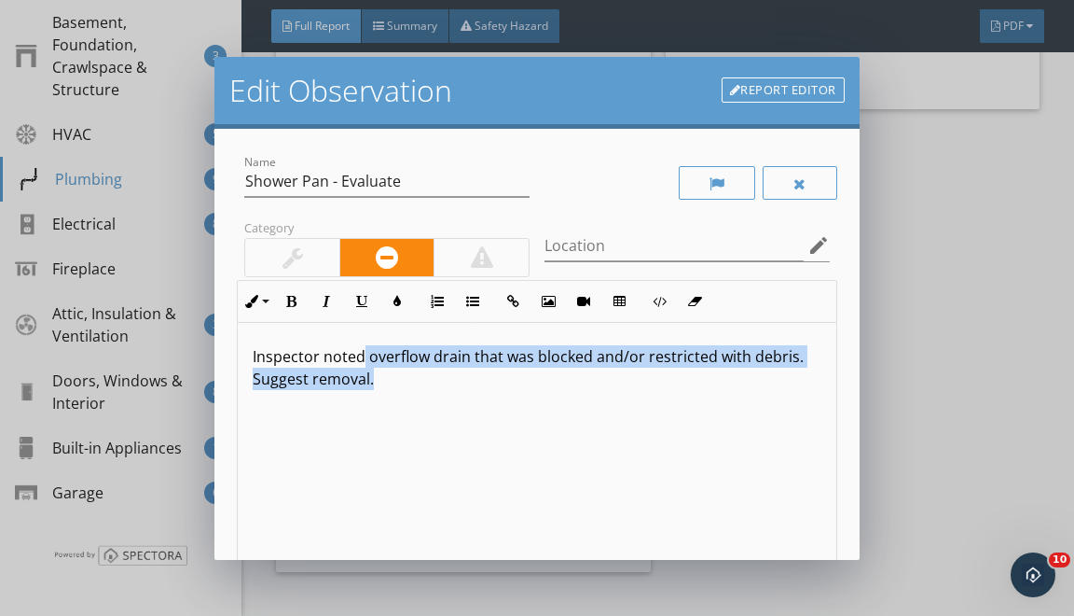
drag, startPoint x: 365, startPoint y: 358, endPoint x: 393, endPoint y: 543, distance: 186.8
click at [380, 483] on div "Inspector noted overflow drain that was blocked and/or restricted with debris. …" at bounding box center [537, 471] width 598 height 296
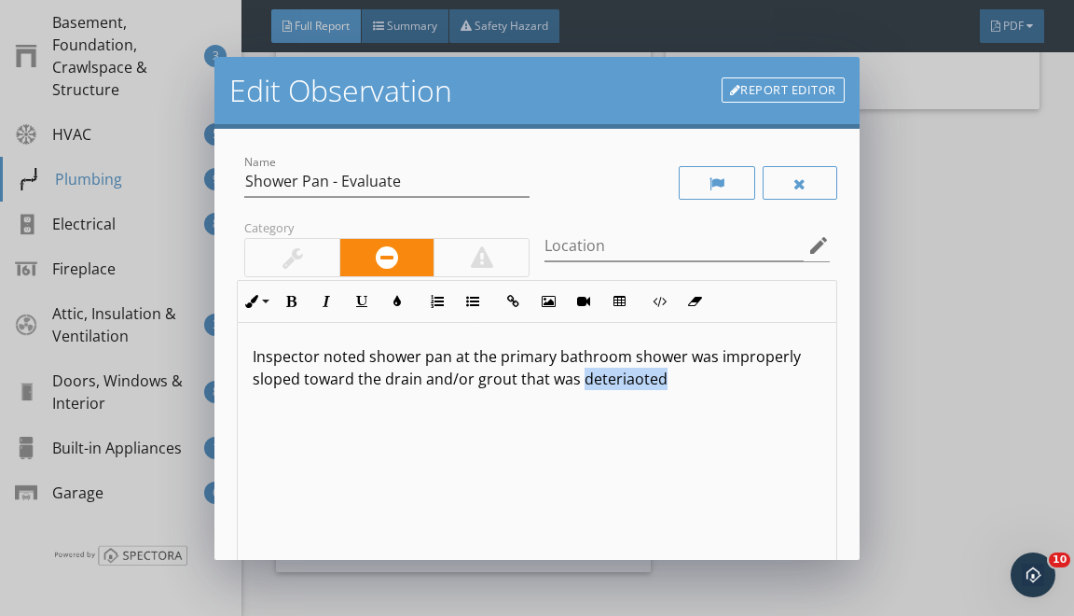
click at [600, 369] on p "Inspector noted shower pan at the primary bathroom shower was improperly sloped…" at bounding box center [537, 367] width 568 height 45
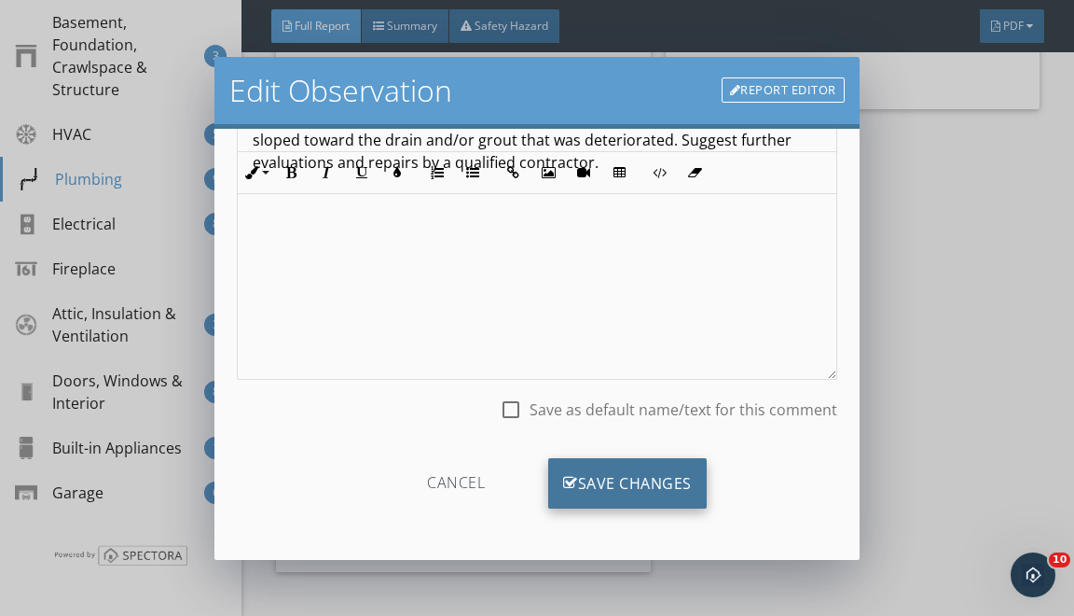
click at [594, 463] on div "Save Changes" at bounding box center [627, 483] width 159 height 50
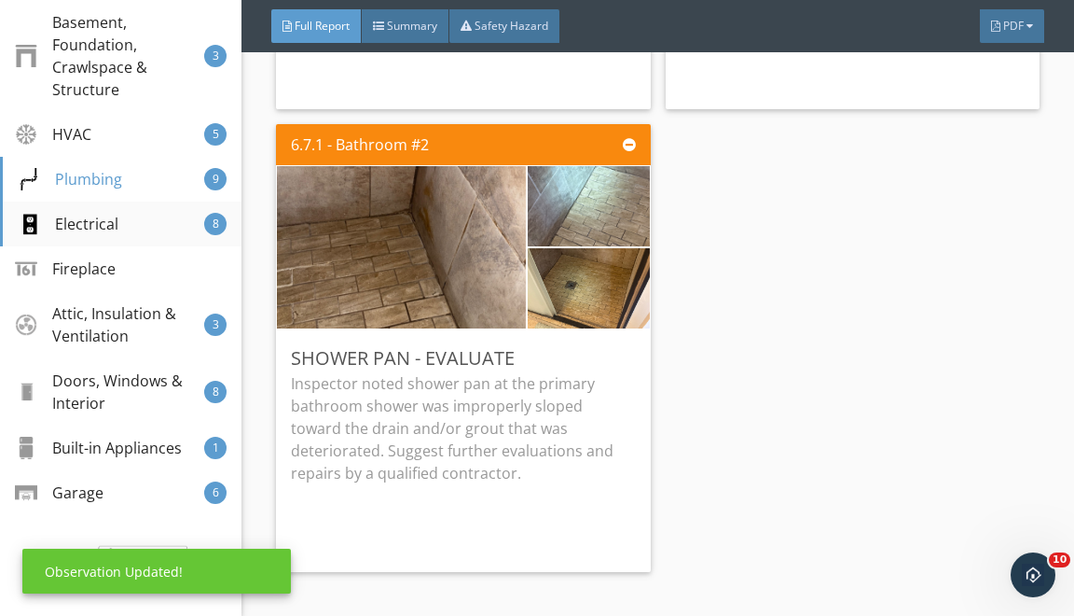
click at [205, 225] on div "8" at bounding box center [215, 224] width 22 height 22
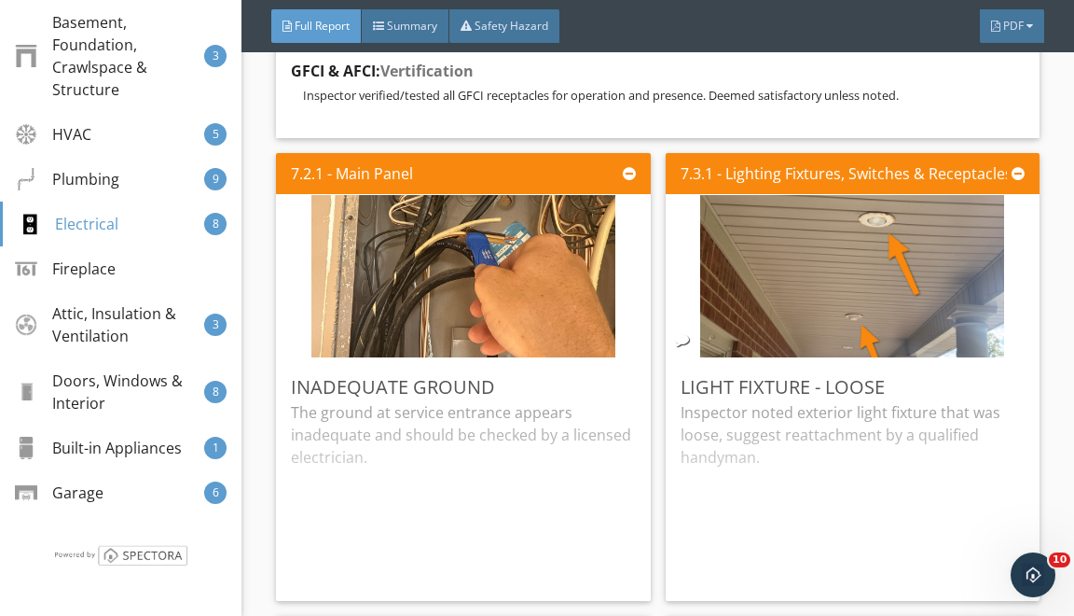
scroll to position [23653, 0]
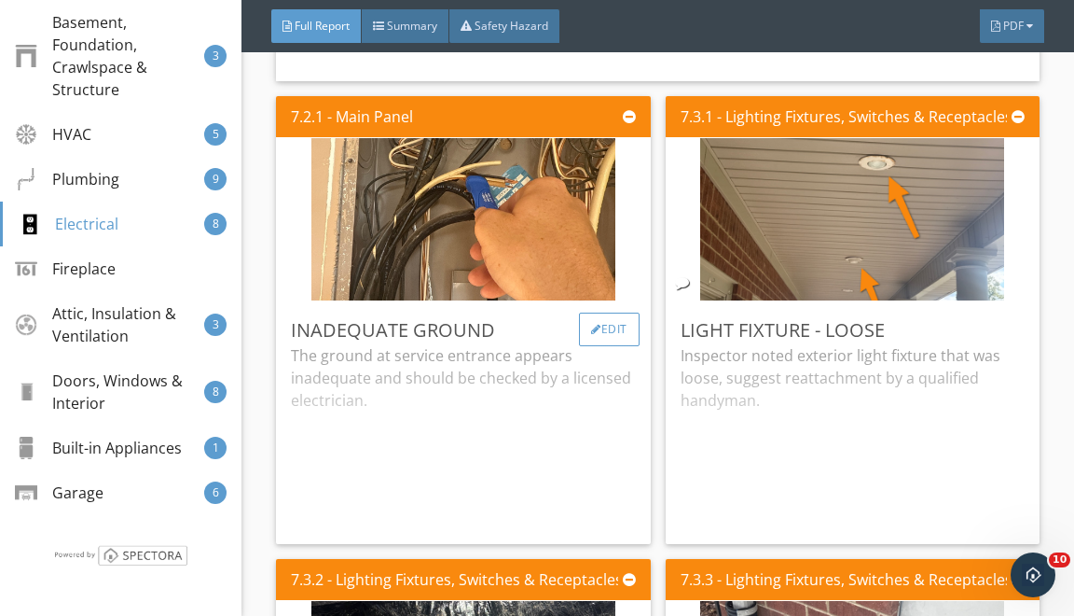
click at [604, 346] on div "Edit" at bounding box center [609, 329] width 61 height 34
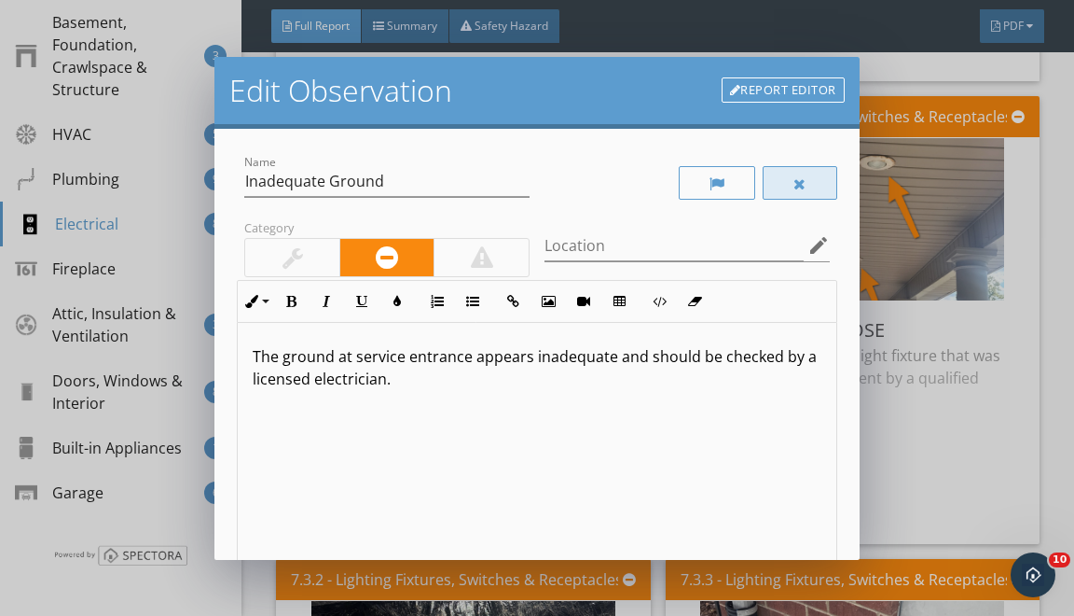
click at [797, 178] on div at bounding box center [800, 183] width 13 height 15
click at [821, 175] on div at bounding box center [801, 183] width 73 height 34
click at [291, 243] on div at bounding box center [292, 257] width 94 height 37
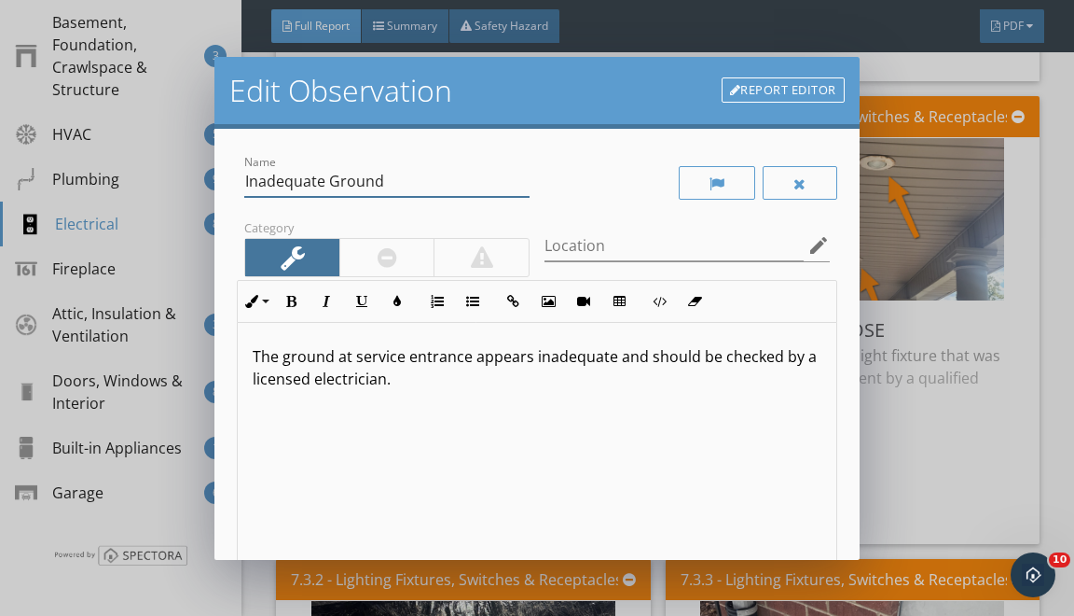
drag, startPoint x: 247, startPoint y: 185, endPoint x: 369, endPoint y: 328, distance: 188.6
click at [312, 252] on div "Name Inadequate Ground Category Location edit Inline Style XLarge Large Normal …" at bounding box center [537, 416] width 600 height 531
type input "Wire Nuts - Missing"
drag, startPoint x: 251, startPoint y: 349, endPoint x: 265, endPoint y: 512, distance: 163.8
click at [258, 480] on div "The ground at service entrance appears inadequate and should be checked by a li…" at bounding box center [537, 471] width 598 height 296
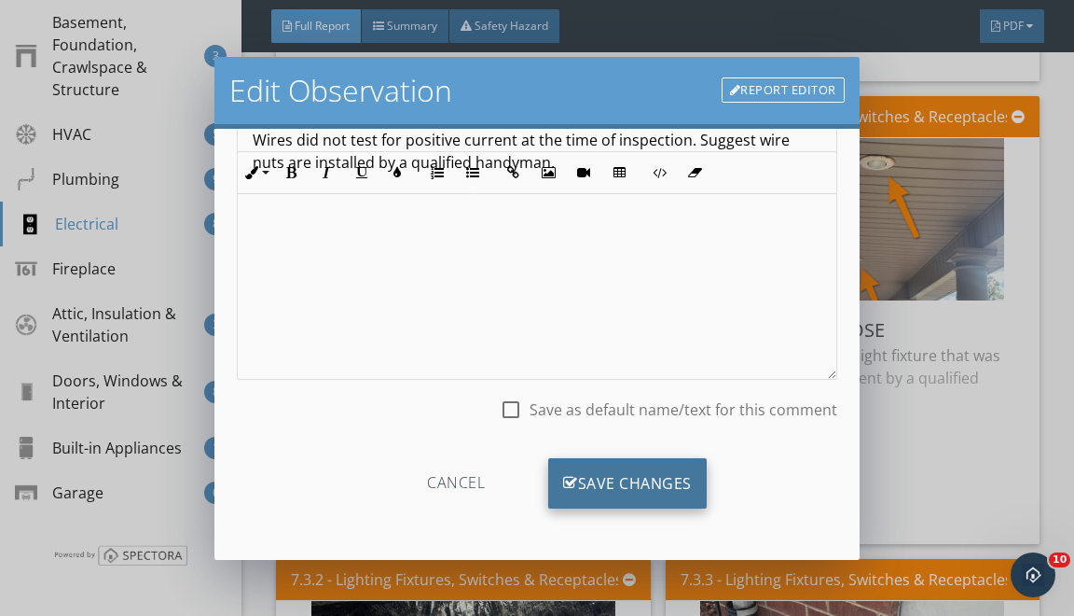
click at [615, 497] on div "Save Changes" at bounding box center [627, 483] width 159 height 50
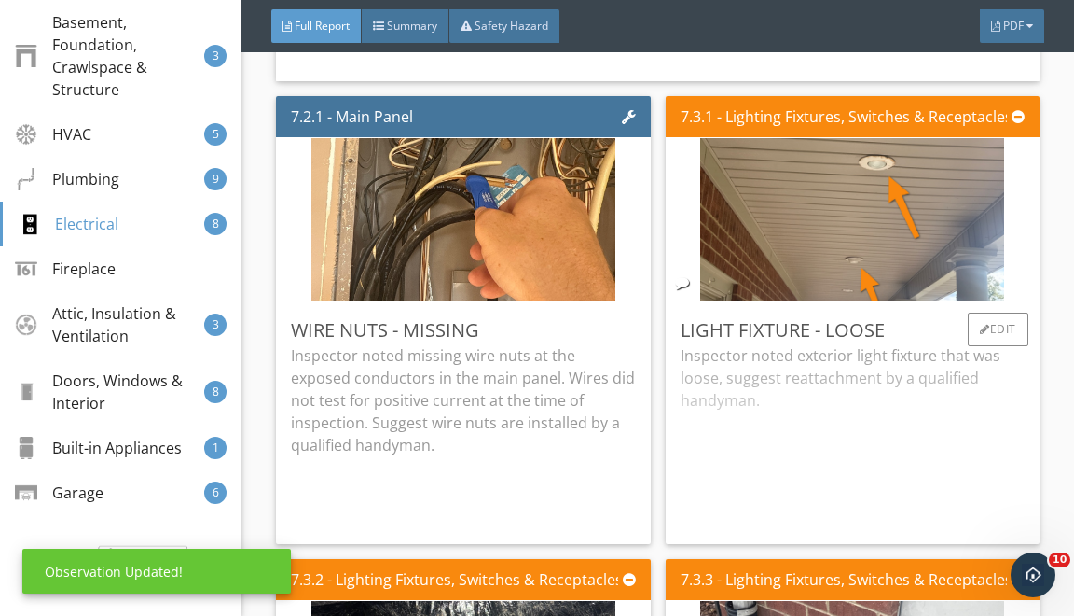
scroll to position [18, 0]
click at [993, 346] on div "Edit" at bounding box center [998, 329] width 61 height 34
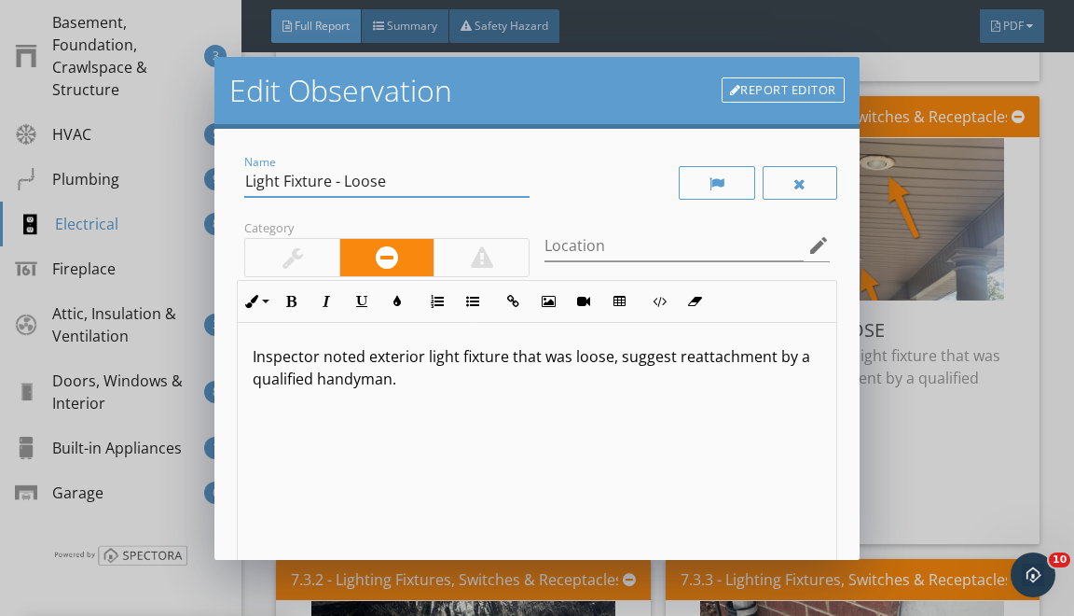
click at [329, 187] on input "Light Fixture - Loose" at bounding box center [386, 181] width 285 height 31
click at [355, 187] on input "Light Fixtures - Loose" at bounding box center [386, 181] width 285 height 31
click at [358, 186] on input "Light Fixtures - Loose" at bounding box center [386, 181] width 285 height 31
type input "Light Fixtures - Evaluate"
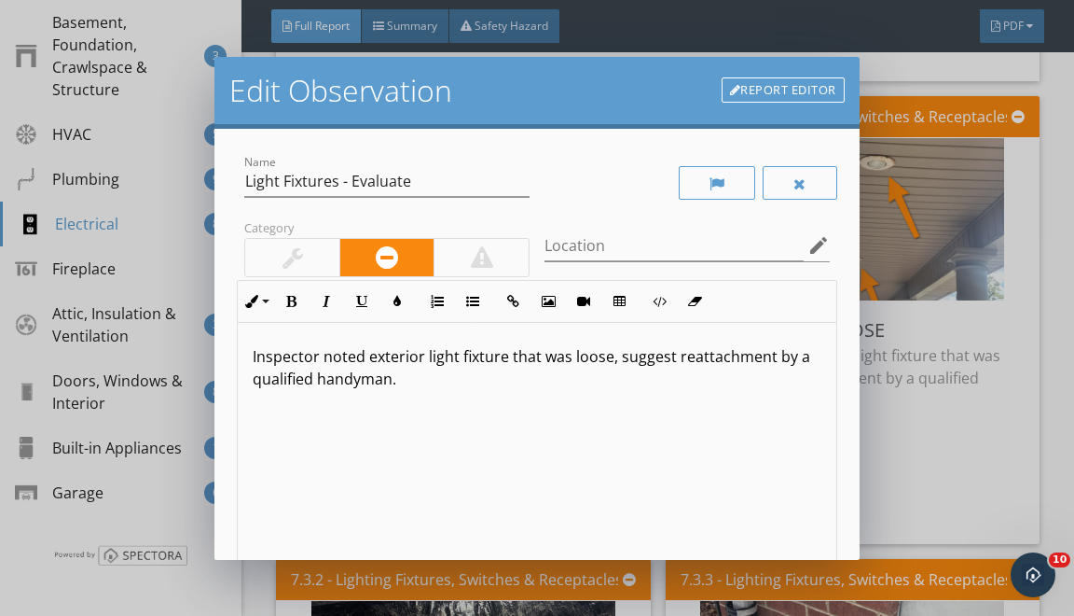
drag, startPoint x: 368, startPoint y: 354, endPoint x: 402, endPoint y: 615, distance: 262.4
click at [380, 504] on div "Inspector noted exterior light fixture that was loose, suggest reattachment by …" at bounding box center [537, 471] width 598 height 296
click at [500, 379] on p "Inspector noted corrosion and/or loose light fixtures at the front porch. Sugge…" at bounding box center [537, 367] width 568 height 45
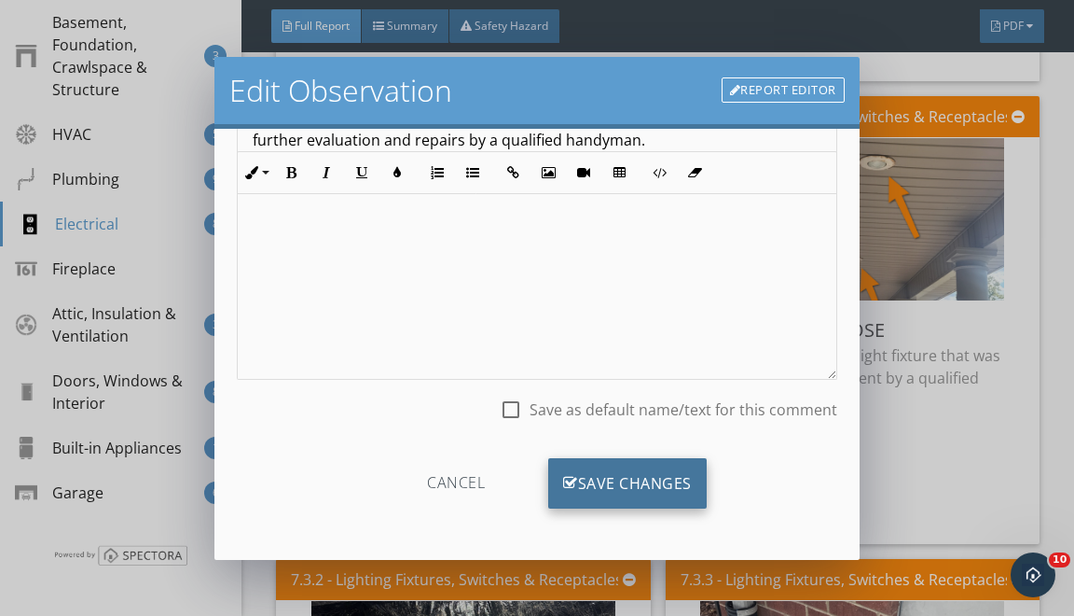
click at [583, 481] on div "Save Changes" at bounding box center [627, 483] width 159 height 50
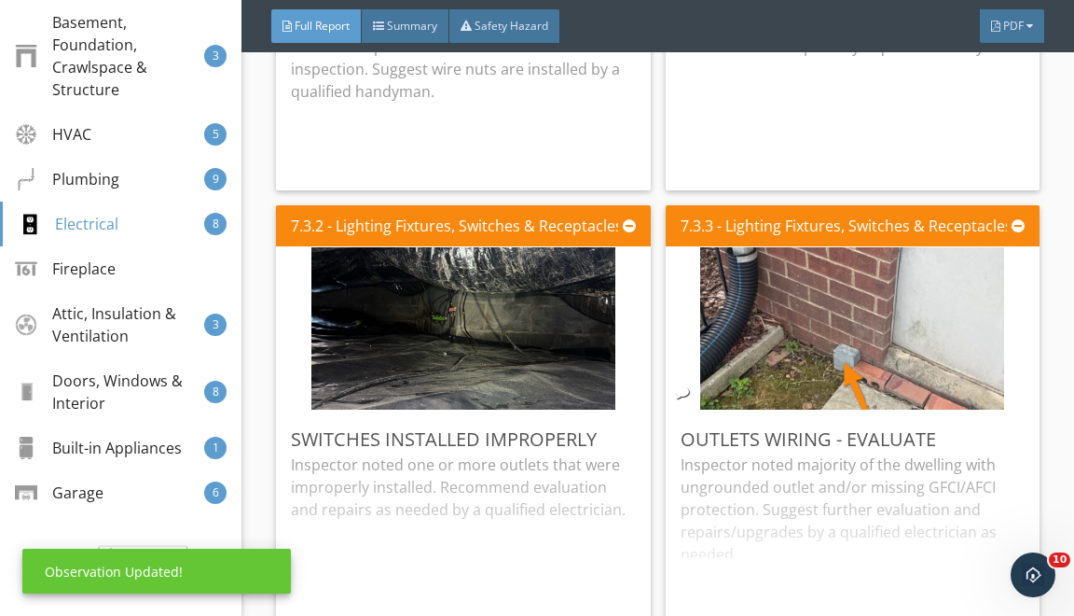
scroll to position [24010, 0]
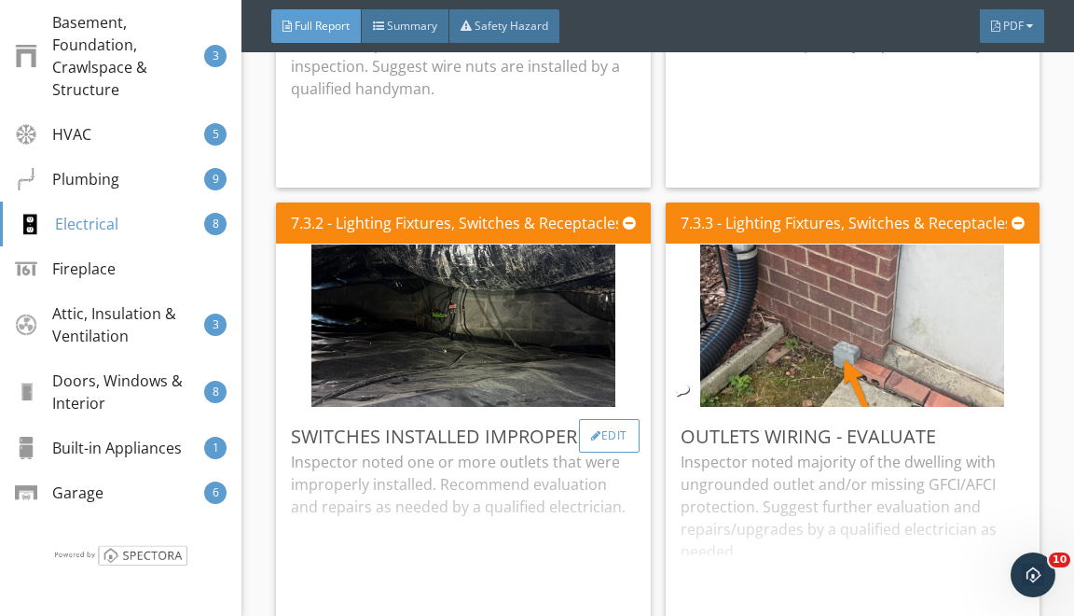
click at [594, 452] on div "Edit" at bounding box center [609, 436] width 61 height 34
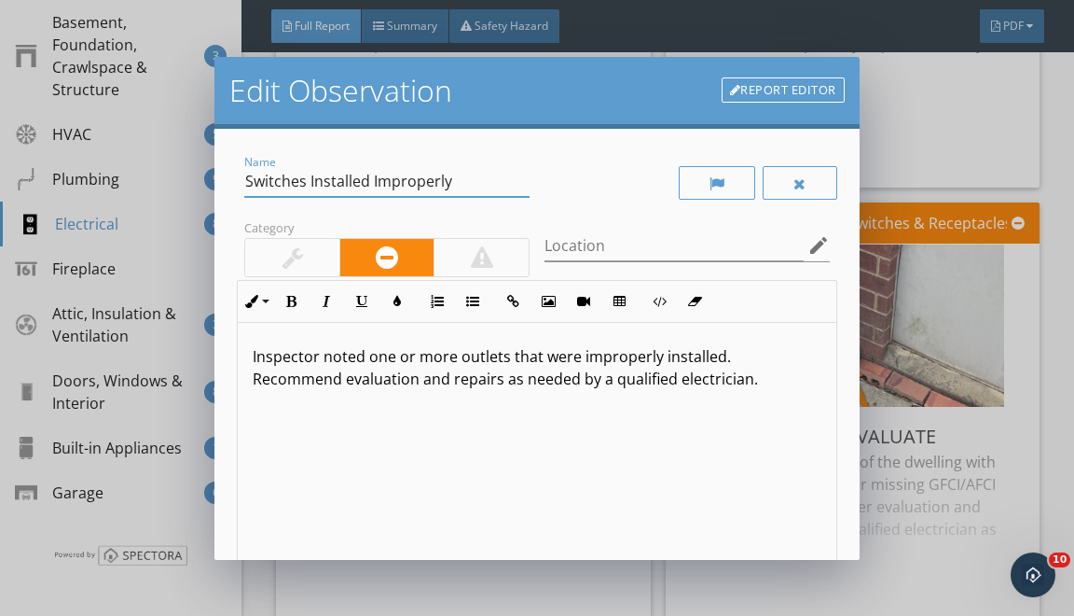
drag, startPoint x: 254, startPoint y: 180, endPoint x: 506, endPoint y: 507, distance: 413.6
click at [497, 494] on div "Name Switches Installed Improperly Category Location edit Inline Style XLarge L…" at bounding box center [537, 416] width 600 height 531
type input "S"
type input "Wiring in Crawlspace - Missing Hangers"
drag, startPoint x: 366, startPoint y: 358, endPoint x: 399, endPoint y: 586, distance: 230.0
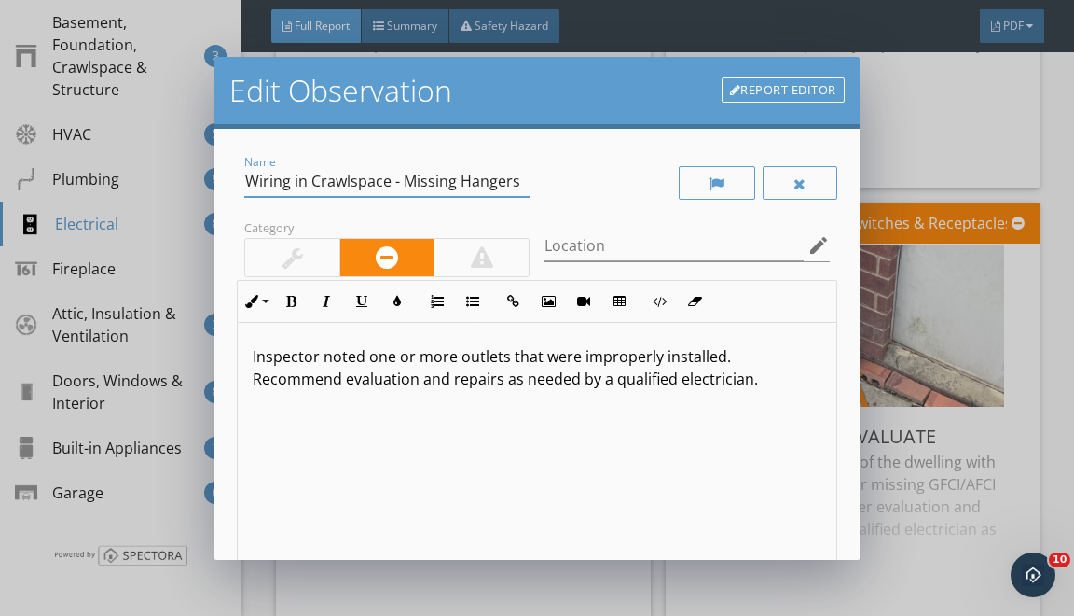
click at [369, 439] on div "Inspector noted one or more outlets that were improperly installed. Recommend e…" at bounding box center [537, 471] width 598 height 296
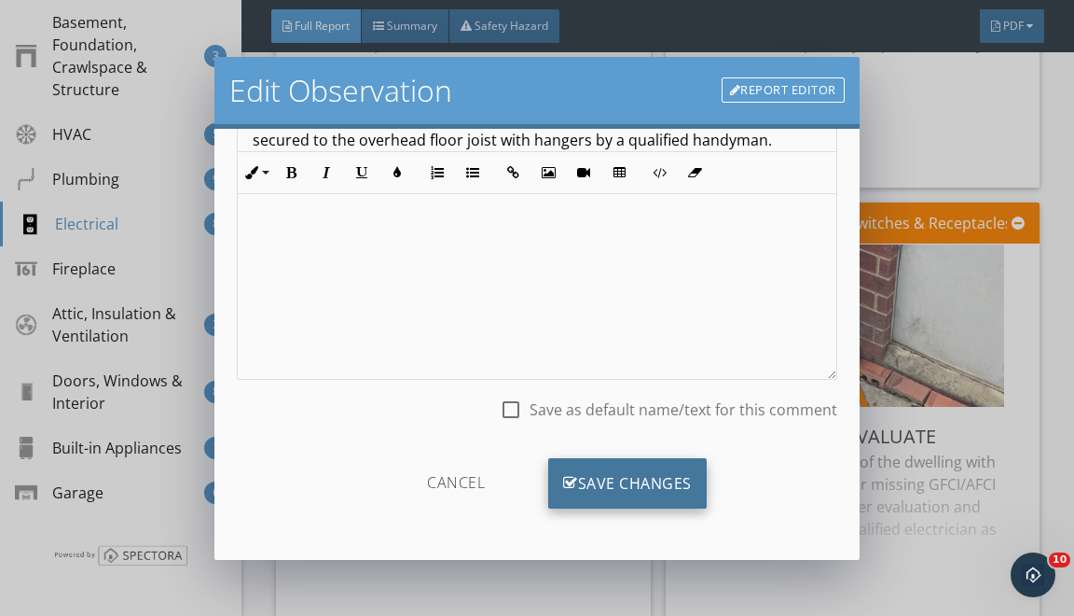
click at [623, 470] on div "Save Changes" at bounding box center [627, 483] width 159 height 50
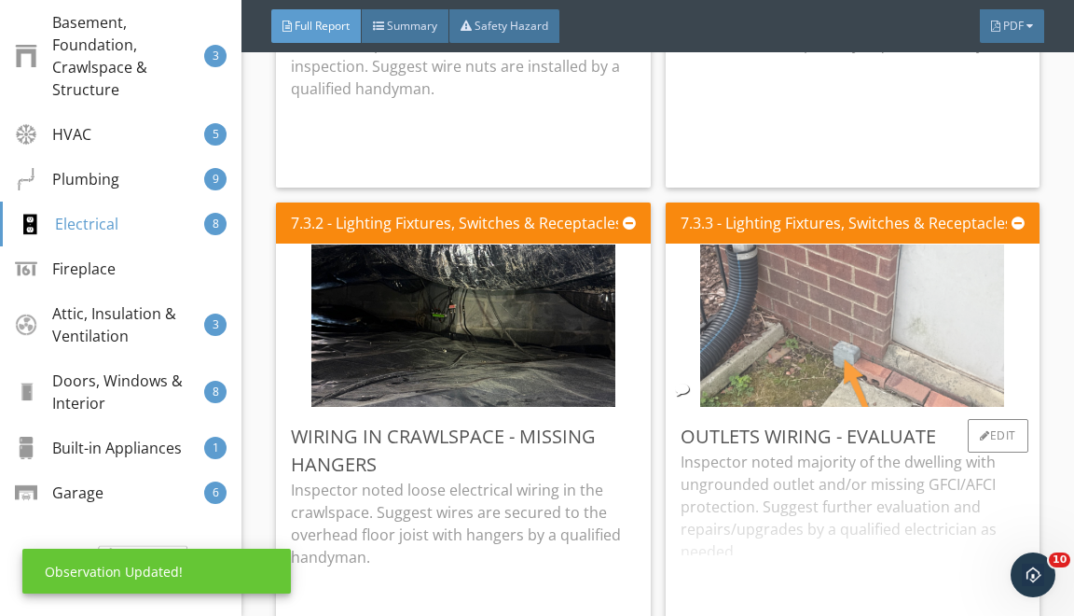
scroll to position [18, 0]
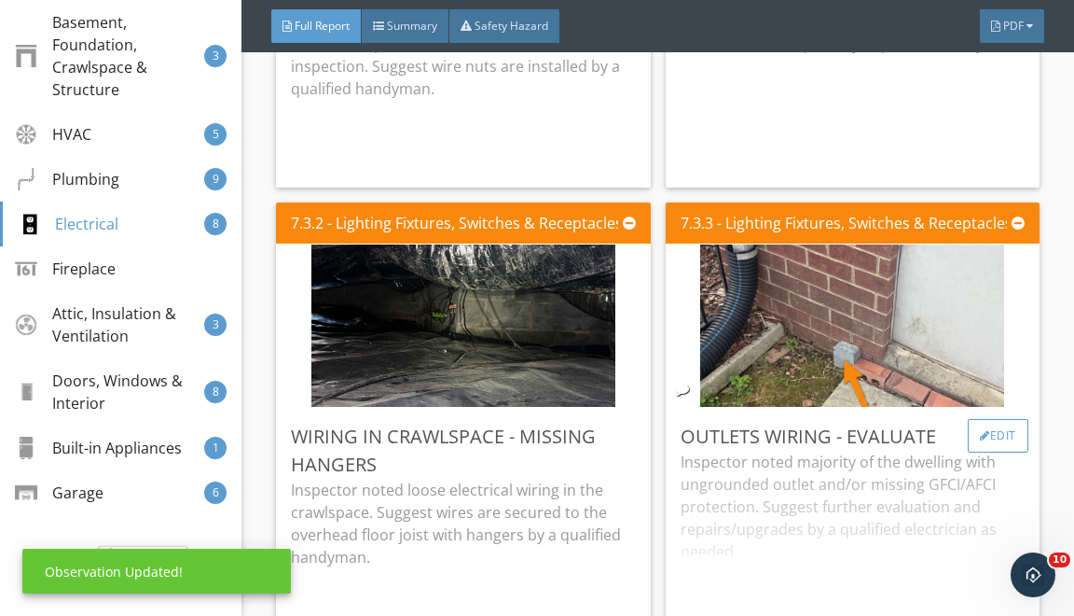
click at [995, 452] on div "Edit" at bounding box center [998, 436] width 61 height 34
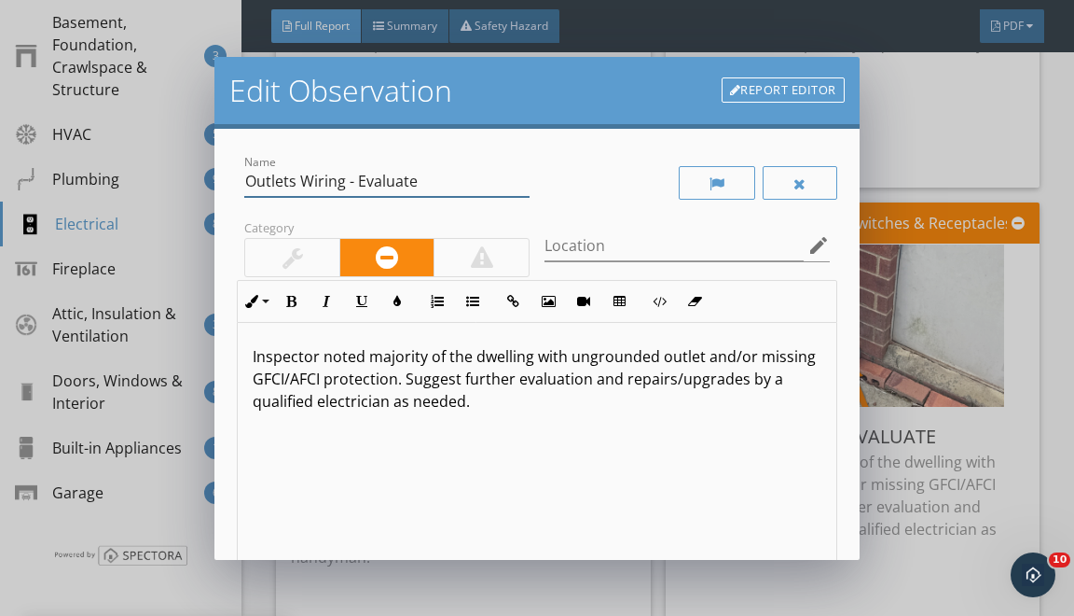
click at [284, 246] on div "Name Outlets Wiring - Evaluate Category Location edit Inline Style XLarge Large…" at bounding box center [537, 416] width 600 height 531
type input "O"
type input "Junction Box - Evaluate"
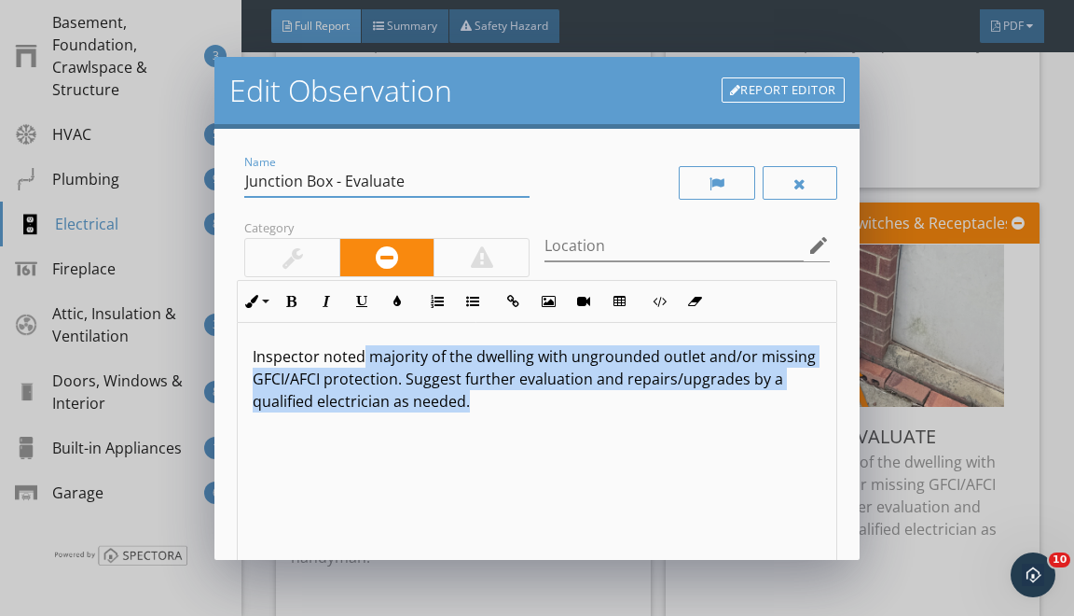
drag, startPoint x: 365, startPoint y: 359, endPoint x: 389, endPoint y: 496, distance: 139.2
click at [388, 492] on div "Inspector noted majority of the dwelling with ungrounded outlet and/or missing …" at bounding box center [537, 471] width 598 height 296
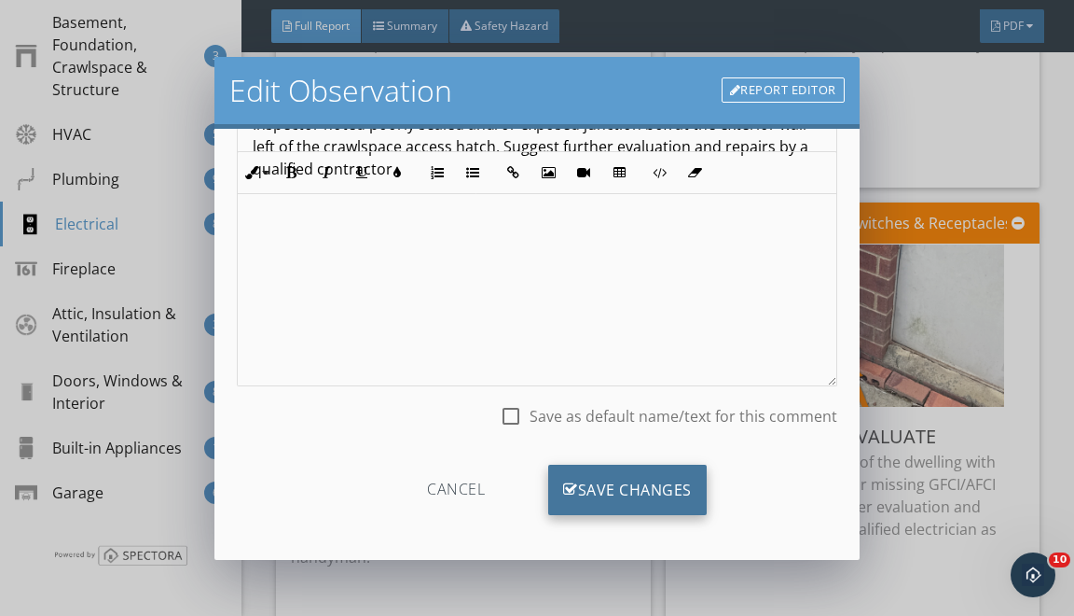
click at [570, 486] on icon at bounding box center [570, 489] width 15 height 21
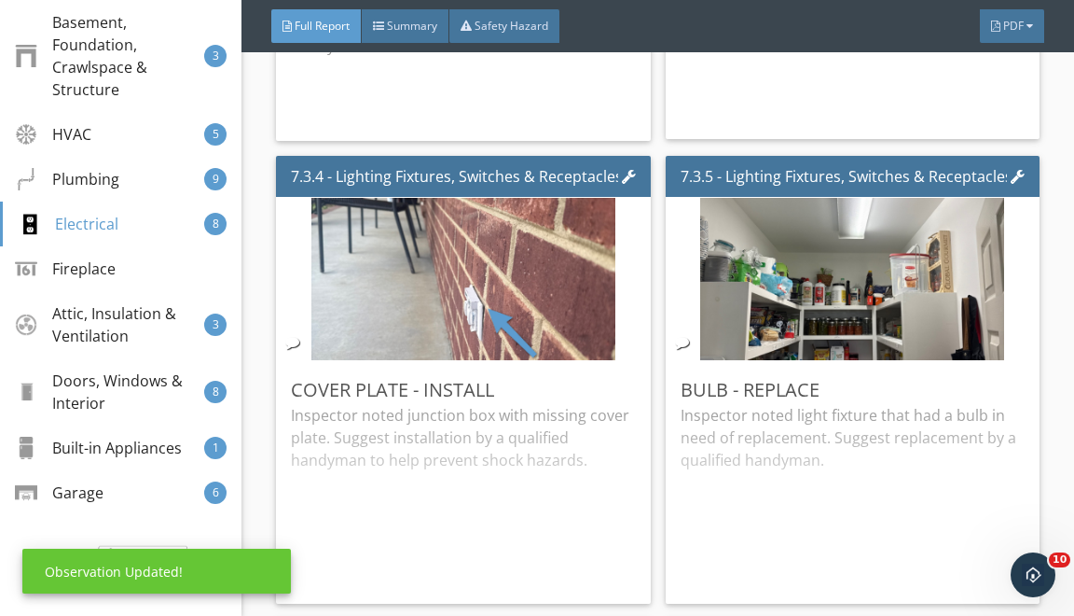
scroll to position [24616, 0]
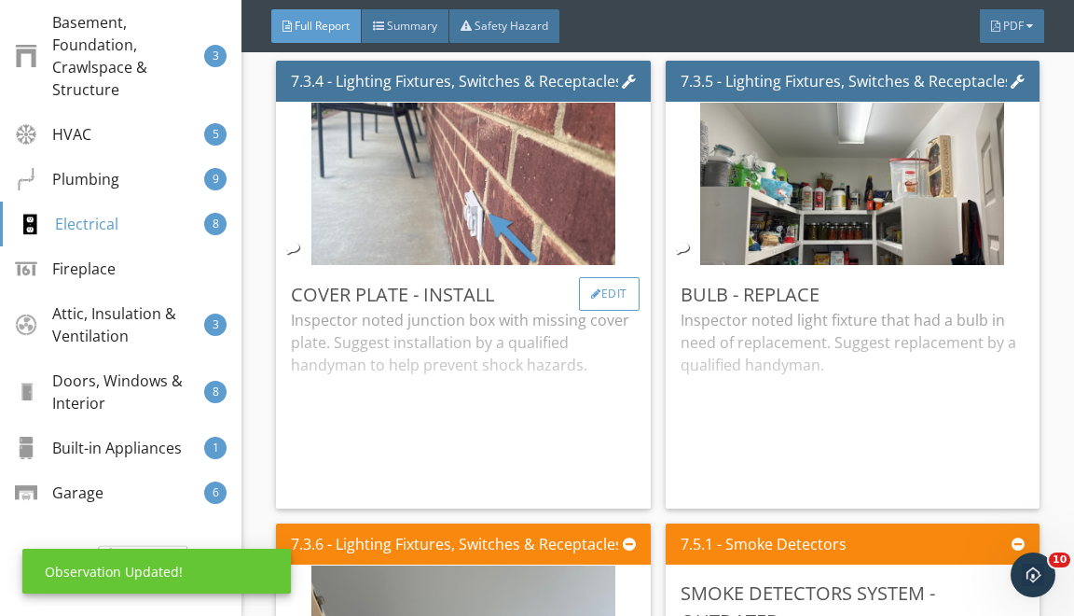
click at [612, 311] on div "Edit" at bounding box center [609, 294] width 61 height 34
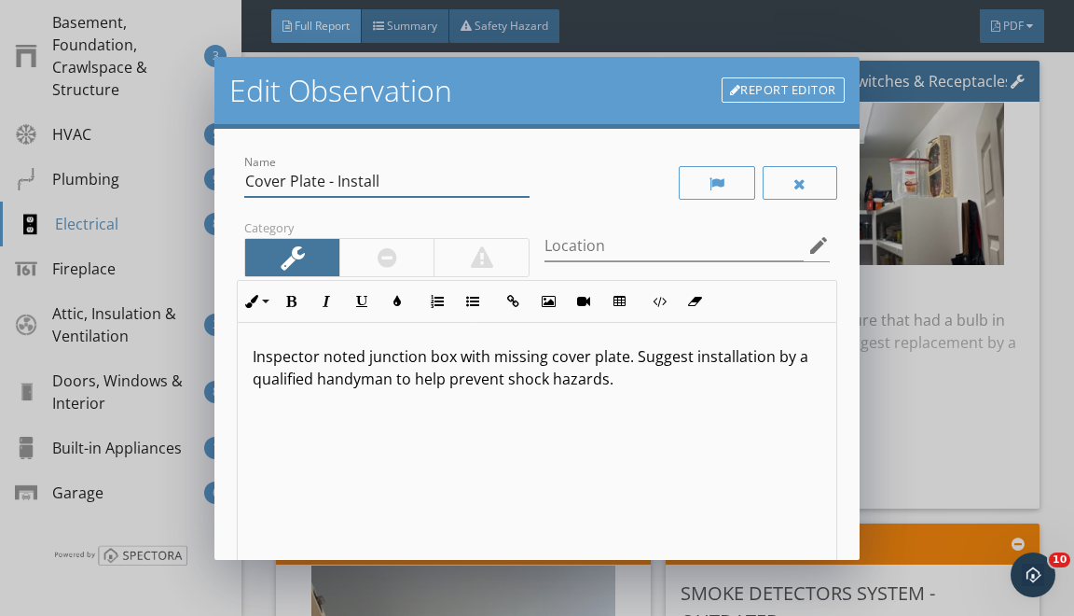
drag, startPoint x: 250, startPoint y: 183, endPoint x: 353, endPoint y: 321, distance: 172.0
click at [323, 280] on div "Name Cover Plate - Install Category Location edit Inline Style XLarge Large Nor…" at bounding box center [537, 416] width 600 height 531
type input "Exterior Outlet - Missing Gasket"
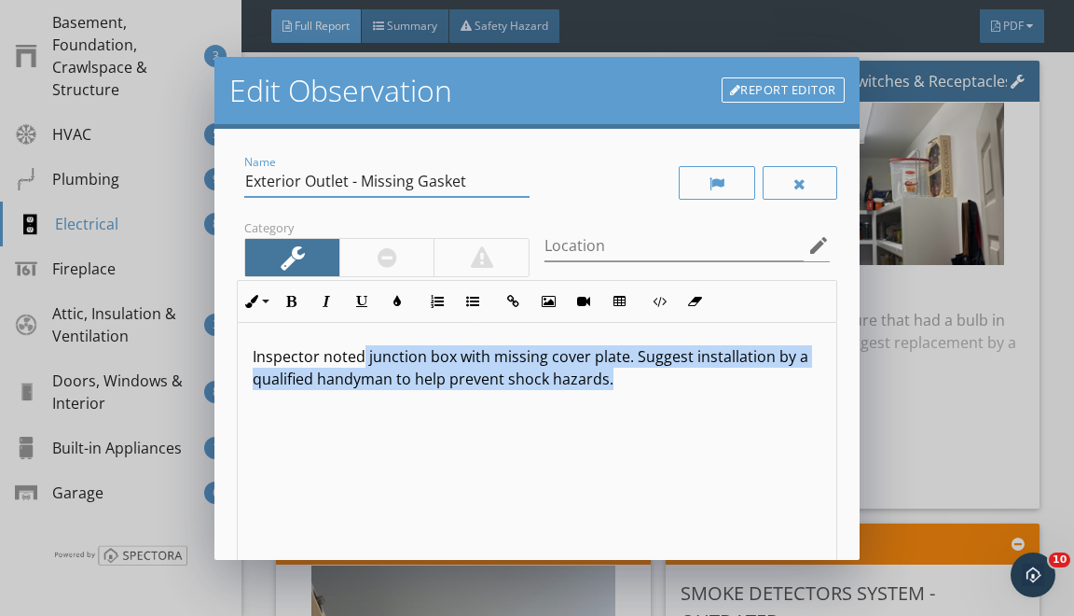
drag, startPoint x: 364, startPoint y: 360, endPoint x: 388, endPoint y: 520, distance: 162.2
click at [388, 520] on div "Inspector noted junction box with missing cover plate. Suggest installation by …" at bounding box center [537, 471] width 598 height 296
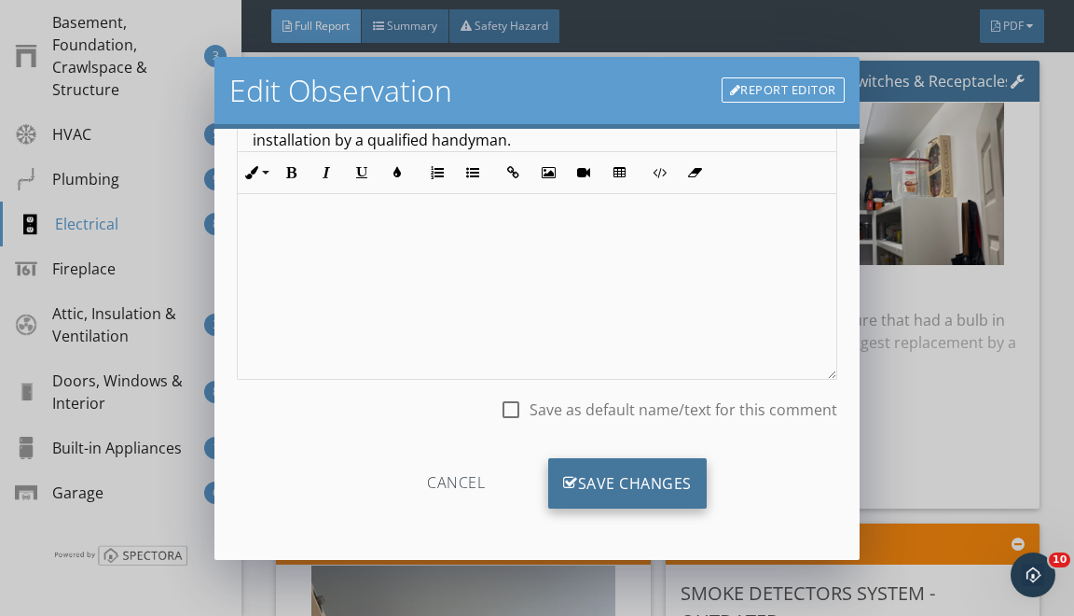
click at [628, 478] on div "Save Changes" at bounding box center [627, 483] width 159 height 50
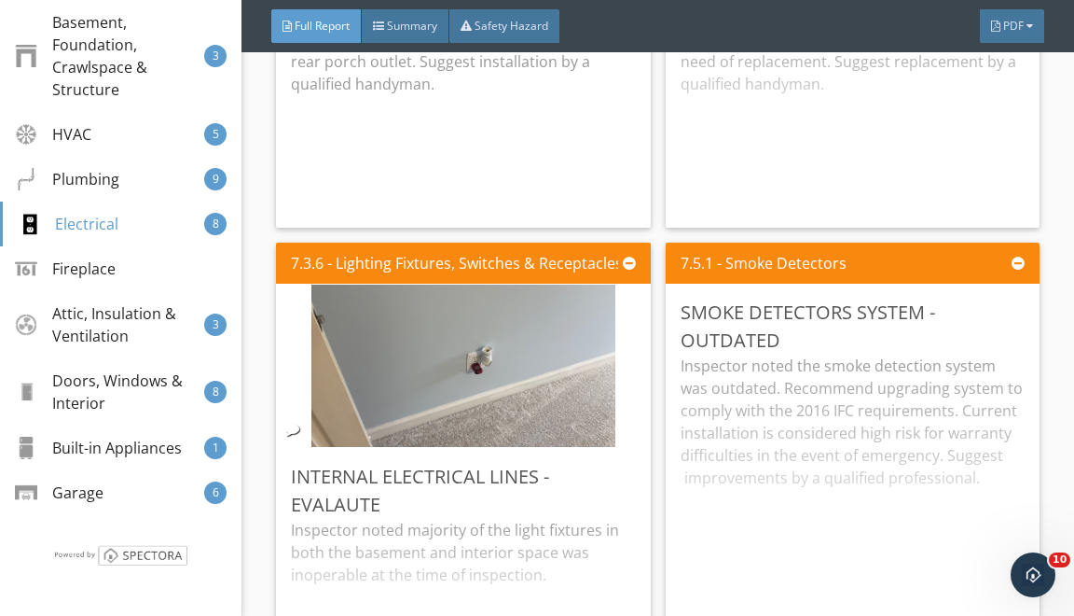
scroll to position [25008, 0]
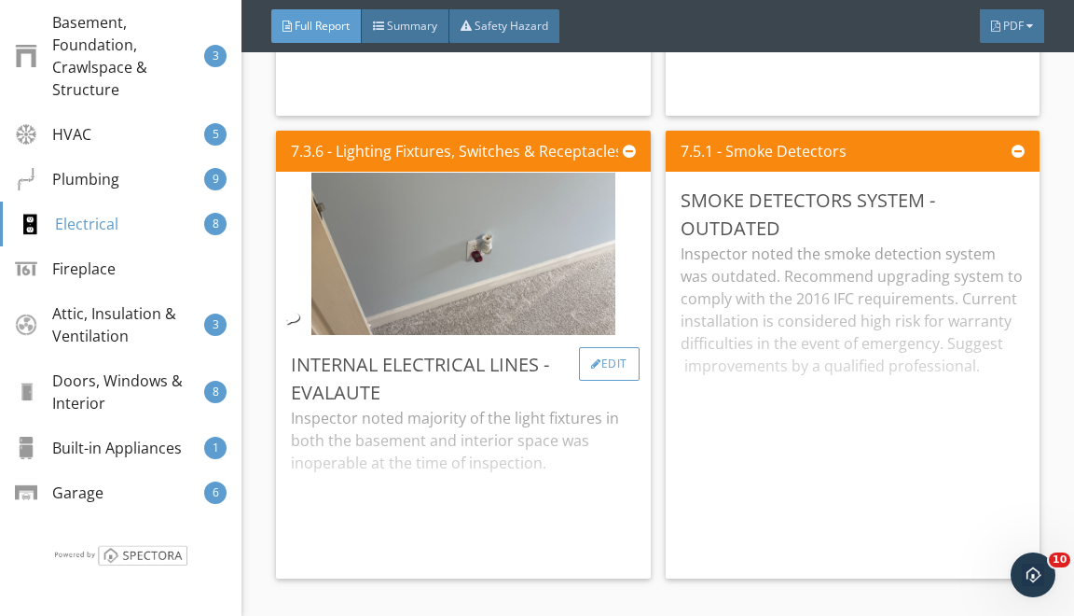
click at [600, 375] on div "Edit" at bounding box center [609, 364] width 61 height 34
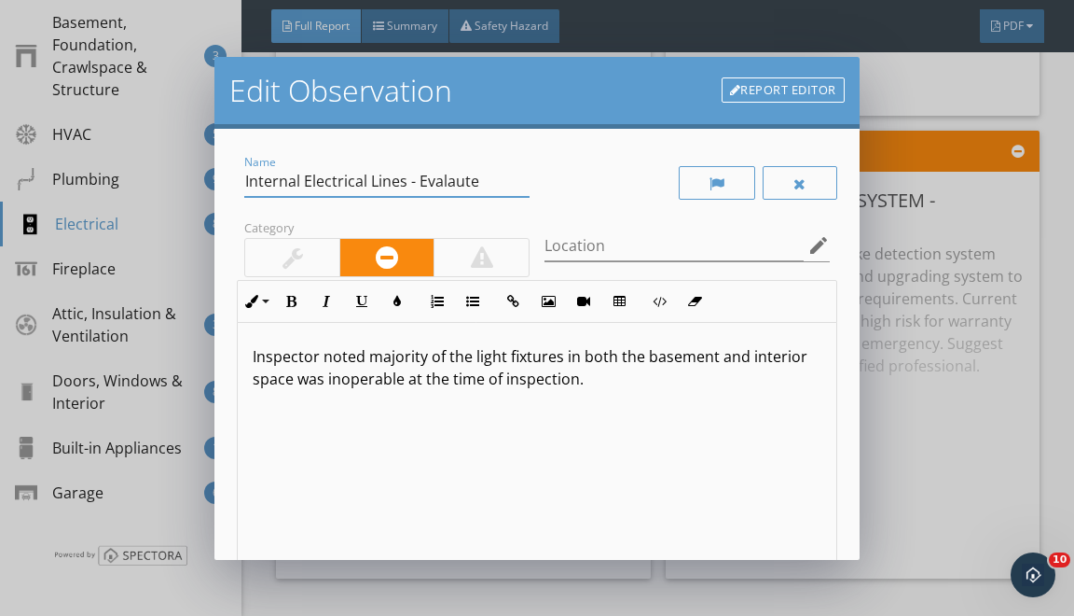
drag, startPoint x: 250, startPoint y: 184, endPoint x: 319, endPoint y: 334, distance: 165.3
click at [270, 257] on div "Name Internal Electrical Lines - Evalaute Category Location edit Inline Style X…" at bounding box center [537, 416] width 600 height 531
type input "I"
type input "Outlet - No Power"
drag, startPoint x: 367, startPoint y: 361, endPoint x: 373, endPoint y: 589, distance: 228.6
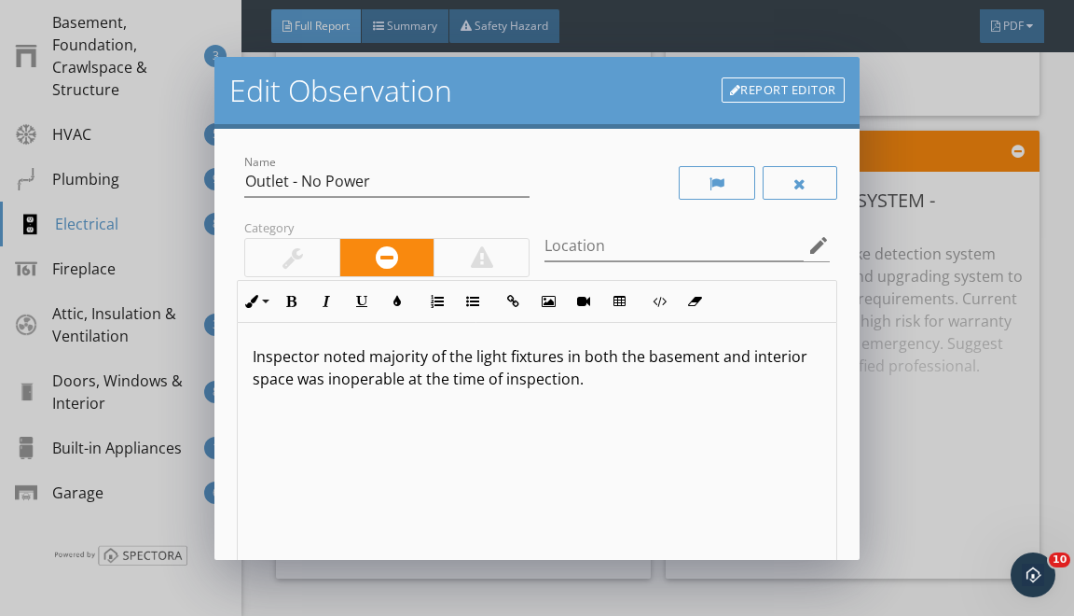
click at [367, 422] on div "Inspector noted majority of the light fixtures in both the basement and interio…" at bounding box center [537, 471] width 598 height 296
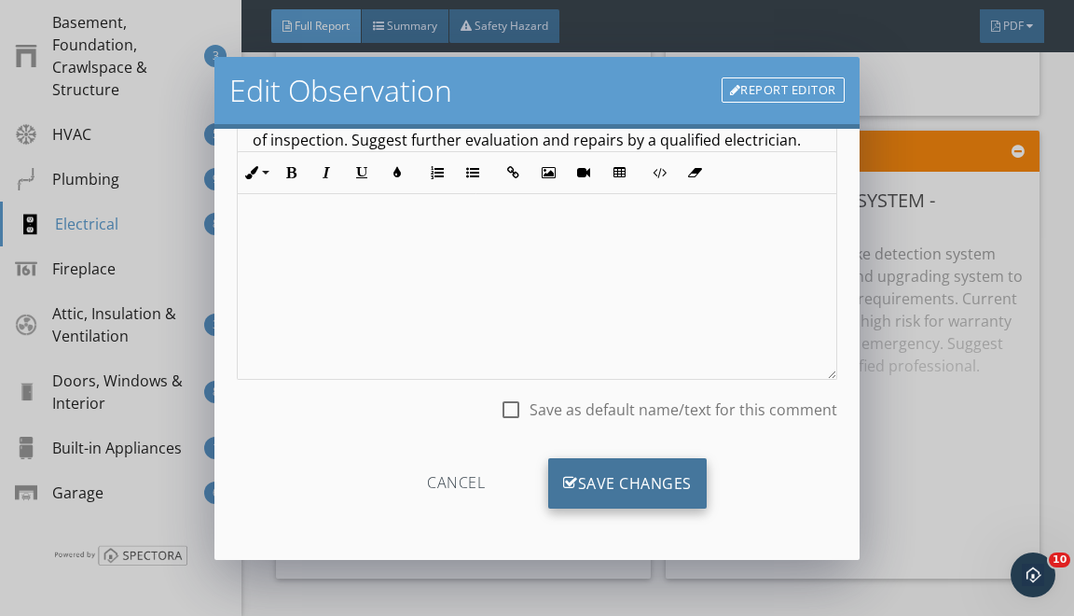
click at [583, 481] on div "Save Changes" at bounding box center [627, 483] width 159 height 50
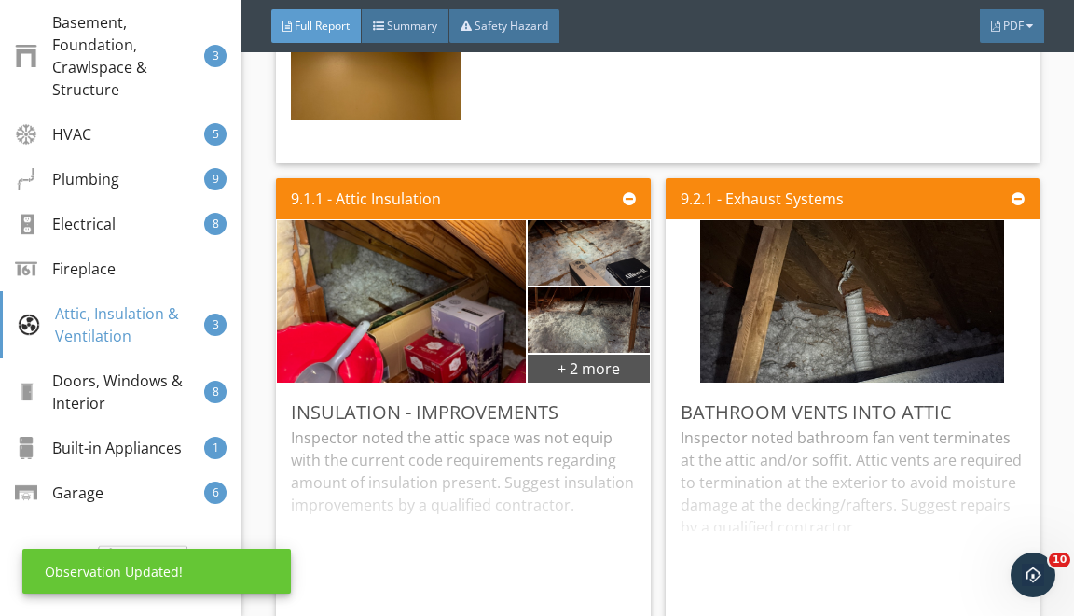
scroll to position [26582, 0]
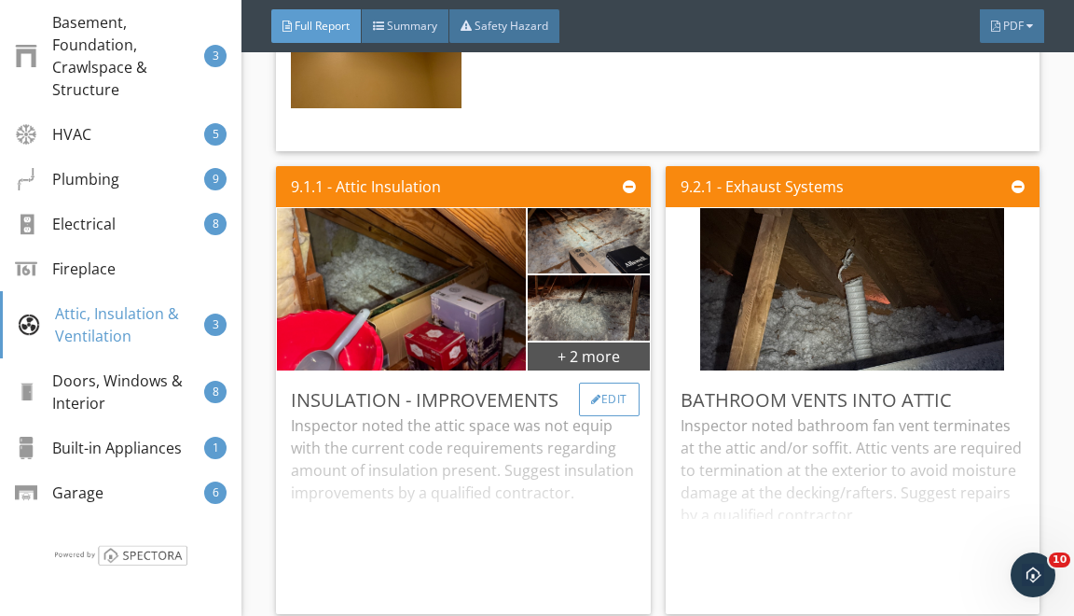
click at [593, 416] on div "Edit" at bounding box center [609, 399] width 61 height 34
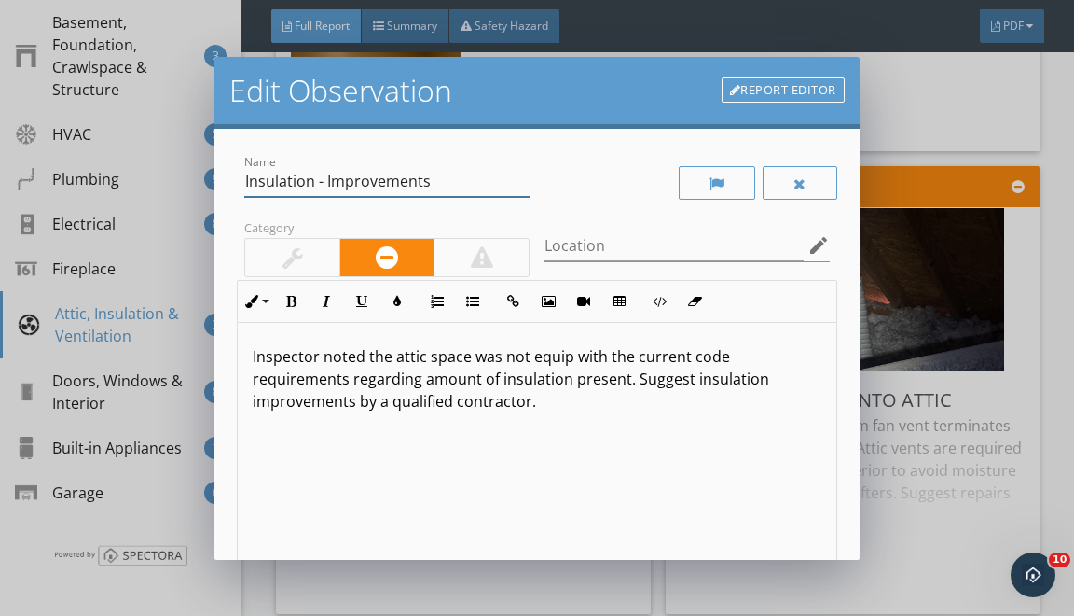
click at [317, 182] on input "Insulation - Improvements" at bounding box center [386, 181] width 285 height 31
click at [394, 184] on input "Insulation Levels - Improvements" at bounding box center [386, 181] width 285 height 31
type input "Insulation Levels - Repair"
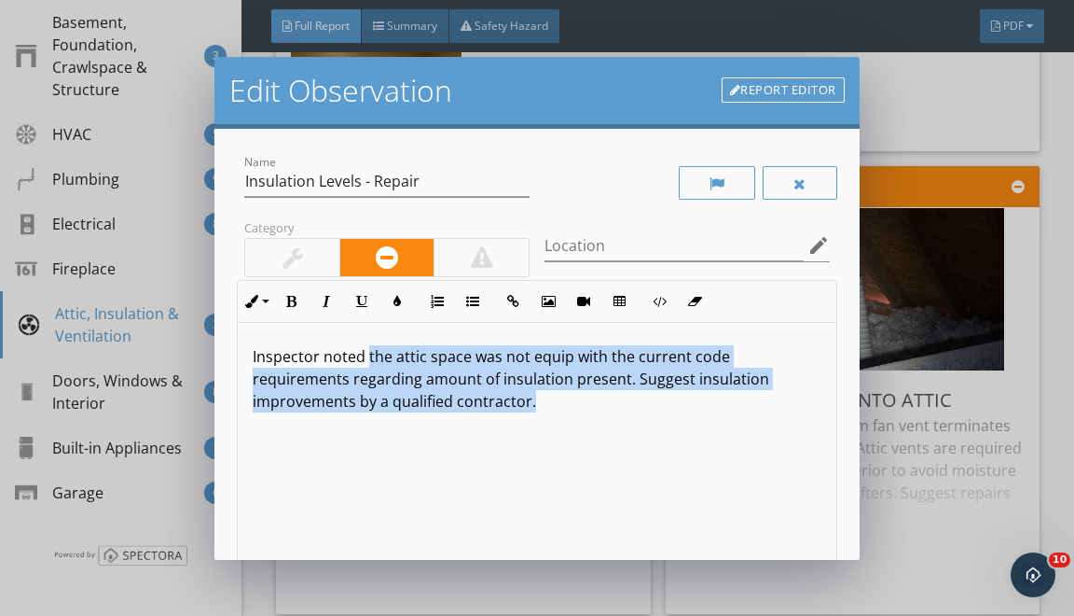
drag, startPoint x: 368, startPoint y: 356, endPoint x: 457, endPoint y: 550, distance: 213.3
click at [451, 541] on div "Inspector noted the attic space was not equip with the current code requirement…" at bounding box center [537, 471] width 598 height 296
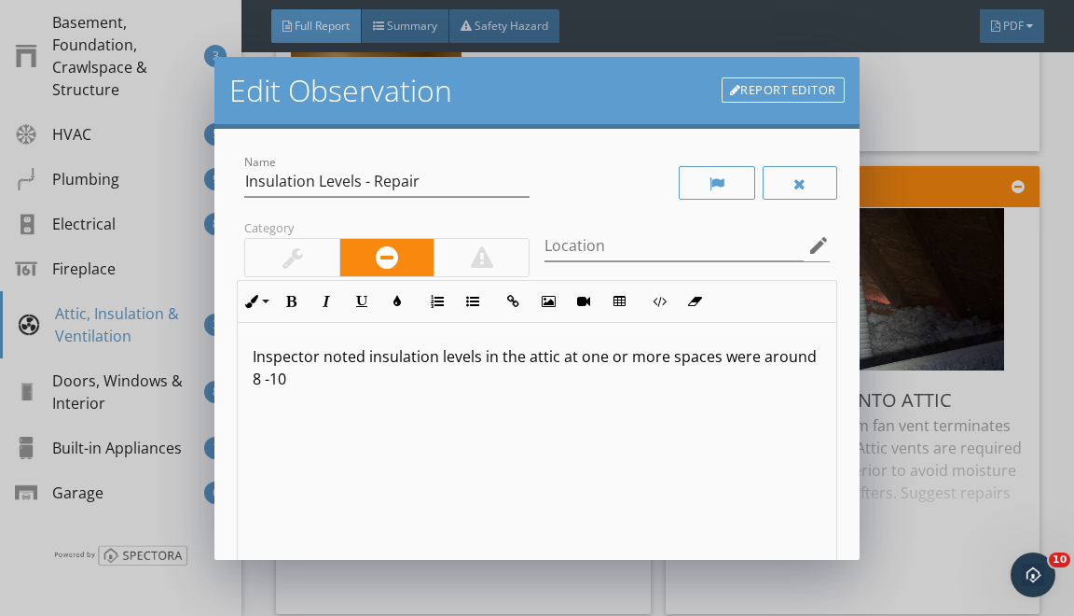
click at [249, 377] on div "Inspector noted insulation levels in the attic at one or more spaces were aroun…" at bounding box center [537, 471] width 598 height 296
click at [298, 395] on div "Inspector noted insulation levels in the attic at one or more spaces were aroun…" at bounding box center [537, 471] width 598 height 296
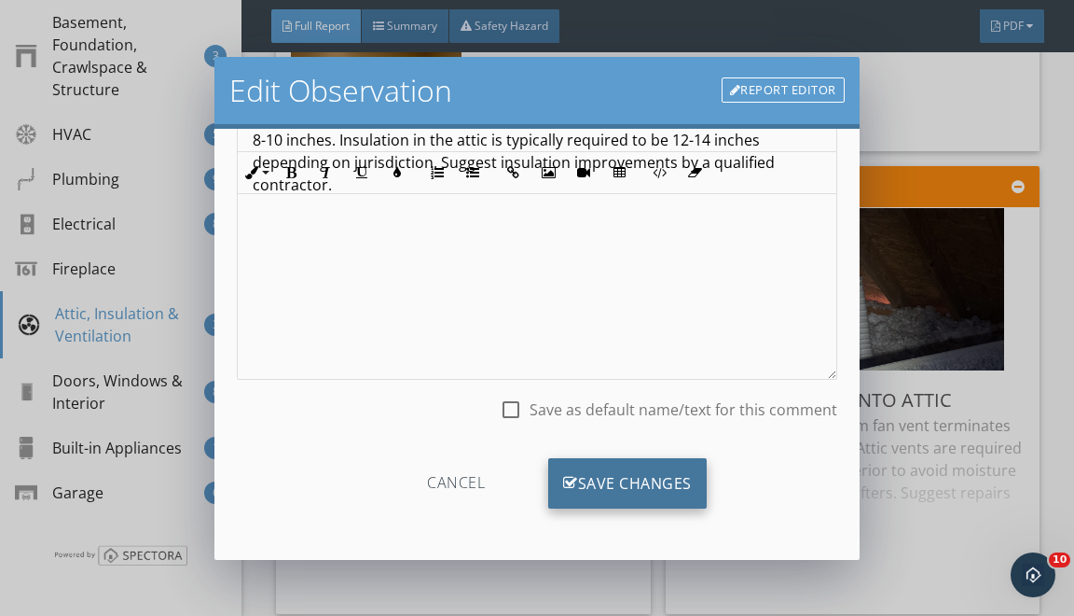
click at [627, 474] on div "Save Changes" at bounding box center [627, 483] width 159 height 50
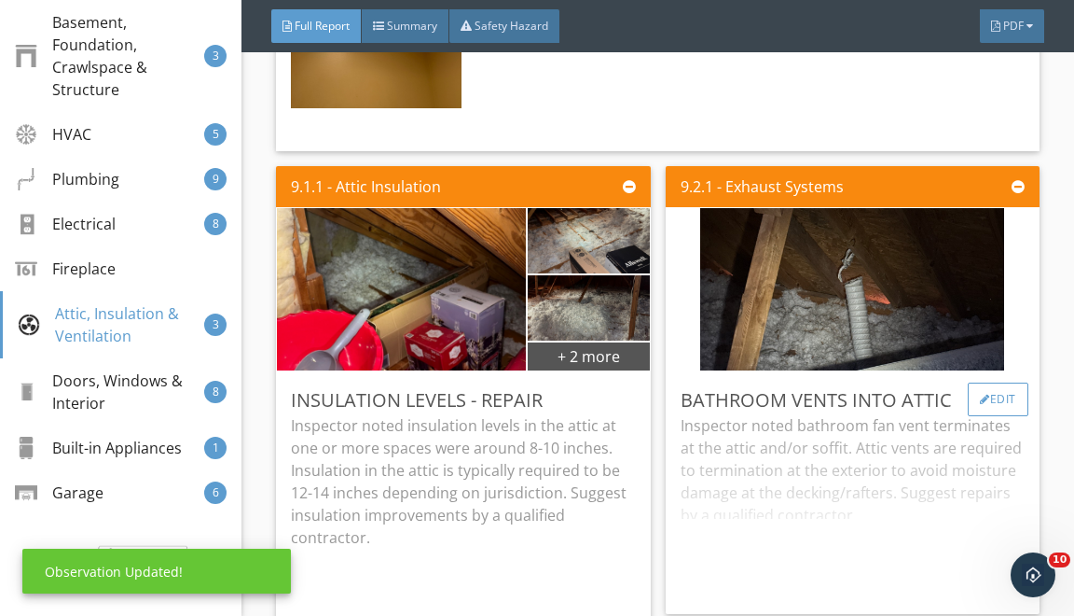
click at [972, 416] on div "Edit" at bounding box center [998, 399] width 61 height 34
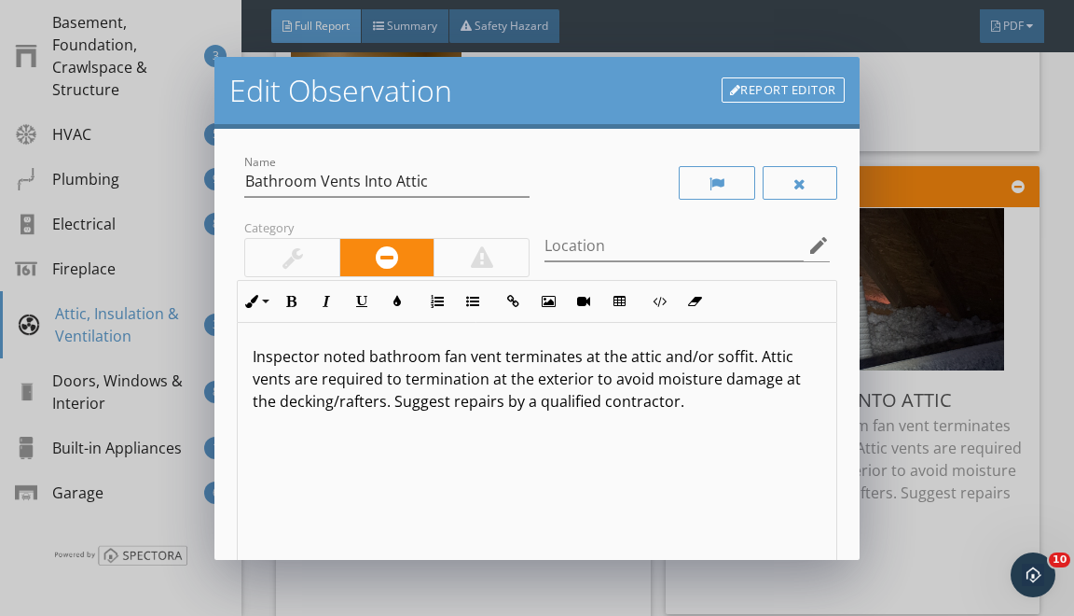
click at [477, 357] on p "Inspector noted bathroom fan vent terminates at the attic and/or soffit. Attic …" at bounding box center [537, 378] width 568 height 67
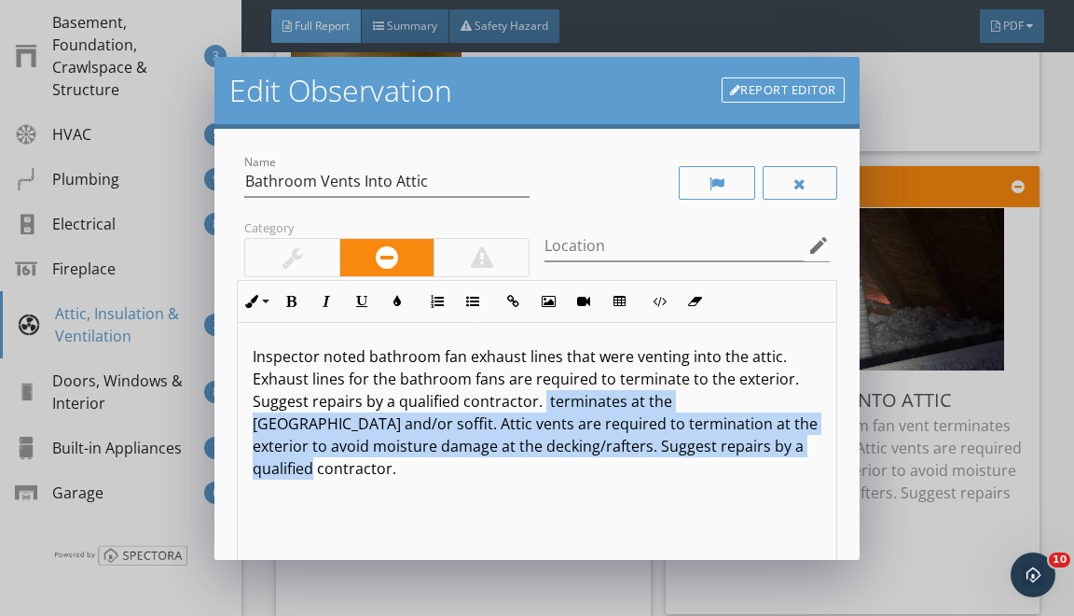
drag, startPoint x: 539, startPoint y: 395, endPoint x: 541, endPoint y: 615, distance: 219.2
click at [540, 615] on div "Edit Observation Report Editor Name Bathroom Vents Into Attic Category Location…" at bounding box center [537, 308] width 1074 height 616
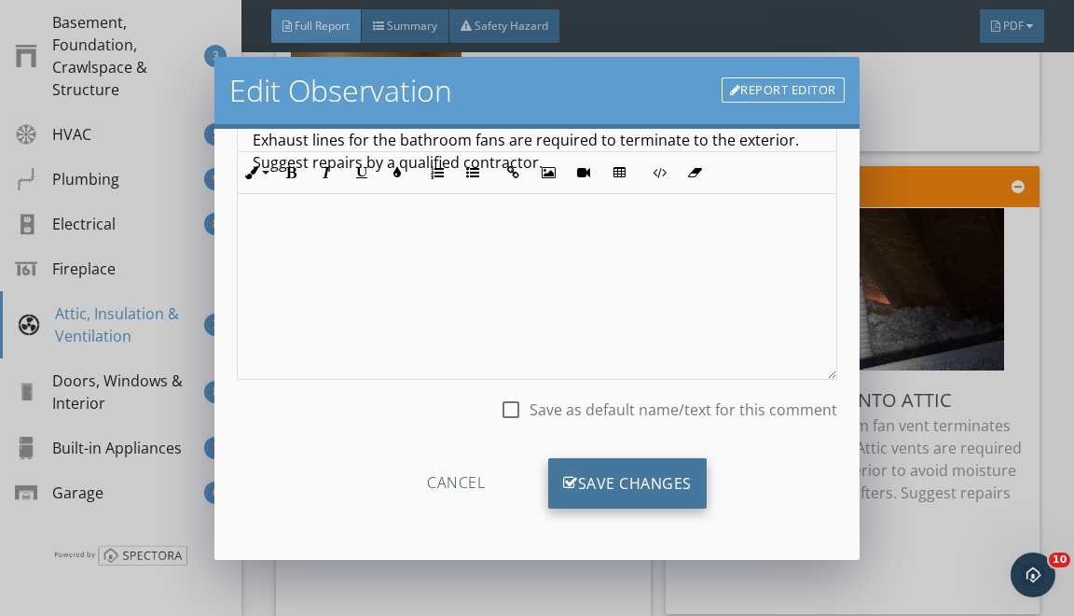
click at [644, 471] on div "Save Changes" at bounding box center [627, 483] width 159 height 50
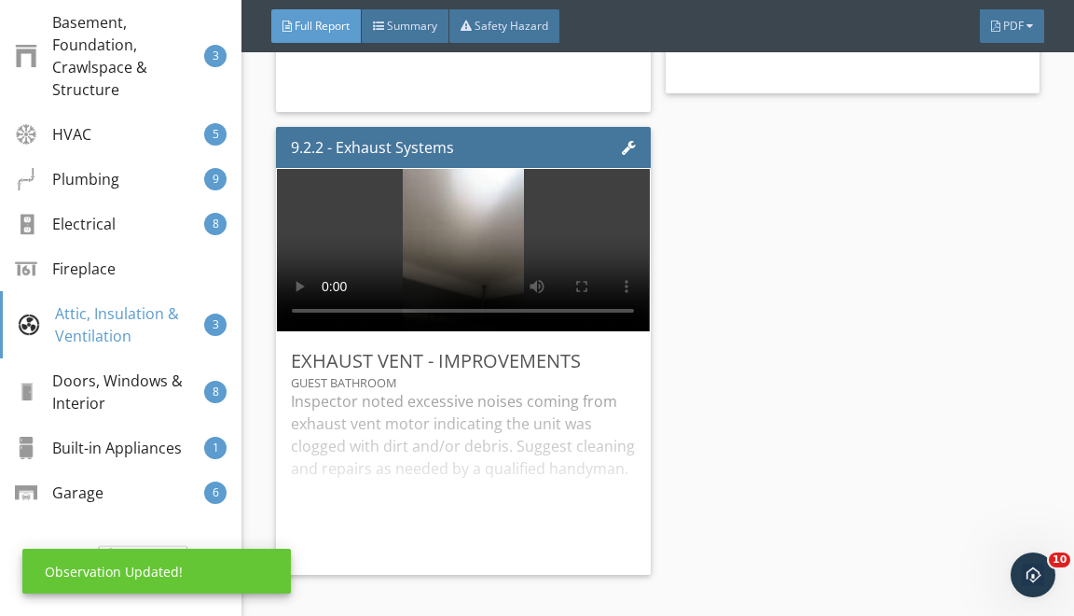
scroll to position [27191, 0]
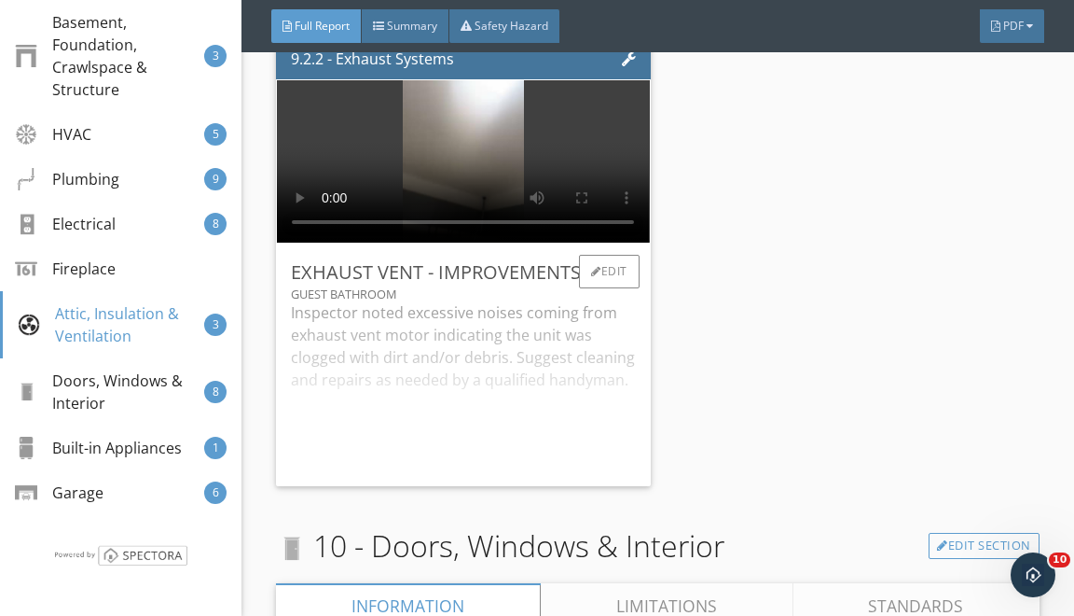
click at [440, 159] on video at bounding box center [463, 161] width 372 height 162
click at [603, 288] on div "Edit" at bounding box center [609, 272] width 61 height 34
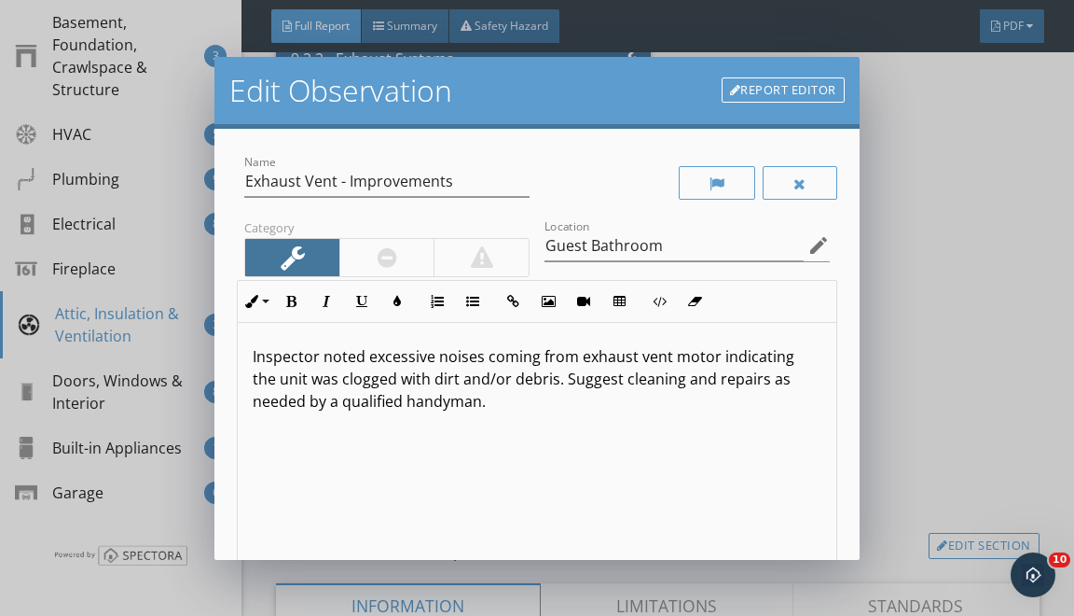
click at [367, 264] on div at bounding box center [386, 257] width 95 height 37
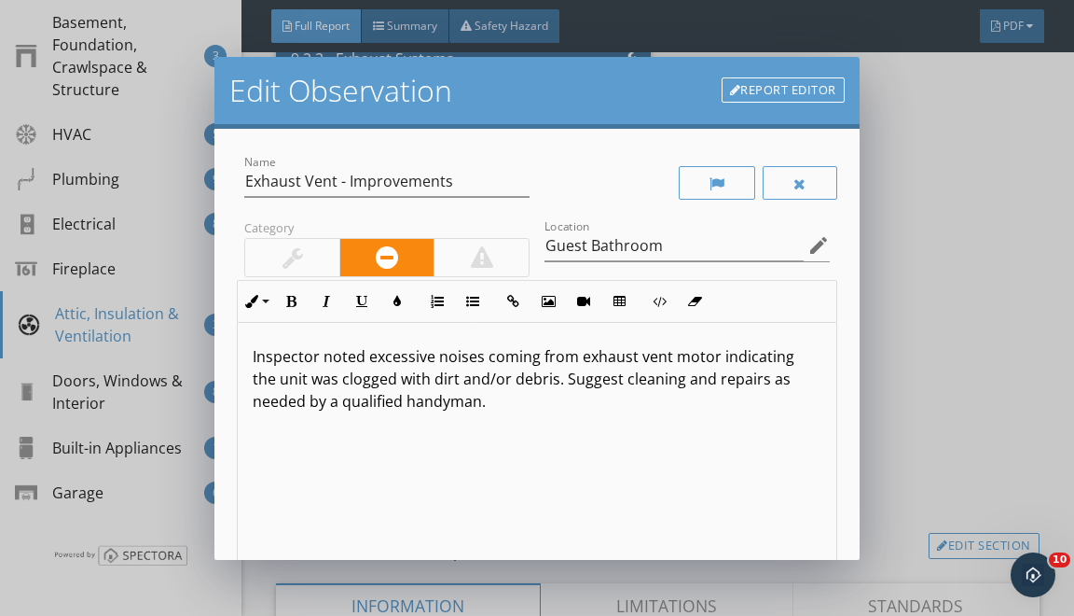
click at [485, 362] on p "Inspector noted excessive noises coming from exhaust vent motor indicating the …" at bounding box center [537, 378] width 568 height 67
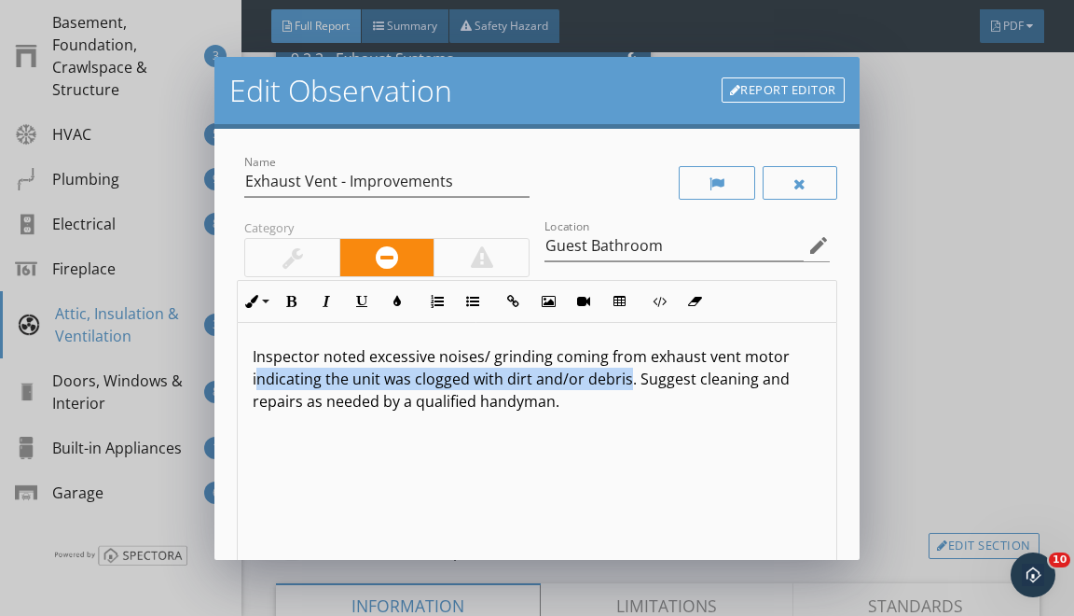
drag, startPoint x: 627, startPoint y: 381, endPoint x: 261, endPoint y: 366, distance: 365.9
click at [261, 366] on p "Inspector noted excessive noises/ grinding coming from exhaust vent motor indic…" at bounding box center [537, 378] width 568 height 67
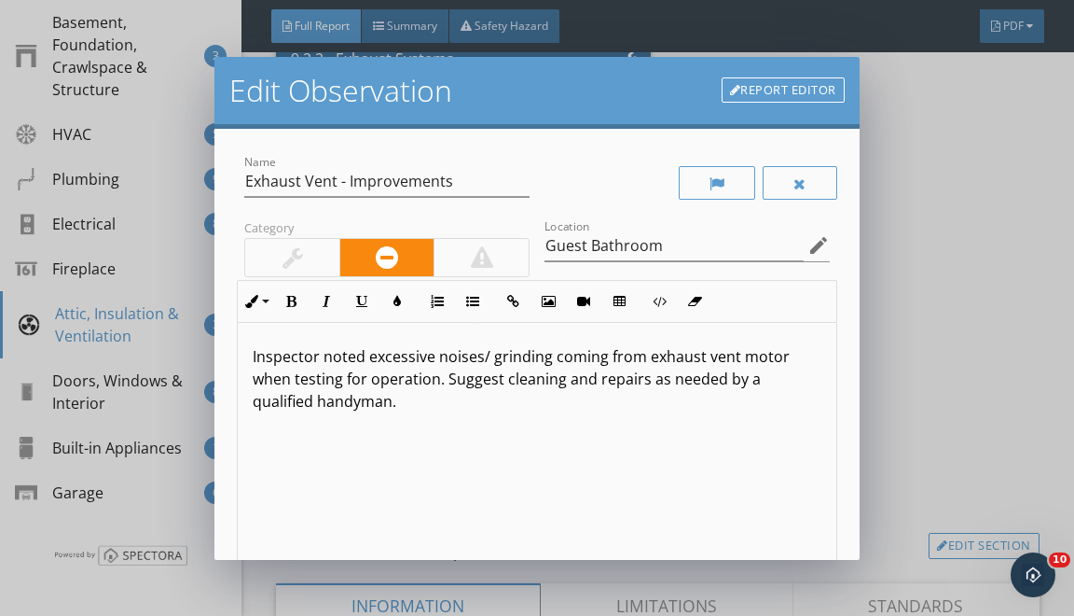
click at [686, 380] on p "Inspector noted excessive noises/ grinding coming from exhaust vent motor when …" at bounding box center [537, 378] width 568 height 67
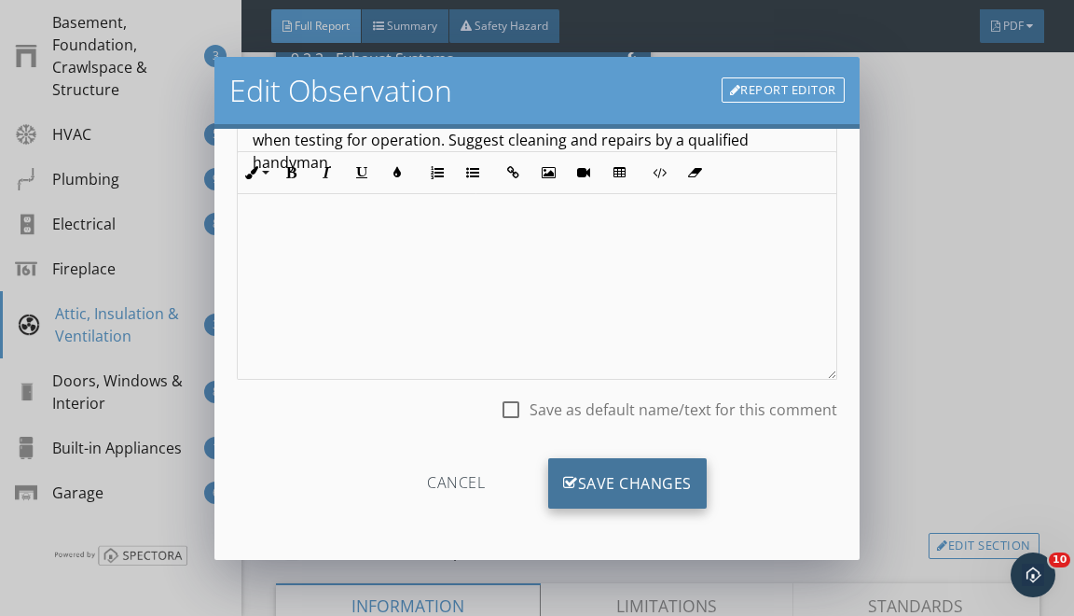
click at [616, 474] on div "Save Changes" at bounding box center [627, 483] width 159 height 50
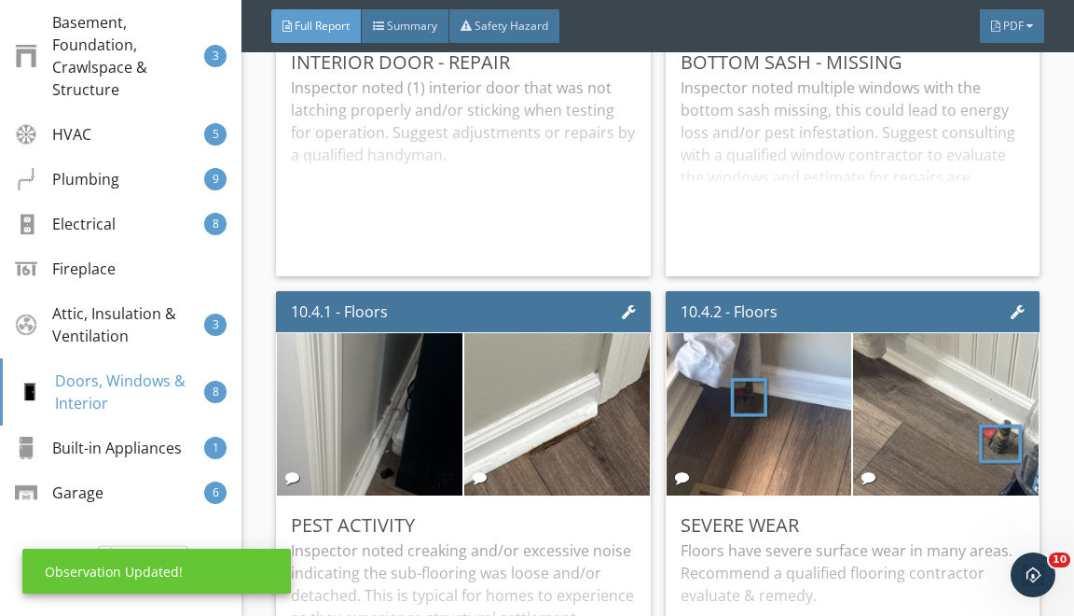
scroll to position [28144, 0]
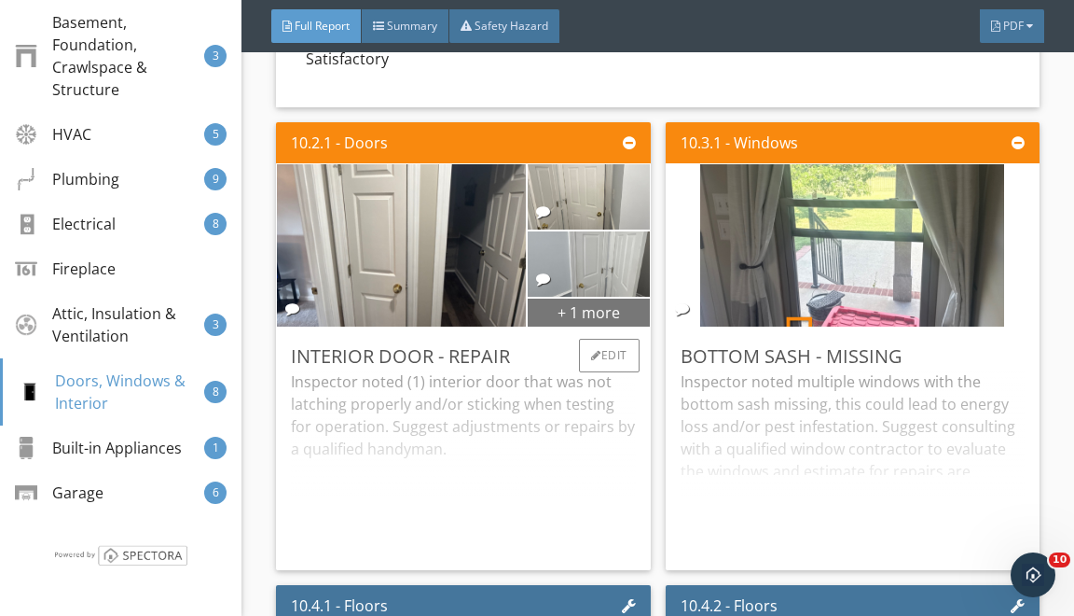
click at [586, 320] on div "+ 1 more" at bounding box center [589, 312] width 122 height 30
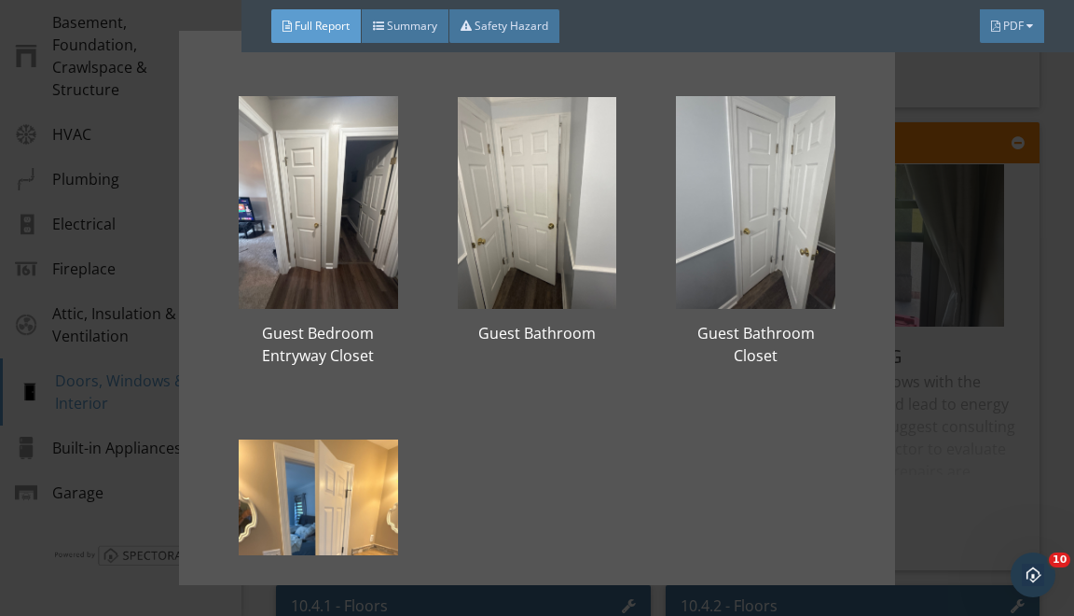
click at [941, 292] on div "Guest Bedroom Entryway Closet Guest Bathroom Guest Bathroom Closet Primary Bath…" at bounding box center [537, 308] width 1074 height 616
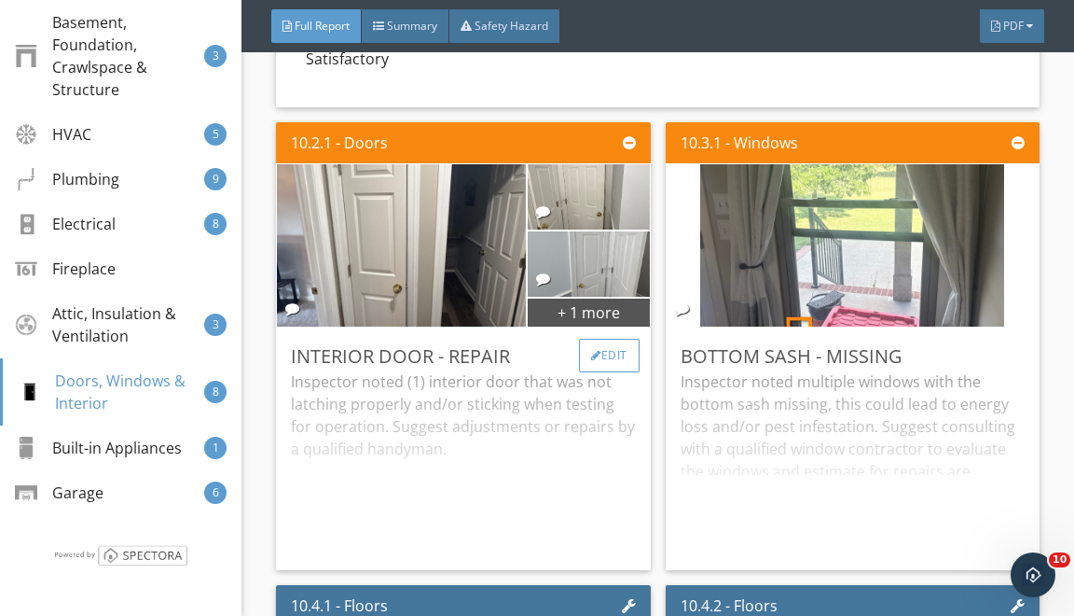
click at [608, 372] on div "Edit" at bounding box center [609, 356] width 61 height 34
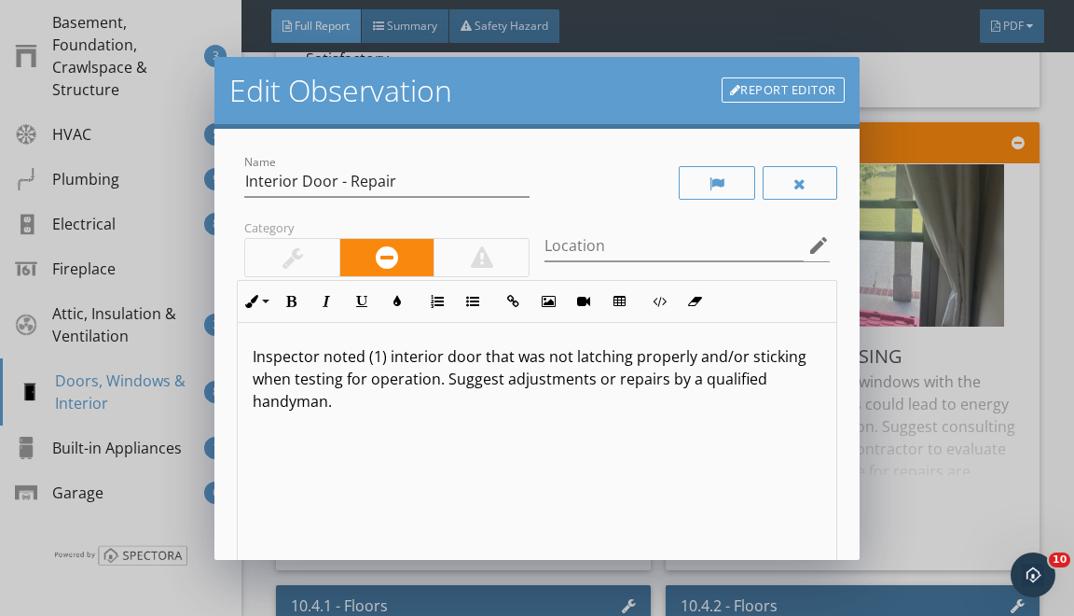
click at [380, 356] on p "Inspector noted (1) interior door that was not latching properly and/or stickin…" at bounding box center [537, 378] width 568 height 67
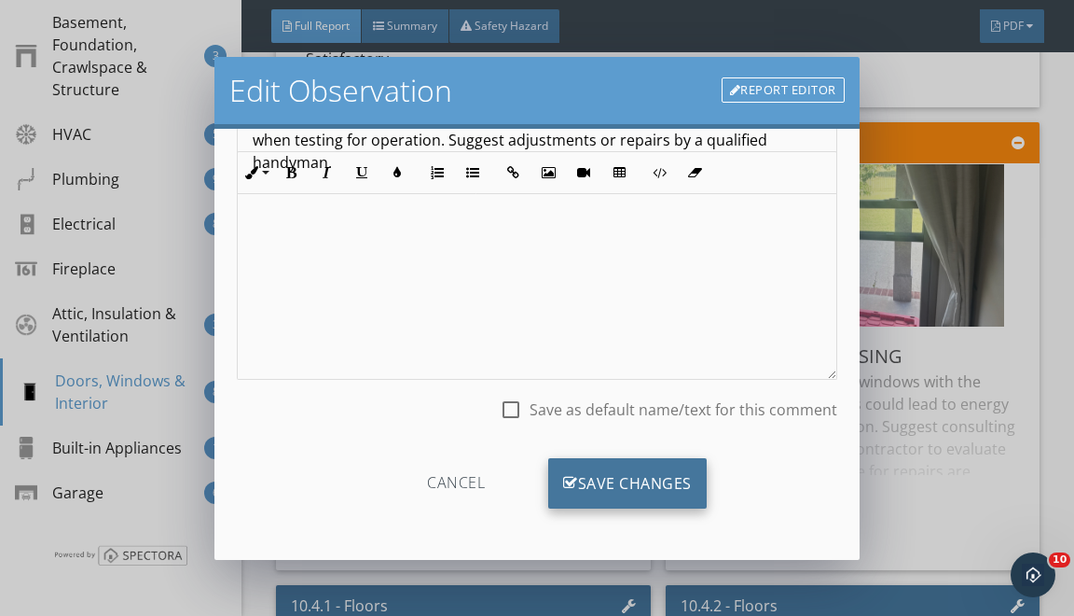
click at [601, 484] on div "Save Changes" at bounding box center [627, 483] width 159 height 50
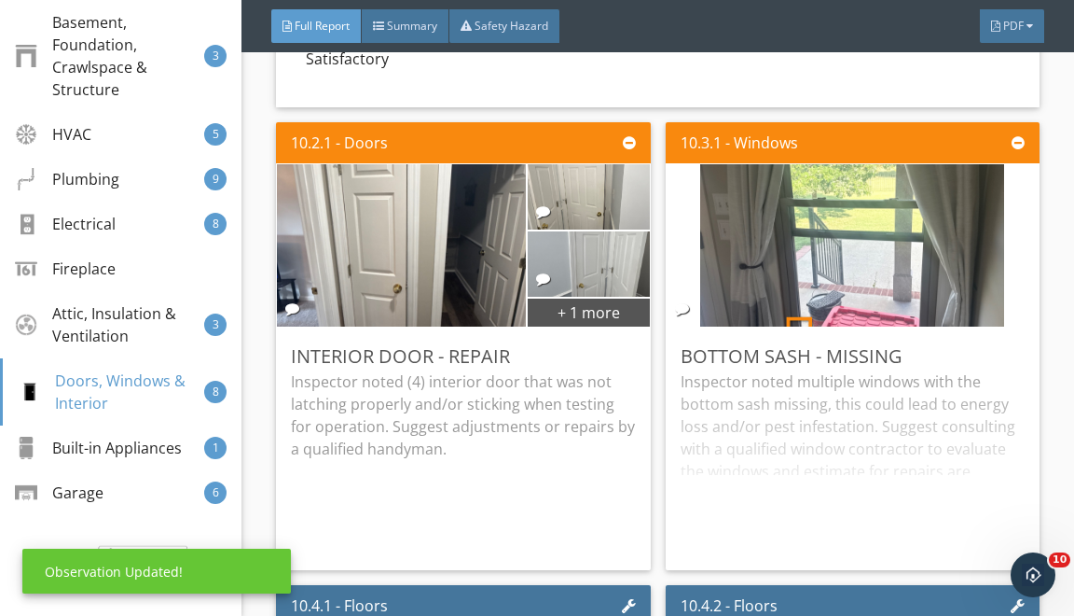
scroll to position [18, 0]
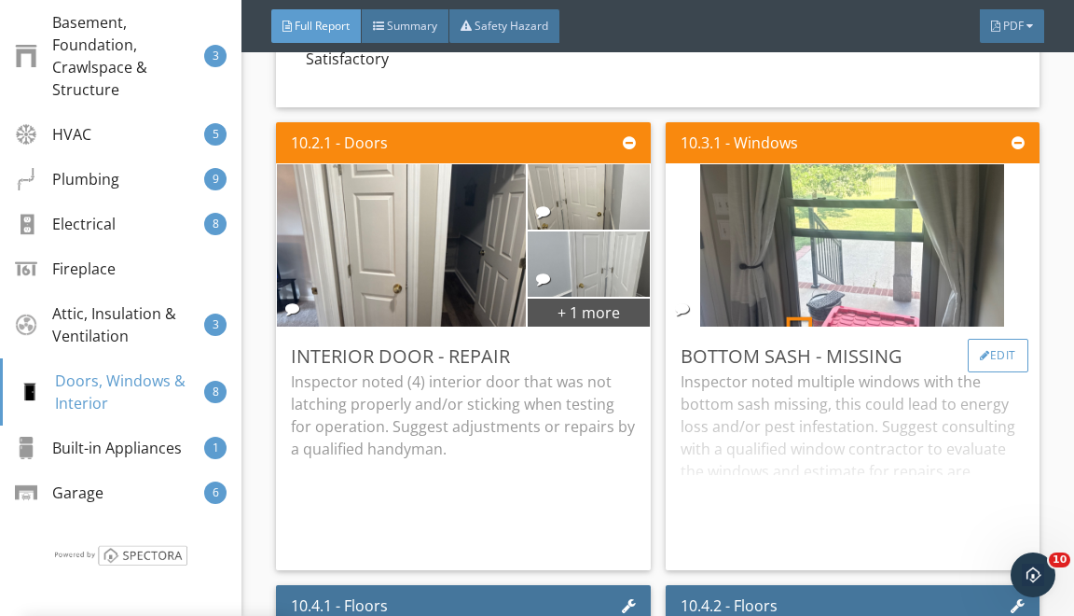
click at [988, 372] on div "Edit" at bounding box center [998, 356] width 61 height 34
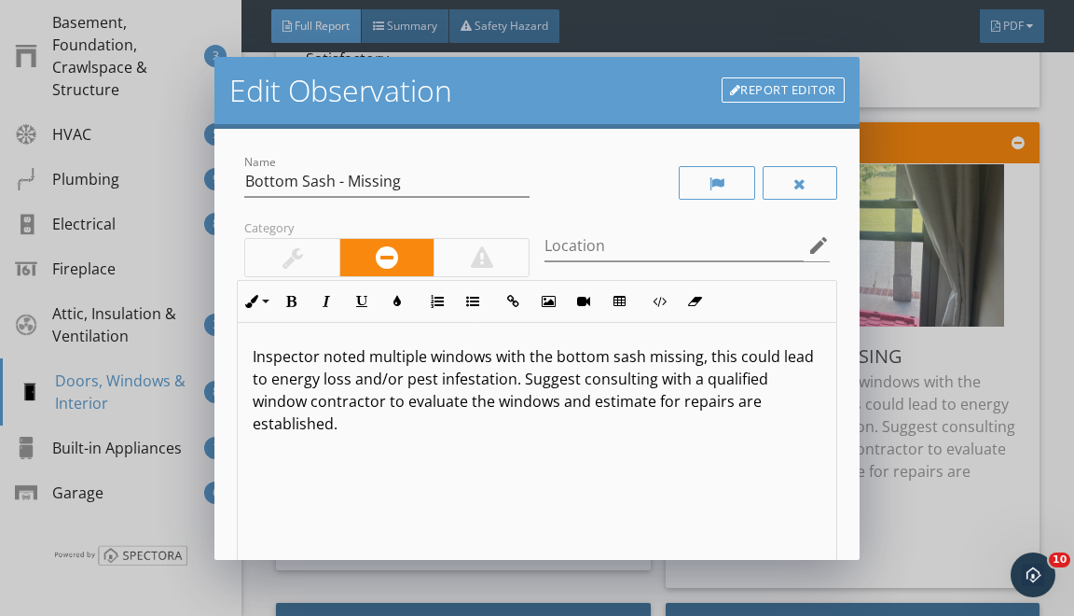
click at [399, 357] on p "Inspector noted multiple windows with the bottom sash missing, this could lead …" at bounding box center [537, 390] width 568 height 90
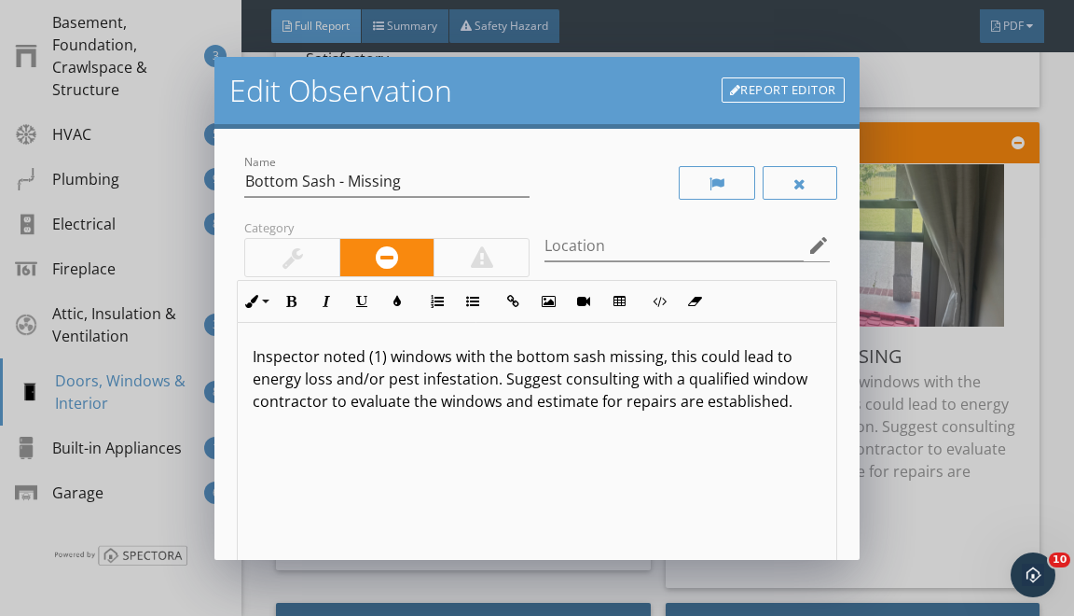
click at [449, 360] on p "Inspector noted (1) windows with the bottom sash missing, this could lead to en…" at bounding box center [537, 378] width 568 height 67
click at [358, 187] on input "Bottom Sash - Missing" at bounding box center [386, 181] width 285 height 31
type input "Bottom Sash - Loose"
click at [492, 357] on p "Inspector noted (1) window with the bottom sash missing, this could lead to ene…" at bounding box center [537, 378] width 568 height 67
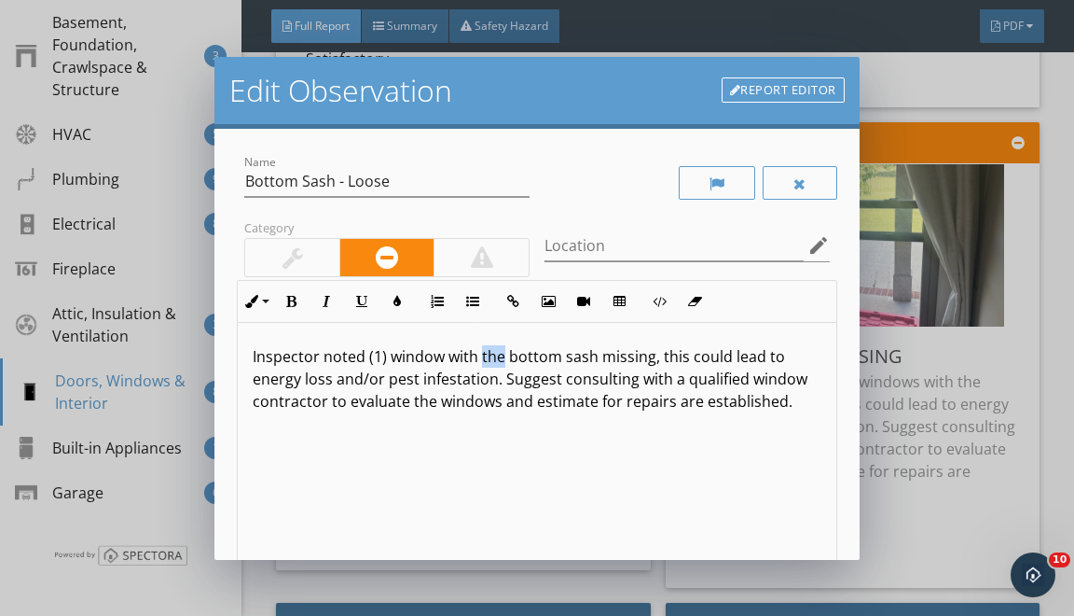
click at [492, 357] on p "Inspector noted (1) window with the bottom sash missing, this could lead to ene…" at bounding box center [537, 378] width 568 height 67
click at [647, 362] on p "Inspector noted (1) window with a loose bottom sash missing, this could lead to…" at bounding box center [537, 378] width 568 height 67
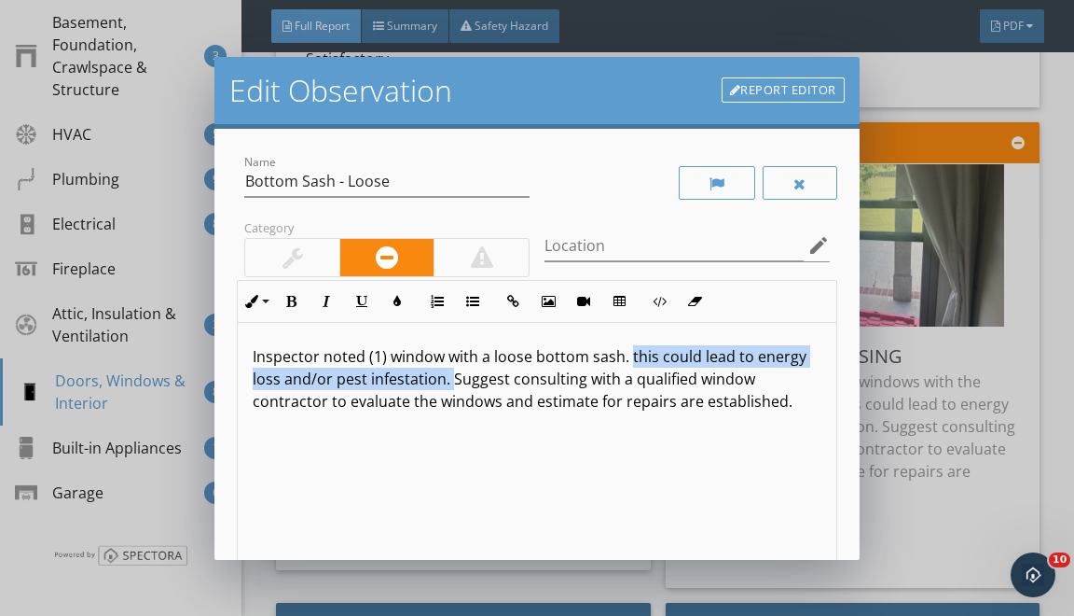
drag, startPoint x: 449, startPoint y: 381, endPoint x: 627, endPoint y: 356, distance: 179.8
click at [627, 355] on p "Inspector noted (1) window with a loose bottom sash. this could lead to energy …" at bounding box center [537, 378] width 568 height 67
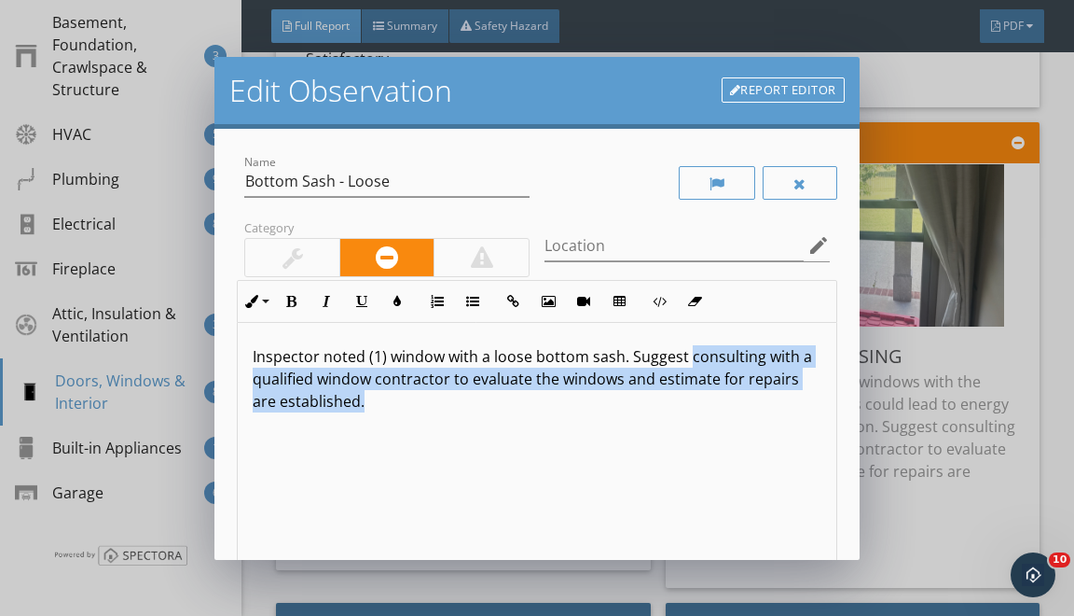
drag, startPoint x: 687, startPoint y: 358, endPoint x: 698, endPoint y: 535, distance: 177.5
click at [698, 535] on div "Inspector noted (1) window with a loose bottom sash. Suggest consulting with a …" at bounding box center [537, 471] width 598 height 296
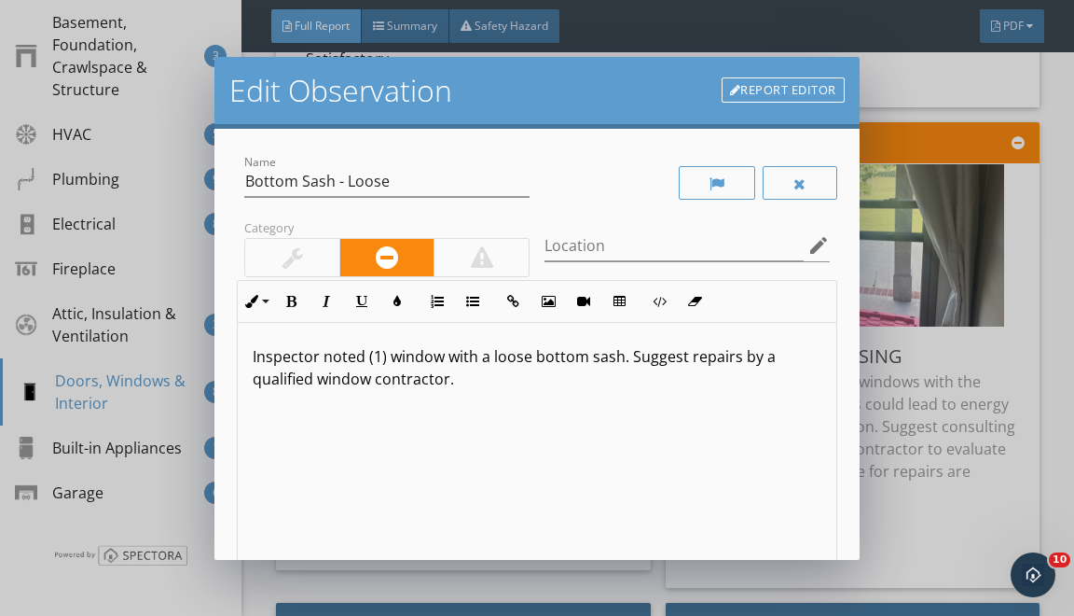
type textarea "<p>Inspector noted (1) window with a loose bottom sash. Suggest repairs by a qu…"
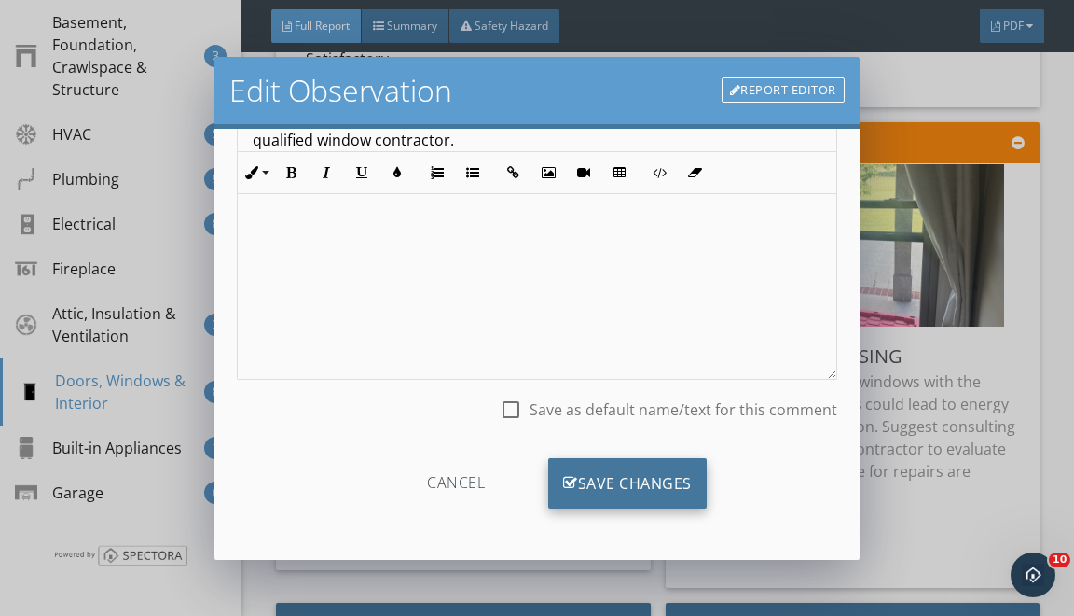
click at [631, 470] on div "Save Changes" at bounding box center [627, 483] width 159 height 50
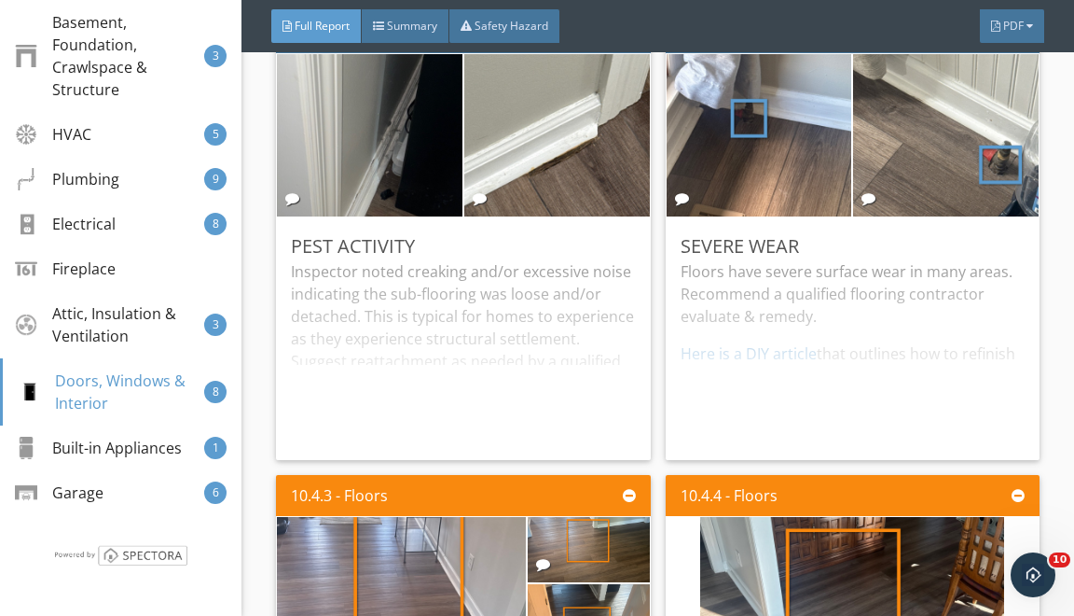
scroll to position [28666, 0]
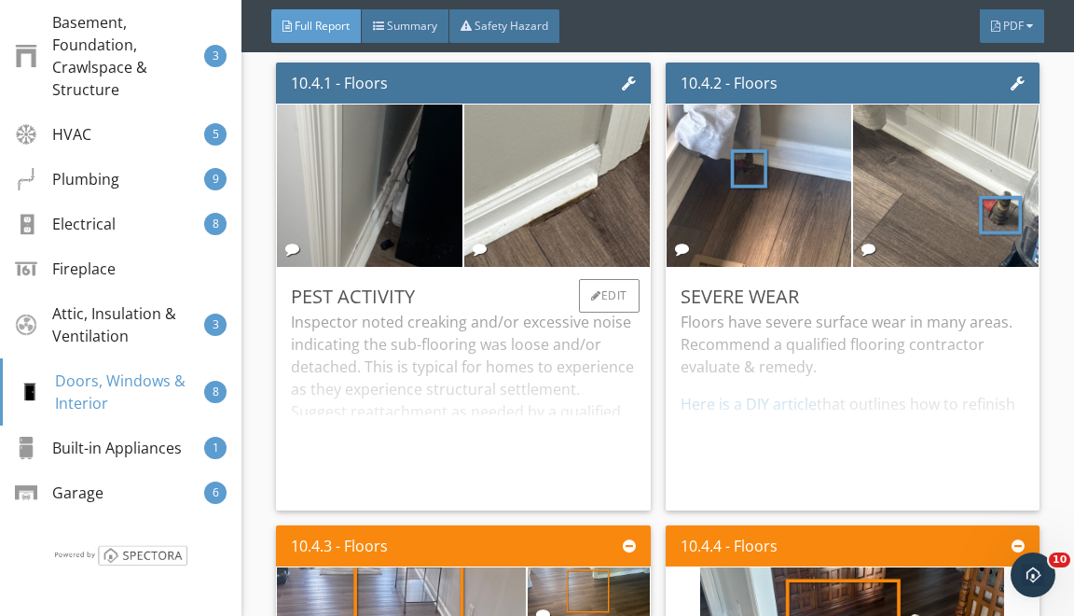
click at [608, 294] on div "Pest Activity Inspector noted creaking and/or excessive noise indicating the su…" at bounding box center [463, 389] width 374 height 242
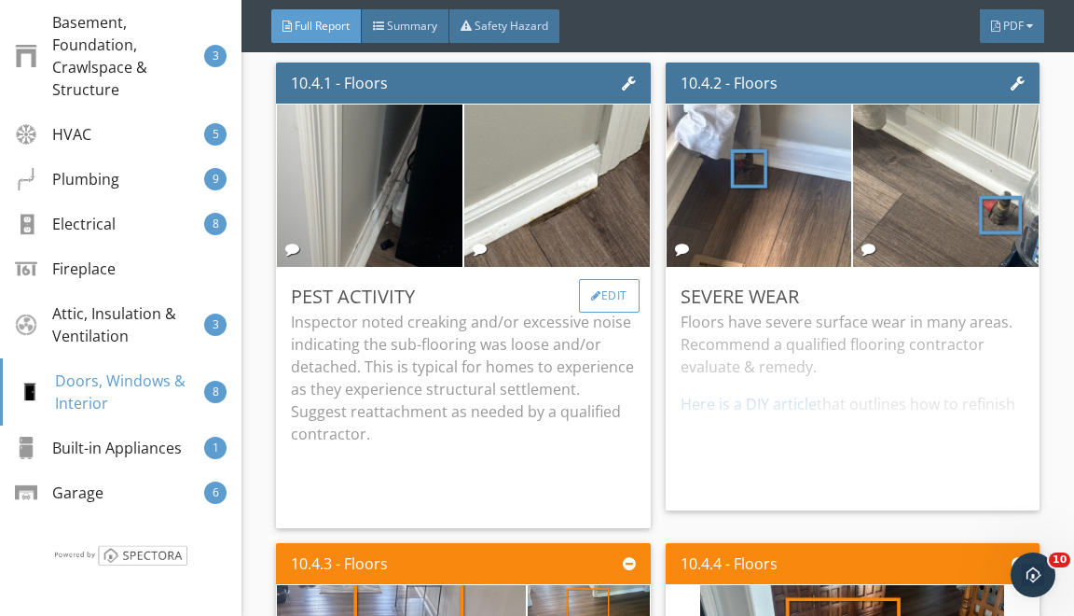
click at [594, 304] on div "Edit" at bounding box center [609, 296] width 61 height 34
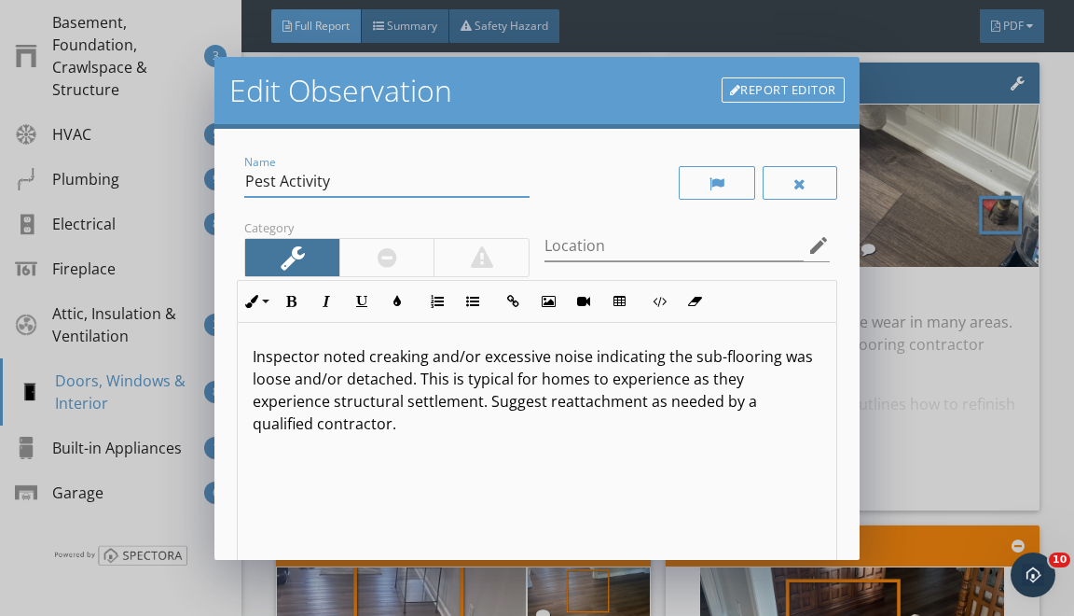
click at [254, 176] on input "Pest Activity" at bounding box center [386, 181] width 285 height 31
type input "Baseboard - Past Repair"
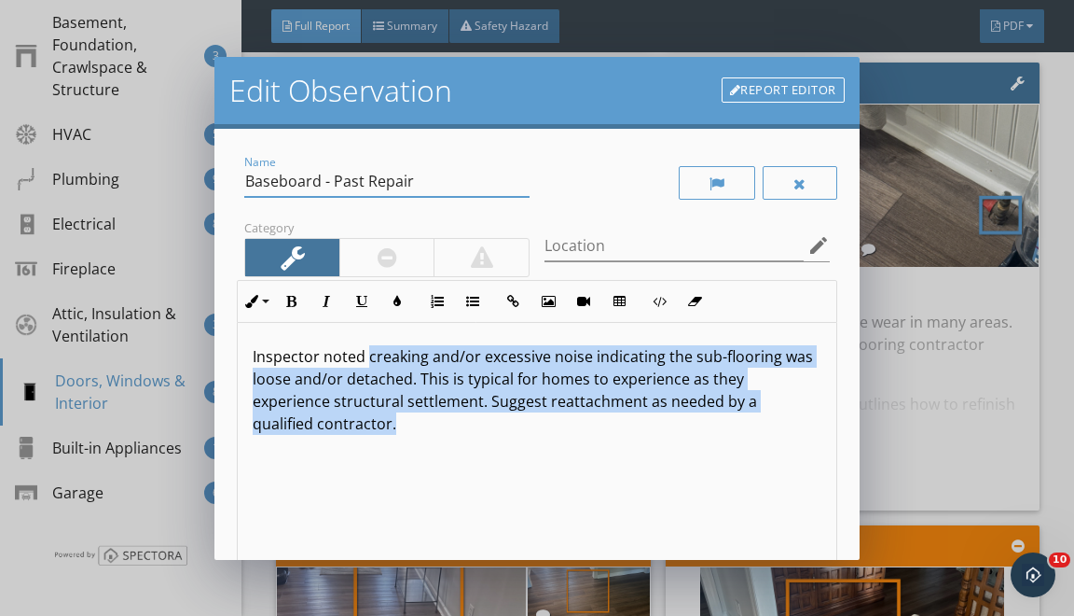
drag, startPoint x: 366, startPoint y: 354, endPoint x: 389, endPoint y: 603, distance: 249.2
click at [388, 594] on div "Edit Observation Report Editor Name Baseboard - Past Repair Category Location e…" at bounding box center [537, 308] width 1074 height 616
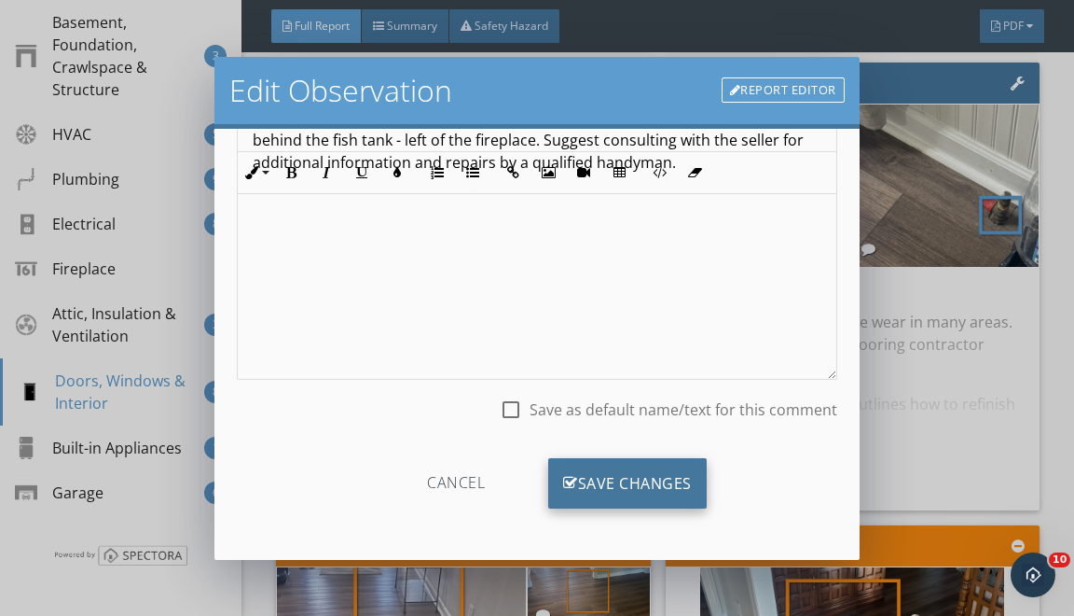
click at [594, 478] on div "Save Changes" at bounding box center [627, 483] width 159 height 50
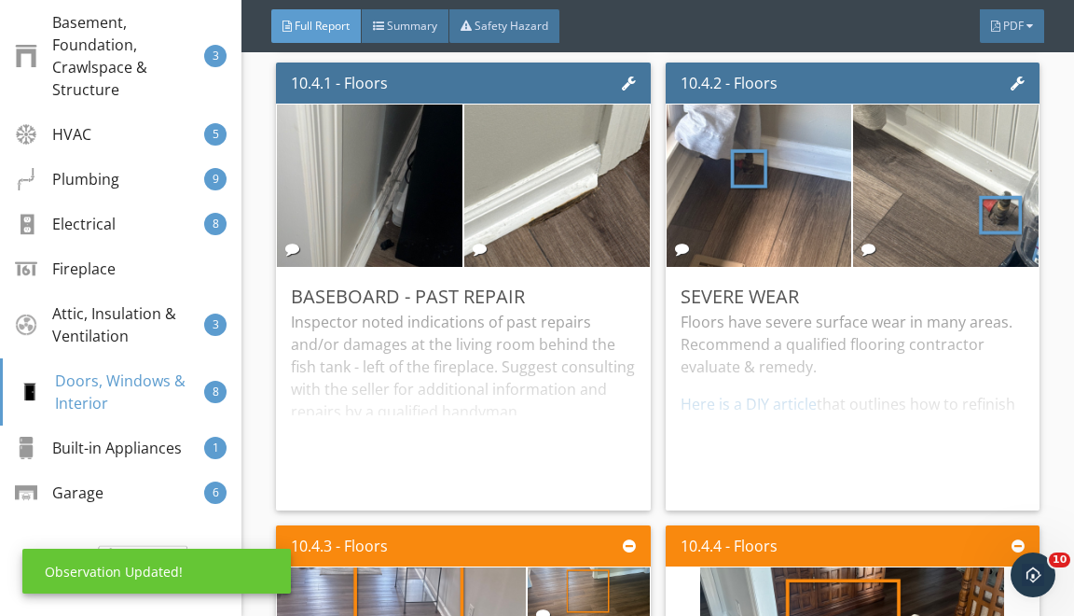
scroll to position [18, 0]
click at [997, 312] on div "Edit" at bounding box center [998, 296] width 61 height 34
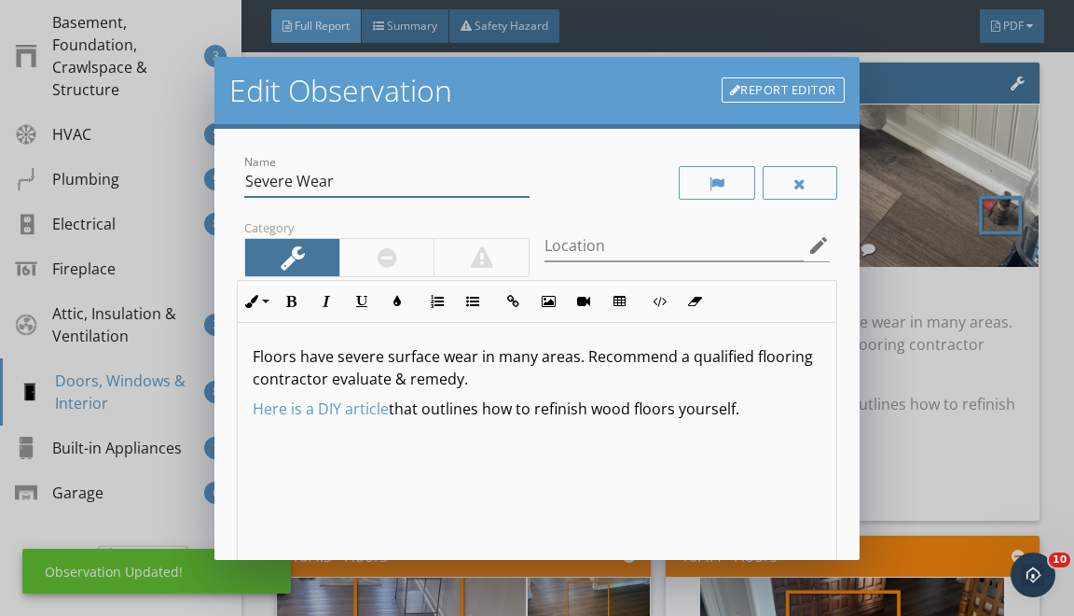
drag, startPoint x: 254, startPoint y: 189, endPoint x: 529, endPoint y: 441, distance: 373.0
click at [397, 322] on div "Name Severe Wear Category Location edit Inline Style XLarge Large Normal Small …" at bounding box center [537, 416] width 600 height 531
type input "S"
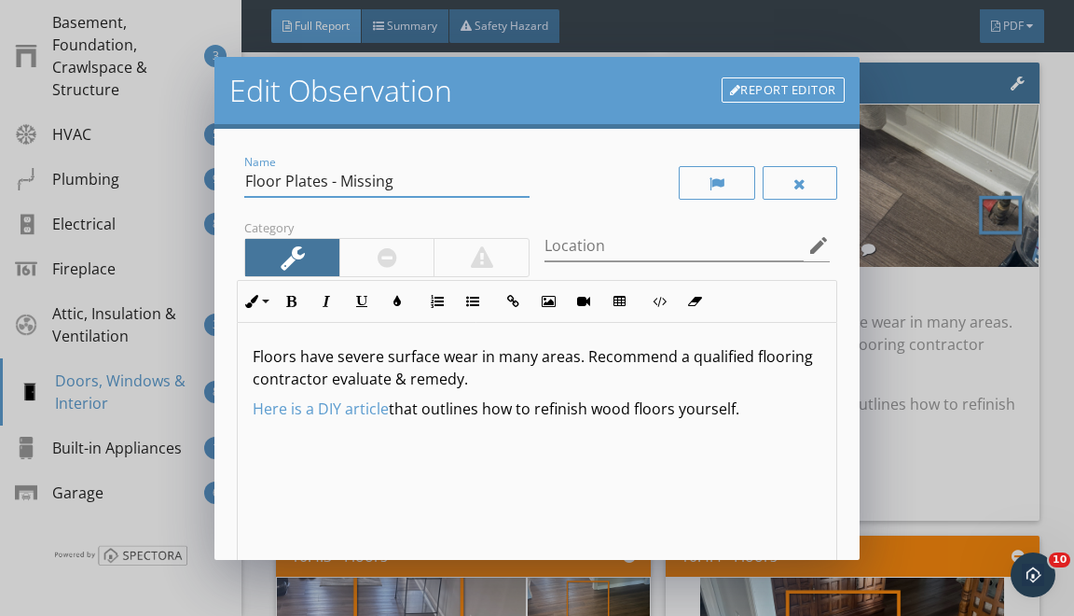
type input "Floor Plates - Missing"
drag, startPoint x: 252, startPoint y: 353, endPoint x: 298, endPoint y: 598, distance: 248.8
click at [284, 526] on div "Floors have severe surface wear in many areas. Recommend a qualified flooring c…" at bounding box center [537, 471] width 598 height 296
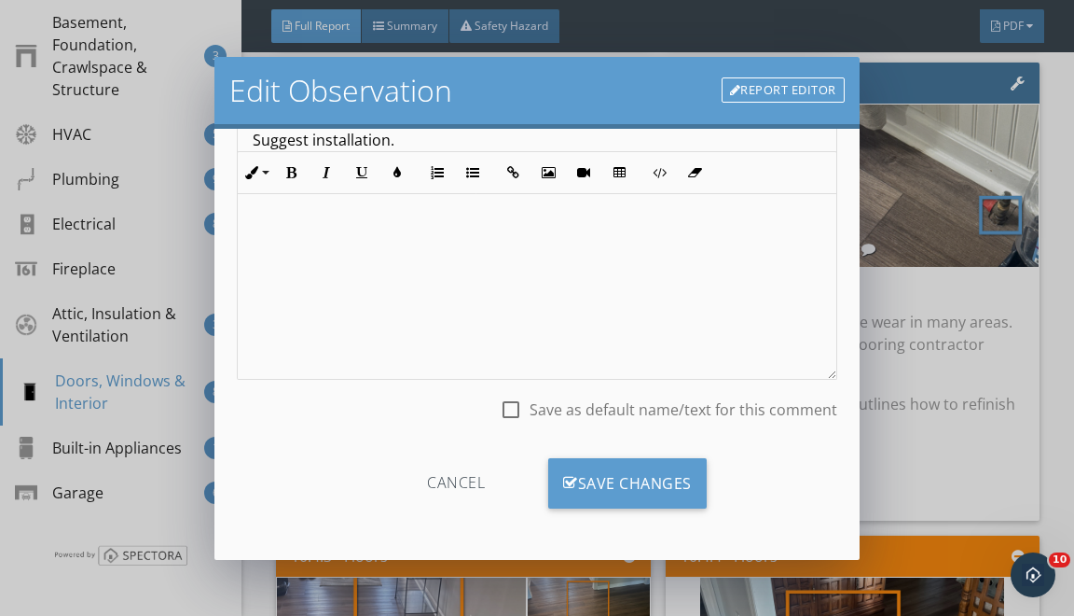
click at [593, 451] on div "Cancel Save Changes" at bounding box center [537, 490] width 600 height 94
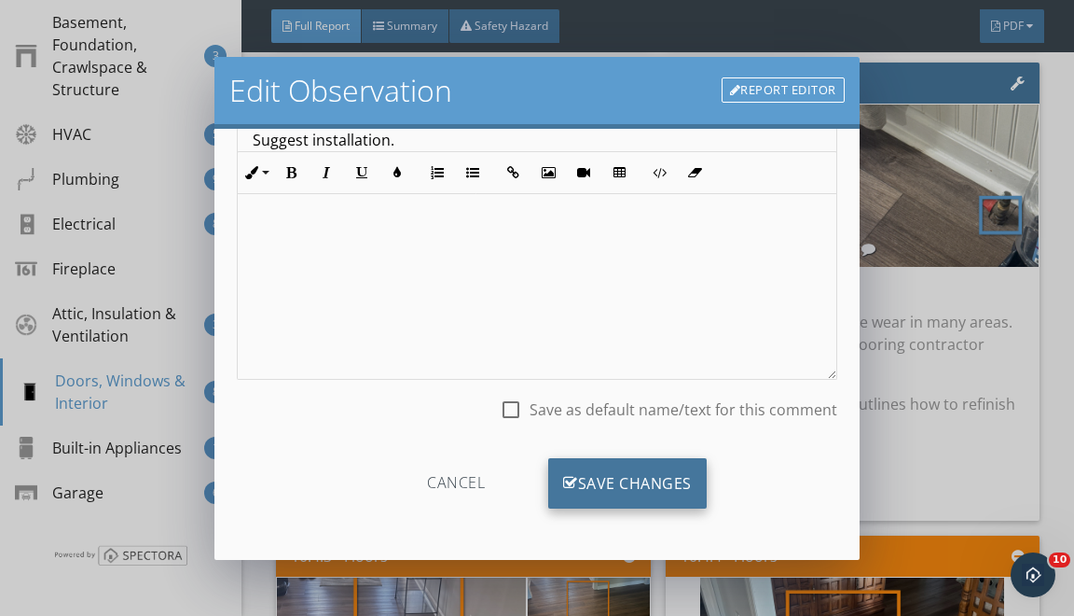
click at [594, 487] on div "Save Changes" at bounding box center [627, 483] width 159 height 50
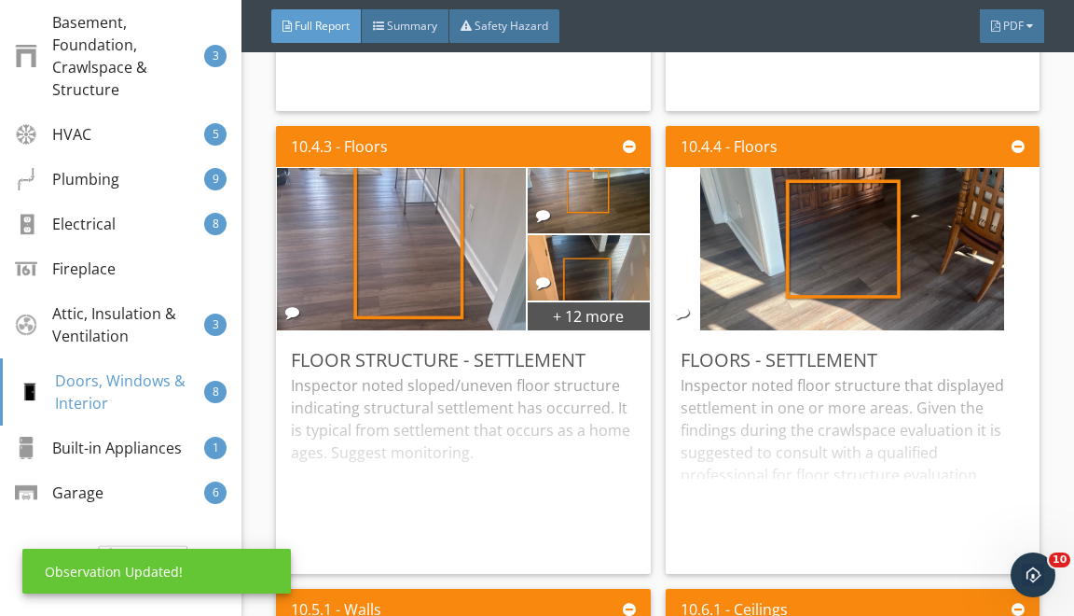
scroll to position [29066, 0]
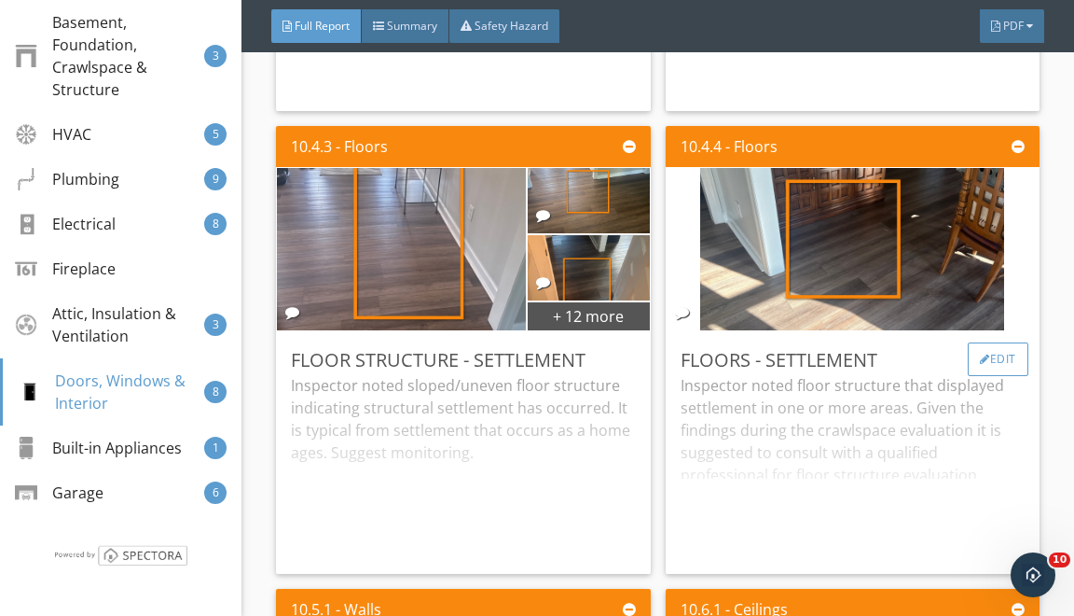
click at [976, 373] on div "Edit" at bounding box center [998, 359] width 61 height 34
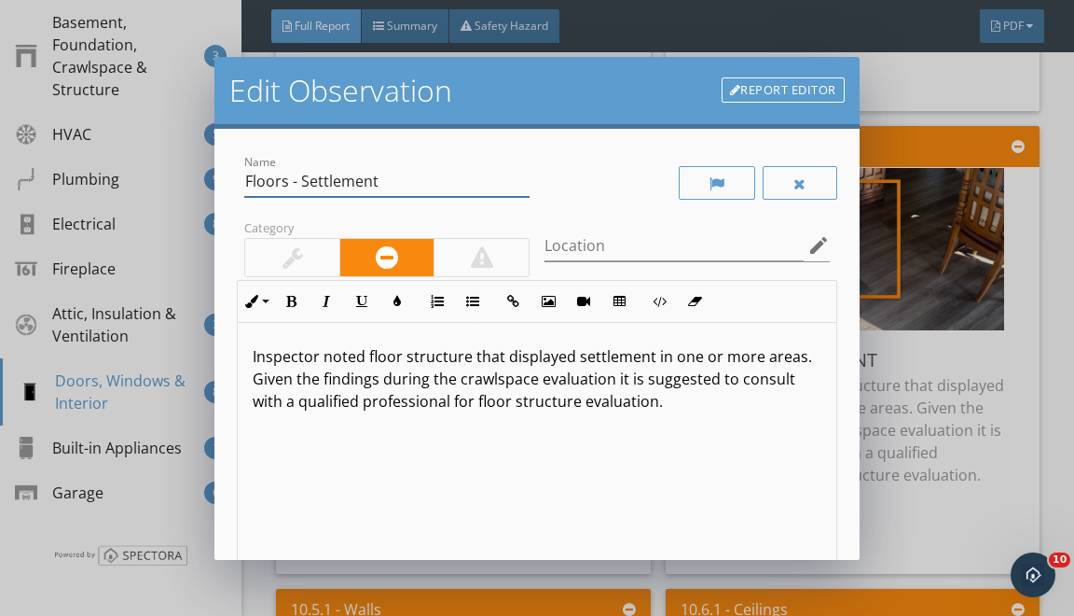
click at [290, 183] on input "Floors - Settlement" at bounding box center [386, 181] width 285 height 31
click at [395, 168] on input "Floor Structure - Settlement" at bounding box center [386, 181] width 285 height 31
click at [395, 169] on input "Floor Structure - Settlement" at bounding box center [386, 181] width 285 height 31
click at [394, 183] on input "Floor Structure - Settlement" at bounding box center [386, 181] width 285 height 31
click at [393, 183] on input "Floor Structure - Settlement" at bounding box center [386, 181] width 285 height 31
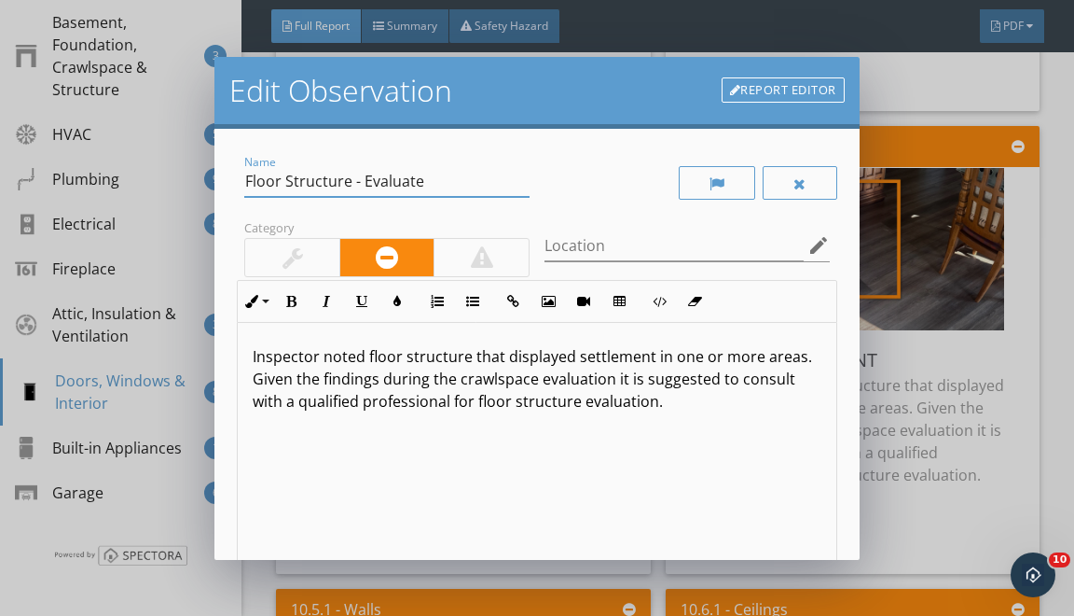
type input "Floor Structure - Evaluate"
click at [473, 356] on p "Inspector noted floor structure that displayed settlement in one or more areas.…" at bounding box center [537, 378] width 568 height 67
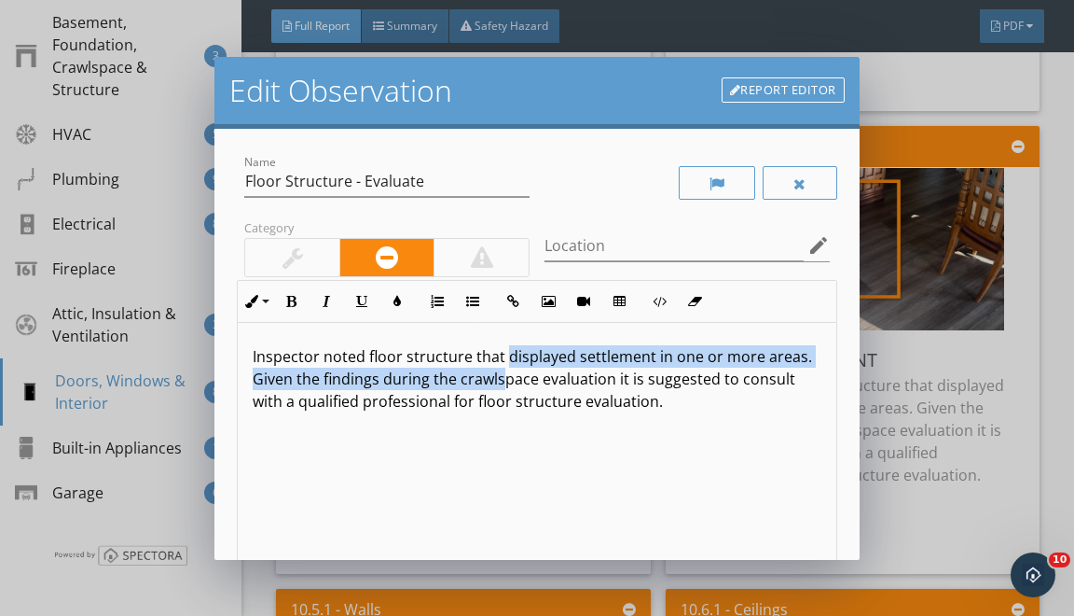
drag, startPoint x: 505, startPoint y: 358, endPoint x: 506, endPoint y: 473, distance: 114.7
click at [506, 466] on div "Inspector noted floor structure that displayed settlement in one or more areas.…" at bounding box center [537, 471] width 598 height 296
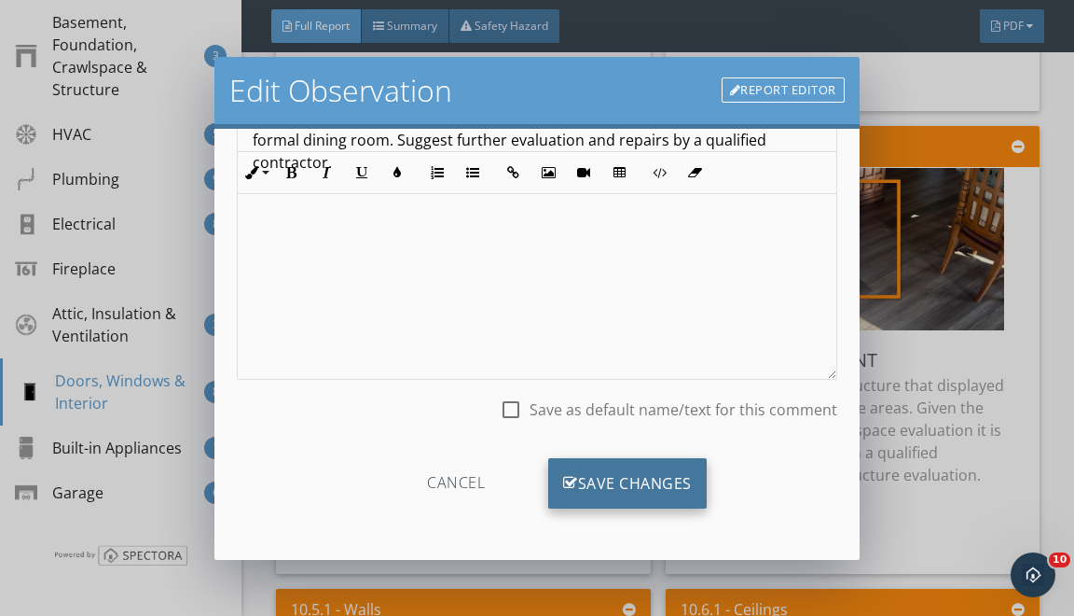
click at [654, 461] on div "Save Changes" at bounding box center [627, 483] width 159 height 50
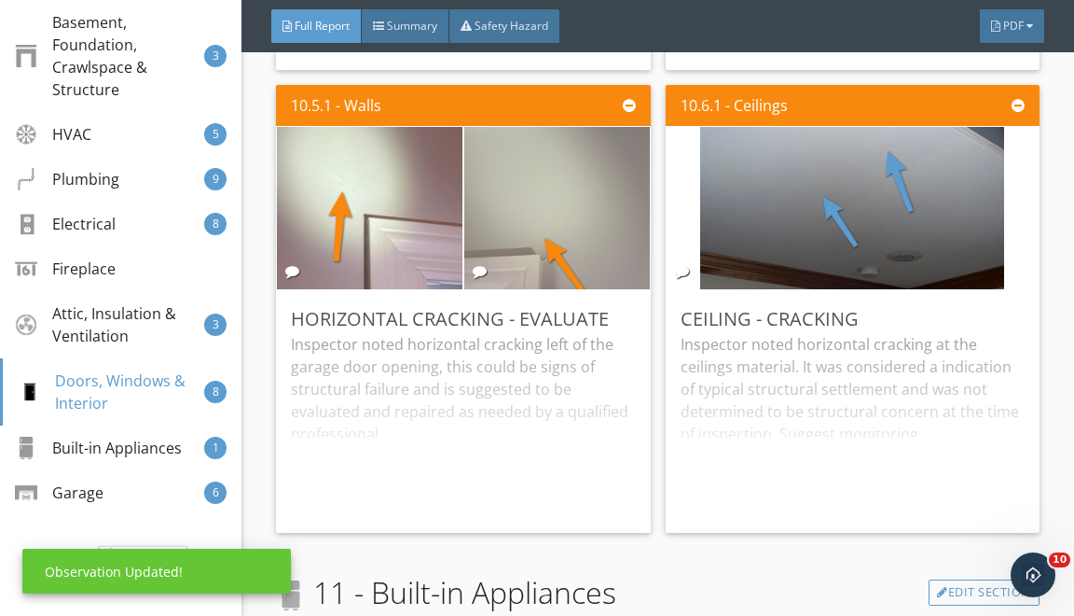
scroll to position [29577, 0]
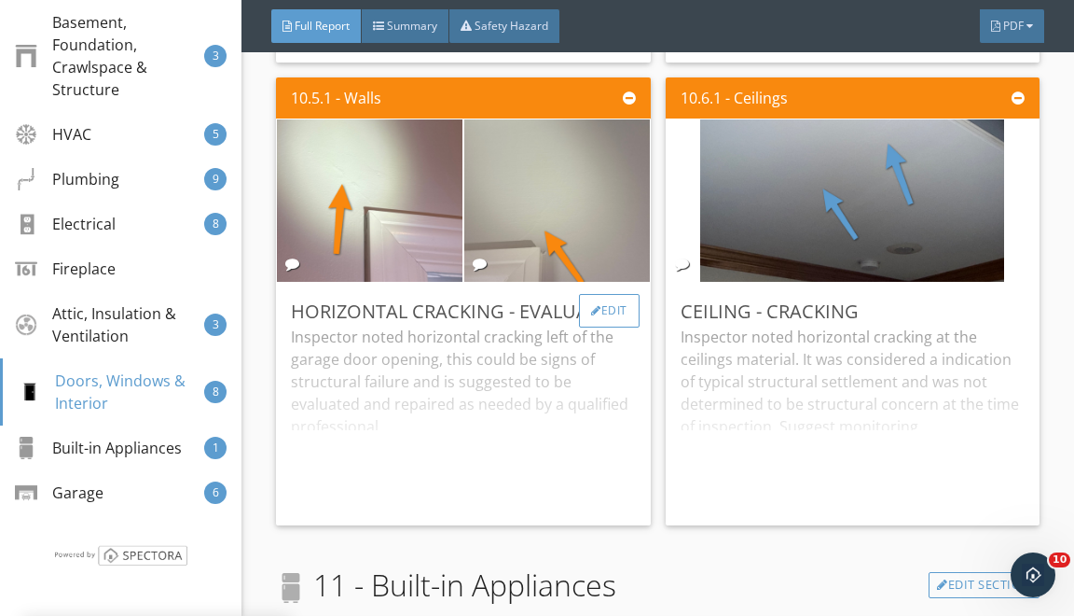
click at [623, 325] on div "Edit" at bounding box center [609, 311] width 61 height 34
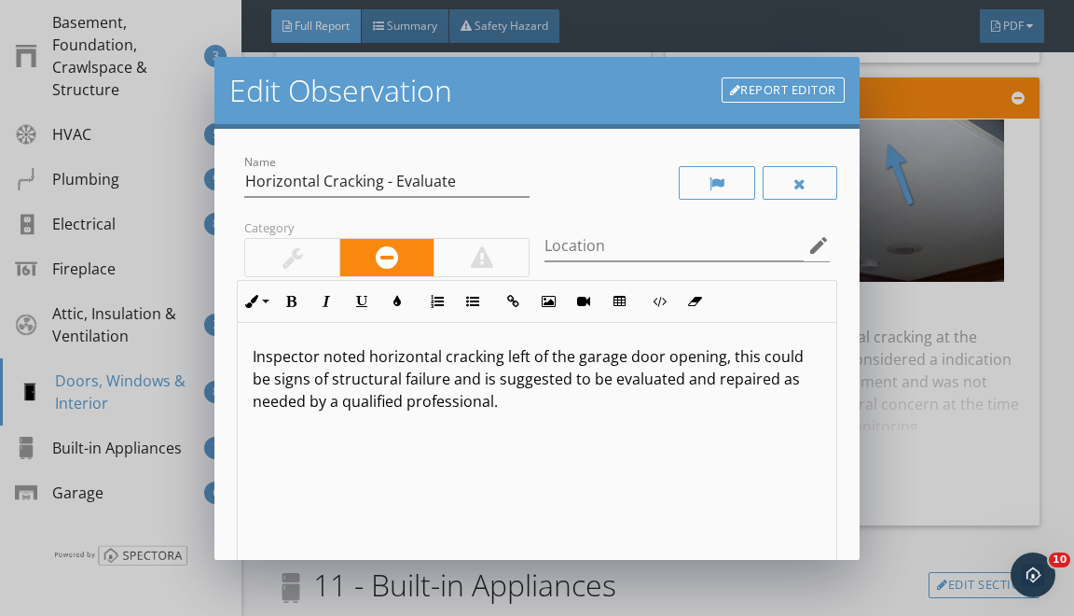
drag, startPoint x: 507, startPoint y: 355, endPoint x: 566, endPoint y: 550, distance: 203.6
click at [539, 457] on div "Inspector noted horizontal cracking left of the garage door opening, this could…" at bounding box center [537, 471] width 598 height 296
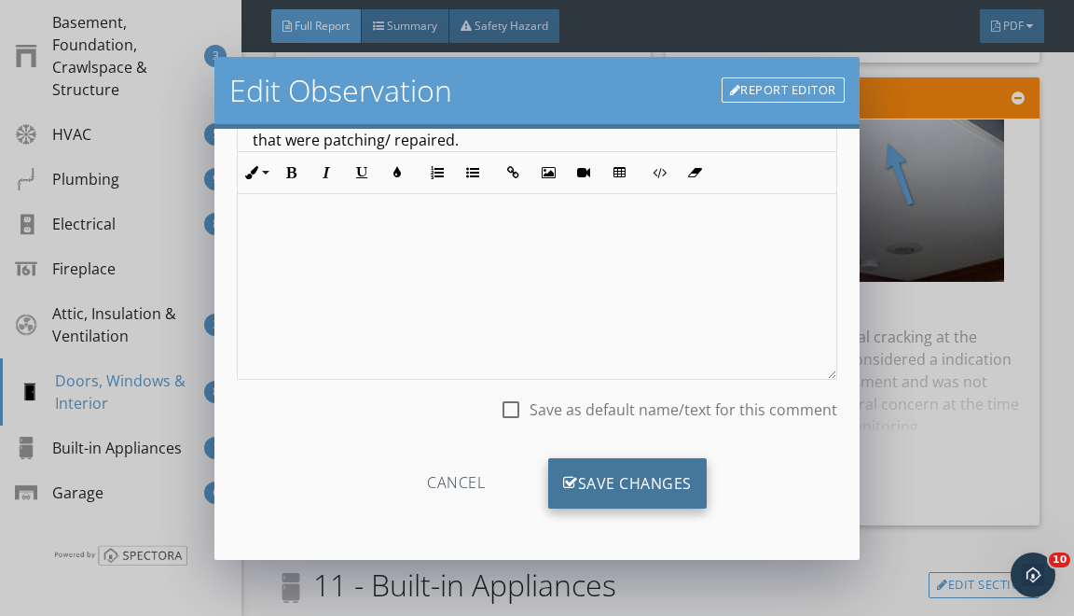
click at [615, 504] on div "Save Changes" at bounding box center [627, 483] width 159 height 50
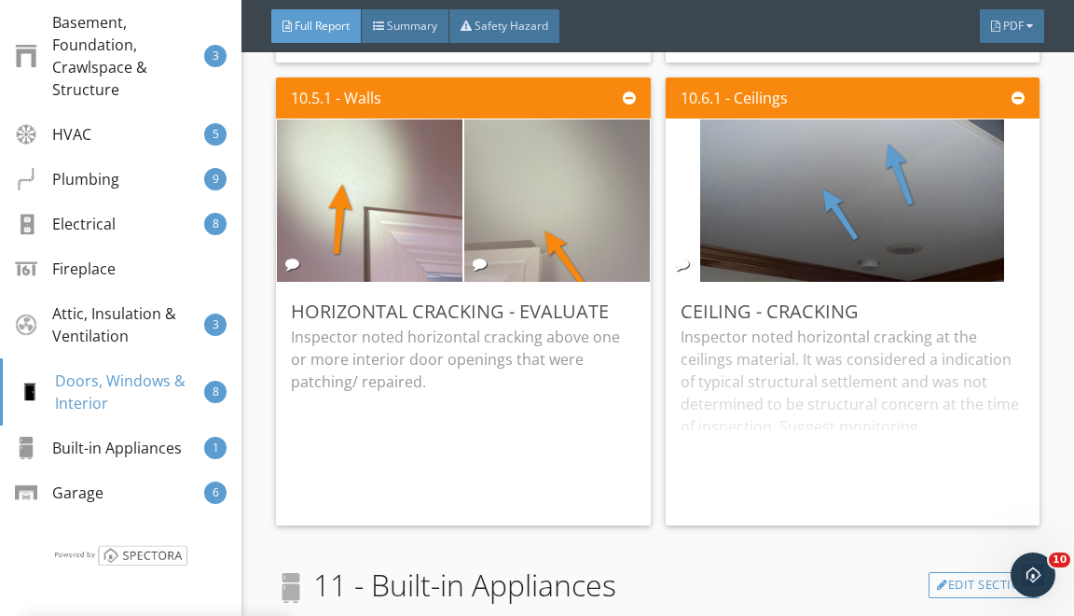
scroll to position [18, 0]
click at [600, 317] on div "Edit" at bounding box center [609, 311] width 61 height 34
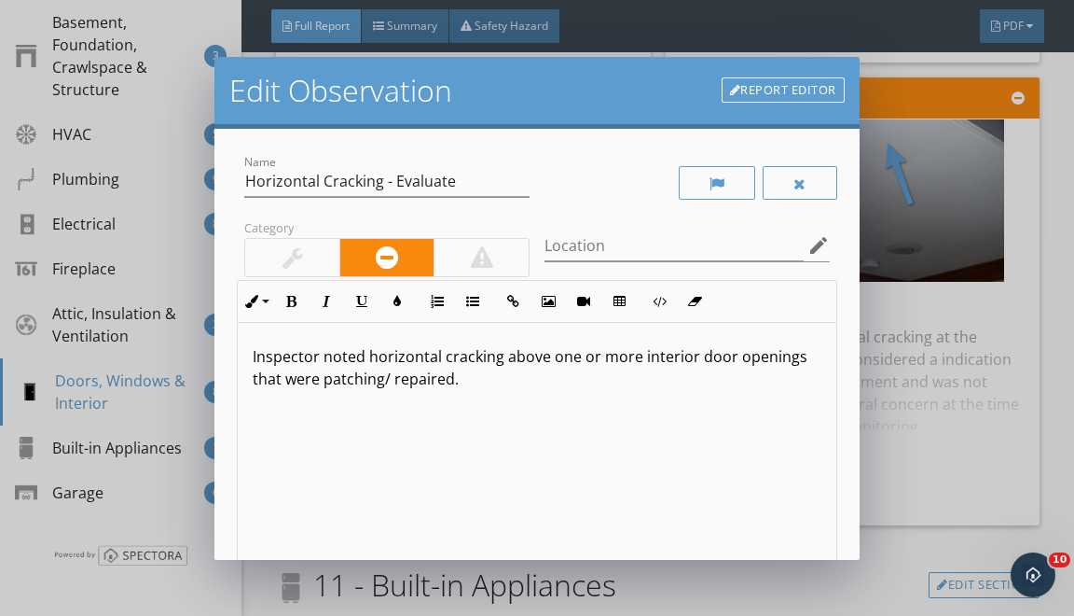
click at [581, 390] on div "Inspector noted horizontal cracking above one or more interior door openings th…" at bounding box center [537, 471] width 598 height 296
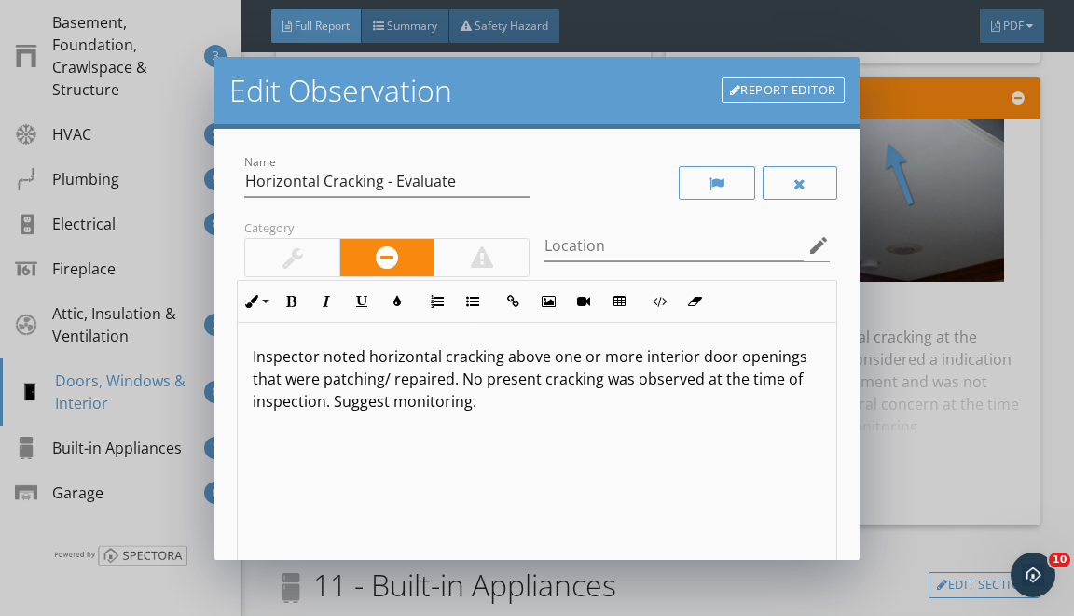
scroll to position [239, 0]
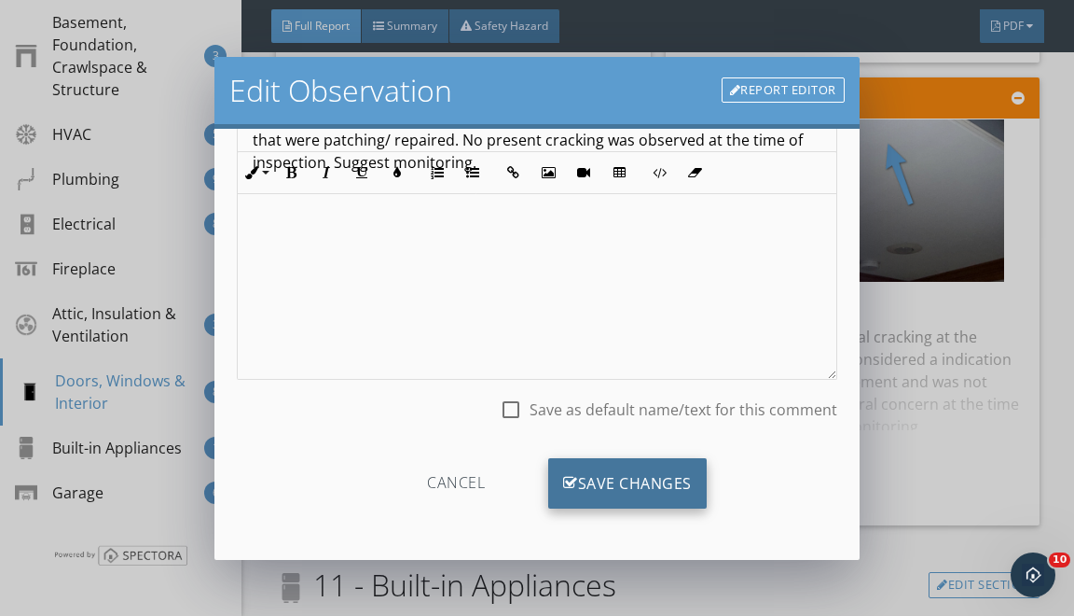
click at [645, 490] on div "Save Changes" at bounding box center [627, 483] width 159 height 50
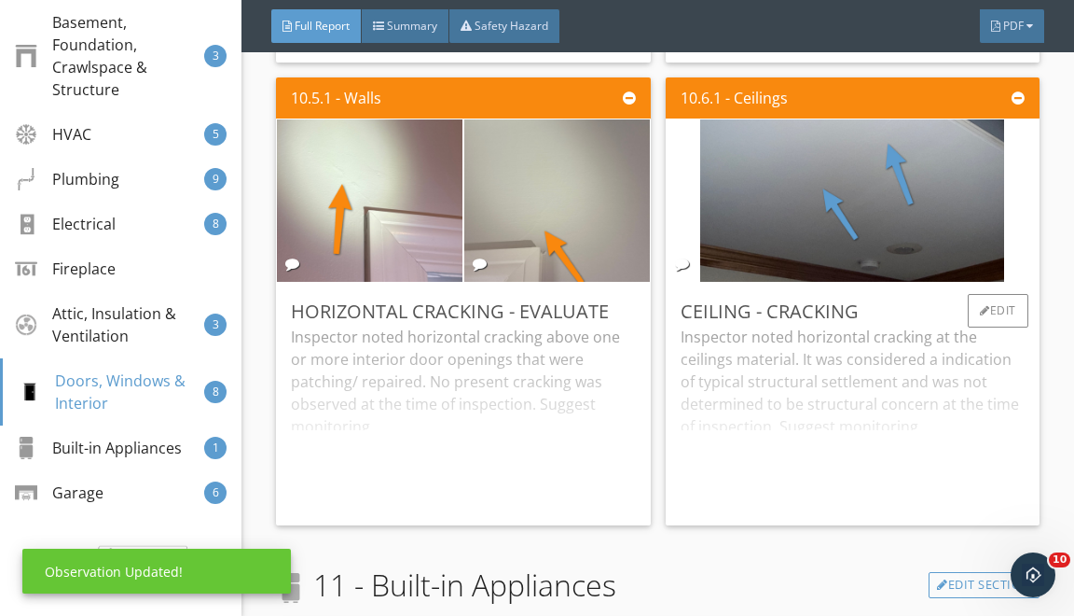
scroll to position [18, 0]
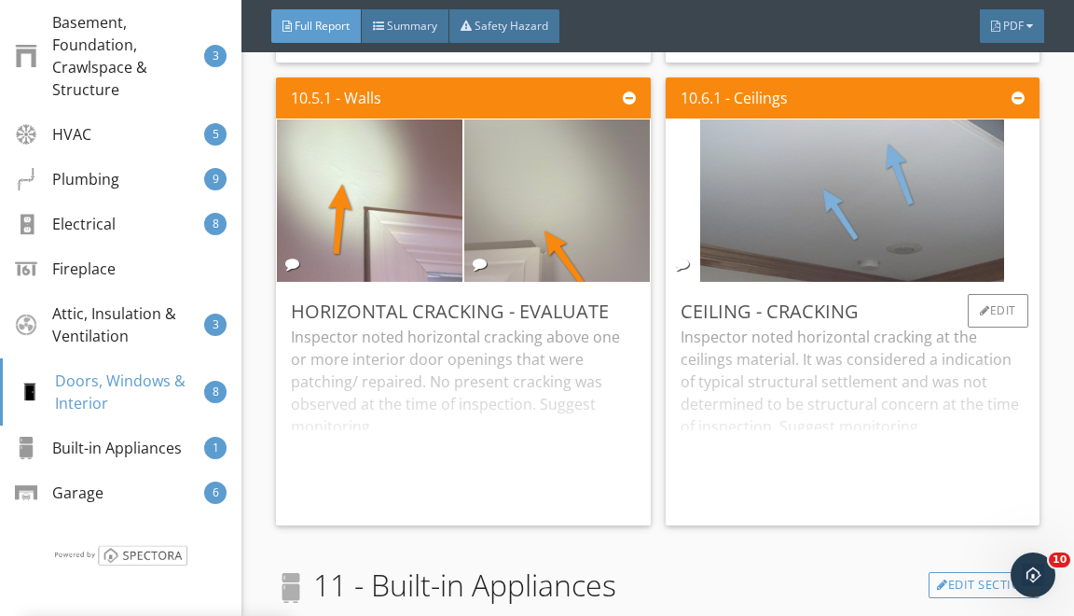
click at [851, 265] on img at bounding box center [852, 200] width 304 height 406
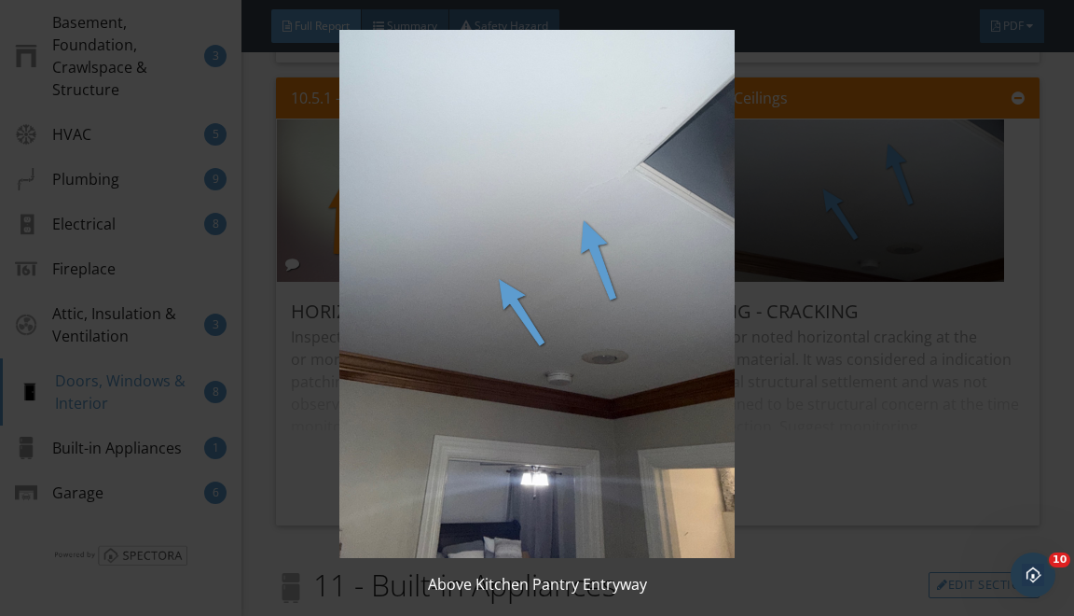
click at [922, 328] on img at bounding box center [537, 294] width 964 height 528
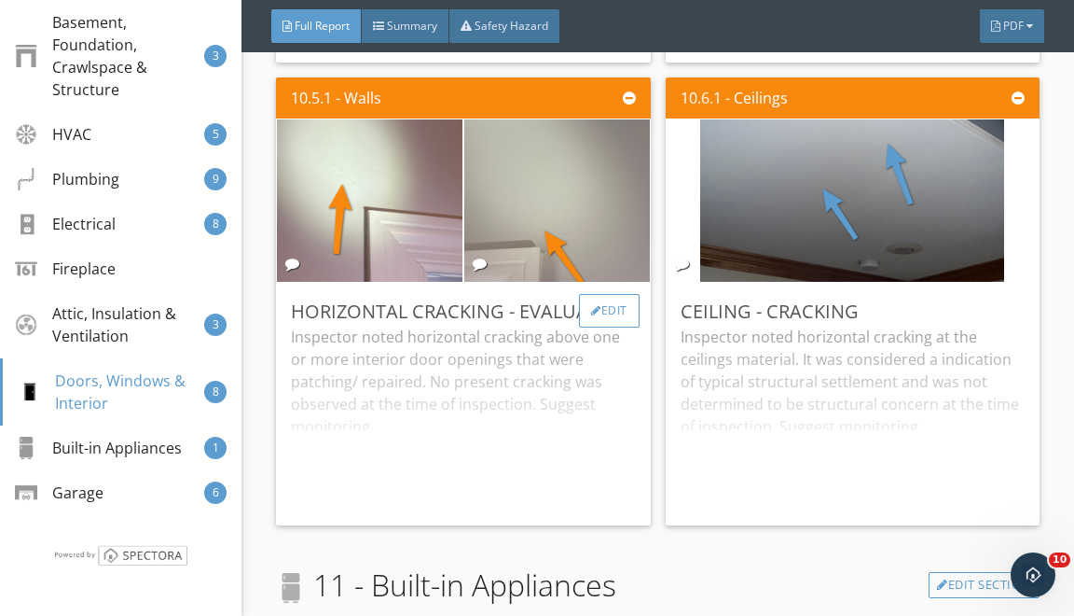
click at [623, 327] on div "Edit" at bounding box center [609, 311] width 61 height 34
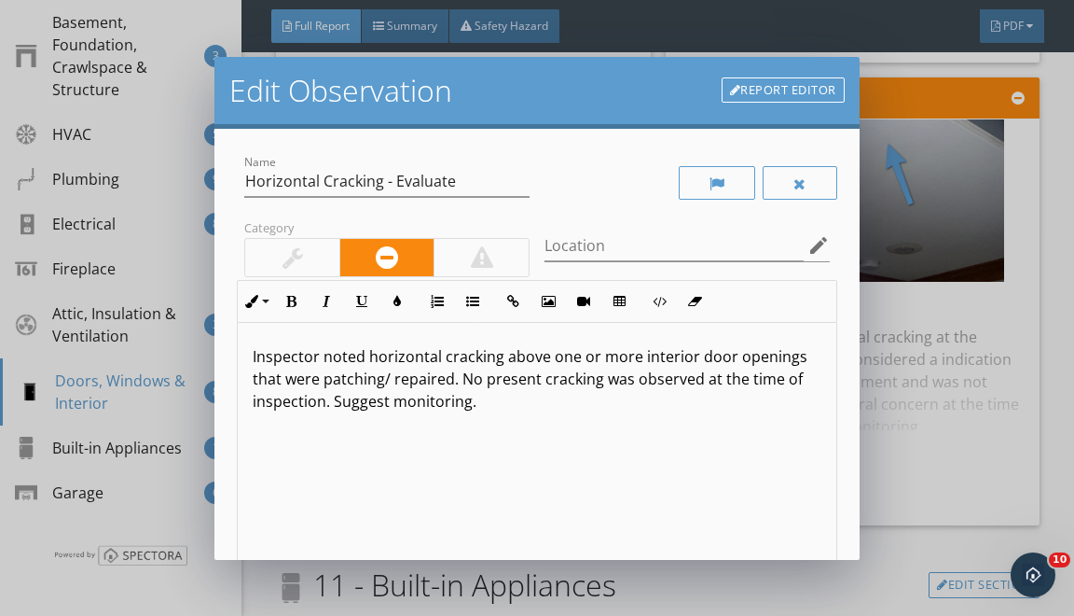
drag, startPoint x: 252, startPoint y: 351, endPoint x: 298, endPoint y: 528, distance: 183.2
click at [294, 509] on div "Inspector noted horizontal cracking above one or more interior door openings th…" at bounding box center [537, 471] width 598 height 296
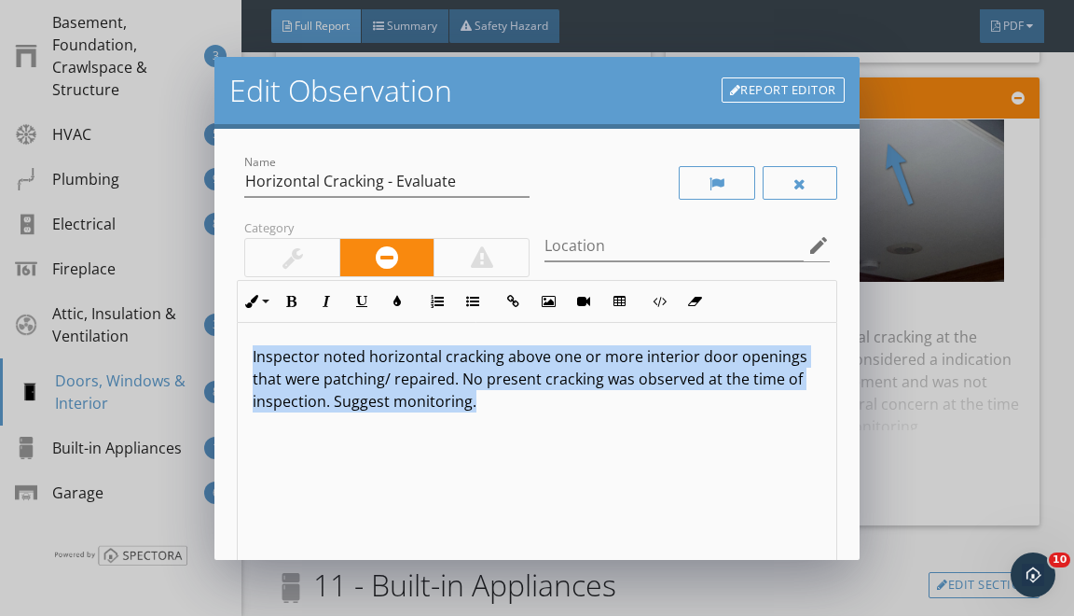
copy p "Inspector noted horizontal cracking above one or more interior door openings th…"
click at [958, 347] on div "Edit Observation Report Editor Name Horizontal Cracking - Evaluate Category Loc…" at bounding box center [537, 308] width 1074 height 616
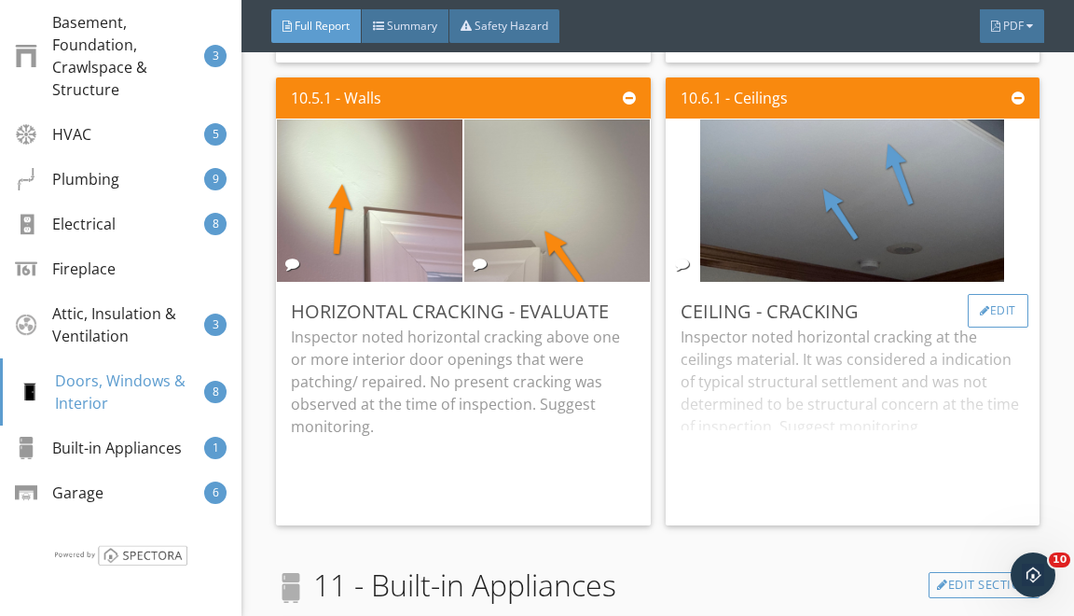
click at [982, 316] on div at bounding box center [985, 310] width 10 height 11
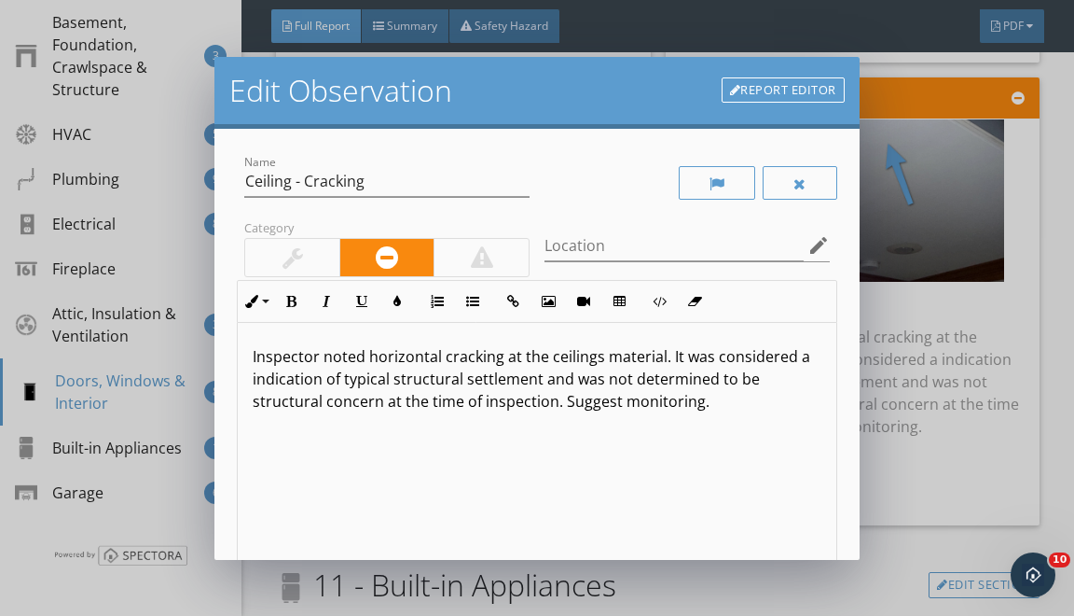
drag, startPoint x: 250, startPoint y: 351, endPoint x: 364, endPoint y: 611, distance: 284.0
click at [326, 520] on div "Inspector noted horizontal cracking at the ceilings material. It was considered…" at bounding box center [537, 471] width 598 height 296
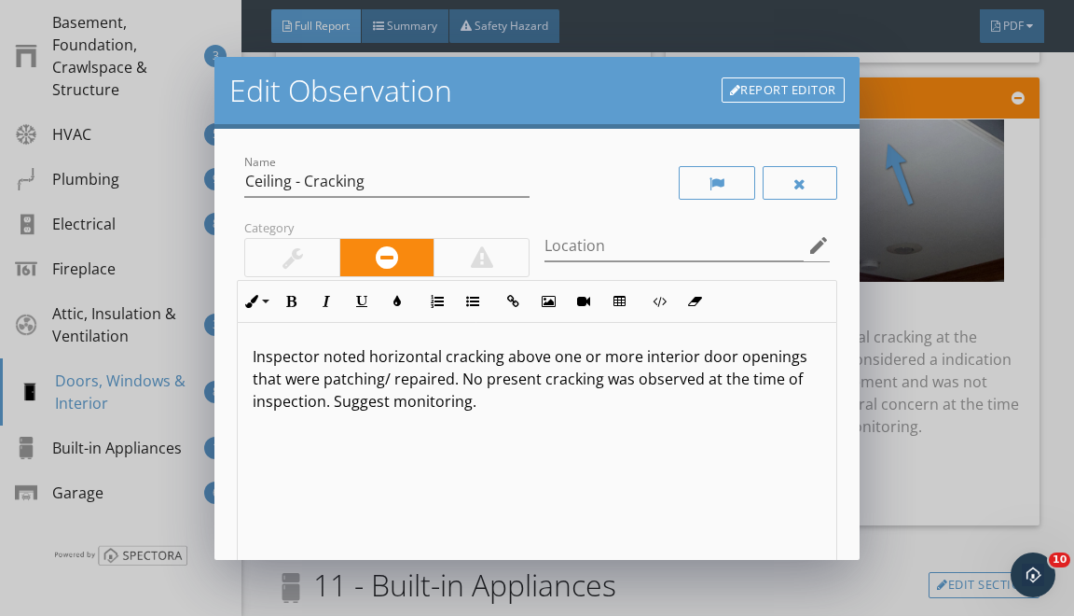
click at [403, 355] on p "Inspector noted horizontal cracking above one or more interior door openings th…" at bounding box center [537, 378] width 568 height 67
click at [498, 354] on p "Inspector noted hairline cracking above one or more interior door openings that…" at bounding box center [537, 378] width 568 height 67
drag, startPoint x: 616, startPoint y: 358, endPoint x: 533, endPoint y: 357, distance: 82.1
click at [533, 357] on p "Inspector noted hairline cracking above one or more interior door openings that…" at bounding box center [537, 378] width 568 height 67
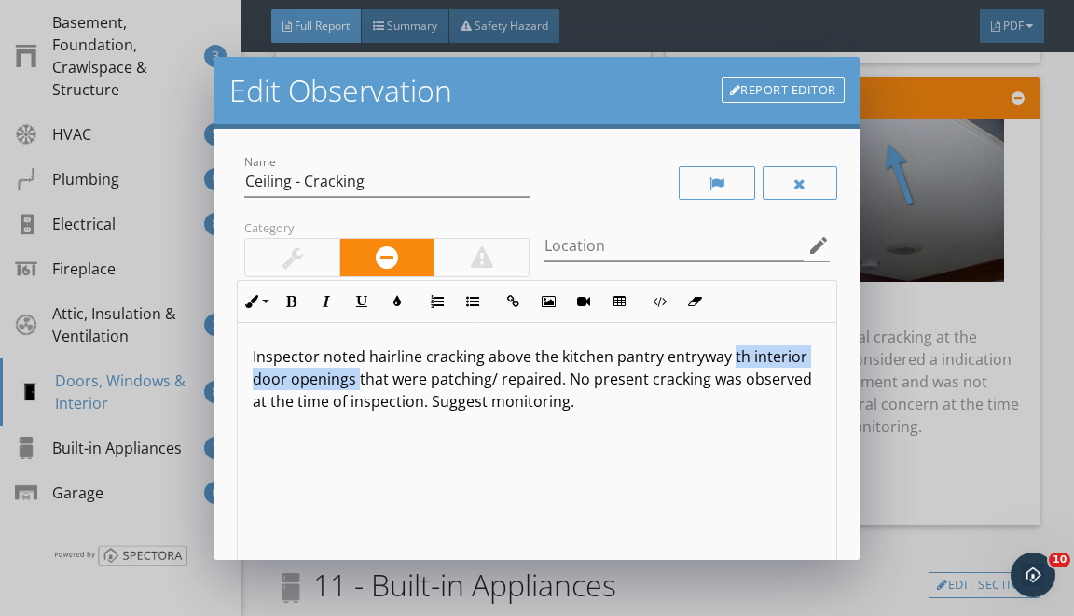
drag, startPoint x: 357, startPoint y: 380, endPoint x: 727, endPoint y: 351, distance: 371.4
click at [727, 351] on p "Inspector noted hairline cracking above the kitchen pantry entryway th interior…" at bounding box center [537, 378] width 568 height 67
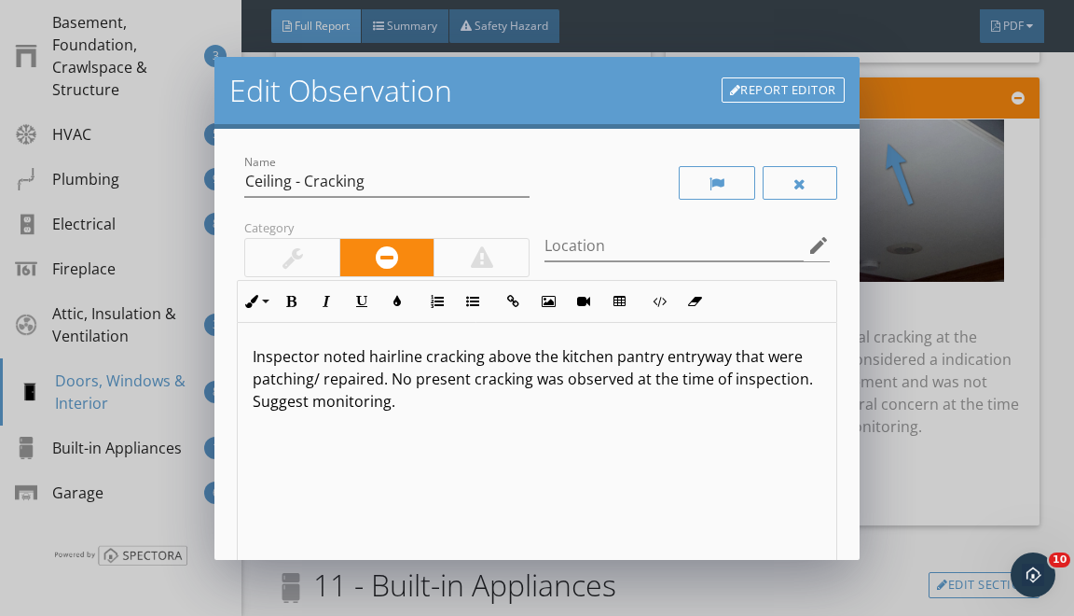
click at [785, 361] on p "Inspector noted hairline cracking above the kitchen pantry entryway that were p…" at bounding box center [537, 378] width 568 height 67
click at [386, 378] on p "Inspector noted hairline cracking above the kitchen pantry entryway that was pr…" at bounding box center [537, 378] width 568 height 67
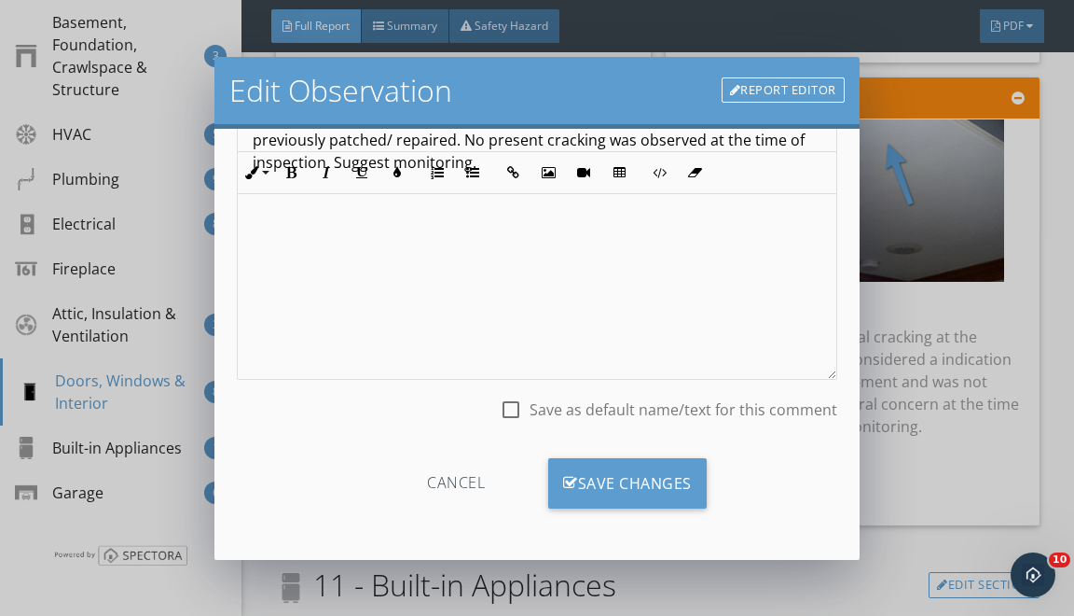
scroll to position [80, 0]
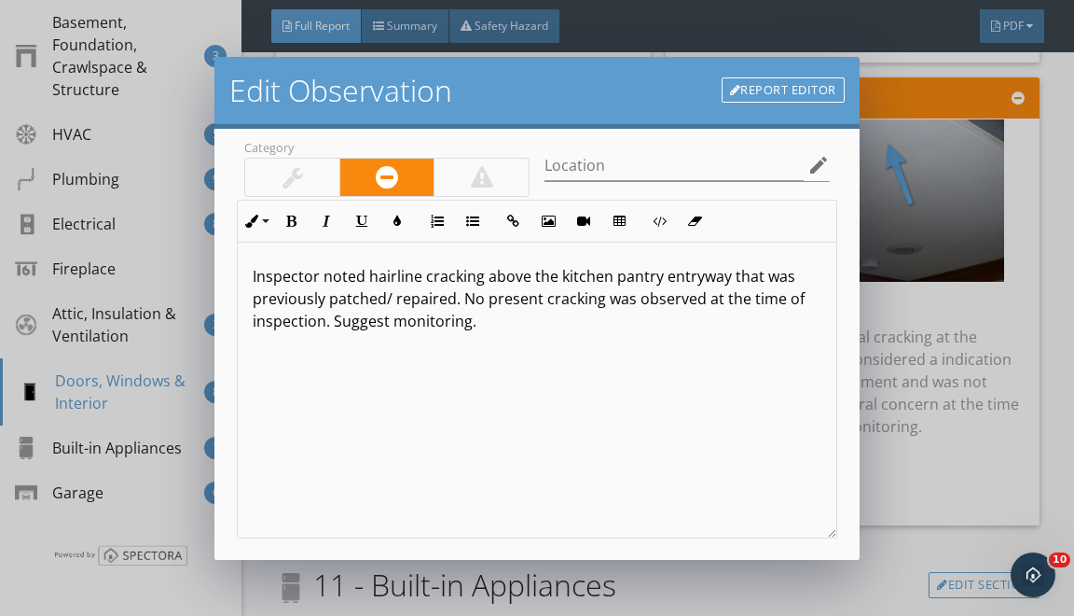
click at [317, 179] on div at bounding box center [292, 177] width 94 height 37
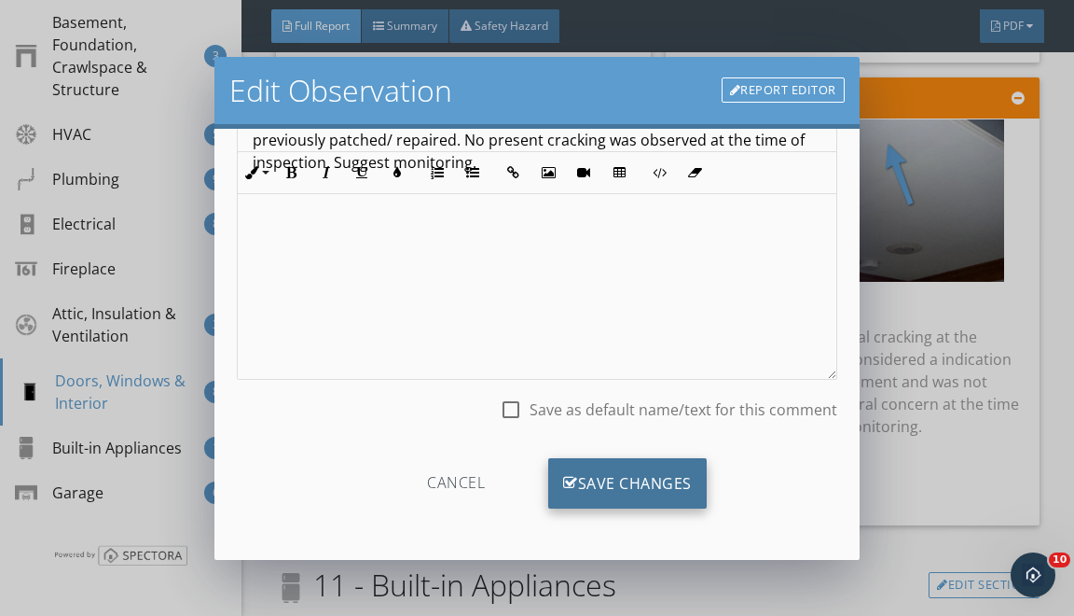
click at [639, 500] on div "Save Changes" at bounding box center [627, 483] width 159 height 50
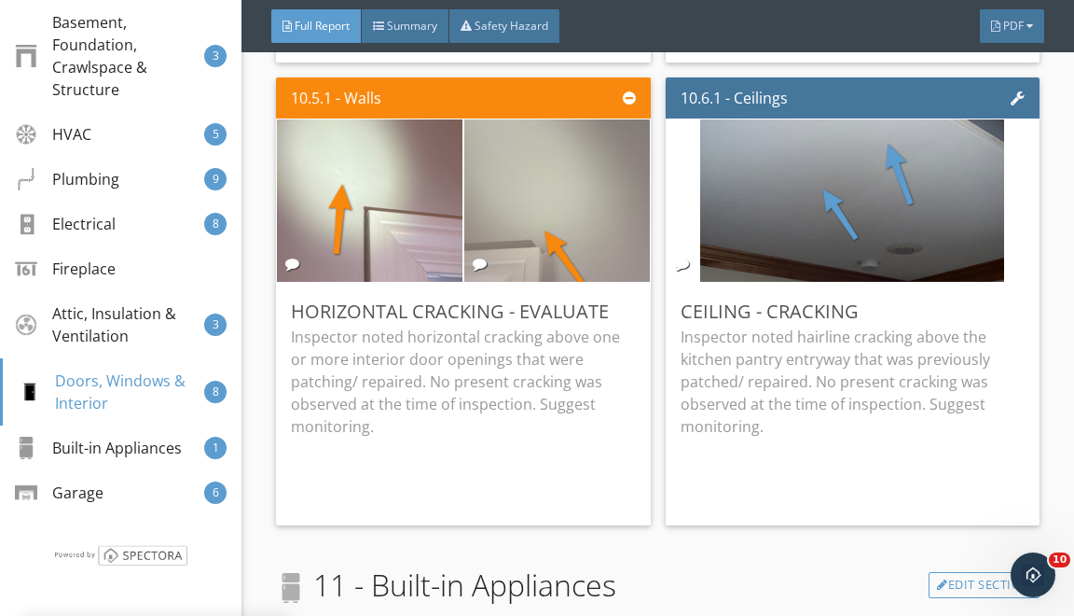
scroll to position [18, 0]
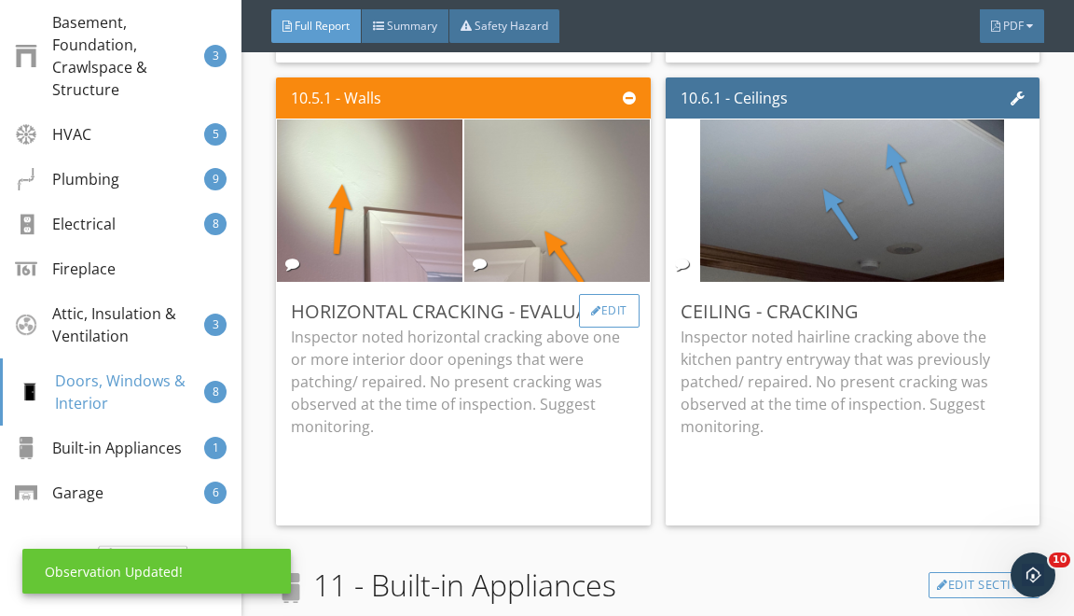
click at [607, 325] on div "Edit" at bounding box center [609, 311] width 61 height 34
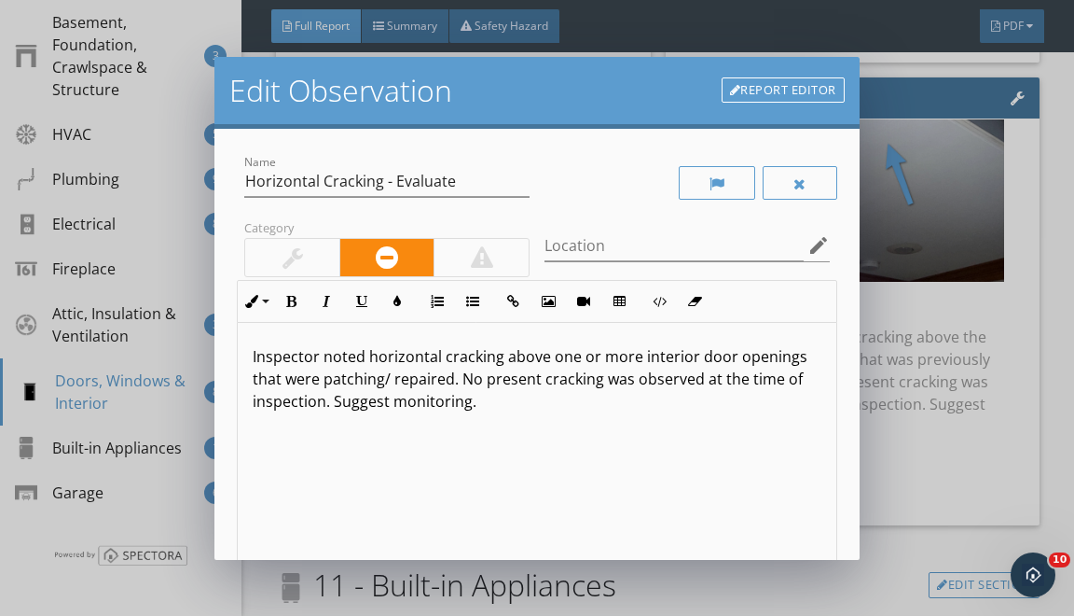
click at [379, 377] on p "Inspector noted horizontal cracking above one or more interior door openings th…" at bounding box center [537, 378] width 568 height 67
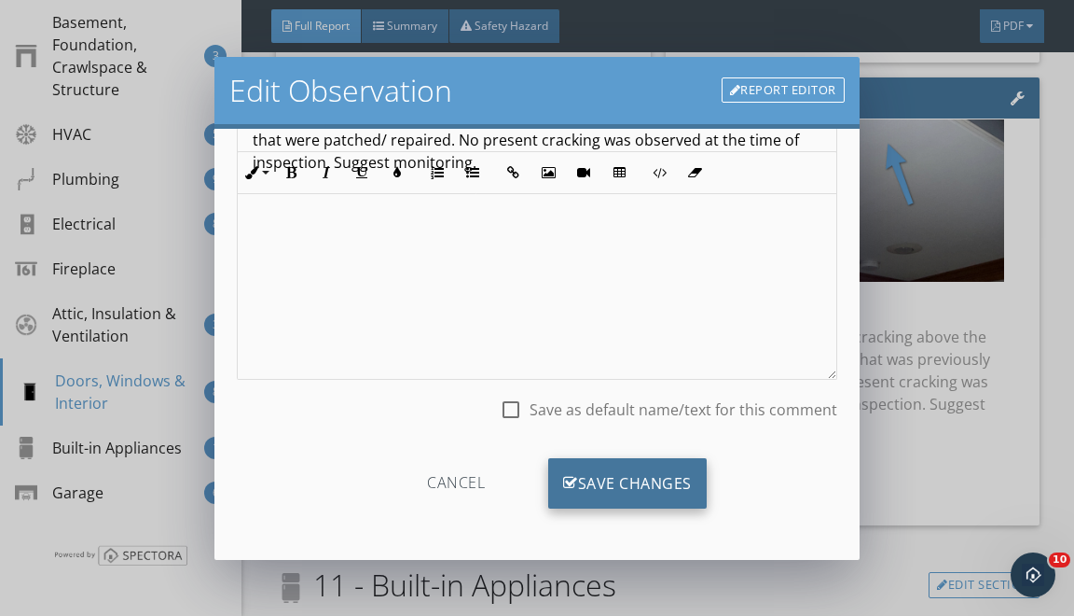
click at [556, 488] on div "Save Changes" at bounding box center [627, 483] width 159 height 50
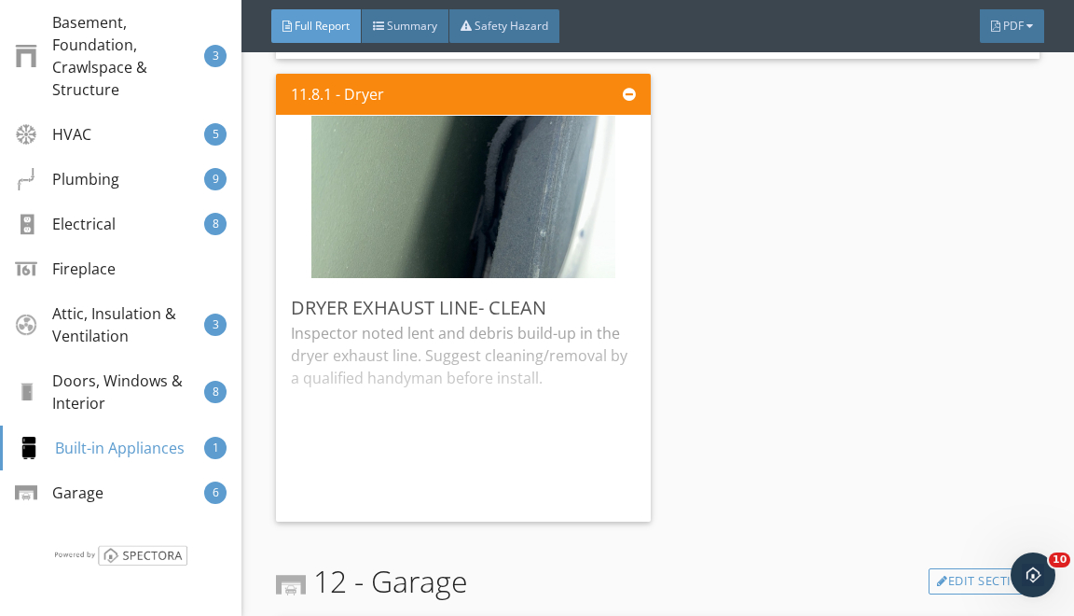
scroll to position [31971, 0]
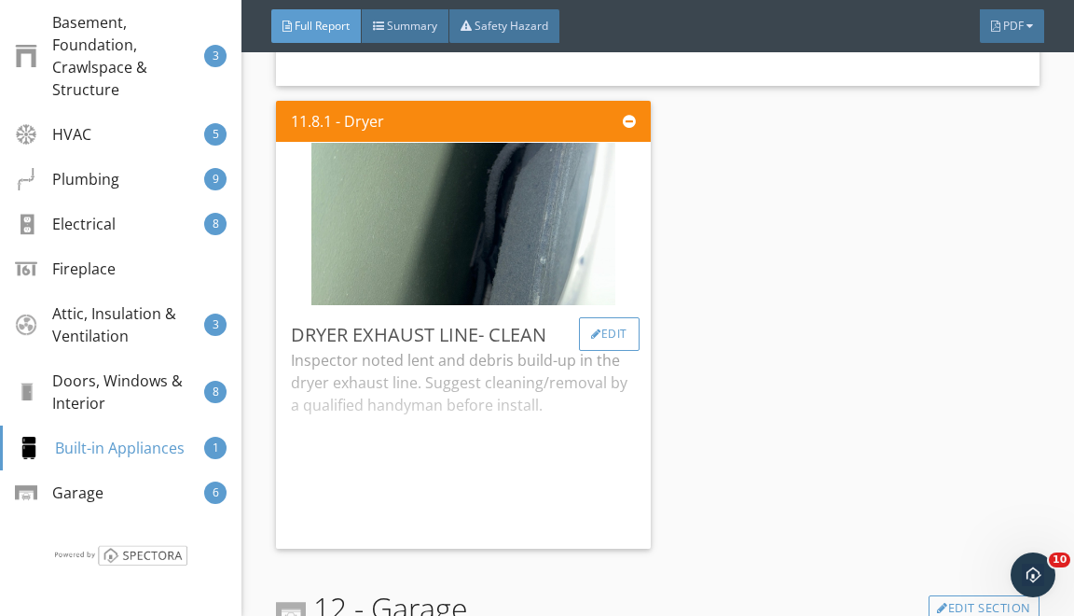
click at [601, 351] on div "Edit" at bounding box center [609, 334] width 61 height 34
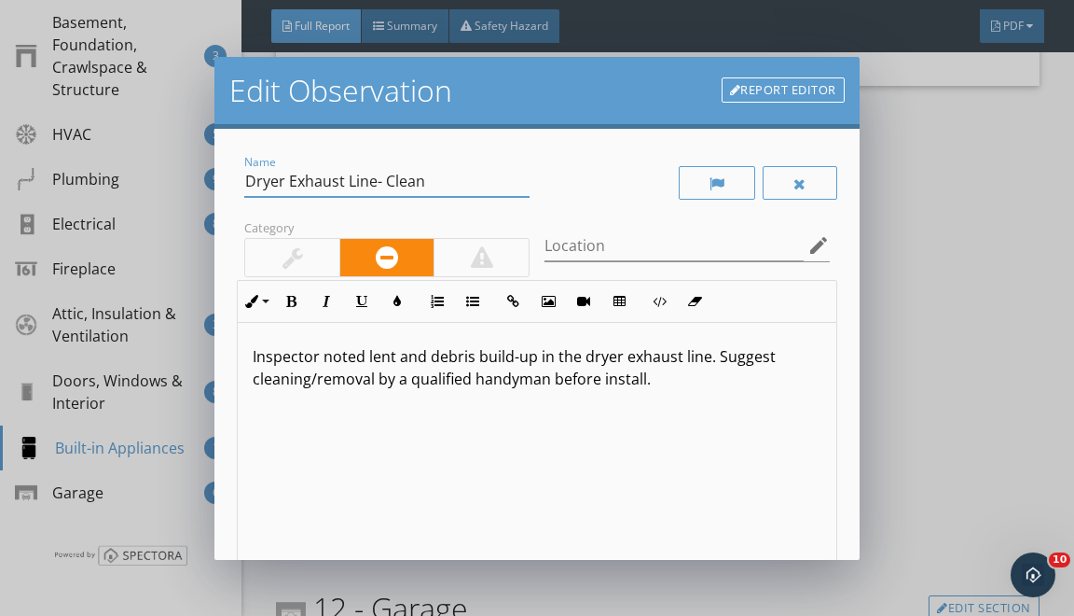
click at [376, 177] on input "Dryer Exhaust Line- Clean" at bounding box center [386, 181] width 285 height 31
click at [423, 185] on input "Dryer Exhaust Line - Clean" at bounding box center [386, 181] width 285 height 31
type input "Dryer Exhaust Line - Repair"
click at [444, 356] on p "Inspector noted lent and debris build-up in the dryer exhaust line. Suggest cle…" at bounding box center [537, 367] width 568 height 45
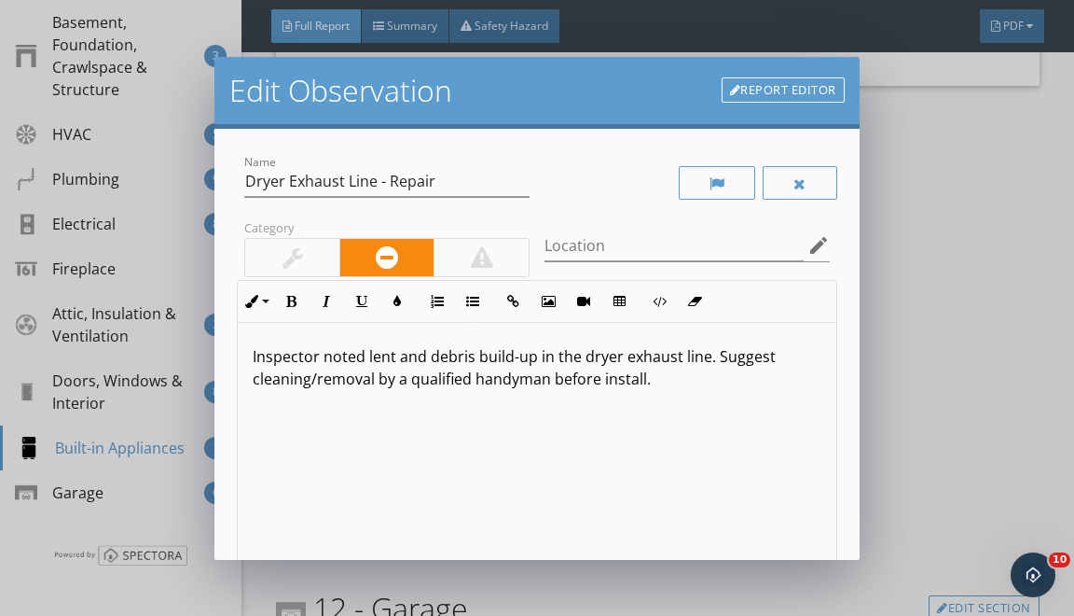
click at [444, 357] on p "Inspector noted lent and debris build-up in the dryer exhaust line. Suggest cle…" at bounding box center [537, 367] width 568 height 45
drag, startPoint x: 628, startPoint y: 357, endPoint x: 464, endPoint y: 356, distance: 163.2
click at [464, 356] on p "Inspector noted lent build-up in the dryer exhaust line. Suggest cleaning/remov…" at bounding box center [537, 367] width 568 height 45
click at [719, 358] on p "Inspector noted lent build-up behind the dryer. Suggest cleaning/removal by a q…" at bounding box center [537, 367] width 568 height 45
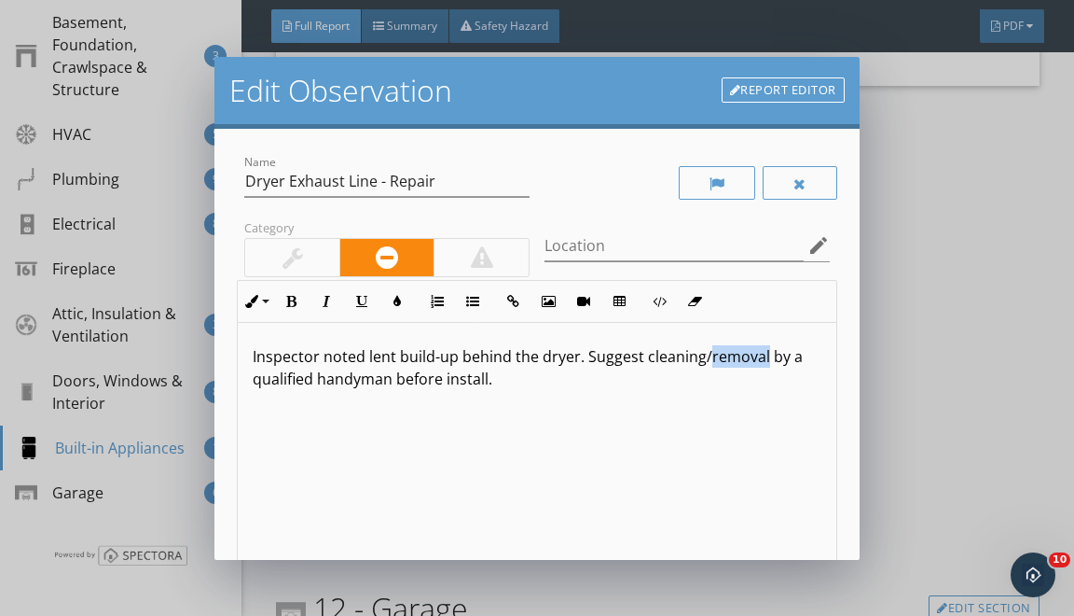
click at [719, 358] on p "Inspector noted lent build-up behind the dryer. Suggest cleaning/removal by a q…" at bounding box center [537, 367] width 568 height 45
click at [315, 254] on div at bounding box center [292, 257] width 94 height 37
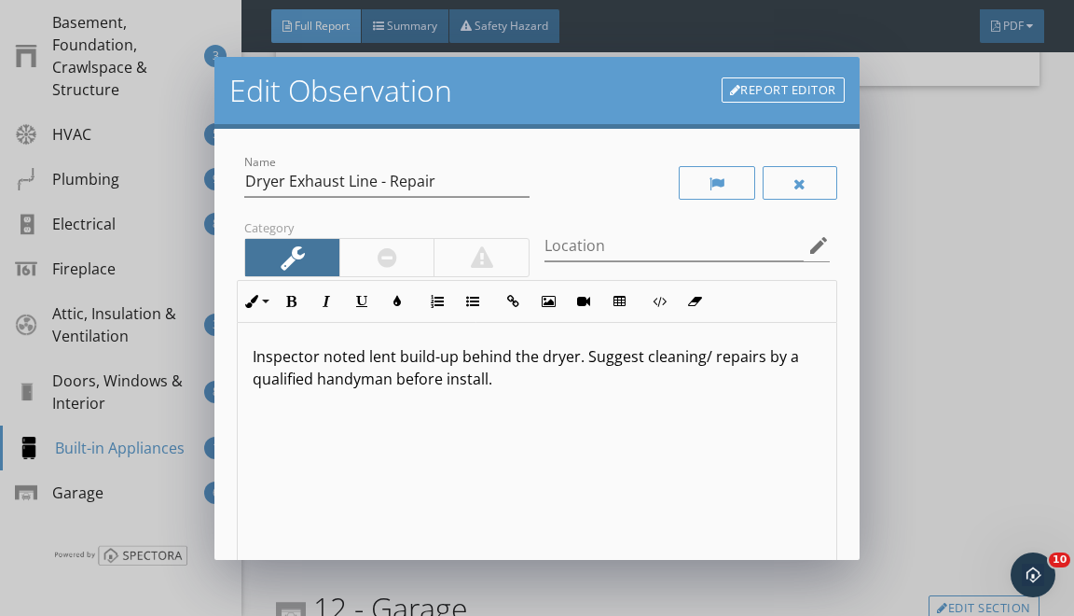
click at [463, 374] on p "Inspector noted lent build-up behind the dryer. Suggest cleaning/ repairs by a …" at bounding box center [537, 367] width 568 height 45
click at [395, 256] on div at bounding box center [388, 257] width 20 height 22
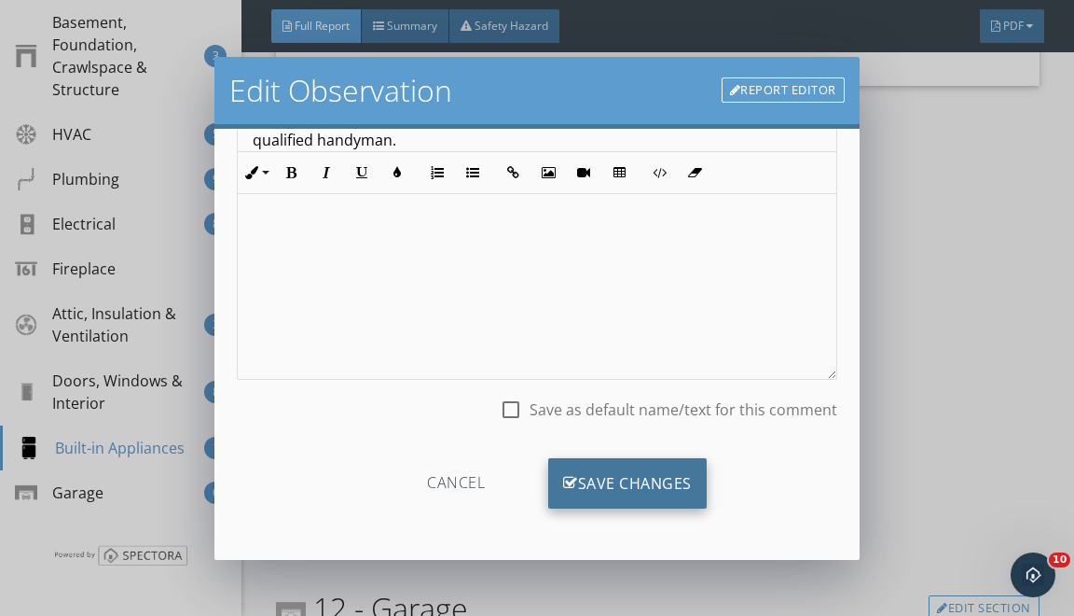
click at [630, 492] on div "Save Changes" at bounding box center [627, 483] width 159 height 50
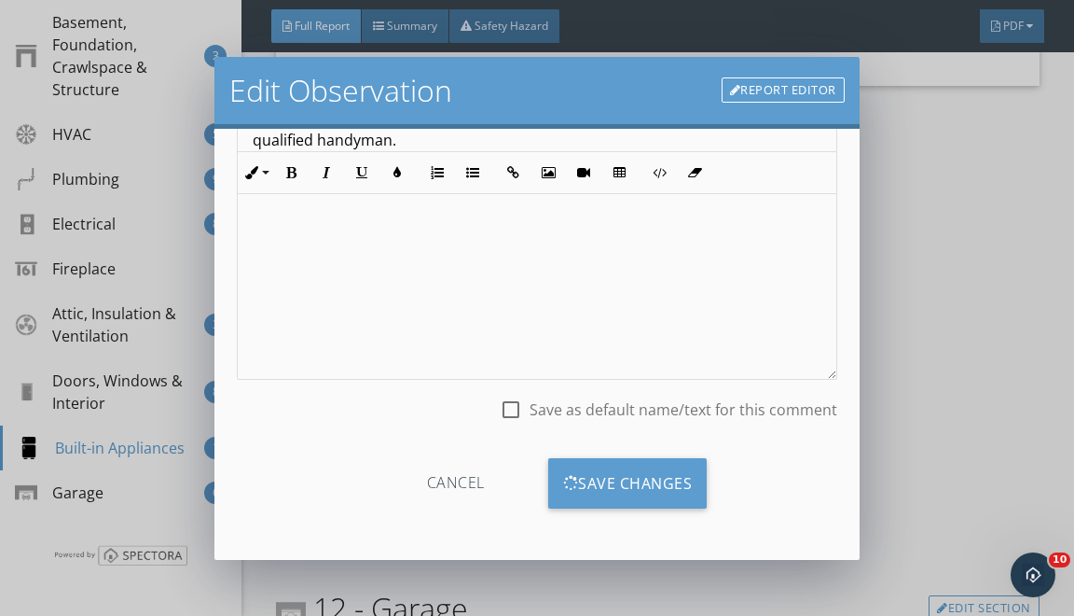
scroll to position [18, 0]
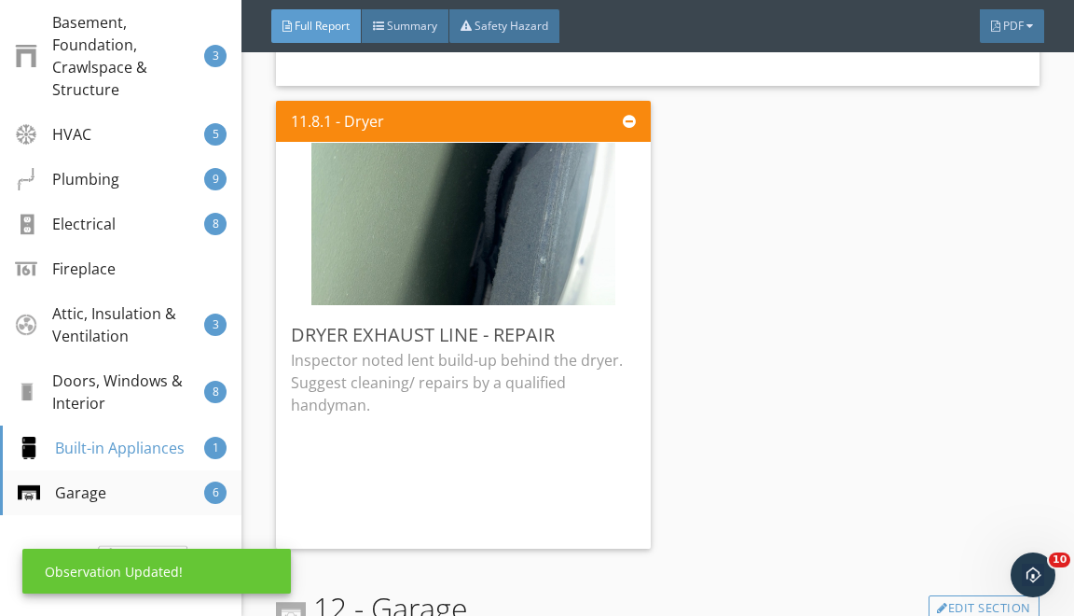
click at [104, 480] on div "Garage 6" at bounding box center [121, 492] width 242 height 45
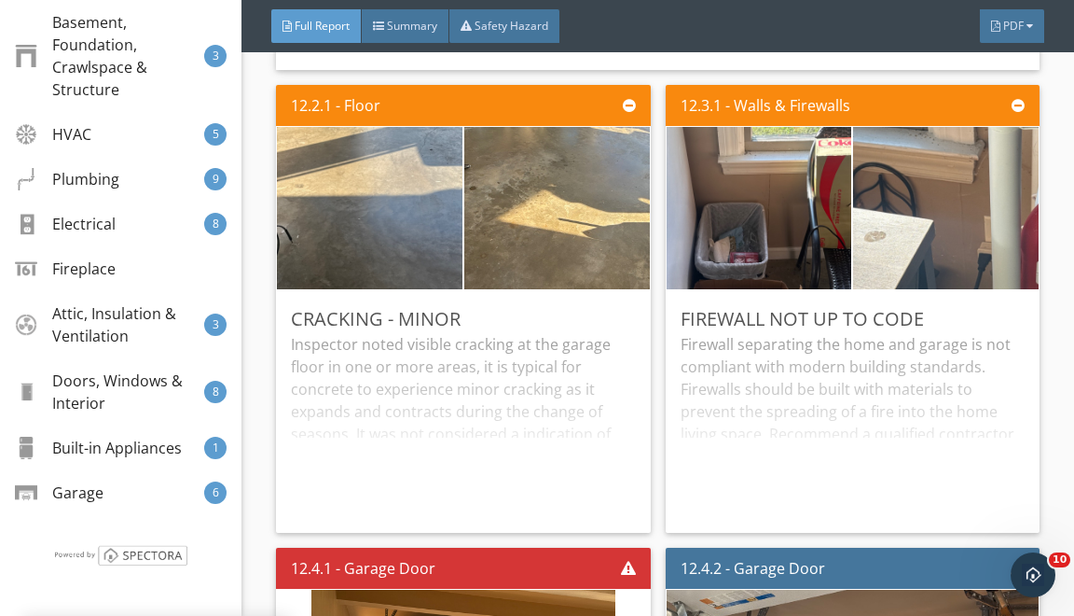
scroll to position [33634, 0]
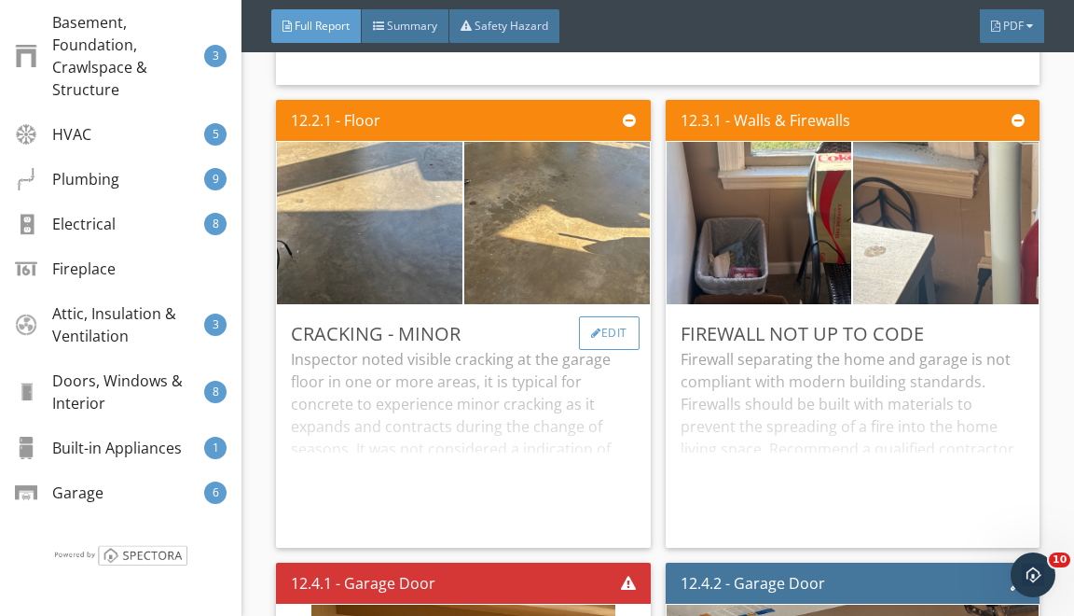
click at [585, 350] on div "Edit" at bounding box center [609, 333] width 61 height 34
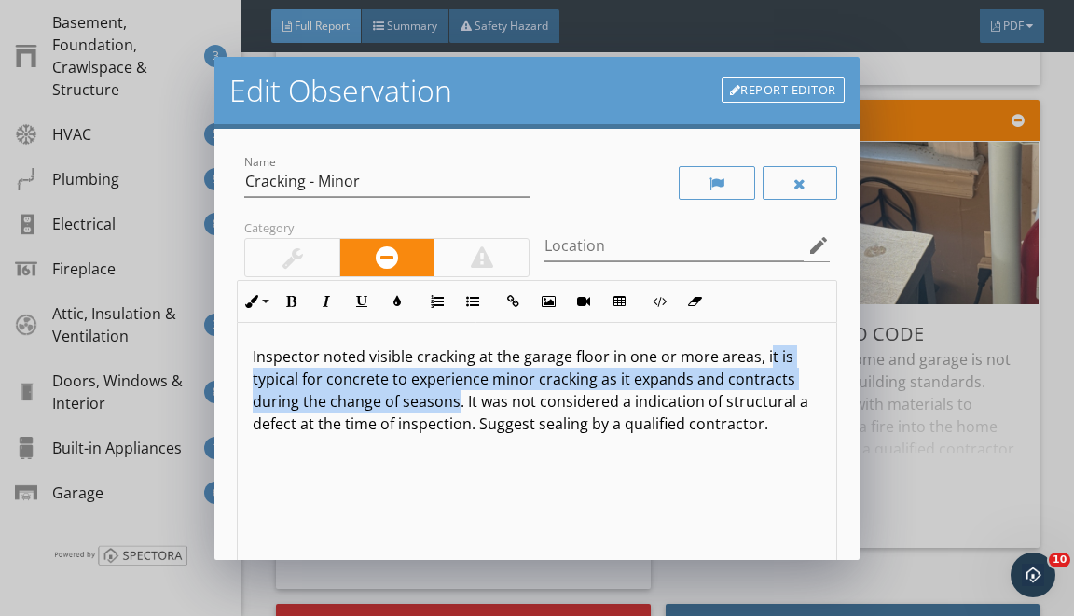
drag, startPoint x: 456, startPoint y: 403, endPoint x: 762, endPoint y: 348, distance: 310.8
click at [762, 348] on p "Inspector noted visible cracking at the garage floor in one or more areas, it i…" at bounding box center [537, 390] width 568 height 90
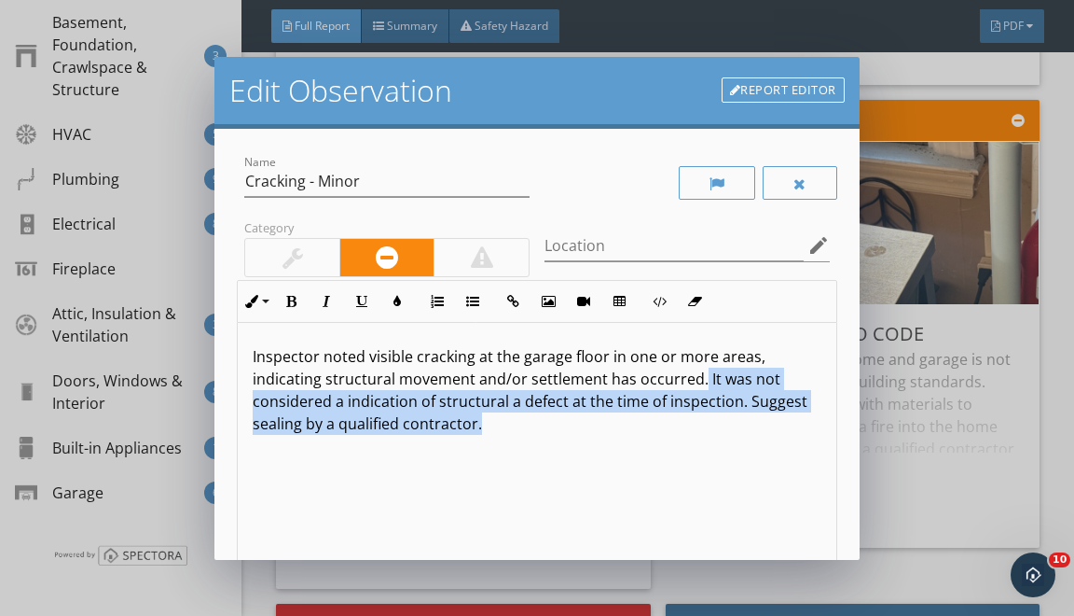
drag, startPoint x: 700, startPoint y: 380, endPoint x: 738, endPoint y: 519, distance: 144.8
click at [737, 512] on div "Inspector noted visible cracking at the garage floor in one or more areas, indi…" at bounding box center [537, 471] width 598 height 296
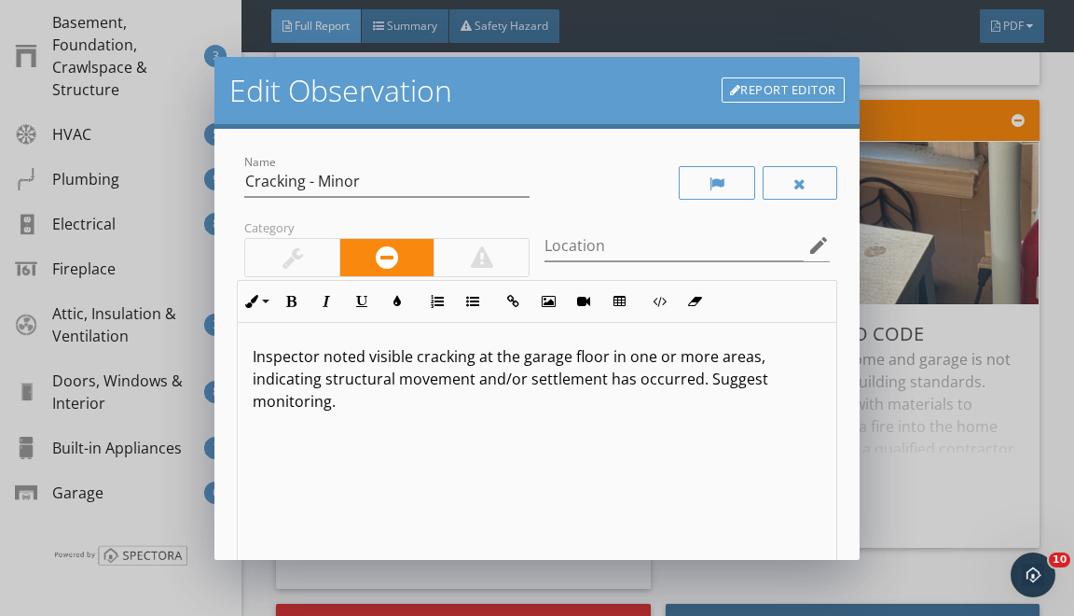
click at [308, 261] on div at bounding box center [292, 257] width 94 height 37
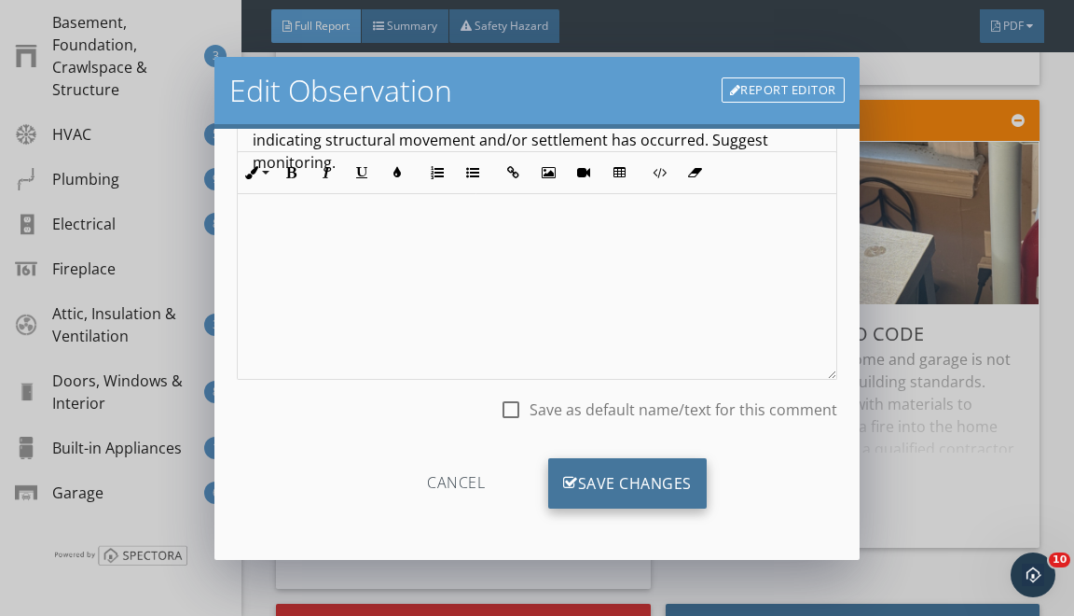
click at [594, 492] on div "Save Changes" at bounding box center [627, 483] width 159 height 50
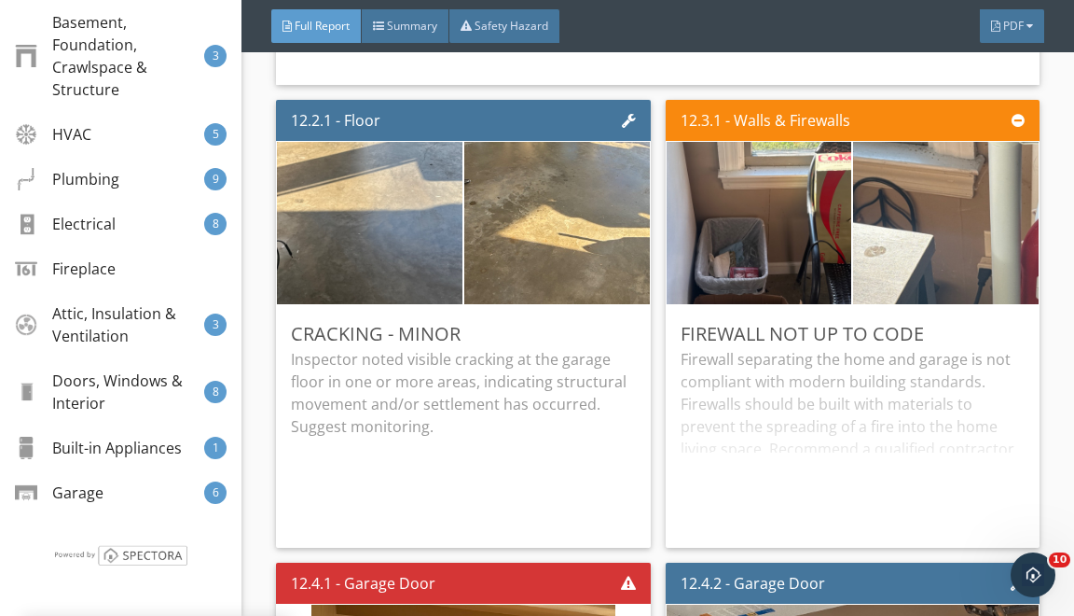
scroll to position [18, 0]
click at [1024, 350] on div "Edit" at bounding box center [998, 333] width 61 height 34
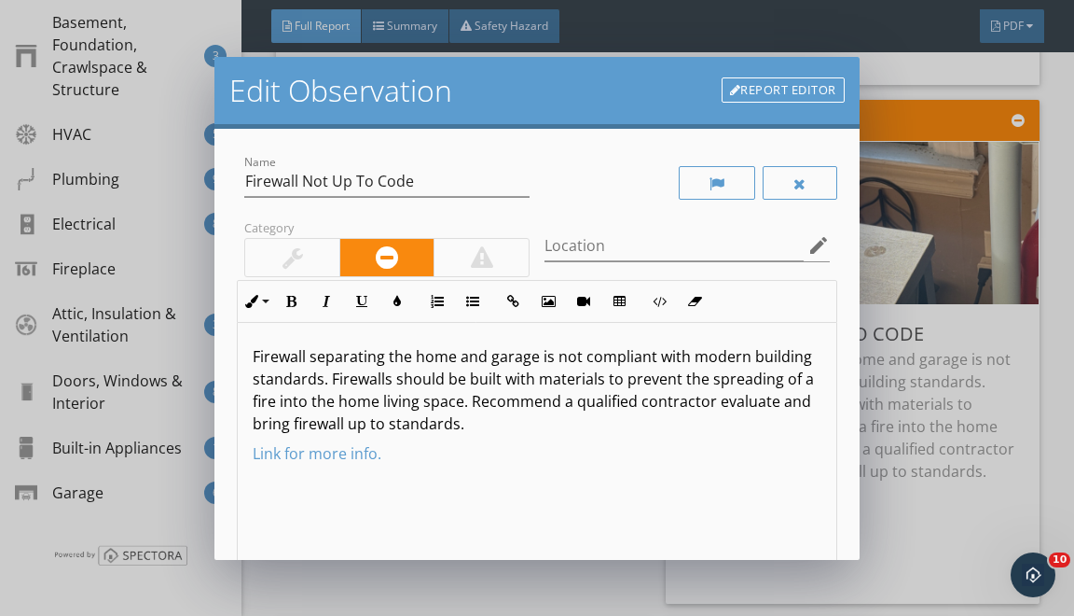
click at [295, 240] on div at bounding box center [292, 257] width 94 height 37
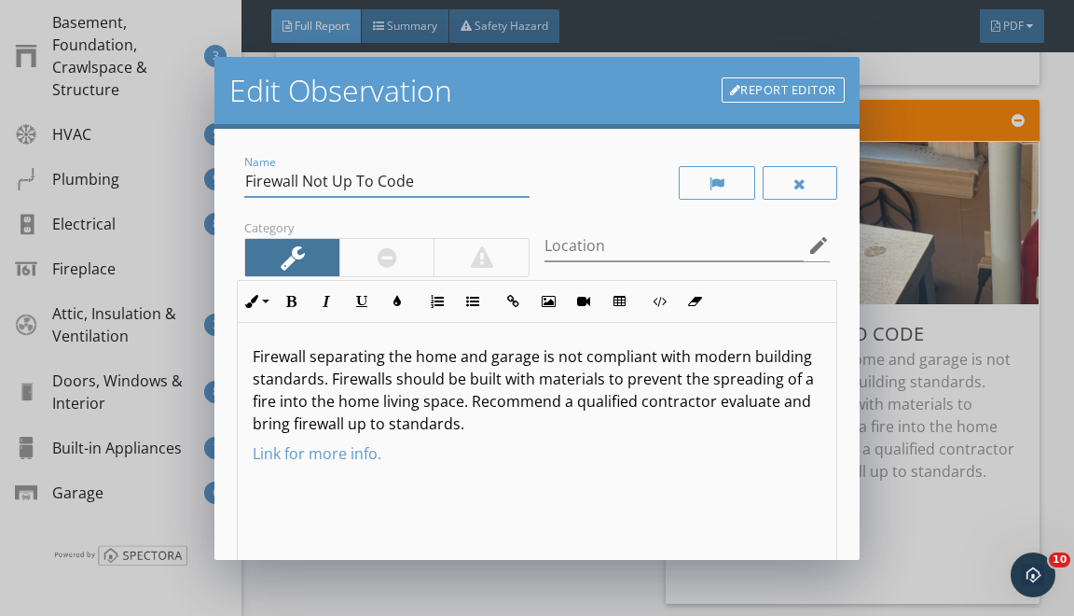
drag, startPoint x: 246, startPoint y: 180, endPoint x: 298, endPoint y: 256, distance: 91.3
click at [289, 242] on div "Name Firewall Not Up To Code Category Location edit Inline Style XLarge Large N…" at bounding box center [537, 416] width 600 height 531
type input "Vertical Cracking - Patch/ Repair"
drag, startPoint x: 250, startPoint y: 354, endPoint x: 279, endPoint y: 487, distance: 135.6
click at [274, 469] on div "Firewall separating the home and garage is not compliant with modern building s…" at bounding box center [537, 471] width 598 height 296
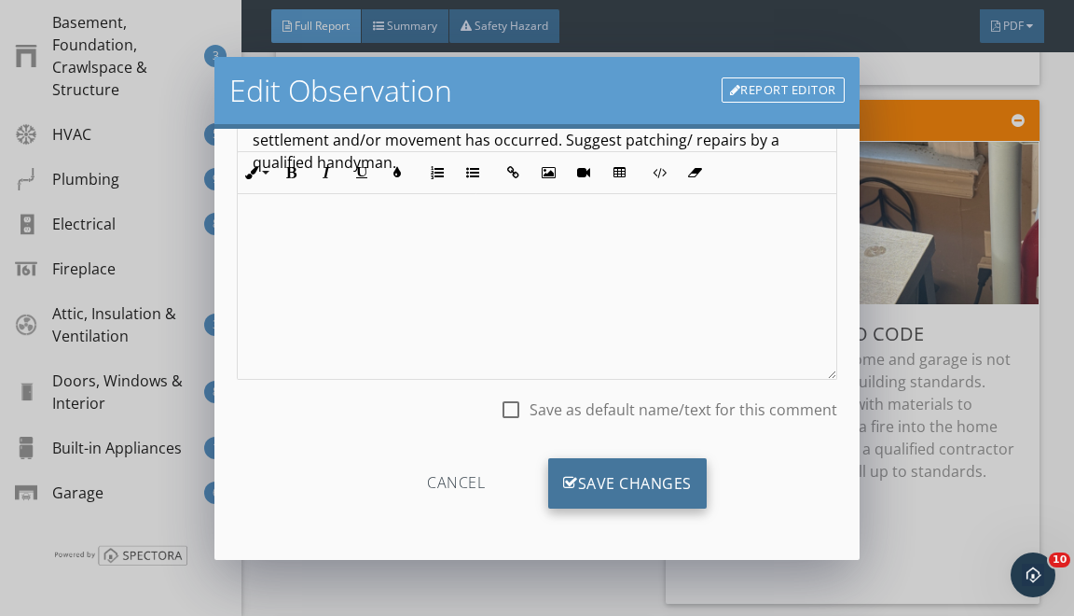
click at [616, 471] on div "Save Changes" at bounding box center [627, 483] width 159 height 50
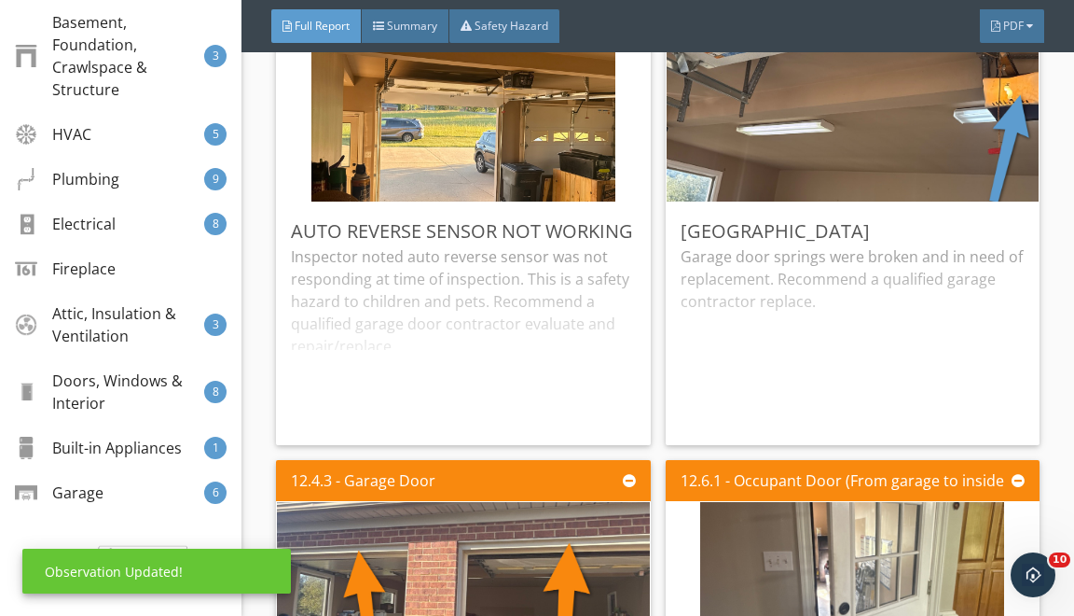
scroll to position [34208, 0]
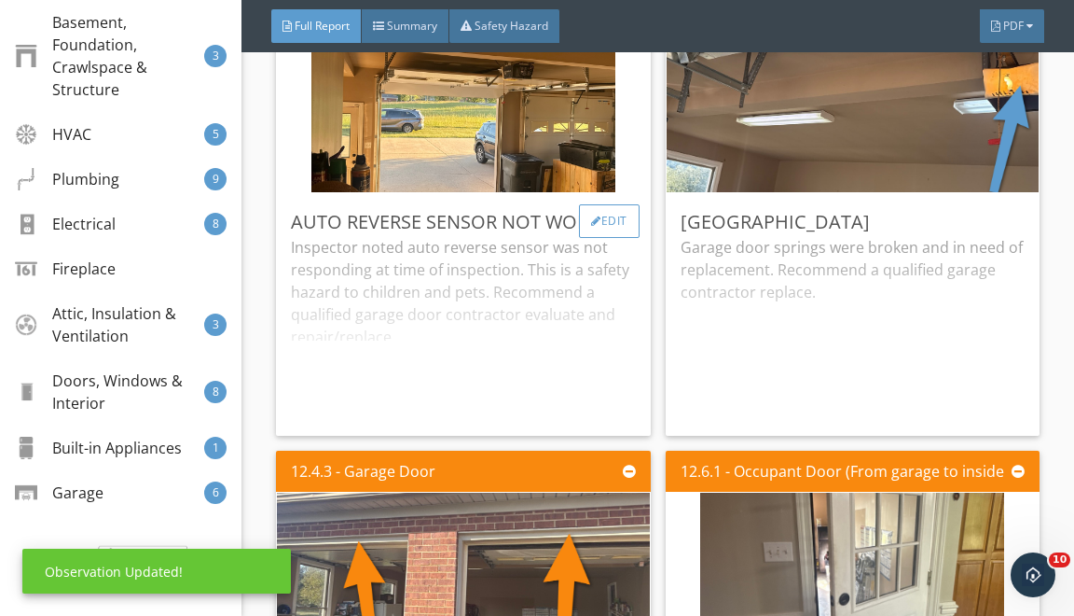
click at [607, 238] on div "Edit" at bounding box center [609, 221] width 61 height 34
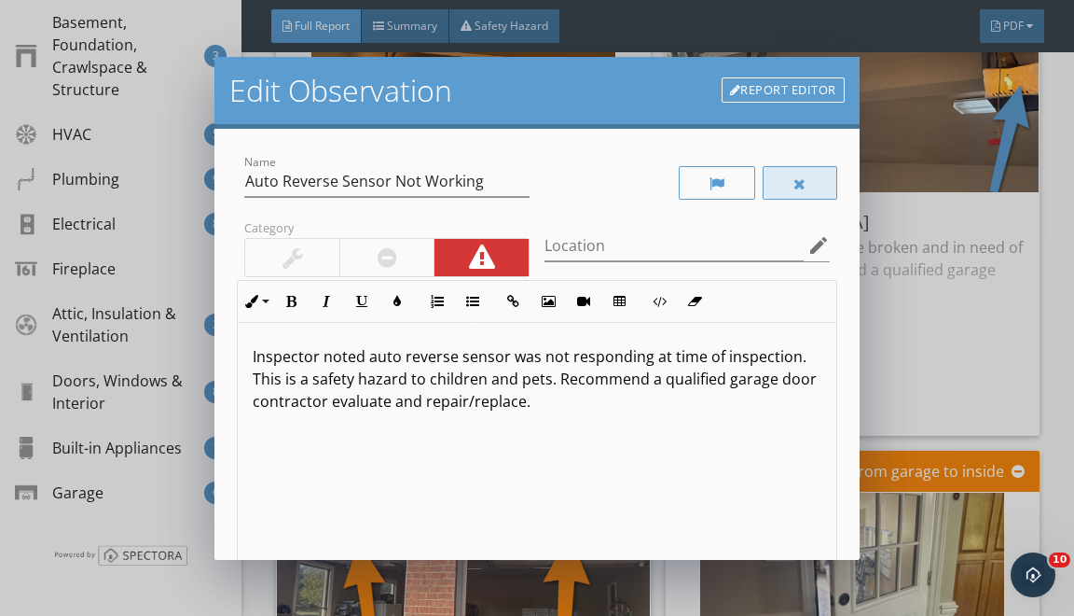
click at [796, 174] on div at bounding box center [800, 183] width 75 height 34
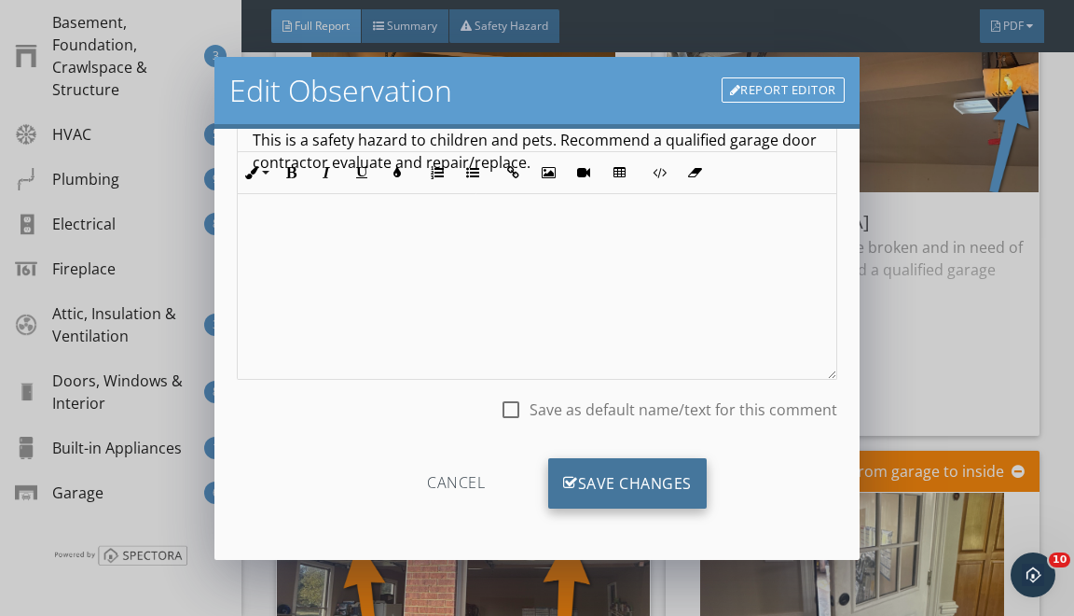
click at [604, 481] on div "Save Changes" at bounding box center [627, 483] width 159 height 50
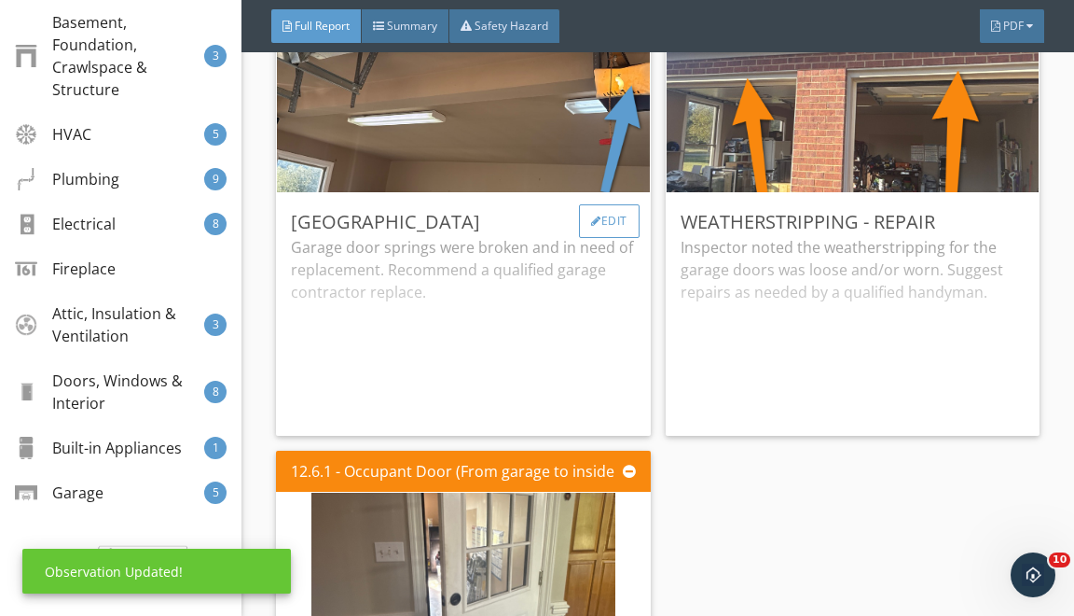
click at [608, 238] on div "Edit" at bounding box center [609, 221] width 61 height 34
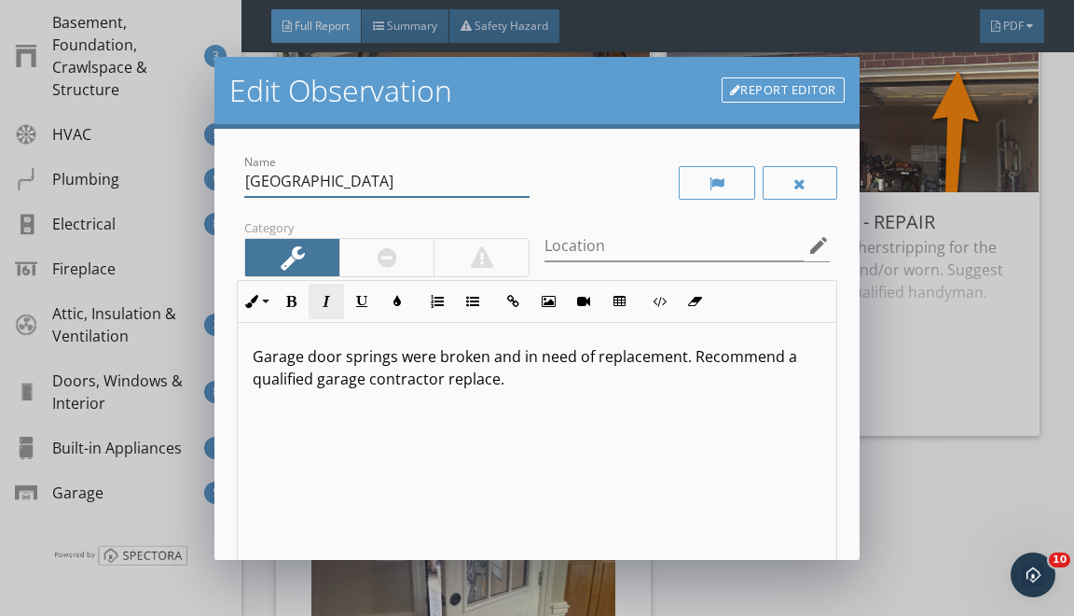
drag, startPoint x: 254, startPoint y: 187, endPoint x: 338, endPoint y: 304, distance: 144.4
click at [317, 271] on div "Name Broken Springs Category Location edit Inline Style XLarge Large Normal Sma…" at bounding box center [537, 416] width 600 height 531
type input "B"
type input "Garage Transformer Cover - Repair"
drag, startPoint x: 253, startPoint y: 395, endPoint x: 266, endPoint y: 485, distance: 90.5
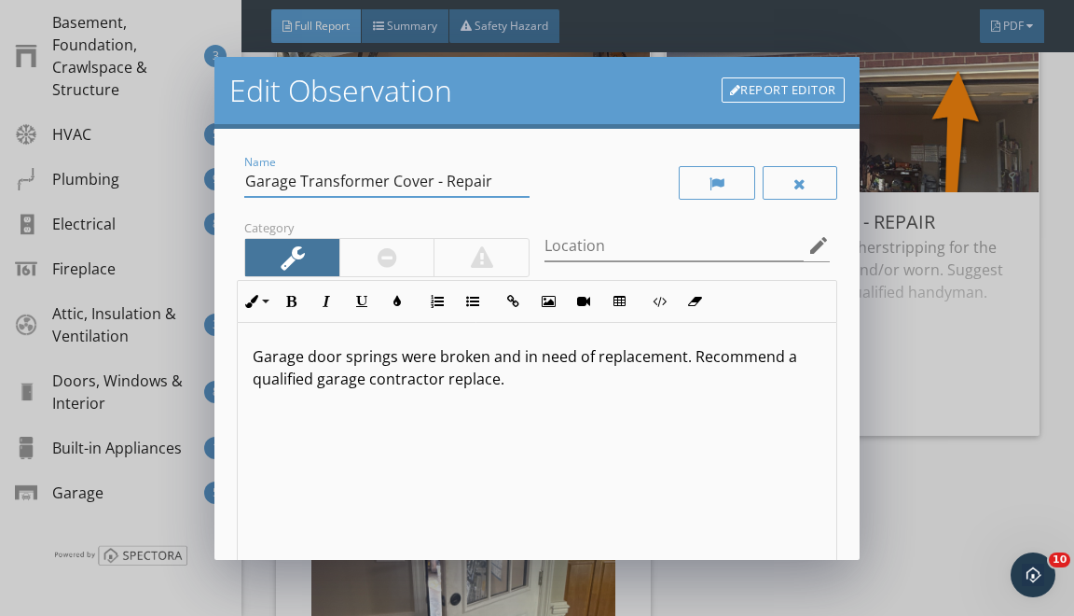
click at [261, 451] on div "Garage door springs were broken and in need of replacement. Recommend a qualifi…" at bounding box center [537, 471] width 598 height 296
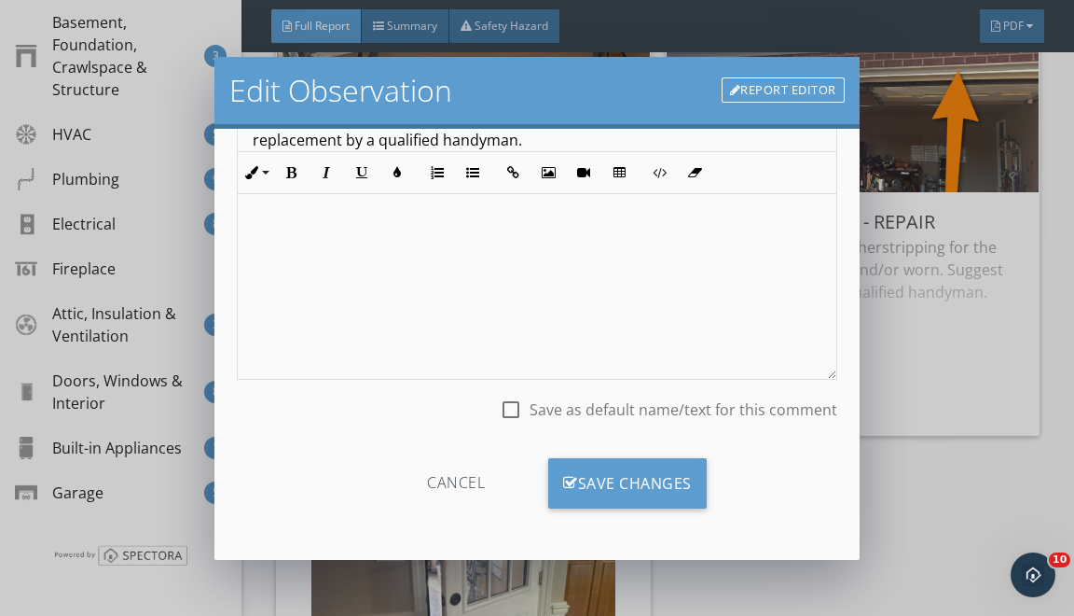
scroll to position [239, 0]
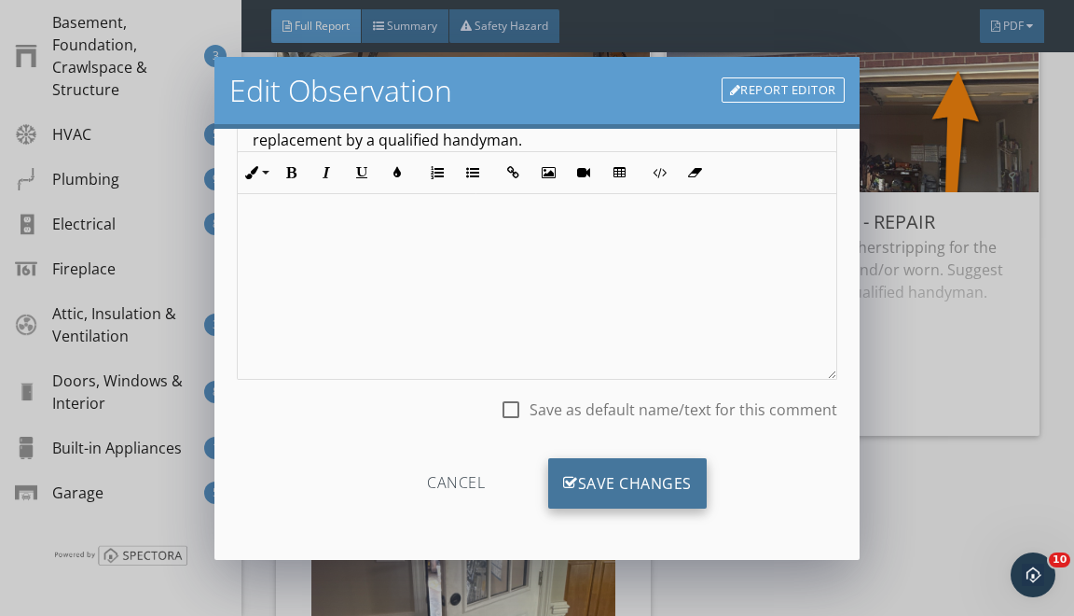
click at [582, 479] on div "Save Changes" at bounding box center [627, 483] width 159 height 50
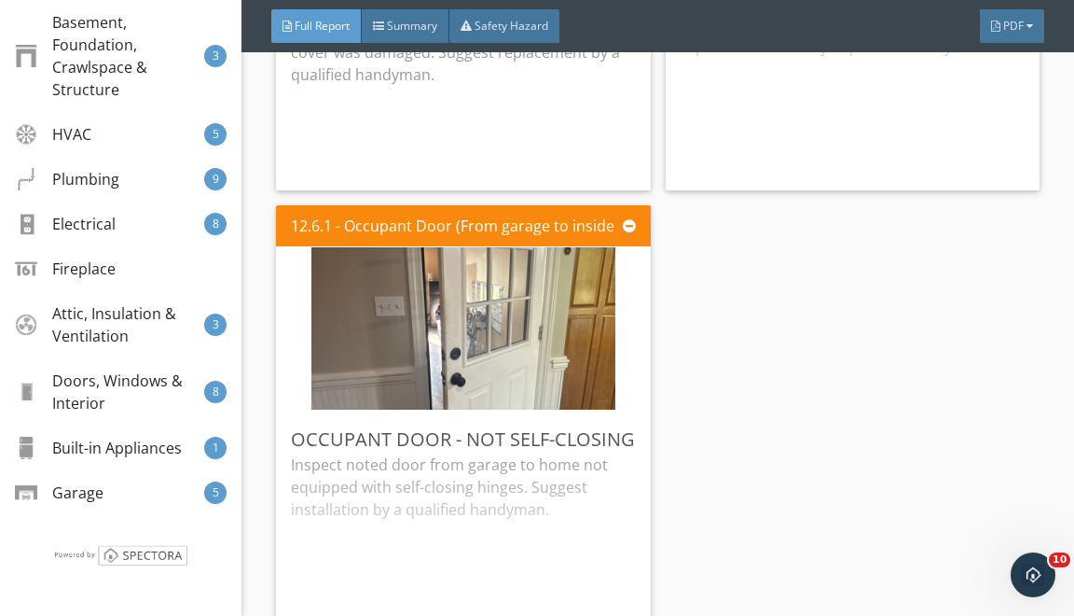
scroll to position [34462, 0]
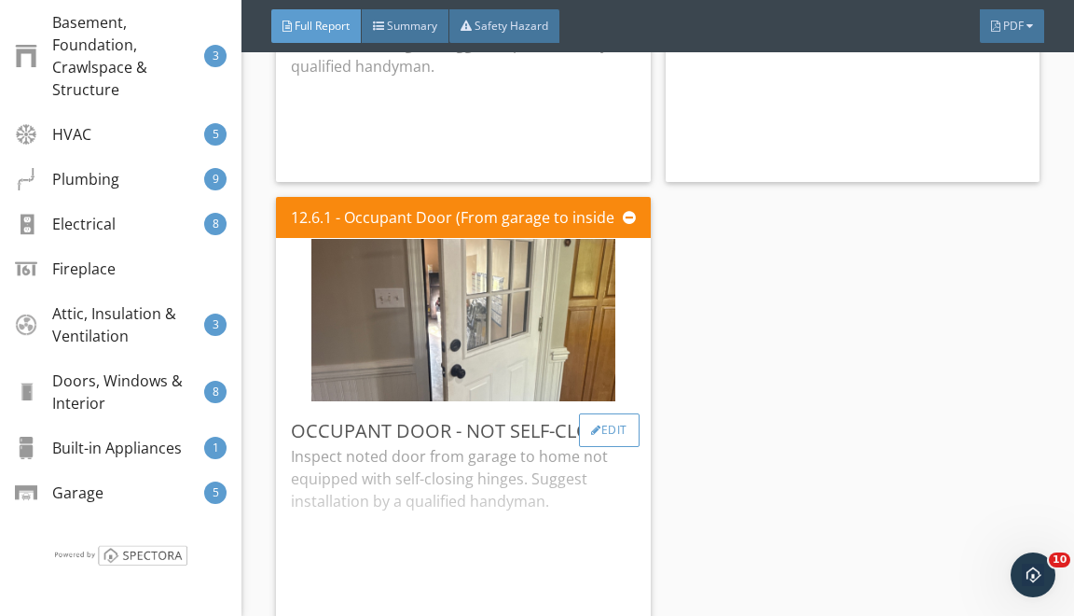
click at [602, 447] on div "Edit" at bounding box center [609, 430] width 61 height 34
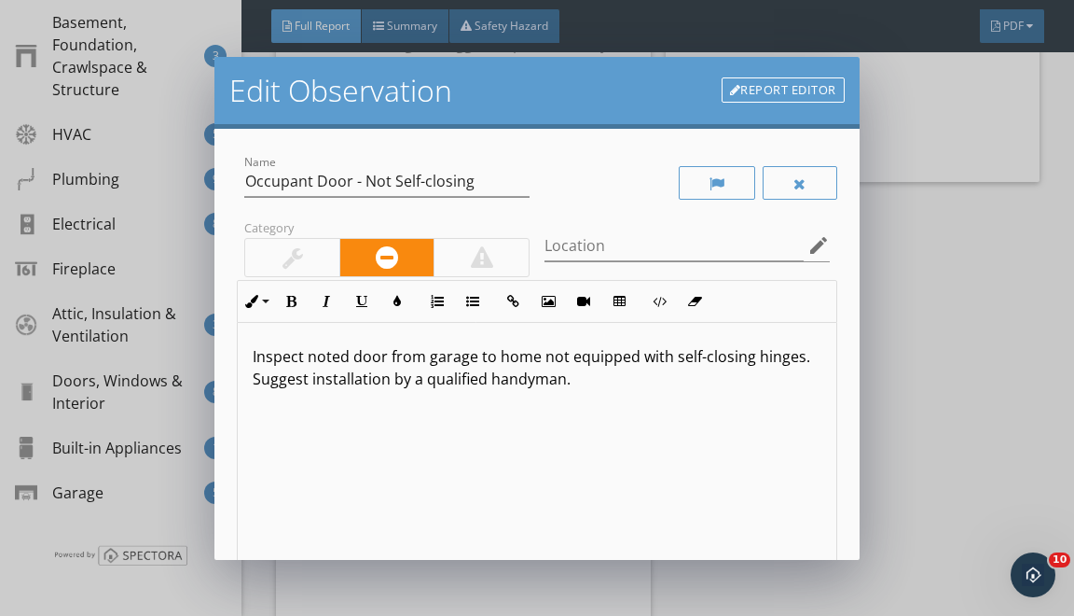
click at [888, 459] on div "Edit Observation Report Editor Name Occupant Door - Not Self-closing Category L…" at bounding box center [537, 308] width 1074 height 616
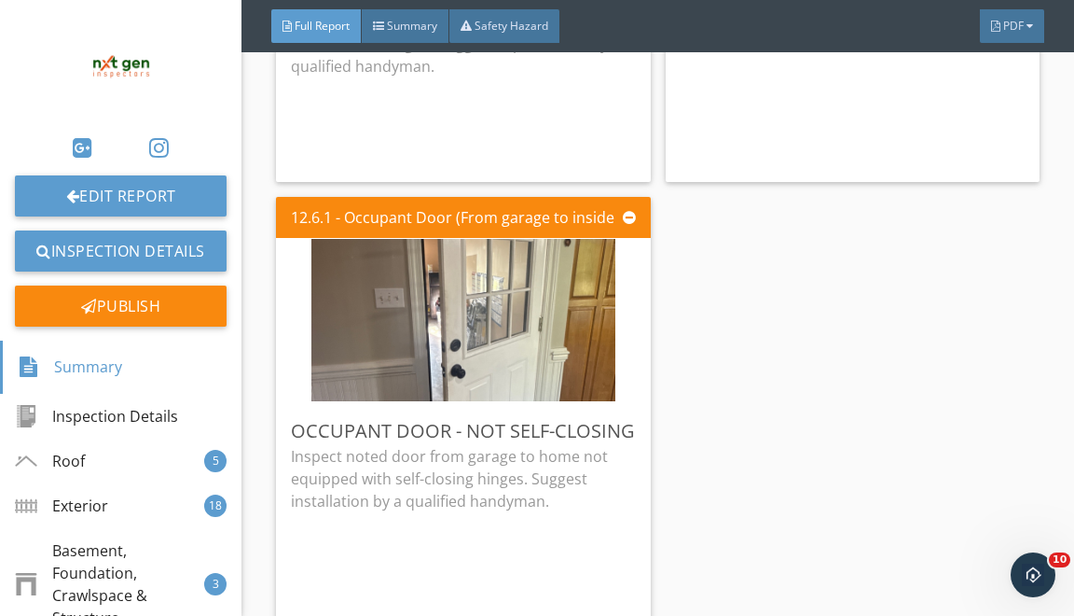
scroll to position [0, 0]
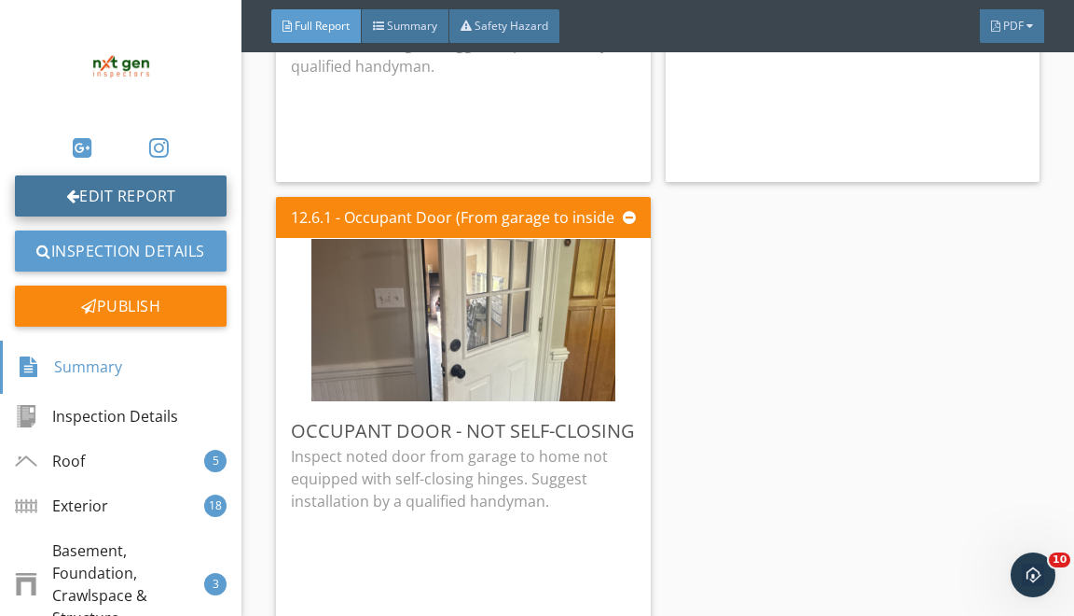
click at [109, 180] on link "Edit Report" at bounding box center [121, 195] width 212 height 41
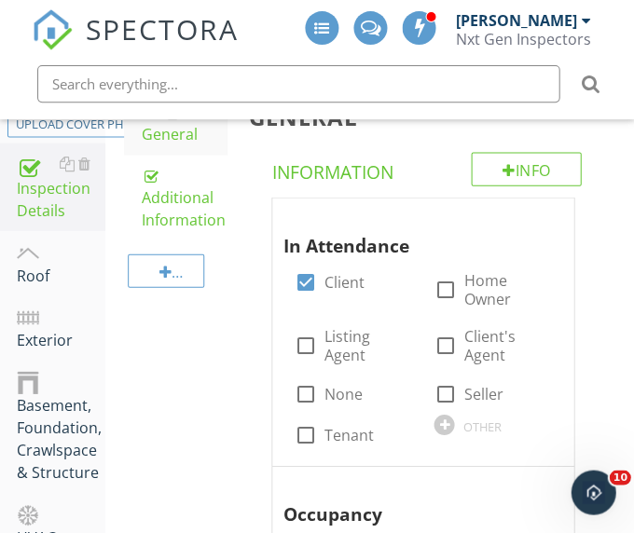
scroll to position [324, 0]
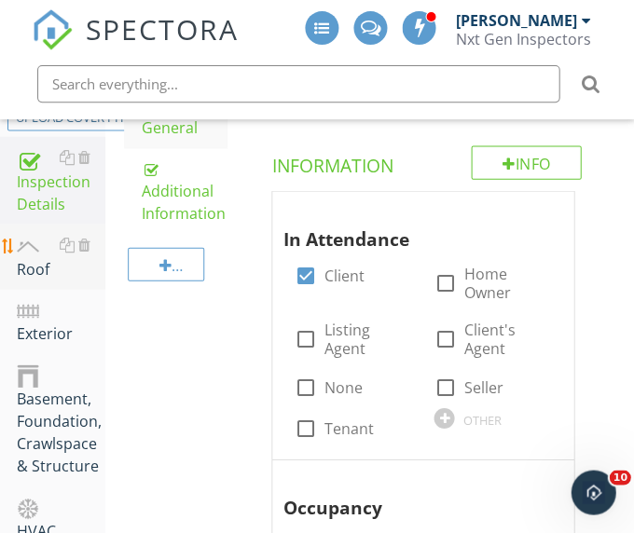
click at [33, 257] on div "Roof" at bounding box center [61, 256] width 89 height 47
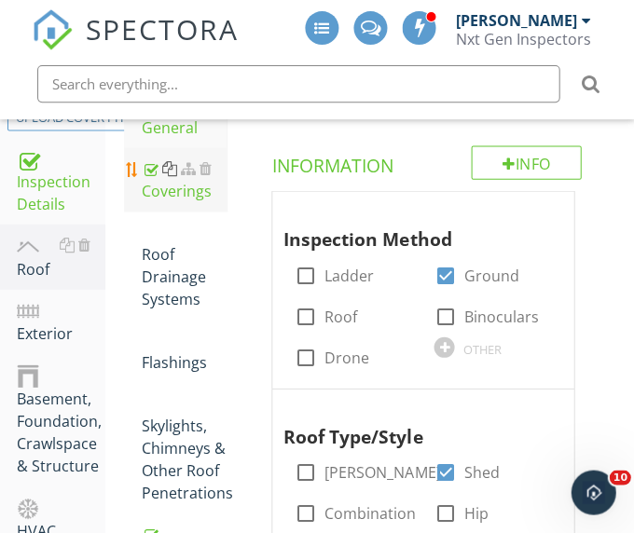
click at [164, 171] on div at bounding box center [169, 167] width 15 height 15
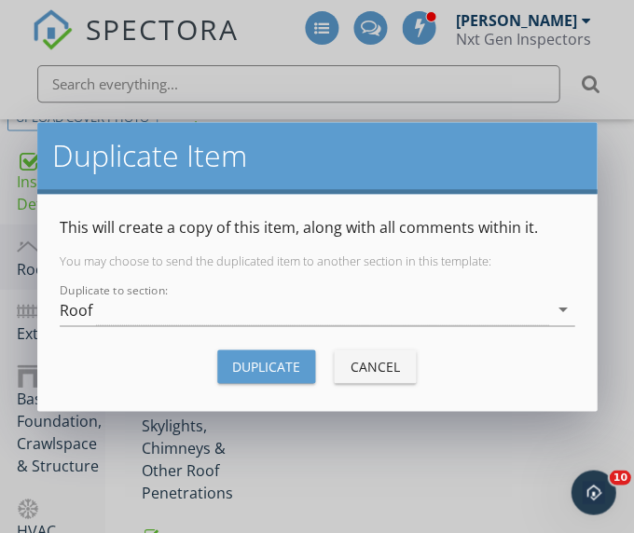
scroll to position [323, 0]
click at [399, 356] on button "Cancel" at bounding box center [375, 367] width 82 height 34
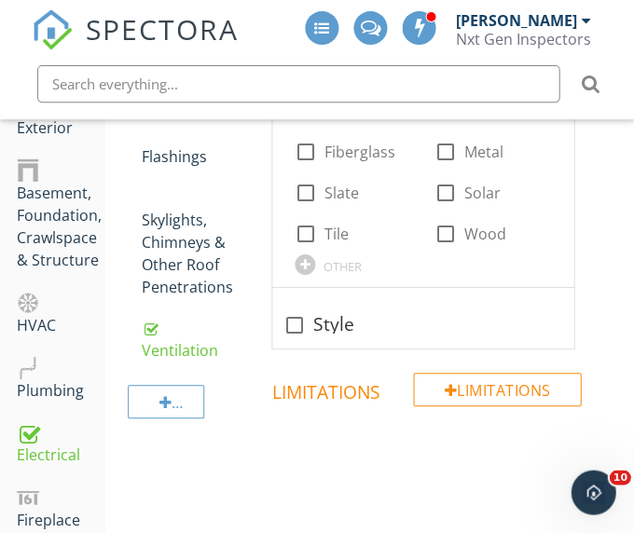
scroll to position [556, 0]
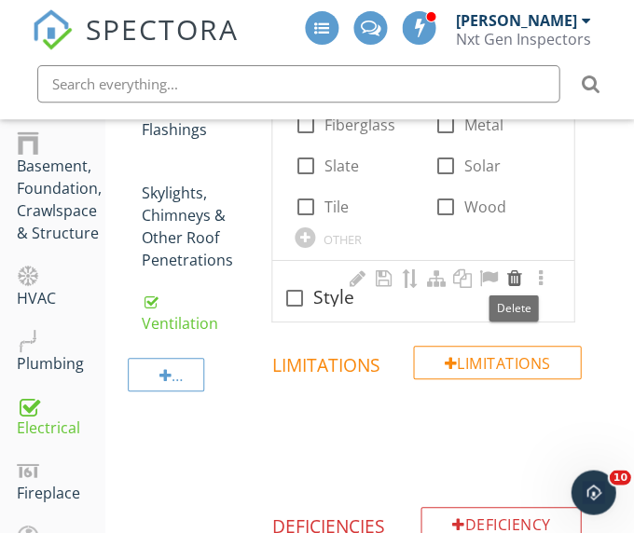
click at [509, 274] on div at bounding box center [514, 279] width 22 height 19
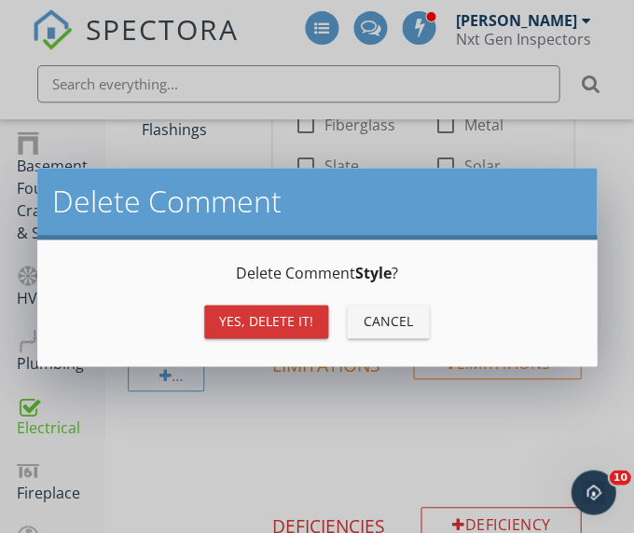
click at [300, 302] on div "Yes, Delete it! Cancel" at bounding box center [317, 321] width 515 height 45
click at [299, 313] on div "Yes, Delete it!" at bounding box center [266, 322] width 94 height 20
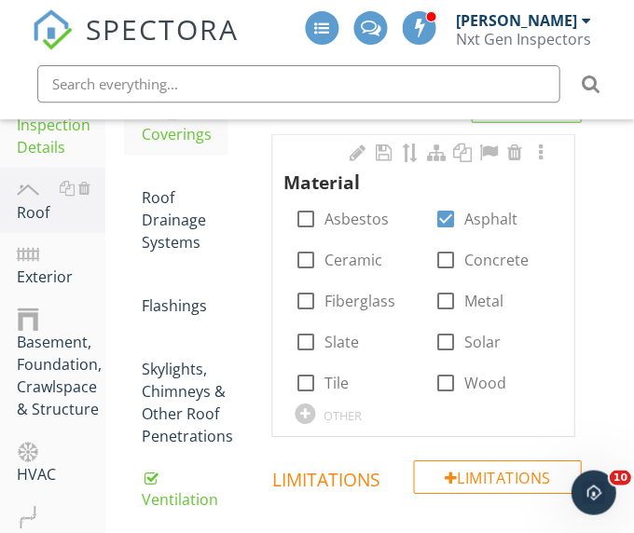
scroll to position [374, 0]
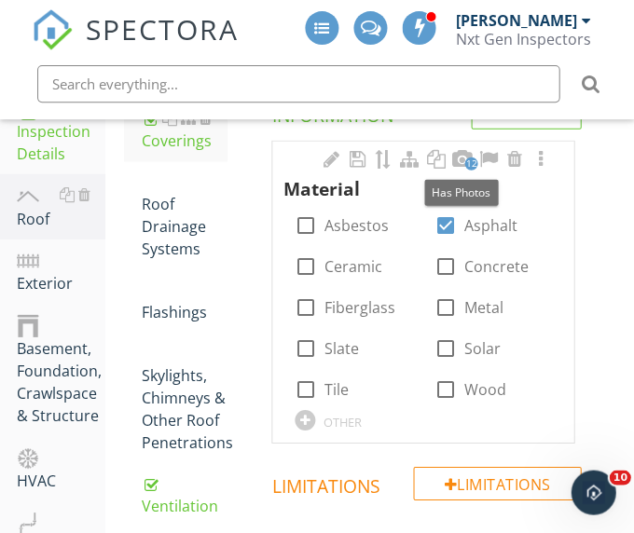
click at [464, 159] on span "12" at bounding box center [470, 163] width 13 height 13
click at [464, 159] on div "12 Material check_box_outline_blank Asbestos check_box Asphalt check_box_outlin…" at bounding box center [422, 291] width 301 height 301
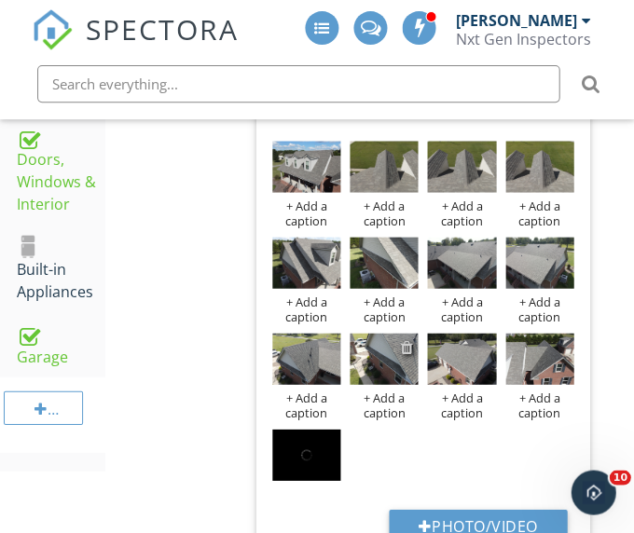
scroll to position [1052, 0]
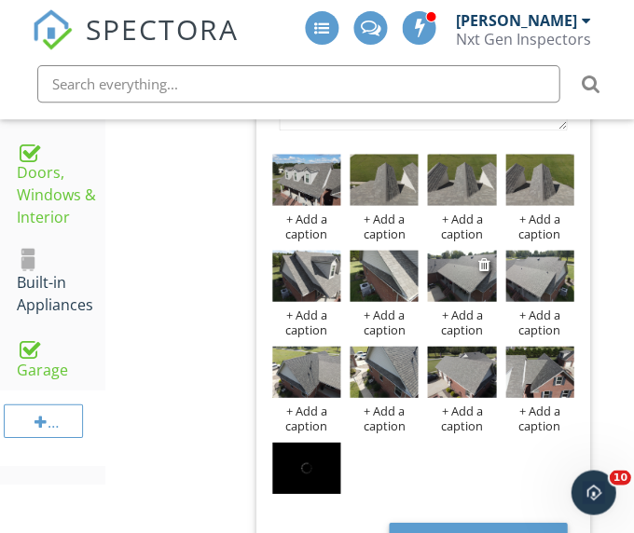
click at [463, 256] on img at bounding box center [461, 275] width 68 height 51
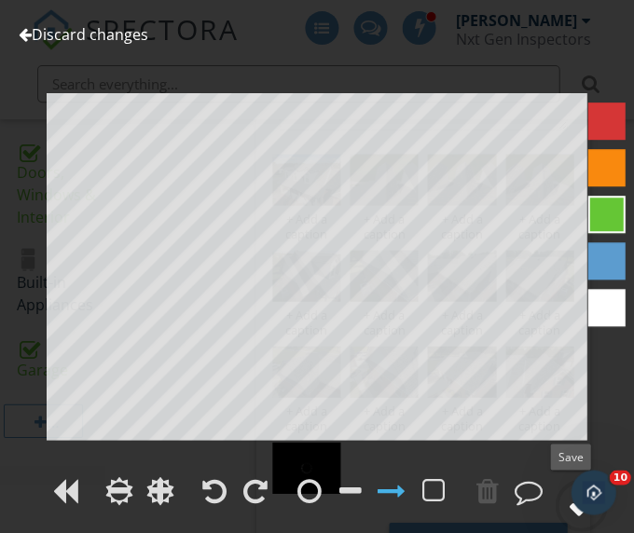
click at [559, 506] on circle at bounding box center [581, 505] width 48 height 48
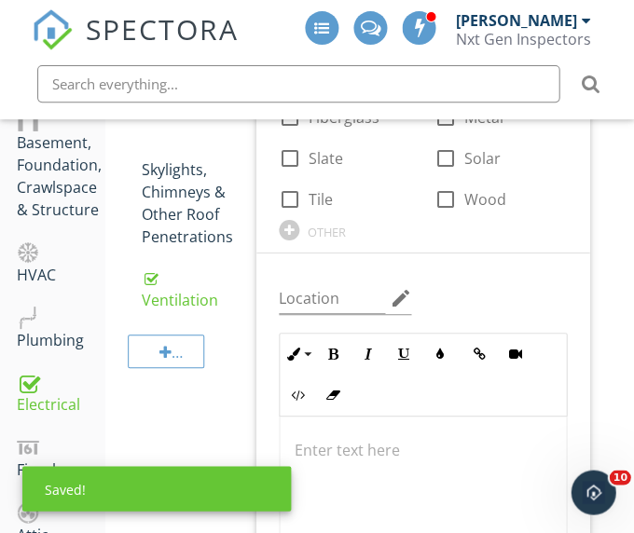
scroll to position [577, 0]
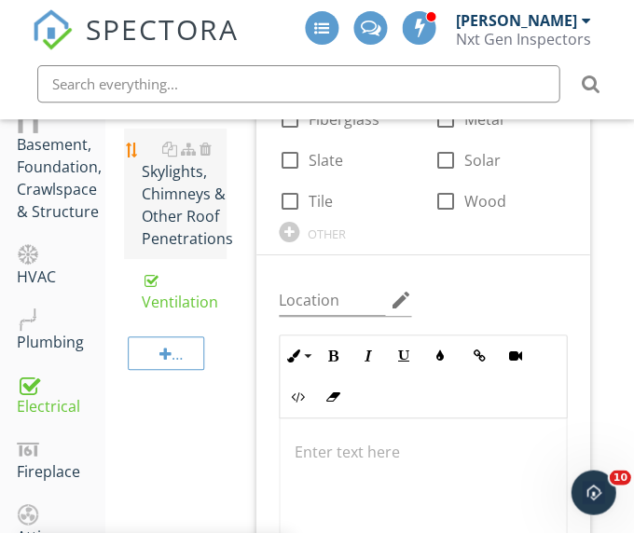
click at [164, 206] on div "Skylights, Chimneys & Other Roof Penetrations" at bounding box center [184, 194] width 86 height 112
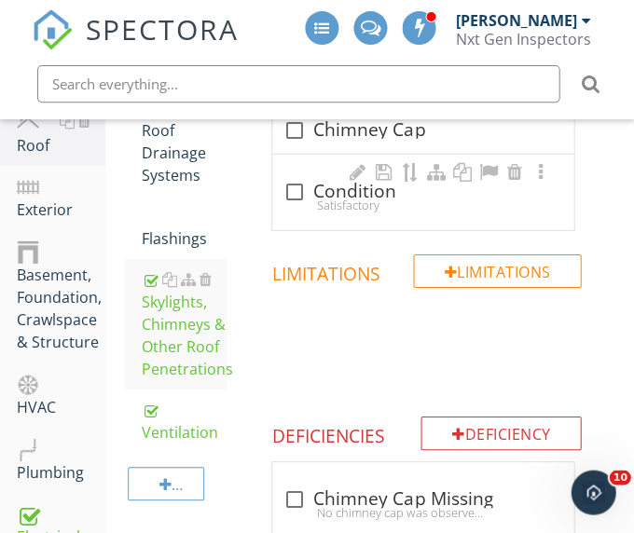
click at [296, 193] on div at bounding box center [295, 192] width 32 height 32
checkbox input "true"
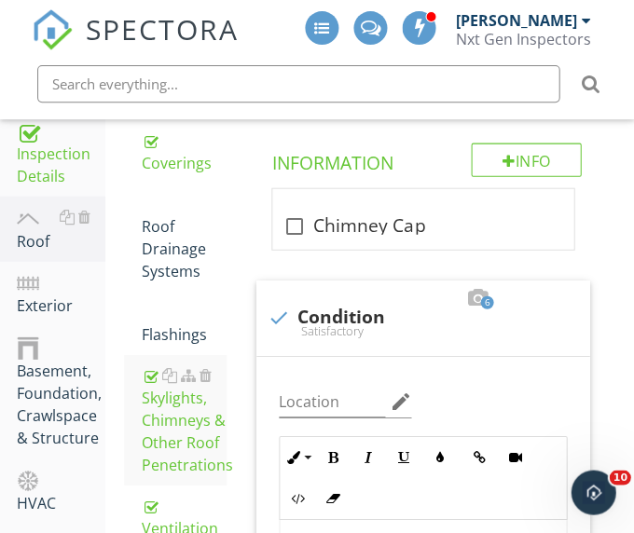
scroll to position [311, 0]
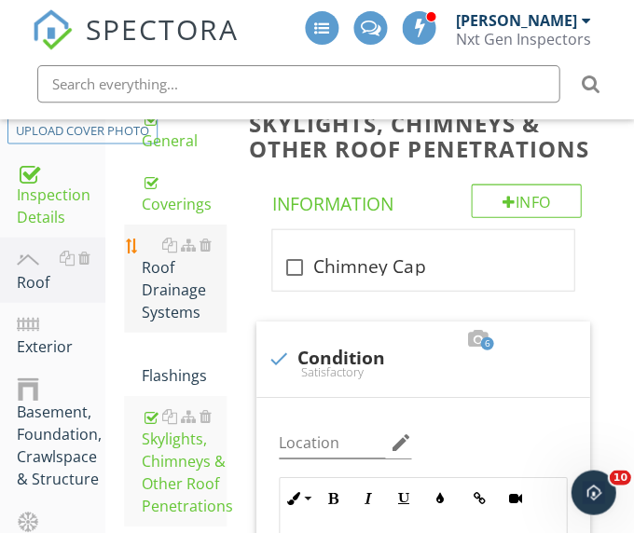
click at [166, 298] on div "Roof Drainage Systems" at bounding box center [184, 278] width 86 height 90
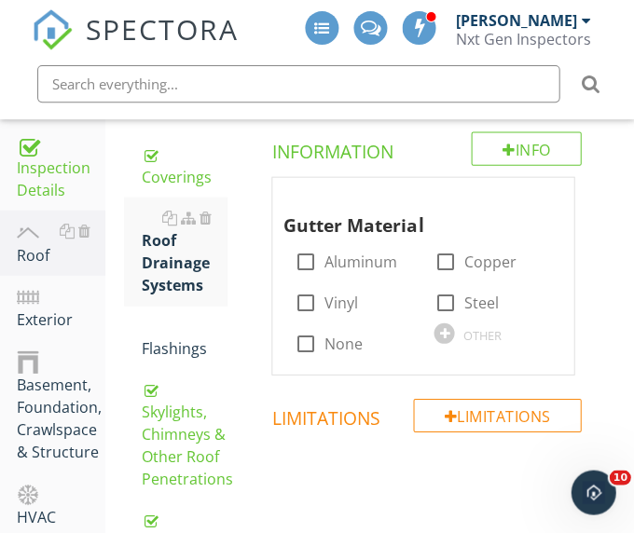
scroll to position [345, 0]
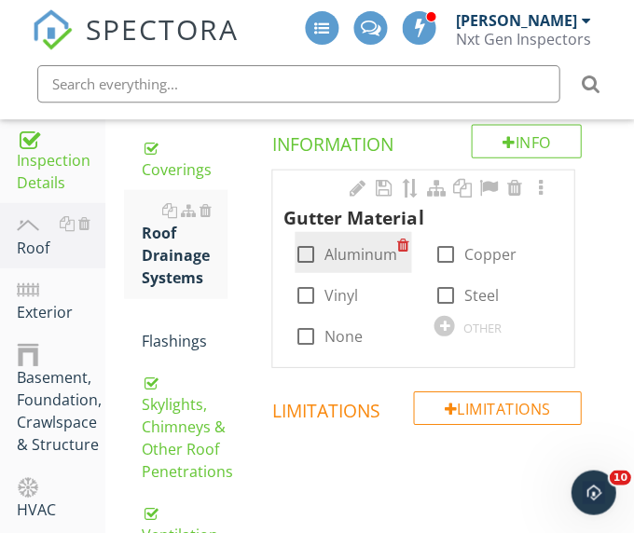
click at [302, 256] on div at bounding box center [306, 254] width 32 height 32
checkbox input "true"
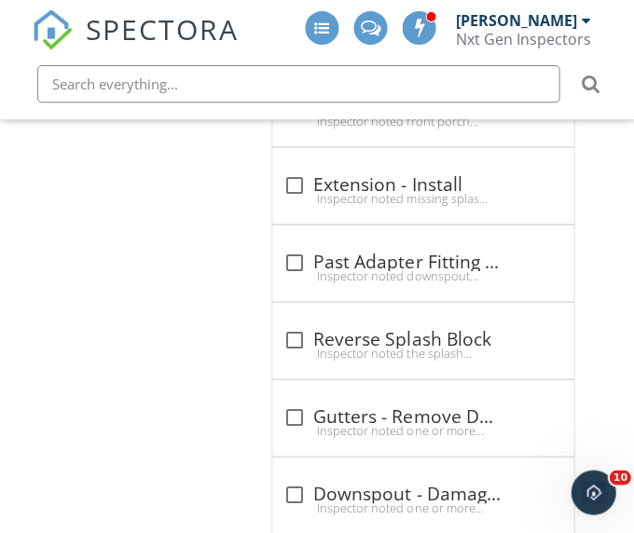
scroll to position [3747, 0]
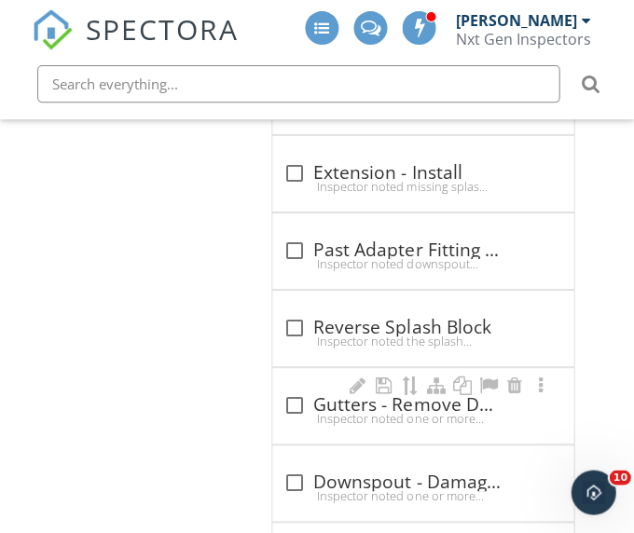
click at [294, 401] on div at bounding box center [295, 406] width 32 height 32
checkbox input "true"
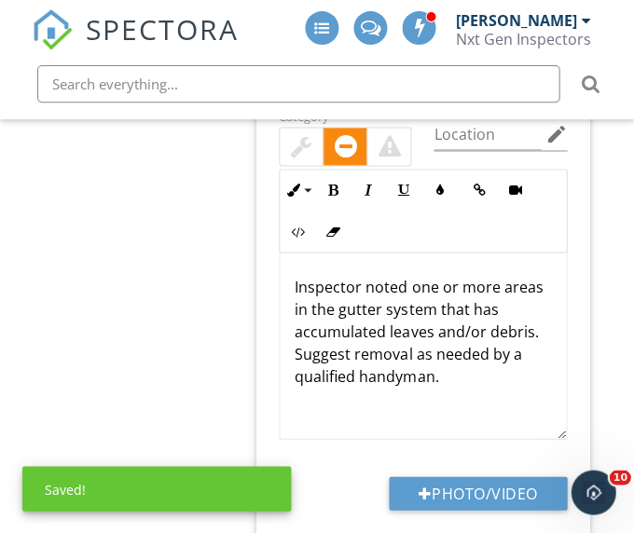
scroll to position [4100, 0]
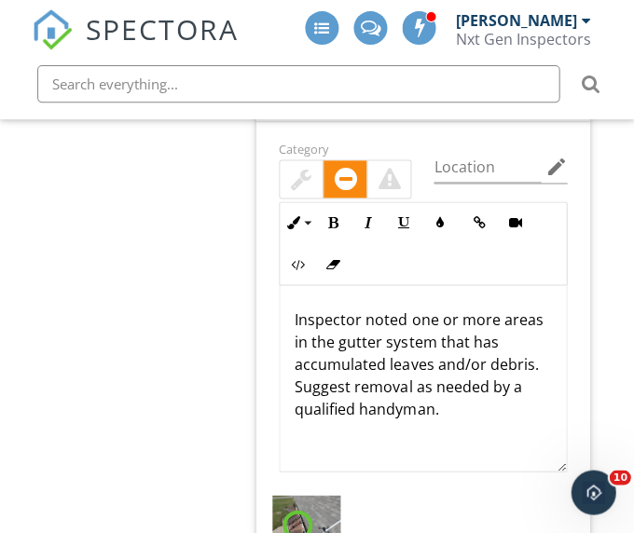
click at [304, 172] on div at bounding box center [301, 179] width 21 height 22
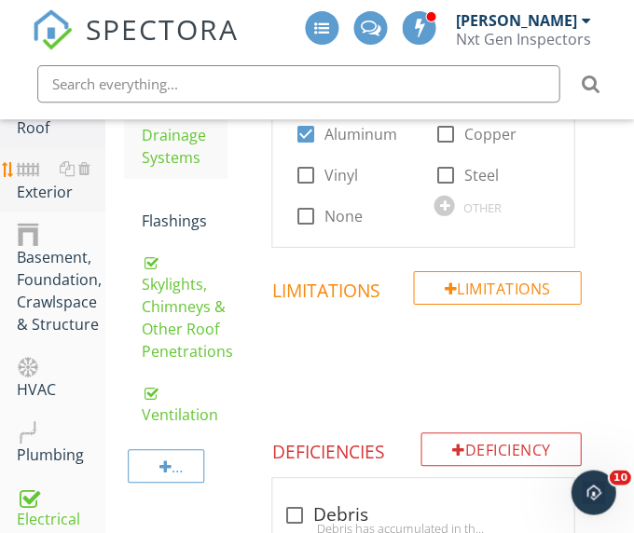
scroll to position [388, 0]
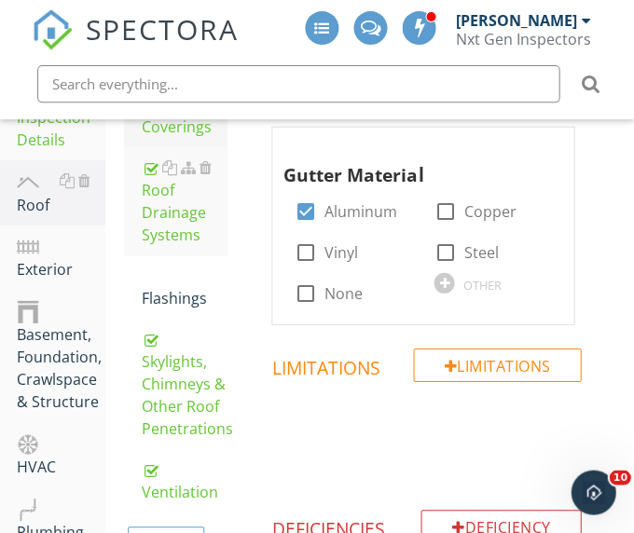
click at [186, 119] on div "Coverings" at bounding box center [184, 114] width 86 height 45
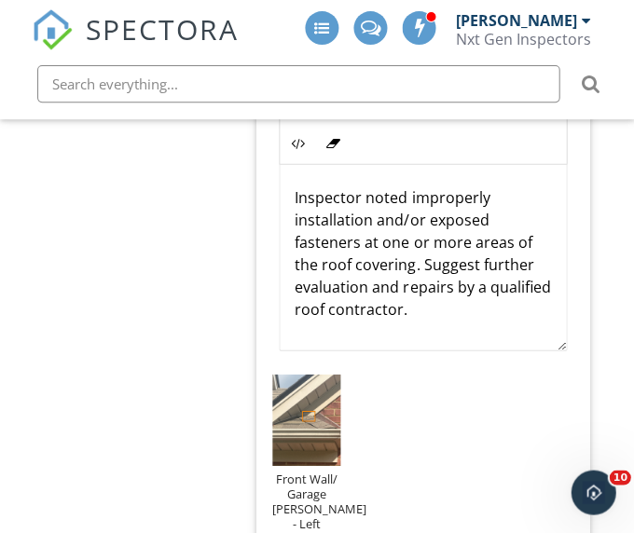
scroll to position [1, 0]
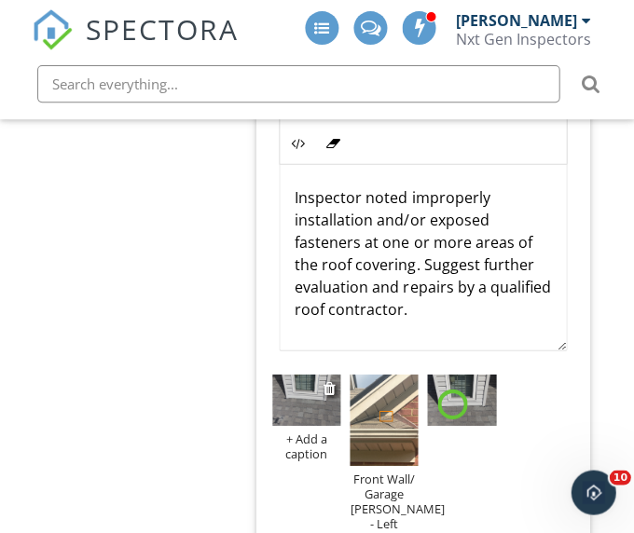
click at [302, 409] on img at bounding box center [306, 399] width 68 height 51
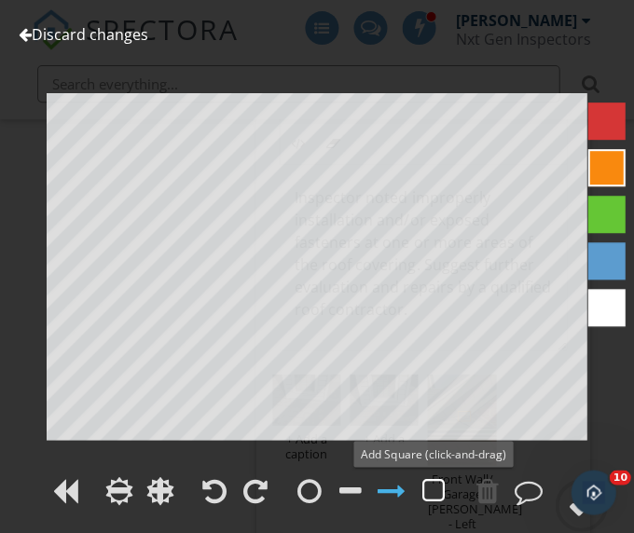
click at [430, 499] on div at bounding box center [433, 491] width 22 height 28
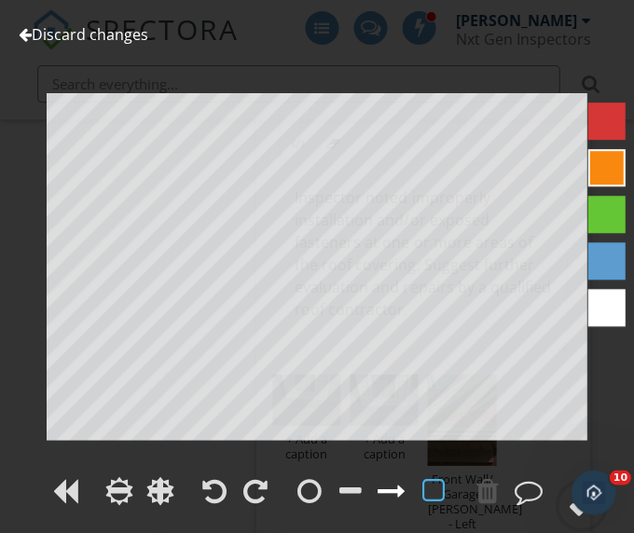
click at [387, 491] on div at bounding box center [392, 491] width 28 height 28
click at [534, 493] on div at bounding box center [528, 491] width 28 height 28
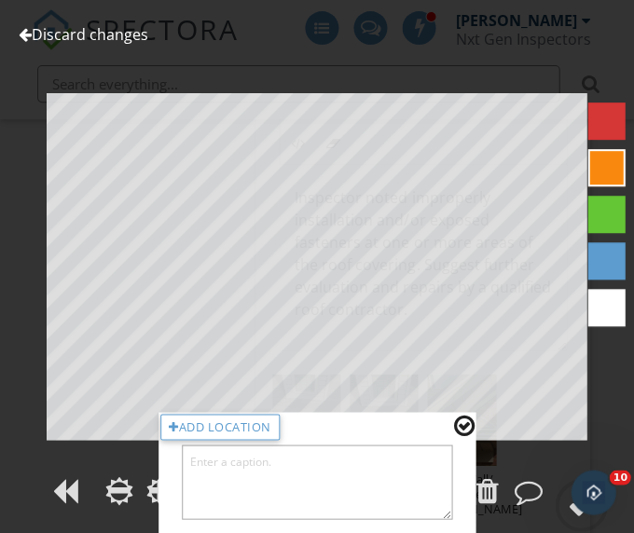
click at [356, 486] on textarea at bounding box center [317, 482] width 270 height 75
type textarea "Dormer"
click at [466, 428] on div at bounding box center [463, 425] width 21 height 24
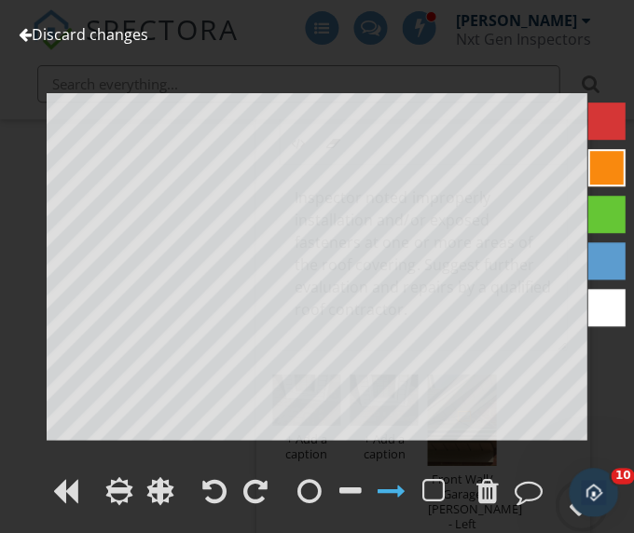
click at [569, 504] on body "SPECTORA [PERSON_NAME] Nxt Gen Inspectors Role: Inspector Change Role Dashboard…" at bounding box center [317, 489] width 634 height 4814
click at [567, 505] on div at bounding box center [581, 506] width 28 height 28
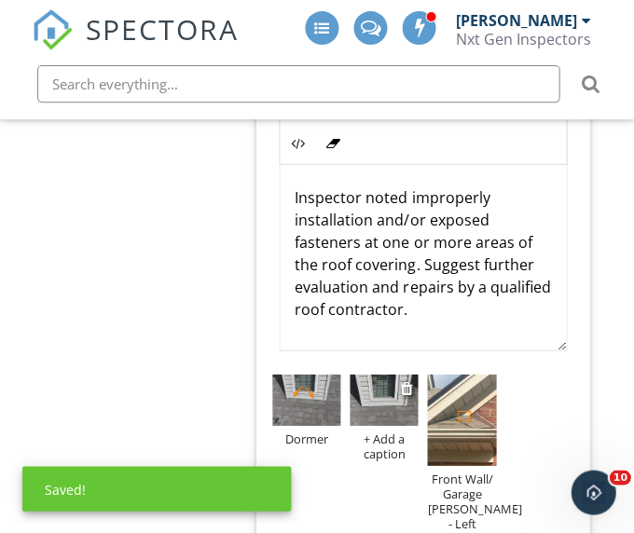
click at [382, 395] on img at bounding box center [384, 399] width 68 height 51
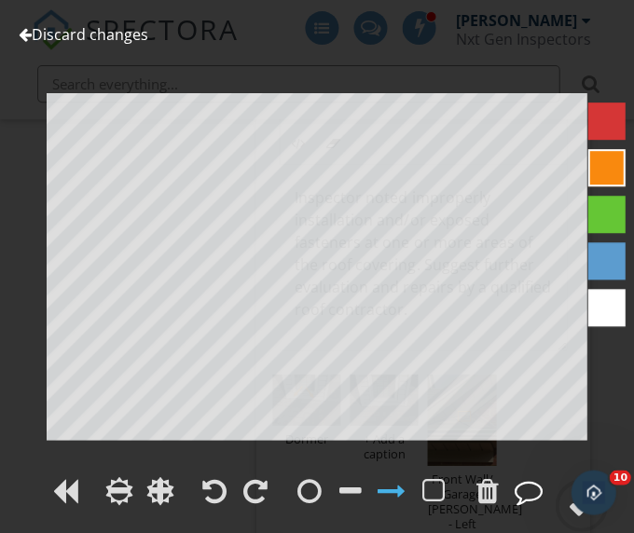
click at [520, 485] on div at bounding box center [528, 491] width 28 height 28
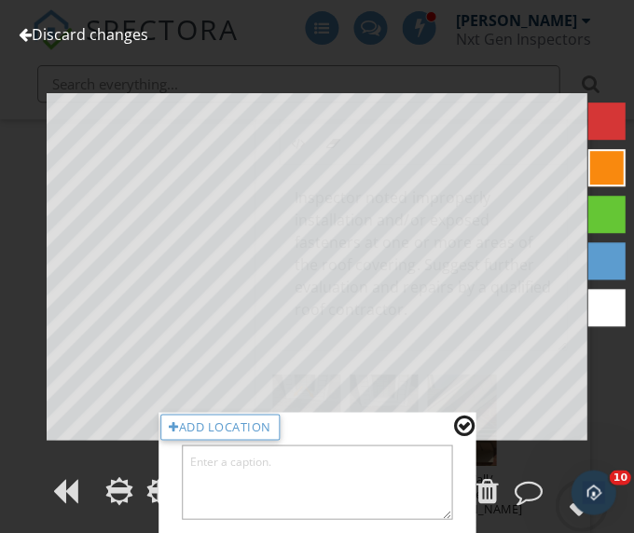
click at [317, 482] on textarea at bounding box center [317, 482] width 270 height 75
type textarea "Dormer"
click at [466, 423] on div at bounding box center [463, 425] width 21 height 24
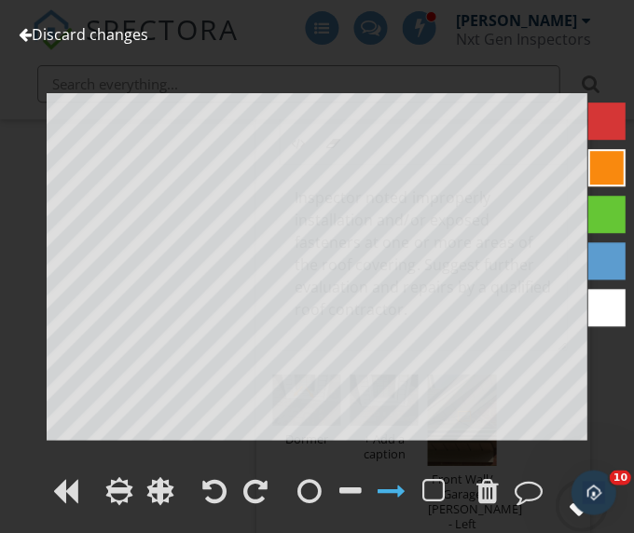
click at [559, 507] on circle at bounding box center [581, 505] width 48 height 48
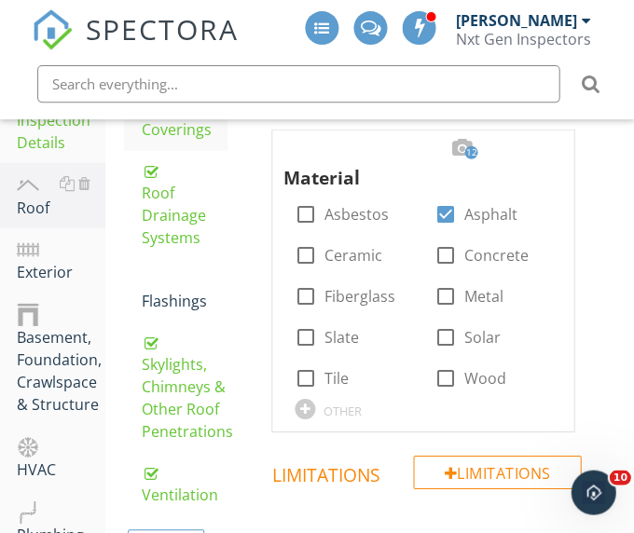
scroll to position [377, 0]
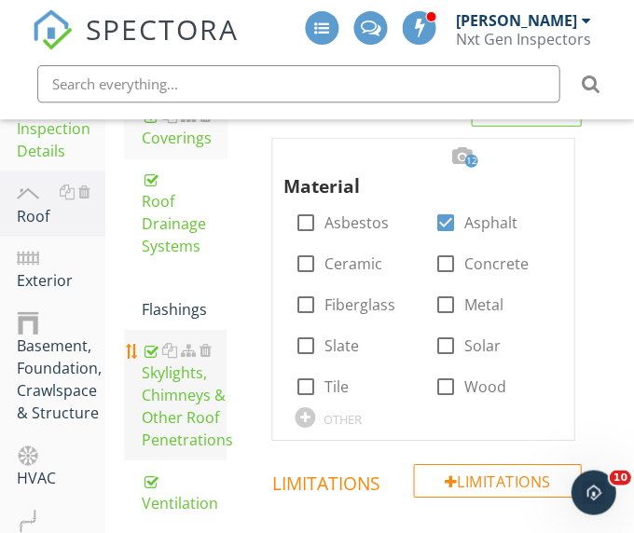
click at [171, 406] on div "Skylights, Chimneys & Other Roof Penetrations" at bounding box center [184, 395] width 86 height 112
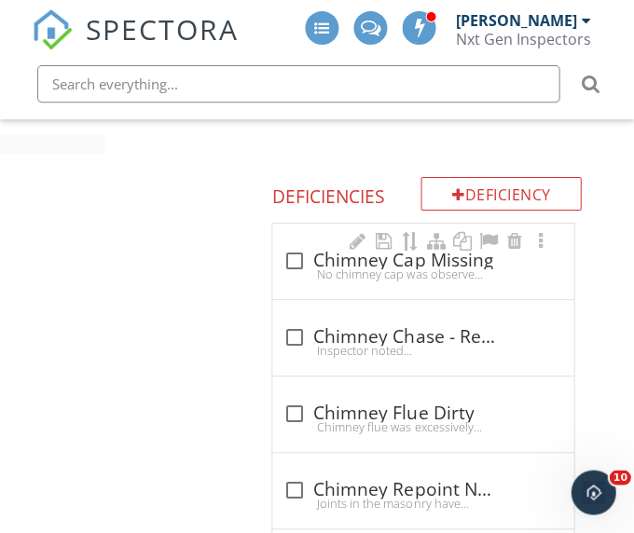
click at [287, 268] on div "No chimney cap was observed. This is important to protect from moisture intrusi…" at bounding box center [423, 274] width 279 height 15
checkbox input "true"
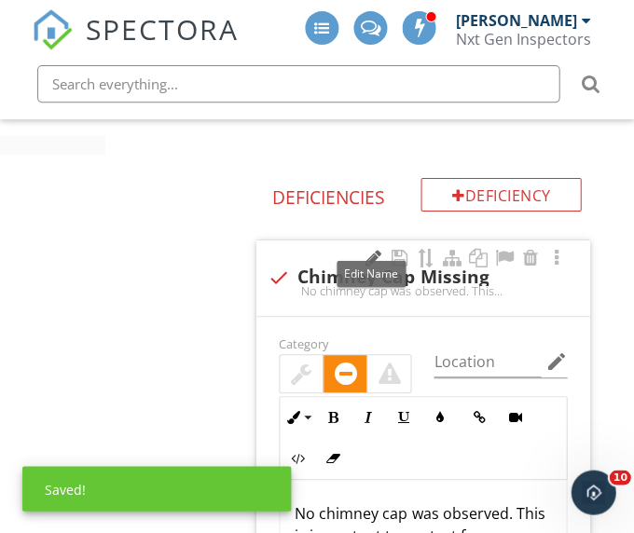
click at [366, 263] on div at bounding box center [373, 258] width 22 height 19
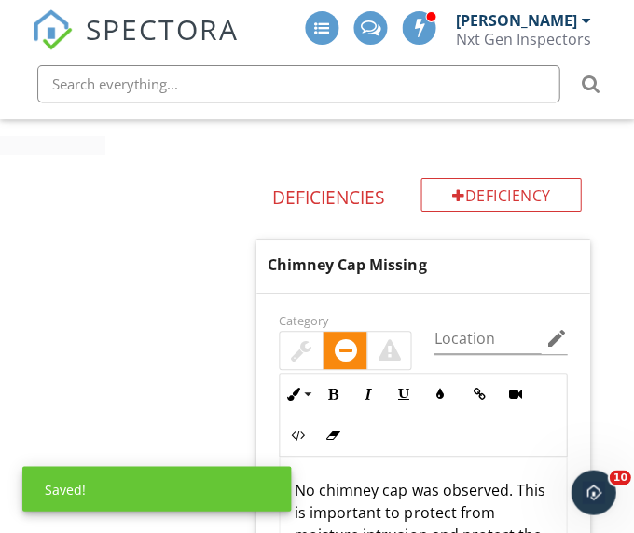
click at [312, 265] on input "Chimney Cap Missing" at bounding box center [415, 265] width 295 height 31
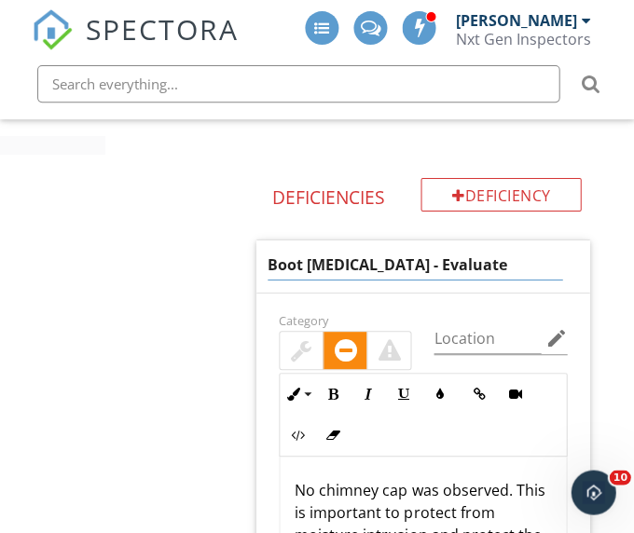
type input "Boot [MEDICAL_DATA] - Evaluate"
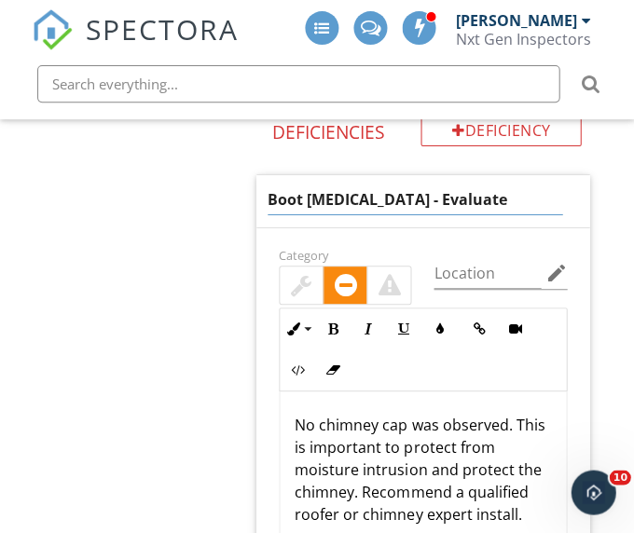
scroll to position [1556, 0]
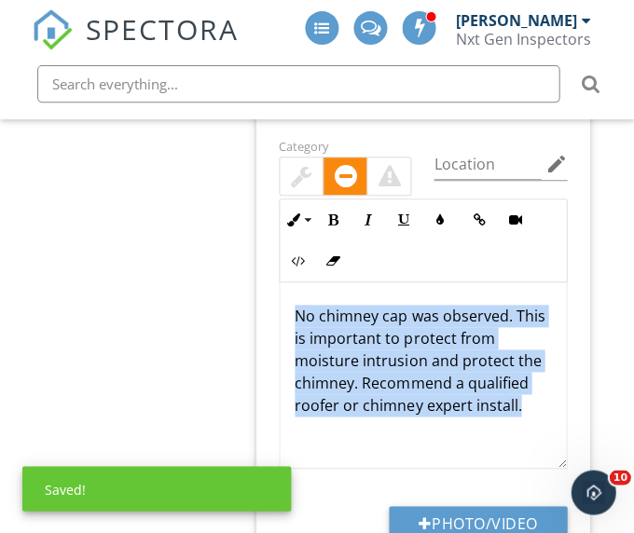
drag, startPoint x: 295, startPoint y: 310, endPoint x: 336, endPoint y: 547, distance: 241.3
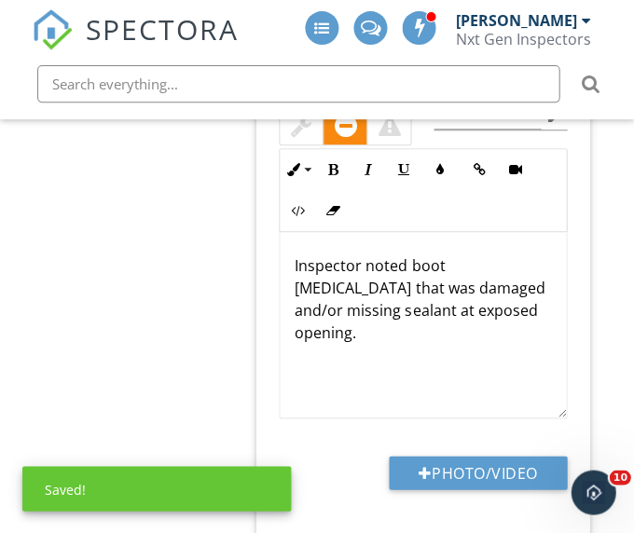
scroll to position [1615, 0]
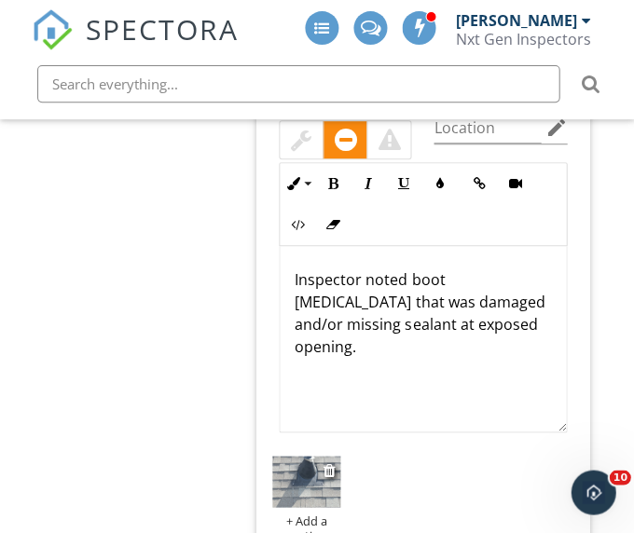
click at [302, 466] on img at bounding box center [306, 481] width 68 height 51
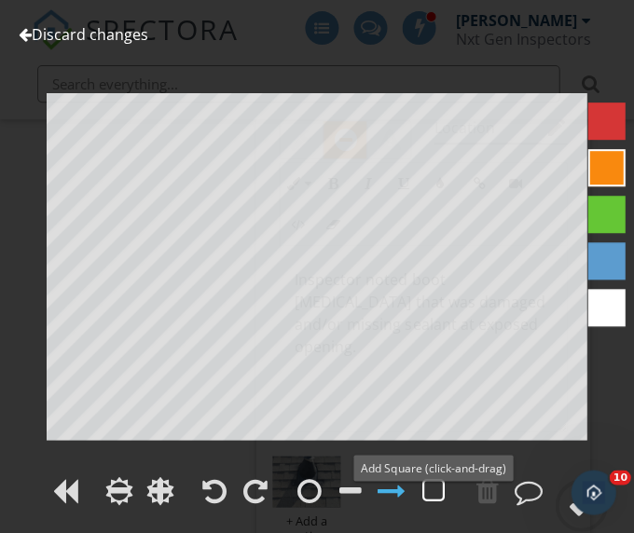
click at [439, 496] on div at bounding box center [433, 491] width 22 height 28
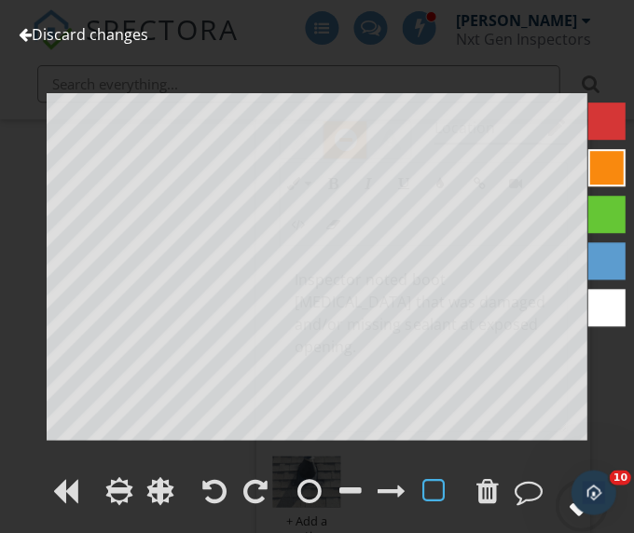
click at [560, 505] on circle at bounding box center [581, 505] width 48 height 48
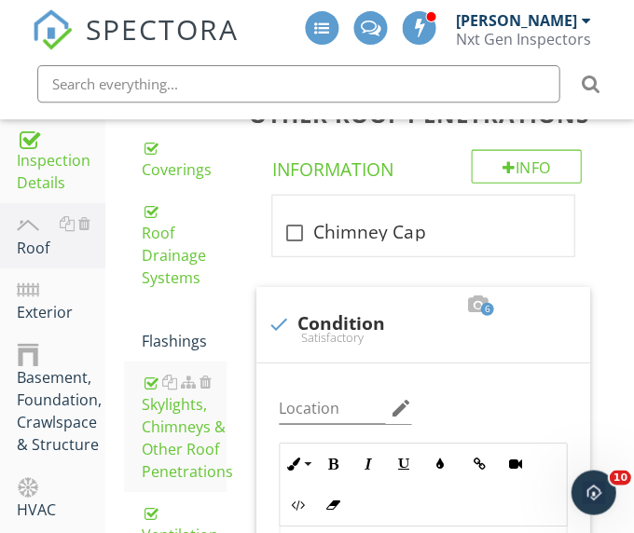
scroll to position [417, 0]
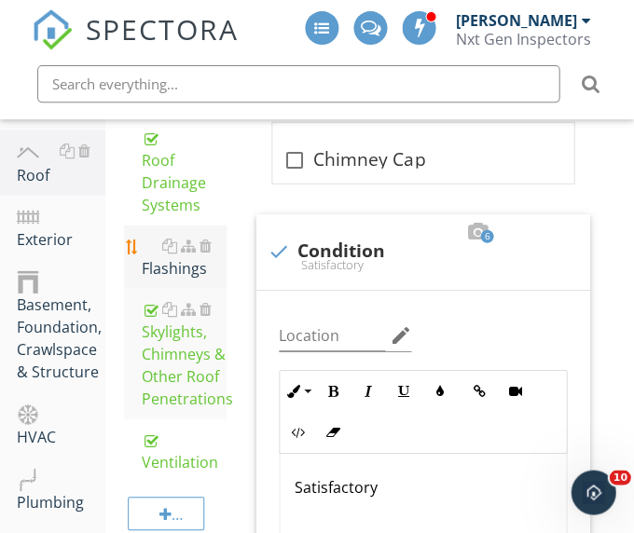
click at [168, 268] on div "Flashings" at bounding box center [184, 257] width 86 height 45
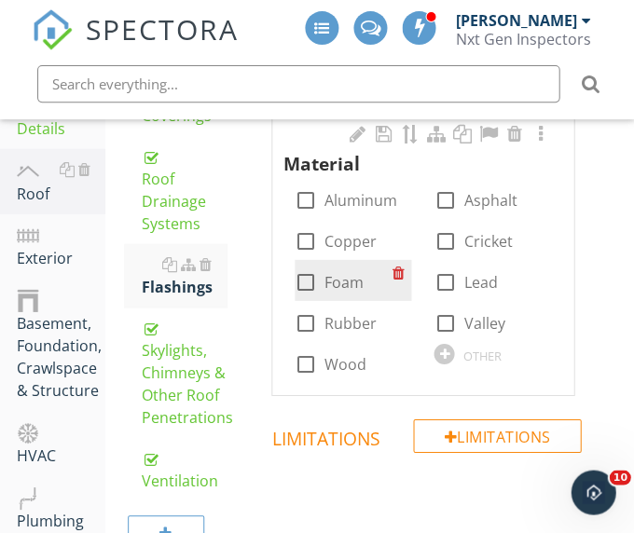
scroll to position [381, 0]
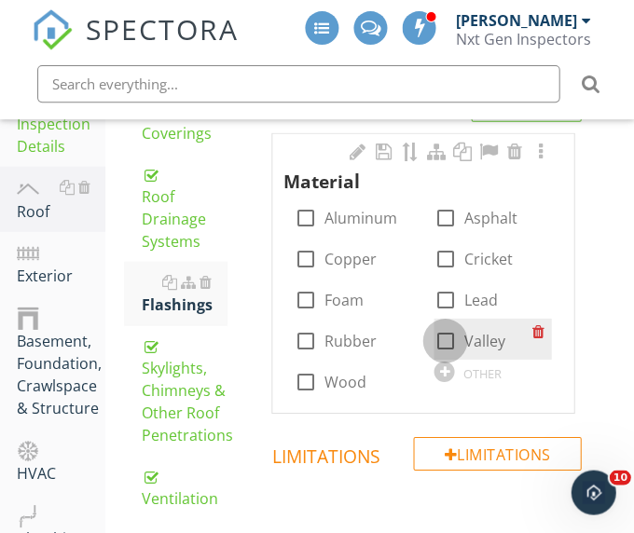
click at [450, 346] on div at bounding box center [445, 341] width 32 height 32
checkbox input "true"
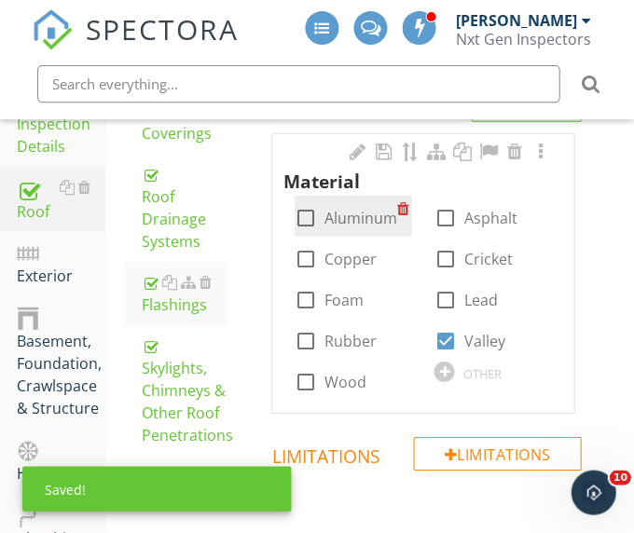
click at [297, 210] on div at bounding box center [306, 217] width 32 height 32
checkbox input "true"
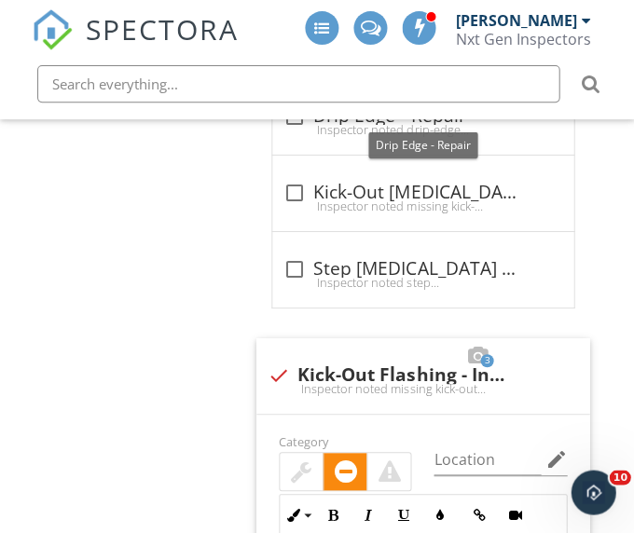
scroll to position [2046, 0]
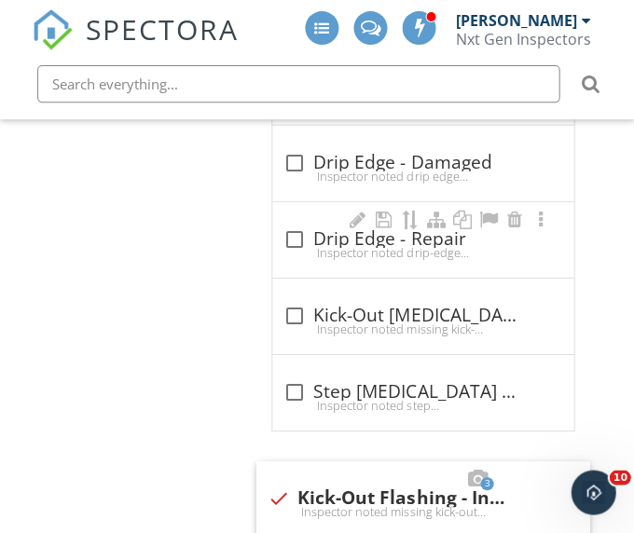
click at [292, 245] on div "Inspector noted drip-edge [MEDICAL_DATA] that was loose and/or detached. Sugges…" at bounding box center [423, 252] width 279 height 15
checkbox input "true"
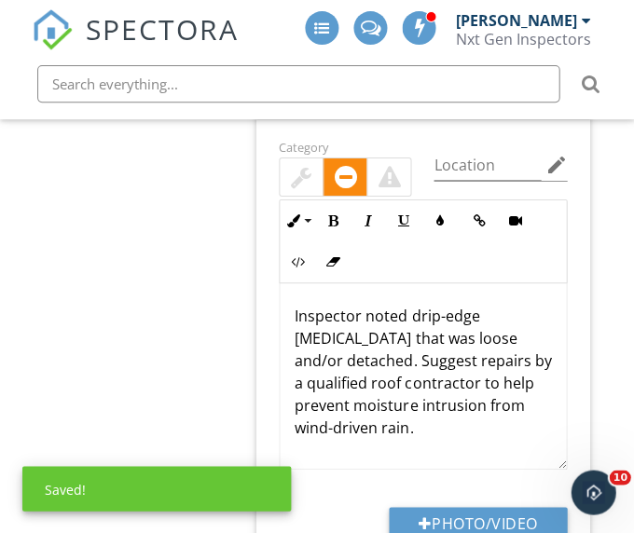
scroll to position [1, 0]
click at [463, 339] on p "Inspector noted drip-edge [MEDICAL_DATA] that was loose and/or detached. Sugges…" at bounding box center [423, 372] width 256 height 134
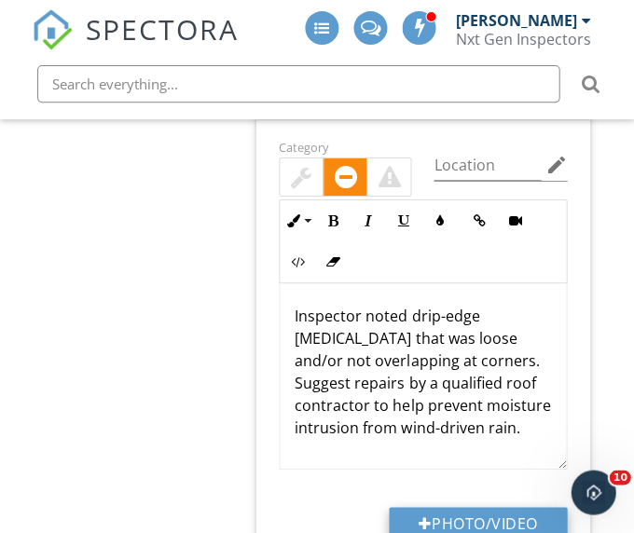
drag, startPoint x: 547, startPoint y: 379, endPoint x: 547, endPoint y: 516, distance: 137.1
click at [547, 422] on p "Inspector noted drip-edge [MEDICAL_DATA] that was loose and/or not overlapping …" at bounding box center [423, 372] width 256 height 134
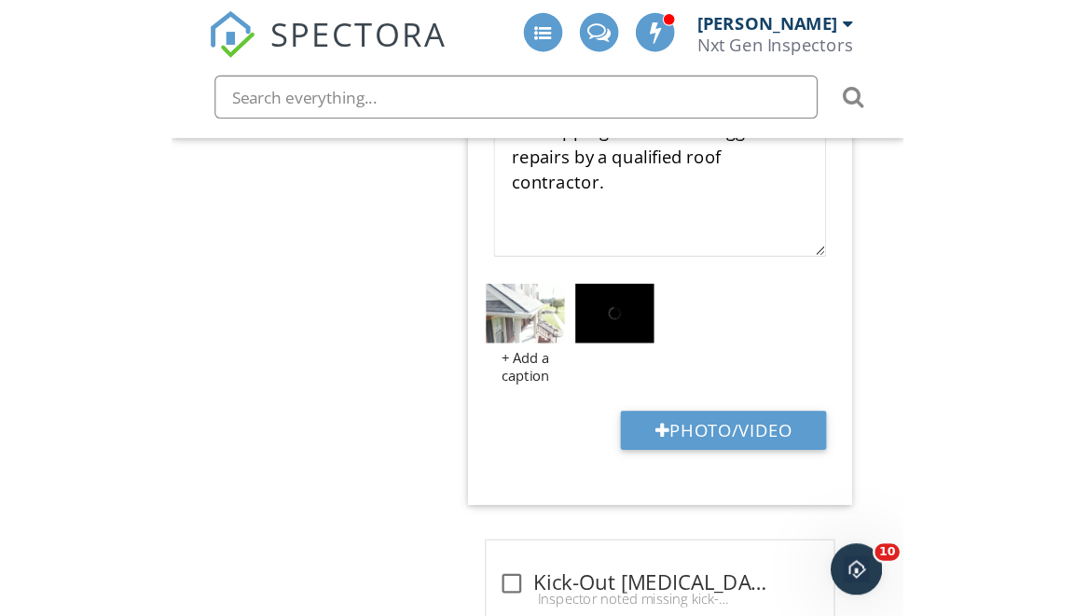
scroll to position [2557, 0]
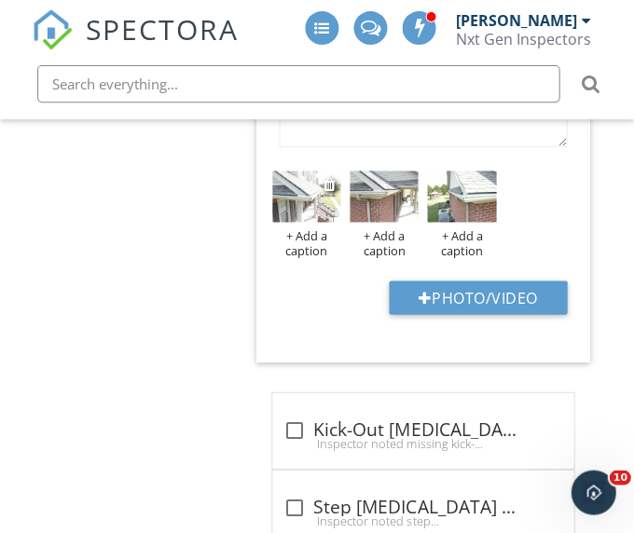
click at [300, 189] on img at bounding box center [306, 196] width 68 height 51
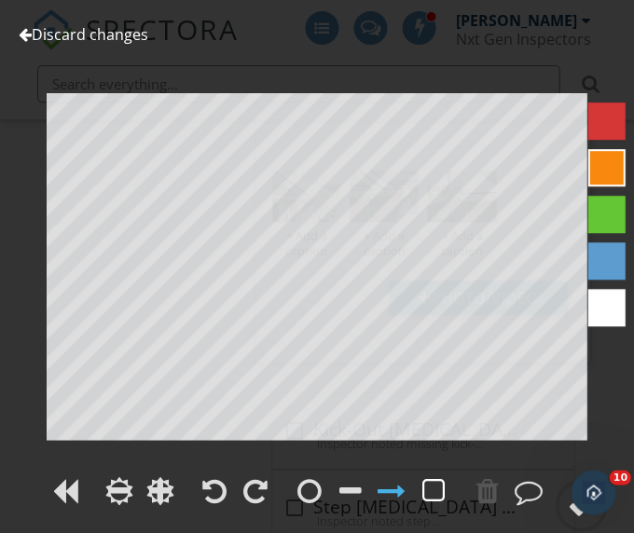
click at [421, 492] on div at bounding box center [433, 491] width 28 height 28
click at [513, 492] on div at bounding box center [317, 493] width 634 height 43
click at [533, 496] on div at bounding box center [528, 491] width 28 height 28
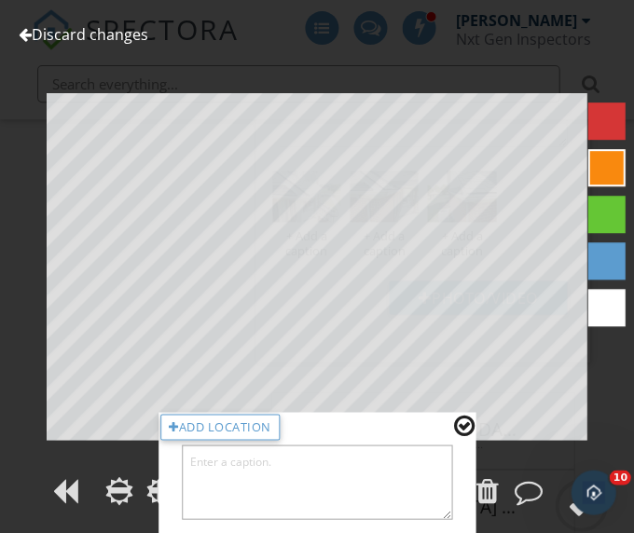
click at [379, 477] on textarea at bounding box center [317, 482] width 270 height 75
type textarea "Front Porch"
click at [459, 420] on div at bounding box center [463, 425] width 21 height 24
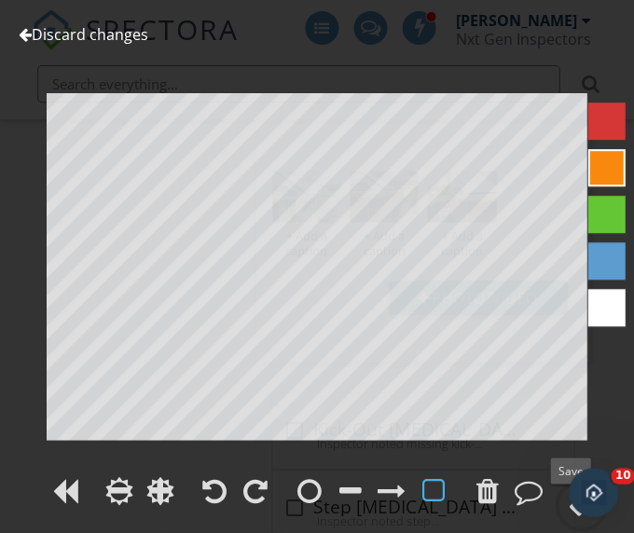
click at [566, 518] on circle at bounding box center [581, 505] width 48 height 48
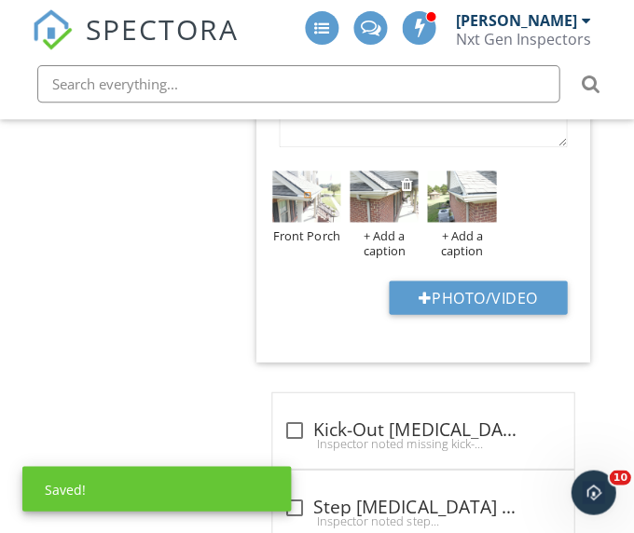
click at [384, 195] on img at bounding box center [384, 196] width 68 height 51
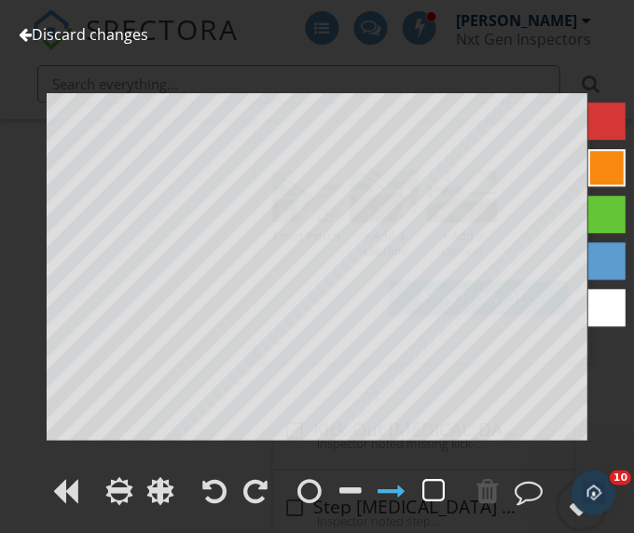
click at [436, 483] on div at bounding box center [433, 491] width 22 height 28
click at [517, 480] on div at bounding box center [528, 491] width 28 height 28
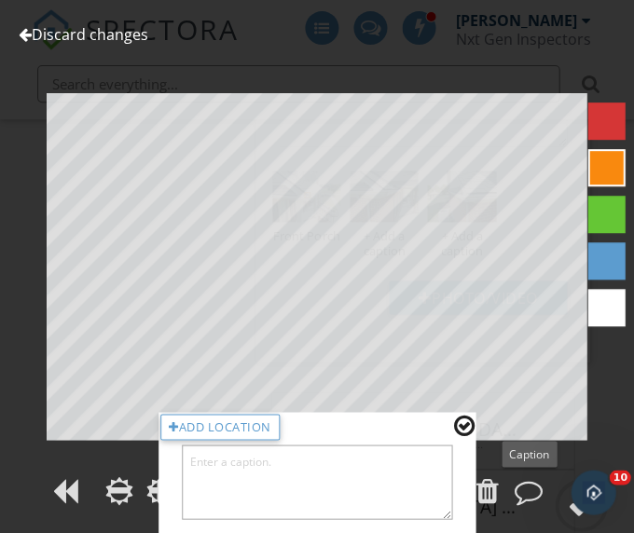
click at [409, 488] on textarea at bounding box center [317, 482] width 270 height 75
type textarea "Front Wall - Left Corner"
click at [464, 423] on div at bounding box center [463, 425] width 21 height 24
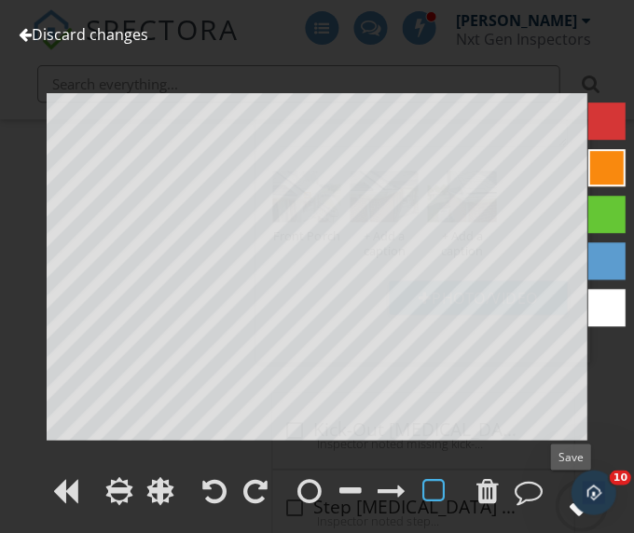
click at [562, 503] on circle at bounding box center [581, 505] width 48 height 48
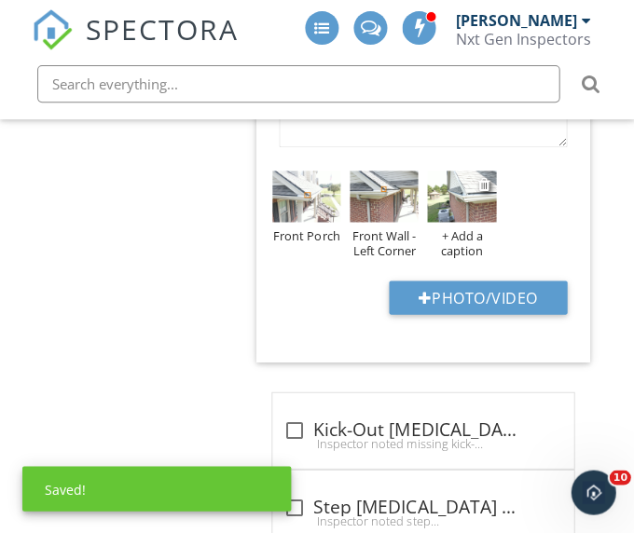
click at [447, 192] on img at bounding box center [461, 196] width 68 height 51
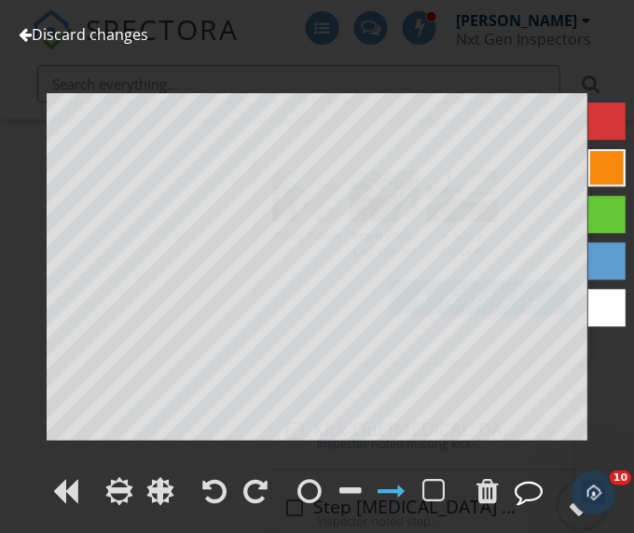
click at [530, 491] on div at bounding box center [528, 491] width 28 height 28
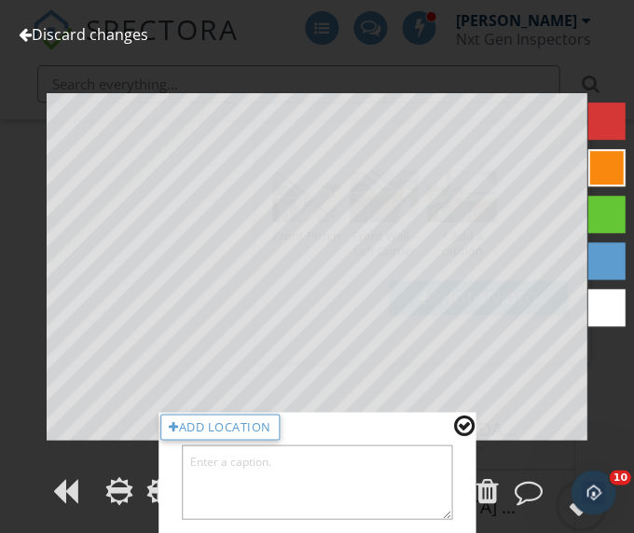
click at [422, 473] on textarea at bounding box center [317, 482] width 270 height 75
type textarea "Left Wall"
click at [469, 424] on div at bounding box center [463, 425] width 21 height 24
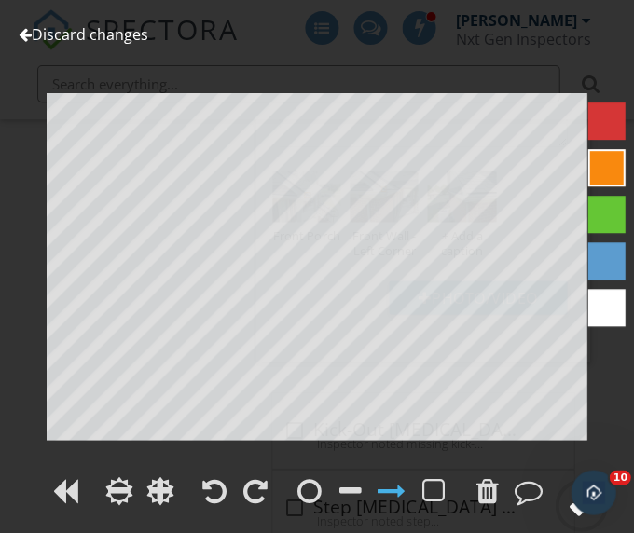
click at [561, 499] on circle at bounding box center [581, 505] width 48 height 48
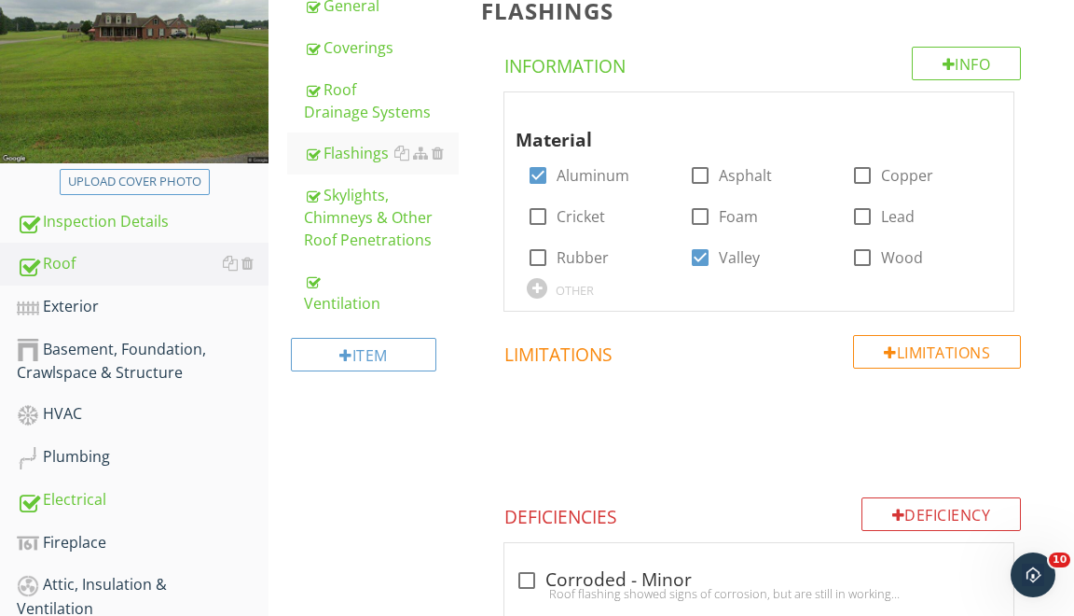
scroll to position [397, 0]
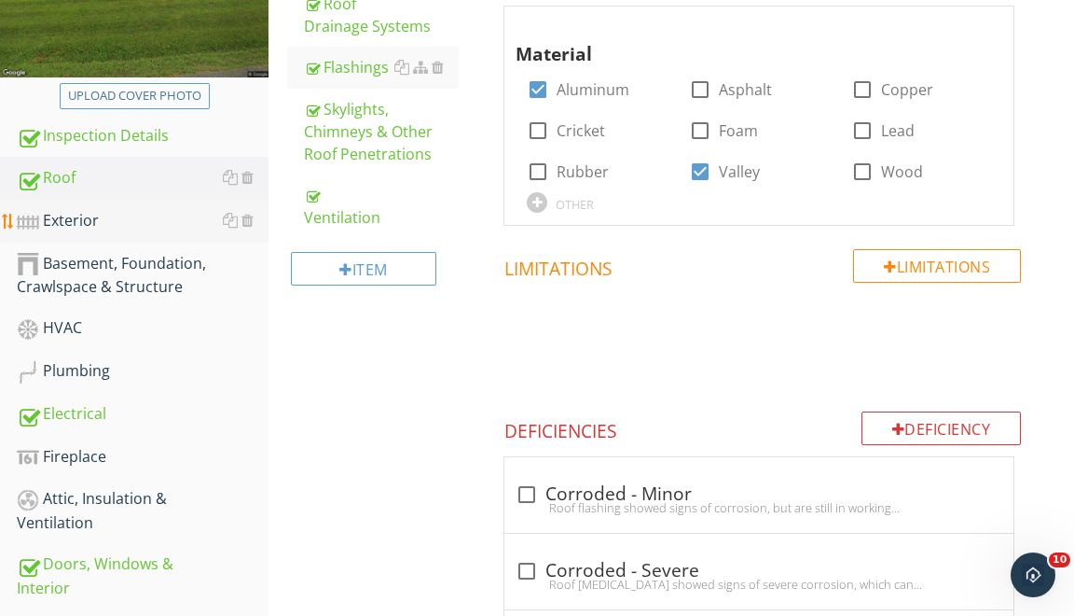
click at [77, 215] on div "Exterior" at bounding box center [143, 221] width 252 height 24
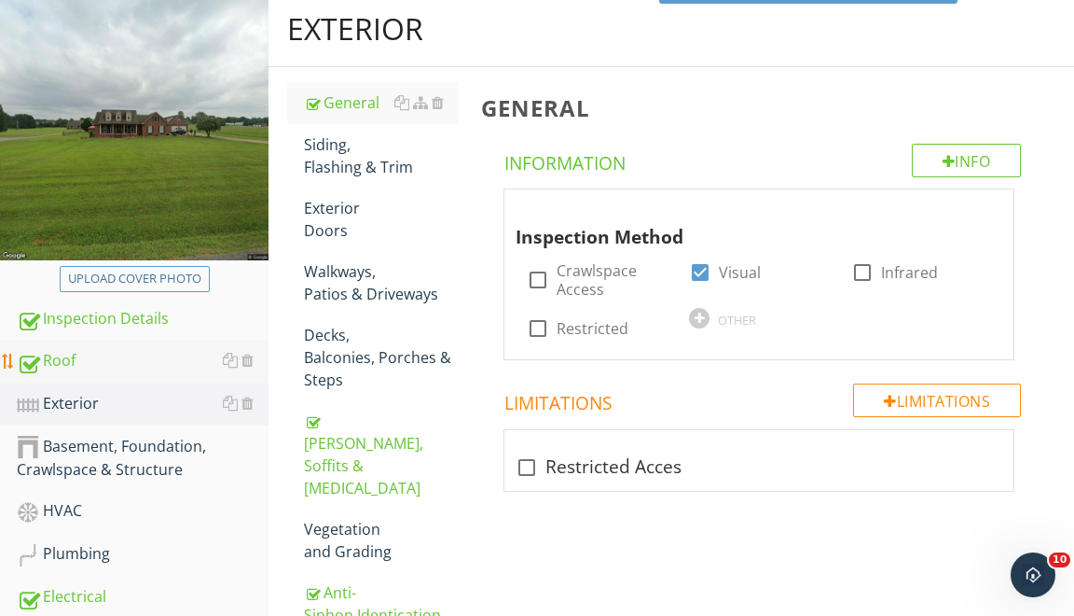
scroll to position [144, 0]
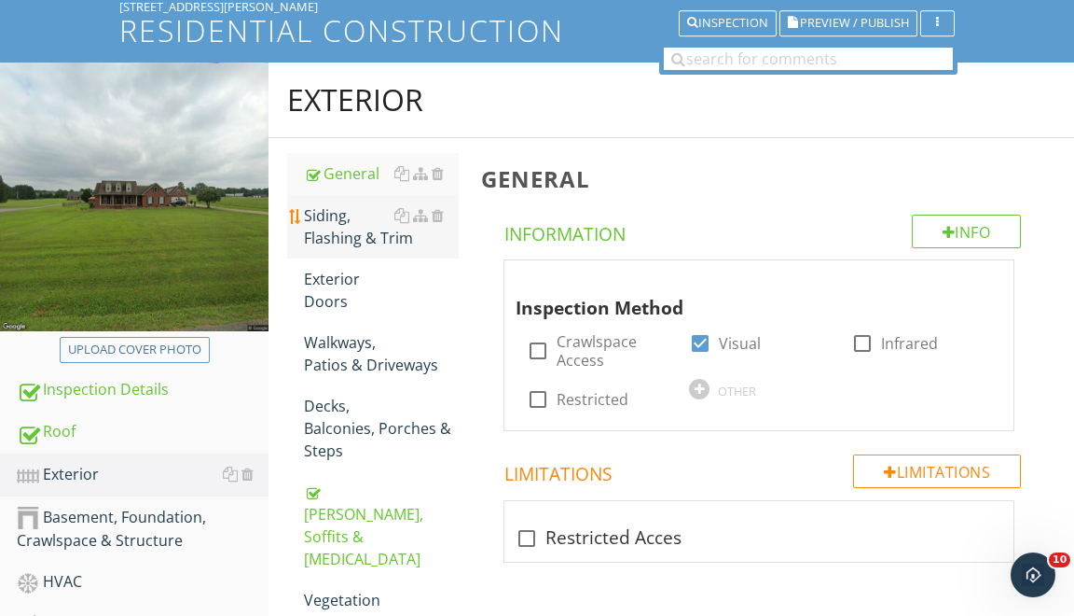
click at [354, 223] on div "Siding, Flashing & Trim" at bounding box center [381, 226] width 155 height 45
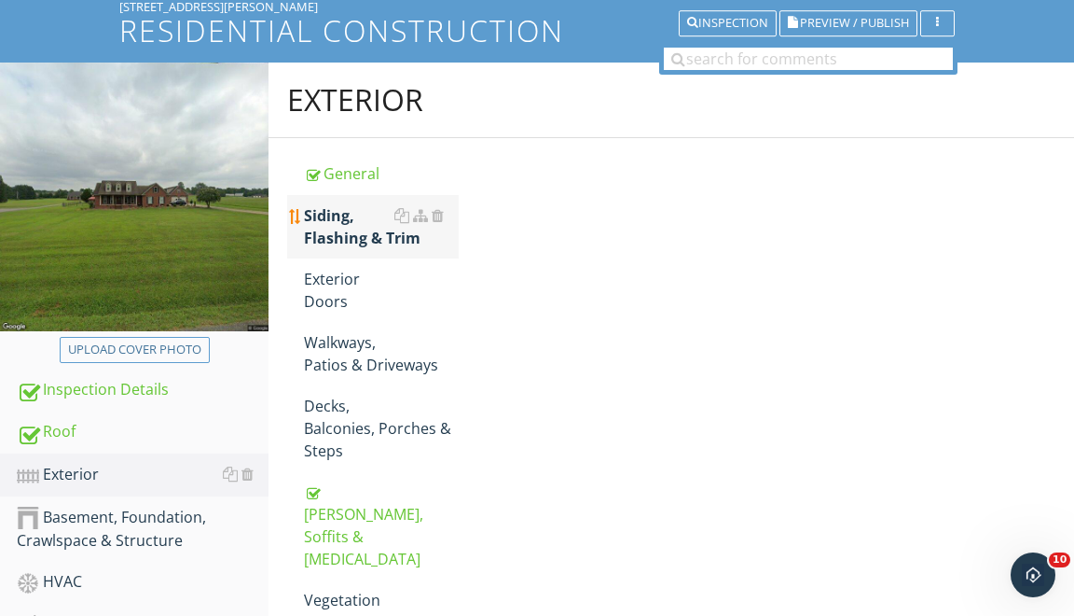
scroll to position [142, 0]
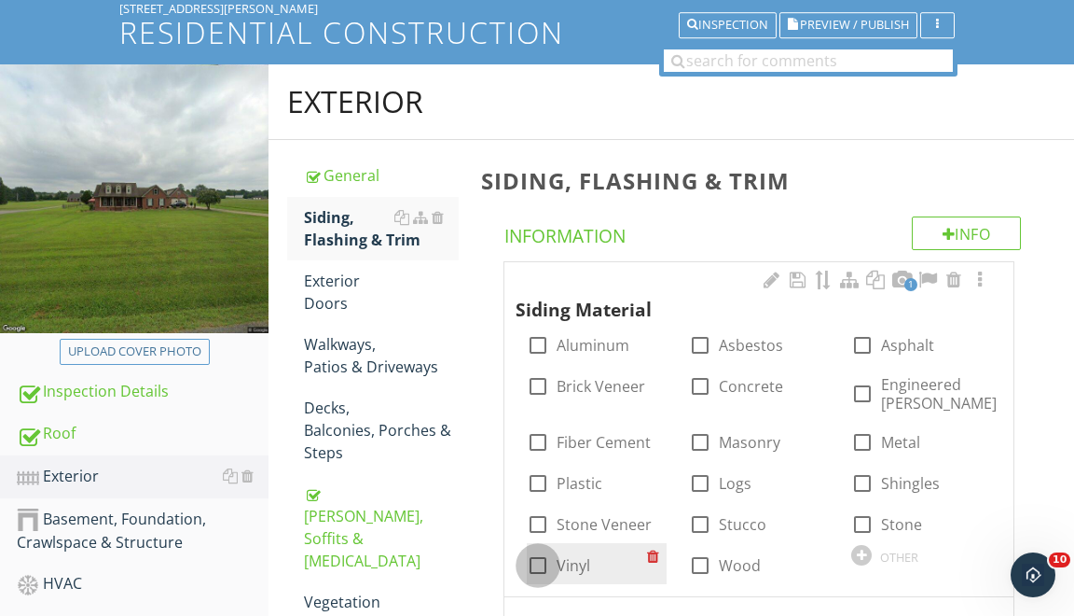
click at [538, 567] on div at bounding box center [538, 565] width 32 height 32
checkbox input "true"
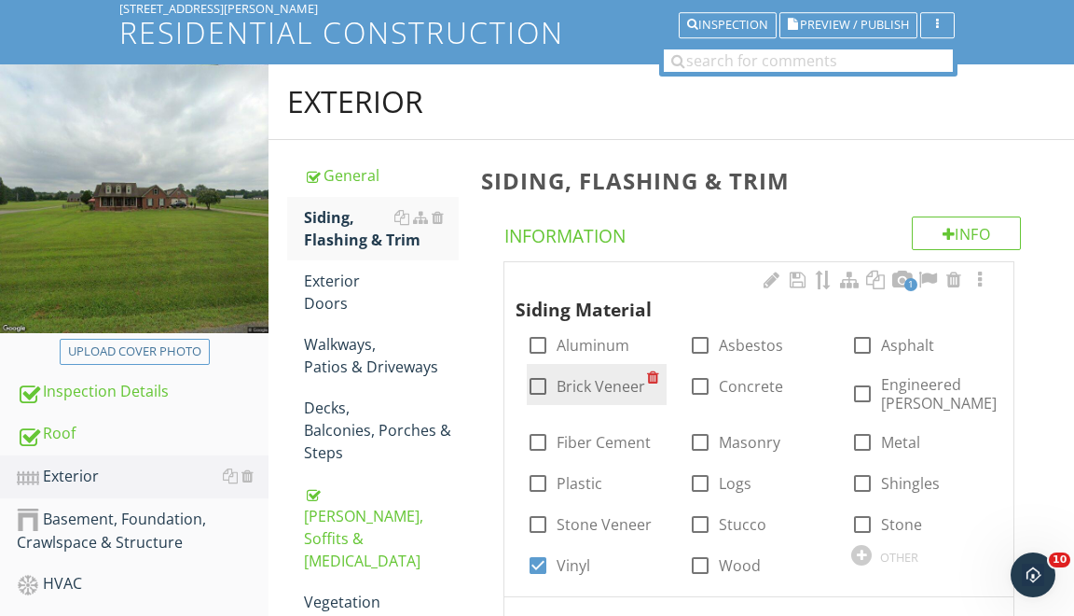
click at [537, 390] on div at bounding box center [538, 386] width 32 height 32
checkbox input "true"
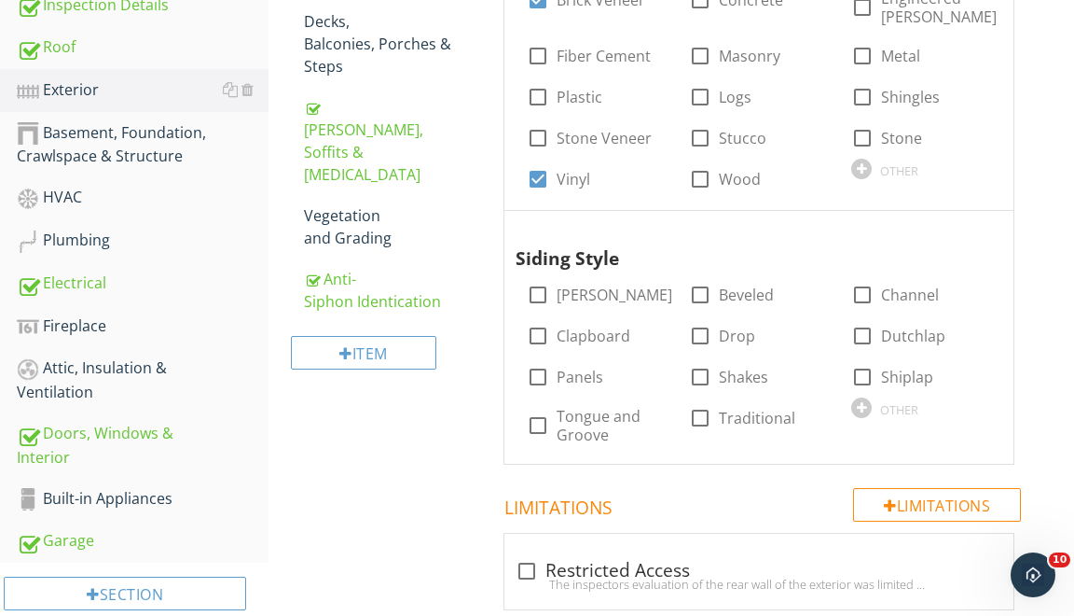
scroll to position [533, 0]
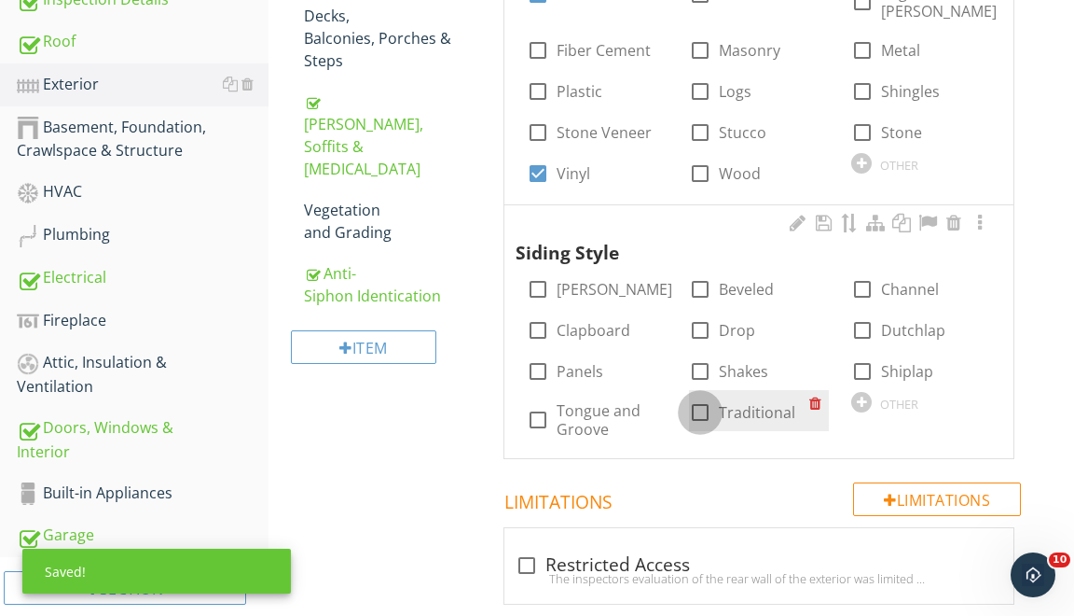
click at [700, 415] on div at bounding box center [701, 412] width 32 height 32
checkbox input "true"
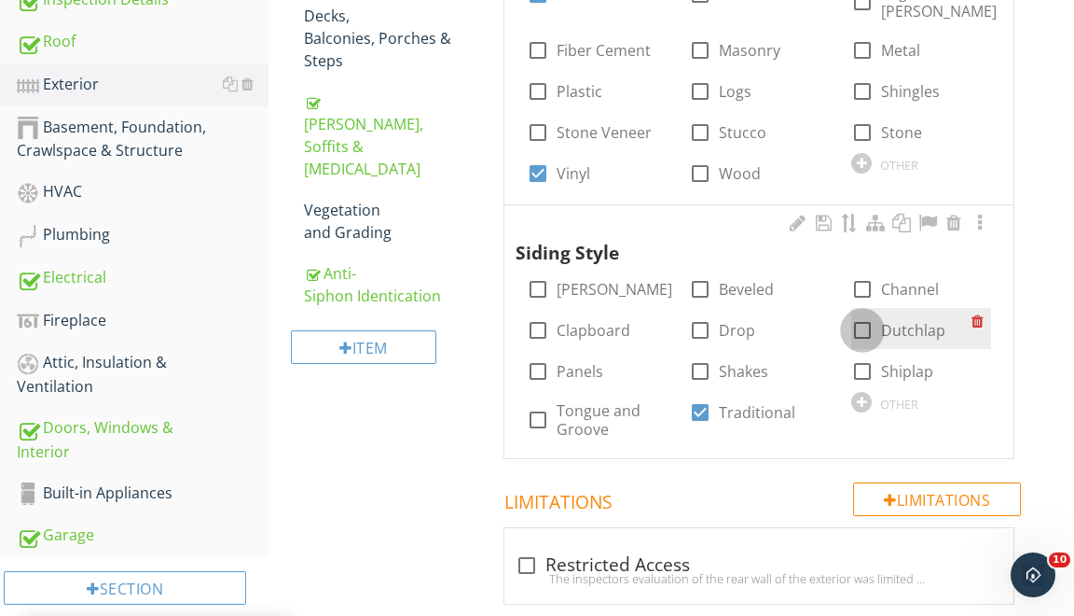
click at [851, 330] on div at bounding box center [863, 330] width 32 height 32
checkbox input "true"
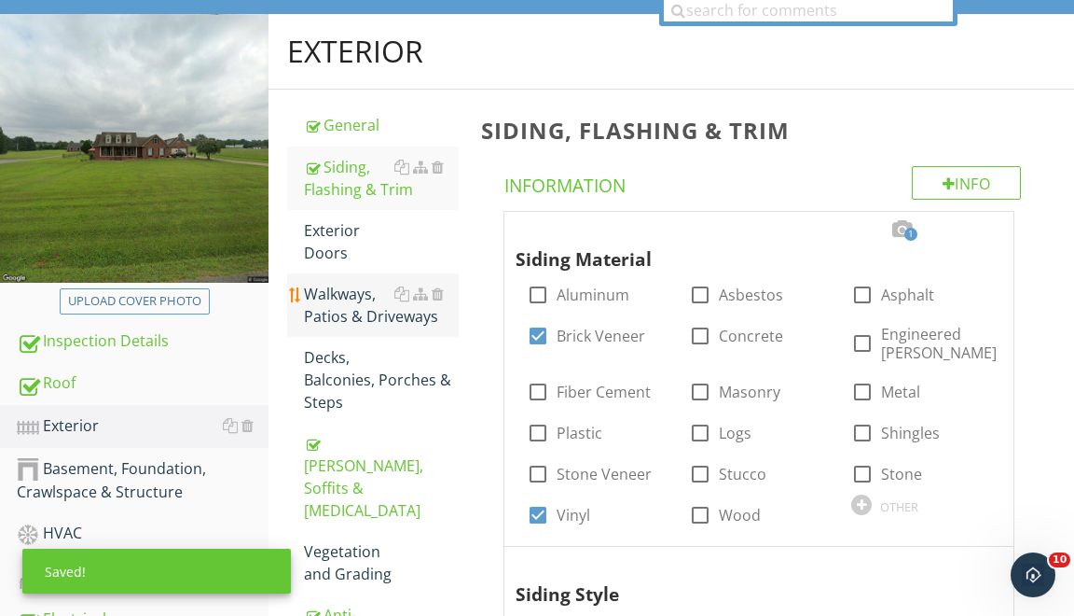
scroll to position [100, 0]
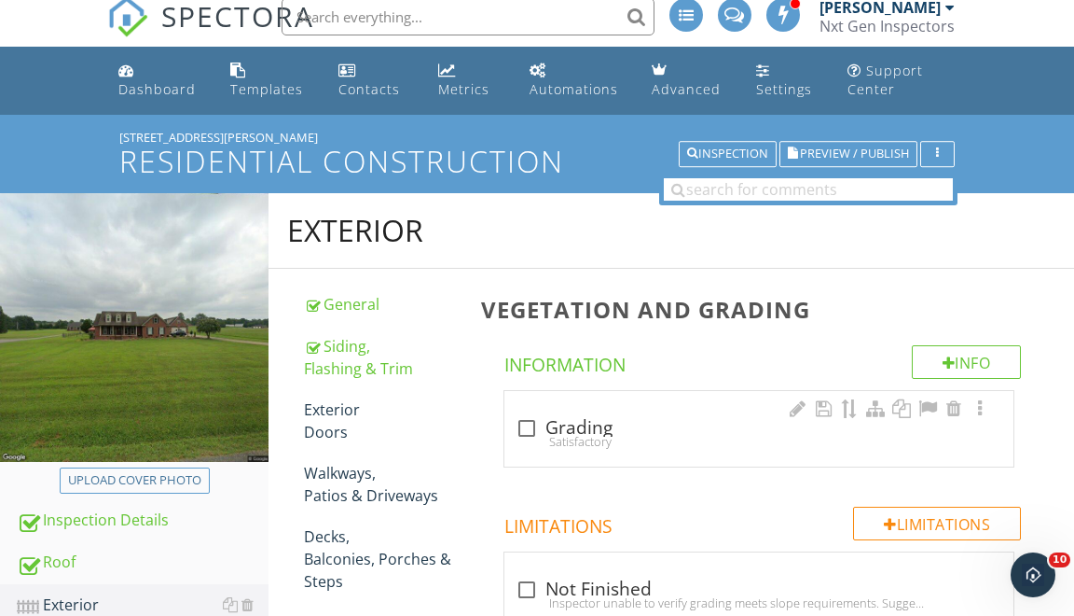
click at [530, 436] on div "Satisfactory" at bounding box center [759, 441] width 487 height 15
checkbox input "true"
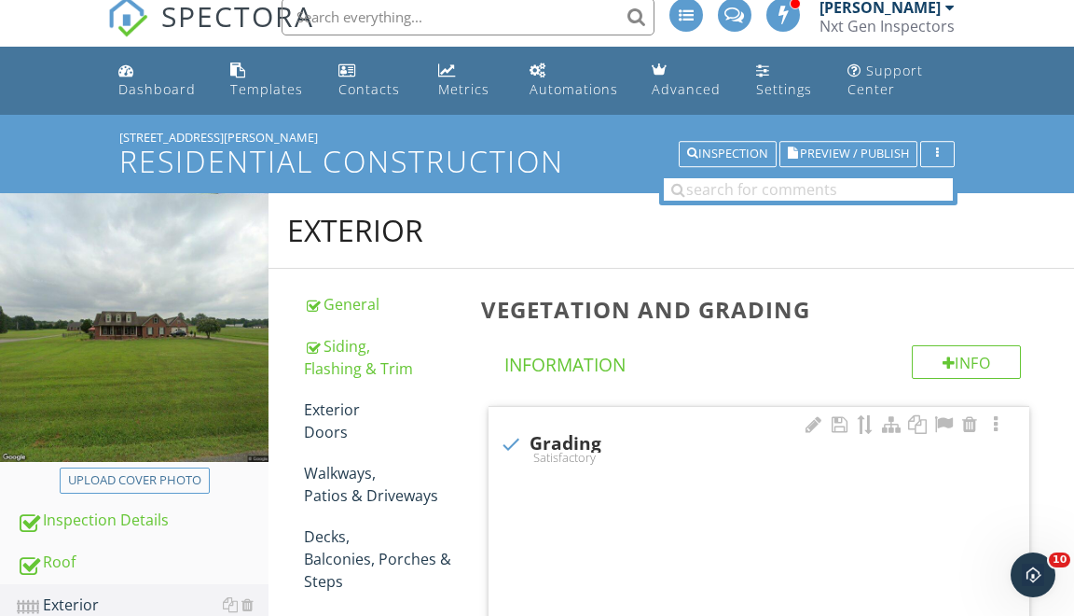
scroll to position [12, 0]
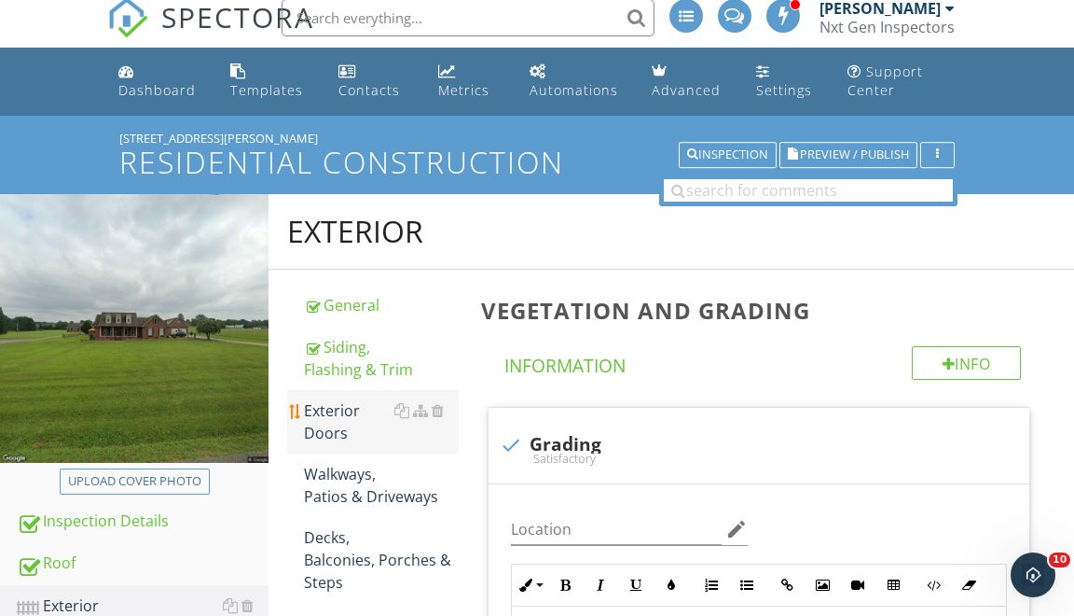
click at [358, 421] on div "Exterior Doors" at bounding box center [381, 421] width 155 height 45
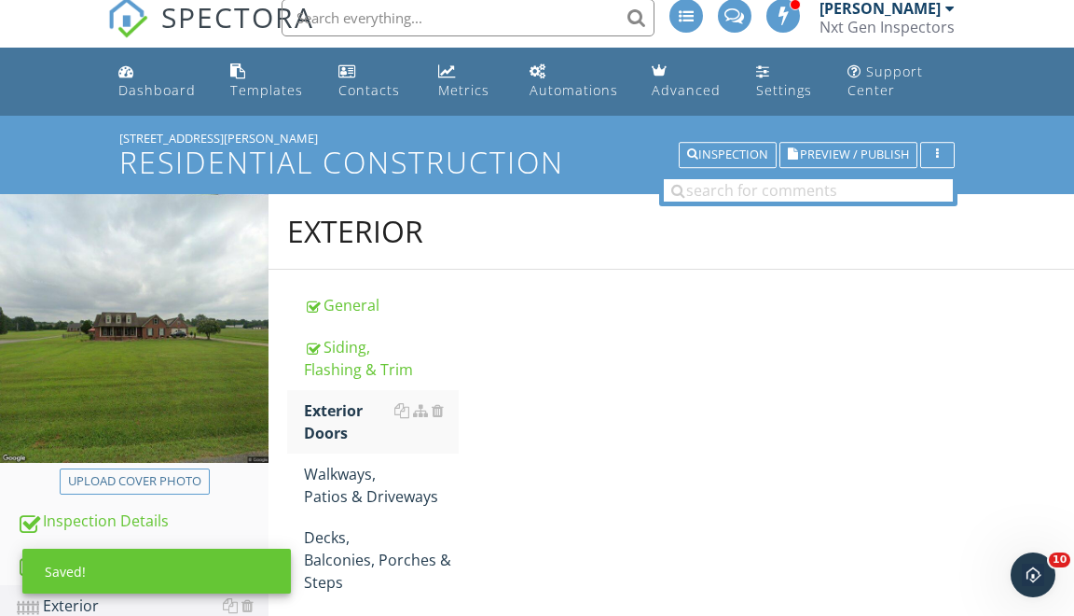
scroll to position [11, 0]
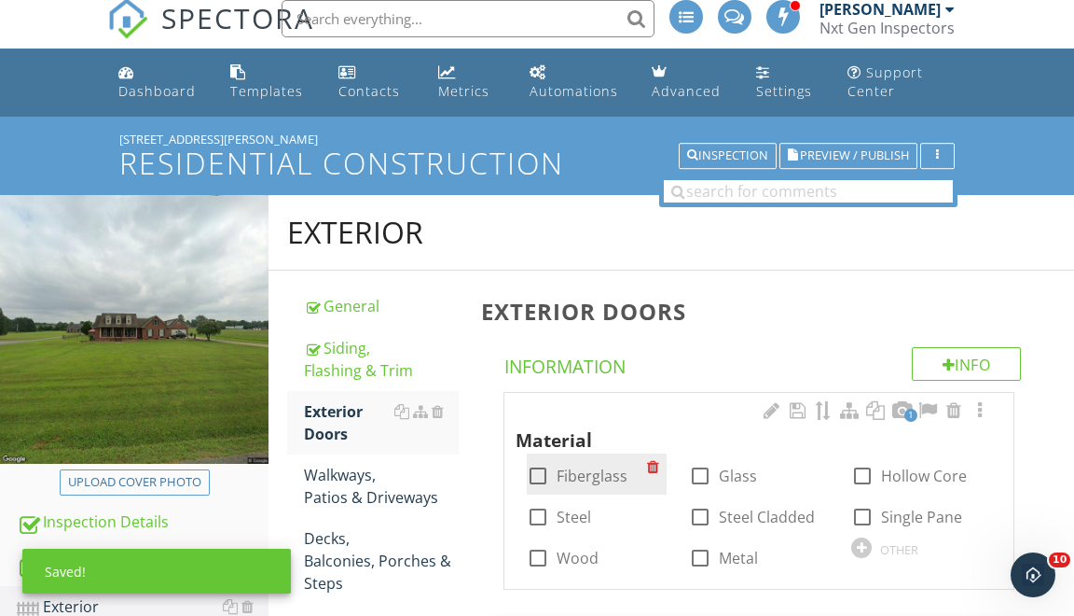
click at [542, 475] on div at bounding box center [538, 476] width 32 height 32
checkbox input "true"
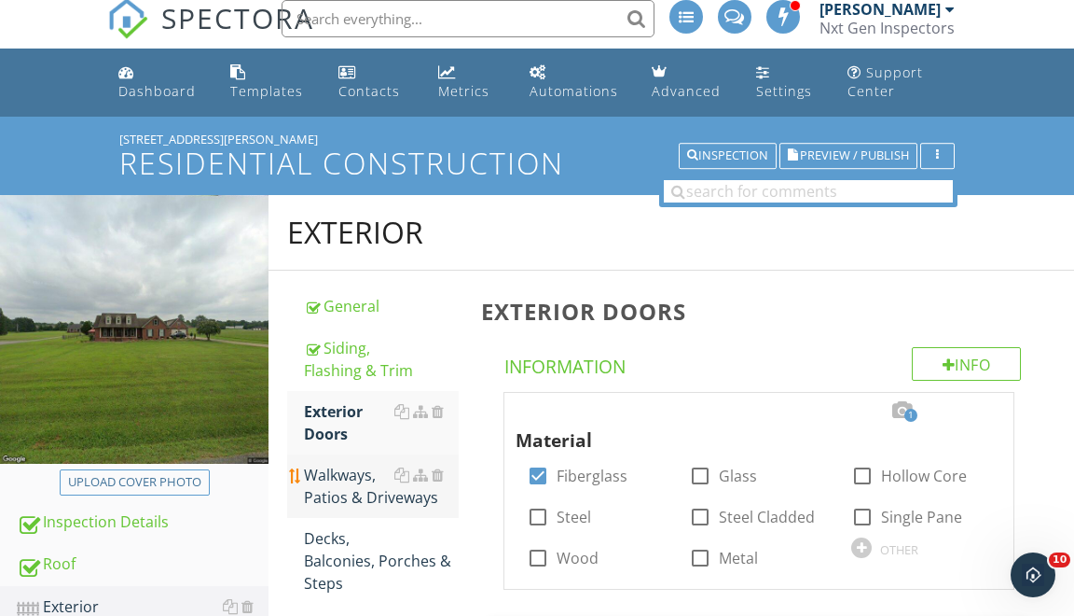
click at [366, 485] on div "Walkways, Patios & Driveways" at bounding box center [381, 486] width 155 height 45
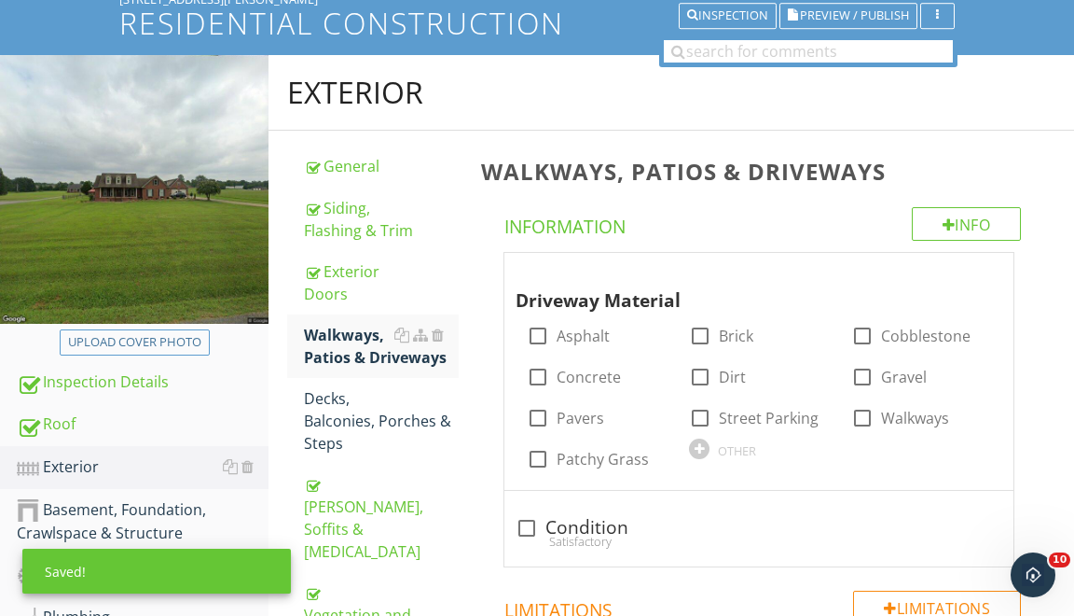
scroll to position [200, 0]
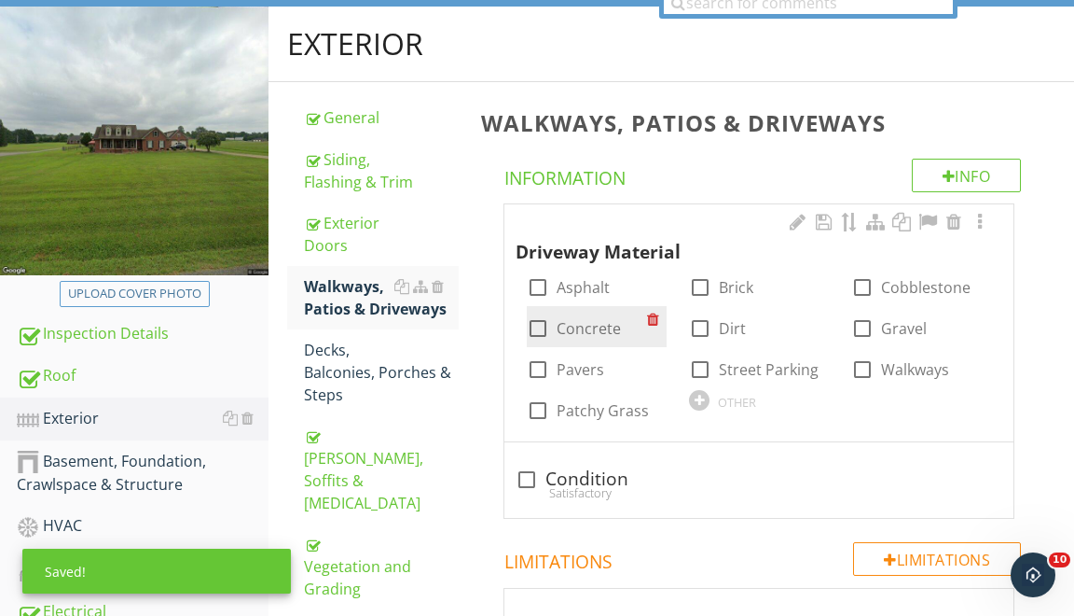
click at [543, 327] on div at bounding box center [538, 328] width 32 height 32
checkbox input "true"
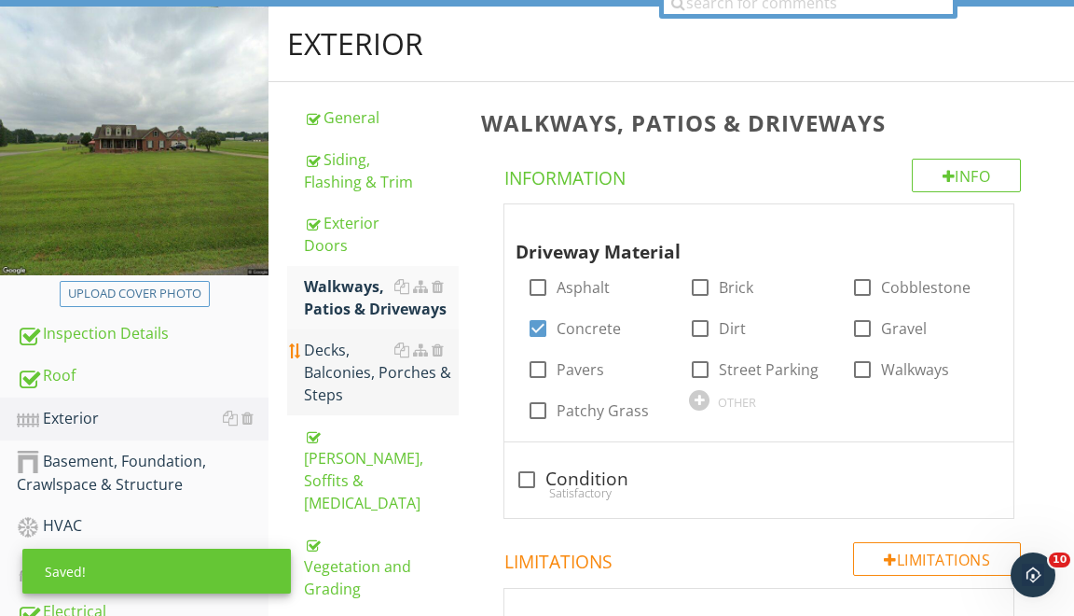
click at [381, 367] on div "Decks, Balconies, Porches & Steps" at bounding box center [381, 372] width 155 height 67
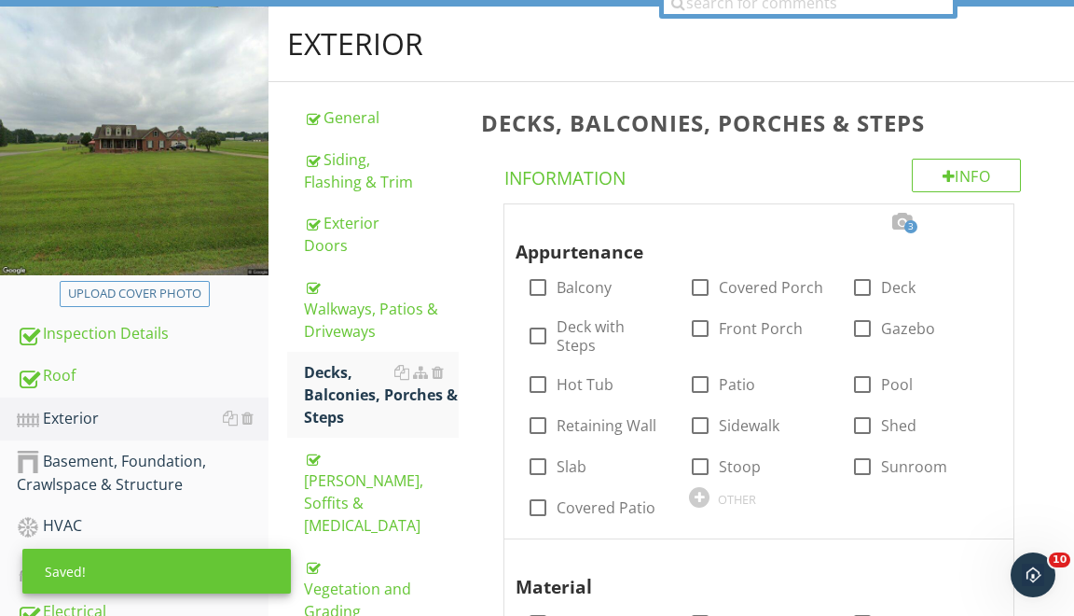
scroll to position [198, 0]
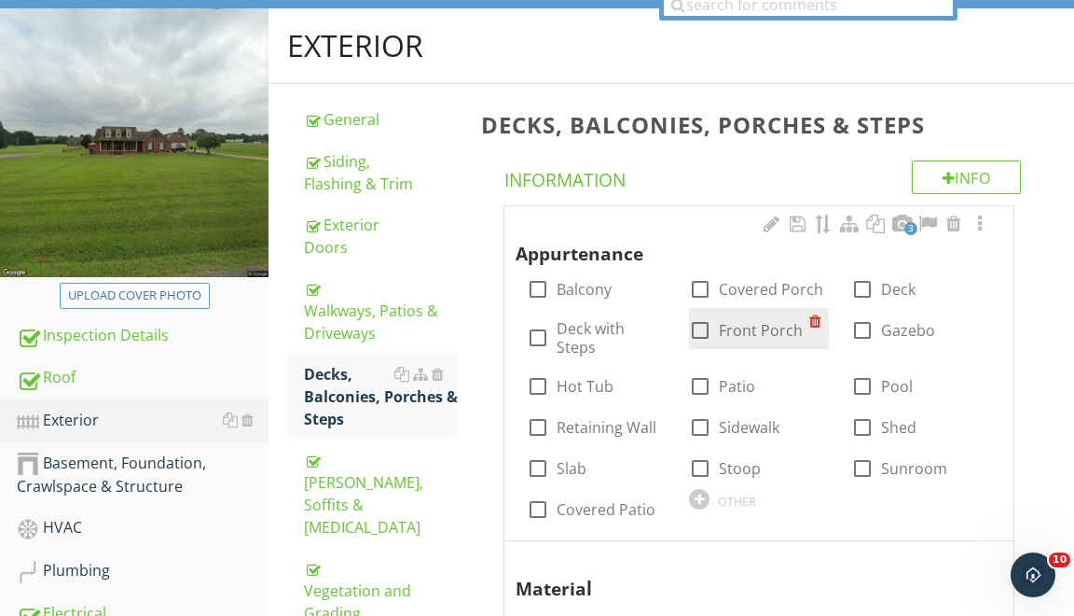
click at [699, 328] on div at bounding box center [701, 330] width 32 height 32
checkbox input "true"
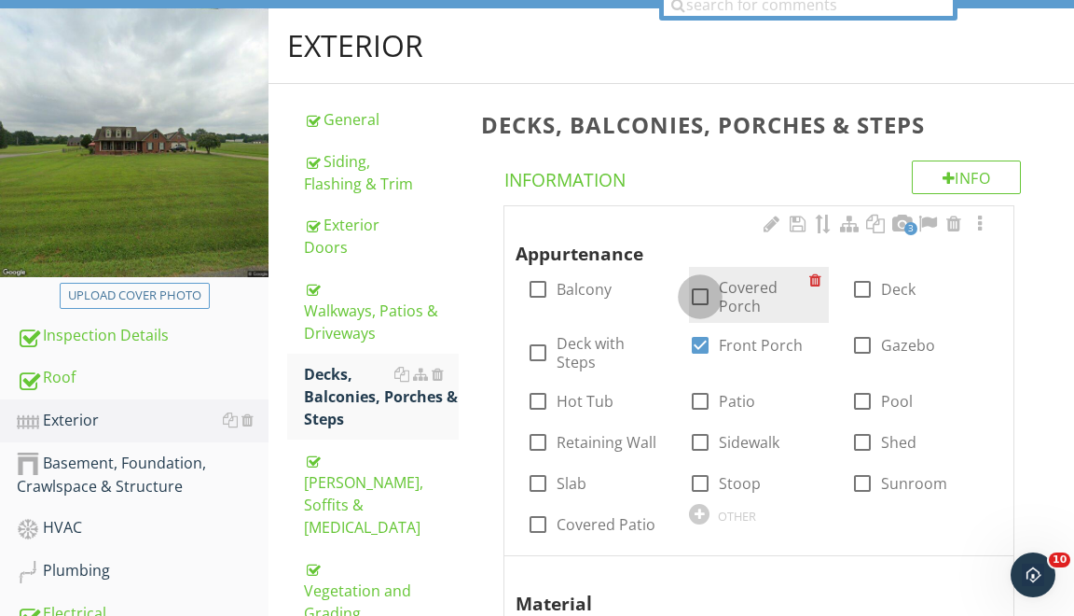
click at [696, 284] on div at bounding box center [701, 297] width 32 height 32
checkbox input "true"
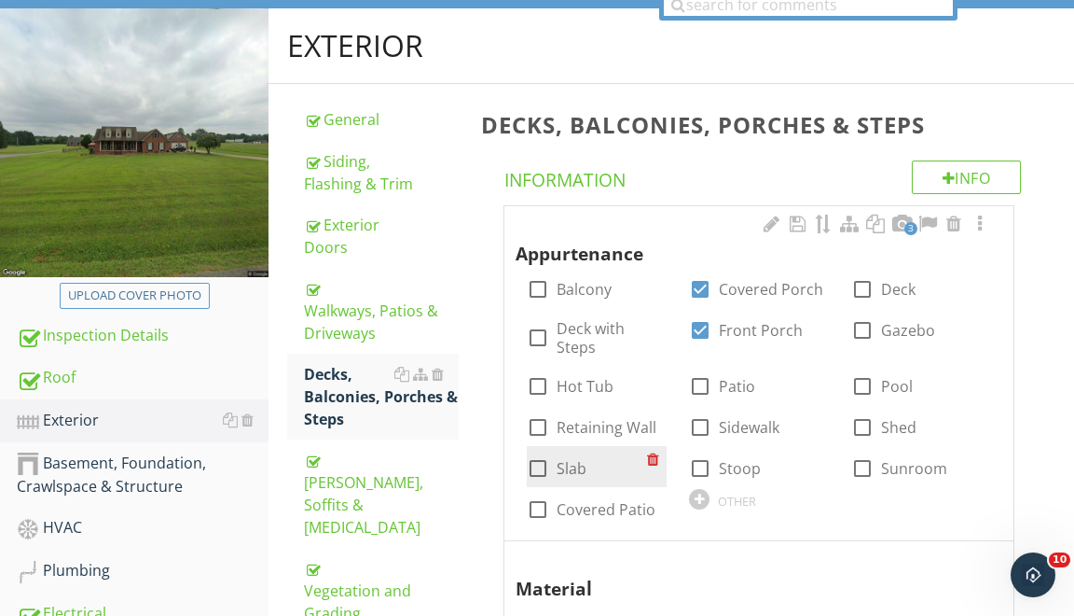
click at [560, 466] on div "check_box_outline_blank Slab" at bounding box center [597, 466] width 140 height 41
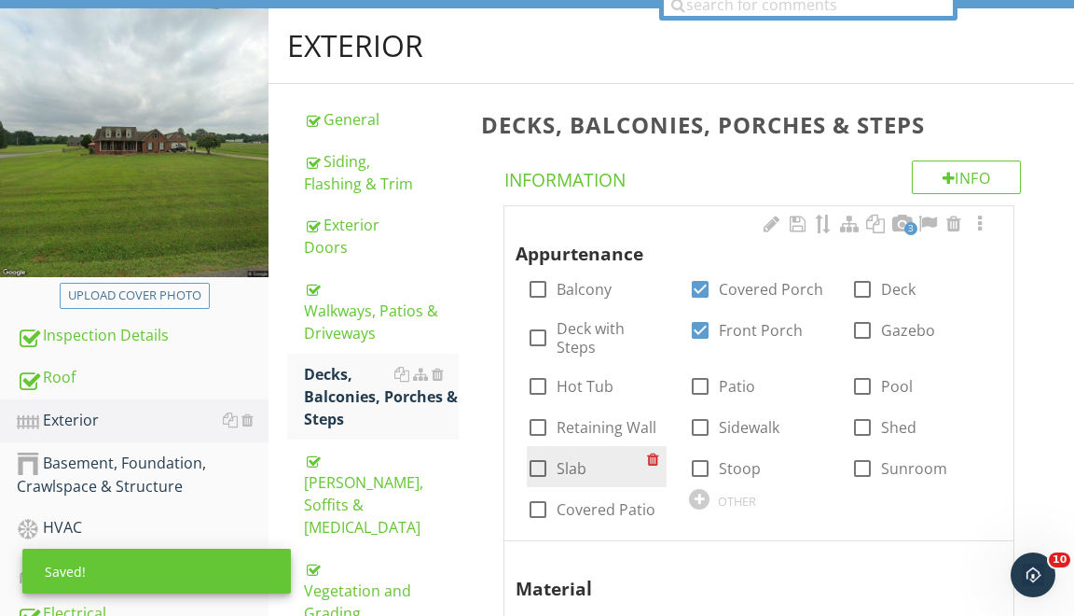
click at [542, 458] on div at bounding box center [538, 468] width 32 height 32
checkbox input "true"
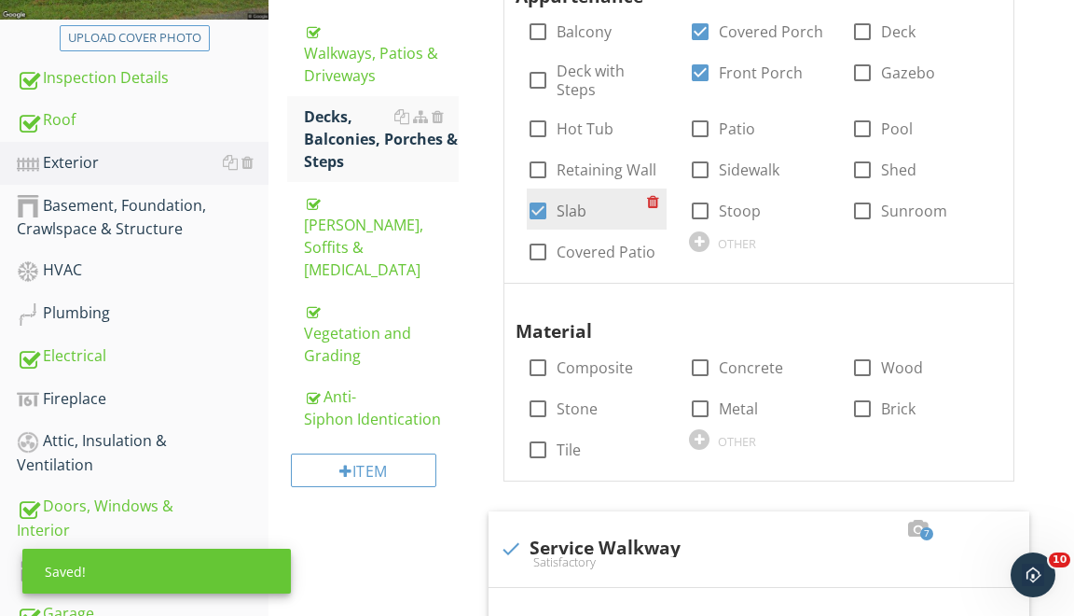
scroll to position [489, 0]
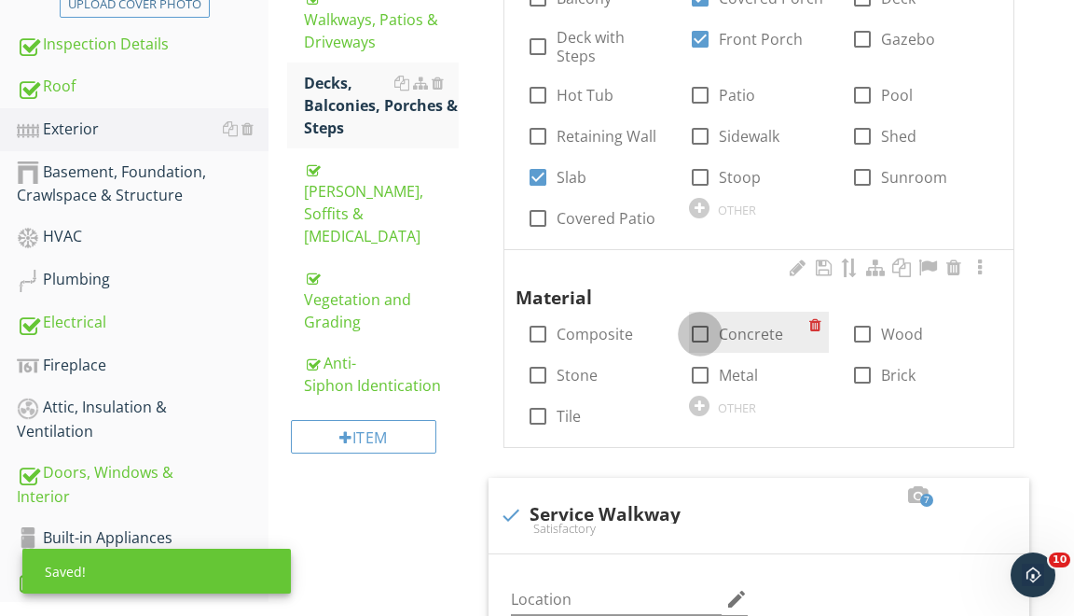
click at [694, 321] on div at bounding box center [701, 334] width 32 height 32
checkbox input "true"
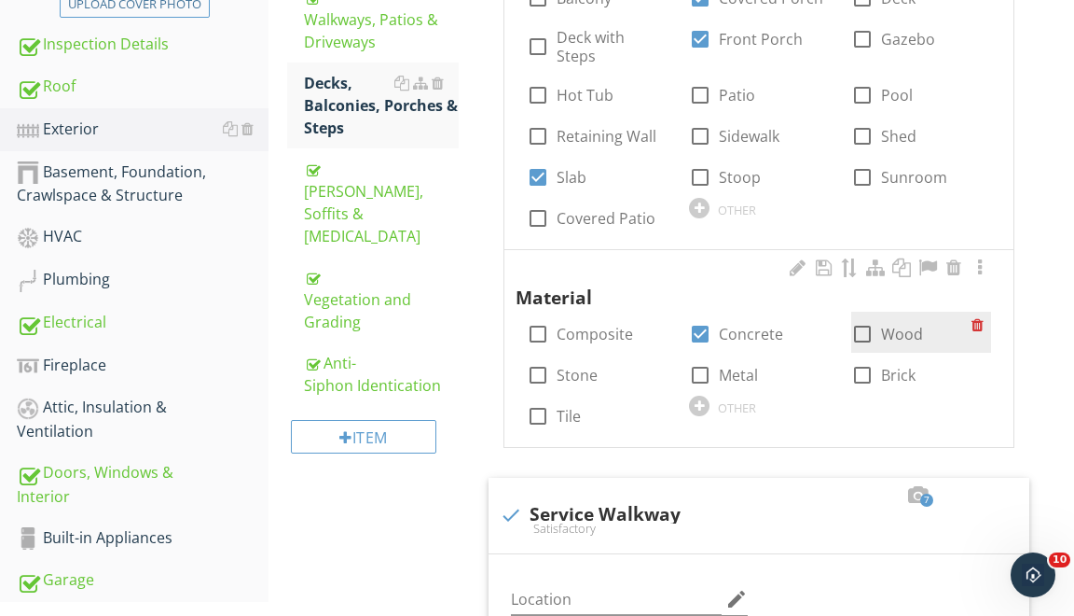
click at [857, 318] on div at bounding box center [863, 334] width 32 height 32
checkbox input "true"
click at [864, 359] on div at bounding box center [863, 375] width 32 height 32
checkbox input "true"
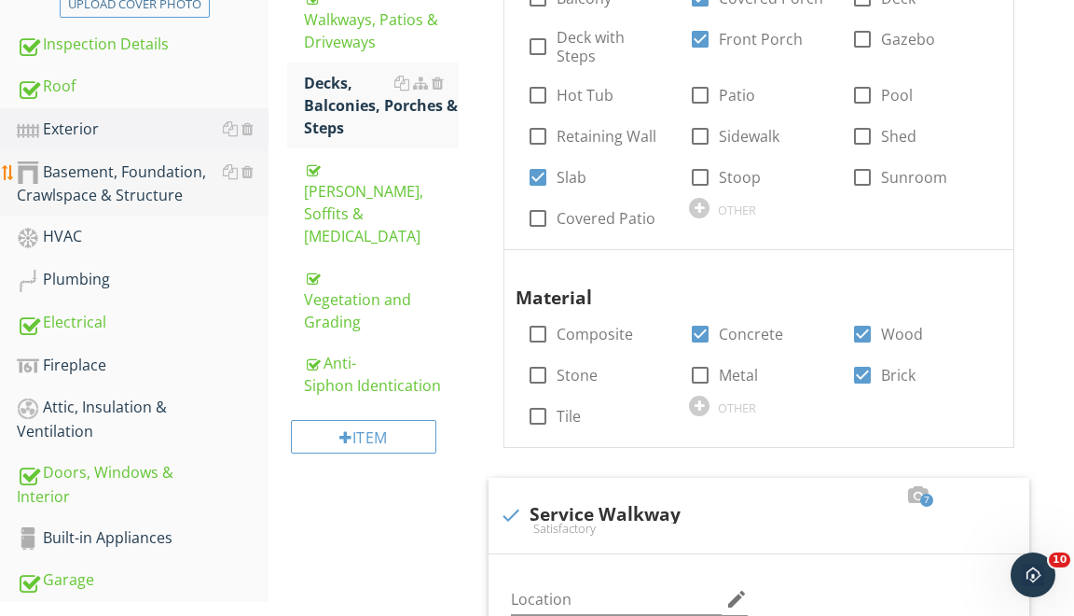
click at [85, 182] on div "Basement, Foundation, Crawlspace & Structure" at bounding box center [143, 183] width 252 height 47
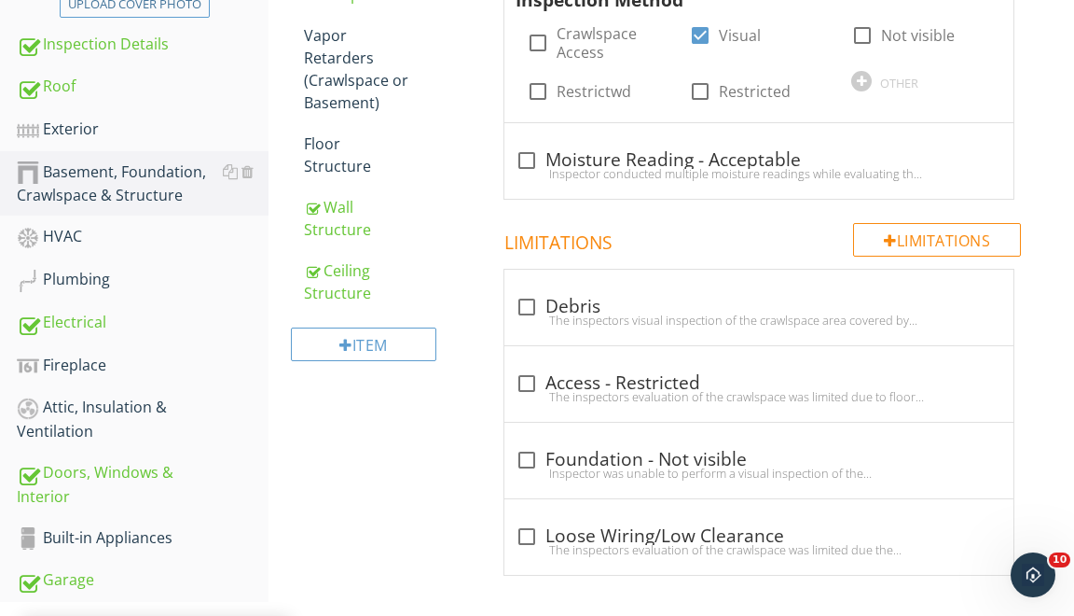
scroll to position [242, 0]
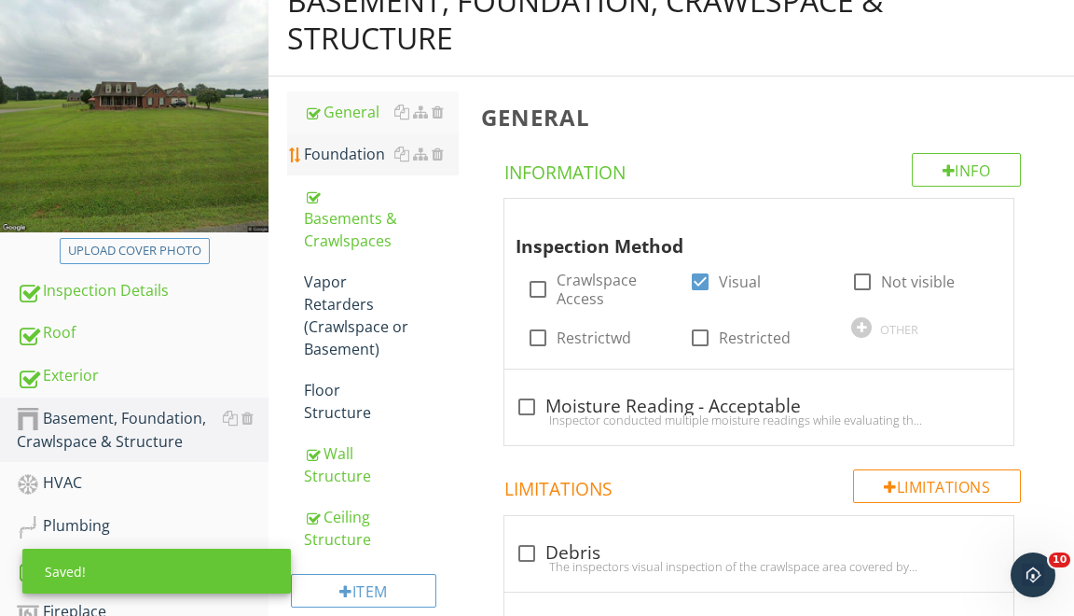
click at [356, 143] on div "Foundation" at bounding box center [381, 154] width 155 height 22
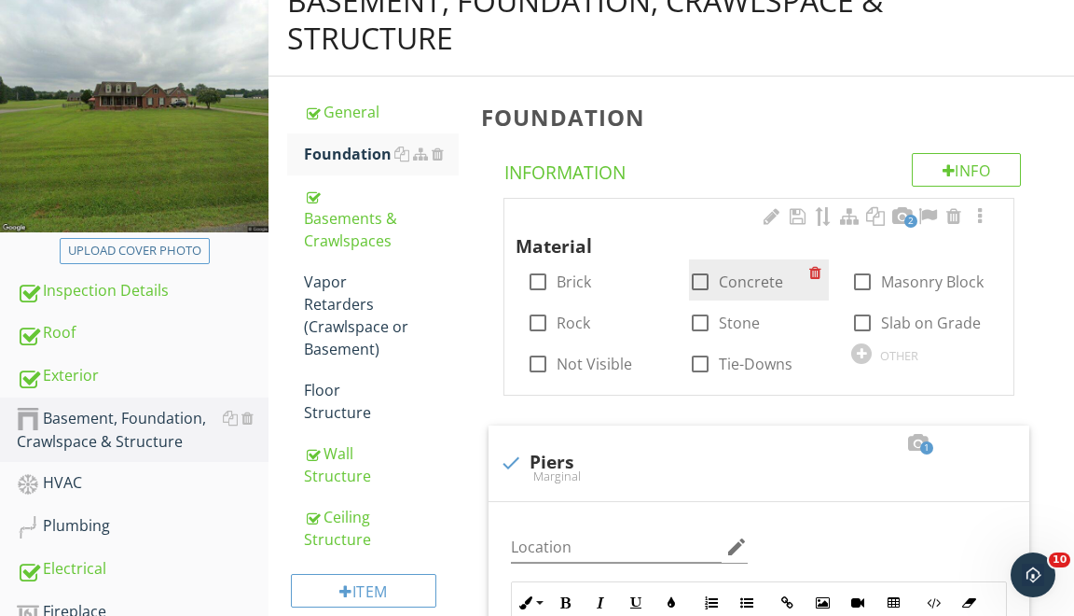
click at [705, 266] on div at bounding box center [701, 282] width 32 height 32
checkbox input "true"
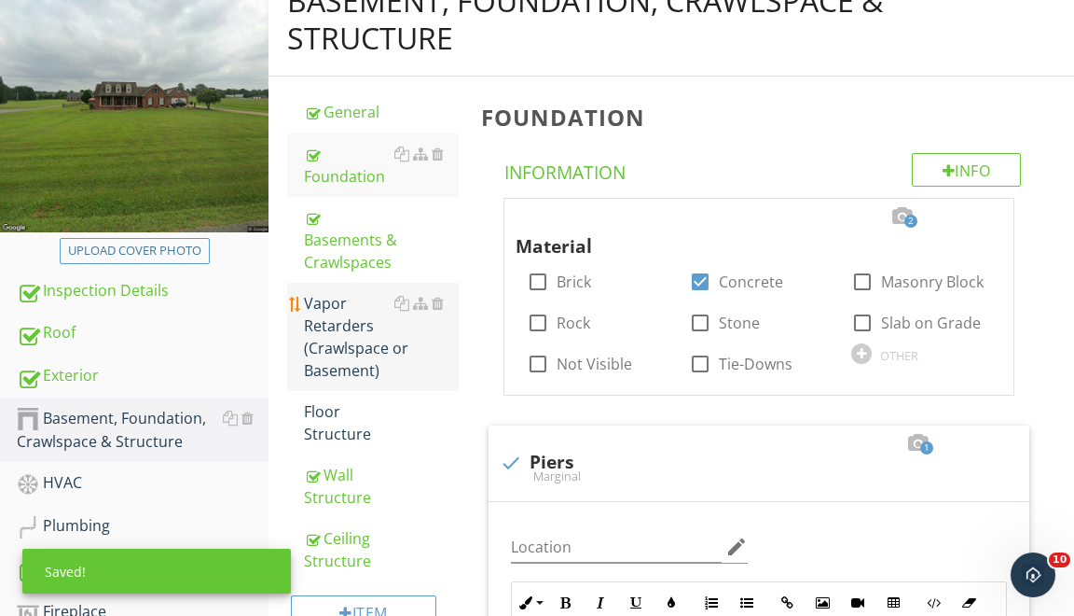
click at [332, 347] on link "Vapor Retarders (Crawlspace or Basement)" at bounding box center [381, 337] width 155 height 108
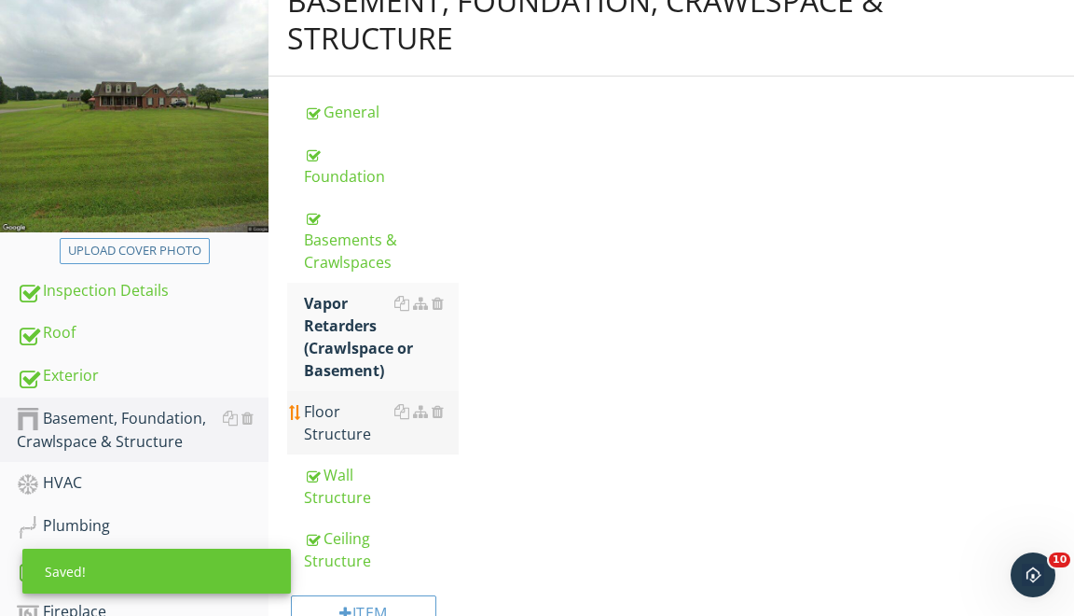
click at [330, 400] on div "Floor Structure" at bounding box center [381, 422] width 155 height 45
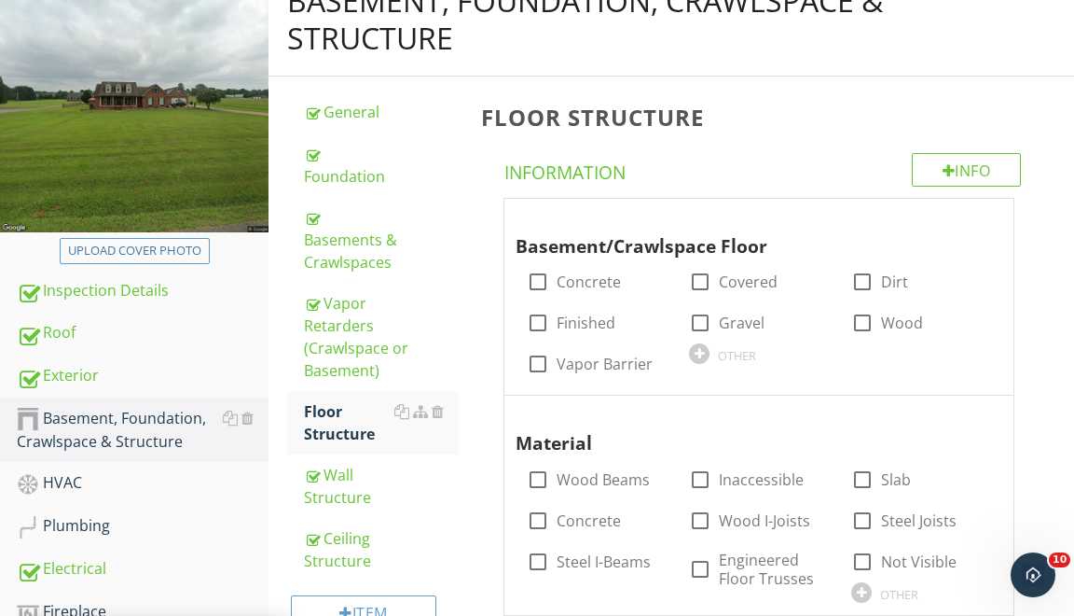
scroll to position [272, 0]
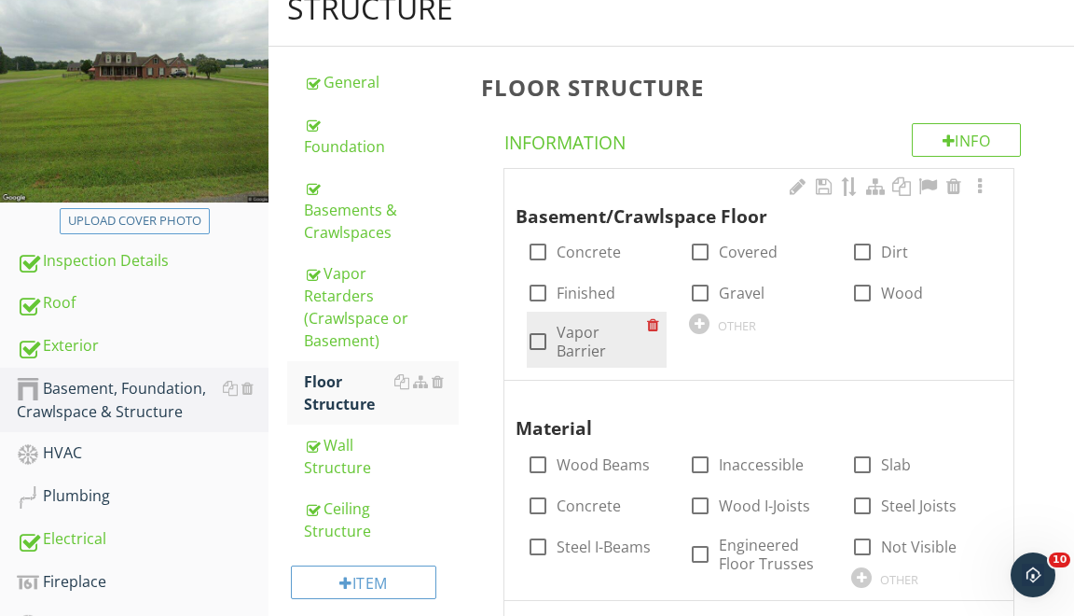
click at [536, 325] on div at bounding box center [538, 341] width 32 height 32
checkbox input "true"
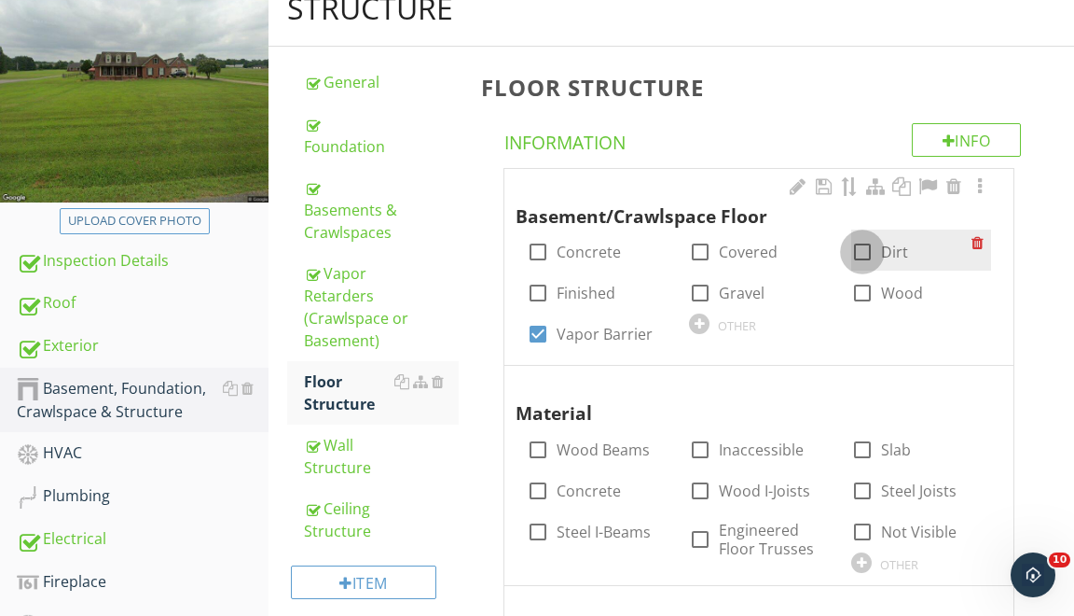
click at [858, 236] on div at bounding box center [863, 252] width 32 height 32
checkbox input "true"
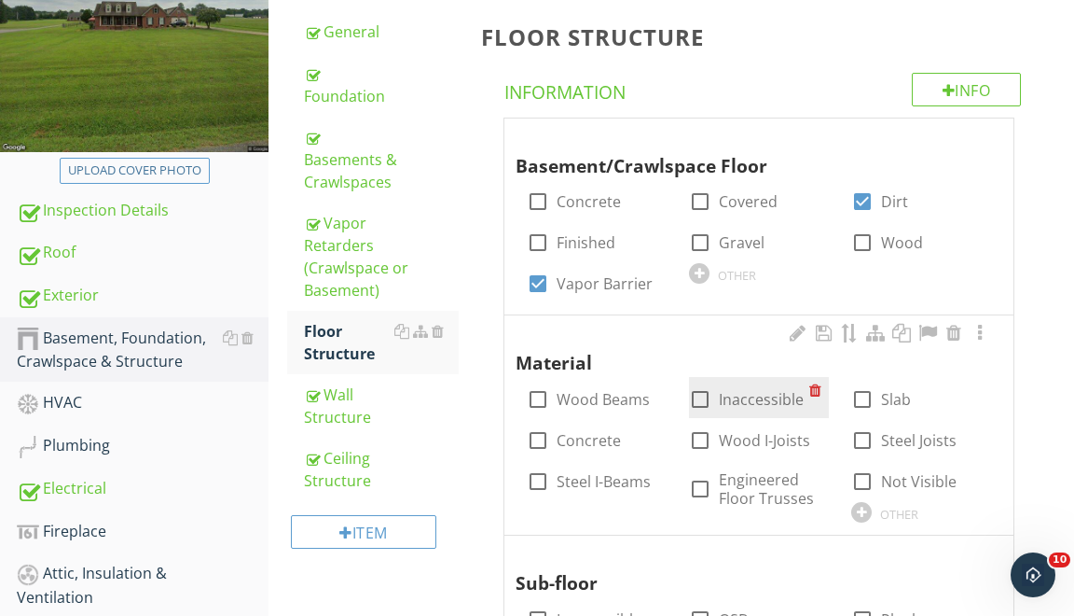
scroll to position [390, 0]
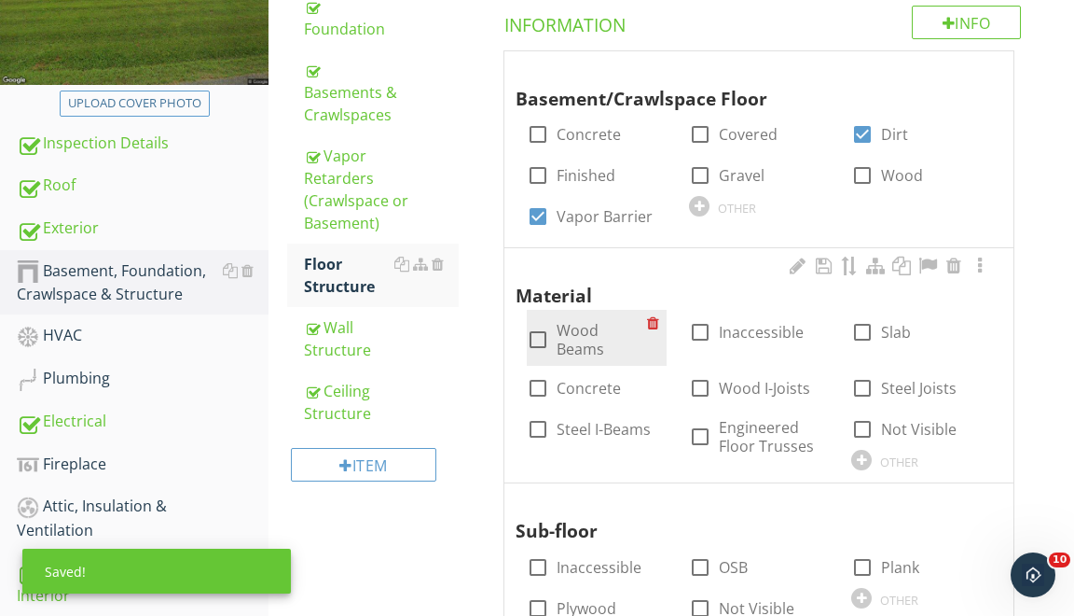
click at [533, 324] on div at bounding box center [538, 340] width 32 height 32
checkbox input "true"
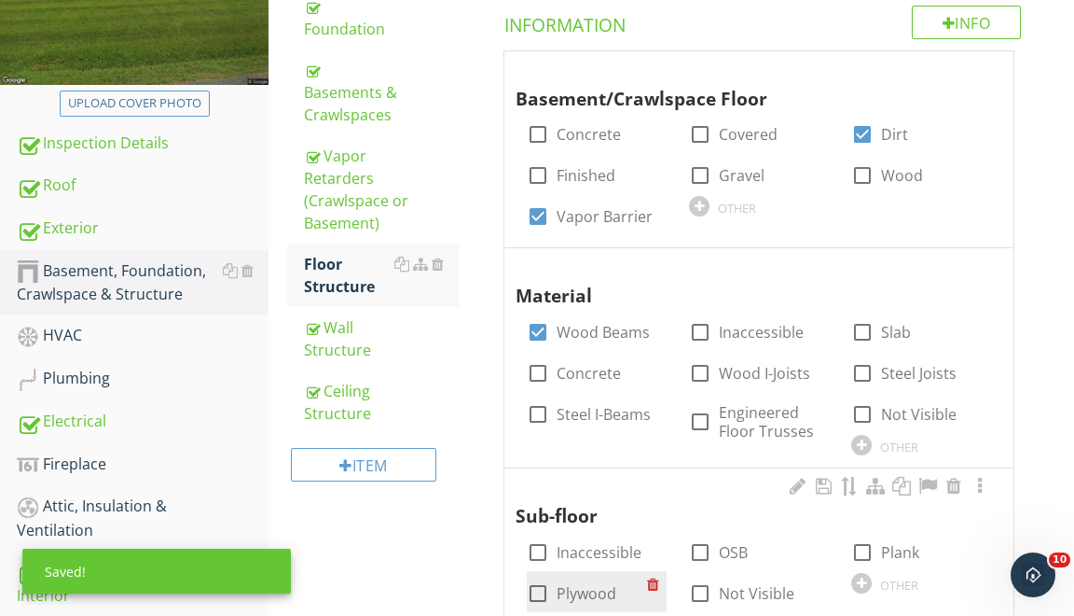
click at [529, 577] on div at bounding box center [538, 593] width 32 height 32
checkbox input "true"
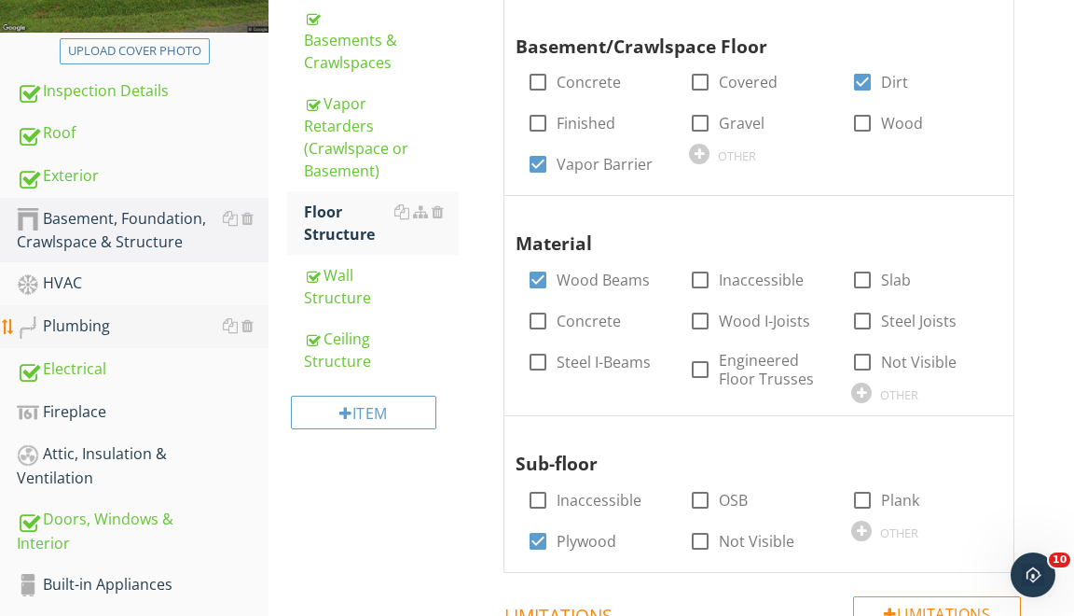
scroll to position [461, 0]
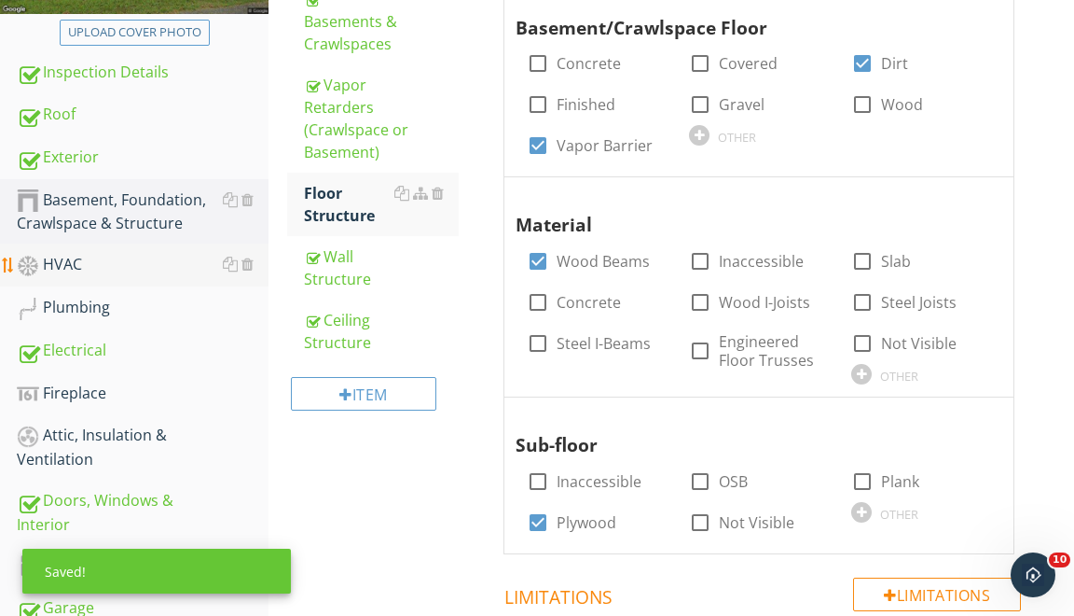
click at [97, 262] on div "HVAC" at bounding box center [143, 265] width 252 height 24
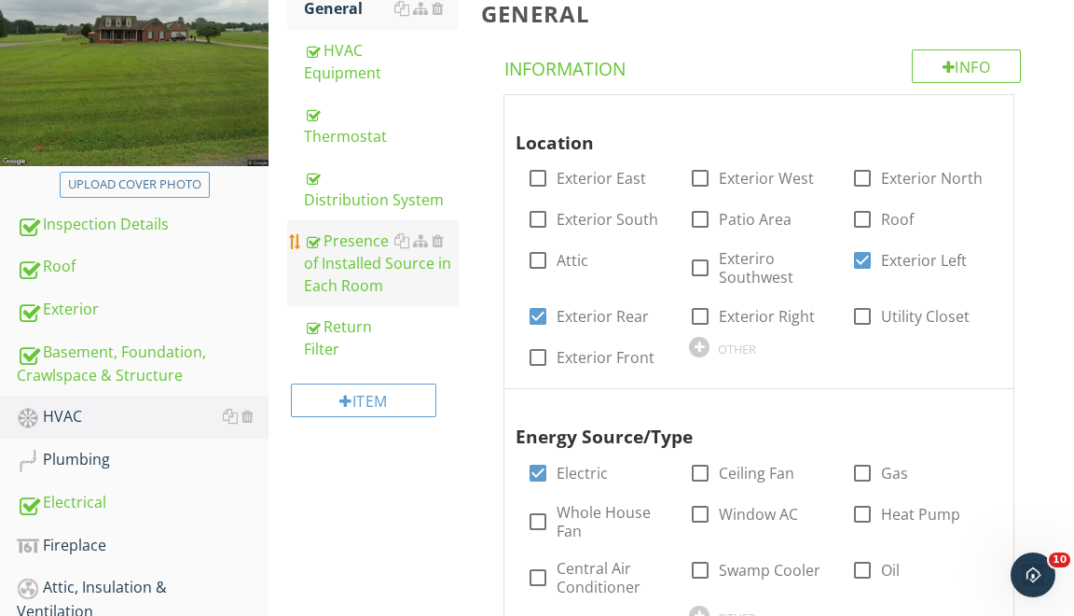
scroll to position [289, 0]
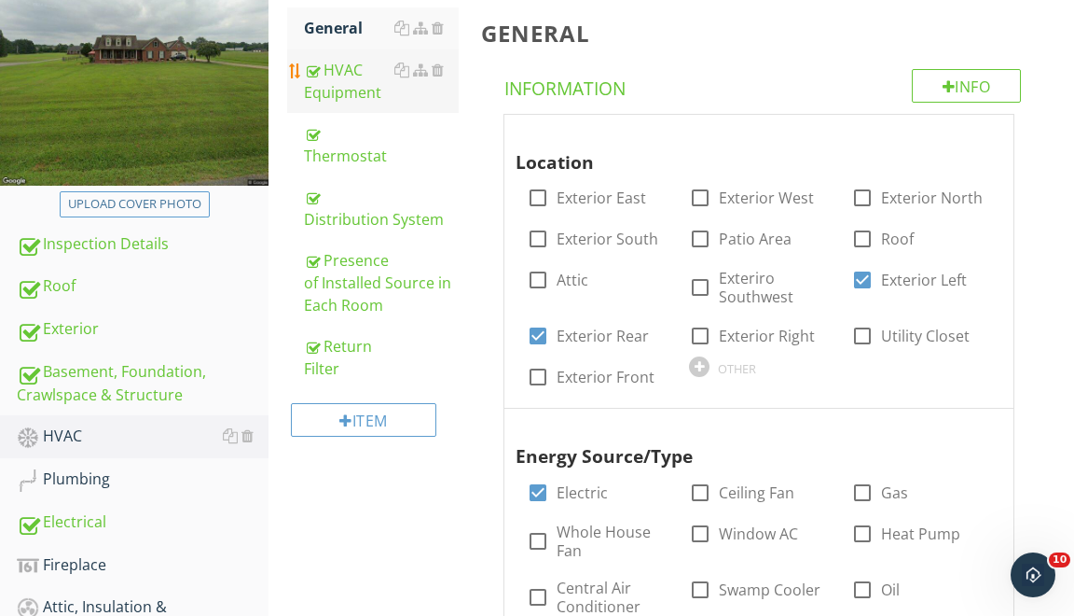
click at [338, 104] on link "HVAC Equipment" at bounding box center [381, 80] width 155 height 63
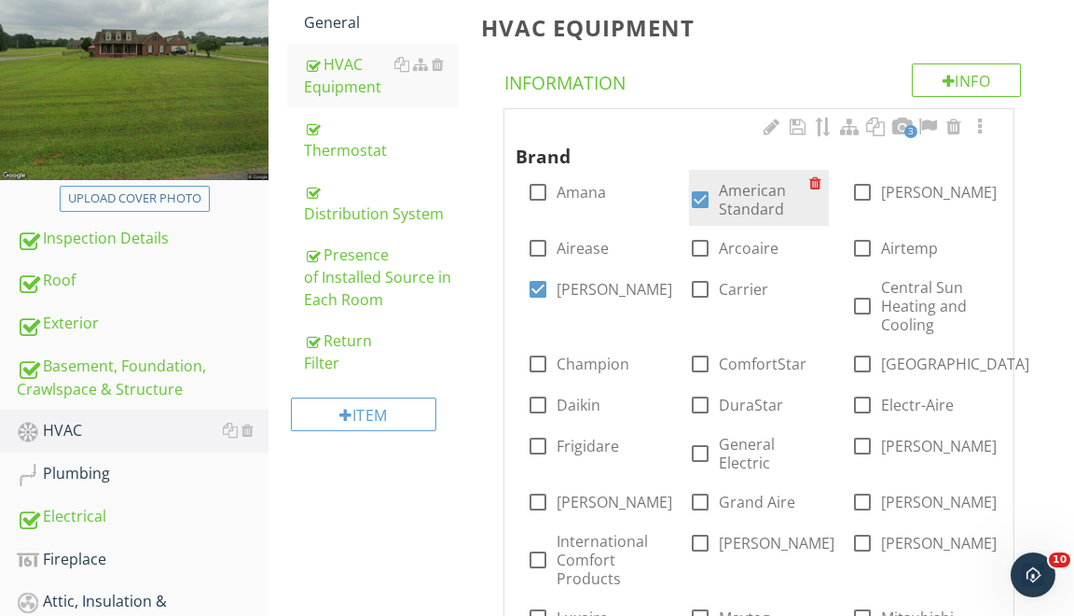
scroll to position [269, 0]
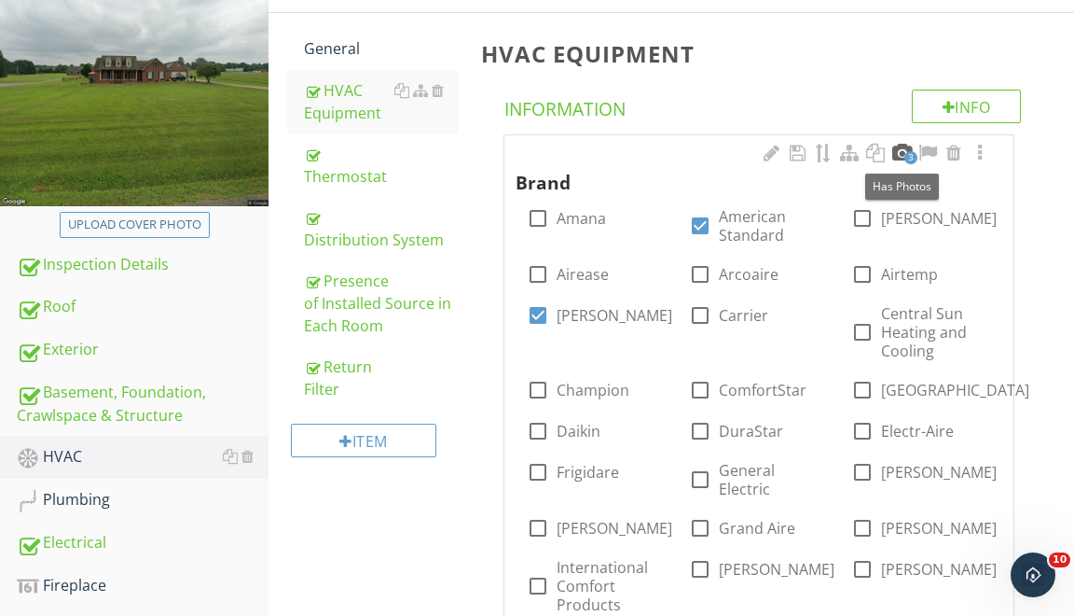
click at [906, 148] on div at bounding box center [902, 153] width 22 height 19
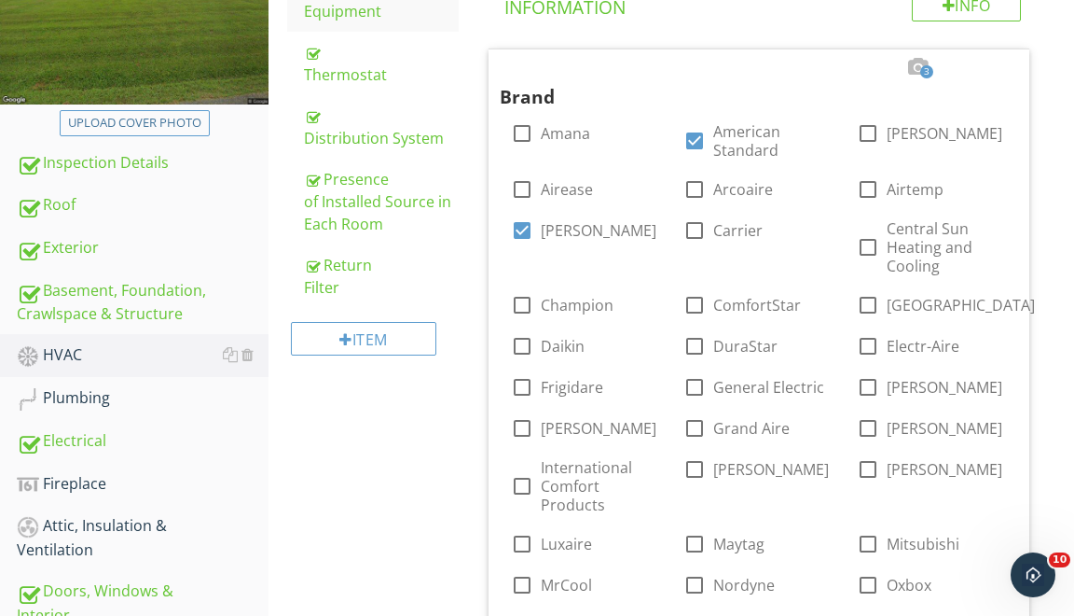
scroll to position [116, 0]
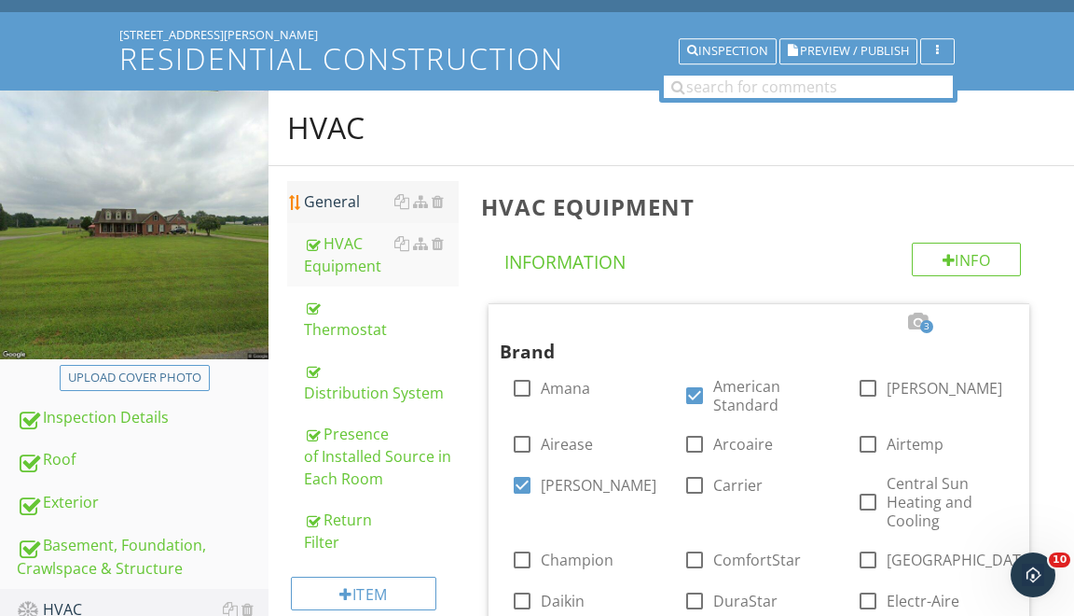
click at [354, 209] on div "General" at bounding box center [381, 201] width 155 height 22
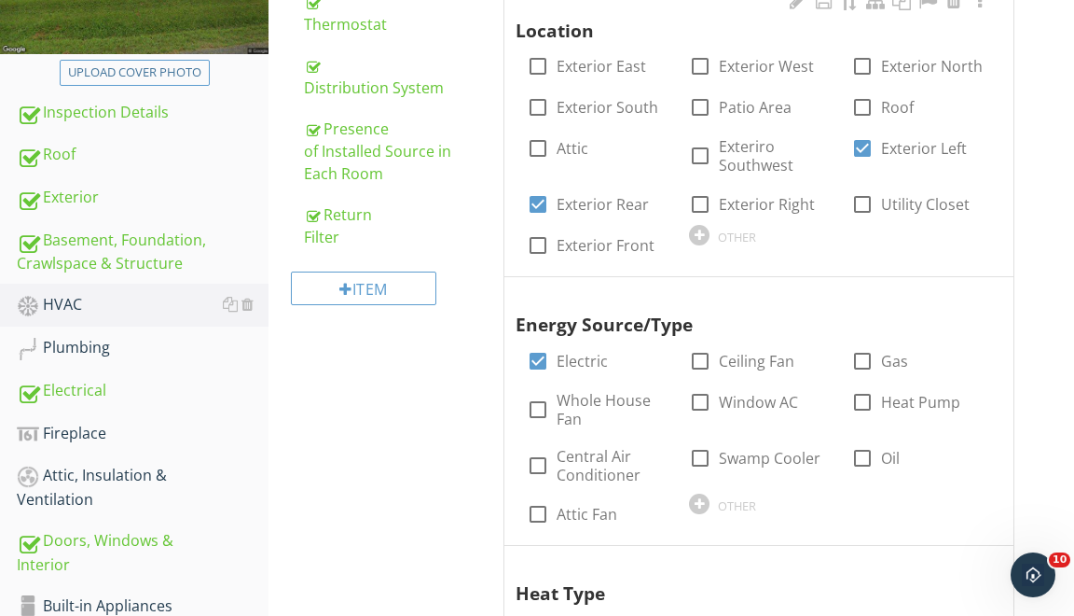
scroll to position [422, 0]
click at [541, 148] on div at bounding box center [538, 148] width 32 height 32
checkbox input "true"
click at [108, 332] on link "Plumbing" at bounding box center [143, 346] width 252 height 43
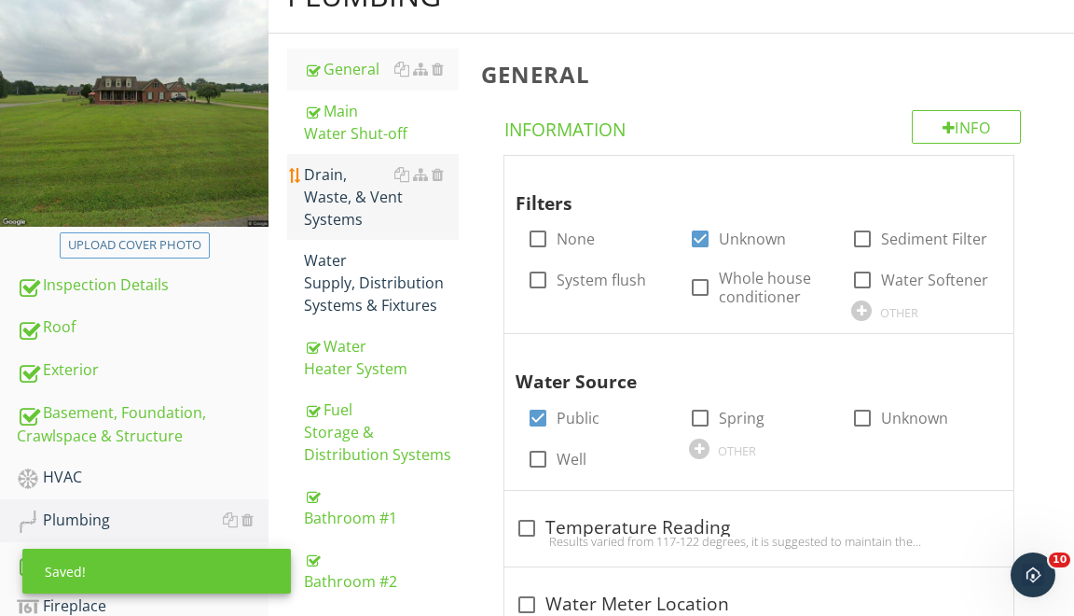
click at [334, 199] on div "Drain, Waste, & Vent Systems" at bounding box center [381, 196] width 155 height 67
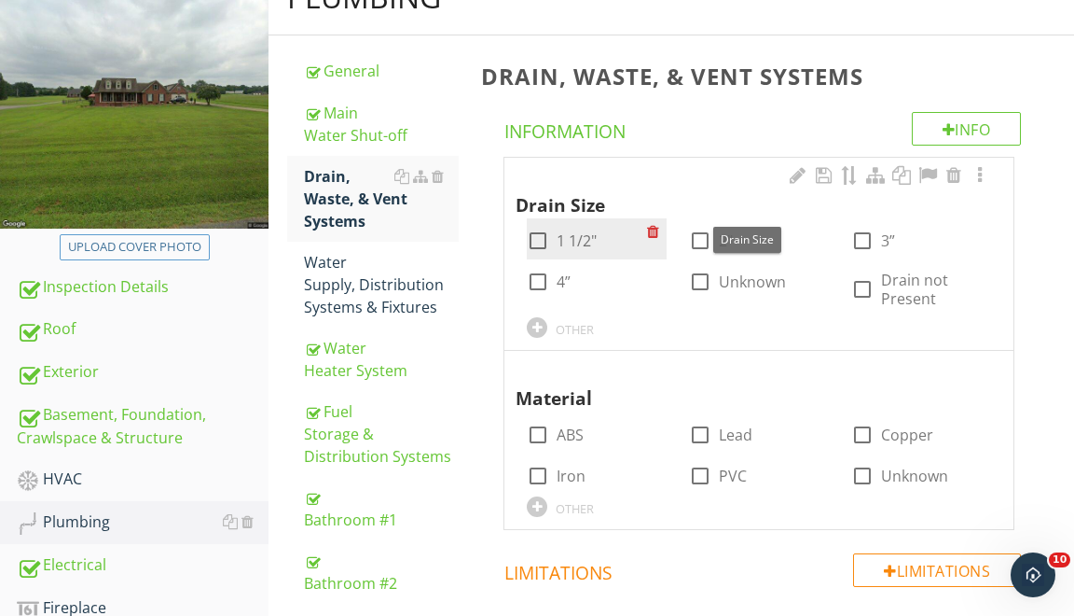
click at [536, 232] on div at bounding box center [538, 241] width 32 height 32
checkbox input "true"
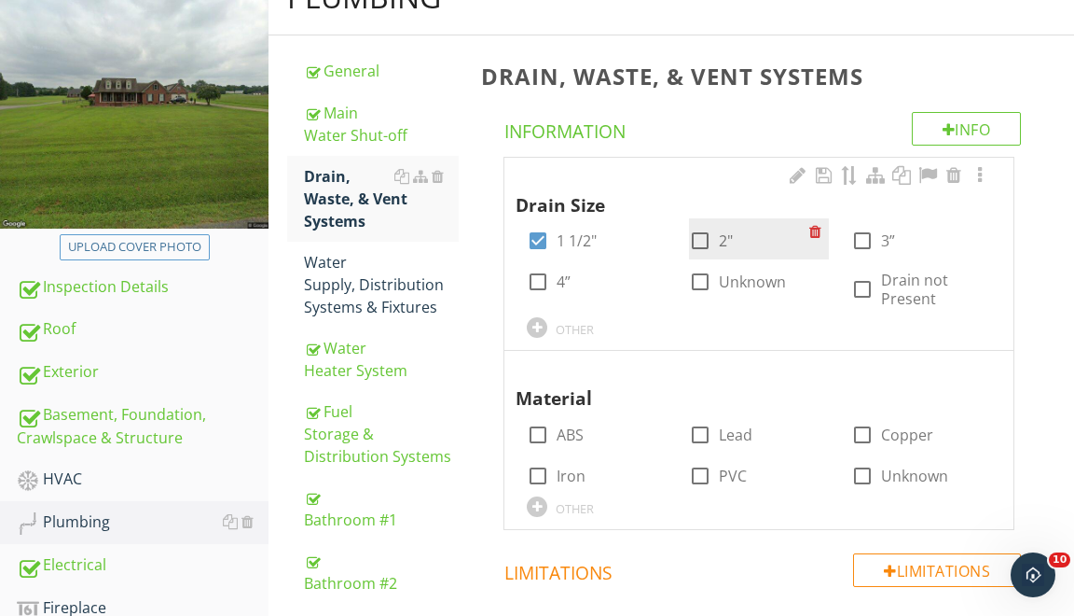
click at [692, 238] on div at bounding box center [701, 241] width 32 height 32
checkbox input "true"
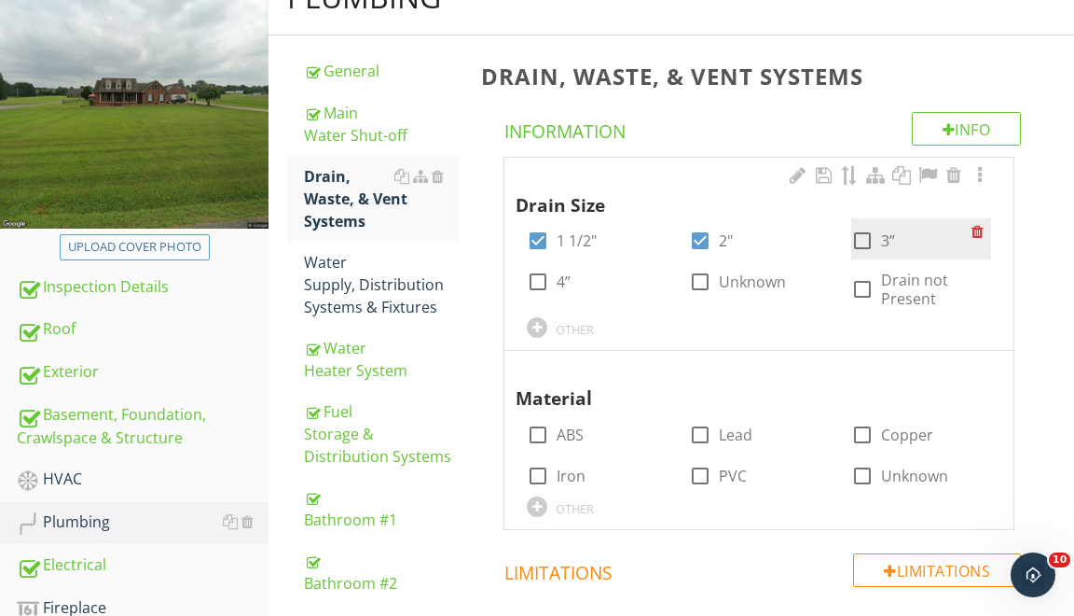
click at [864, 245] on div at bounding box center [863, 241] width 32 height 32
checkbox input "true"
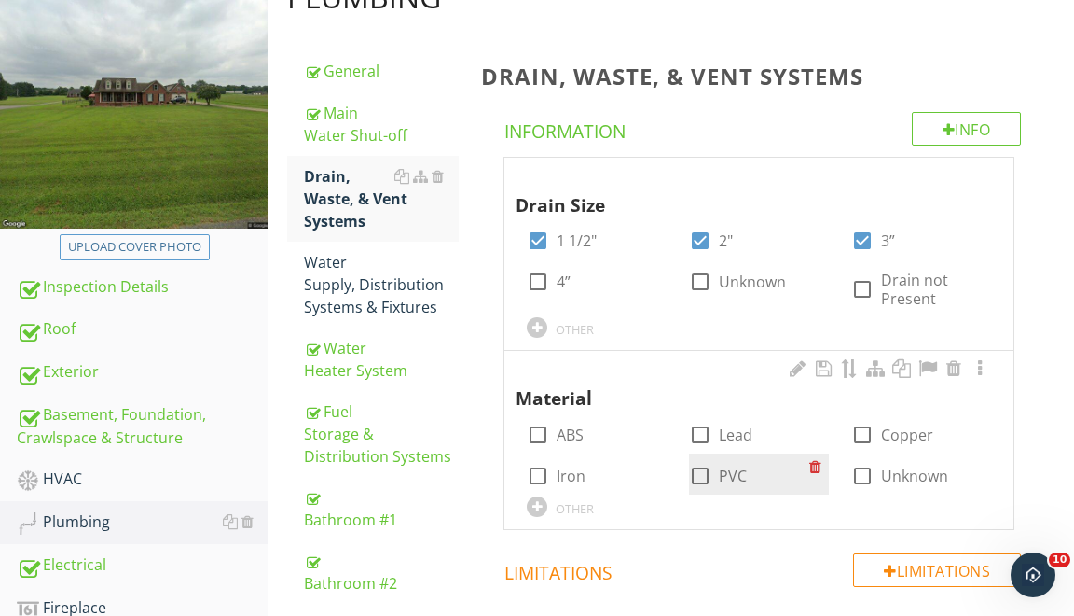
click at [710, 484] on div at bounding box center [701, 476] width 32 height 32
checkbox input "true"
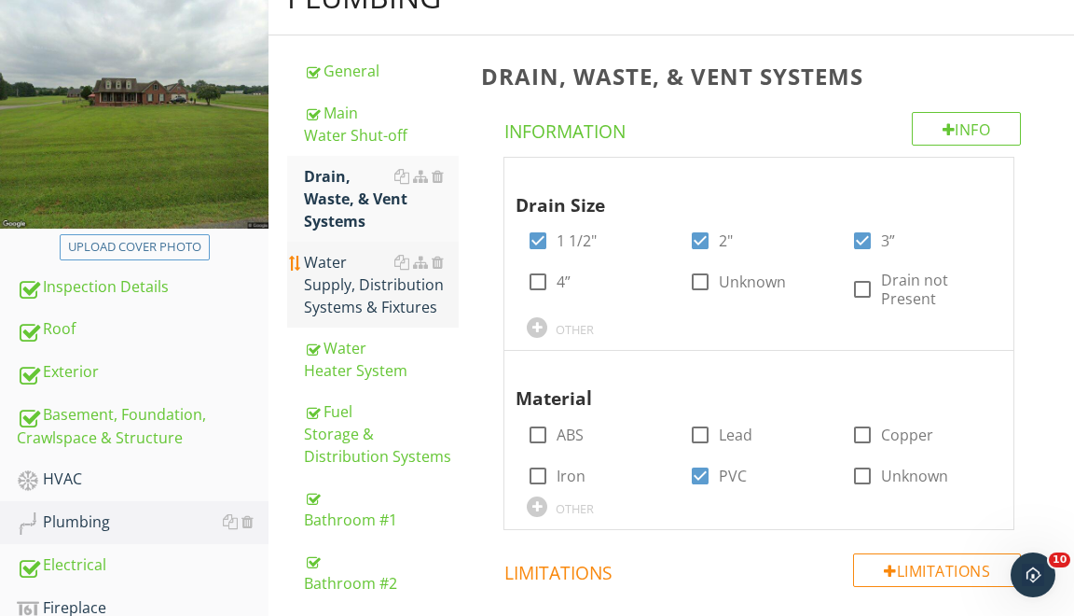
click at [380, 298] on div "Water Supply, Distribution Systems & Fixtures" at bounding box center [381, 284] width 155 height 67
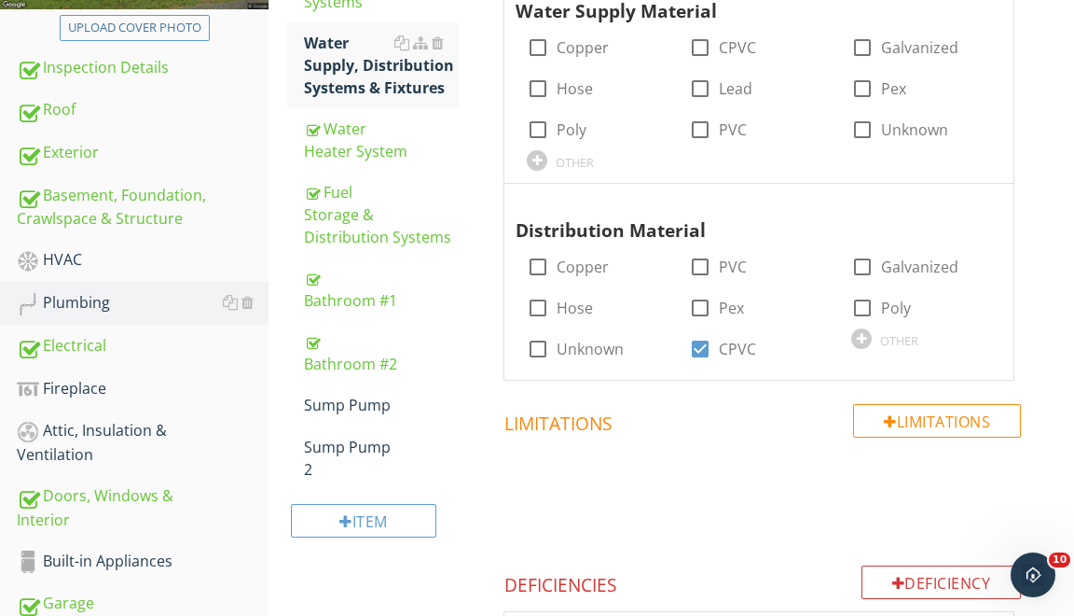
scroll to position [458, 0]
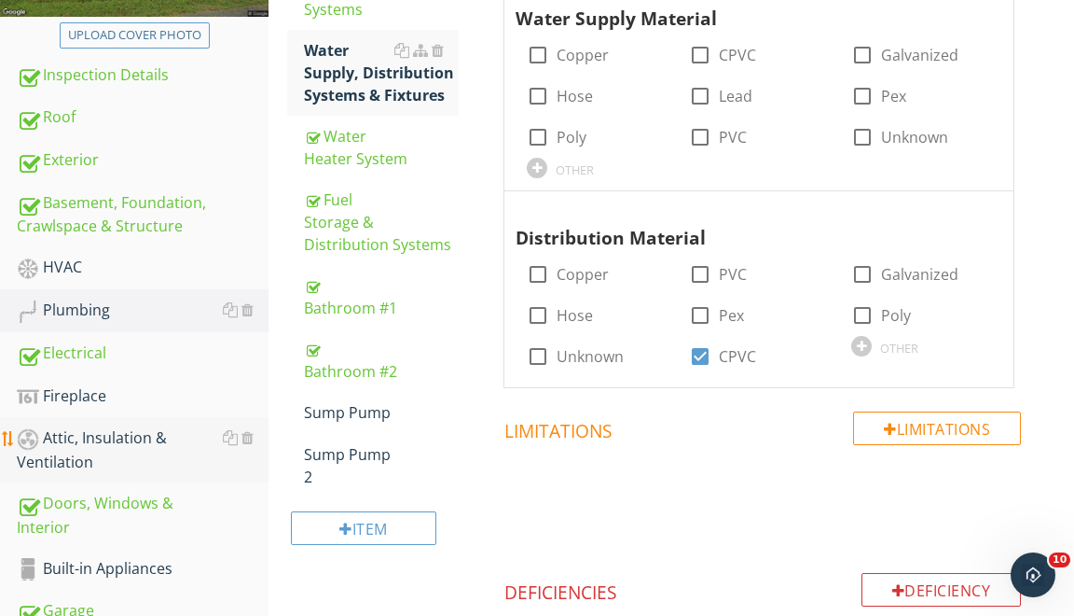
click at [70, 441] on div "Attic, Insulation & Ventilation" at bounding box center [143, 449] width 252 height 47
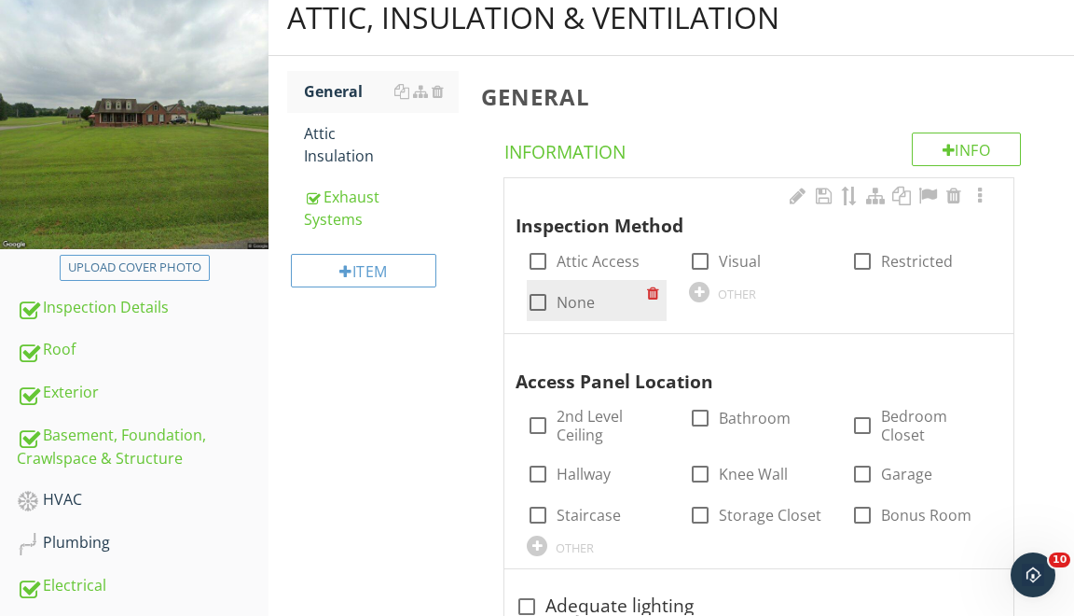
scroll to position [250, 0]
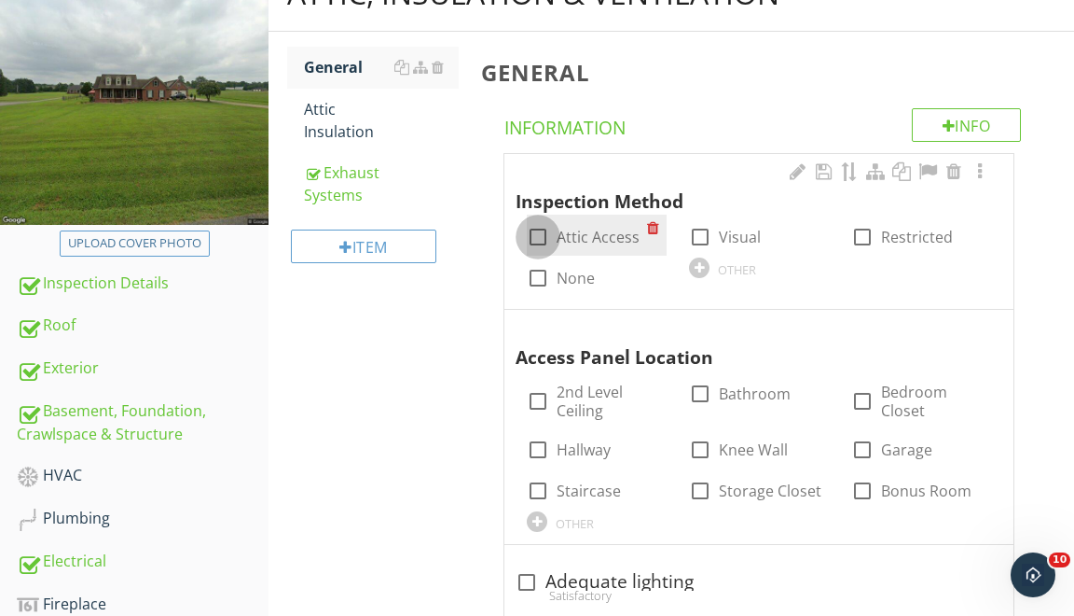
click at [533, 242] on div at bounding box center [538, 237] width 32 height 32
checkbox input "true"
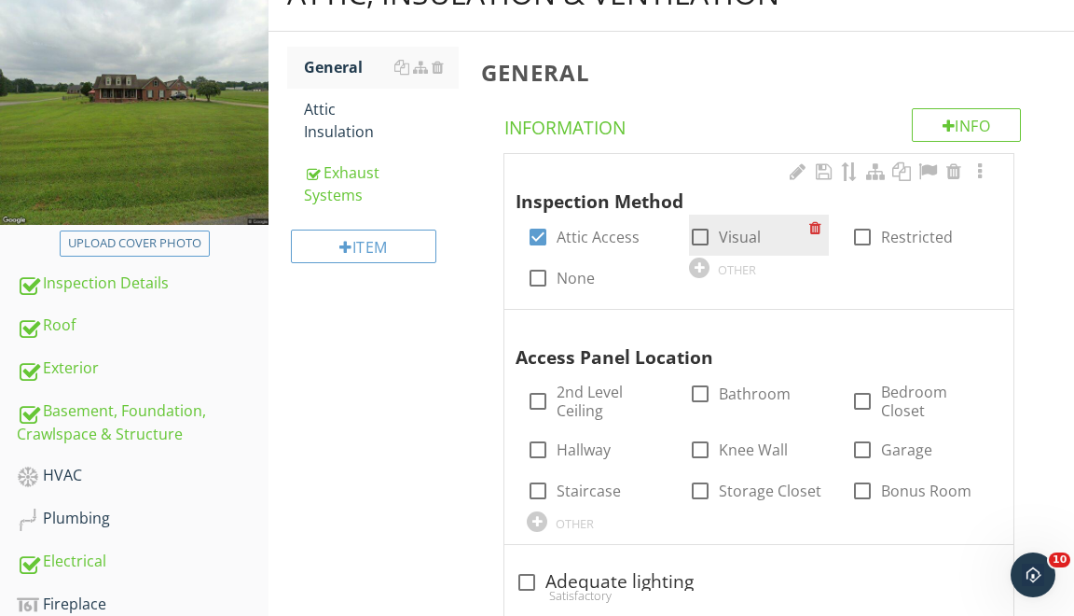
click at [699, 236] on div at bounding box center [701, 237] width 32 height 32
checkbox input "true"
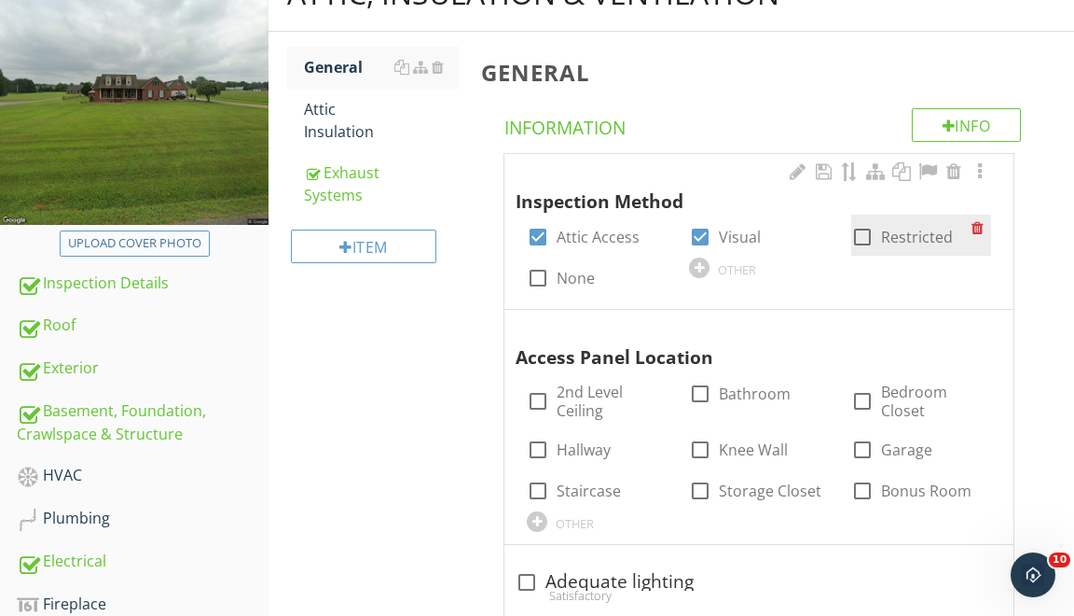
click at [860, 241] on div at bounding box center [863, 237] width 32 height 32
checkbox input "true"
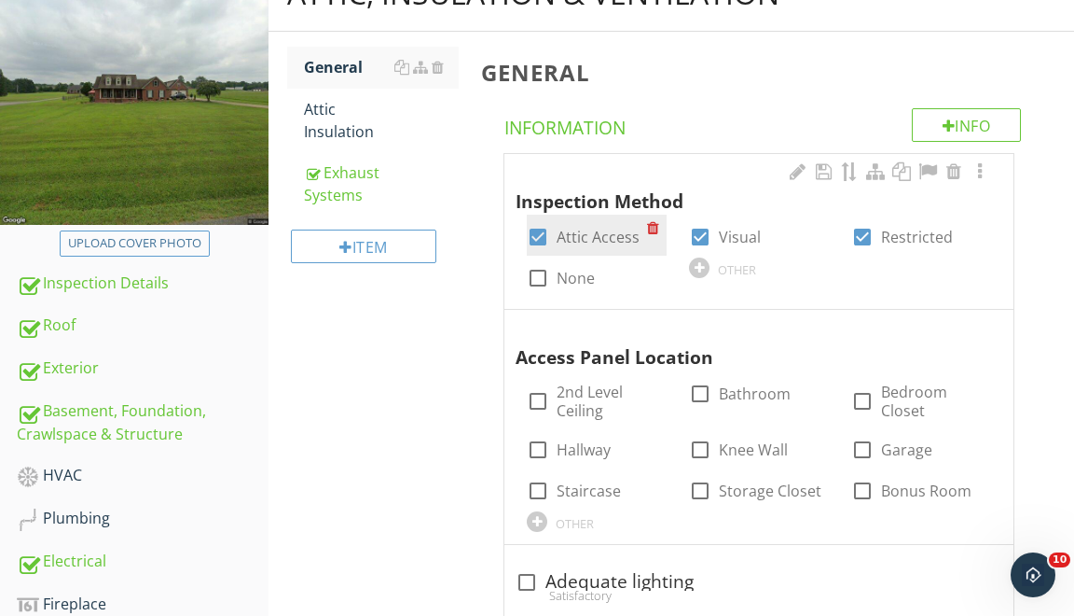
click at [536, 234] on div at bounding box center [538, 237] width 32 height 32
checkbox input "false"
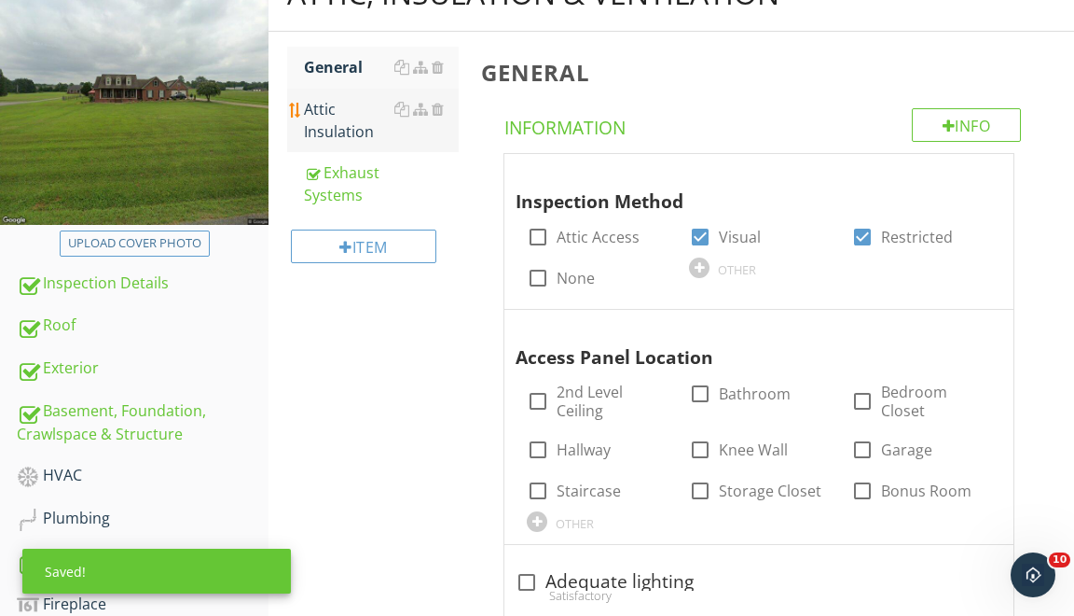
click at [320, 118] on div "Attic Insulation" at bounding box center [381, 120] width 155 height 45
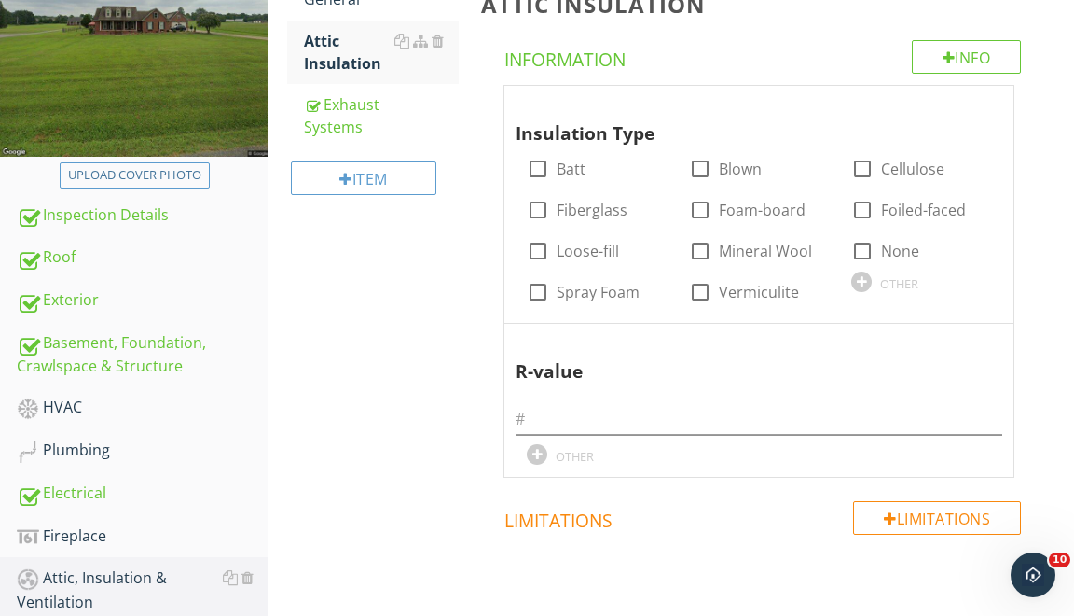
scroll to position [332, 0]
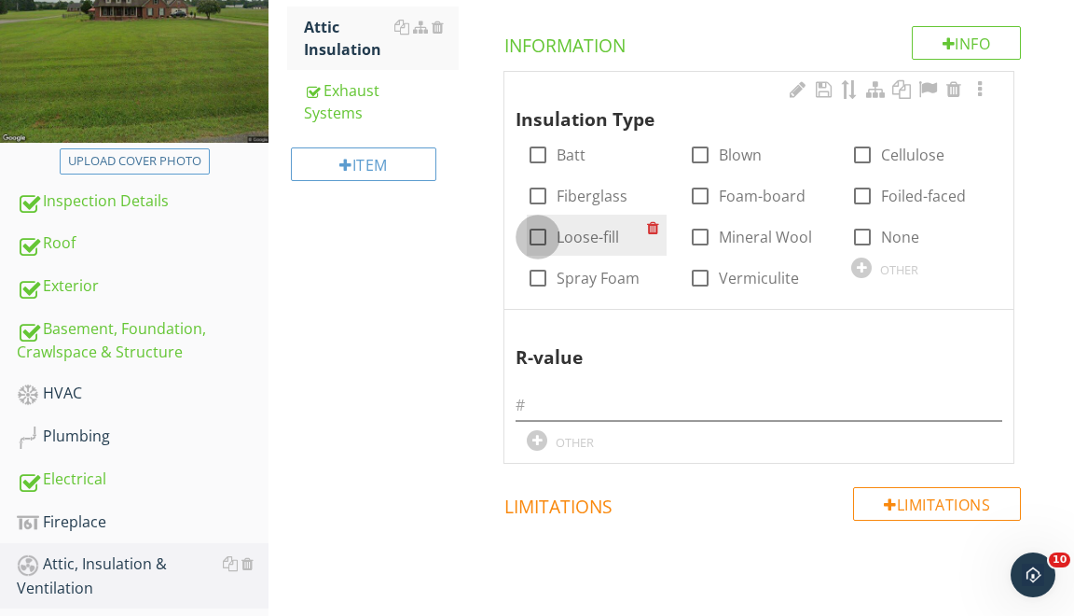
click at [535, 237] on div at bounding box center [538, 237] width 32 height 32
checkbox input "true"
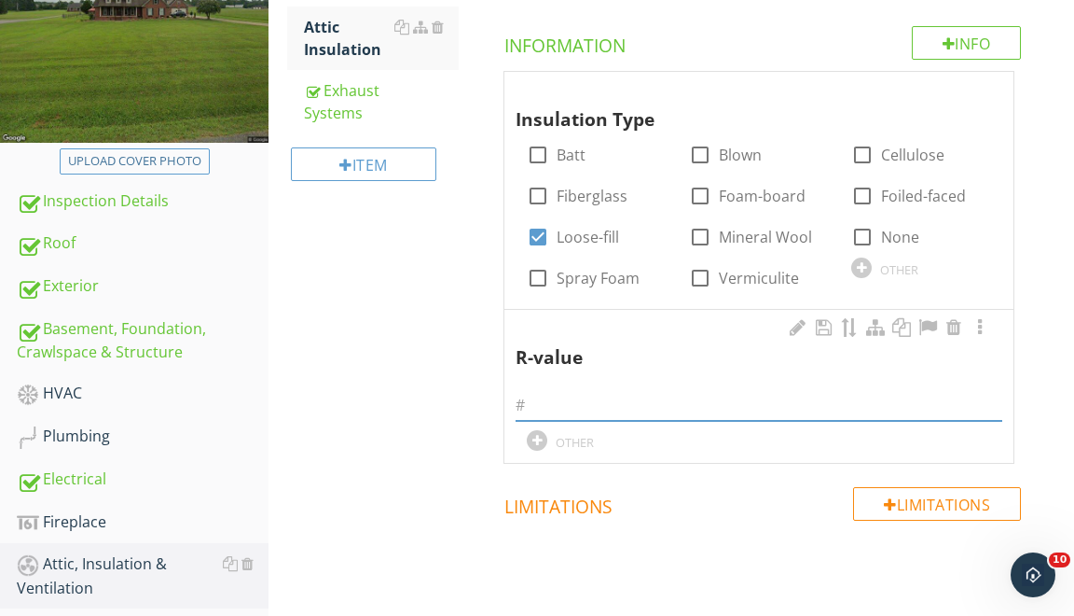
click at [552, 408] on input "text" at bounding box center [759, 405] width 487 height 31
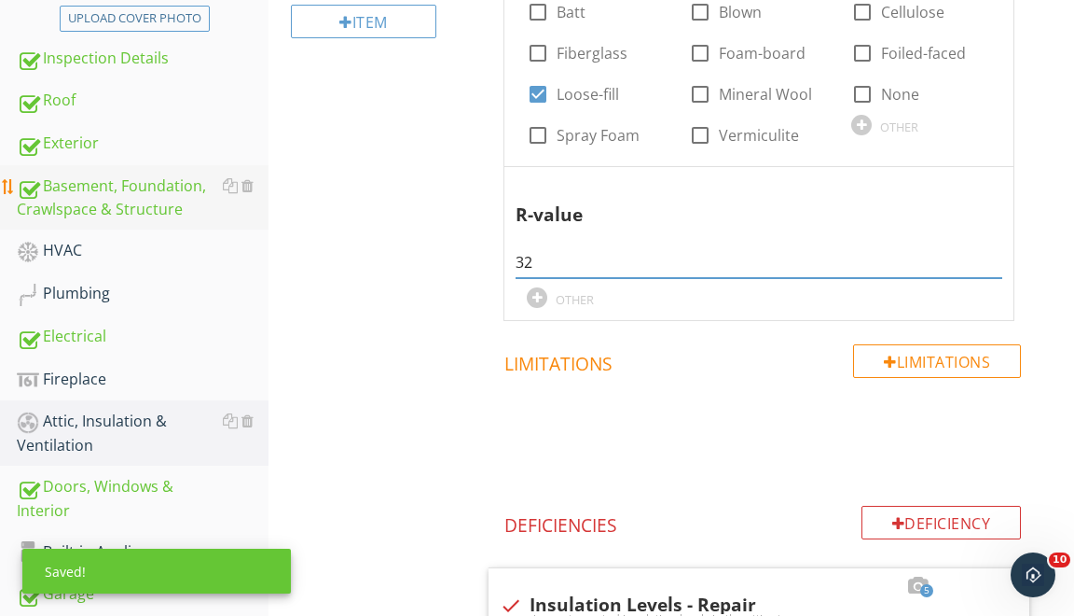
scroll to position [624, 0]
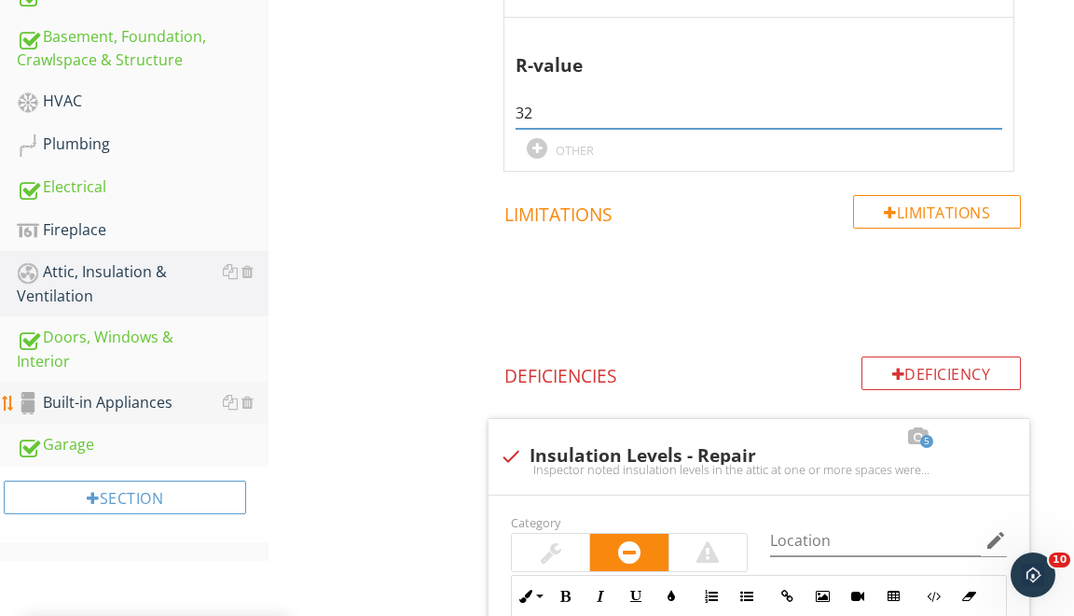
type input "32"
click at [98, 391] on div "Built-in Appliances" at bounding box center [143, 403] width 252 height 24
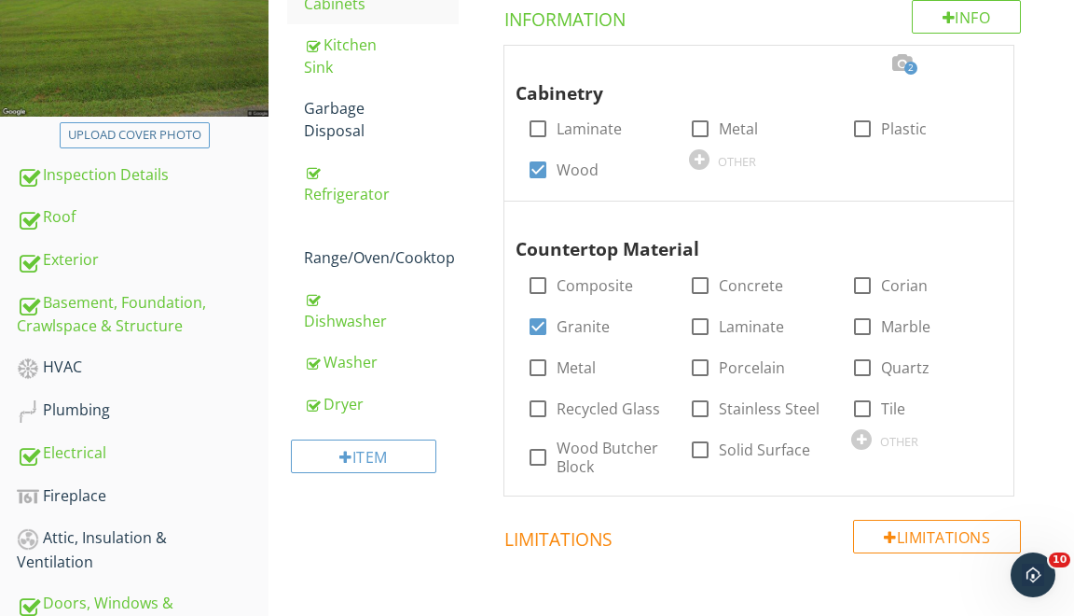
scroll to position [303, 0]
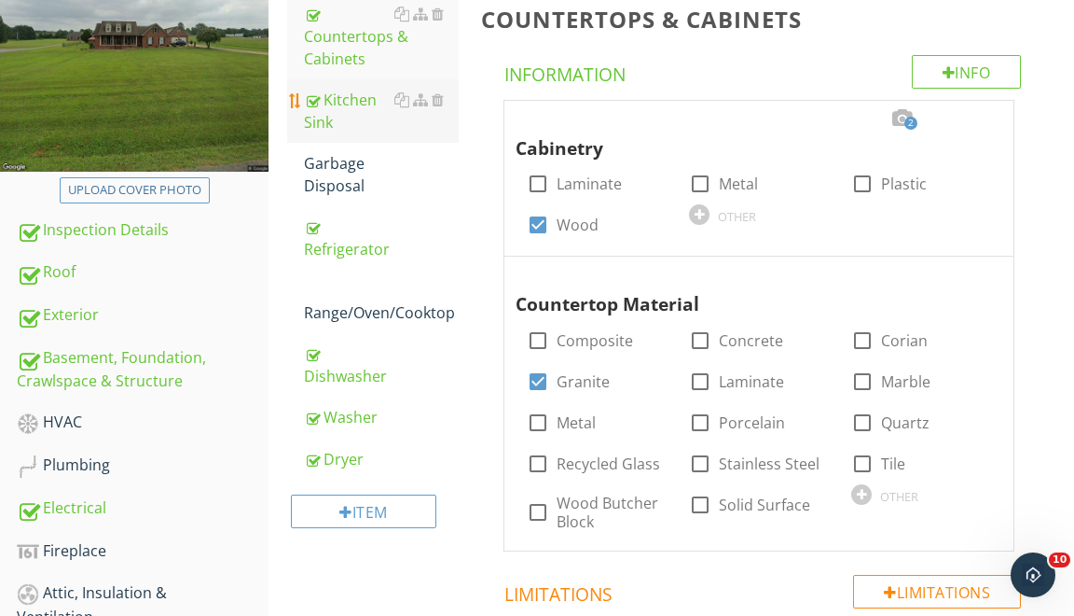
click at [336, 132] on link "Kitchen Sink" at bounding box center [381, 110] width 155 height 63
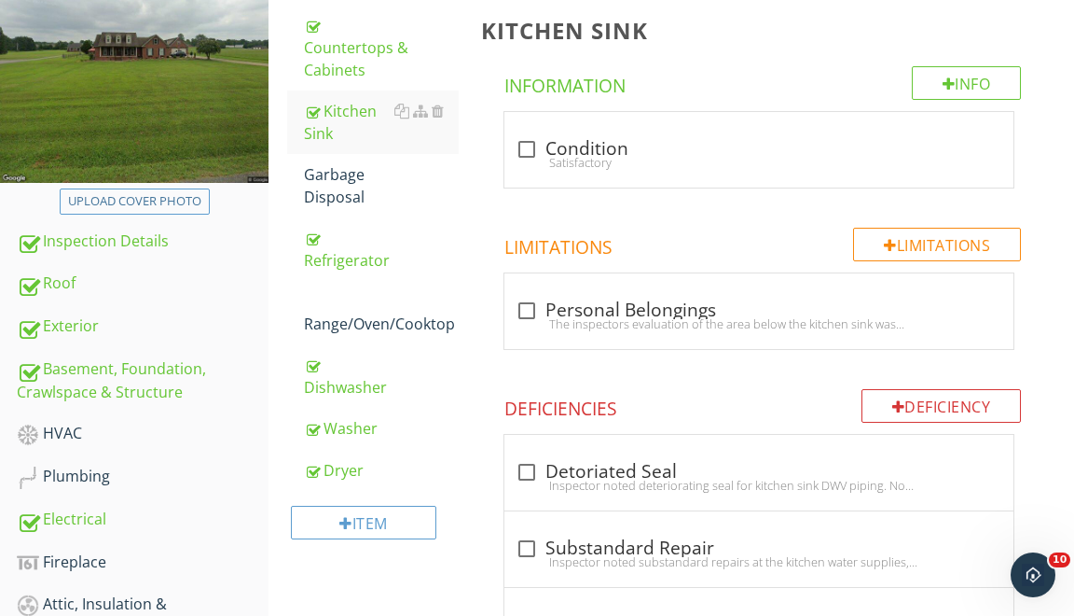
scroll to position [231, 0]
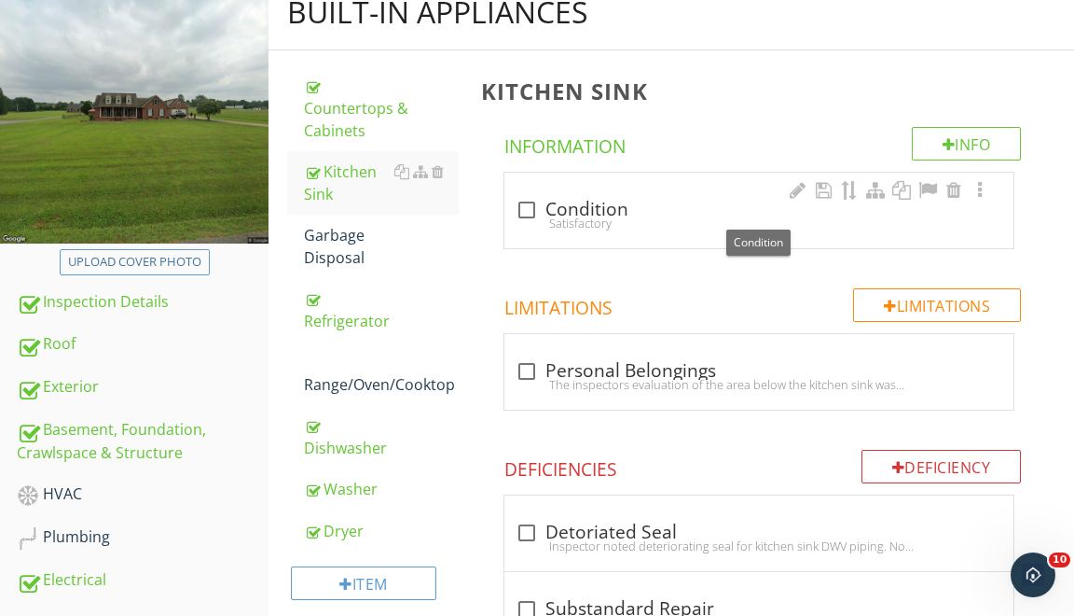
click at [532, 201] on div at bounding box center [527, 210] width 32 height 32
checkbox input "true"
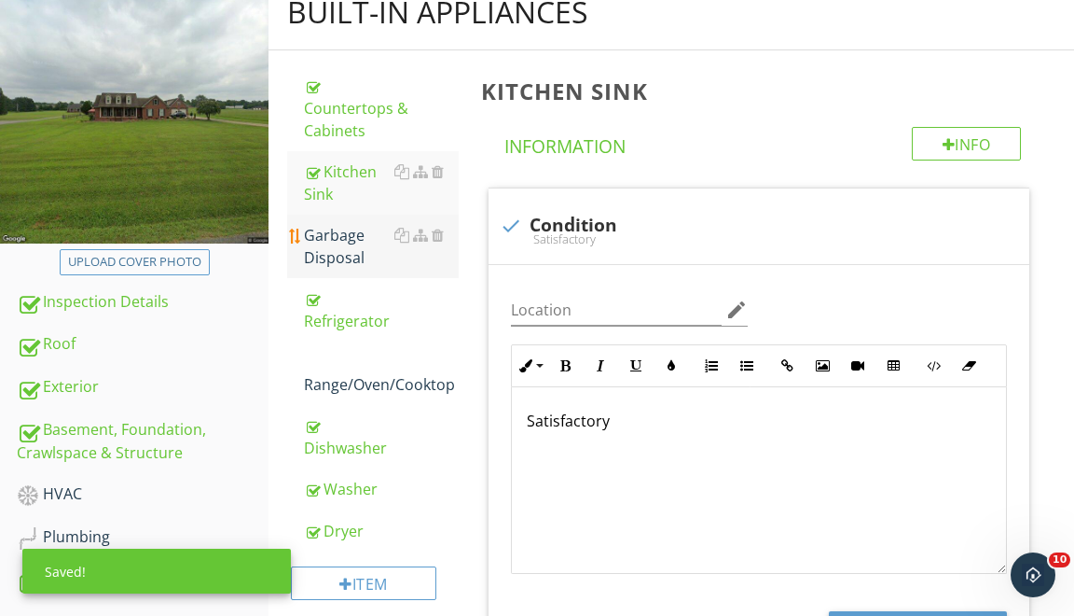
click at [335, 261] on div "Garbage Disposal" at bounding box center [381, 246] width 155 height 45
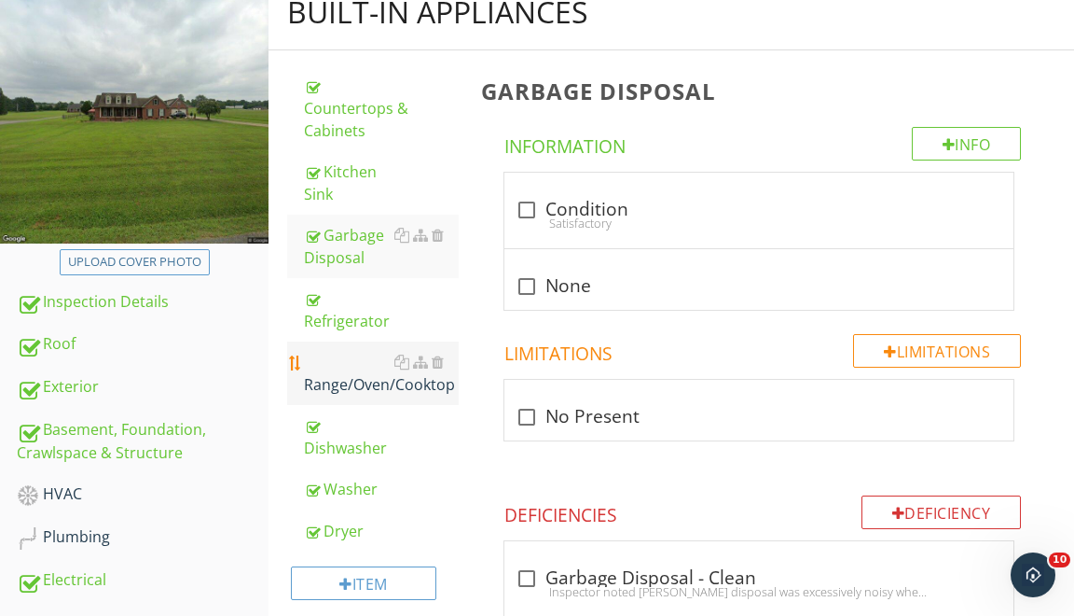
click at [351, 378] on div "Range/Oven/Cooktop" at bounding box center [381, 373] width 155 height 45
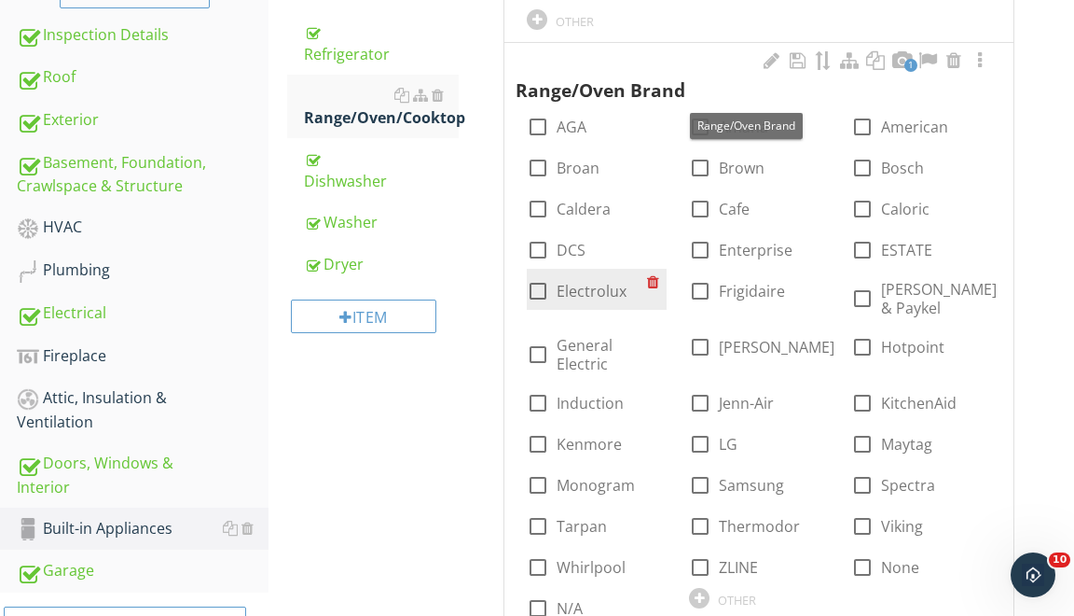
scroll to position [485, 0]
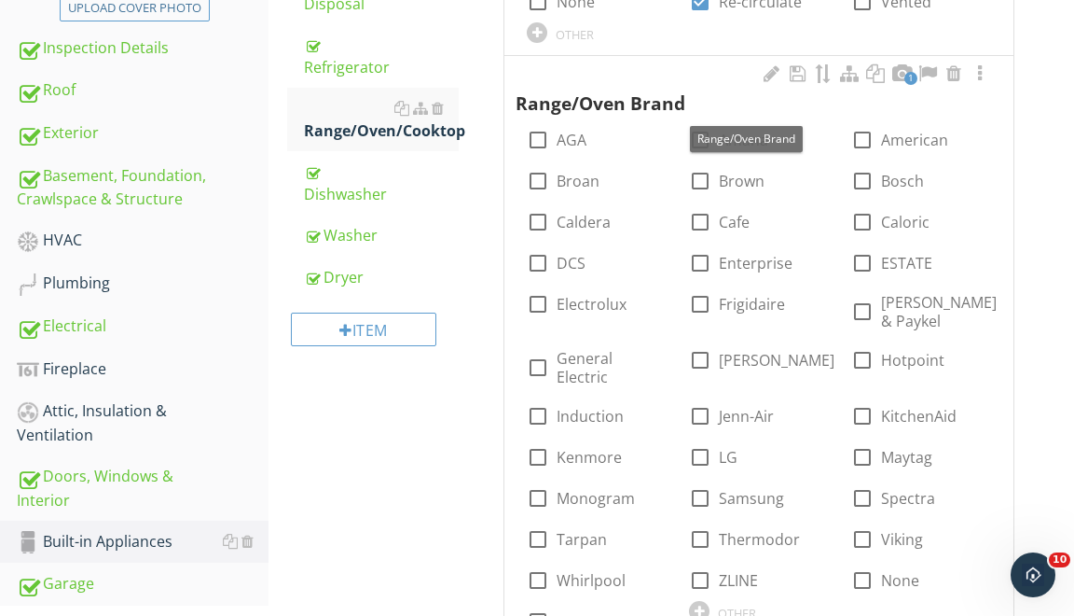
click at [894, 82] on div "1" at bounding box center [902, 74] width 22 height 22
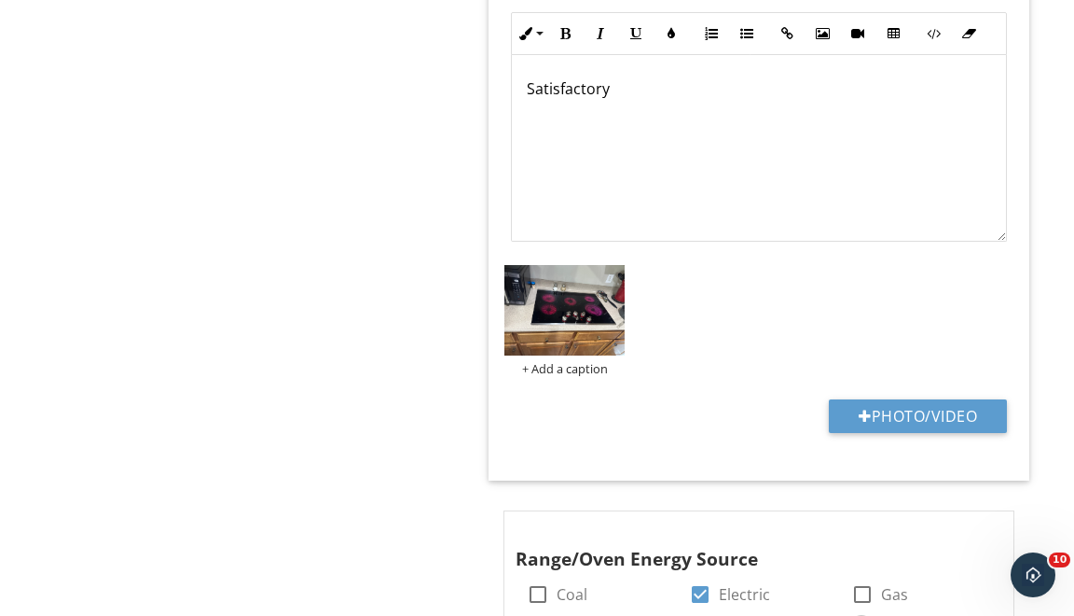
scroll to position [1237, 0]
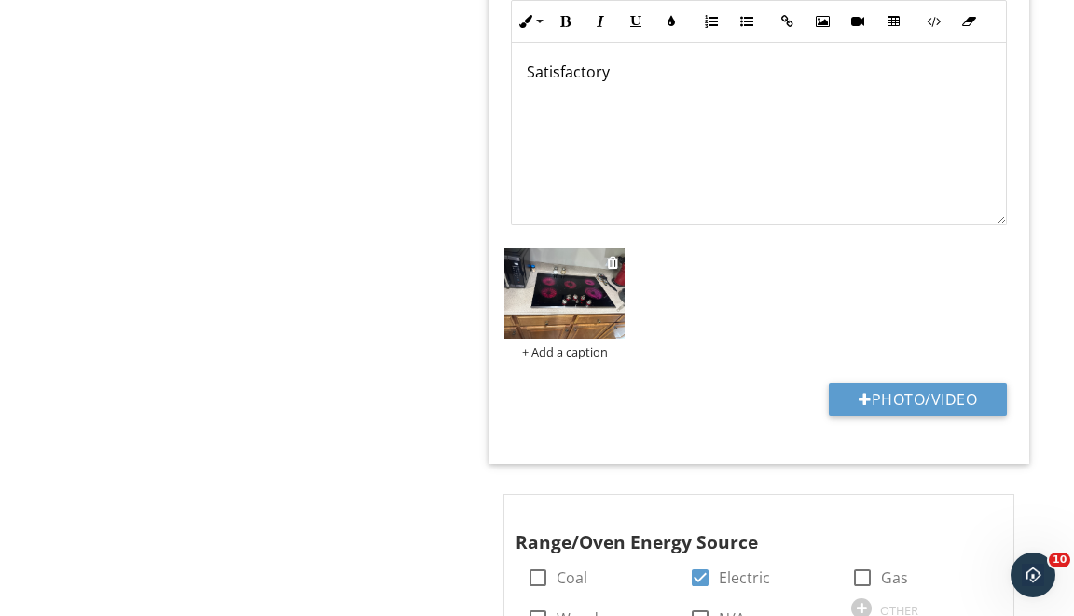
click at [553, 305] on img at bounding box center [565, 293] width 120 height 90
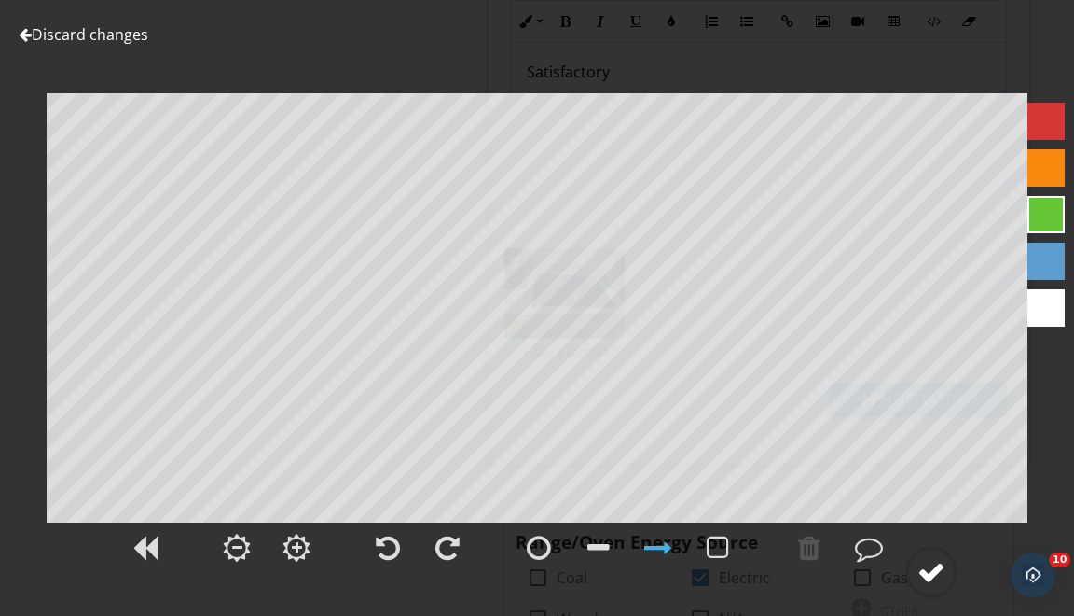
click at [935, 555] on circle at bounding box center [931, 571] width 48 height 48
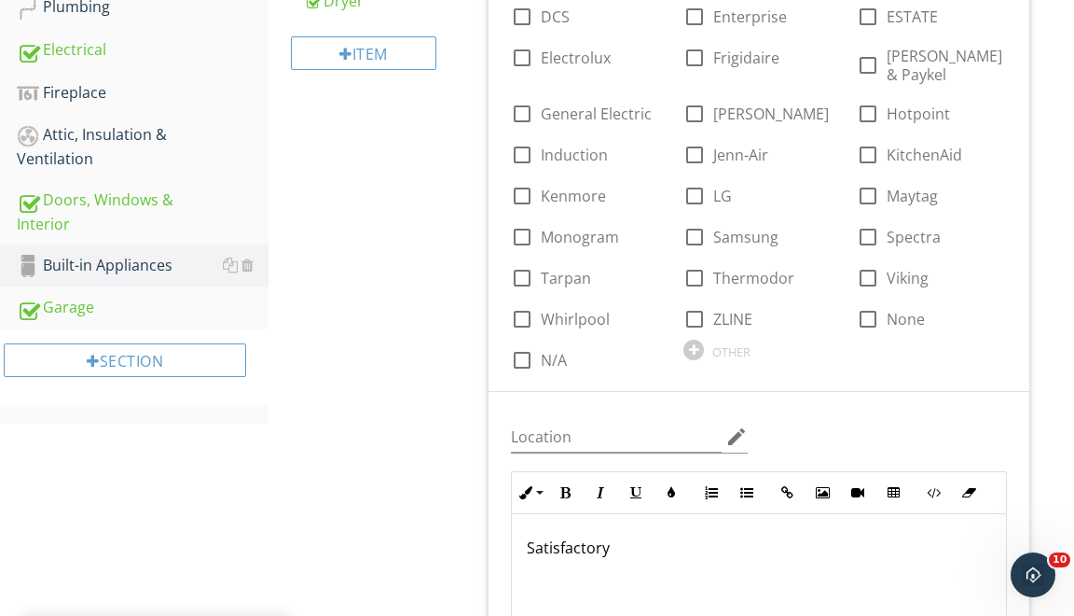
scroll to position [660, 0]
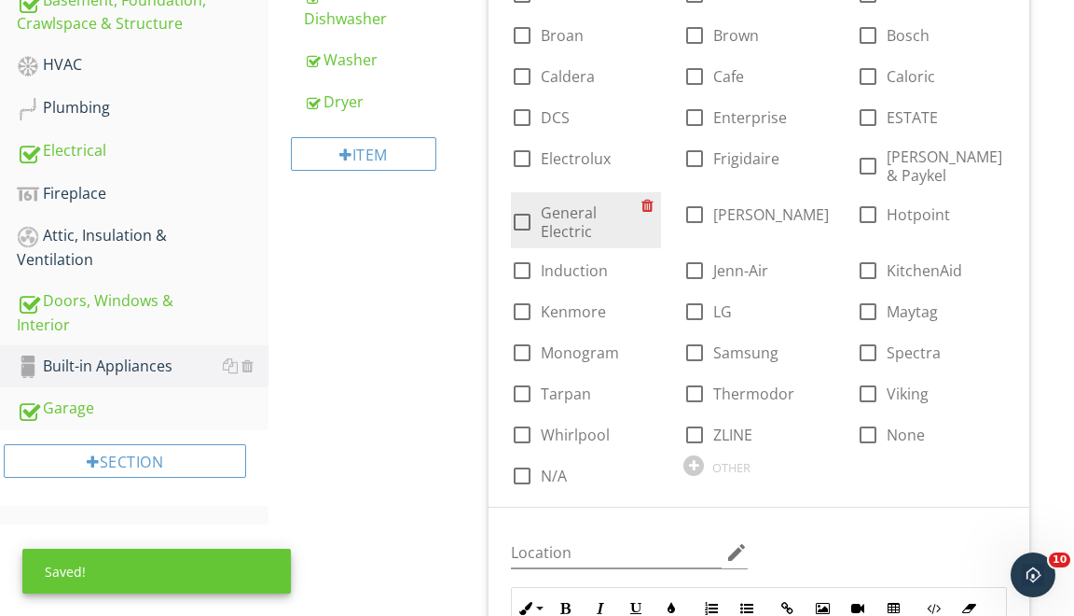
click at [526, 206] on div at bounding box center [522, 222] width 32 height 32
checkbox input "true"
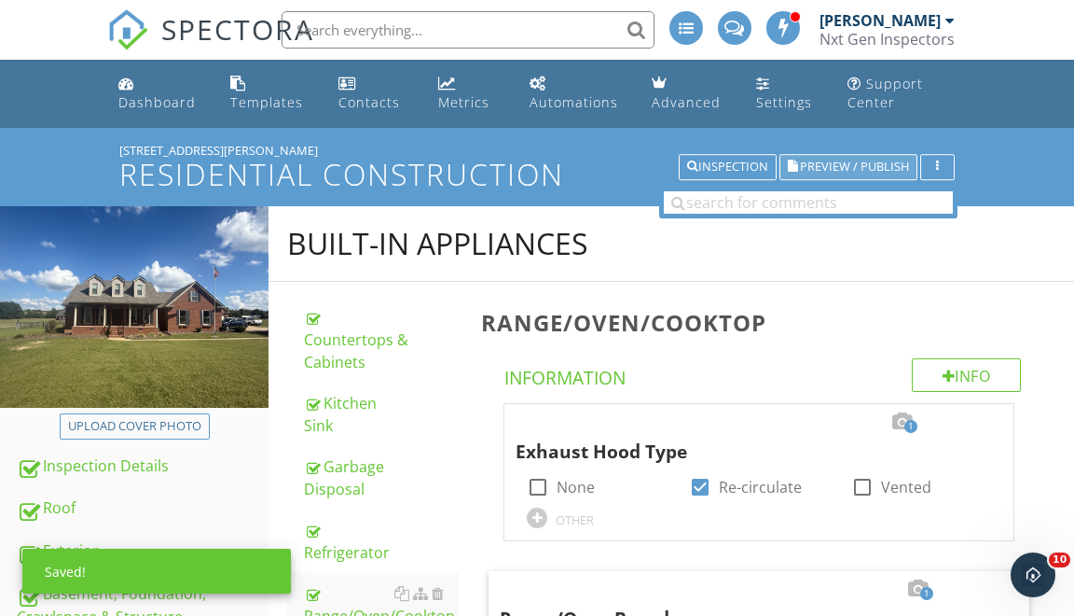
scroll to position [0, 0]
click at [869, 176] on button "Preview / Publish" at bounding box center [849, 167] width 138 height 26
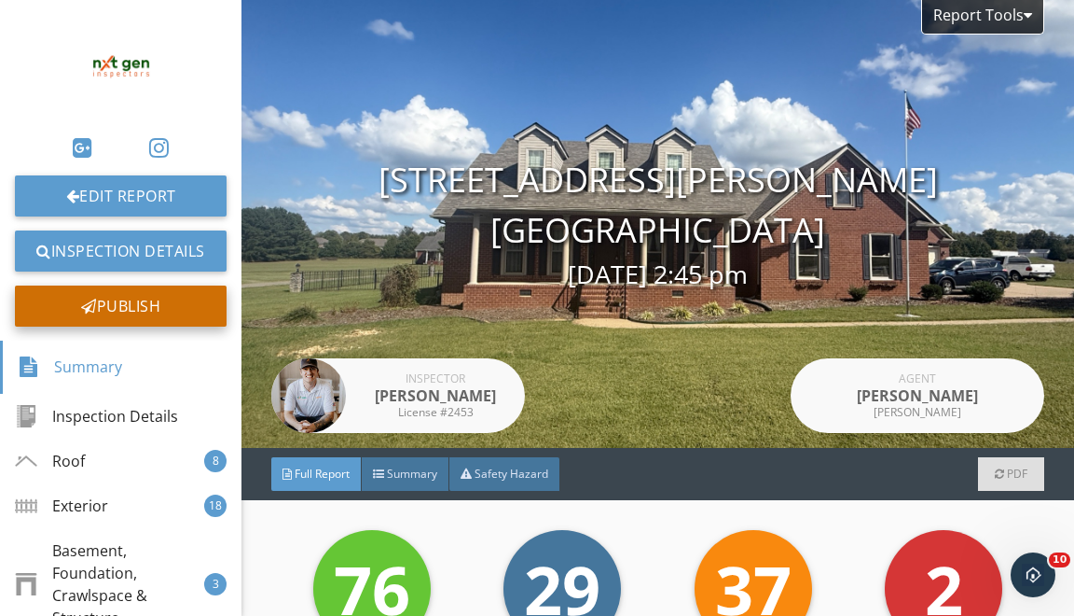
click at [213, 313] on div "Publish" at bounding box center [121, 305] width 212 height 41
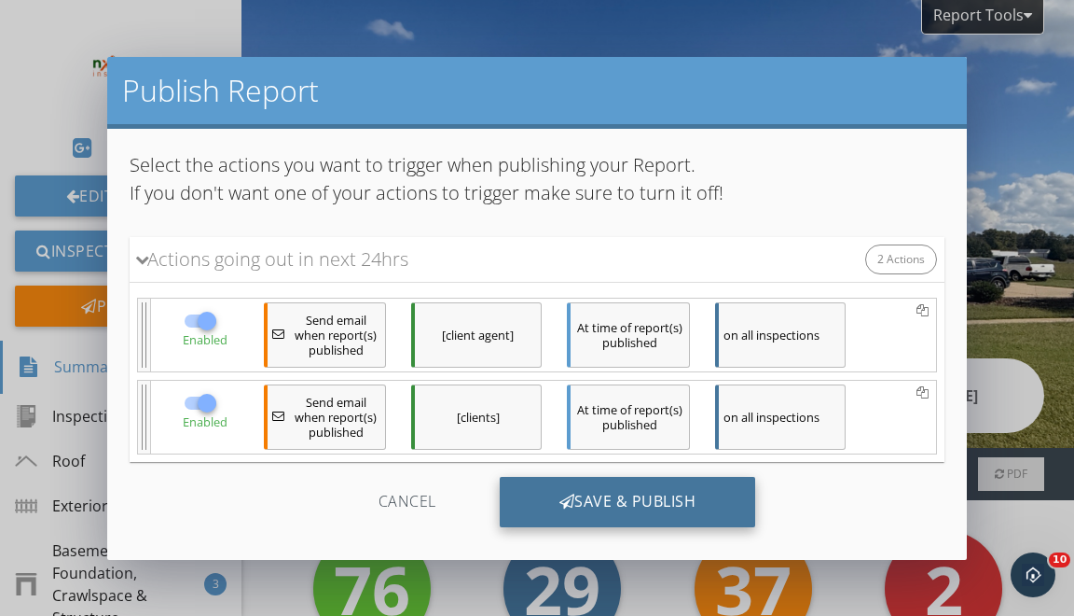
click at [567, 496] on div at bounding box center [568, 500] width 16 height 15
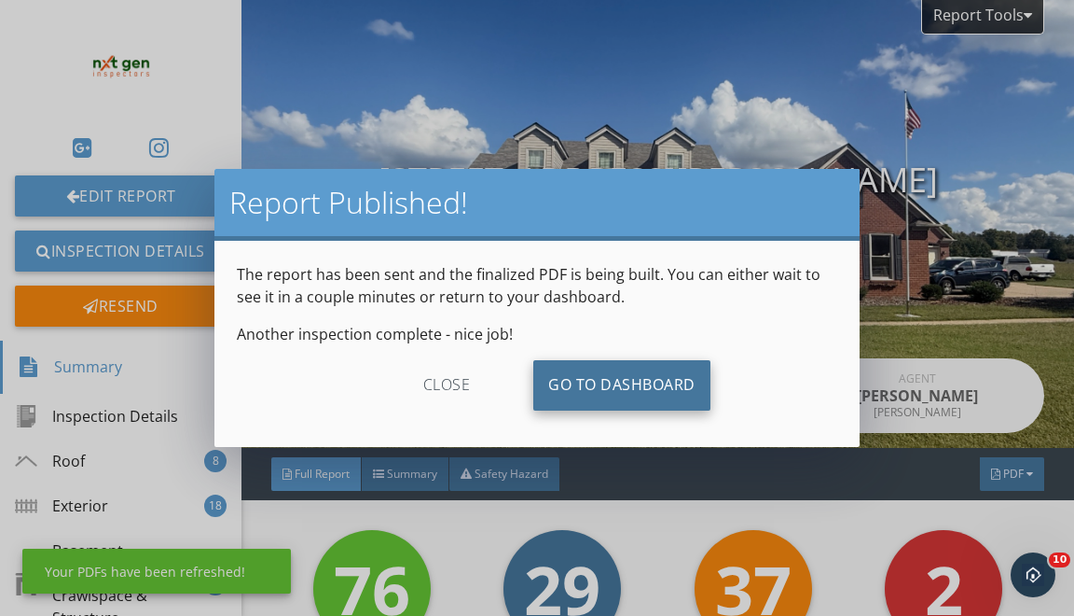
click at [665, 366] on link "Go To Dashboard" at bounding box center [621, 385] width 177 height 50
